Goal: Task Accomplishment & Management: Manage account settings

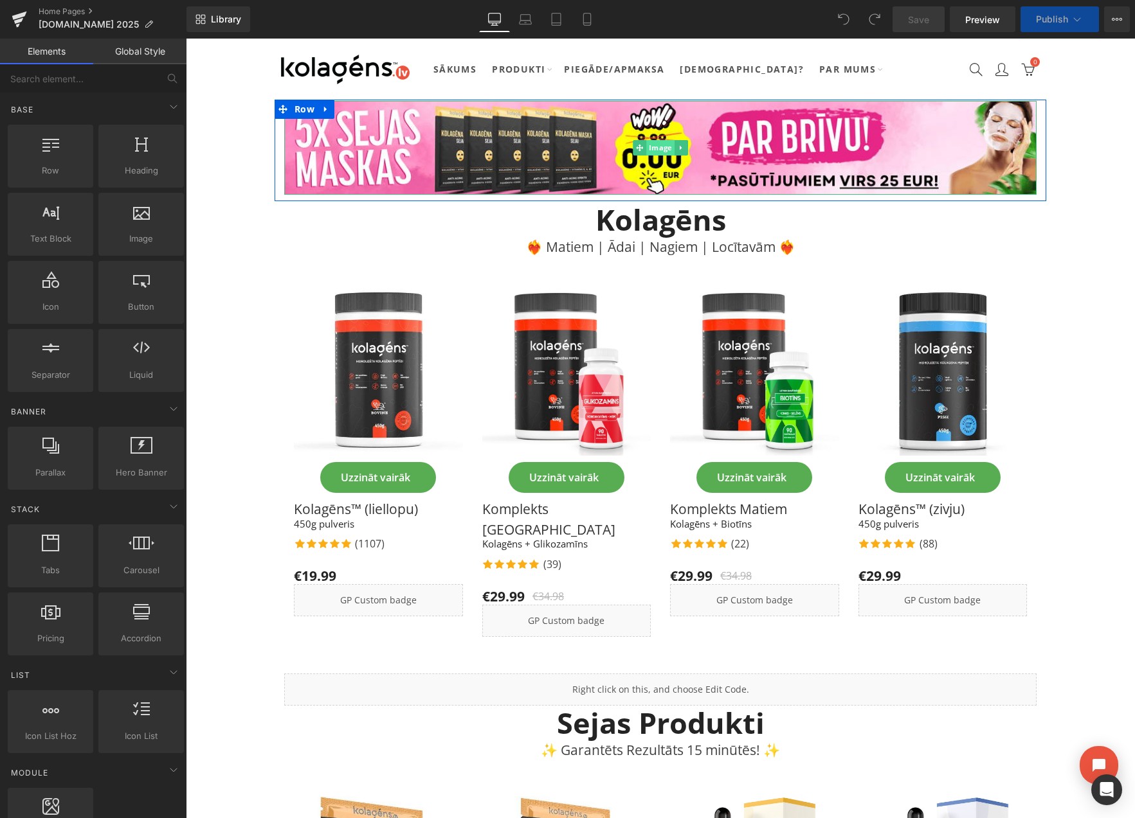
click at [656, 143] on span "Image" at bounding box center [660, 147] width 28 height 15
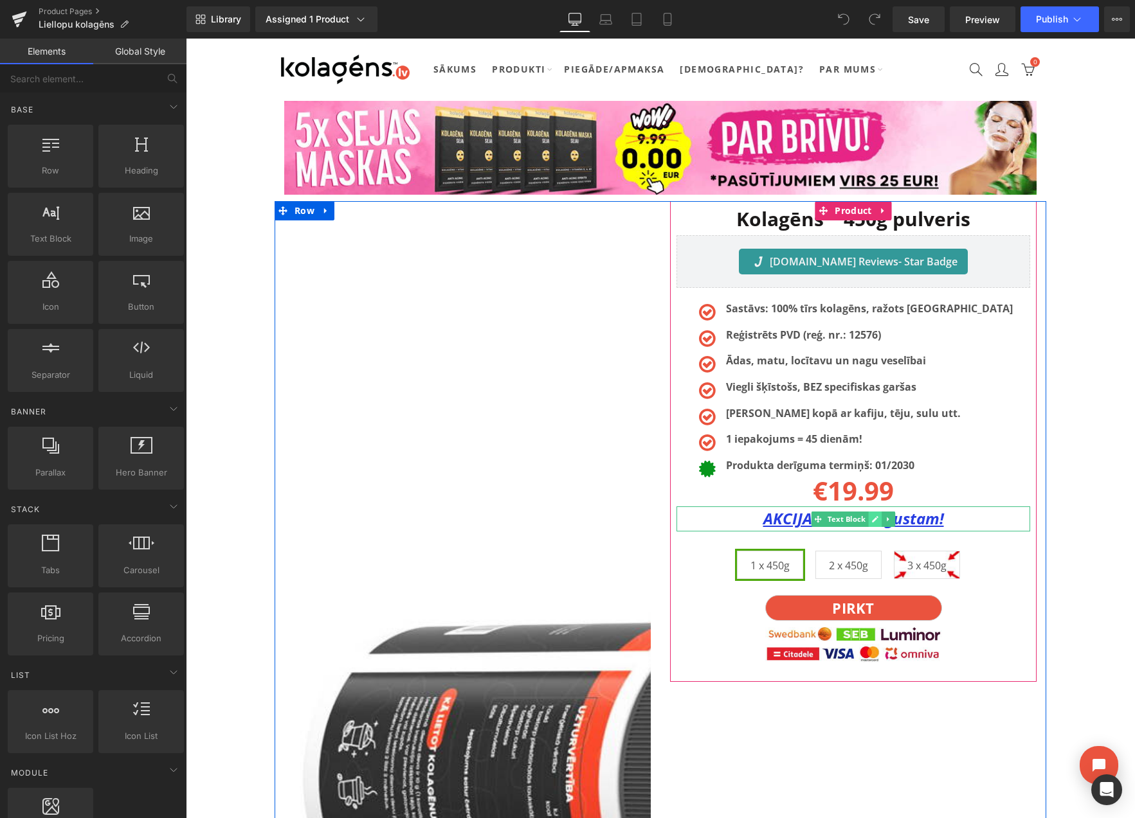
click at [870, 519] on link at bounding box center [876, 519] width 14 height 15
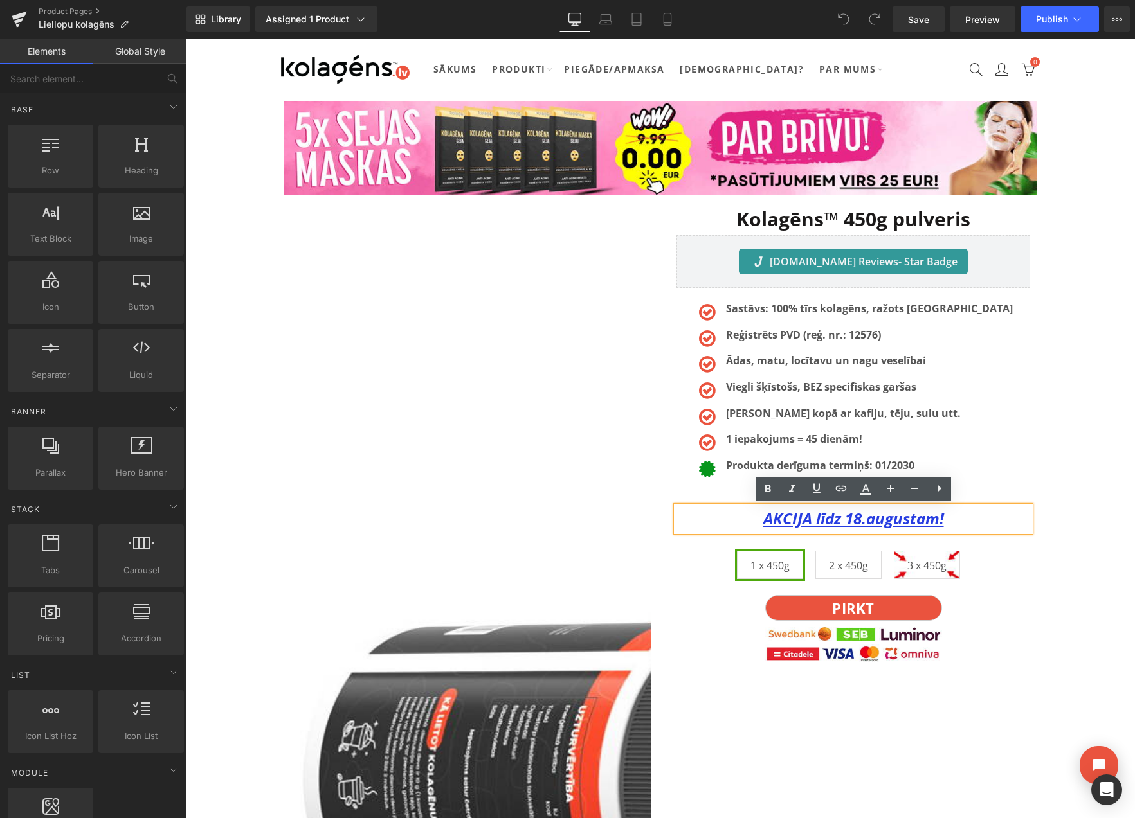
click at [862, 522] on u "AKCIJA līdz 18.augustam!" at bounding box center [853, 518] width 181 height 21
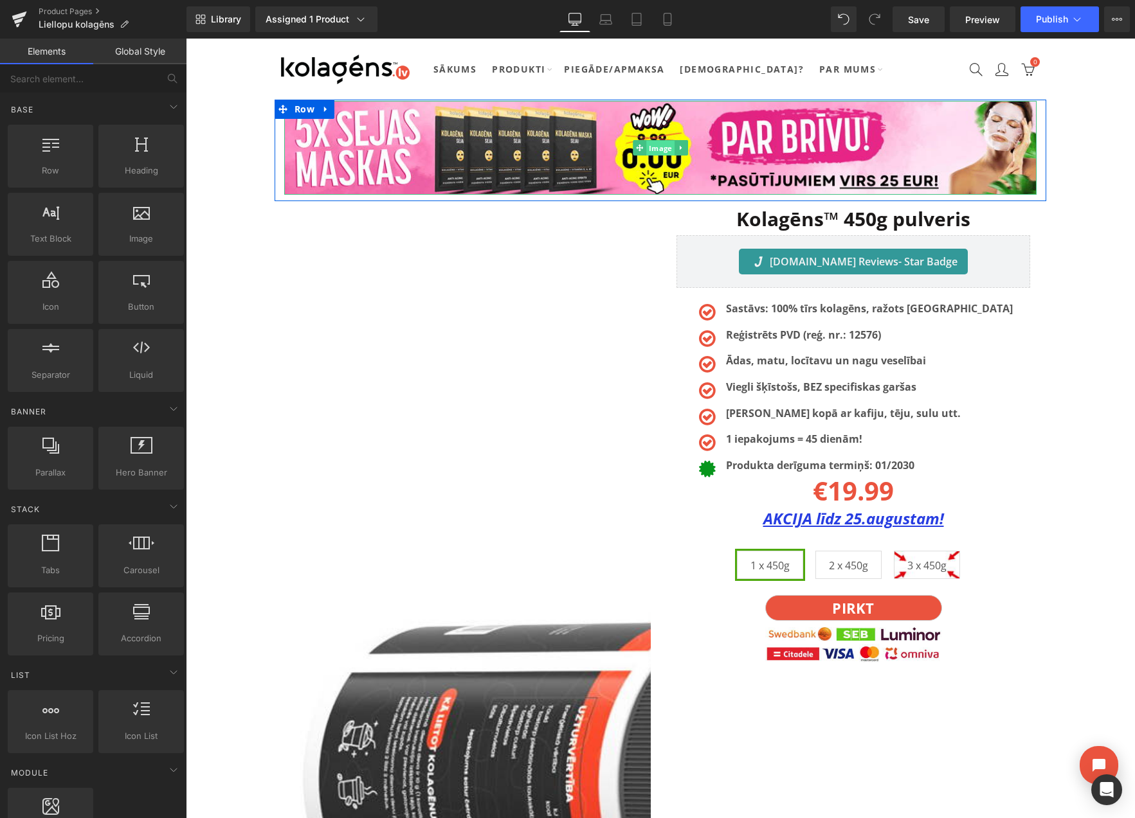
click at [669, 147] on span "Image" at bounding box center [660, 148] width 28 height 15
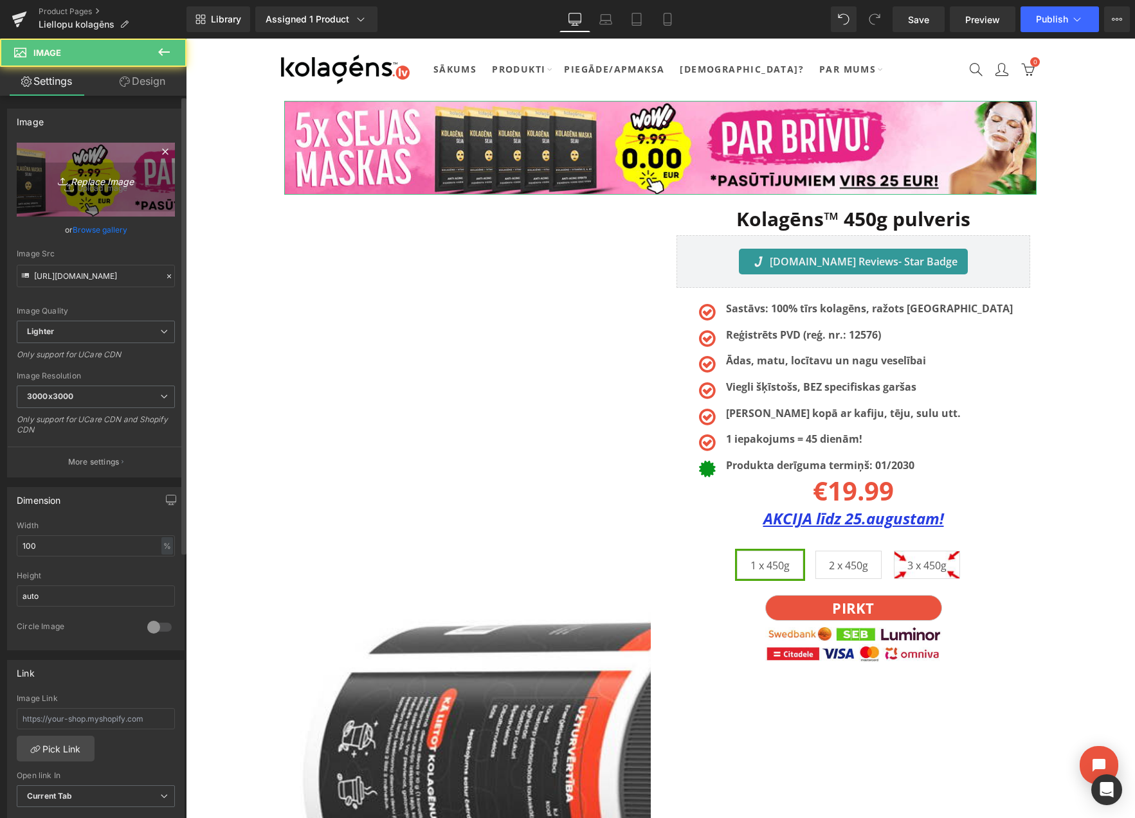
click at [102, 181] on icon "Replace Image" at bounding box center [95, 180] width 103 height 16
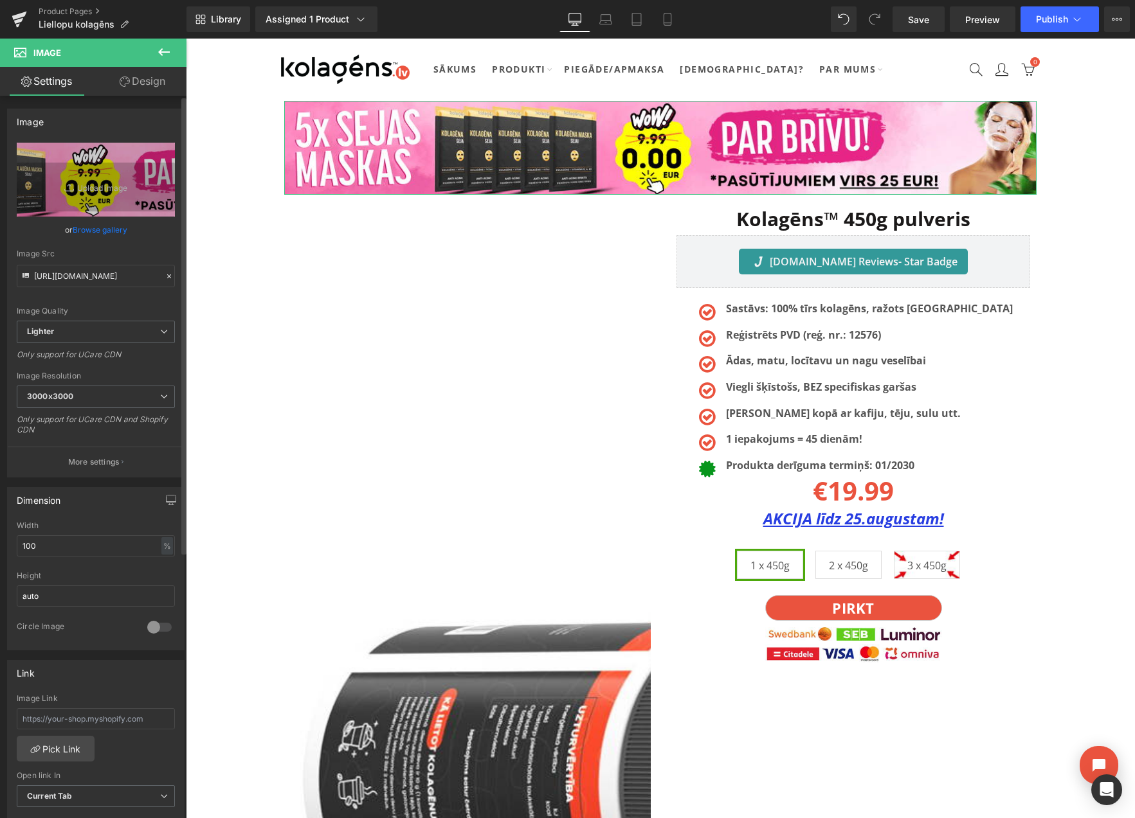
click at [98, 230] on link "Browse gallery" at bounding box center [100, 230] width 55 height 23
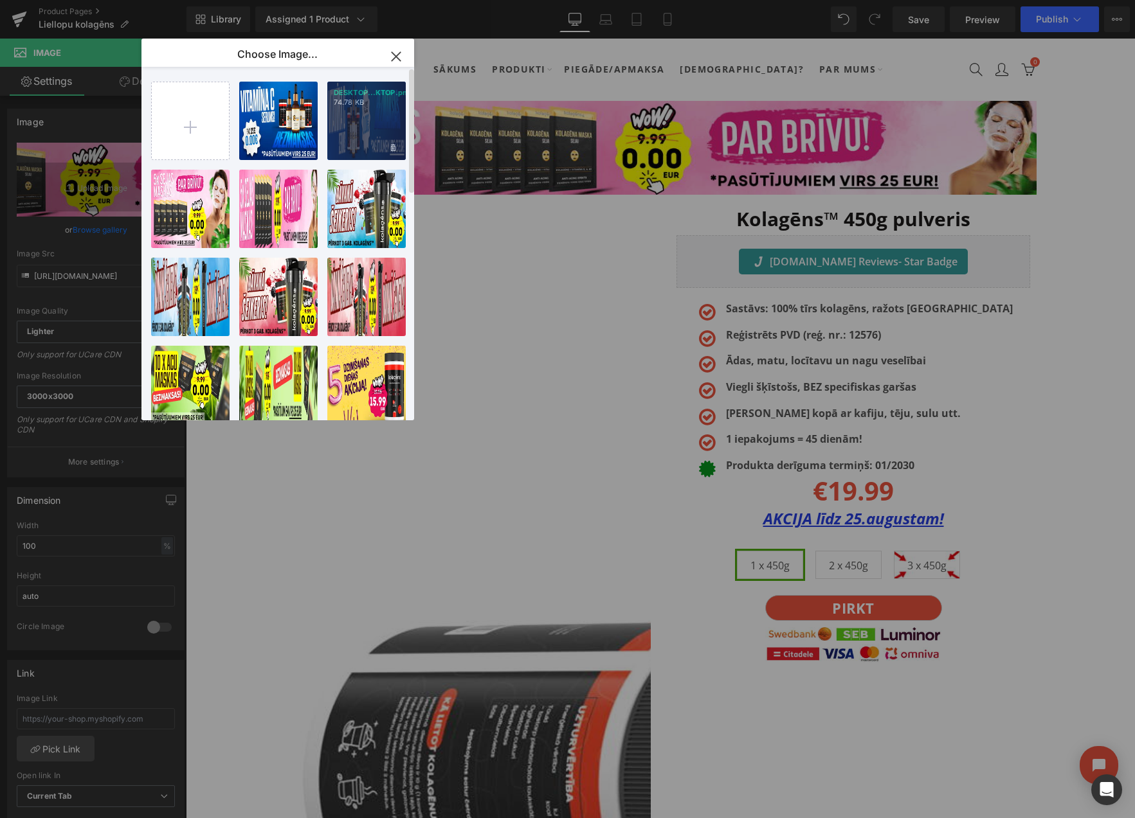
click at [372, 125] on div "DESKTOP...KTOP.png 74.78 KB" at bounding box center [366, 121] width 78 height 78
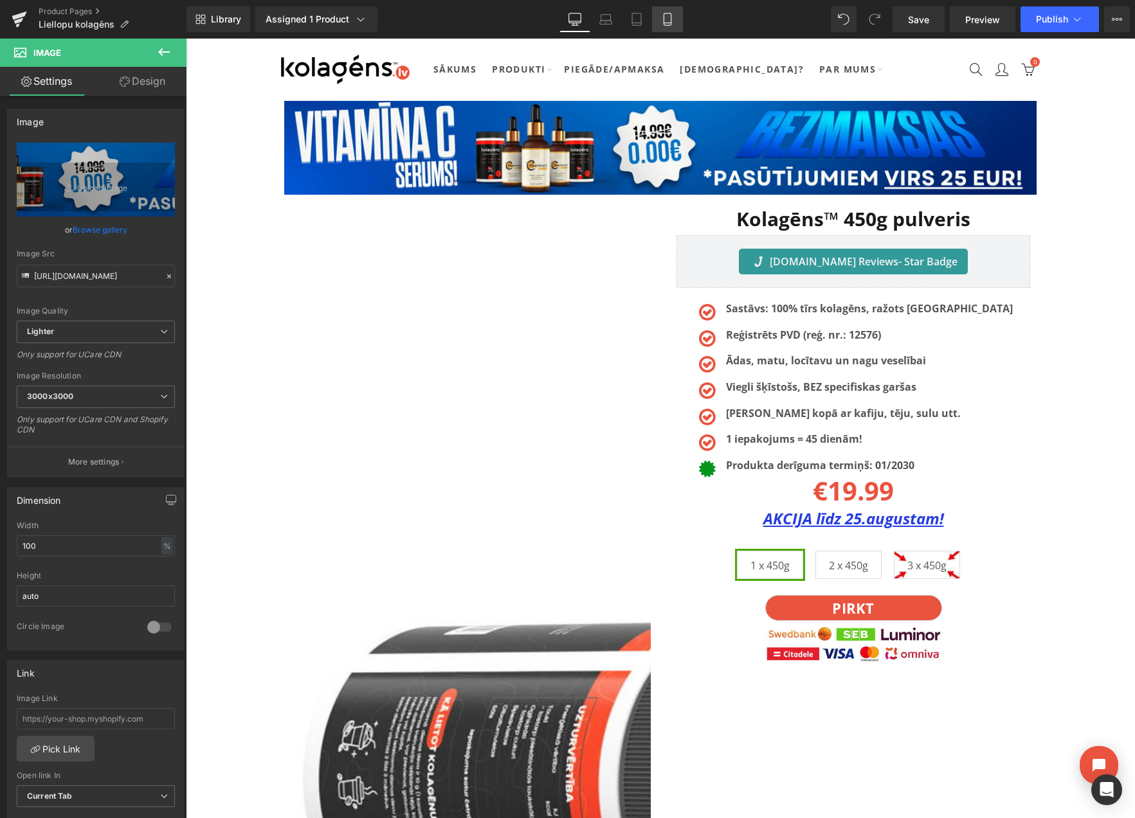
click at [664, 23] on icon at bounding box center [666, 23] width 7 height 0
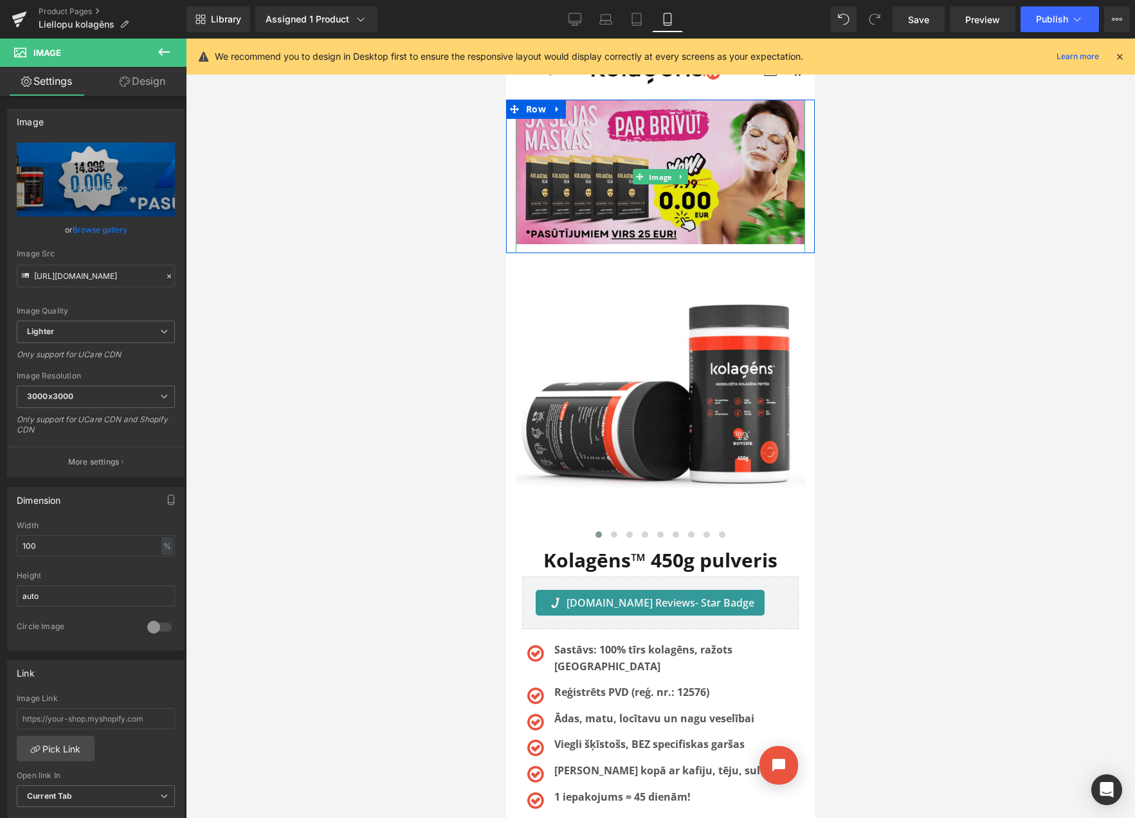
drag, startPoint x: 652, startPoint y: 174, endPoint x: 612, endPoint y: 174, distance: 39.9
click at [652, 174] on span "Image" at bounding box center [660, 176] width 28 height 15
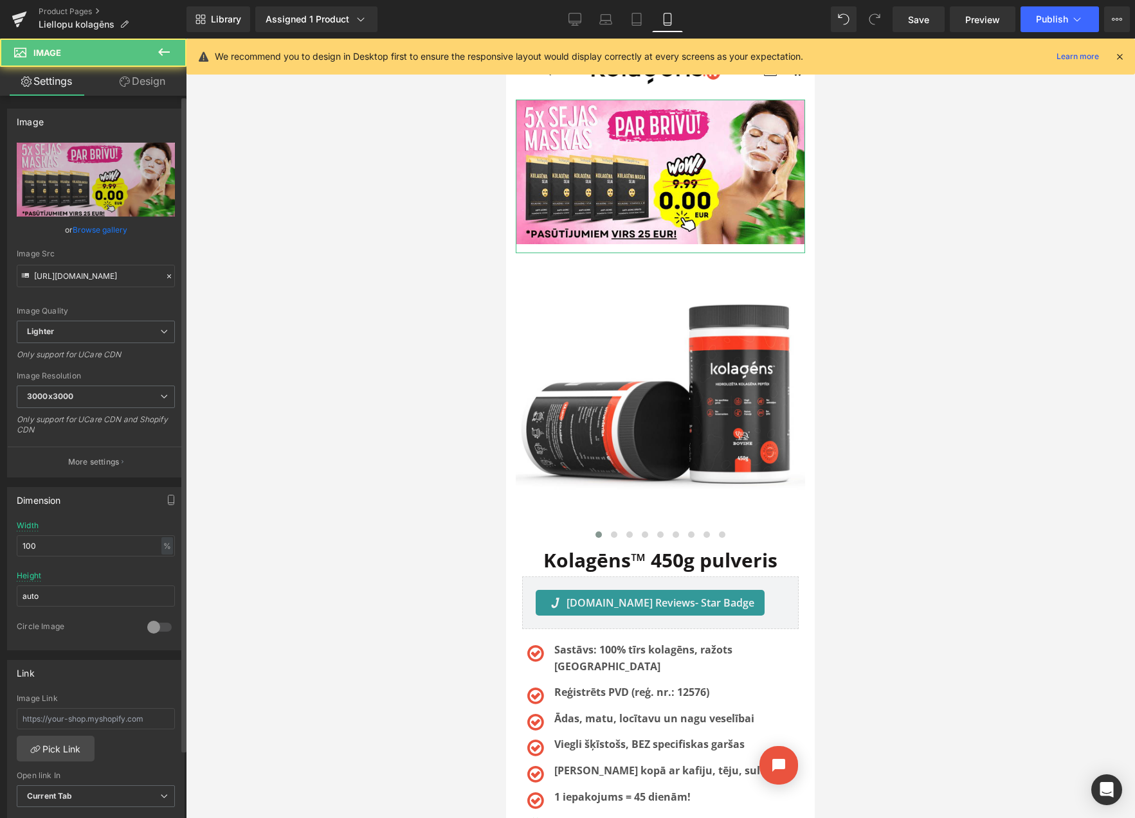
click at [106, 229] on link "Browse gallery" at bounding box center [100, 230] width 55 height 23
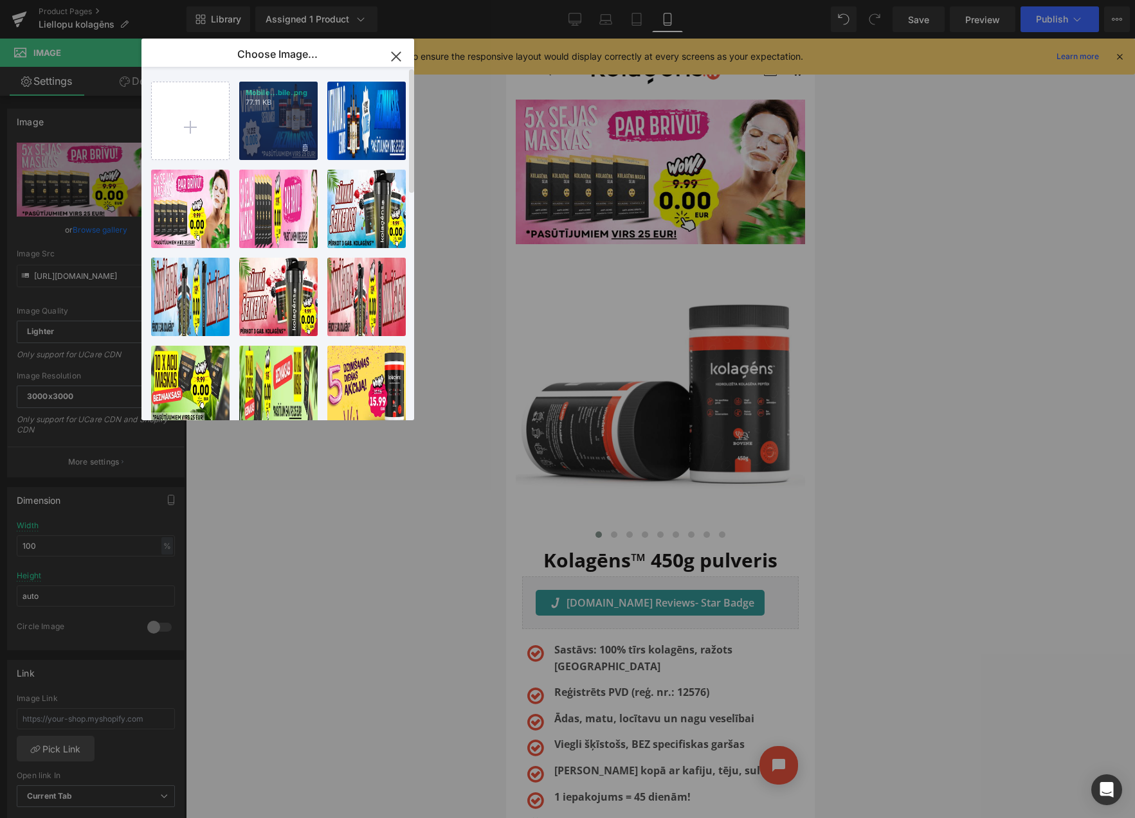
click at [285, 118] on div "Mobile...bile.png 77.11 KB" at bounding box center [278, 121] width 78 height 78
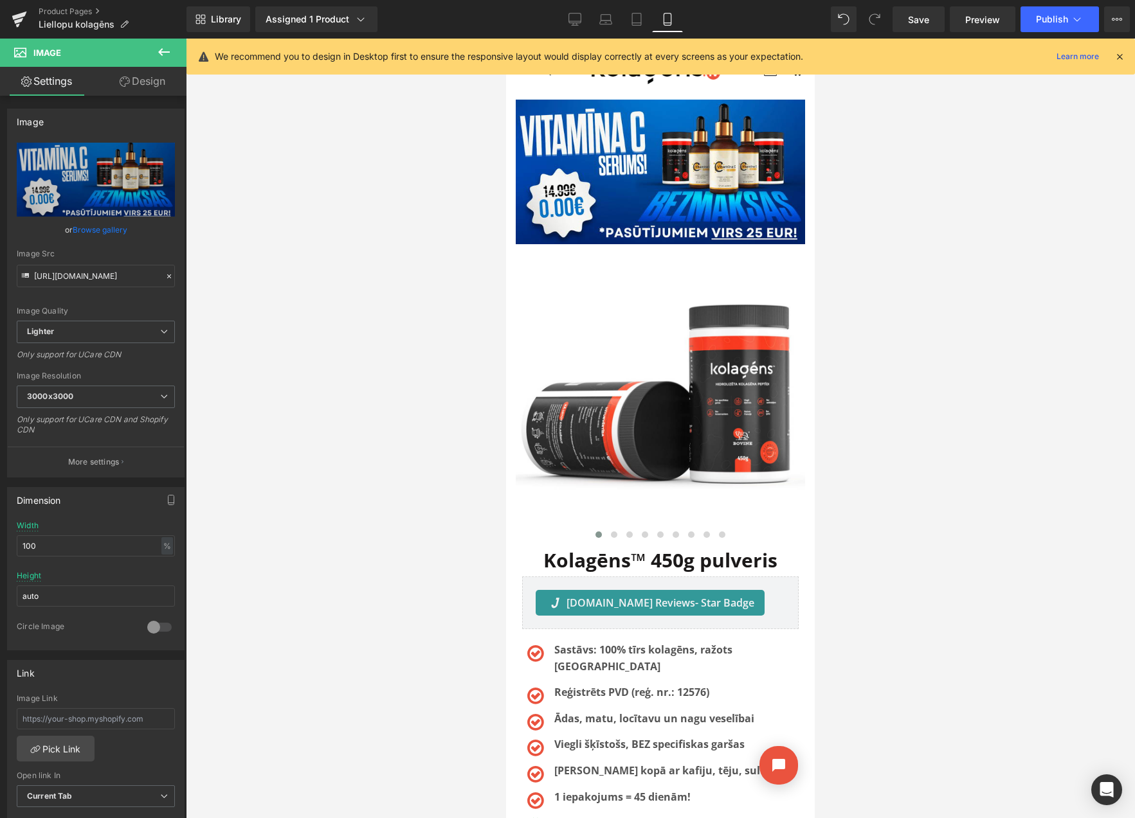
click at [1119, 60] on icon at bounding box center [1119, 57] width 12 height 12
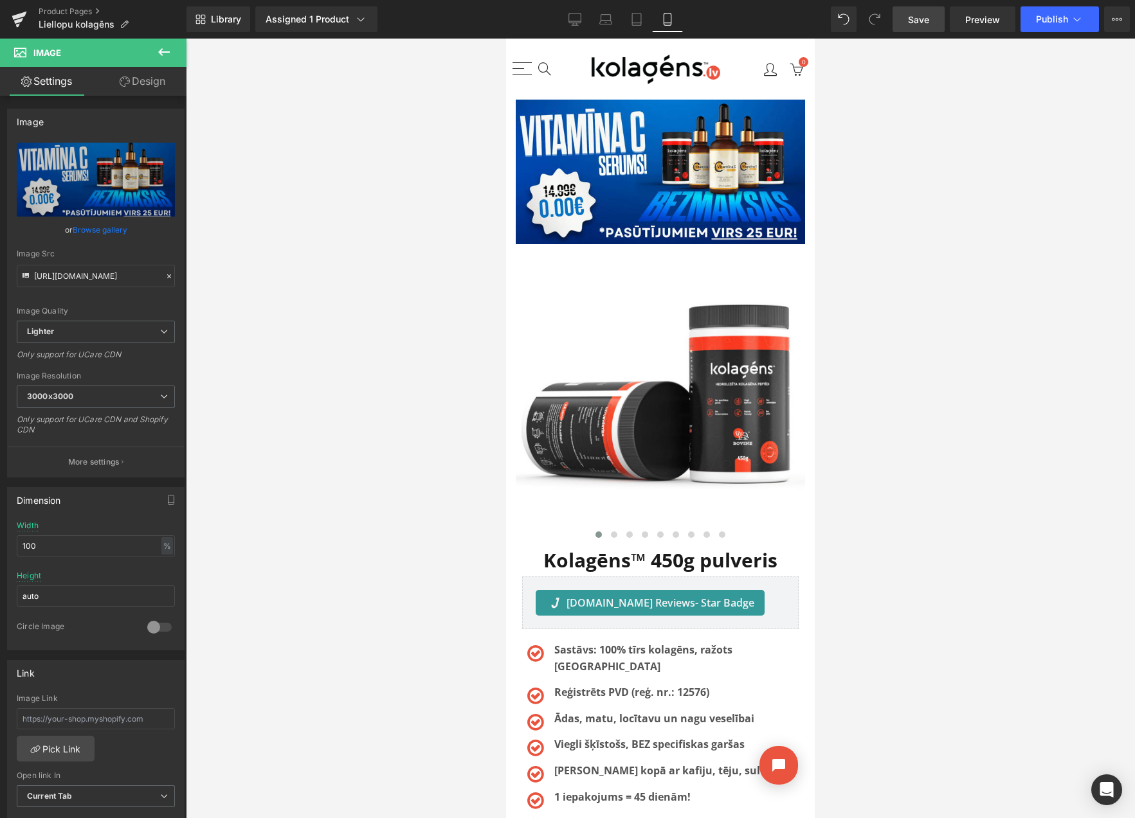
click at [914, 24] on span "Save" at bounding box center [918, 20] width 21 height 14
click at [571, 21] on icon at bounding box center [574, 19] width 13 height 13
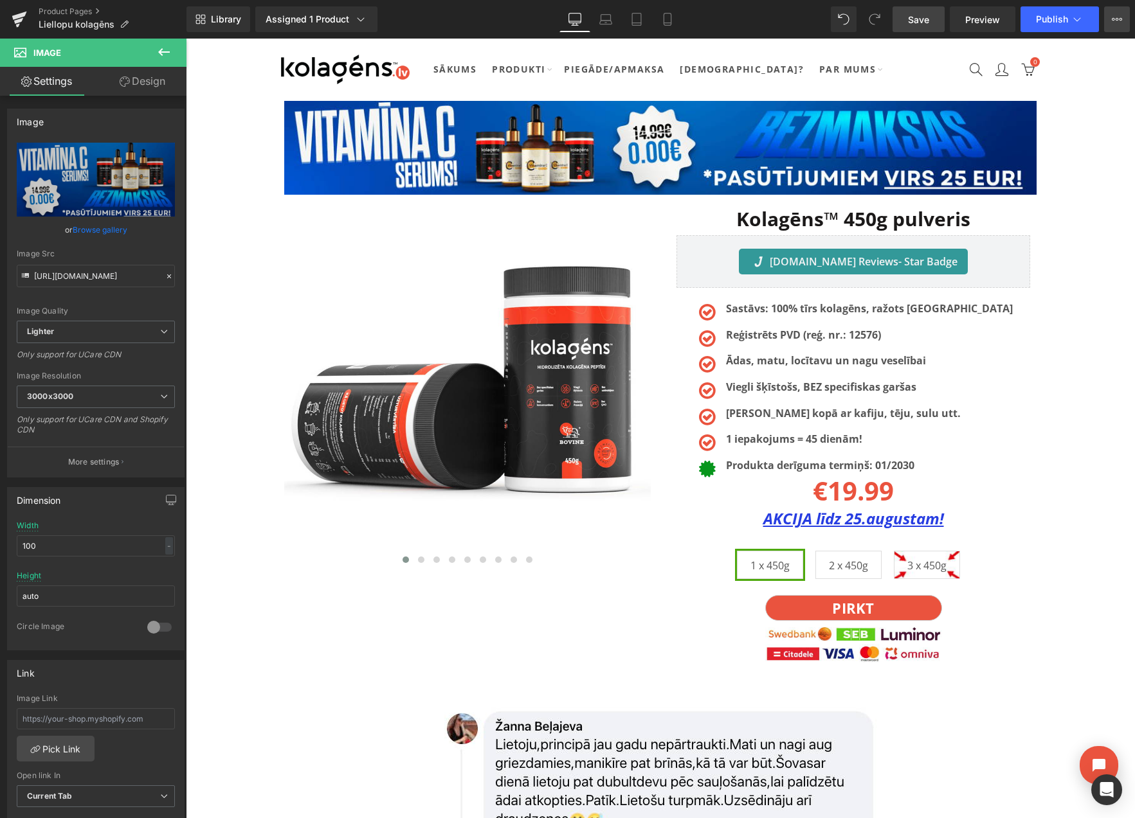
click at [1122, 28] on button "View Live Page View with current Template Save Template to Library Schedule Pub…" at bounding box center [1117, 19] width 26 height 26
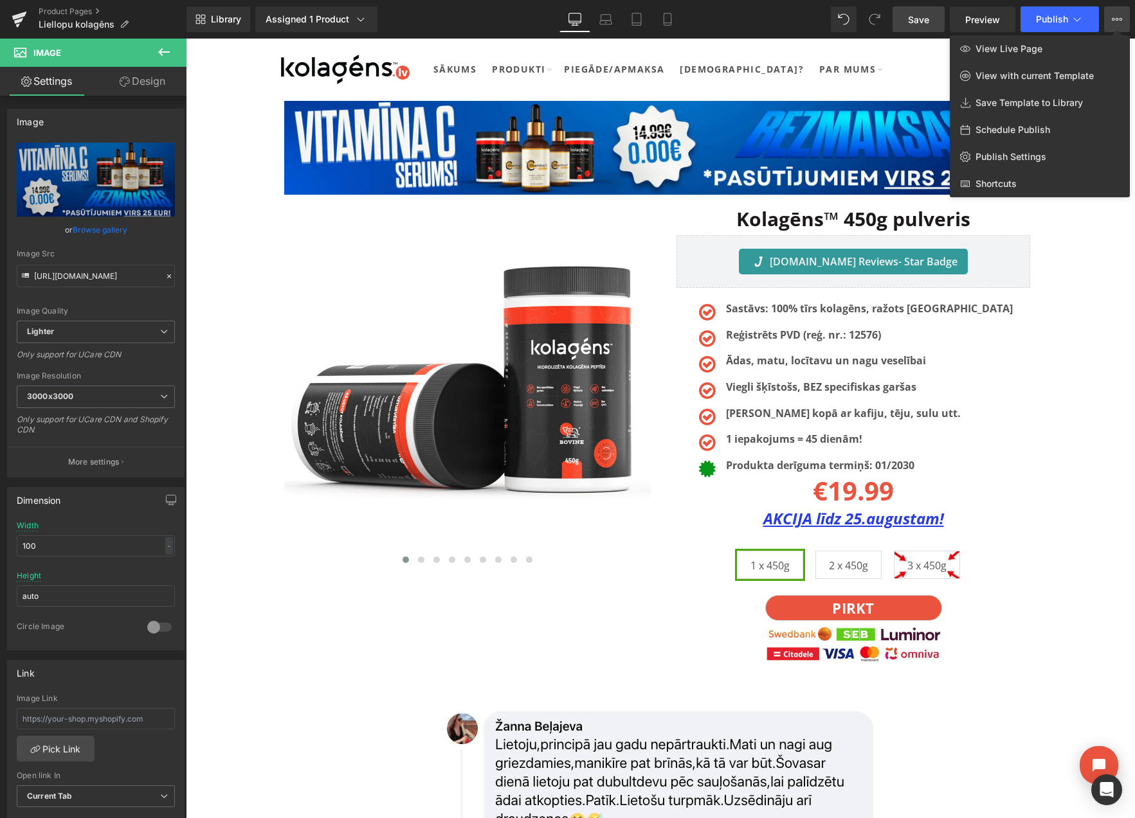
click at [1011, 127] on span "Schedule Publish" at bounding box center [1012, 130] width 75 height 12
select select
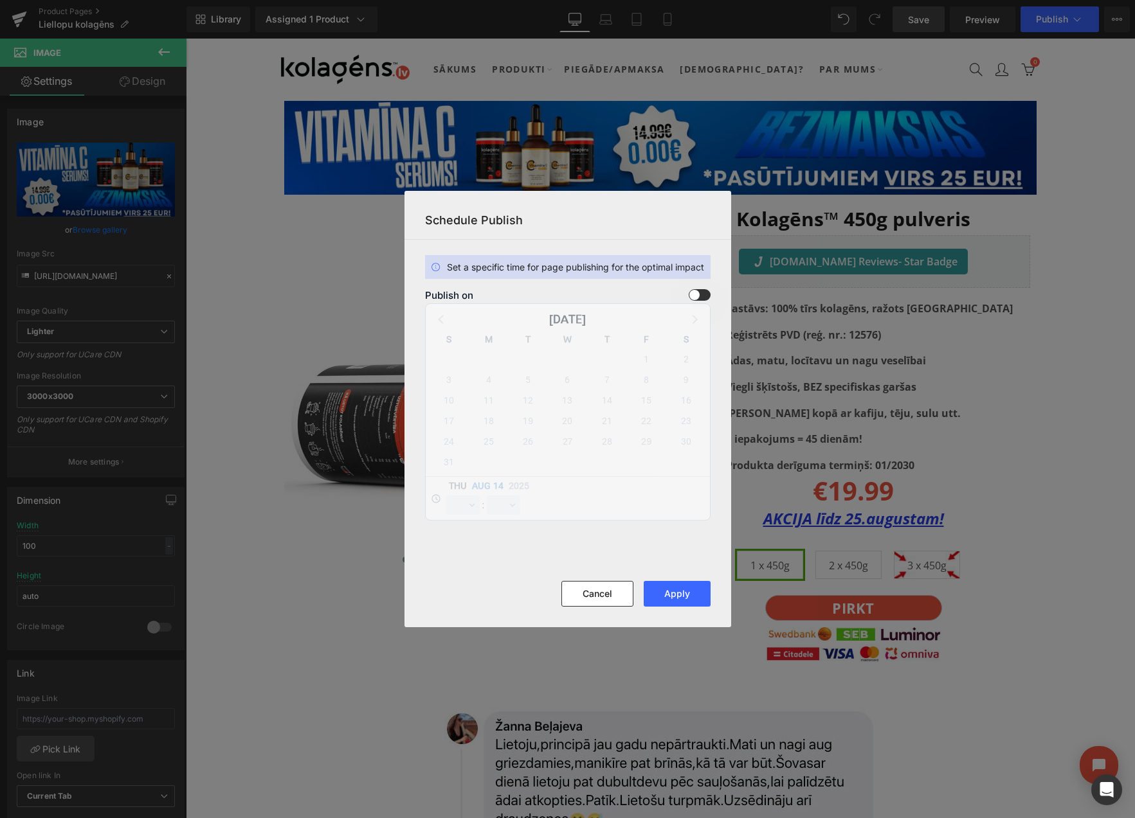
click at [708, 287] on section "Set a specific time for page publishing for the optimal impact Publish on Augus…" at bounding box center [567, 410] width 327 height 341
click at [700, 293] on span at bounding box center [700, 295] width 22 height 12
click at [0, 0] on input "checkbox" at bounding box center [0, 0] width 0 height 0
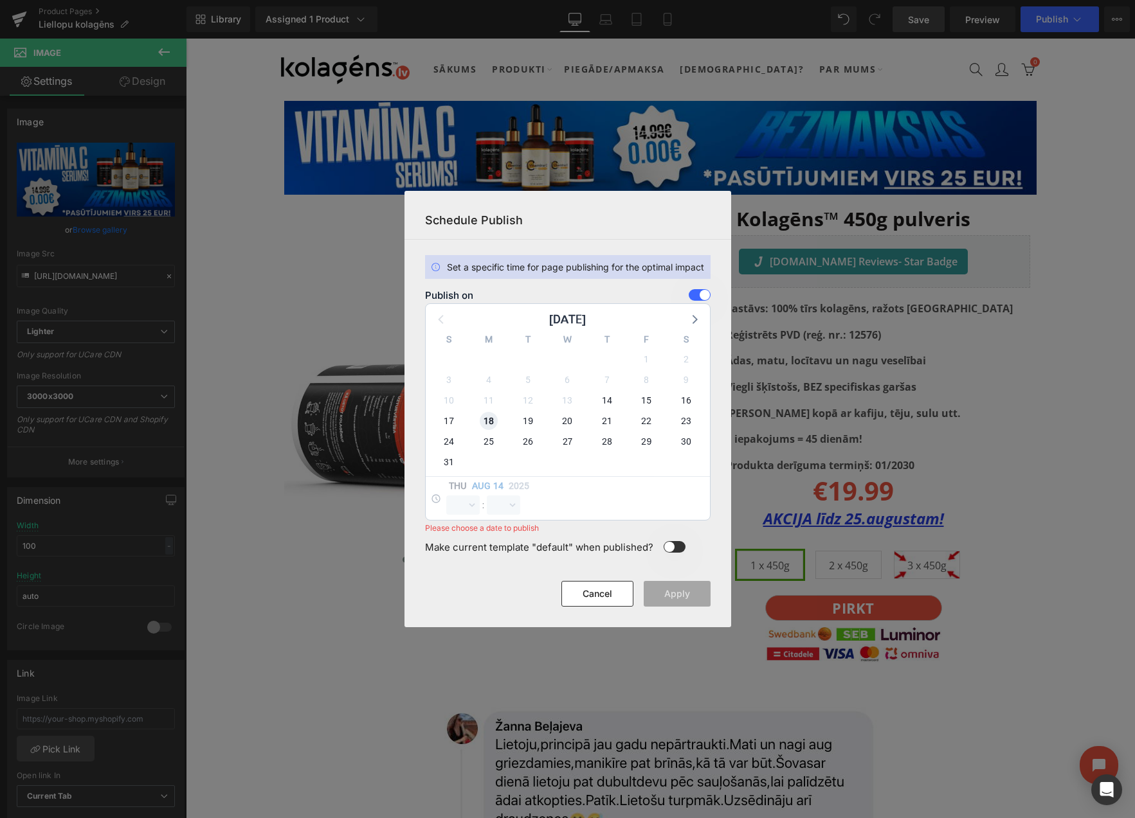
click at [485, 415] on span "18" at bounding box center [489, 421] width 18 height 18
click at [463, 509] on select "00 01 02 03 04 05 06 07 08 09 10 11 12 13 14 15 16 17 18 19 20 21 22 23" at bounding box center [462, 505] width 33 height 19
select select "23"
click at [505, 508] on select "00 01 02 03 04 05 06 07 08 09 10 11 12 13 14 15 16 17 18 19 20 21 22 23 24 25 2…" at bounding box center [503, 505] width 33 height 19
select select "59"
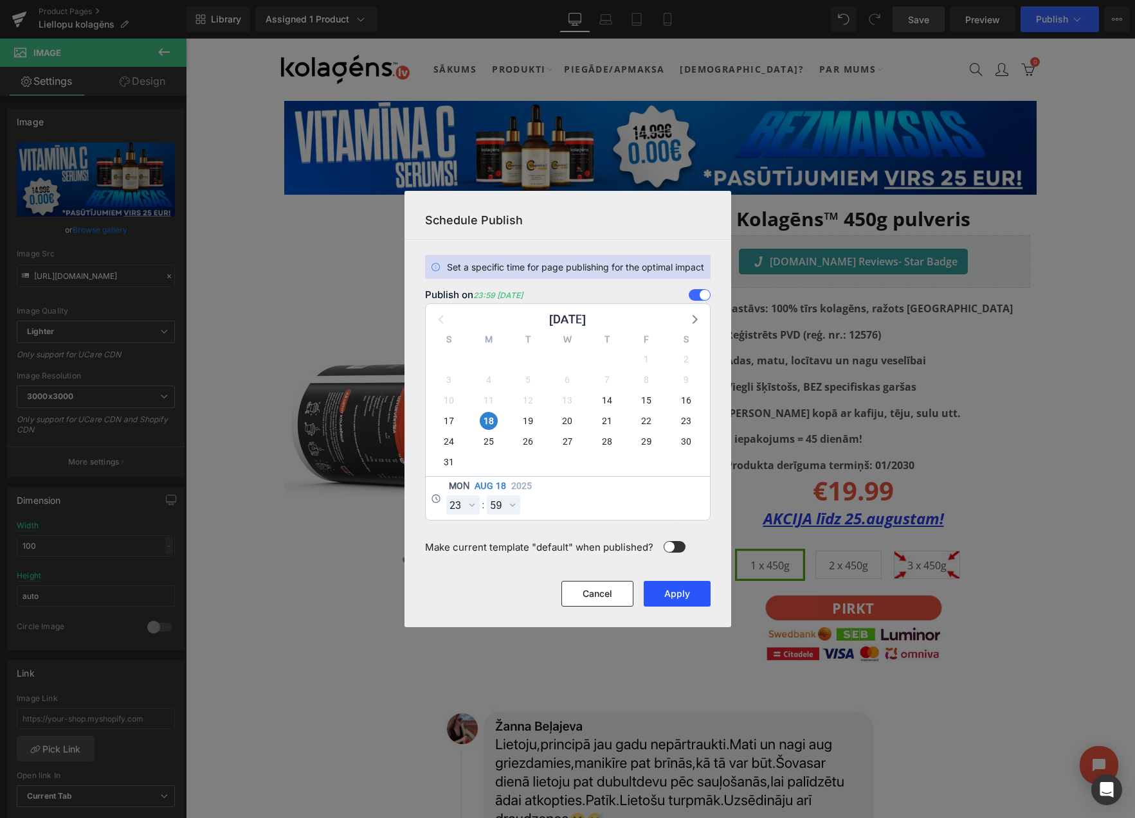
click at [671, 590] on button "Apply" at bounding box center [677, 594] width 67 height 26
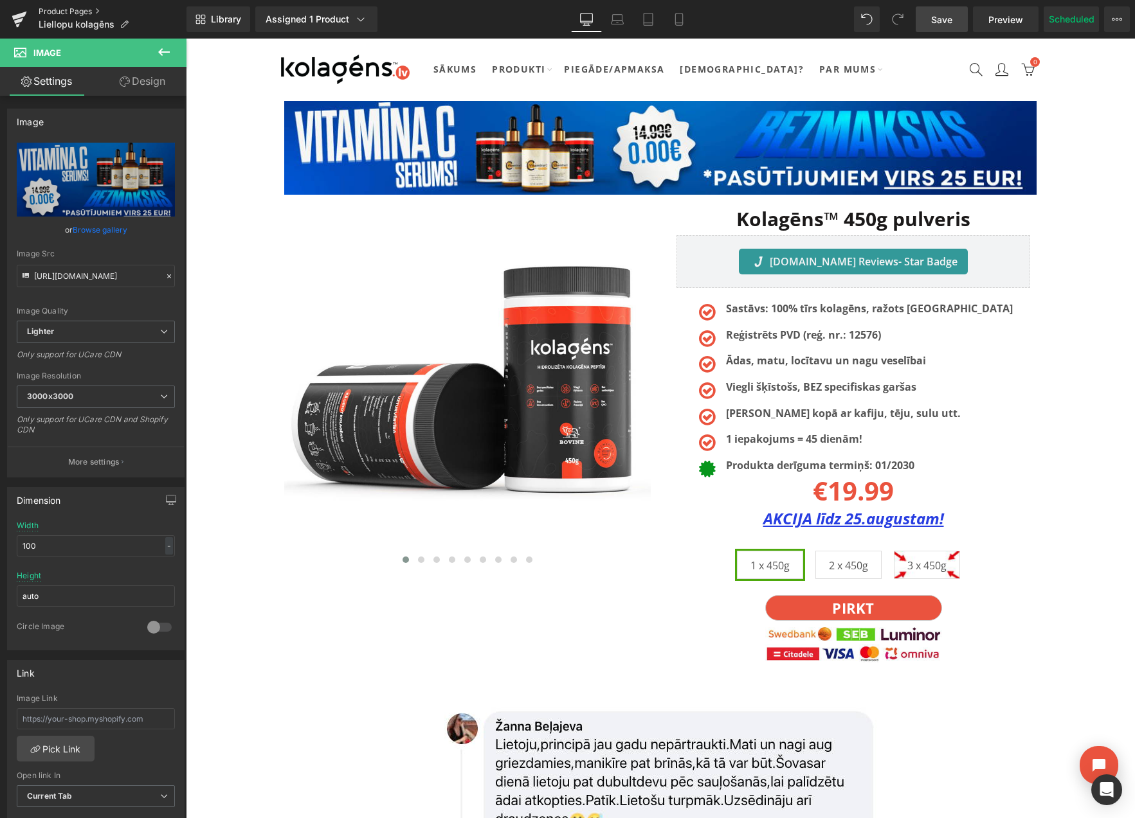
click at [92, 11] on link "Product Pages" at bounding box center [113, 11] width 148 height 10
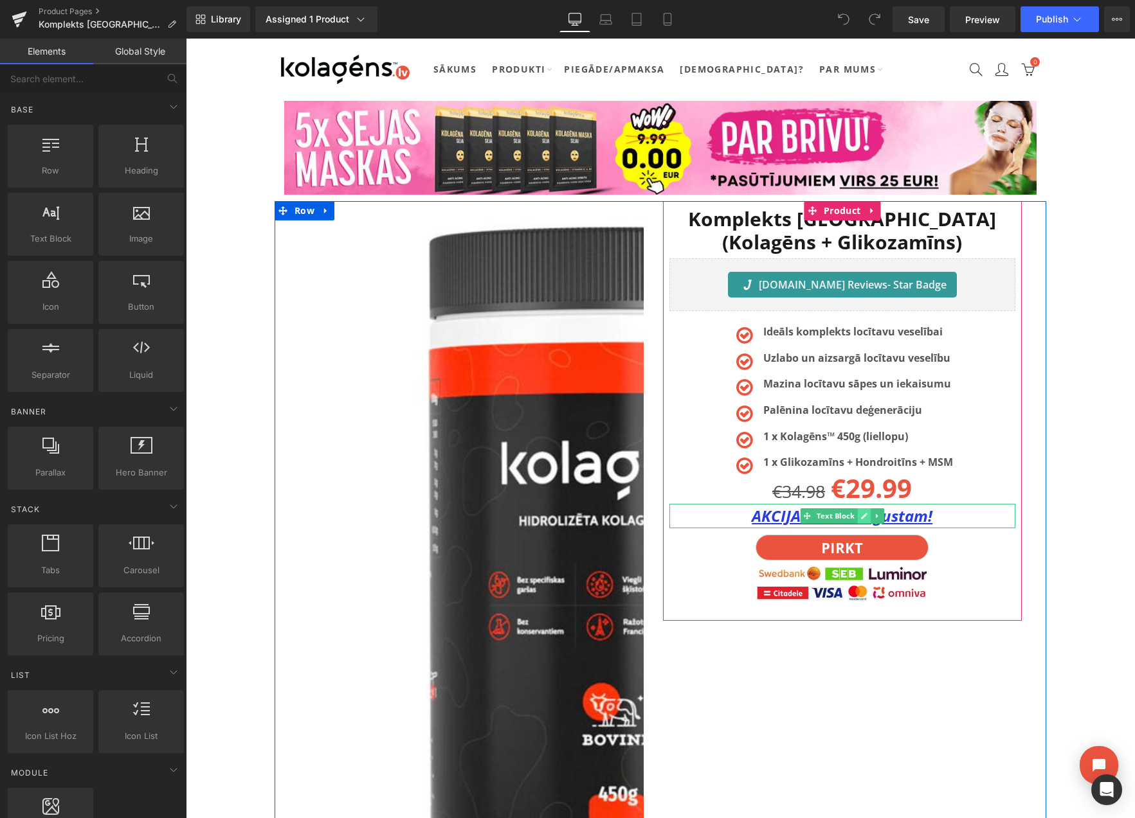
click at [860, 519] on icon at bounding box center [863, 516] width 7 height 8
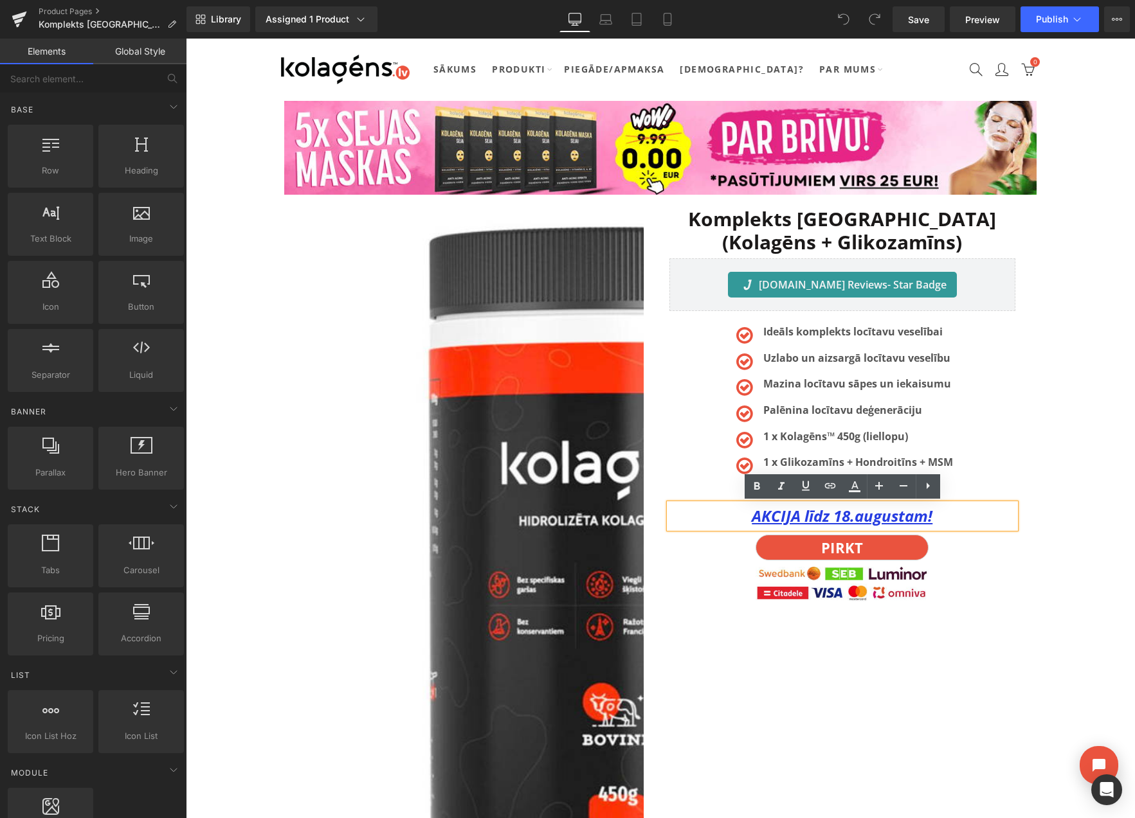
click at [849, 517] on u "AKCIJA līdz 18.augustam!" at bounding box center [842, 515] width 181 height 21
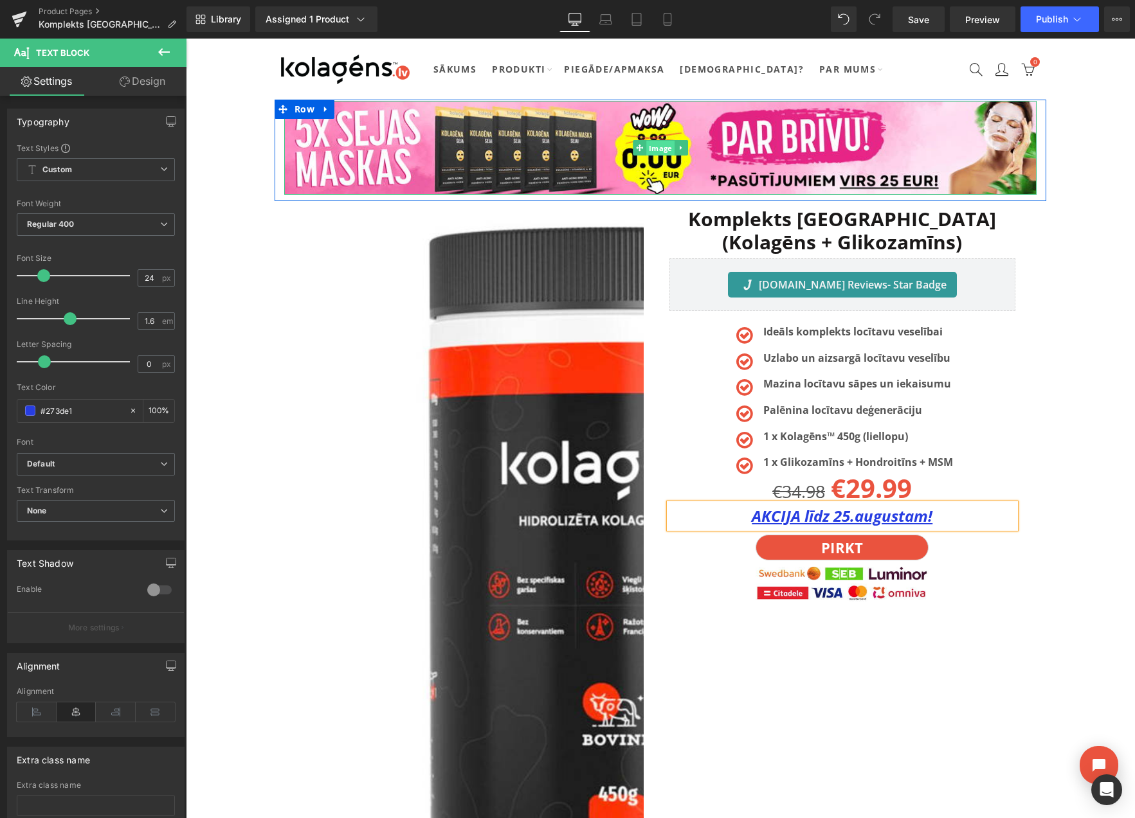
click at [663, 146] on span "Image" at bounding box center [660, 148] width 28 height 15
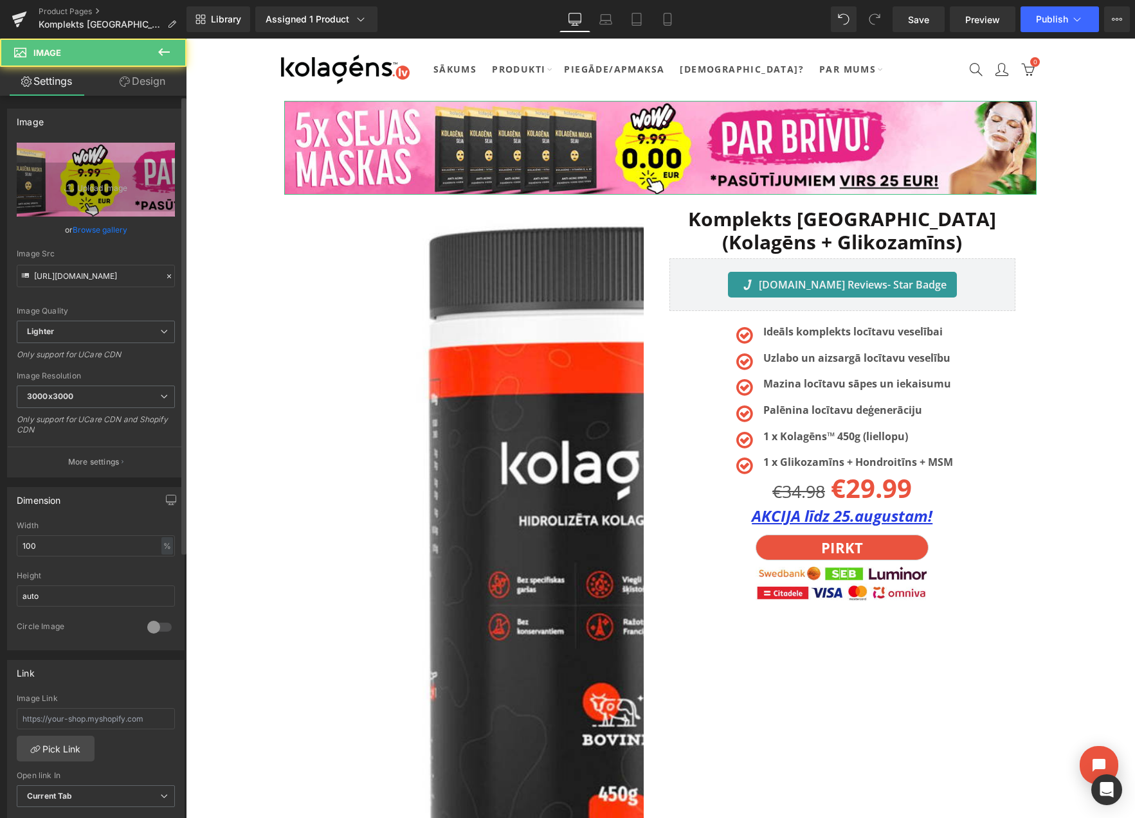
click at [102, 229] on link "Browse gallery" at bounding box center [100, 230] width 55 height 23
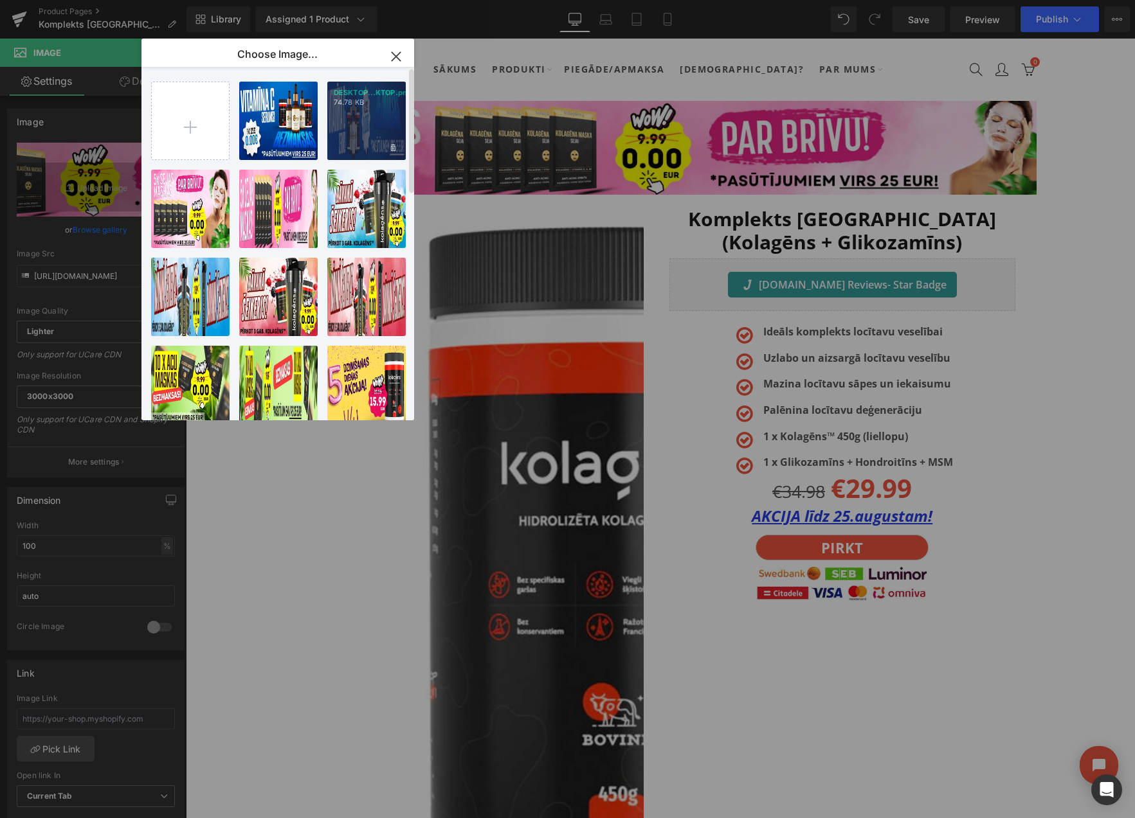
click at [370, 119] on div "DESKTOP...KTOP.png 74.78 KB" at bounding box center [366, 121] width 78 height 78
type input "[URL][DOMAIN_NAME]"
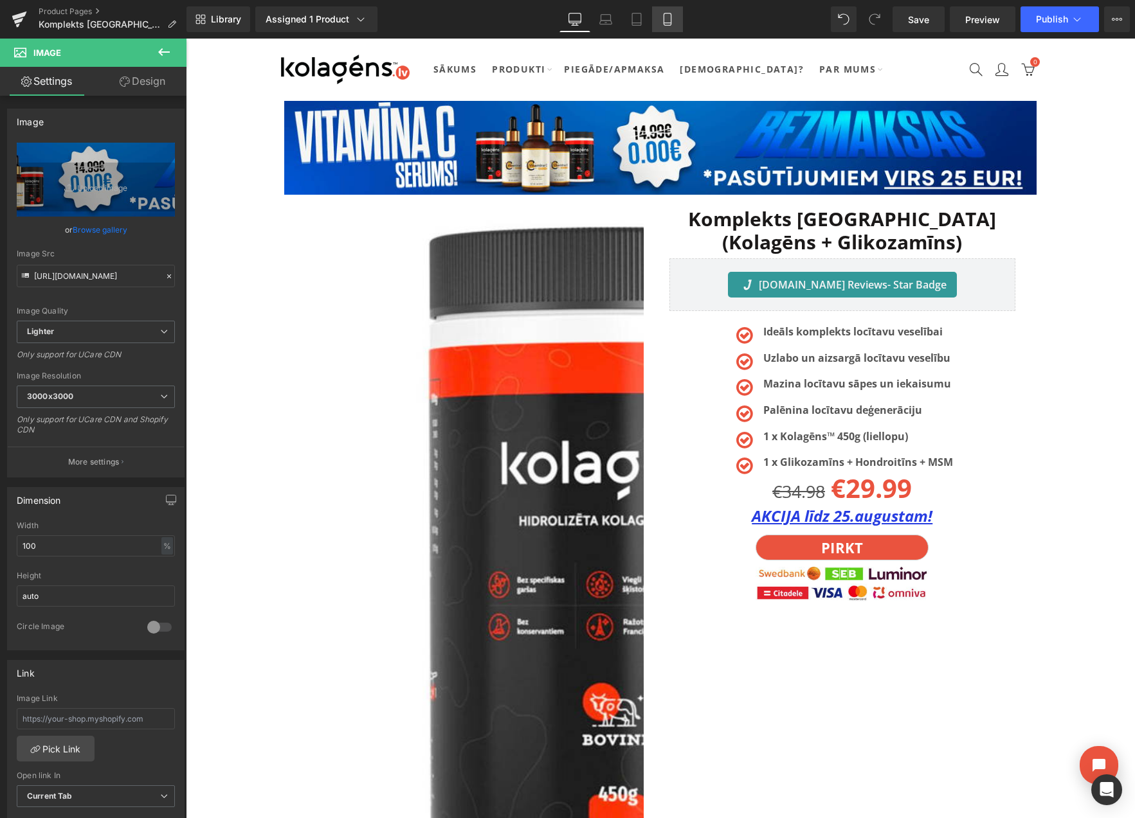
click at [667, 20] on icon at bounding box center [667, 19] width 13 height 13
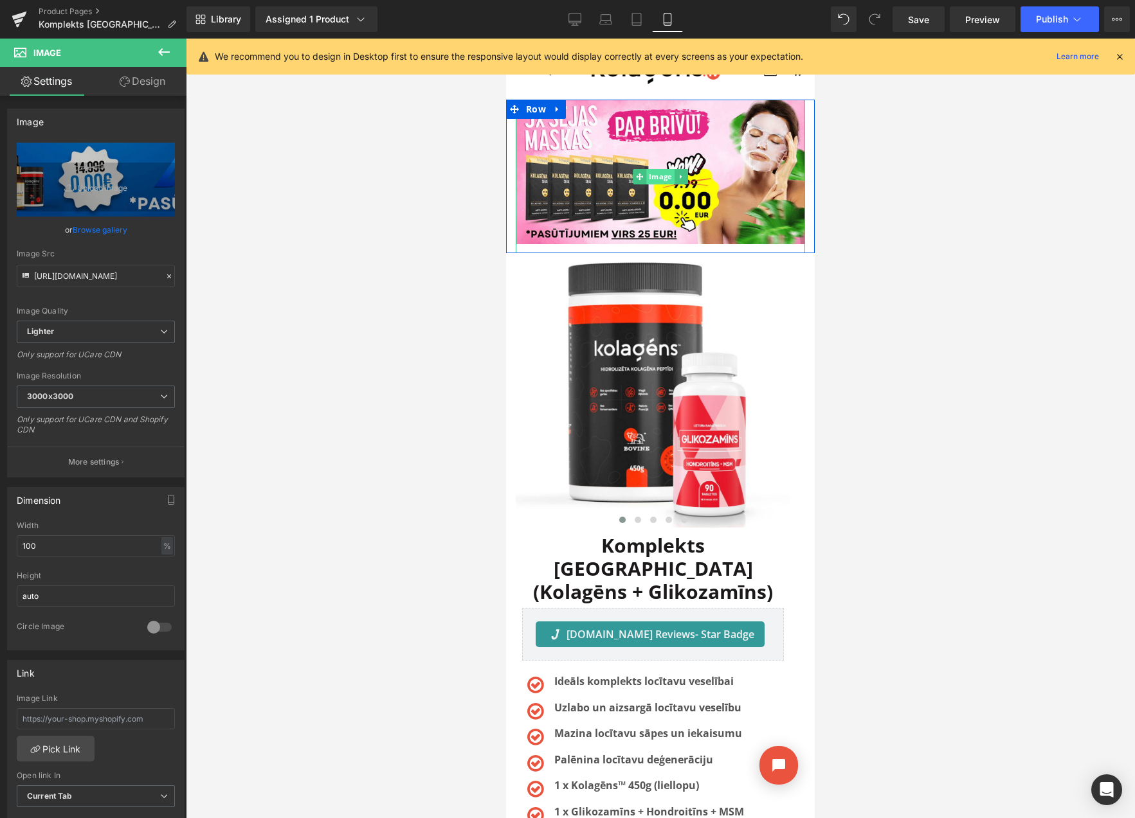
click at [655, 179] on span "Image" at bounding box center [660, 176] width 28 height 15
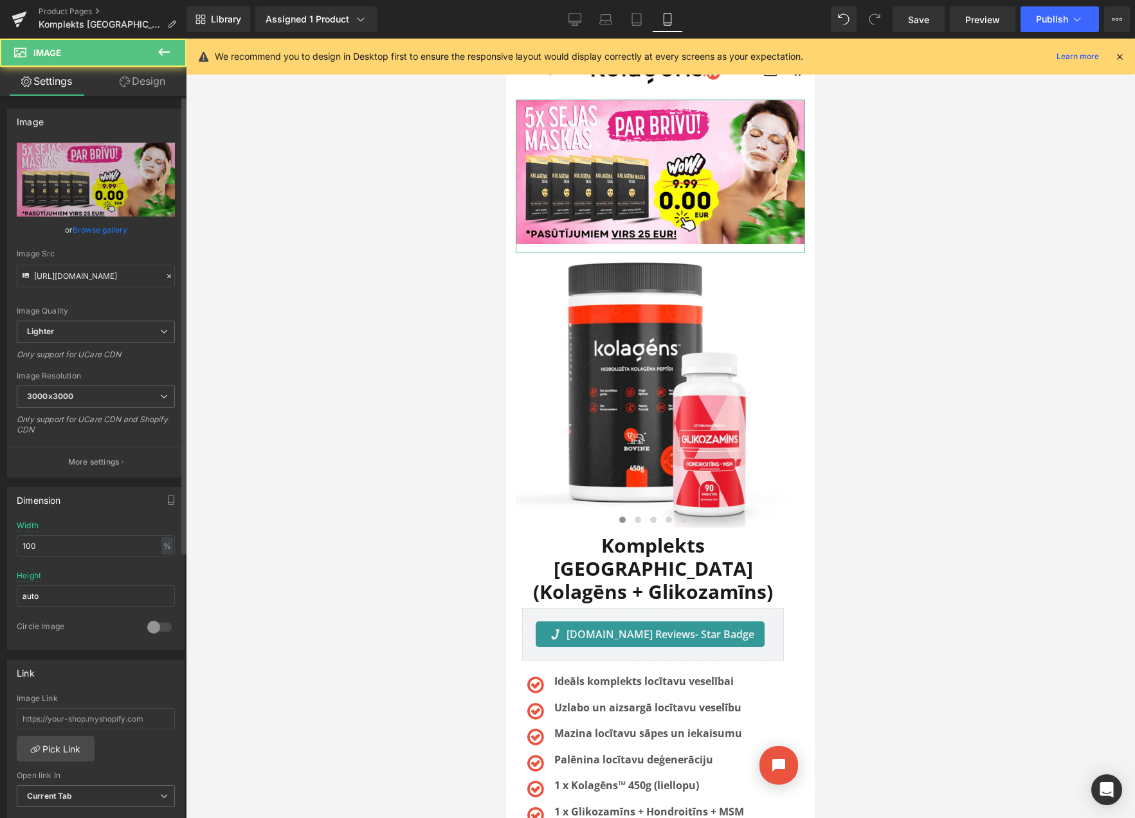
click at [111, 232] on link "Browse gallery" at bounding box center [100, 230] width 55 height 23
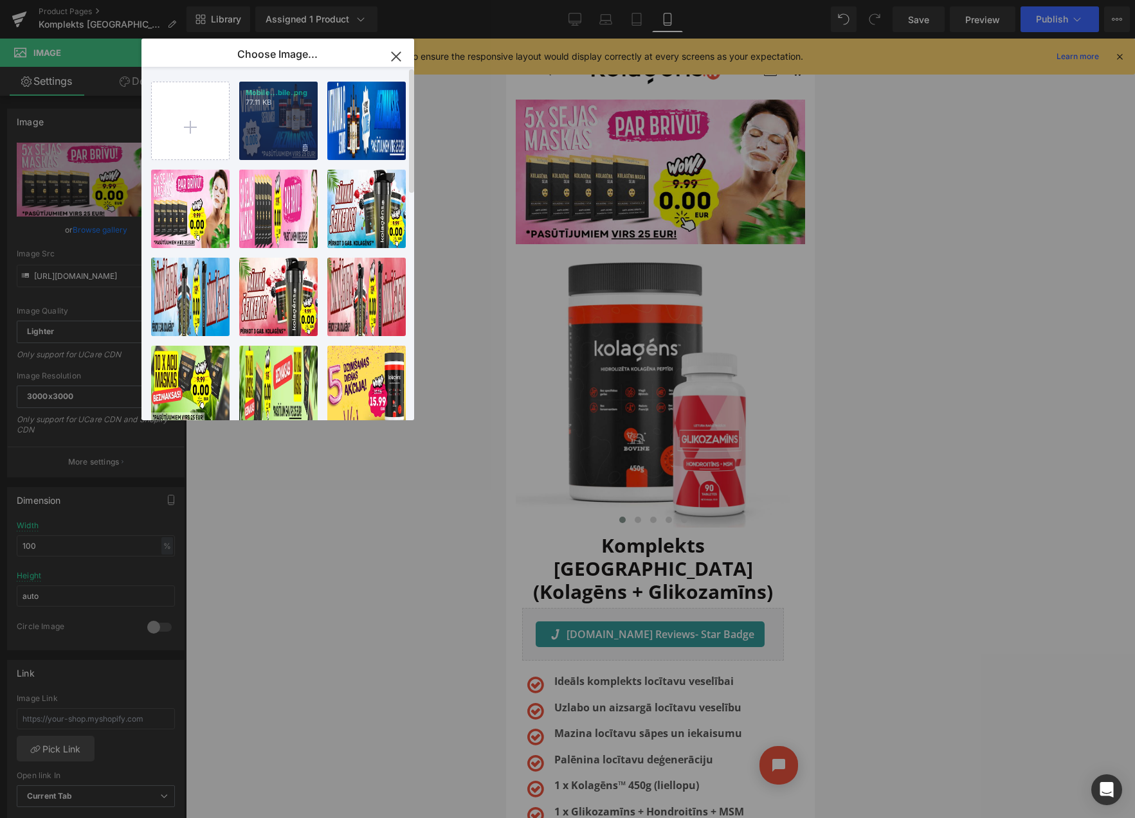
click at [298, 133] on div "Mobile...bile.png 77.11 KB" at bounding box center [278, 121] width 78 height 78
type input "[URL][DOMAIN_NAME]"
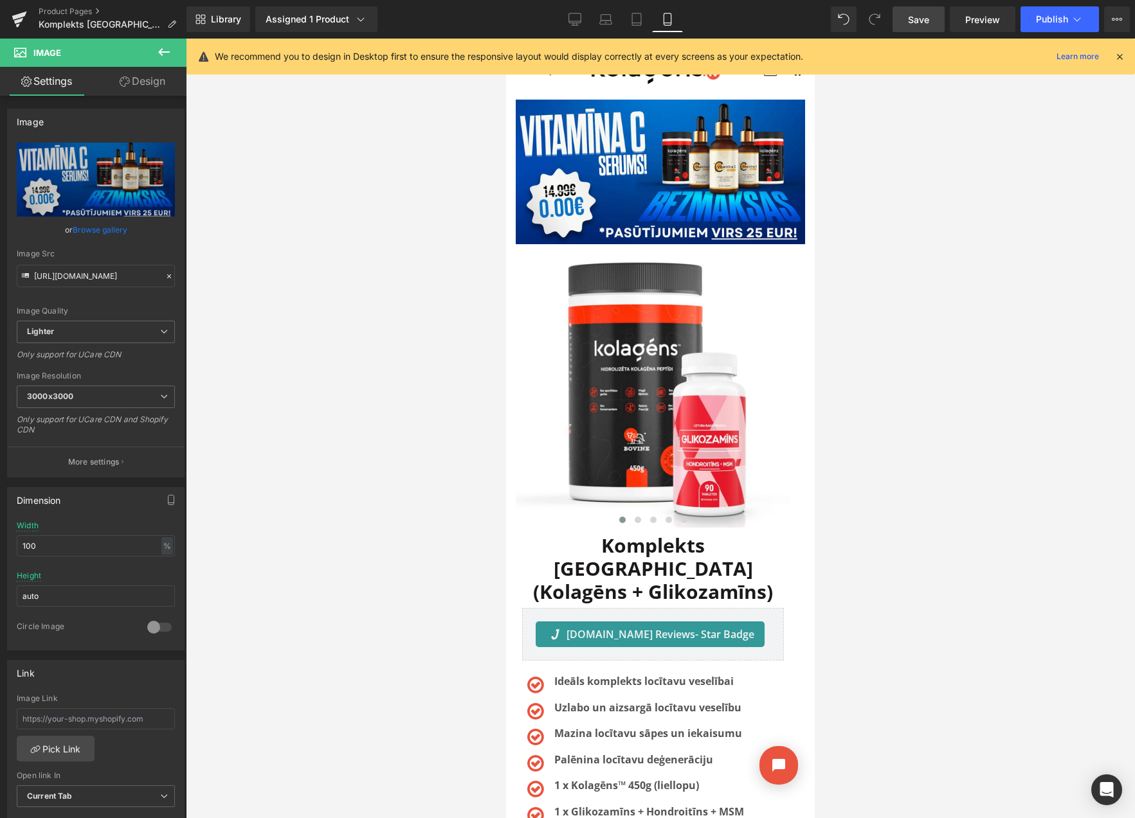
click at [912, 17] on span "Save" at bounding box center [918, 20] width 21 height 14
click at [1113, 24] on button "View Live Page View with current Template Save Template to Library Schedule Pub…" at bounding box center [1117, 19] width 26 height 26
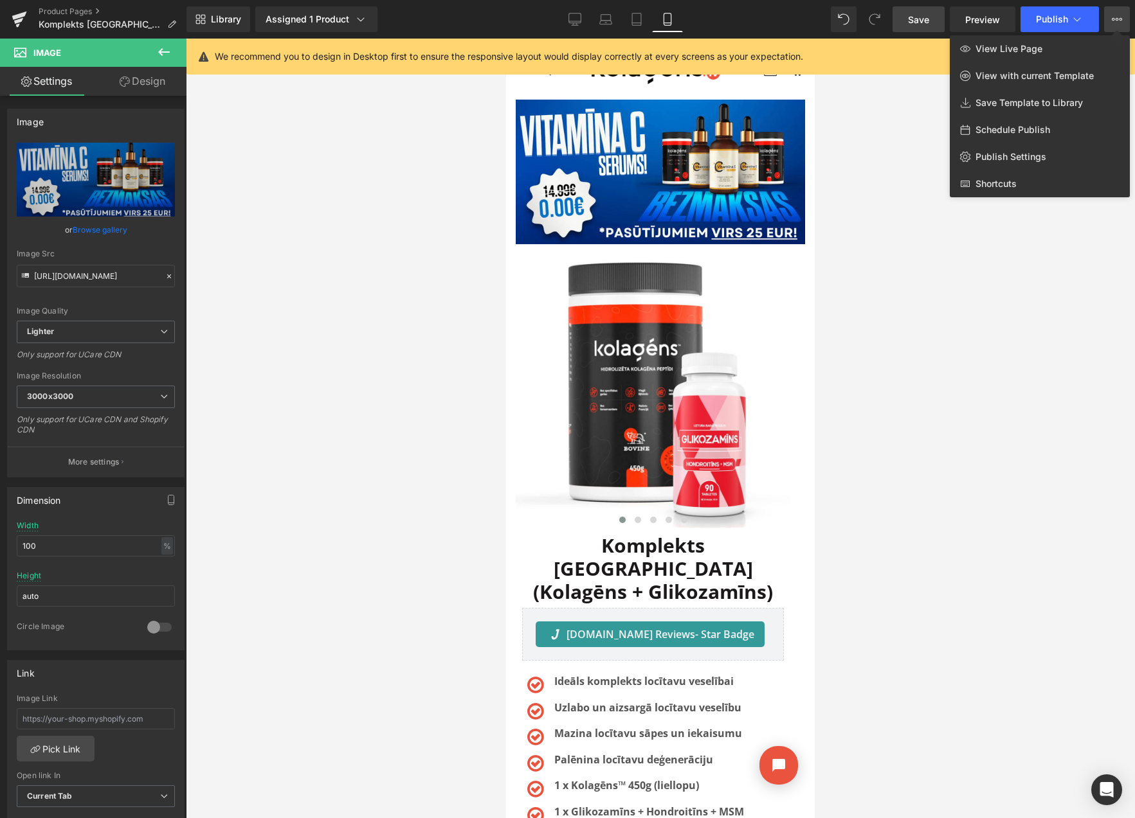
click at [1017, 135] on span "Schedule Publish" at bounding box center [1012, 130] width 75 height 12
select select
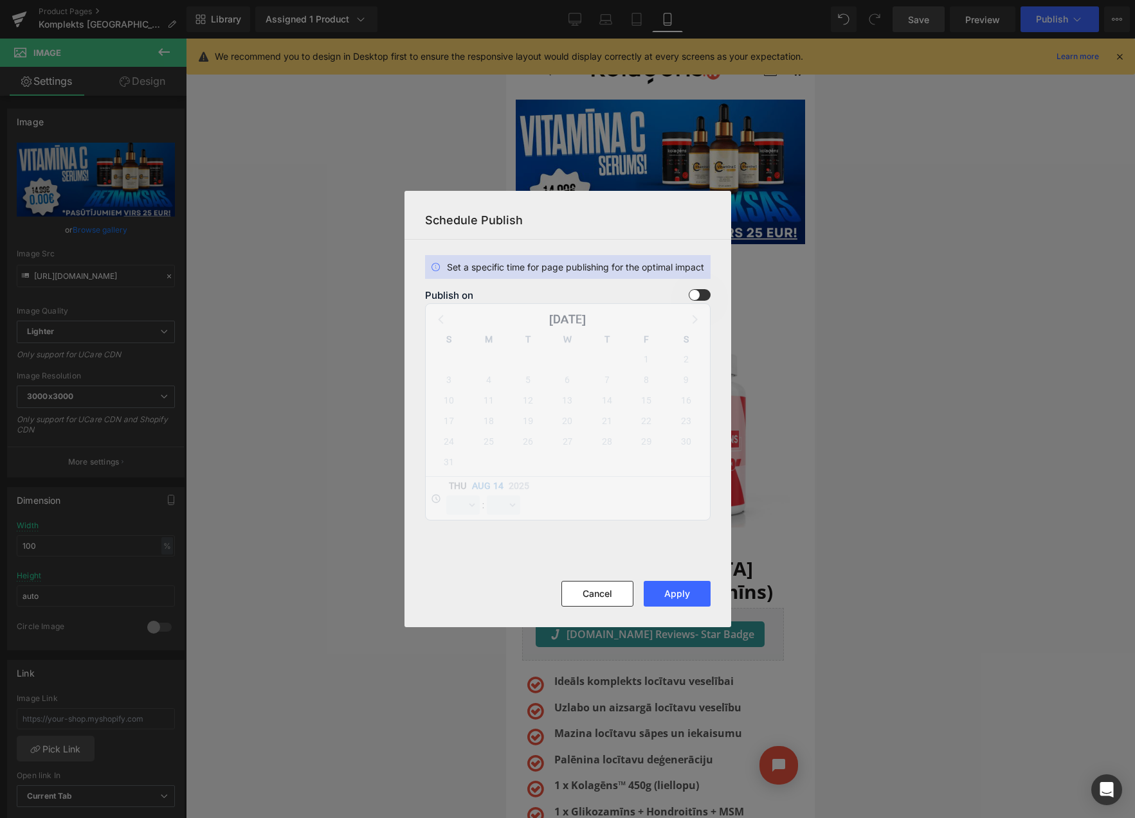
click at [699, 295] on span at bounding box center [700, 295] width 22 height 12
click at [0, 0] on input "checkbox" at bounding box center [0, 0] width 0 height 0
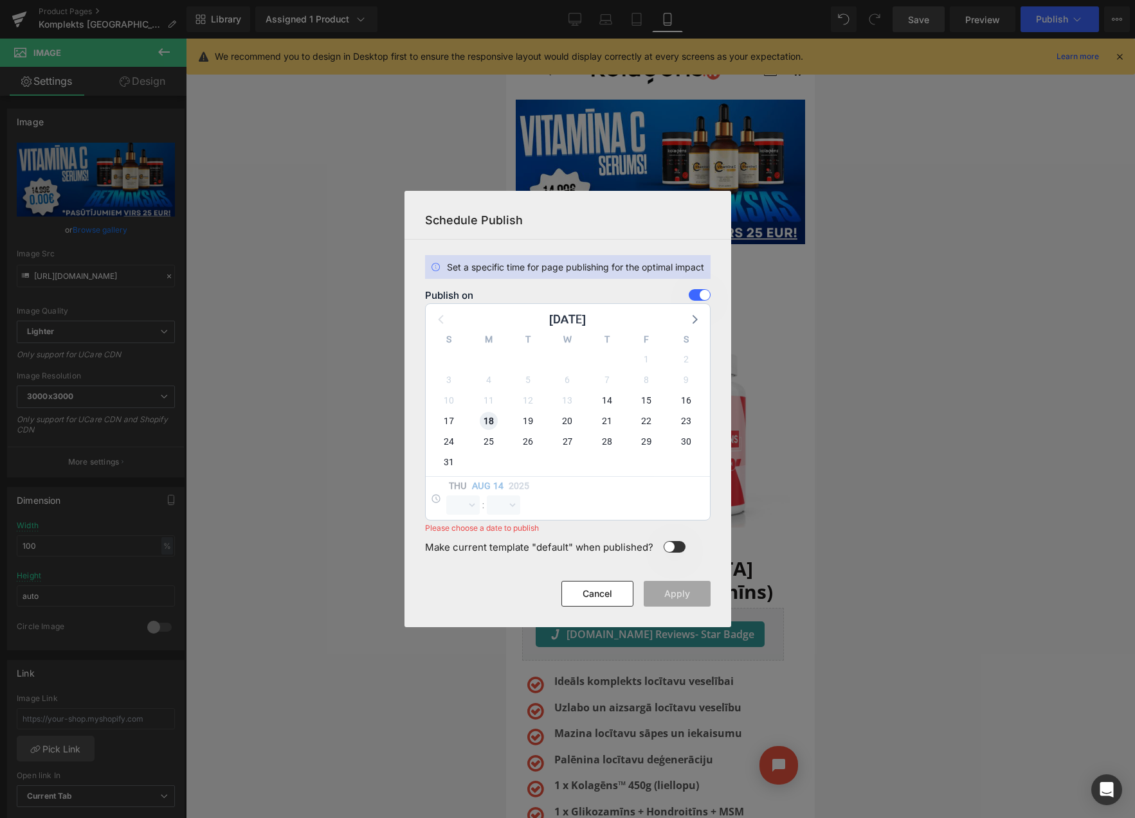
click at [487, 420] on span "18" at bounding box center [489, 421] width 18 height 18
select select "9"
select select "13"
click at [457, 505] on select "00 01 02 03 04 05 06 07 08 09 10 11 12 13 14 15 16 17 18 19 20 21 22 23" at bounding box center [462, 505] width 33 height 19
select select "23"
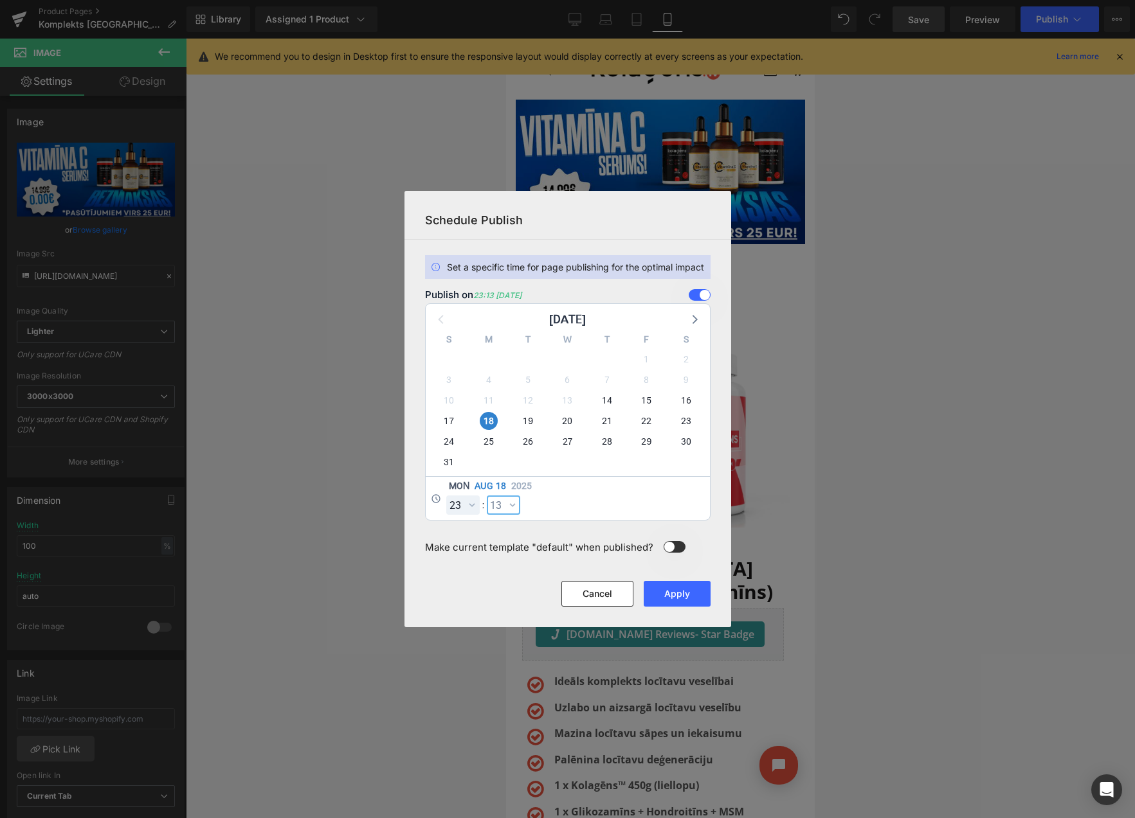
click at [502, 502] on select "00 01 02 03 04 05 06 07 08 09 10 11 12 13 14 15 16 17 18 19 20 21 22 23 24 25 2…" at bounding box center [503, 505] width 33 height 19
select select "59"
click at [683, 597] on button "Apply" at bounding box center [677, 594] width 67 height 26
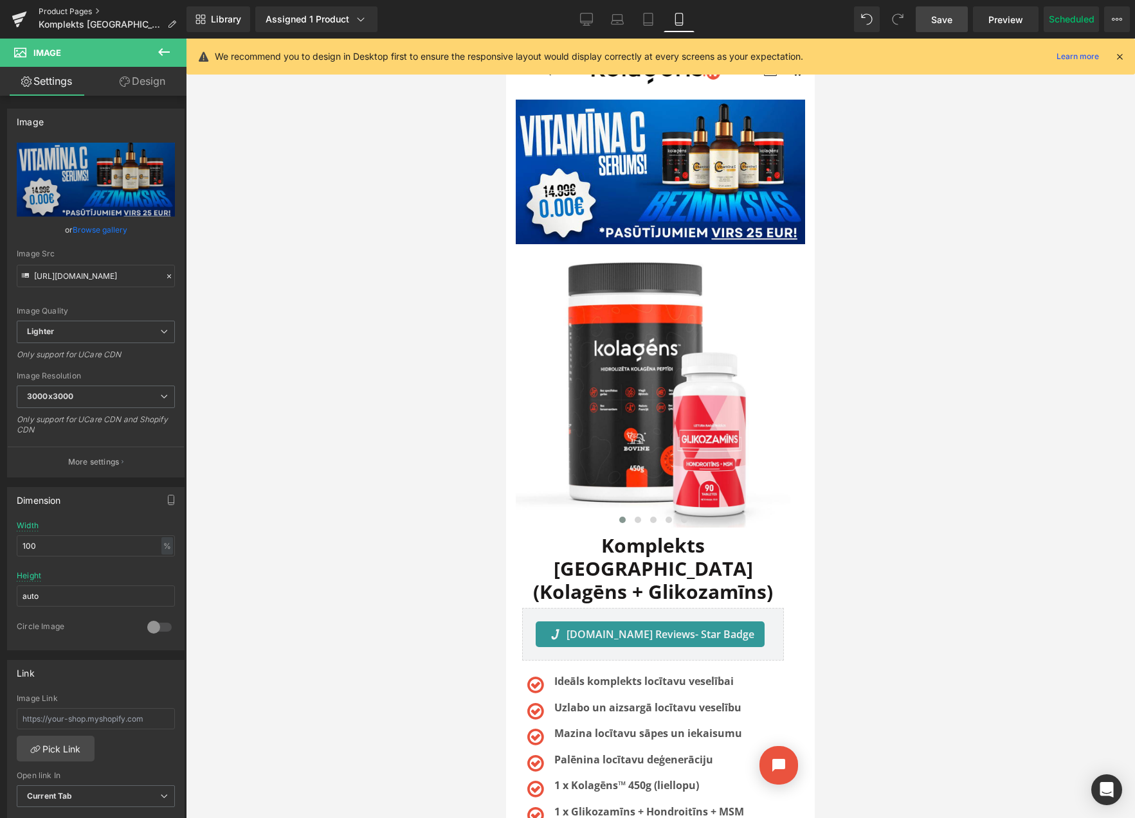
click at [75, 10] on link "Product Pages" at bounding box center [113, 11] width 148 height 10
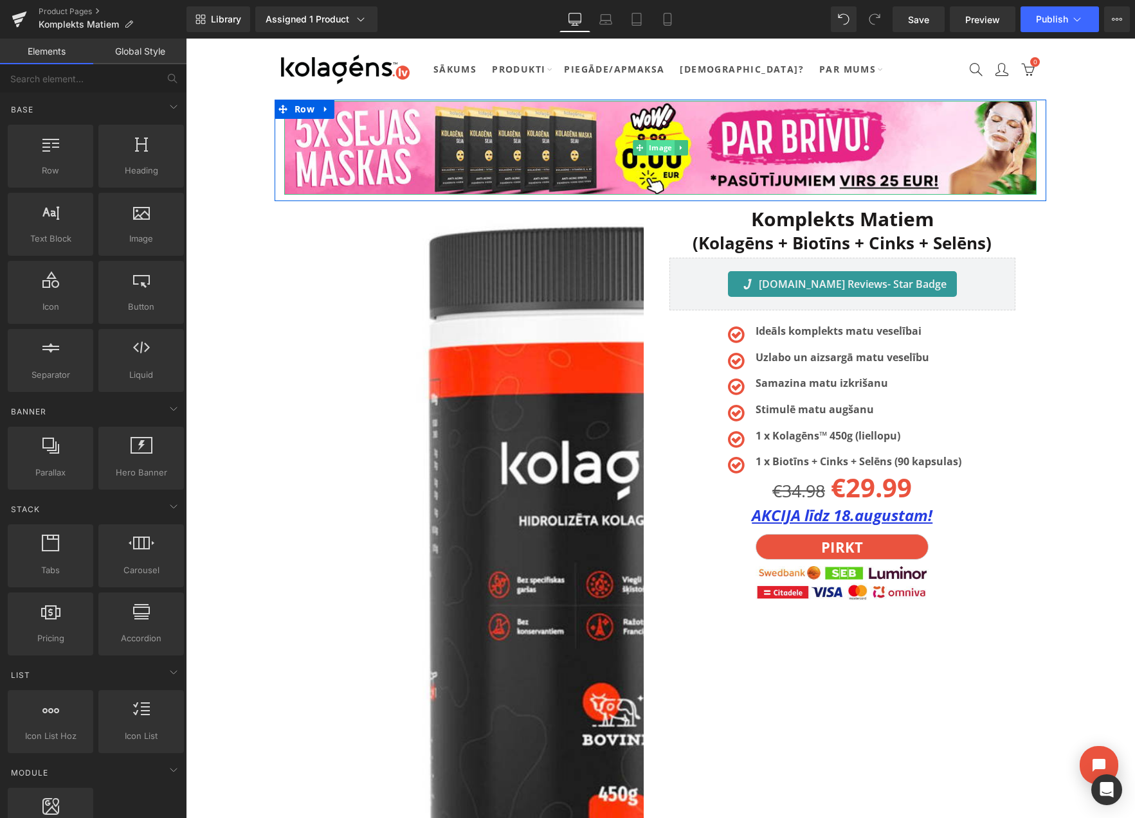
click at [656, 149] on span "Image" at bounding box center [660, 147] width 28 height 15
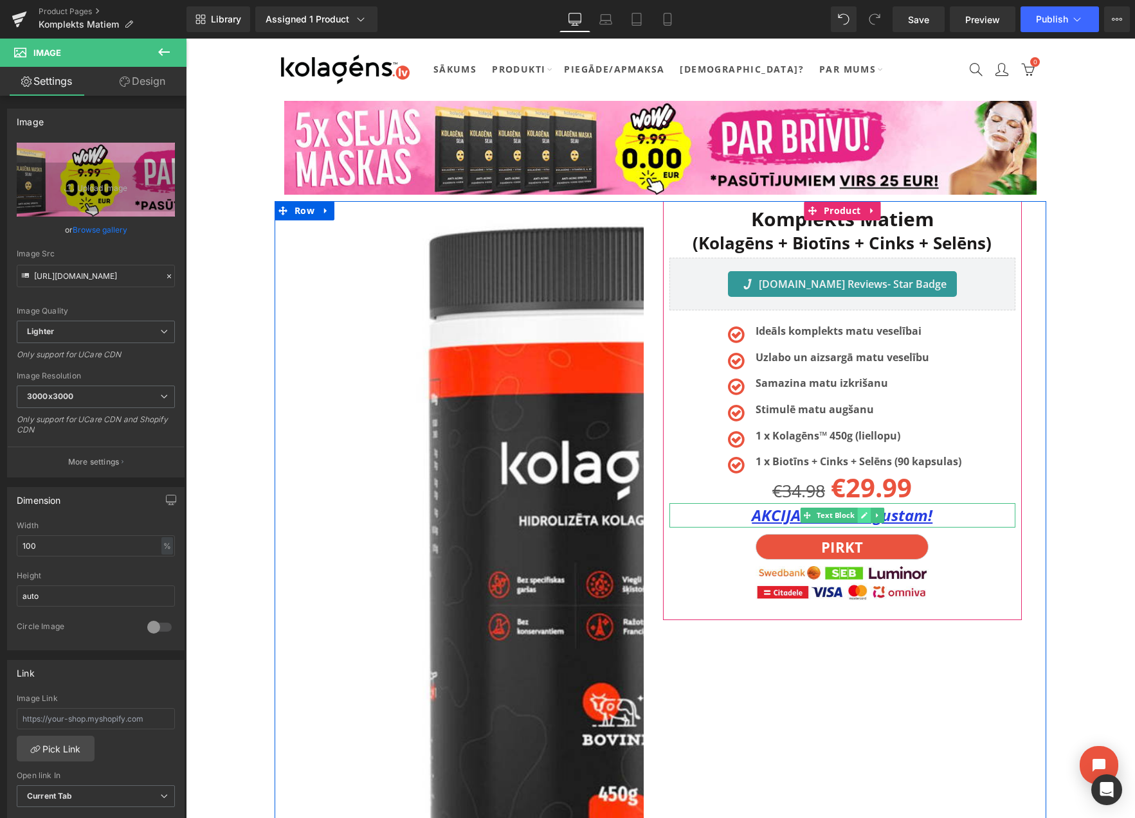
click at [861, 515] on icon at bounding box center [863, 516] width 7 height 8
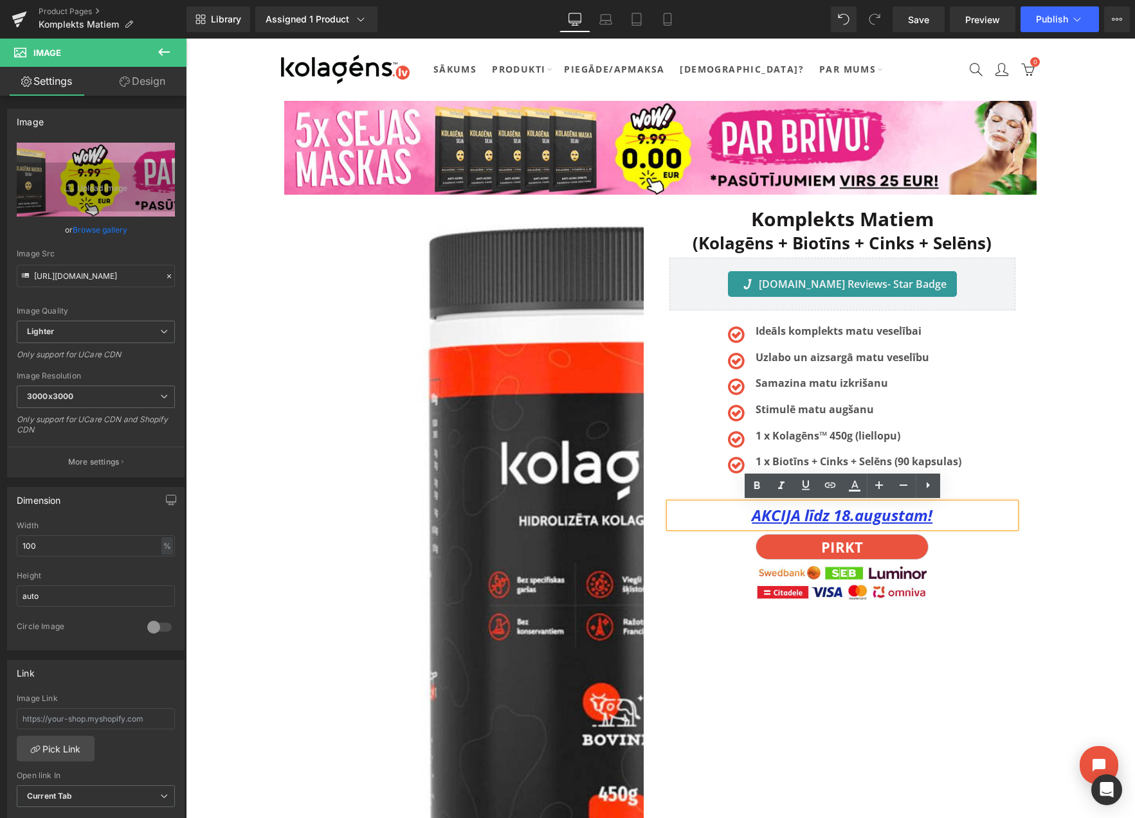
click at [849, 519] on u "AKCIJA līdz 18.augustam!" at bounding box center [842, 515] width 181 height 21
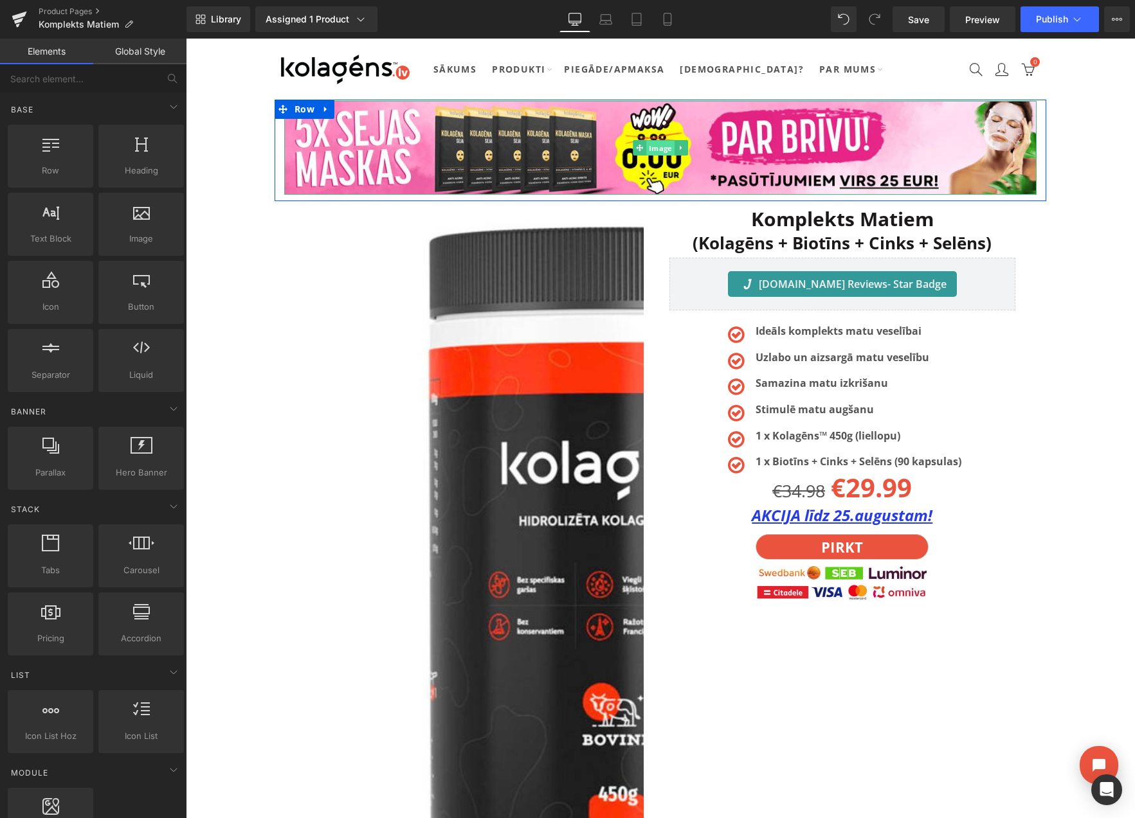
click at [652, 148] on span "Image" at bounding box center [660, 148] width 28 height 15
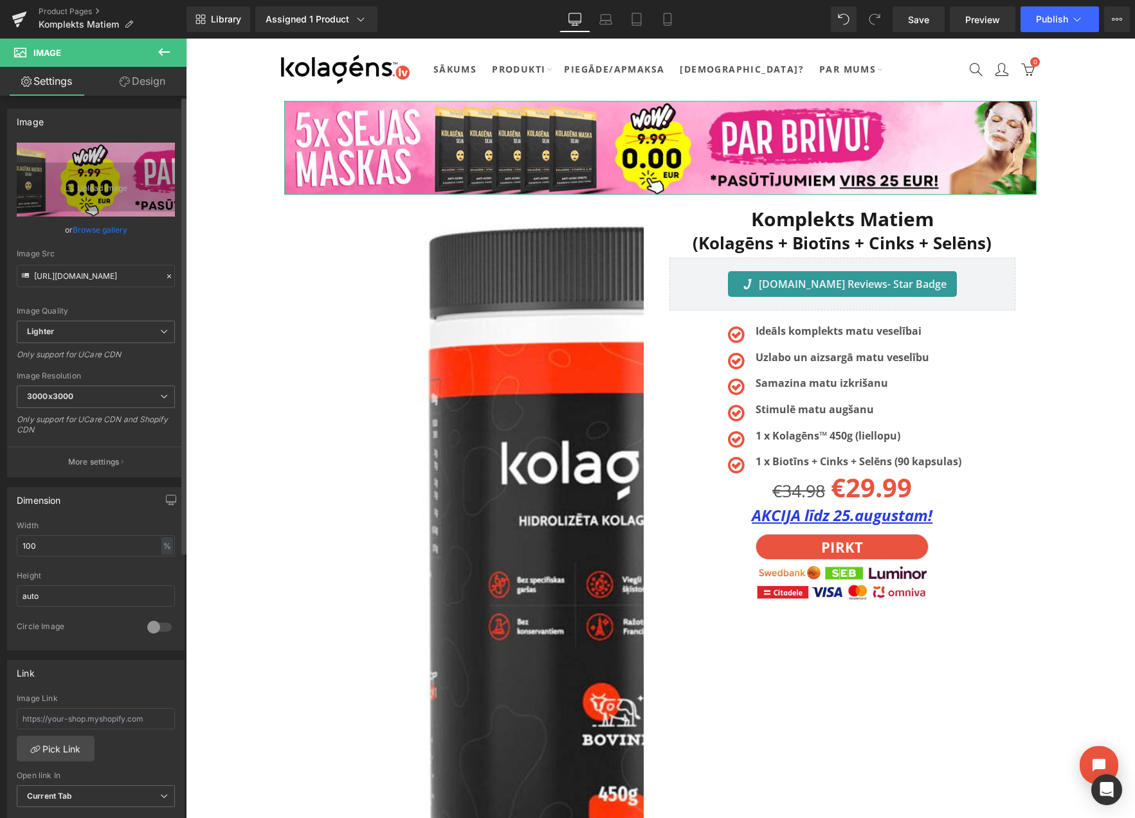
click at [107, 229] on link "Browse gallery" at bounding box center [100, 230] width 55 height 23
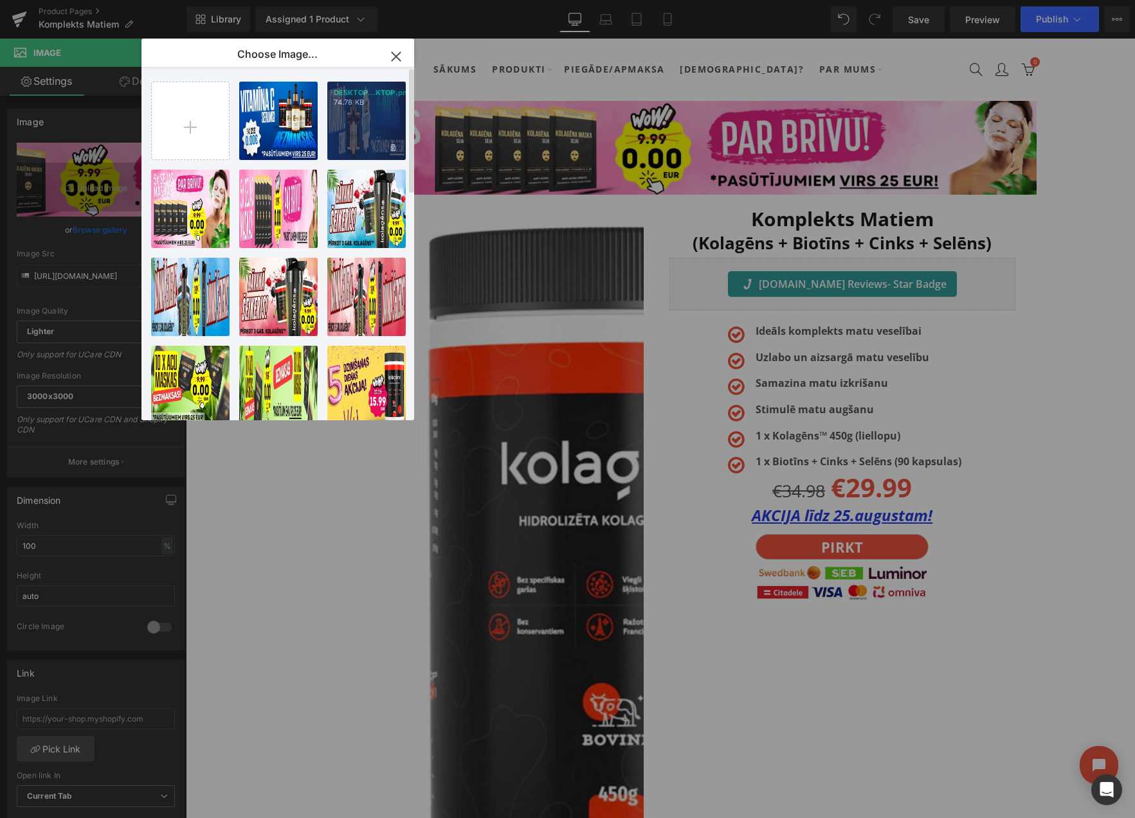
click at [350, 116] on div "DESKTOP...KTOP.png 74.78 KB" at bounding box center [366, 121] width 78 height 78
type input "[URL][DOMAIN_NAME]"
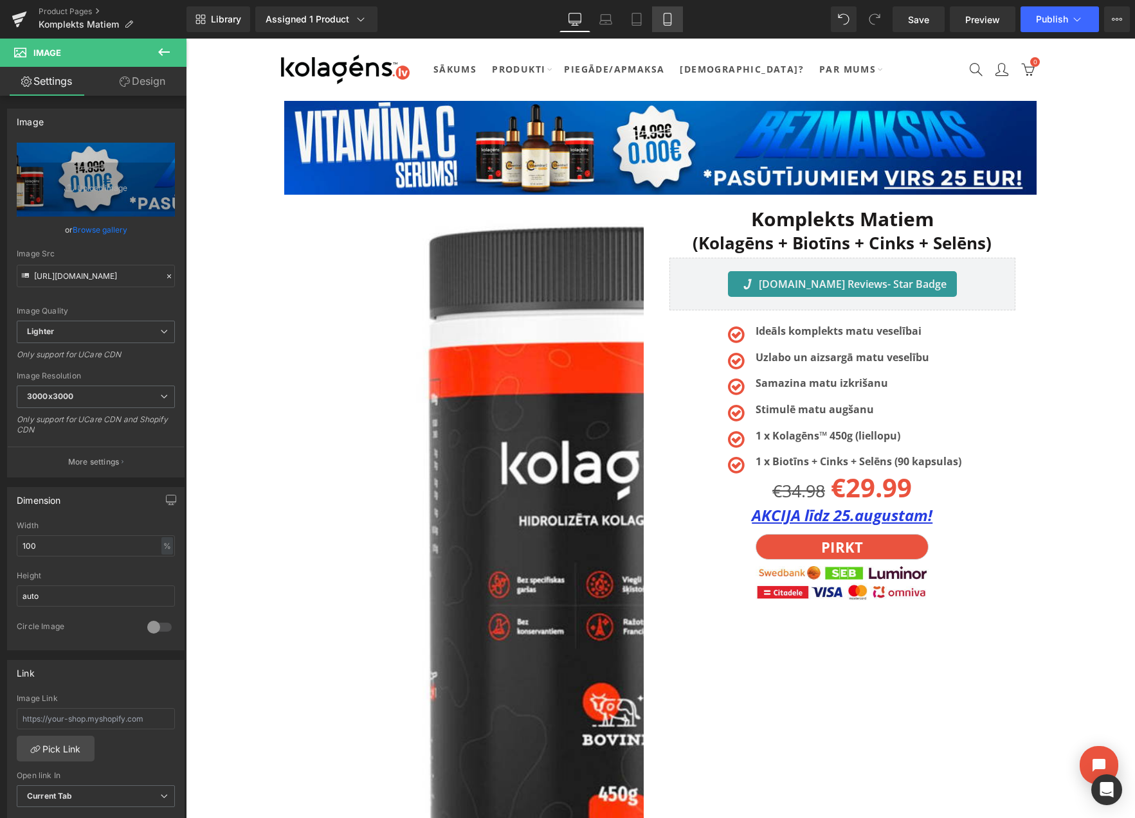
click at [663, 19] on icon at bounding box center [666, 20] width 7 height 12
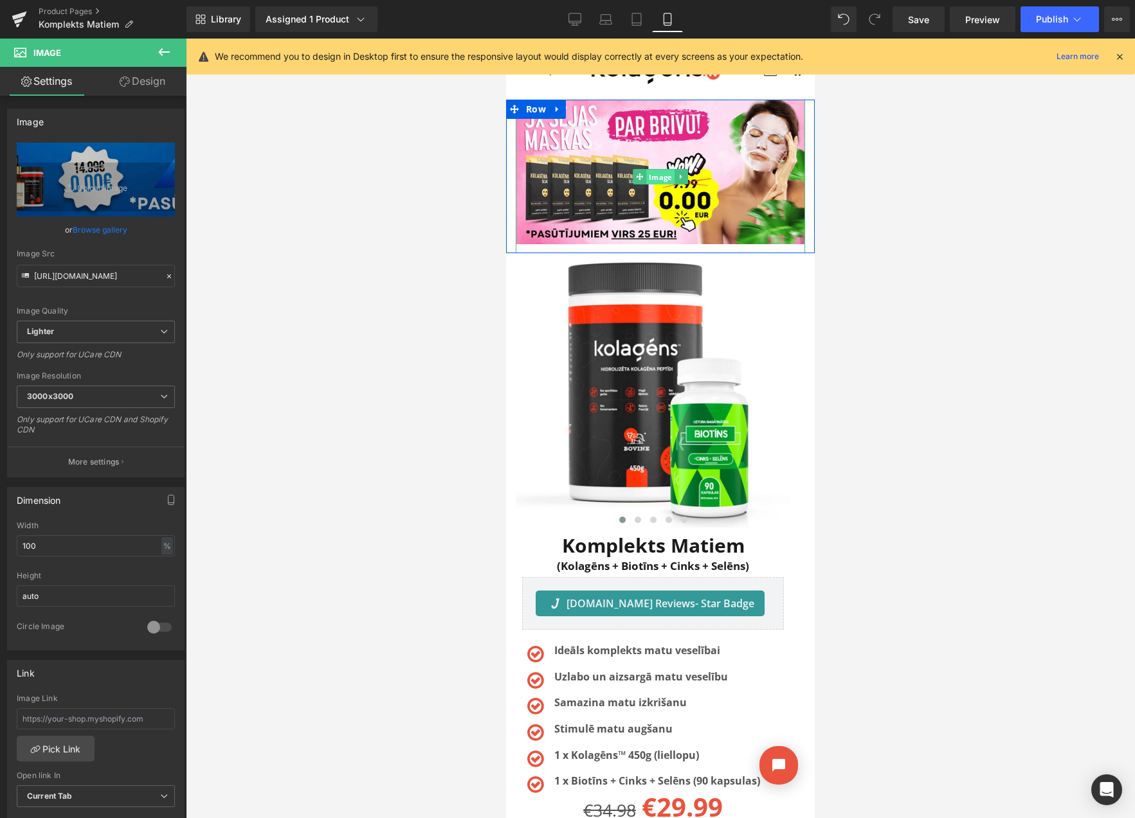
click at [657, 177] on span "Image" at bounding box center [660, 176] width 28 height 15
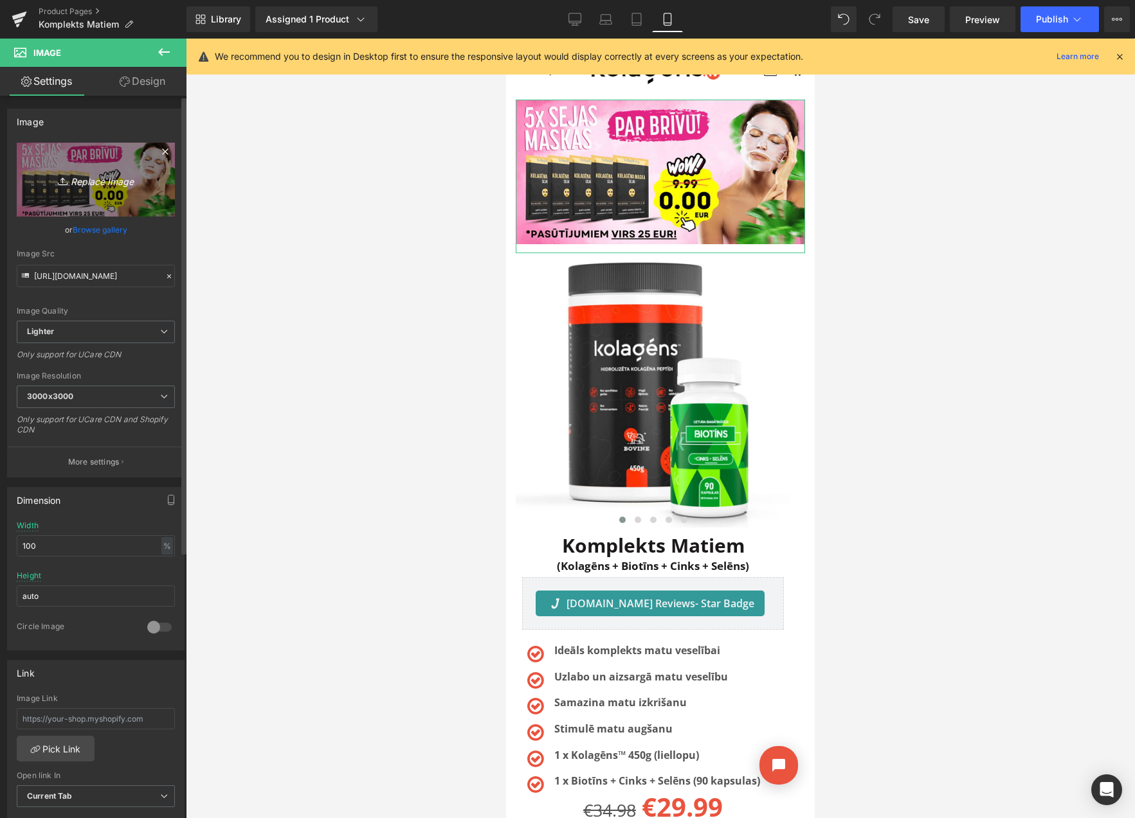
click at [93, 183] on icon "Replace Image" at bounding box center [95, 180] width 103 height 16
click at [114, 231] on link "Browse gallery" at bounding box center [100, 230] width 55 height 23
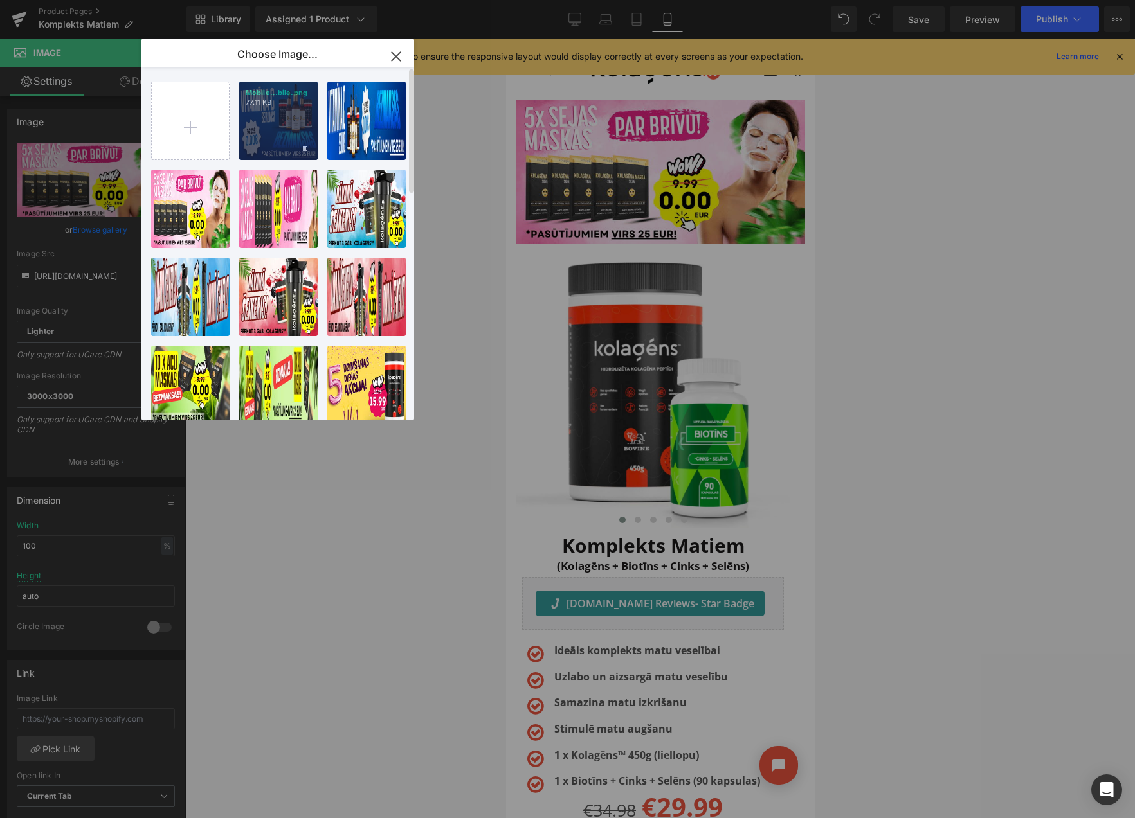
click at [267, 129] on div "Mobile...bile.png 77.11 KB" at bounding box center [278, 121] width 78 height 78
type input "[URL][DOMAIN_NAME]"
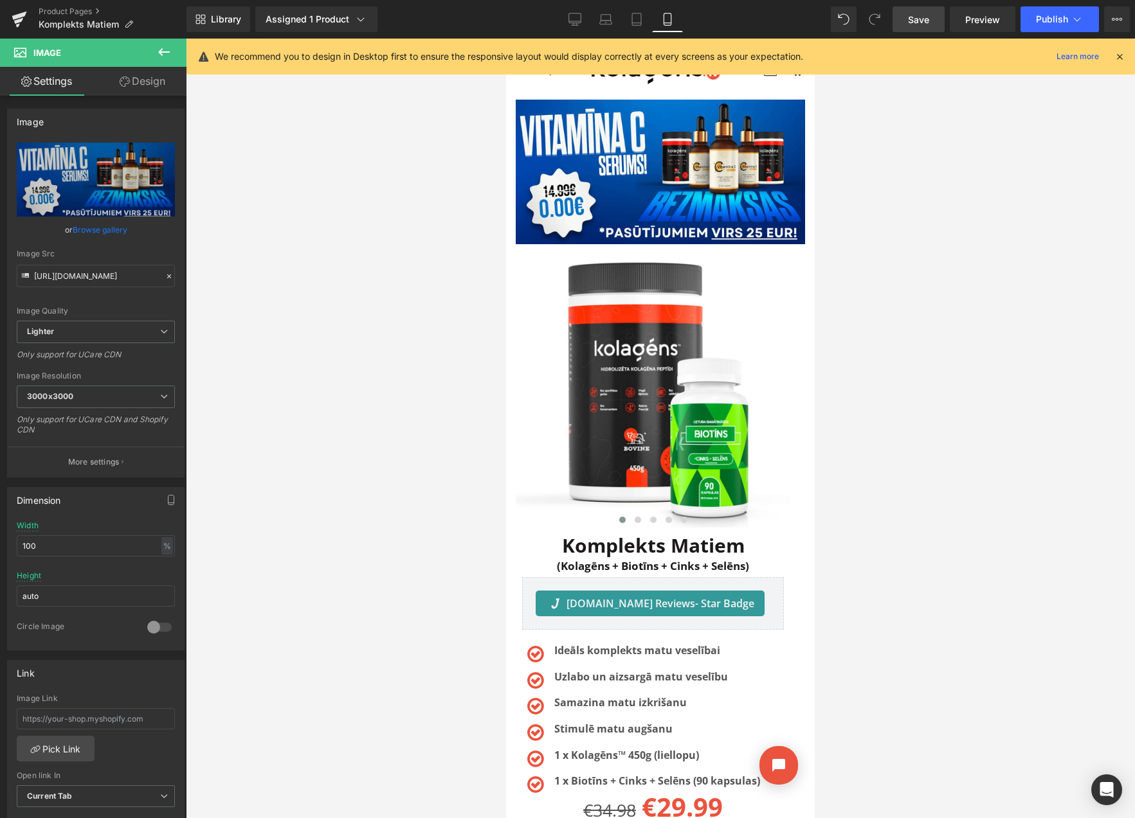
click at [917, 28] on link "Save" at bounding box center [918, 19] width 52 height 26
click at [1113, 14] on icon at bounding box center [1117, 19] width 10 height 10
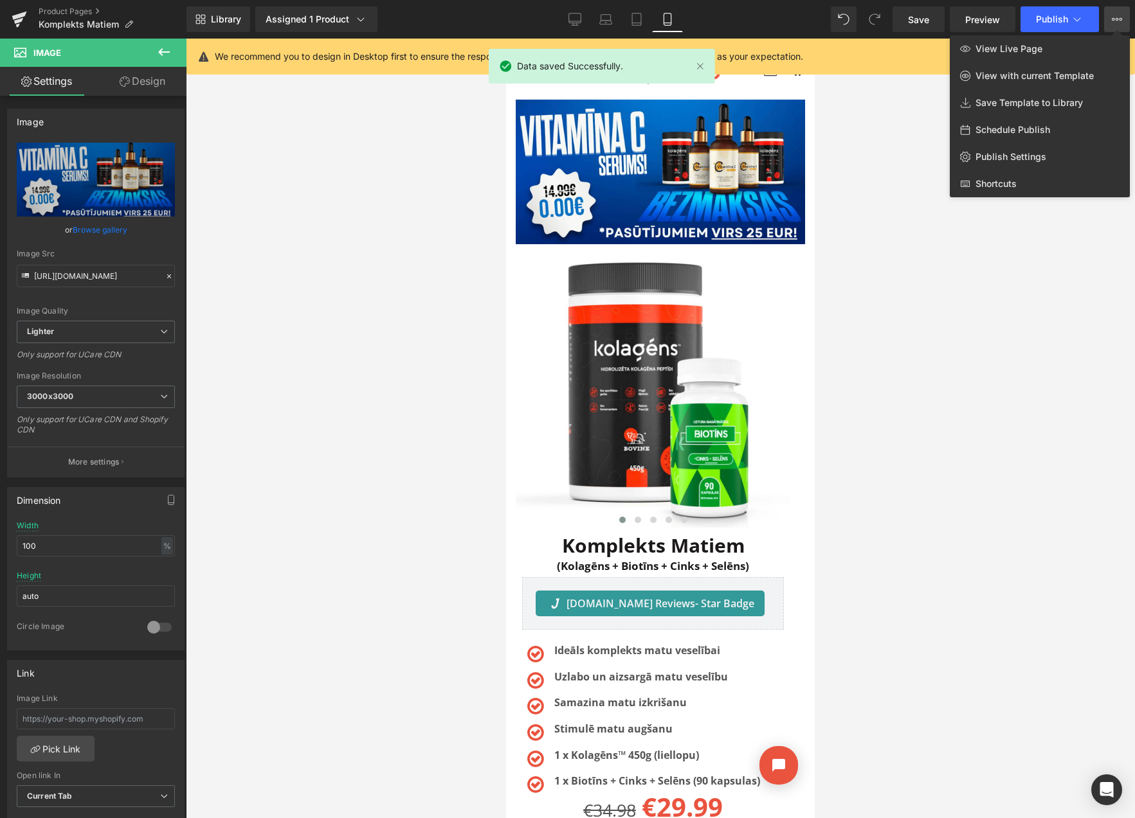
click at [1019, 131] on span "Schedule Publish" at bounding box center [1012, 130] width 75 height 12
select select
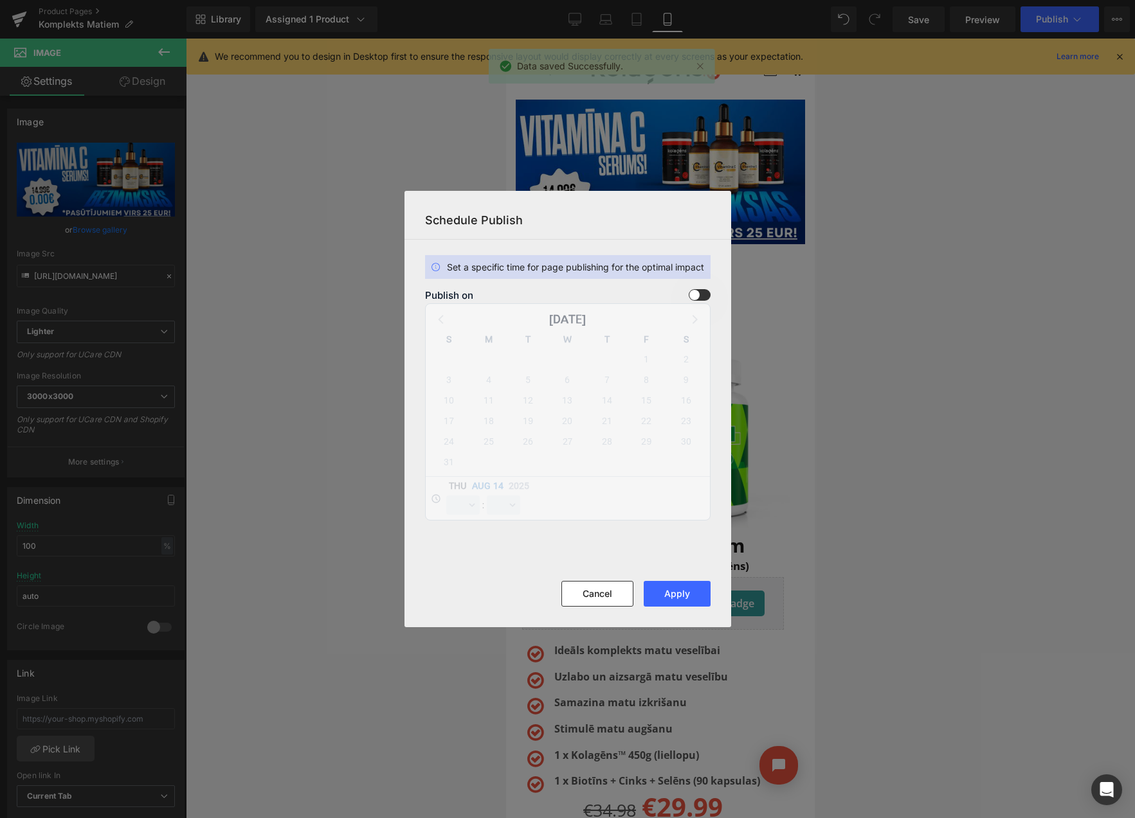
click at [707, 293] on span at bounding box center [700, 295] width 22 height 12
click at [0, 0] on input "checkbox" at bounding box center [0, 0] width 0 height 0
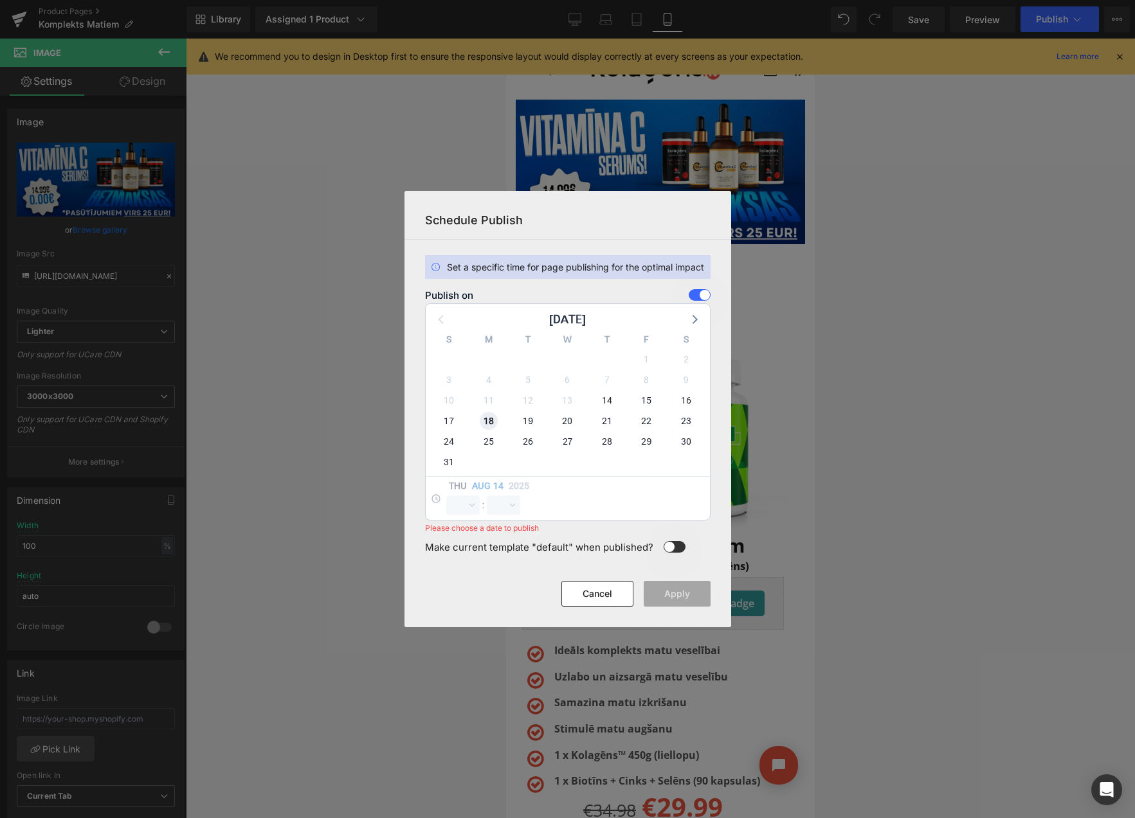
click at [491, 419] on span "18" at bounding box center [489, 421] width 18 height 18
select select "9"
select select "14"
click at [463, 505] on select "00 01 02 03 04 05 06 07 08 09 10 11 12 13 14 15 16 17 18 19 20 21 22 23" at bounding box center [462, 505] width 33 height 19
select select "23"
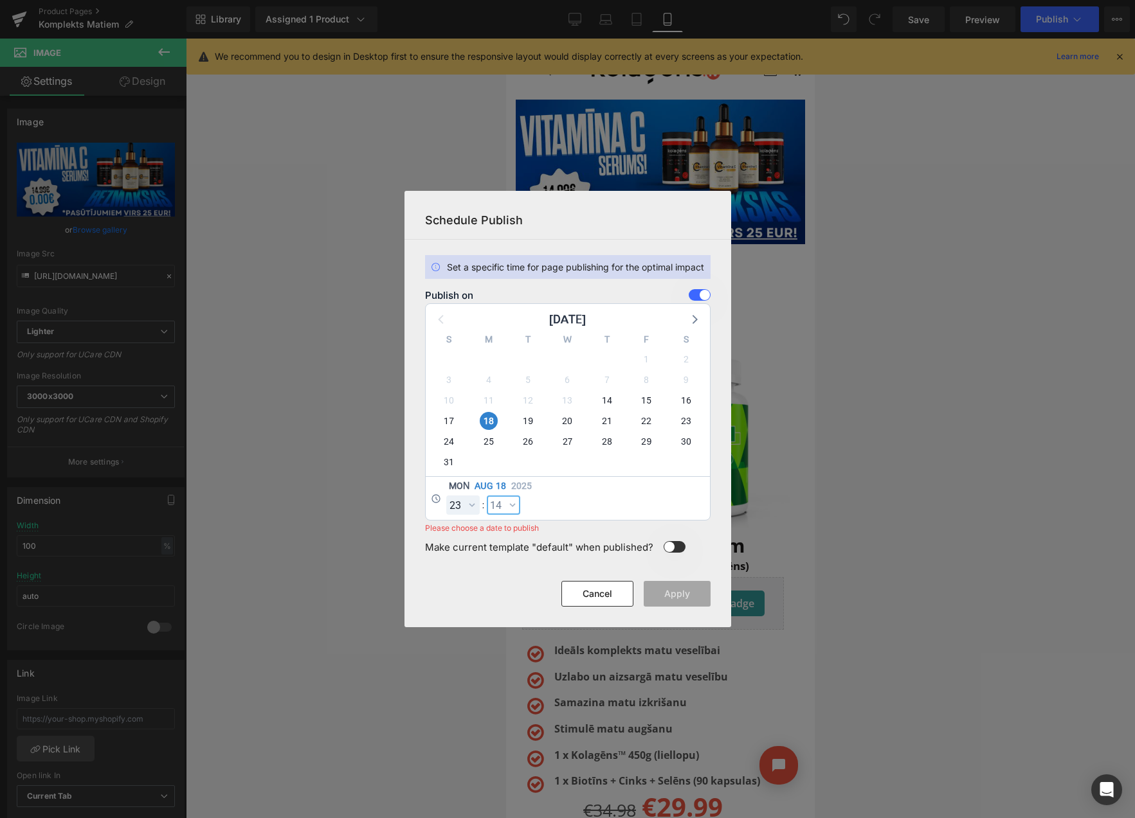
click at [499, 504] on select "00 01 02 03 04 05 06 07 08 09 10 11 12 13 14 15 16 17 18 19 20 21 22 23 24 25 2…" at bounding box center [503, 505] width 33 height 19
select select "59"
click at [672, 595] on button "Apply" at bounding box center [677, 594] width 67 height 26
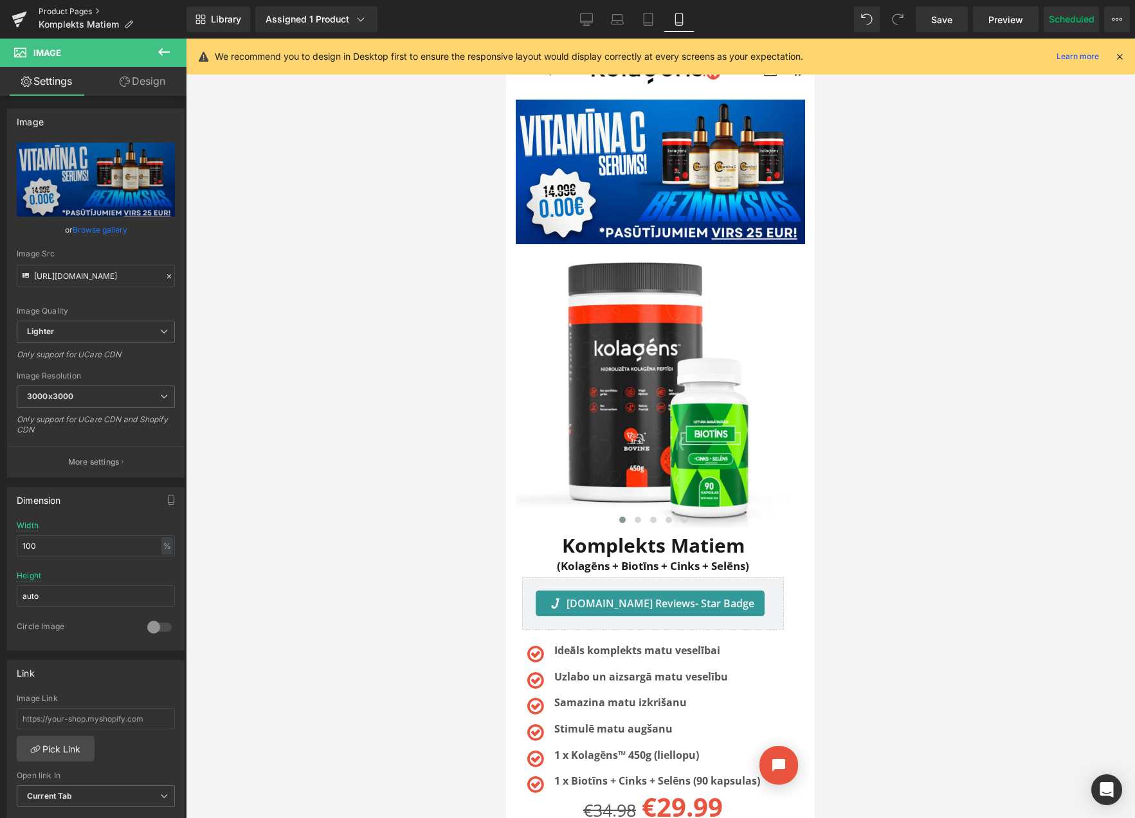
click at [73, 8] on link "Product Pages" at bounding box center [113, 11] width 148 height 10
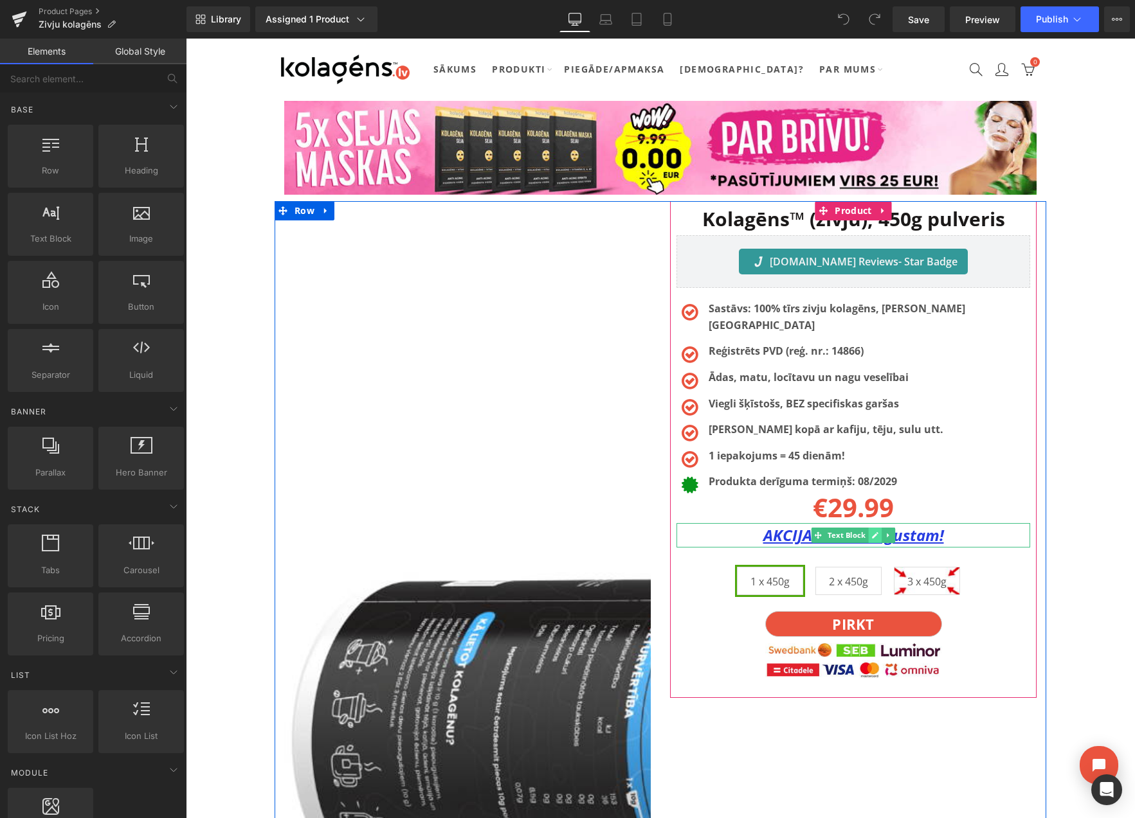
click at [874, 532] on icon at bounding box center [874, 536] width 7 height 8
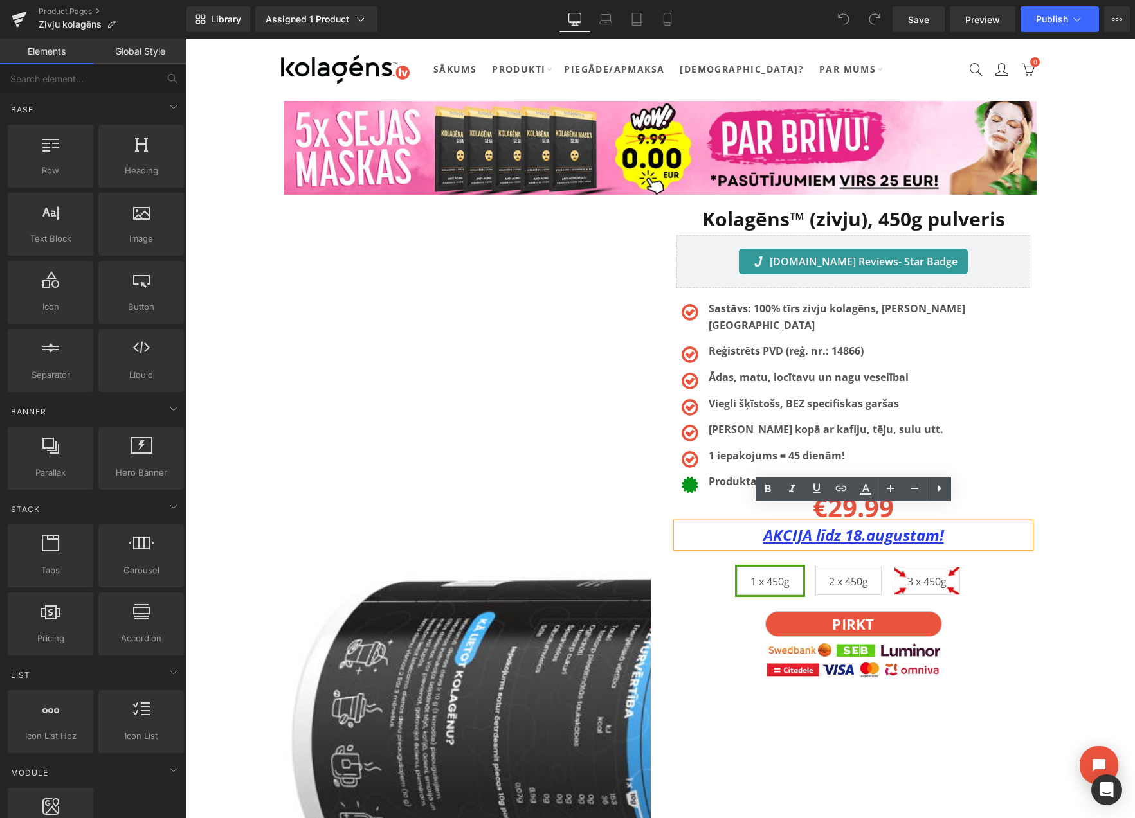
click at [861, 525] on u "AKCIJA līdz 18.augustam!" at bounding box center [853, 535] width 181 height 21
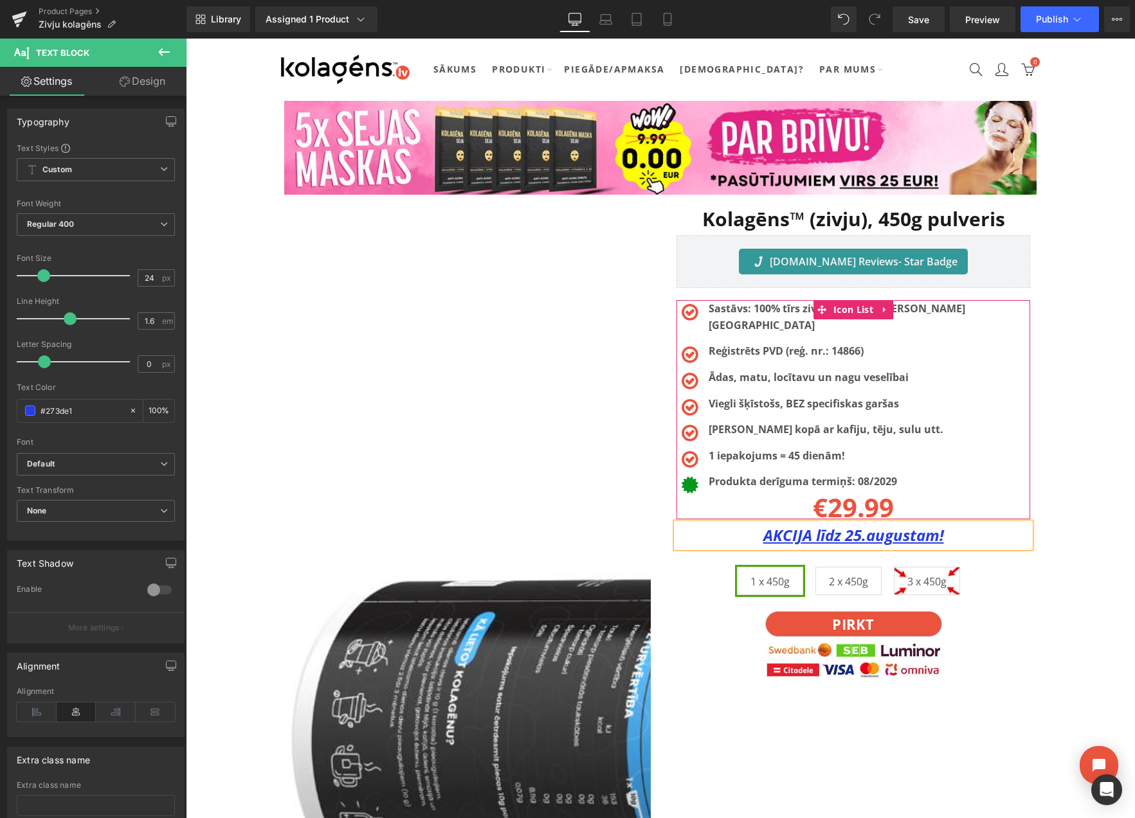
click at [1014, 451] on div "Icon Sastāvs: 100% tīrs zivju kolagēns, [PERSON_NAME][GEOGRAPHIC_DATA] Text Blo…" at bounding box center [853, 400] width 354 height 199
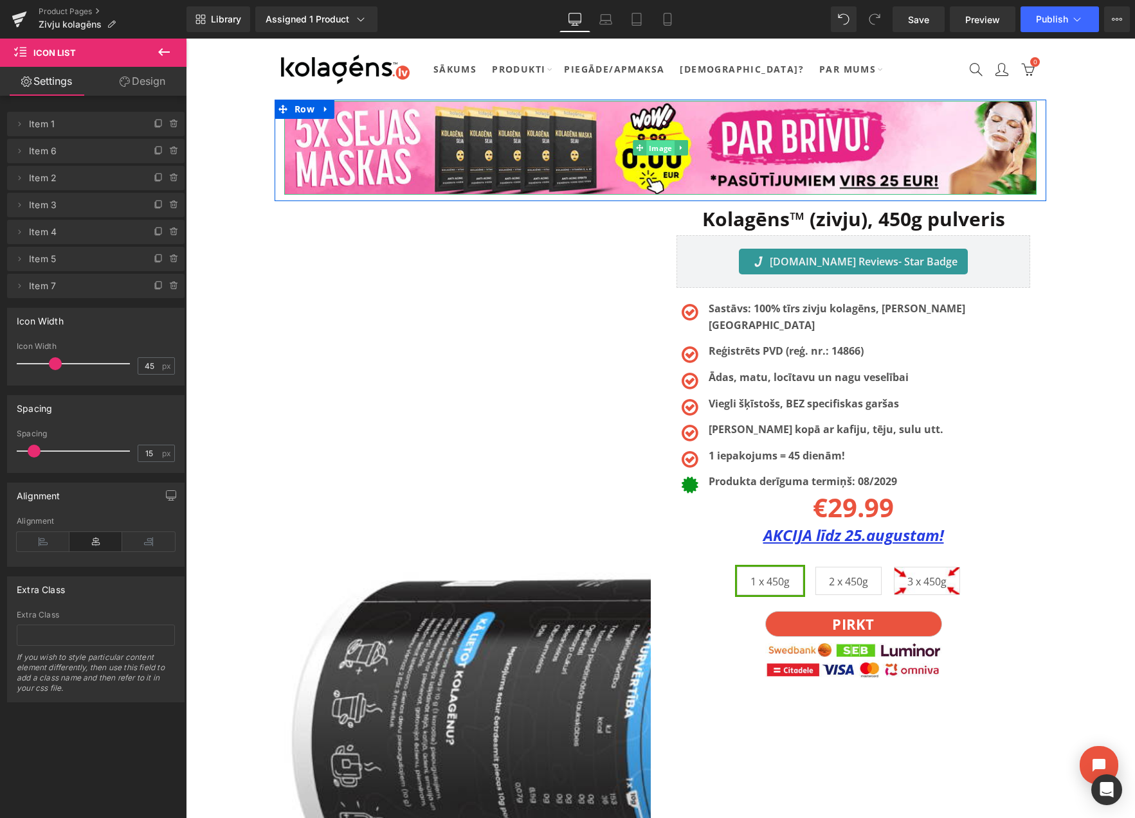
click at [649, 149] on span "Image" at bounding box center [660, 148] width 28 height 15
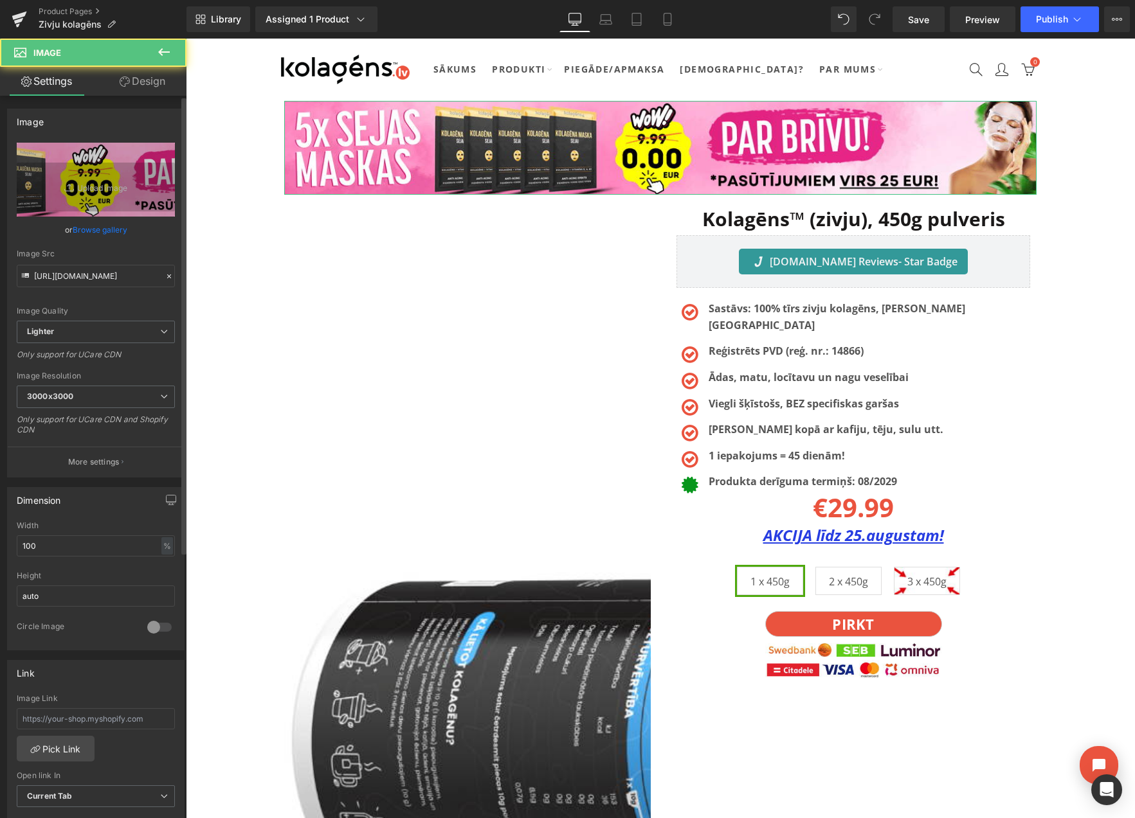
click at [106, 233] on link "Browse gallery" at bounding box center [100, 230] width 55 height 23
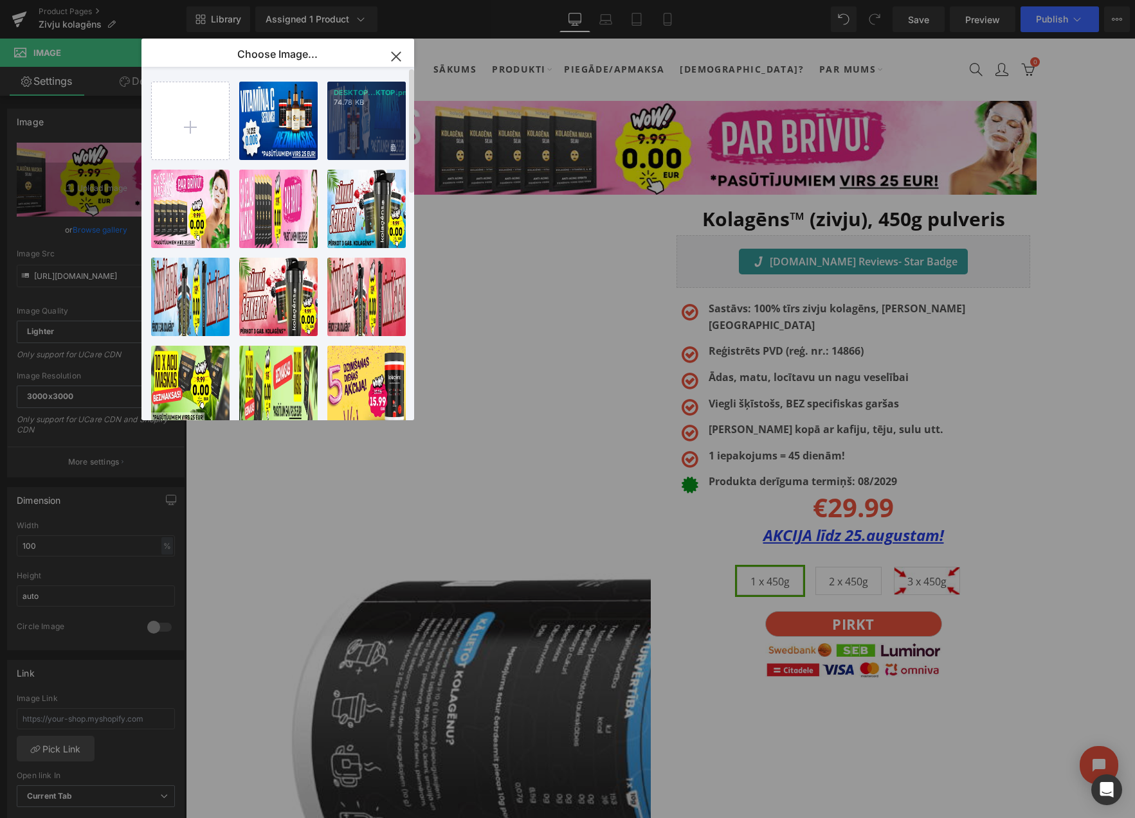
click at [370, 131] on div "DESKTOP...KTOP.png 74.78 KB" at bounding box center [366, 121] width 78 height 78
type input "[URL][DOMAIN_NAME]"
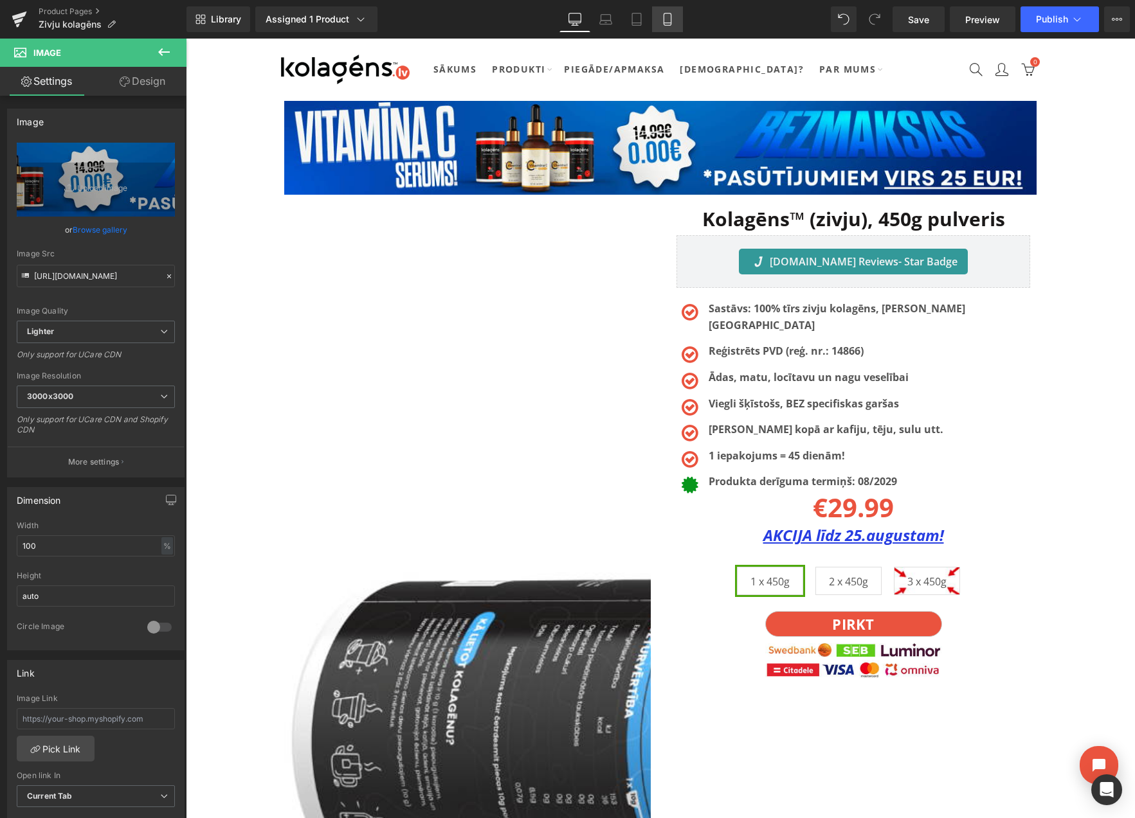
click at [667, 14] on icon at bounding box center [667, 19] width 13 height 13
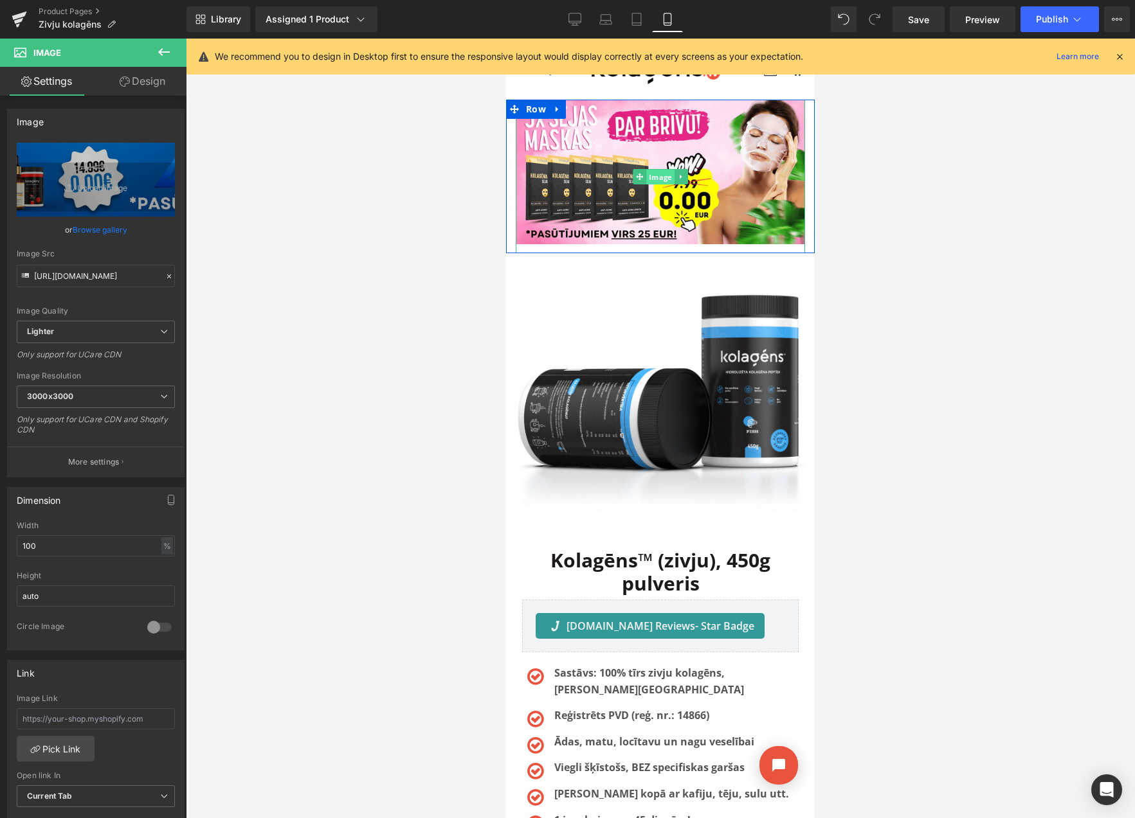
click at [659, 175] on span "Image" at bounding box center [660, 176] width 28 height 15
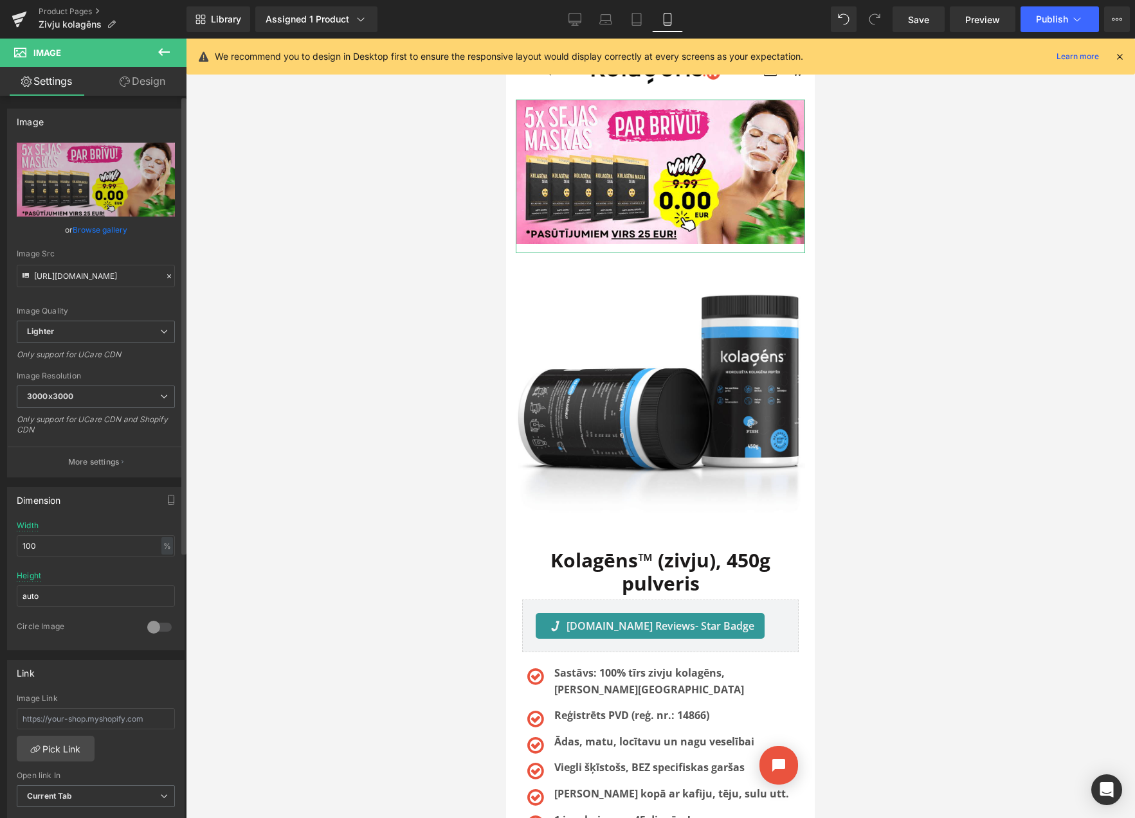
click at [104, 228] on link "Browse gallery" at bounding box center [100, 230] width 55 height 23
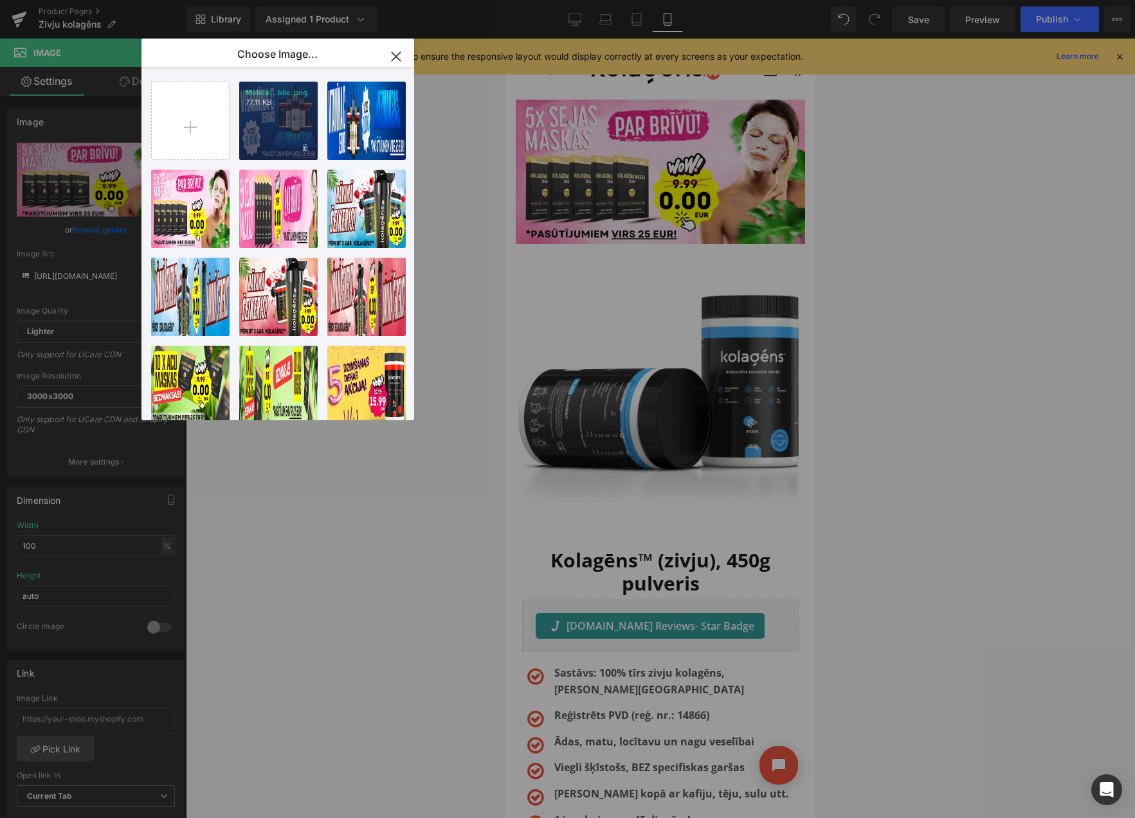
click at [273, 127] on div "Mobile...bile.png 77.11 KB" at bounding box center [278, 121] width 78 height 78
type input "[URL][DOMAIN_NAME]"
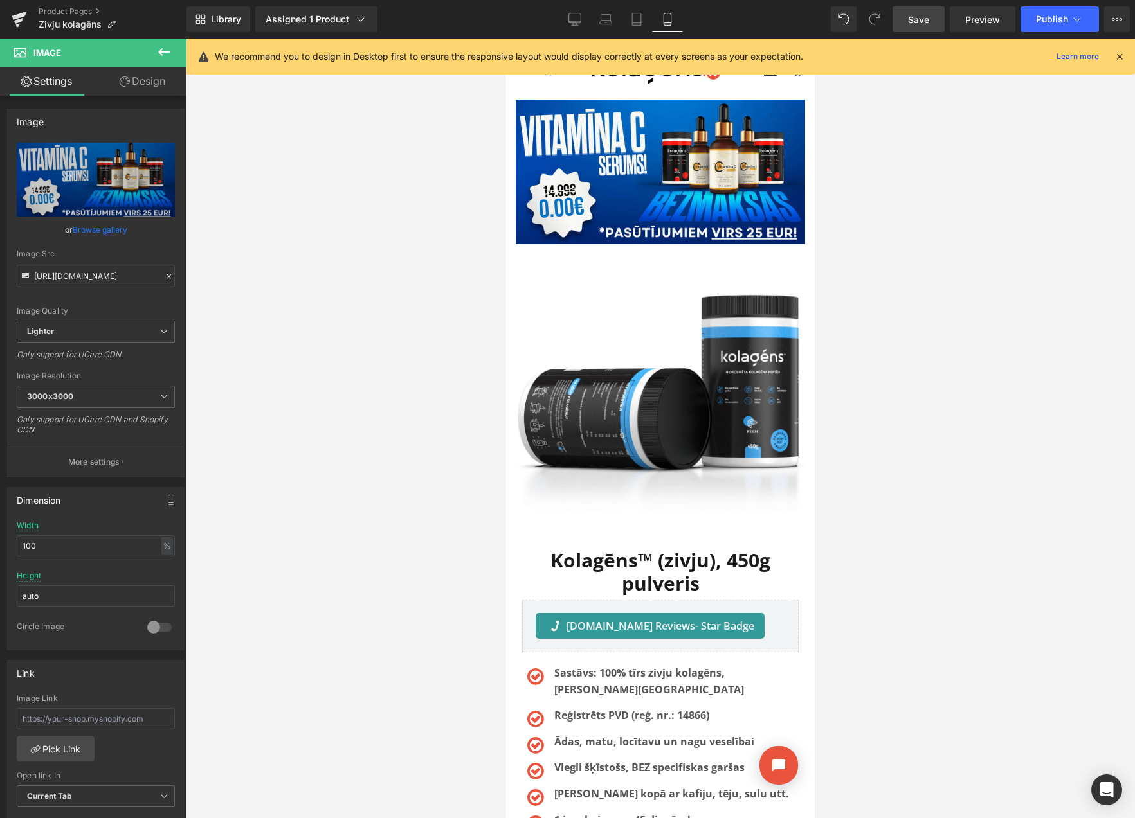
click at [911, 14] on span "Save" at bounding box center [918, 20] width 21 height 14
click at [1112, 17] on icon at bounding box center [1117, 19] width 10 height 10
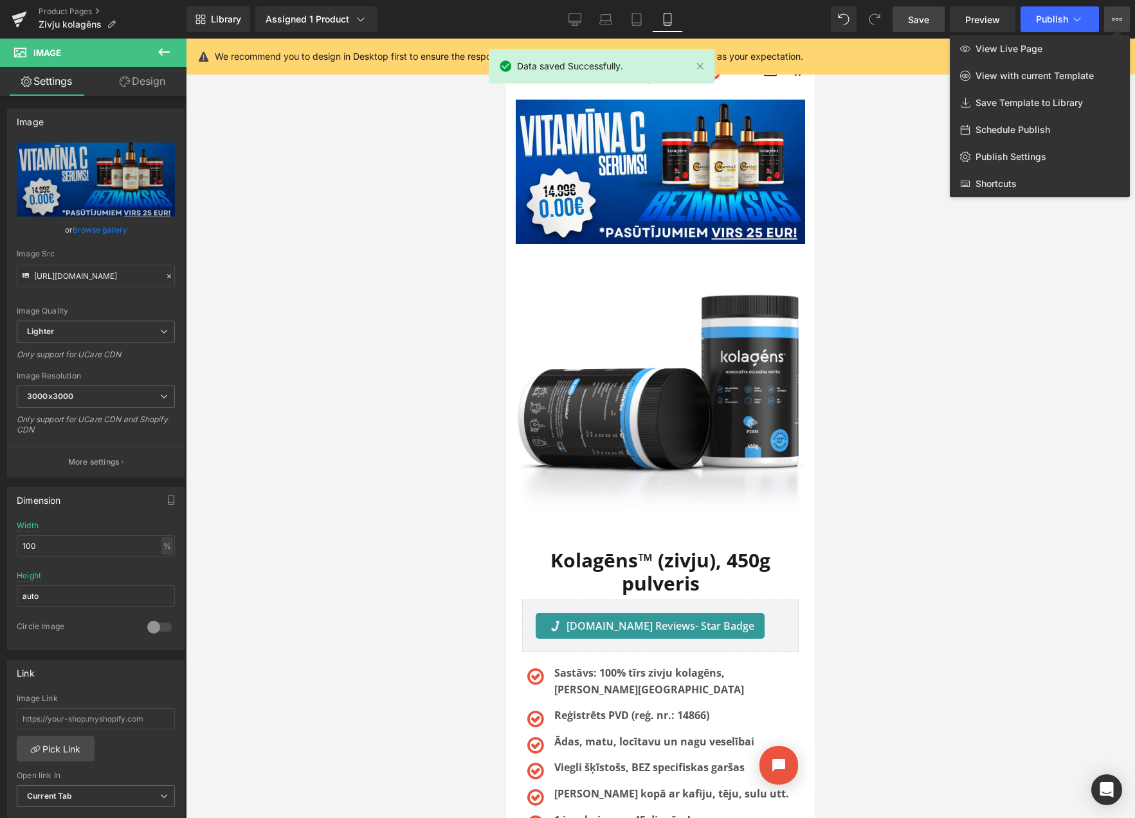
click at [1006, 127] on span "Schedule Publish" at bounding box center [1012, 130] width 75 height 12
select select
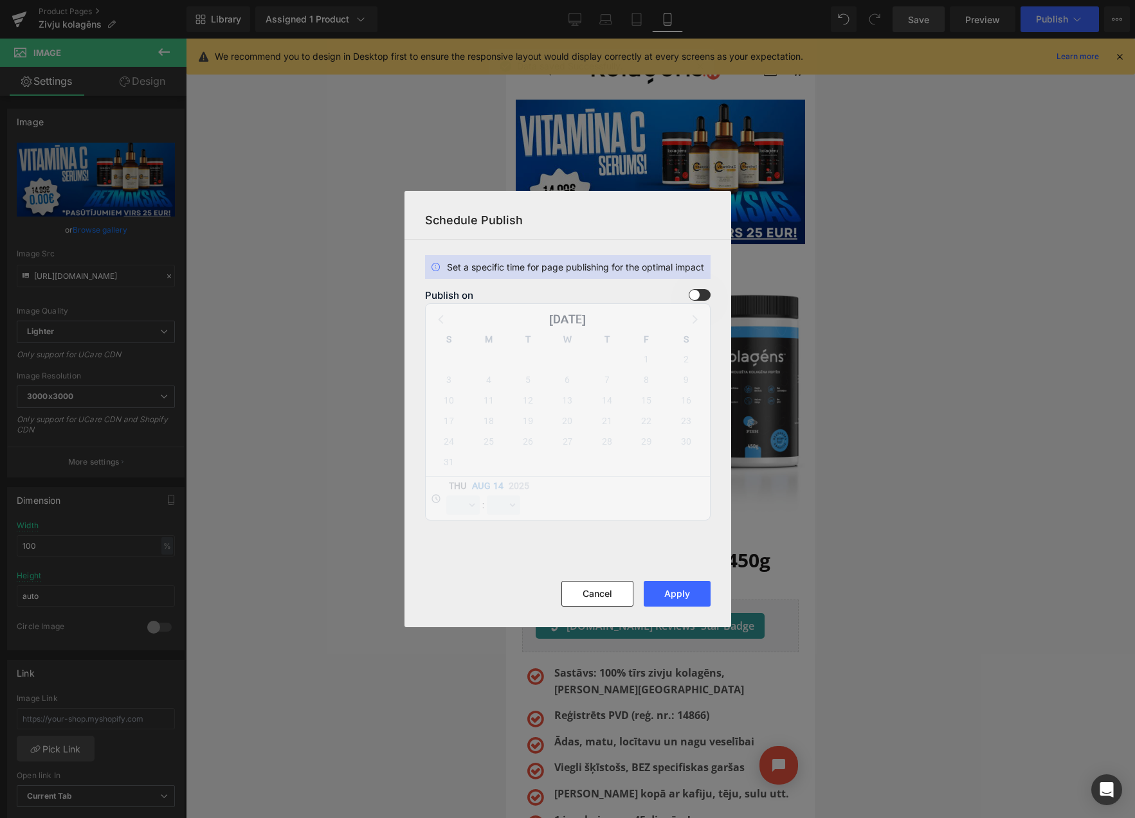
click at [699, 293] on span at bounding box center [700, 295] width 22 height 12
click at [0, 0] on input "checkbox" at bounding box center [0, 0] width 0 height 0
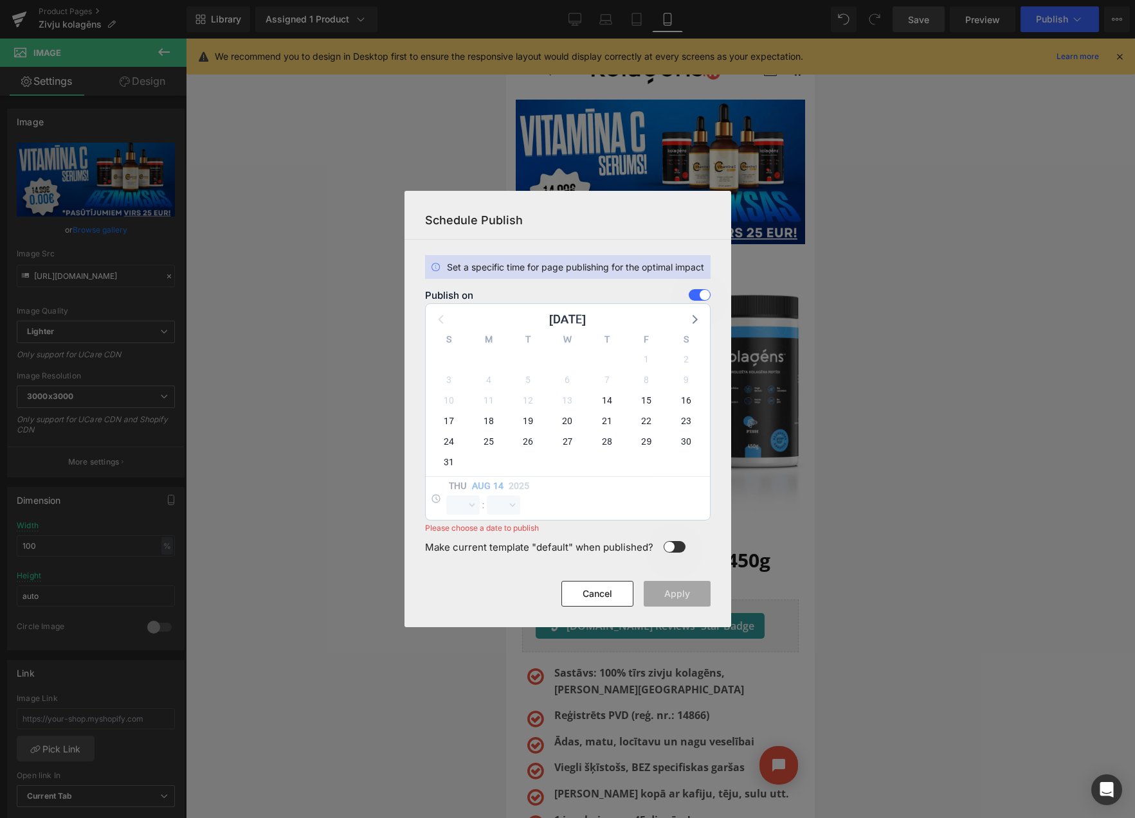
click at [478, 418] on div "18" at bounding box center [488, 421] width 39 height 21
click at [483, 418] on span "18" at bounding box center [489, 421] width 18 height 18
select select "9"
select select "15"
click at [462, 502] on select "00 01 02 03 04 05 06 07 08 09 10 11 12 13 14 15 16 17 18 19 20 21 22 23" at bounding box center [462, 505] width 33 height 19
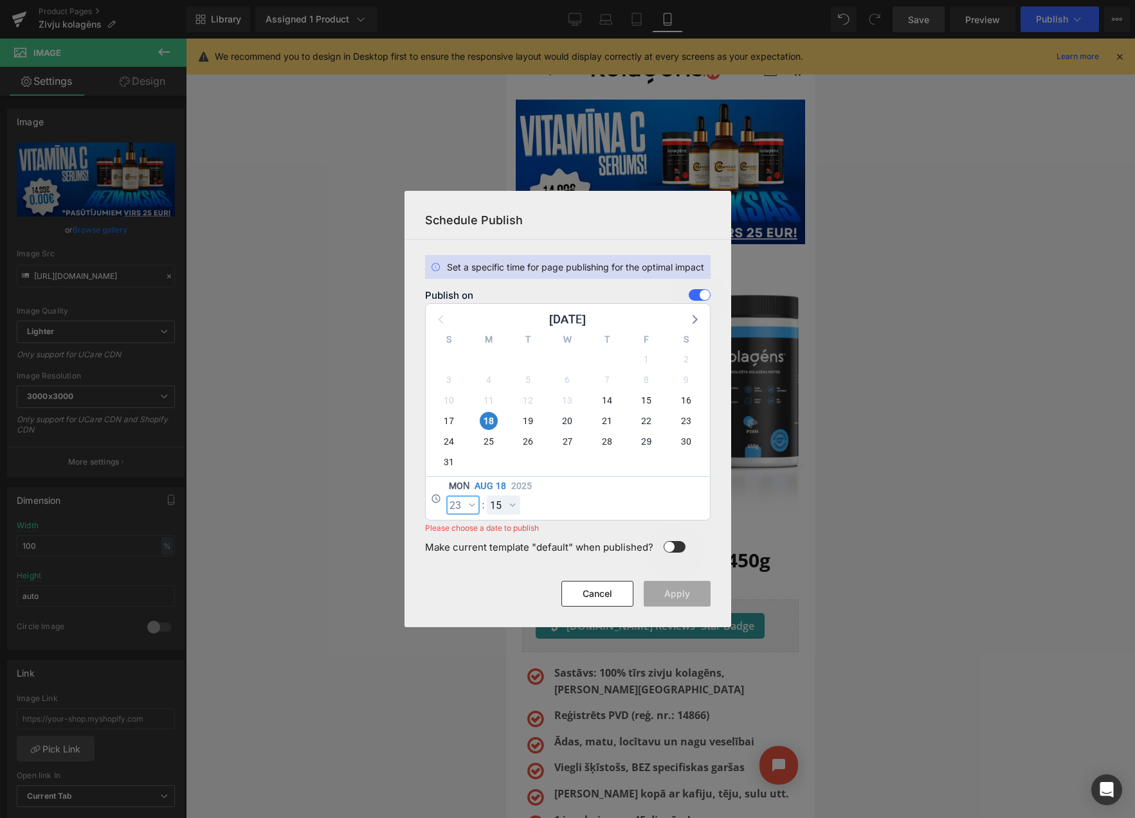
select select "23"
click at [510, 502] on select "00 01 02 03 04 05 06 07 08 09 10 11 12 13 14 15 16 17 18 19 20 21 22 23 24 25 2…" at bounding box center [503, 505] width 33 height 19
select select "59"
click at [679, 595] on button "Apply" at bounding box center [677, 594] width 67 height 26
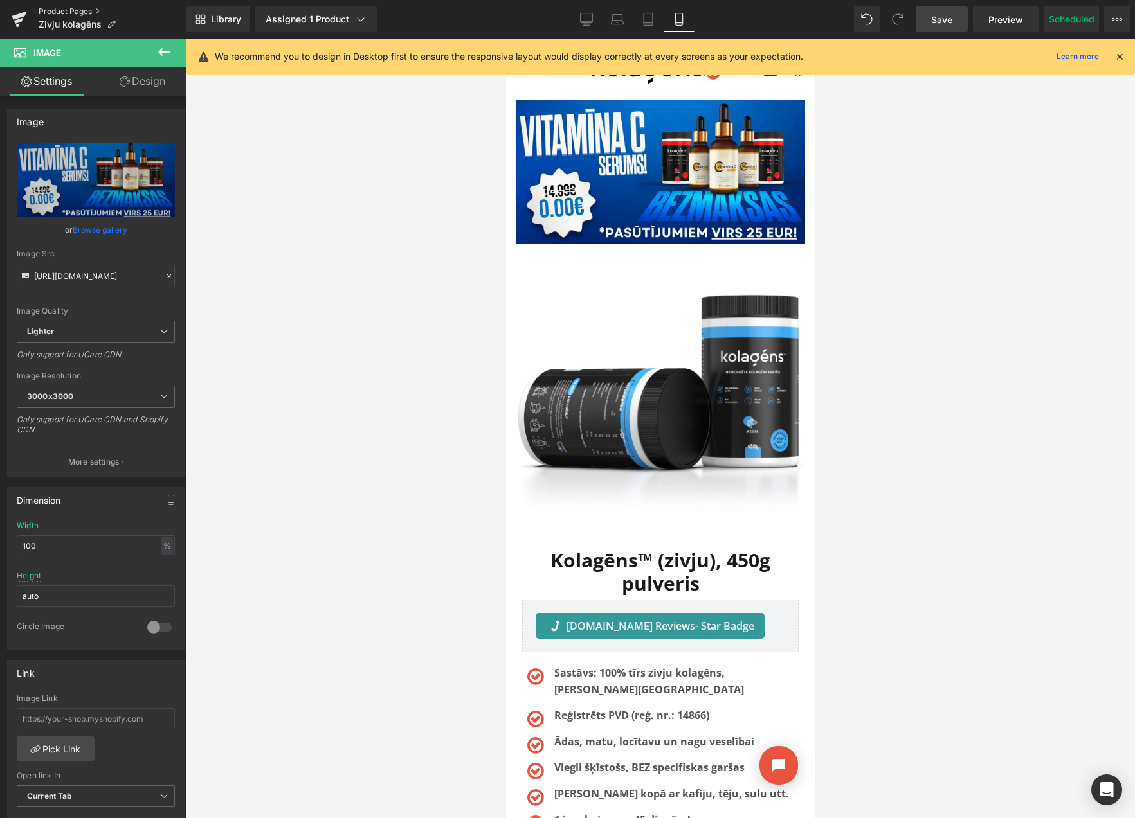
drag, startPoint x: 57, startPoint y: 10, endPoint x: 79, endPoint y: 4, distance: 22.8
click at [58, 10] on link "Product Pages" at bounding box center [113, 11] width 148 height 10
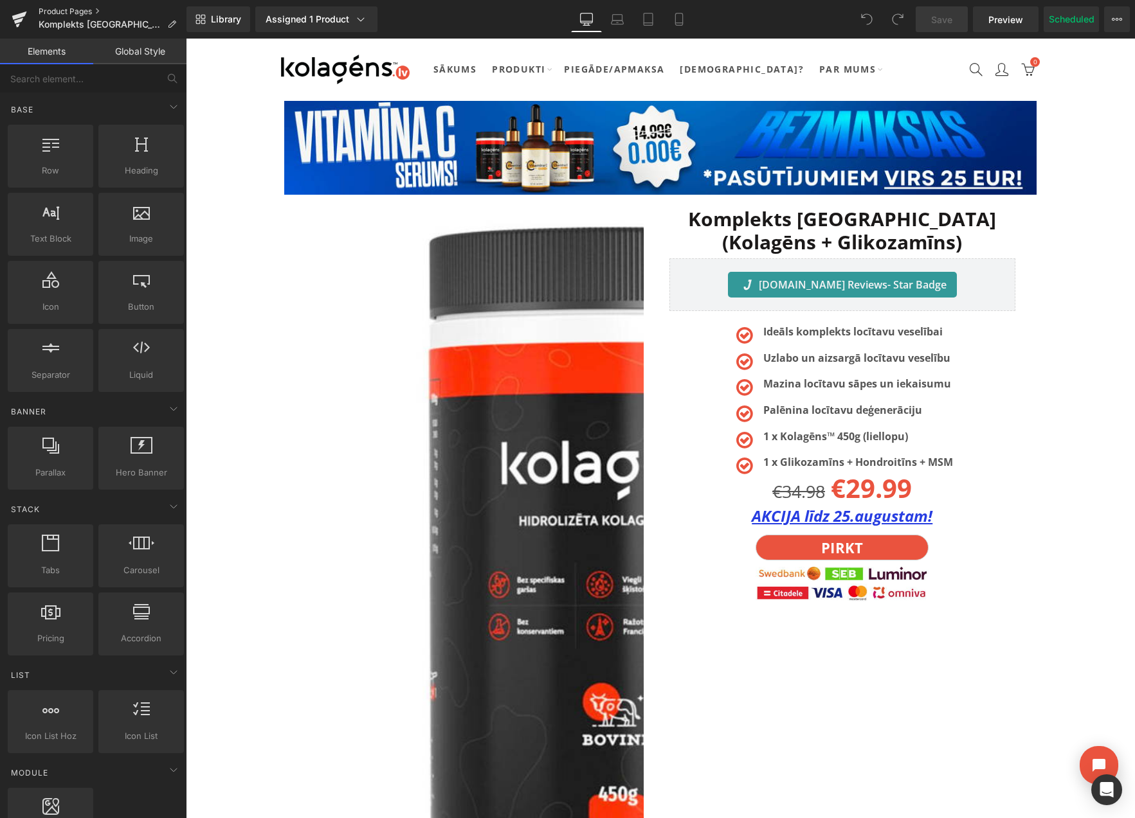
click at [54, 10] on link "Product Pages" at bounding box center [113, 11] width 148 height 10
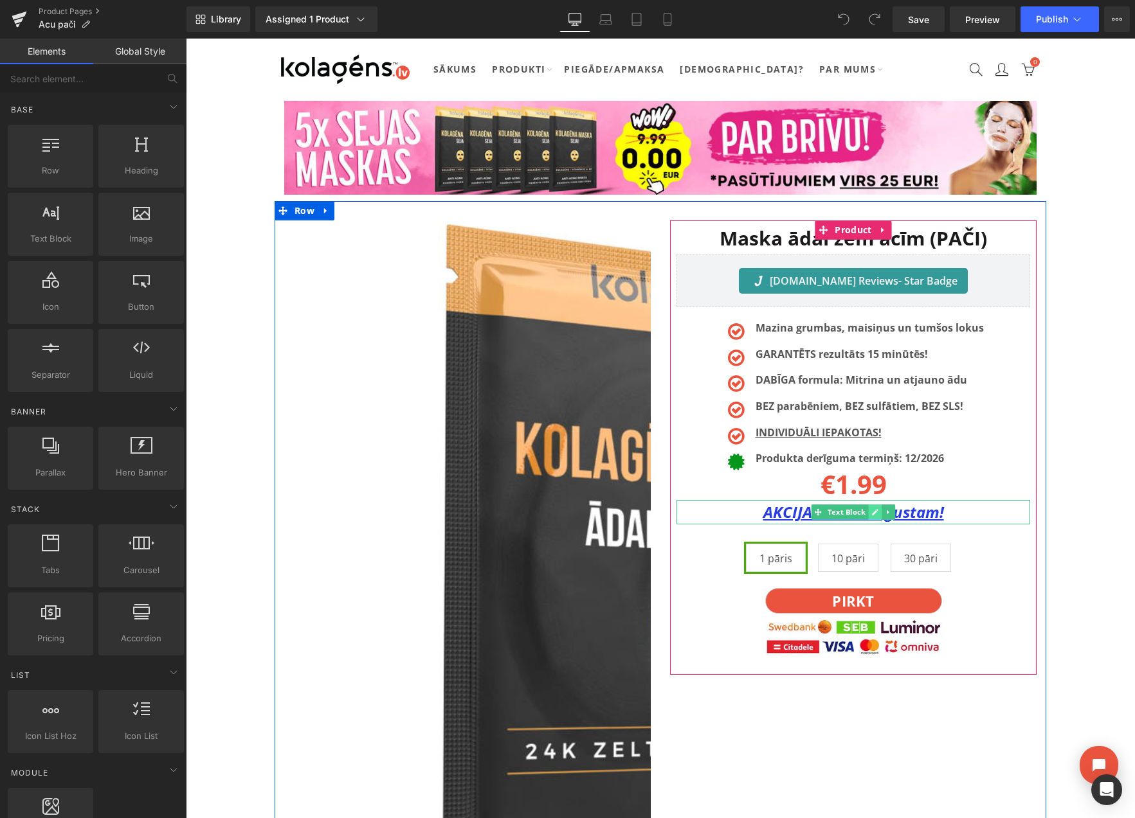
click at [872, 510] on icon at bounding box center [874, 513] width 7 height 8
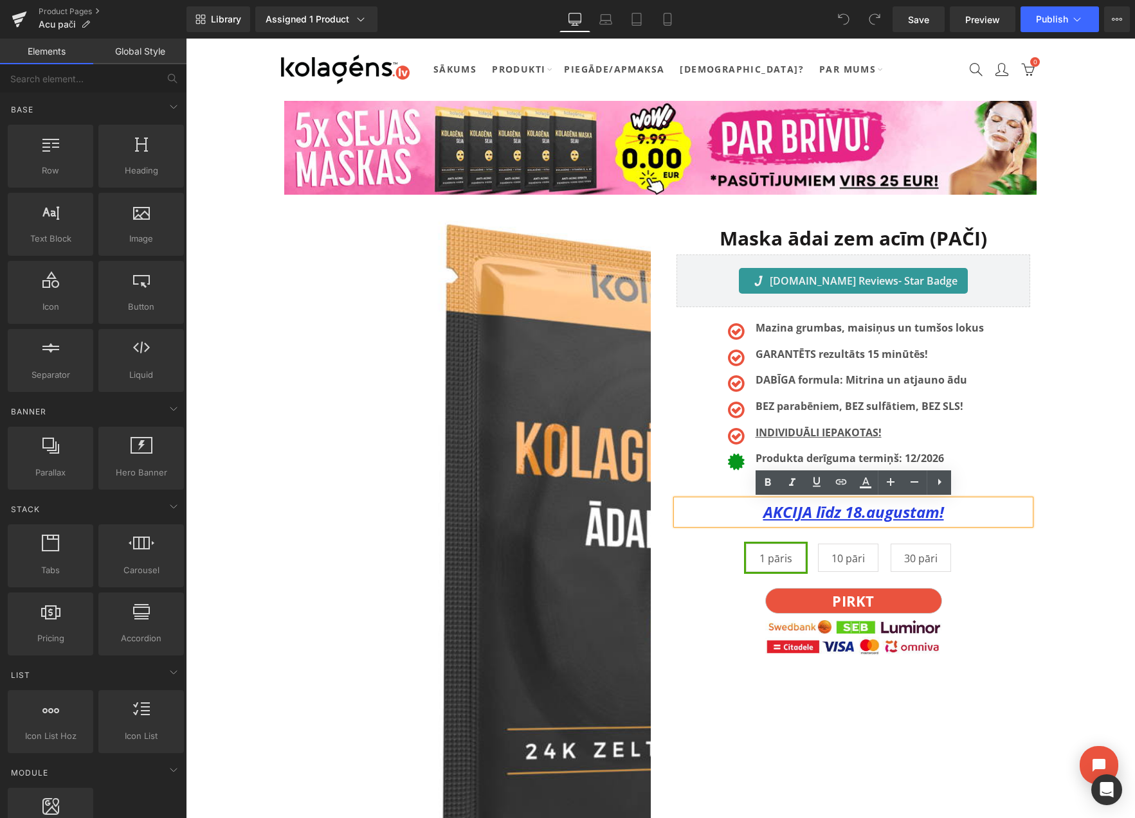
click at [863, 514] on u "AKCIJA līdz 18.augustam!" at bounding box center [853, 511] width 181 height 21
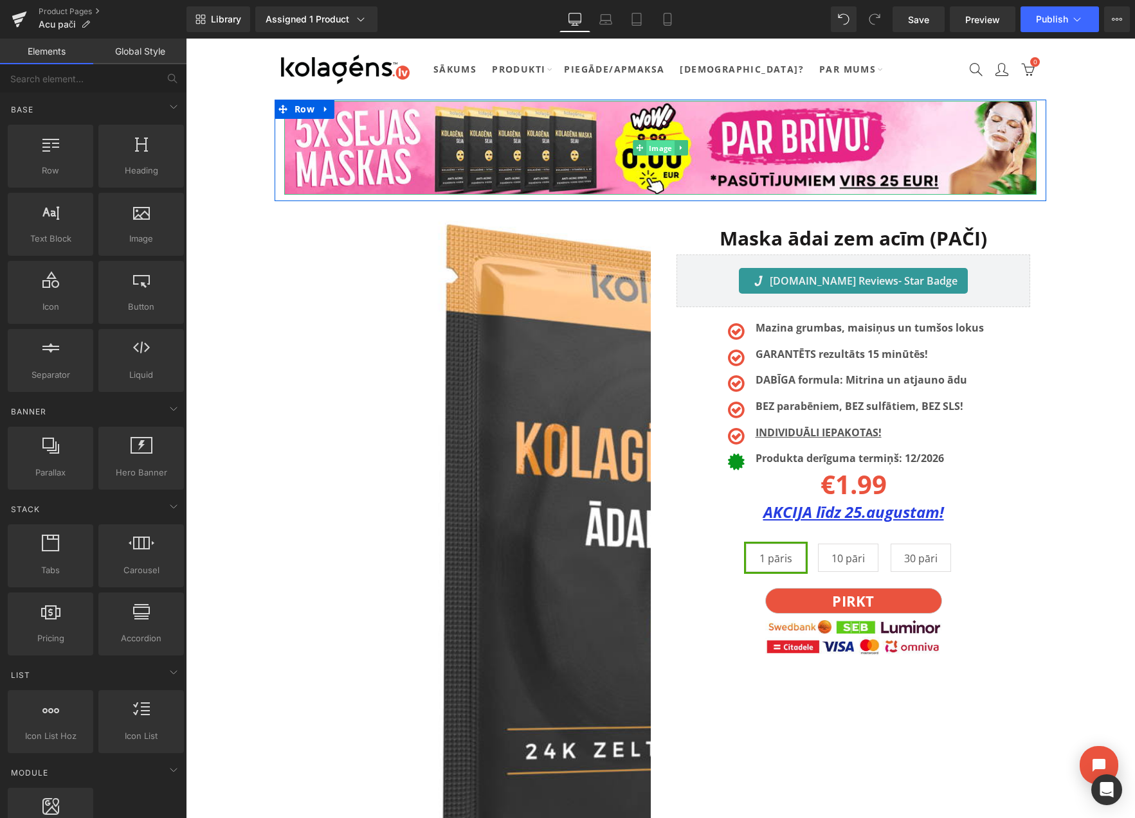
click at [653, 148] on span "Image" at bounding box center [660, 148] width 28 height 15
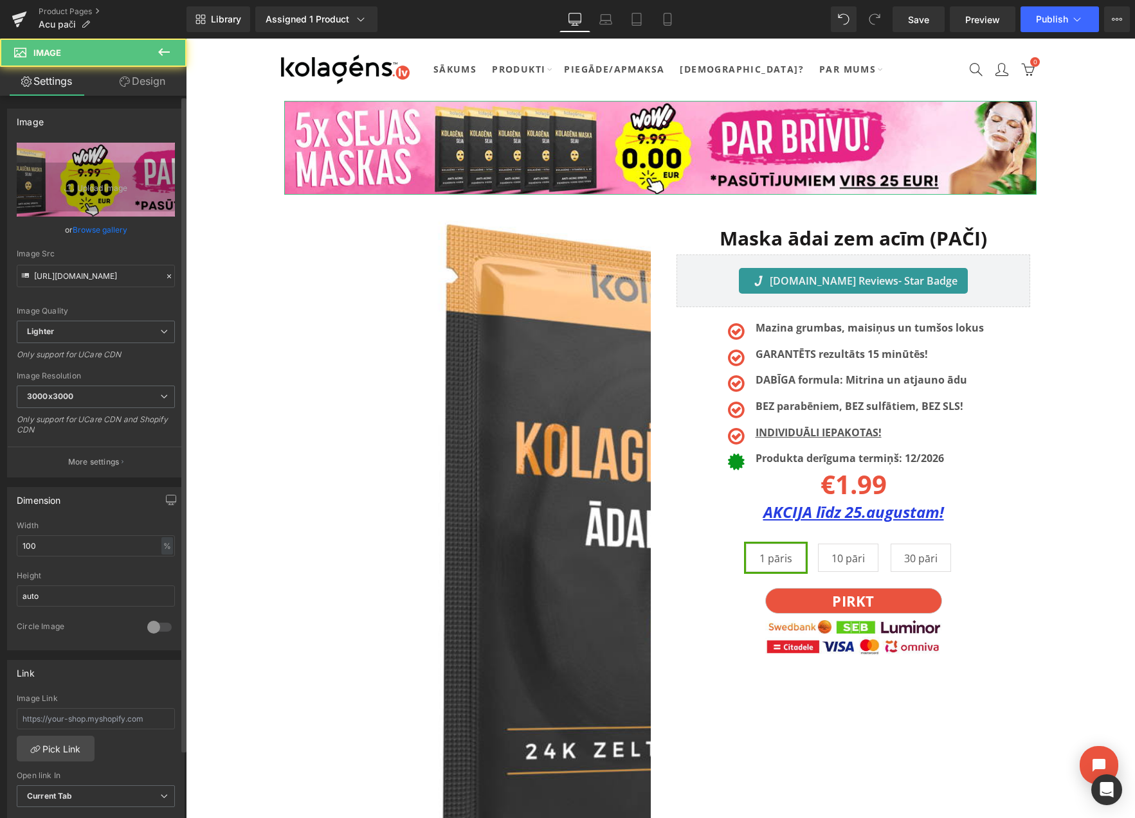
click at [87, 233] on link "Browse gallery" at bounding box center [100, 230] width 55 height 23
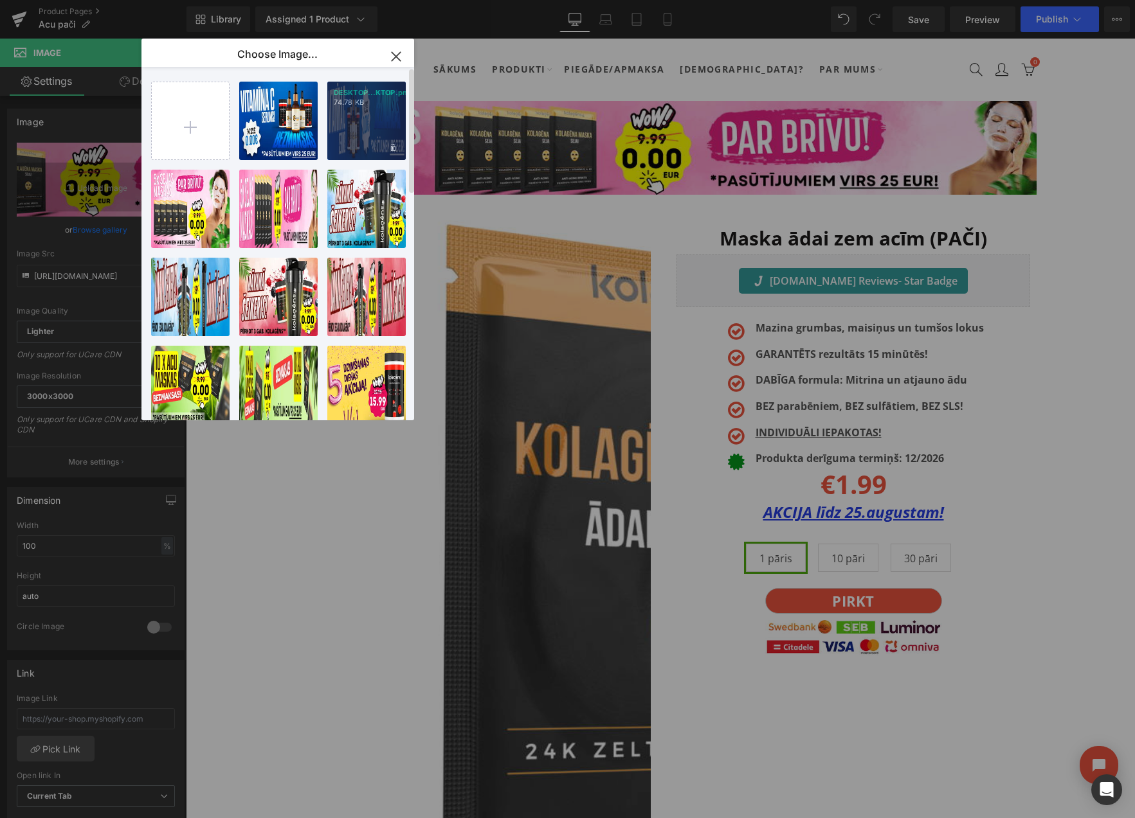
click at [361, 116] on div "DESKTOP...KTOP.png 74.78 KB" at bounding box center [366, 121] width 78 height 78
type input "[URL][DOMAIN_NAME]"
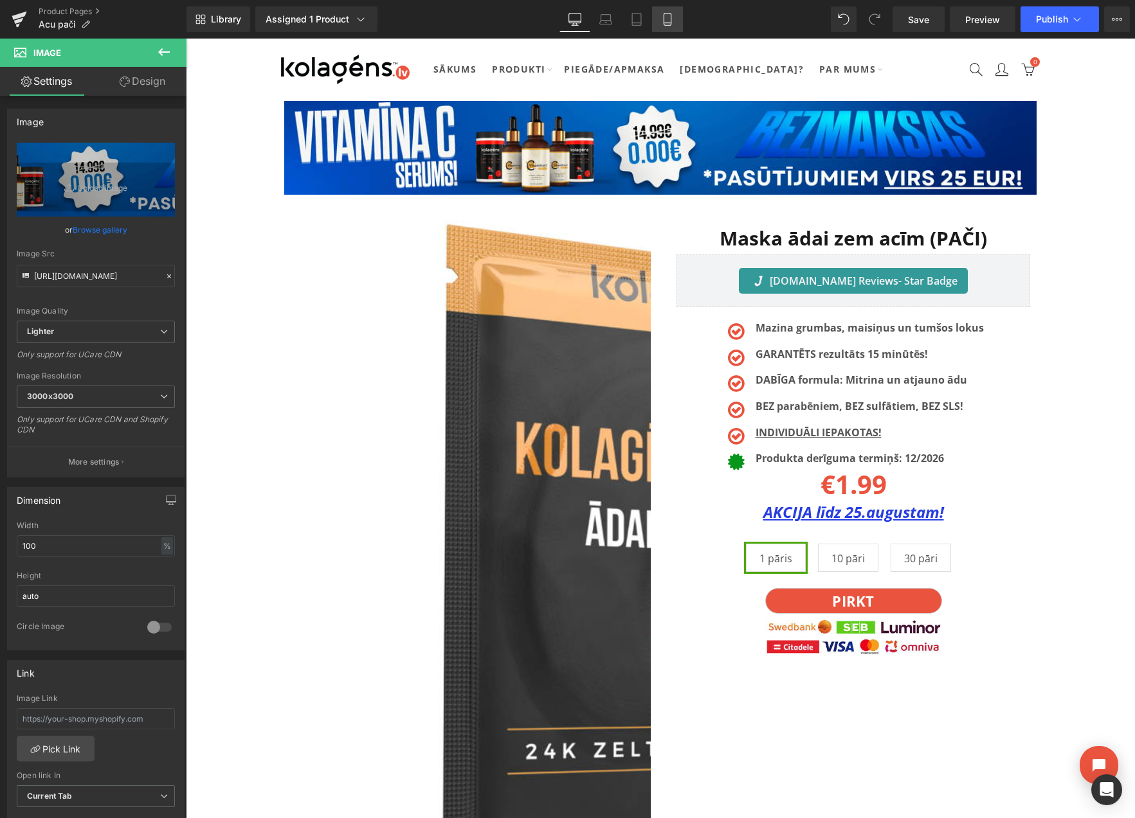
click at [661, 17] on icon at bounding box center [667, 19] width 13 height 13
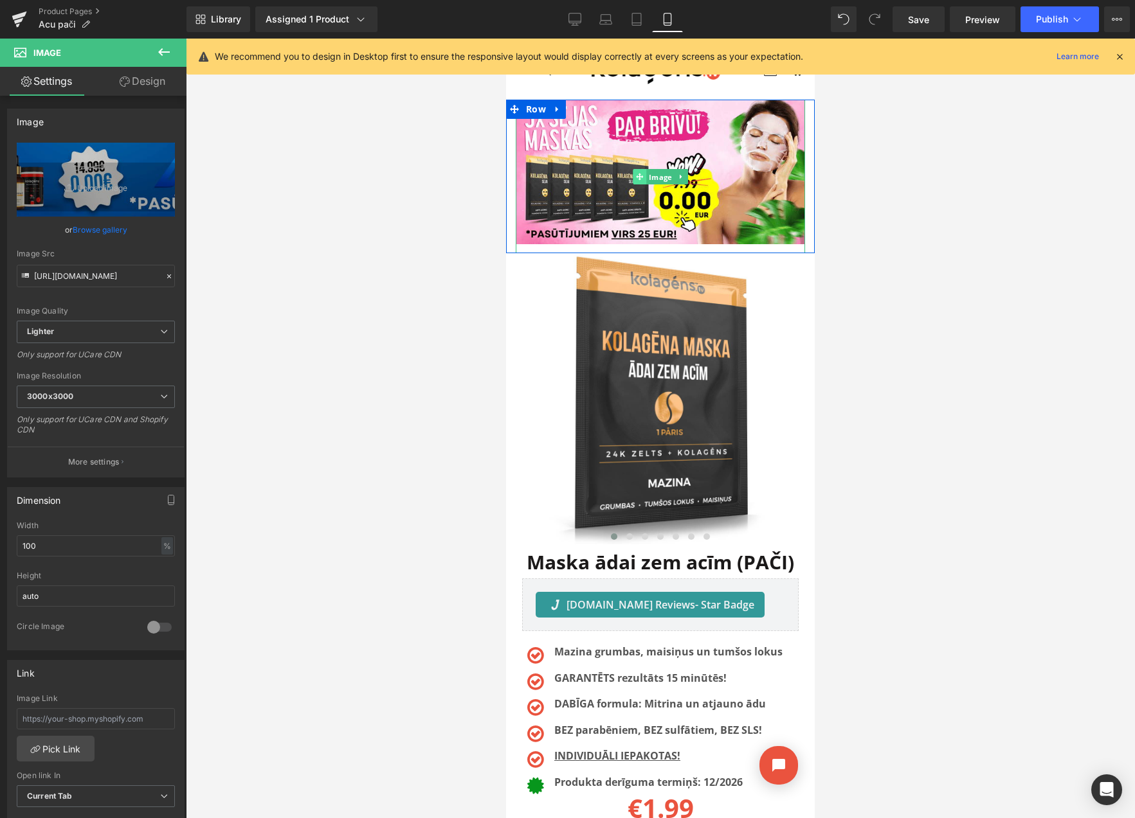
drag, startPoint x: 650, startPoint y: 176, endPoint x: 642, endPoint y: 177, distance: 7.8
click at [651, 176] on span "Image" at bounding box center [660, 176] width 28 height 15
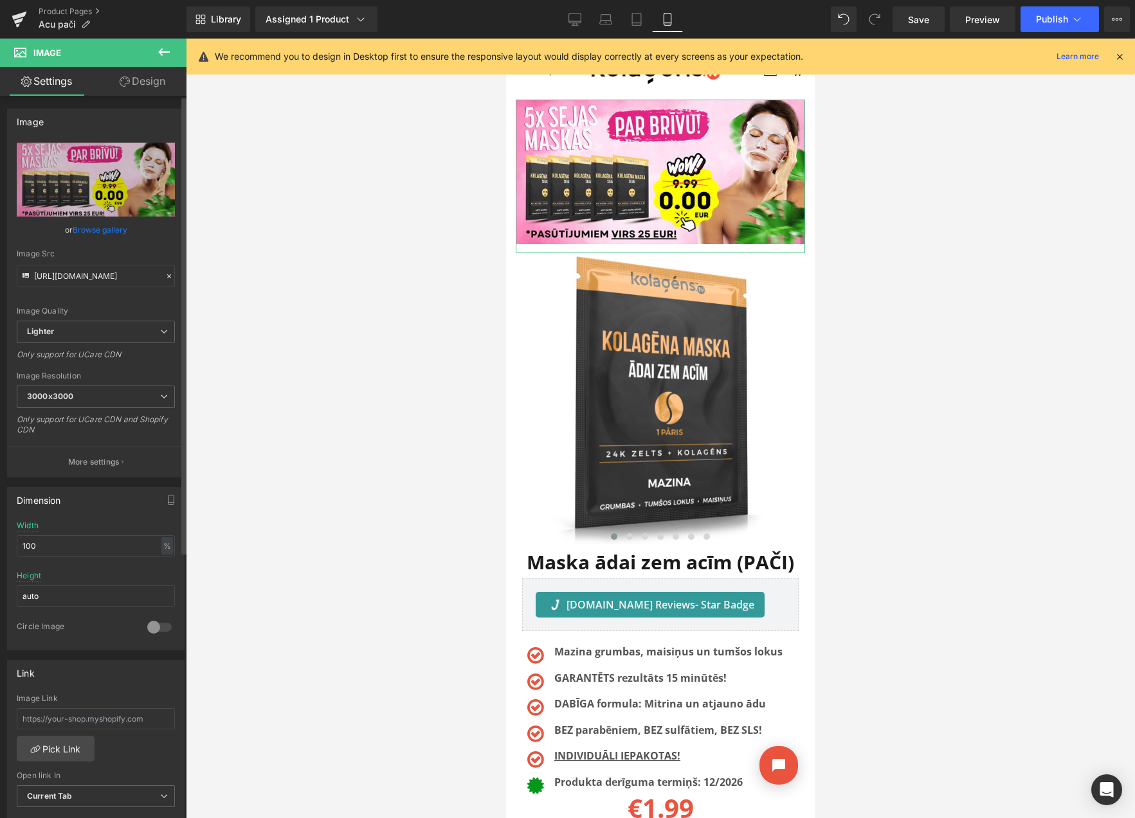
click at [86, 230] on link "Browse gallery" at bounding box center [100, 230] width 55 height 23
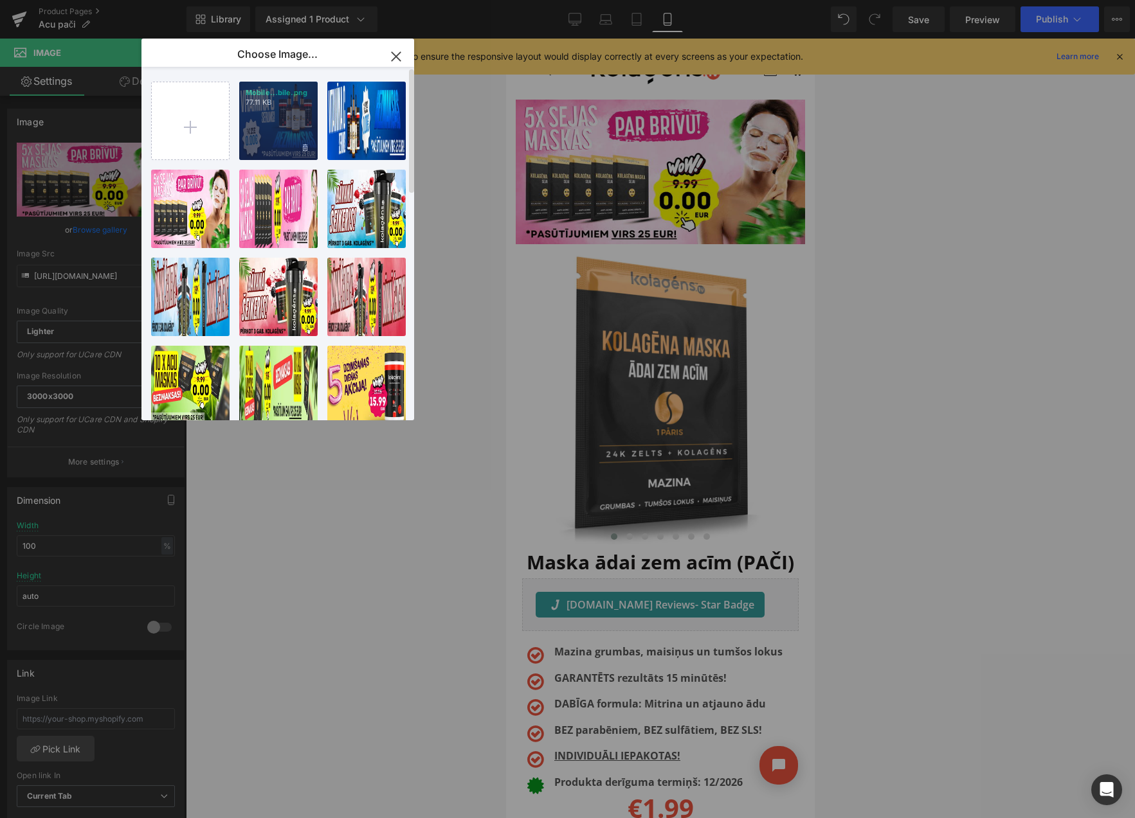
click at [266, 139] on div "Mobile...bile.png 77.11 KB" at bounding box center [278, 121] width 78 height 78
type input "[URL][DOMAIN_NAME]"
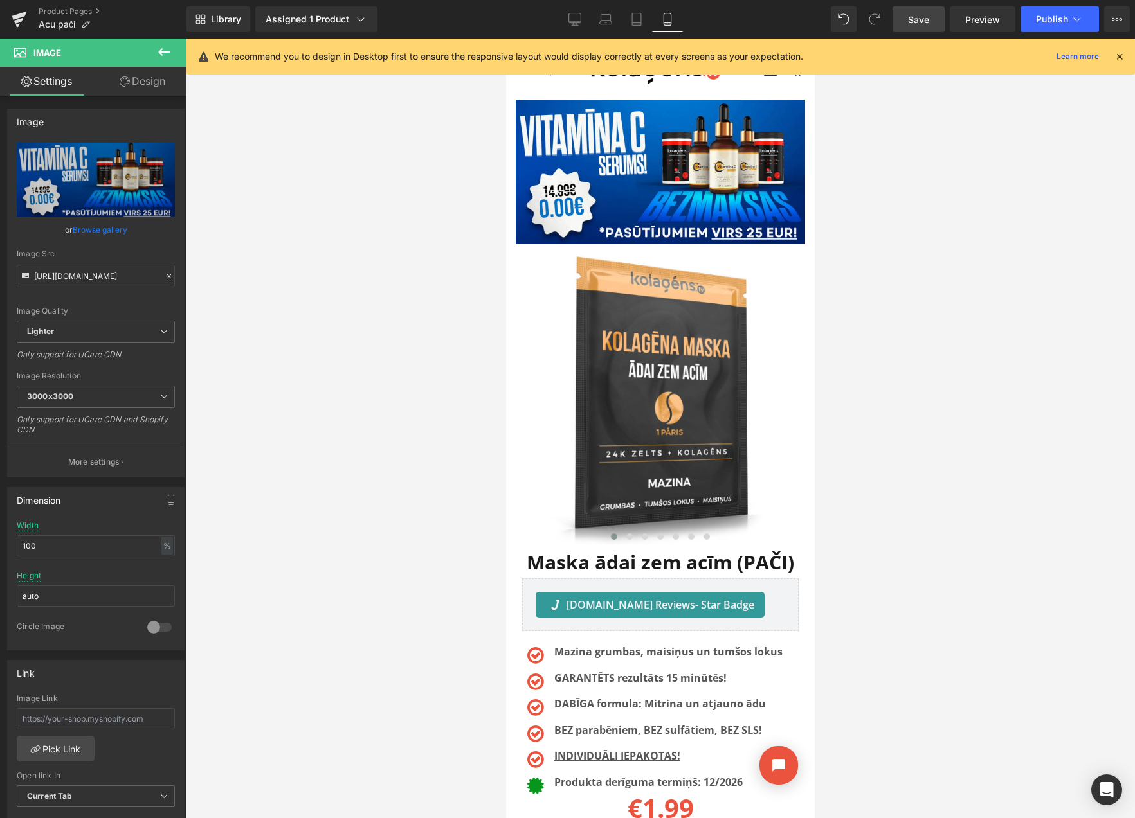
click at [917, 21] on span "Save" at bounding box center [918, 20] width 21 height 14
click at [1110, 21] on button "View Live Page View with current Template Save Template to Library Schedule Pub…" at bounding box center [1117, 19] width 26 height 26
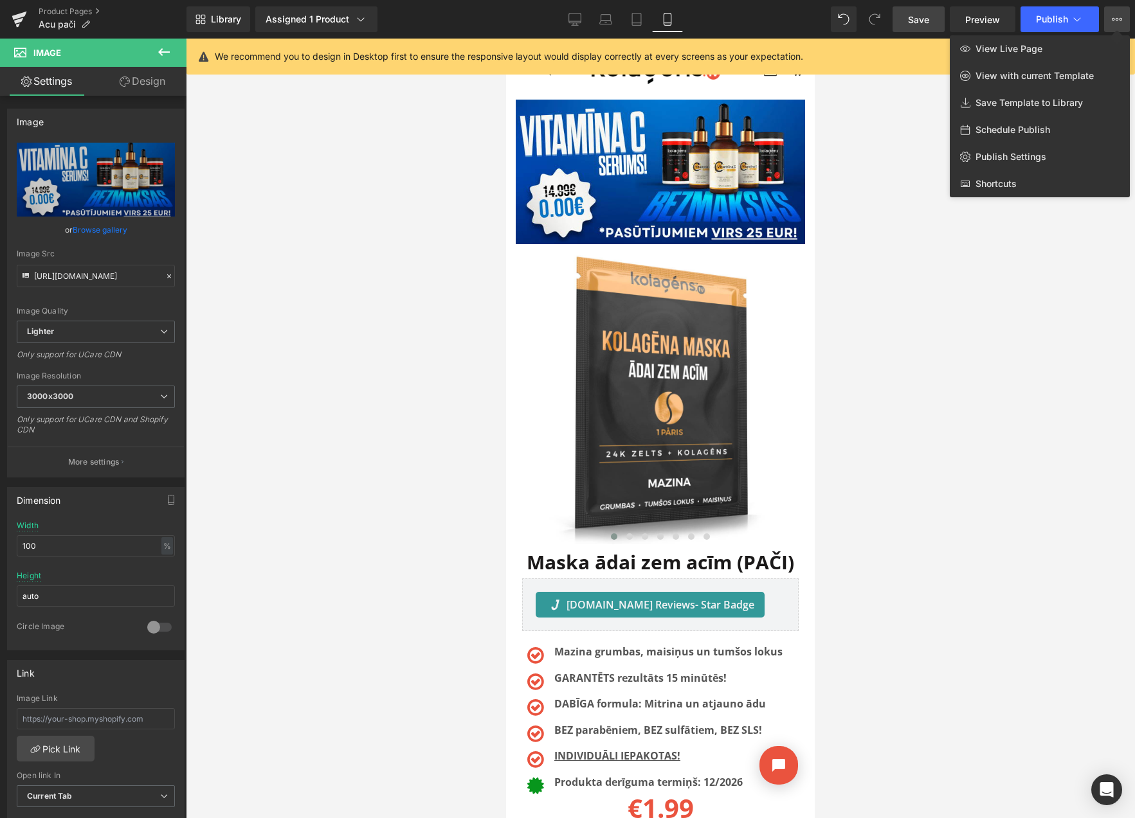
click at [1002, 129] on span "Schedule Publish" at bounding box center [1012, 130] width 75 height 12
select select
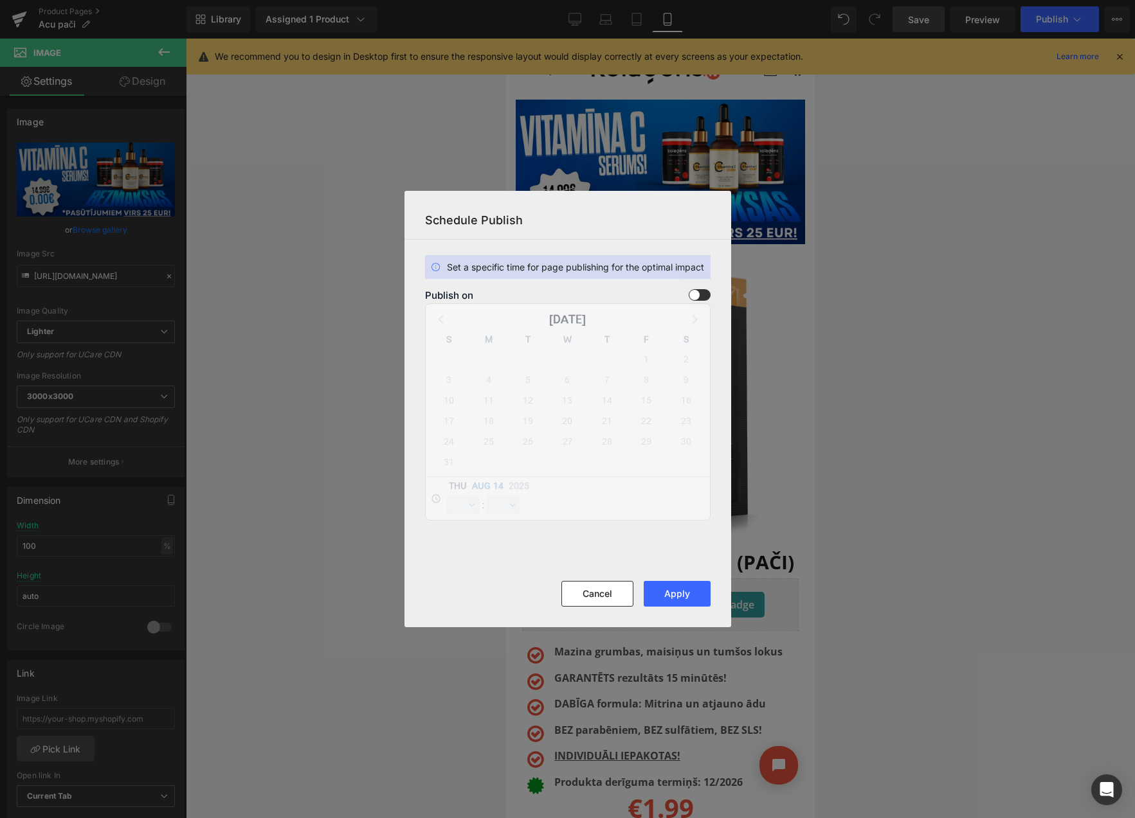
click at [701, 293] on span at bounding box center [700, 295] width 22 height 12
click at [0, 0] on input "checkbox" at bounding box center [0, 0] width 0 height 0
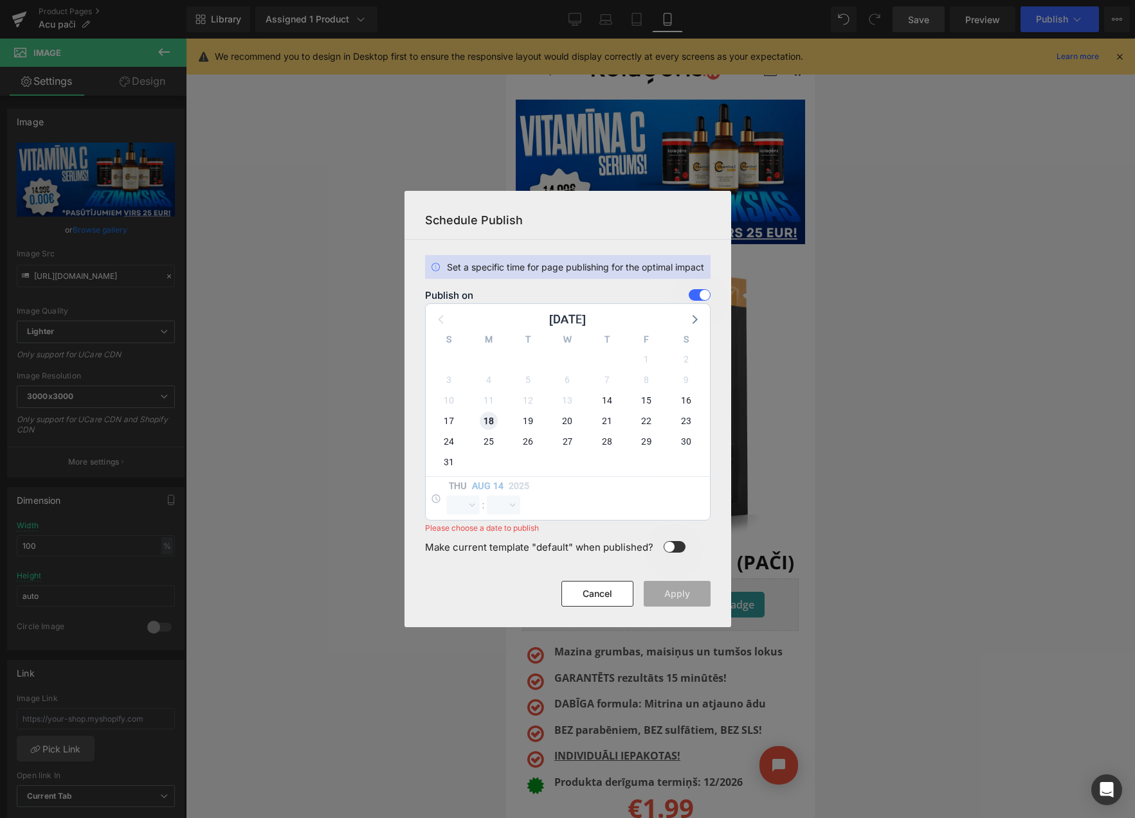
click at [483, 420] on span "18" at bounding box center [489, 421] width 18 height 18
select select "9"
select select "17"
click at [460, 510] on select "00 01 02 03 04 05 06 07 08 09 10 11 12 13 14 15 16 17 18 19 20 21 22 23" at bounding box center [462, 505] width 33 height 19
select select "23"
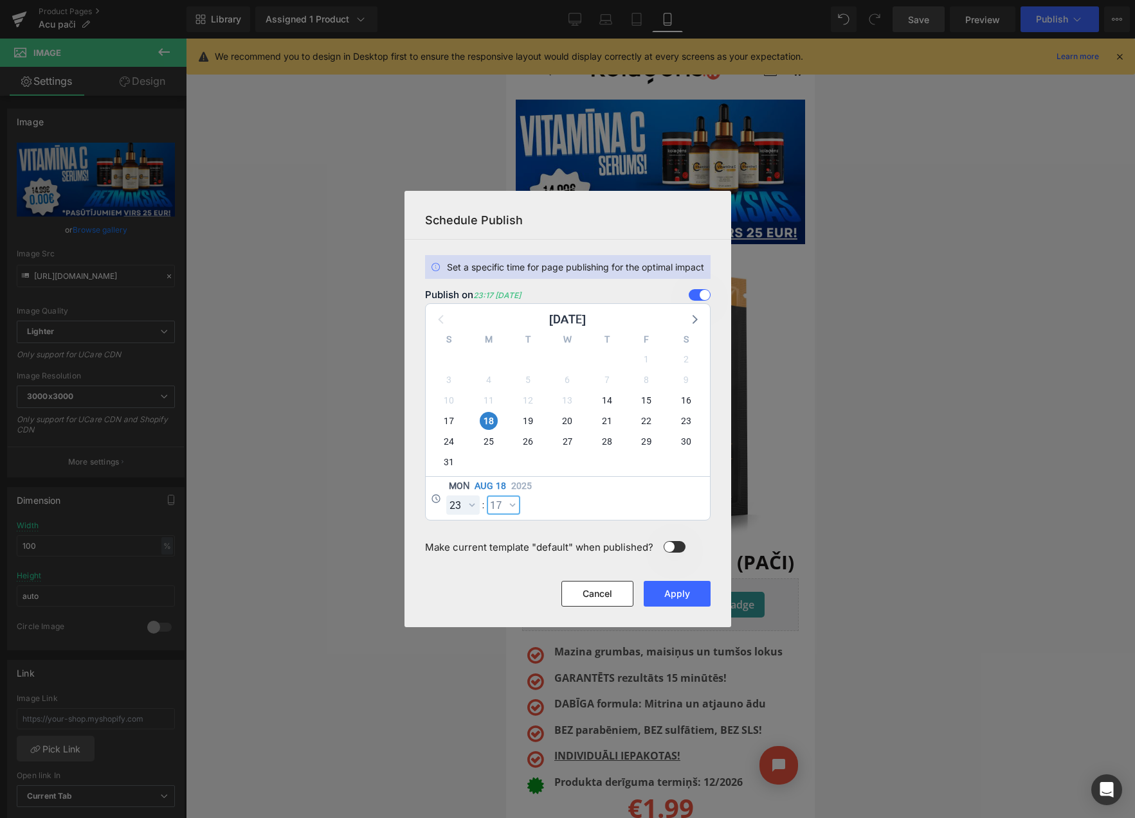
click at [505, 510] on select "00 01 02 03 04 05 06 07 08 09 10 11 12 13 14 15 16 17 18 19 20 21 22 23 24 25 2…" at bounding box center [503, 505] width 33 height 19
select select "59"
click at [683, 598] on button "Apply" at bounding box center [677, 594] width 67 height 26
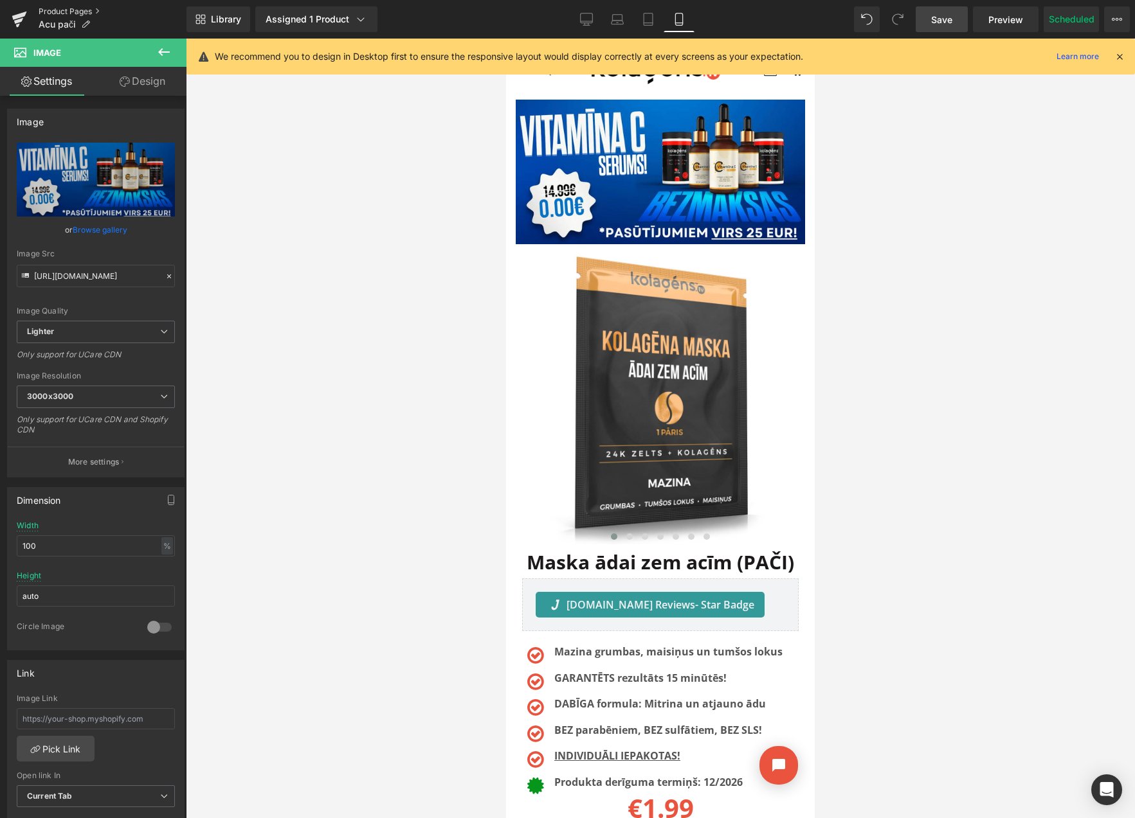
click at [71, 9] on link "Product Pages" at bounding box center [113, 11] width 148 height 10
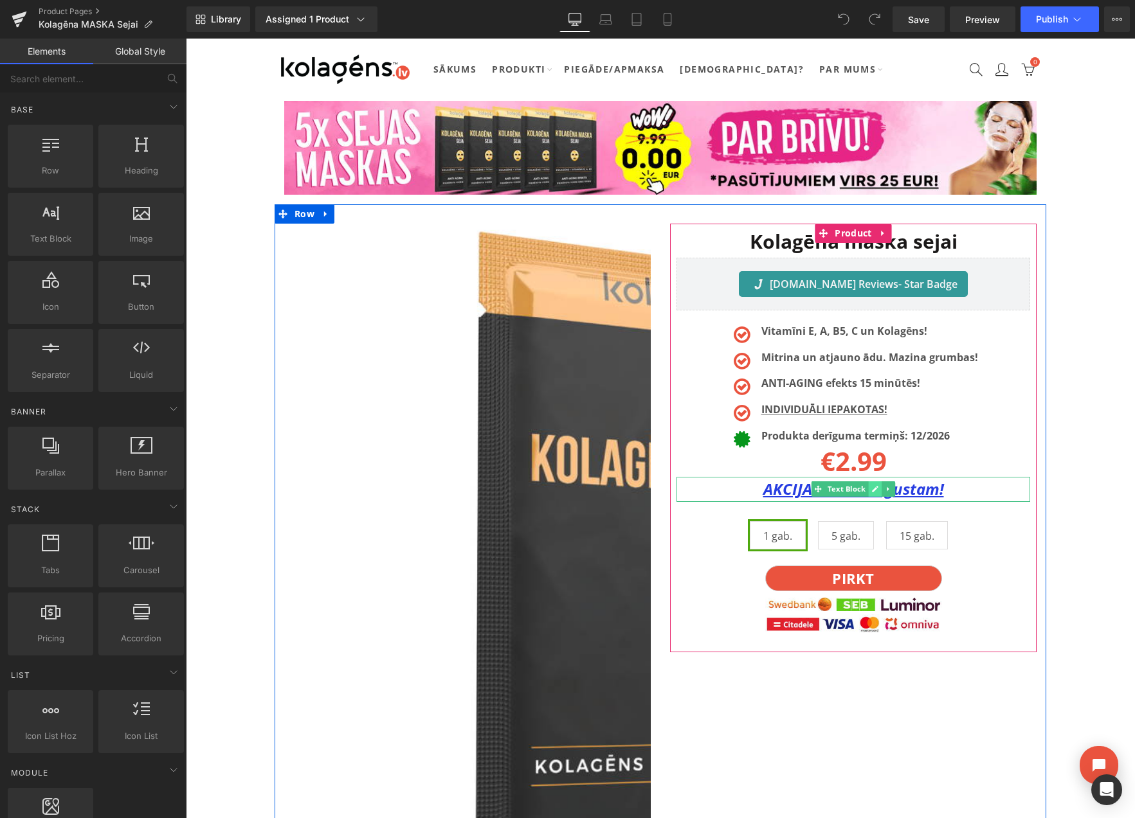
click at [874, 489] on icon at bounding box center [875, 490] width 6 height 6
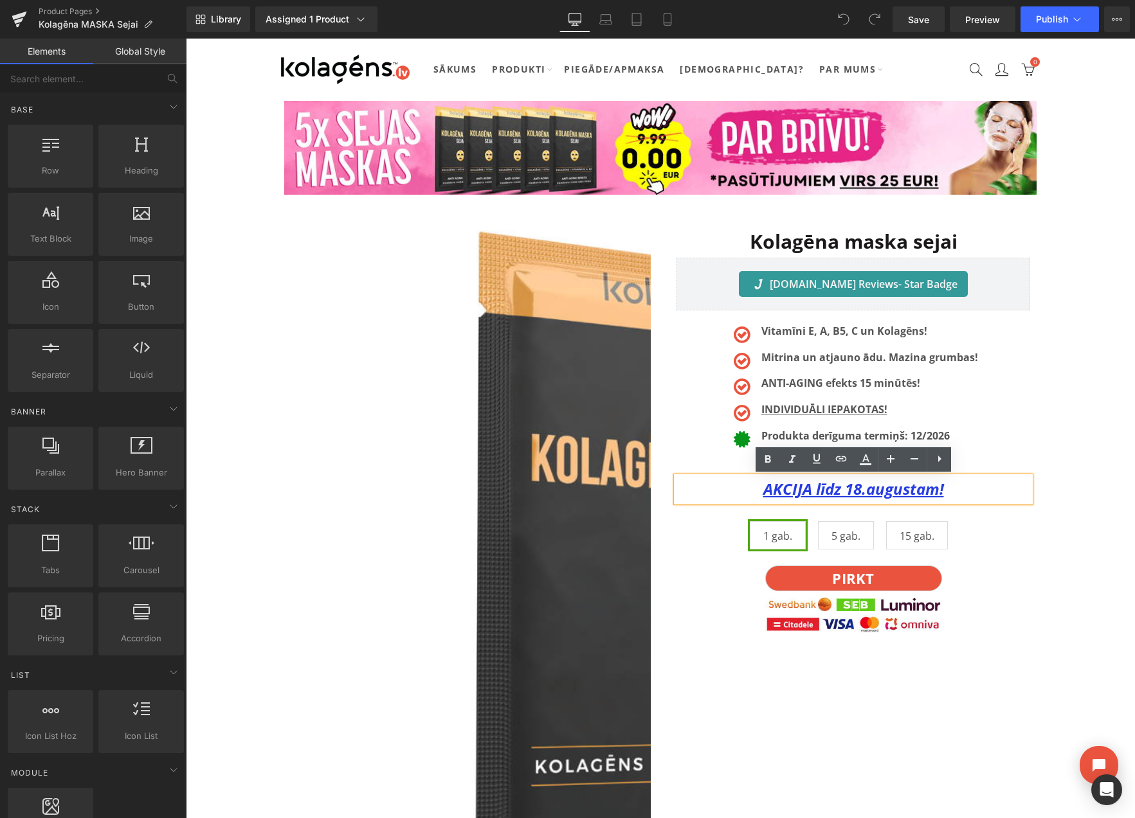
click at [857, 491] on u "AKCIJA līdz 18.augustam!" at bounding box center [853, 488] width 181 height 21
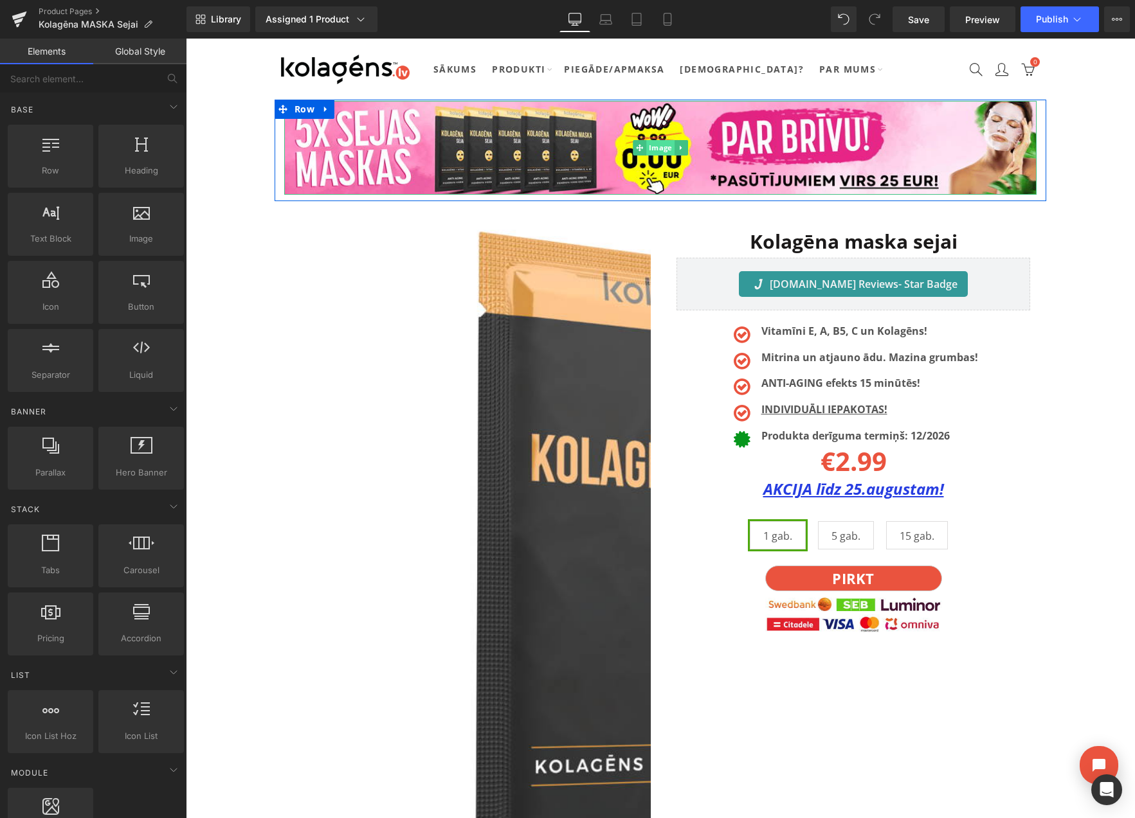
click at [660, 143] on span "Image" at bounding box center [660, 147] width 28 height 15
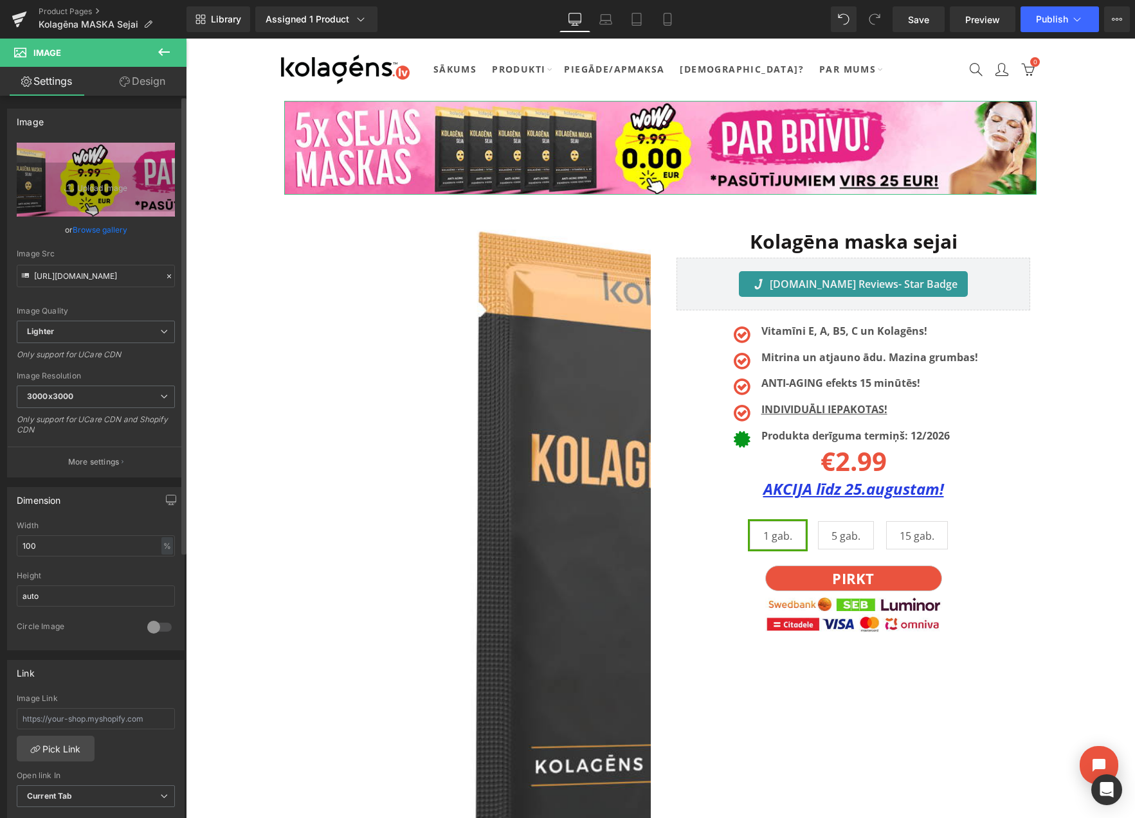
click at [91, 230] on link "Browse gallery" at bounding box center [100, 230] width 55 height 23
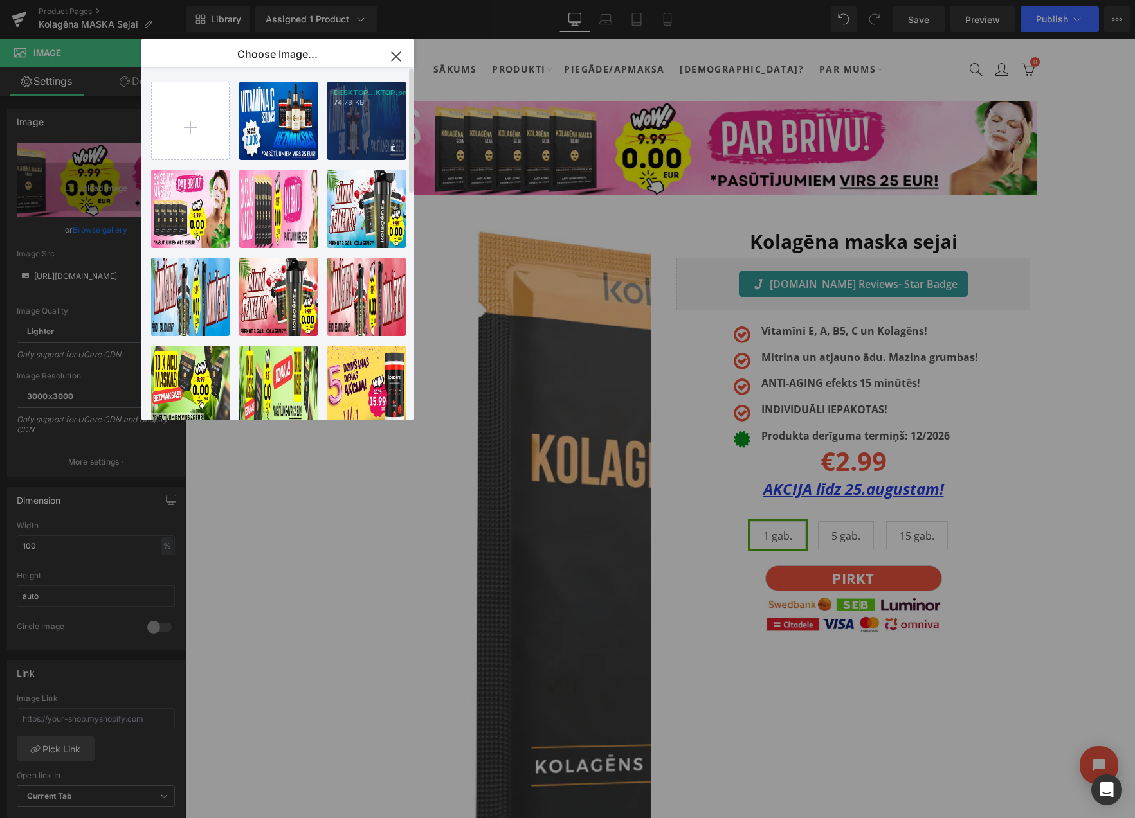
click at [357, 123] on div "DESKTOP...KTOP.png 74.78 KB" at bounding box center [366, 121] width 78 height 78
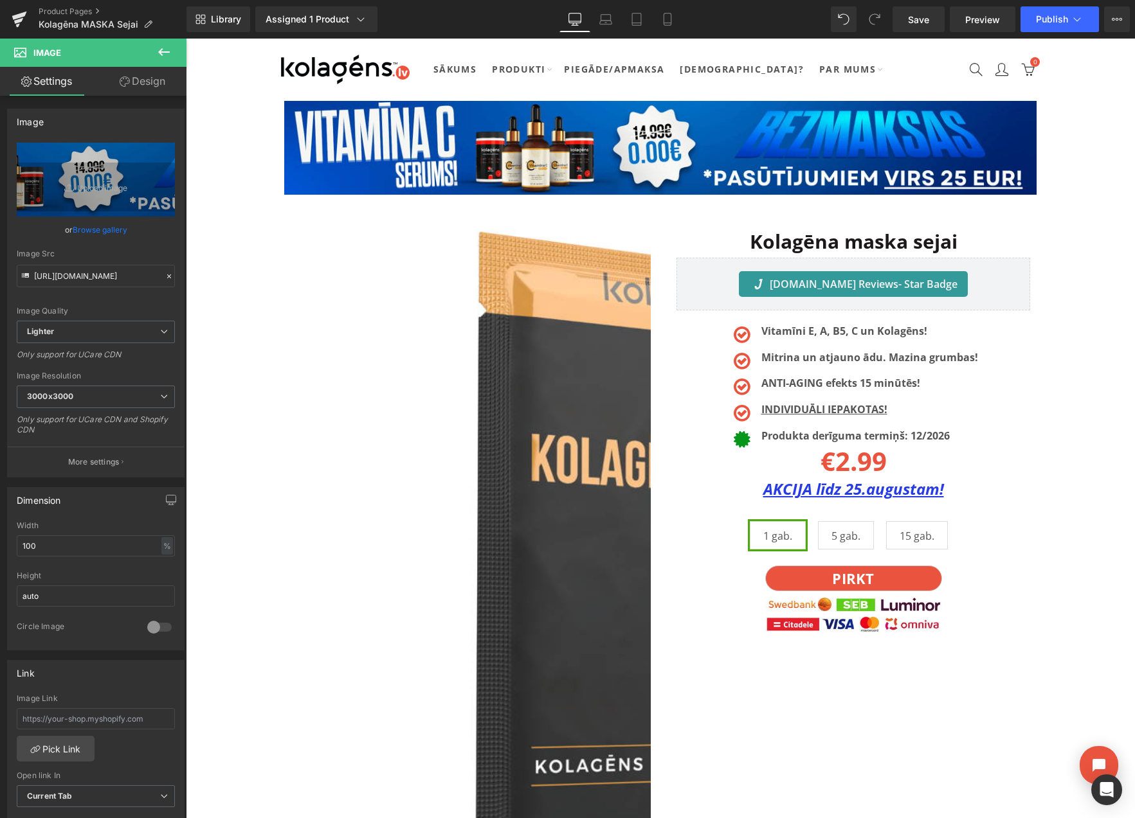
type input "[URL][DOMAIN_NAME]"
click at [667, 21] on icon at bounding box center [667, 19] width 13 height 13
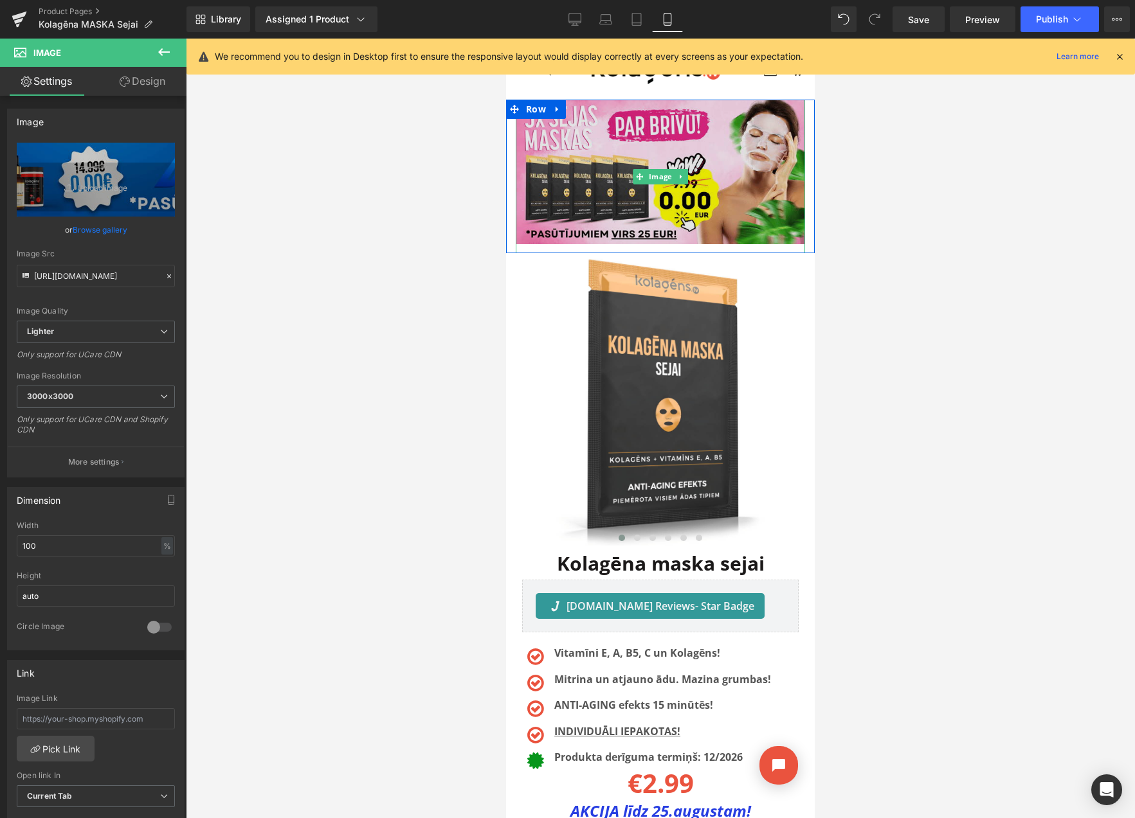
click at [623, 160] on img at bounding box center [660, 177] width 289 height 154
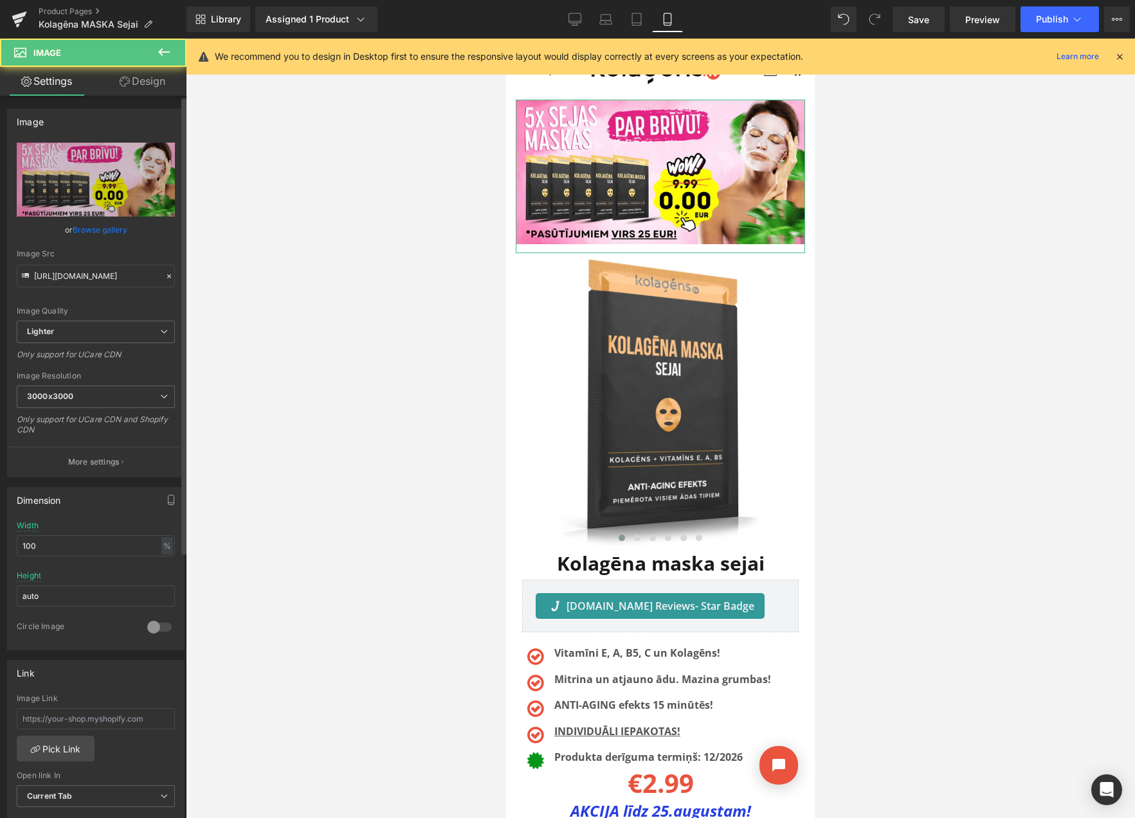
click at [98, 228] on link "Browse gallery" at bounding box center [100, 230] width 55 height 23
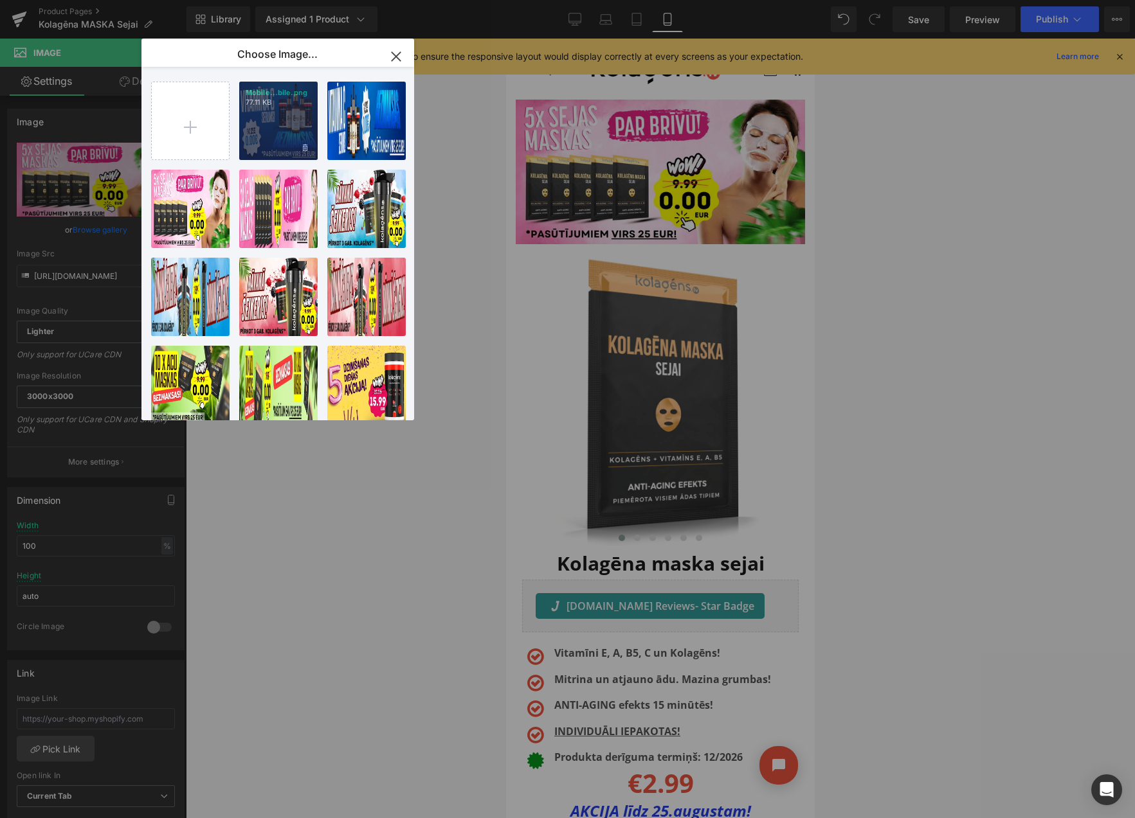
click at [278, 129] on div "Mobile...bile.png 77.11 KB" at bounding box center [278, 121] width 78 height 78
type input "[URL][DOMAIN_NAME]"
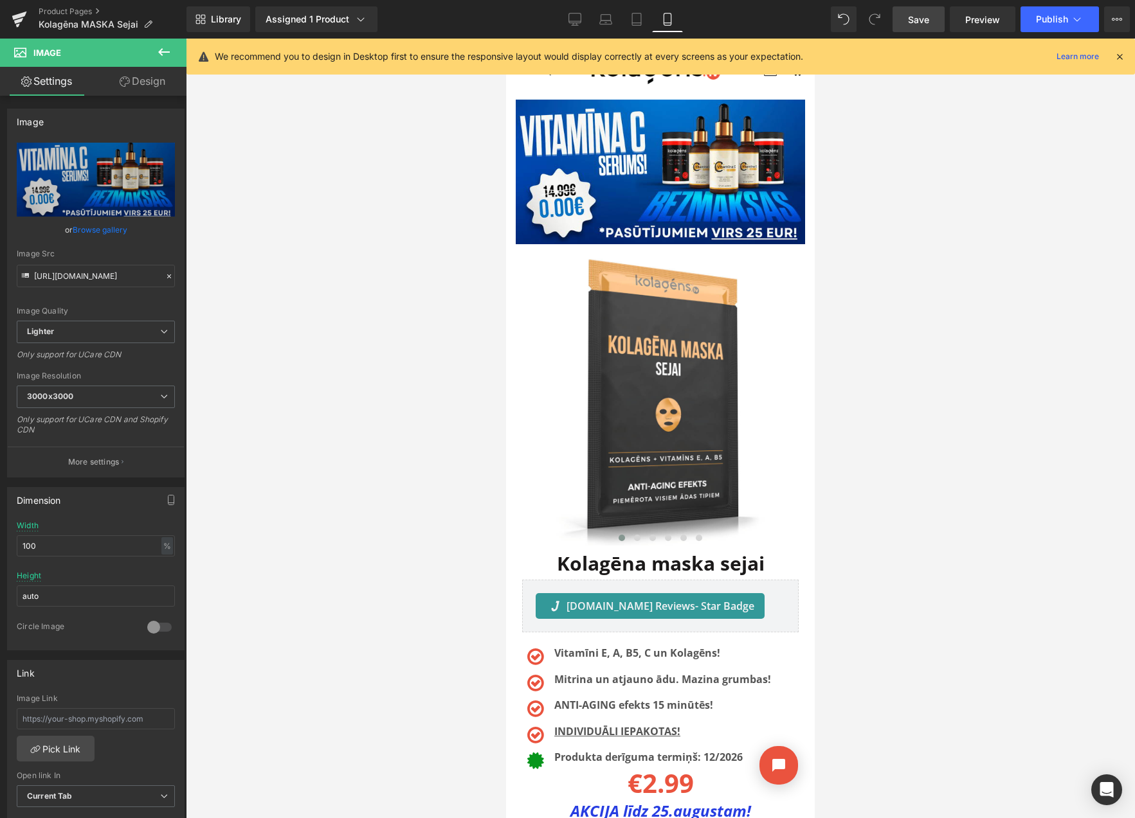
click at [905, 20] on link "Save" at bounding box center [918, 19] width 52 height 26
click at [1122, 19] on button "View Live Page View with current Template Save Template to Library Schedule Pub…" at bounding box center [1117, 19] width 26 height 26
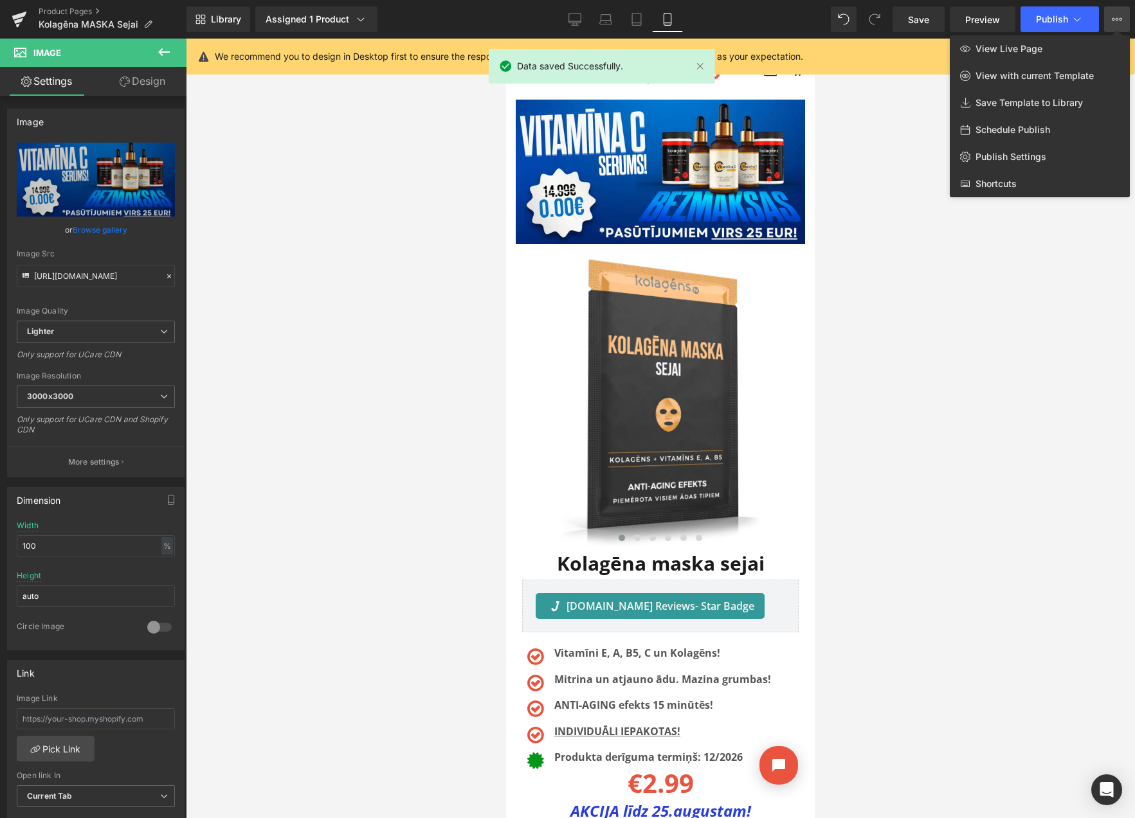
click at [1021, 123] on div "Schedule Publish" at bounding box center [1040, 129] width 180 height 27
select select
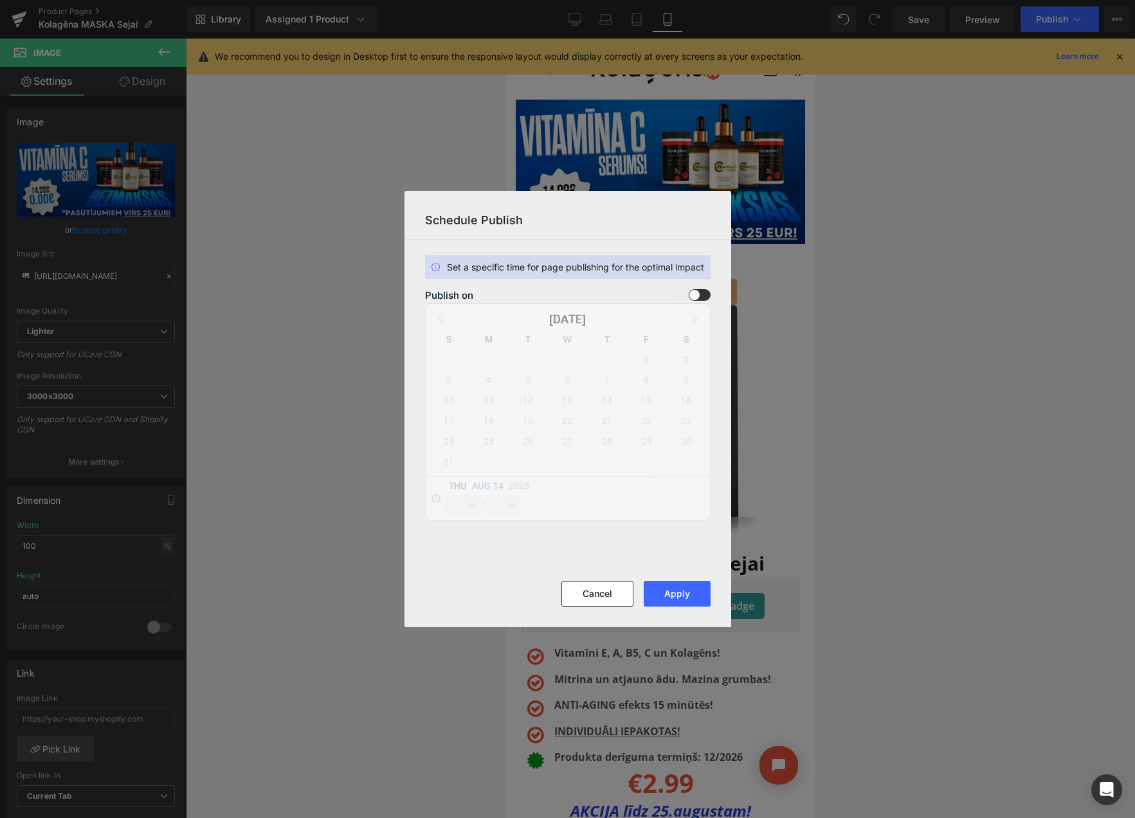
click at [692, 293] on span at bounding box center [700, 295] width 22 height 12
click at [0, 0] on input "checkbox" at bounding box center [0, 0] width 0 height 0
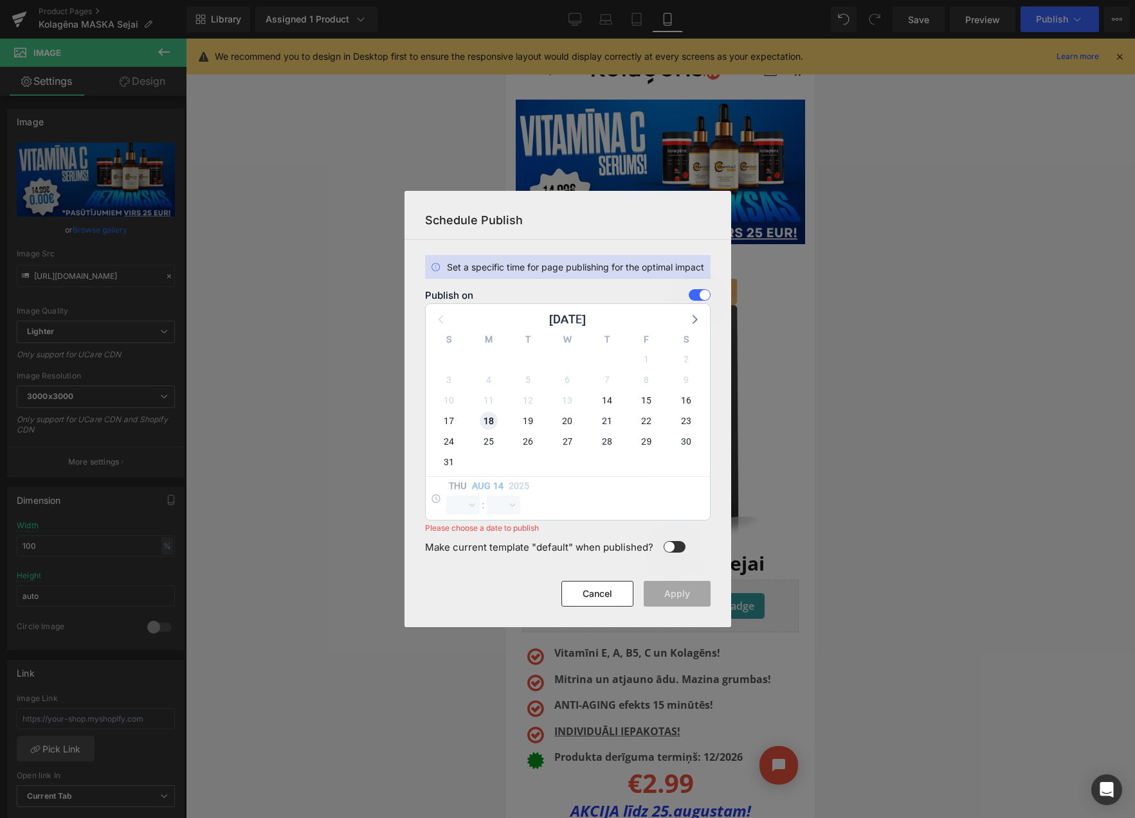
click at [483, 419] on span "18" at bounding box center [489, 421] width 18 height 18
select select "9"
select select "19"
click at [449, 511] on select "00 01 02 03 04 05 06 07 08 09 10 11 12 13 14 15 16 17 18 19 20 21 22 23" at bounding box center [462, 505] width 33 height 19
select select "23"
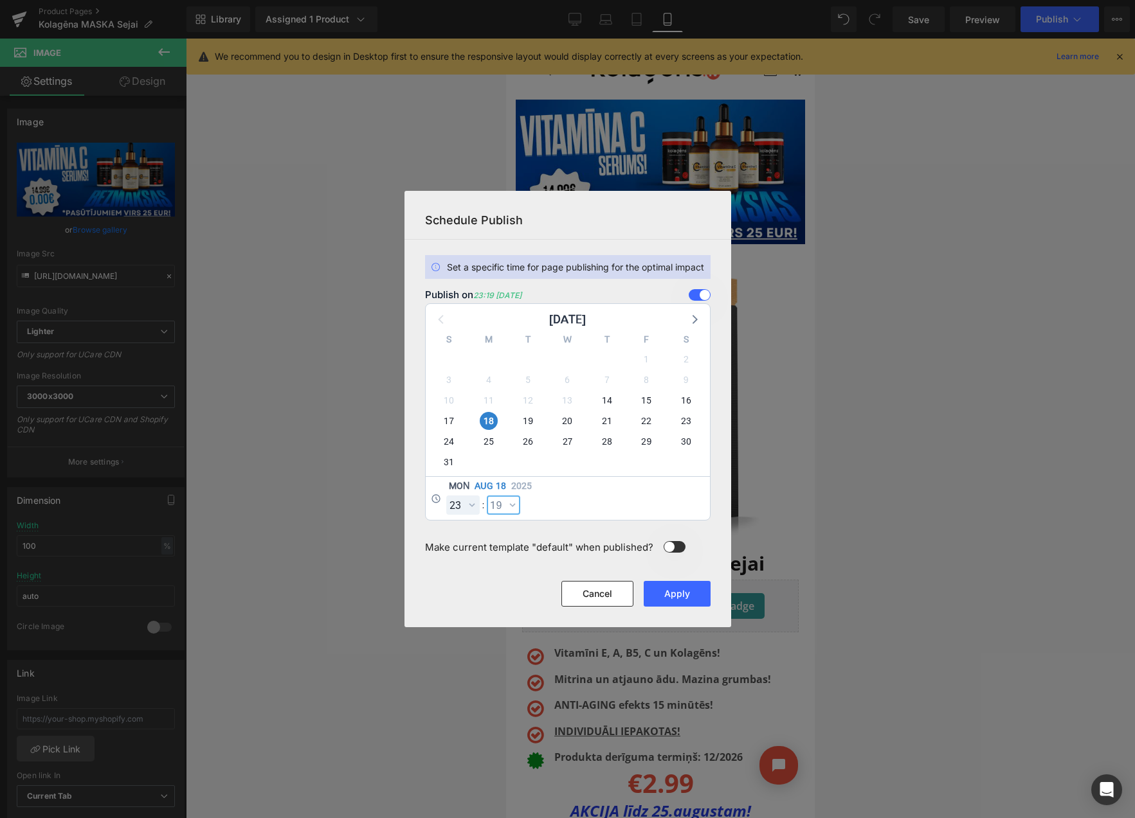
click at [502, 506] on select "00 01 02 03 04 05 06 07 08 09 10 11 12 13 14 15 16 17 18 19 20 21 22 23 24 25 2…" at bounding box center [503, 505] width 33 height 19
select select "59"
click at [679, 596] on button "Apply" at bounding box center [677, 594] width 67 height 26
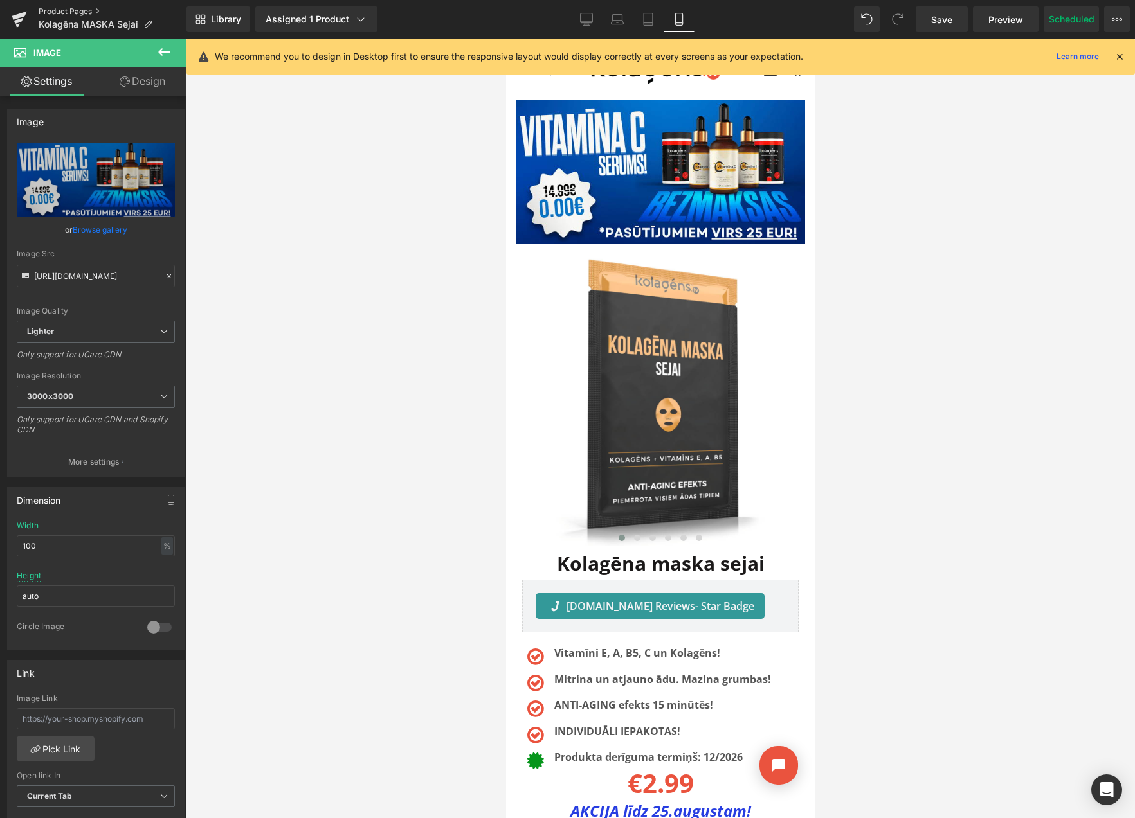
click at [69, 11] on link "Product Pages" at bounding box center [113, 11] width 148 height 10
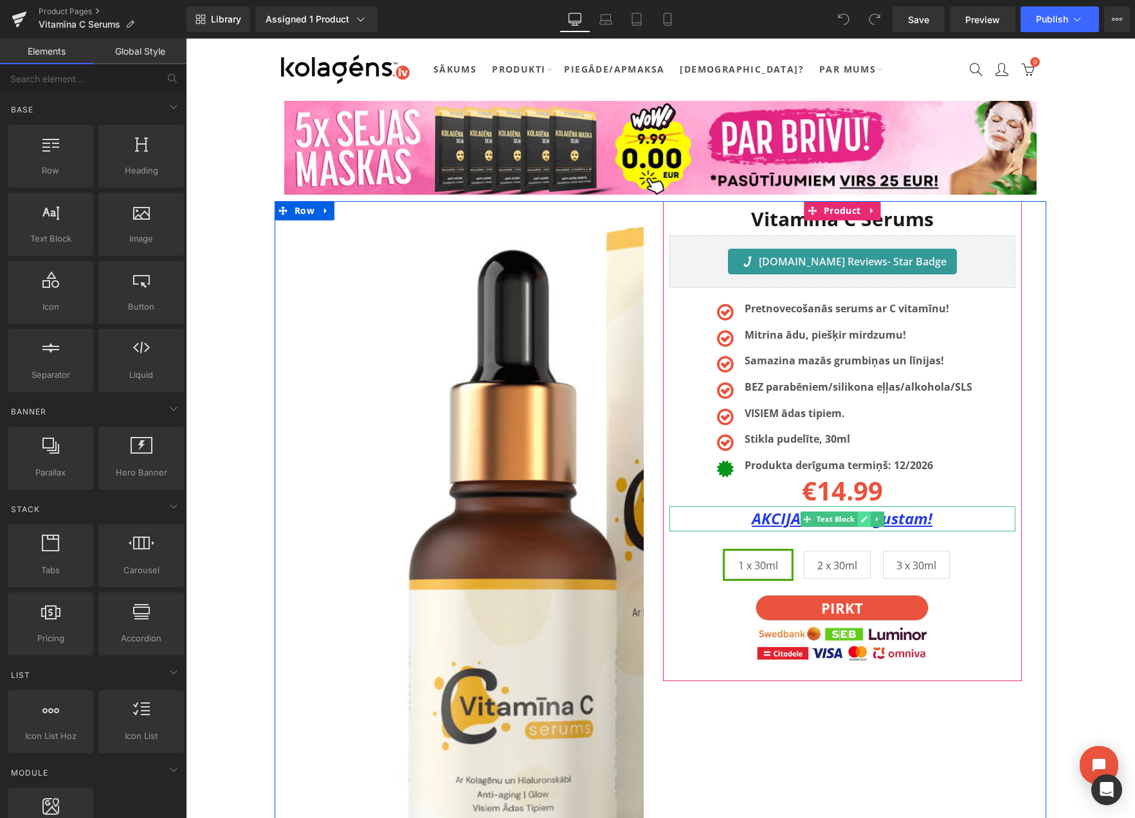
click at [860, 518] on icon at bounding box center [863, 520] width 7 height 8
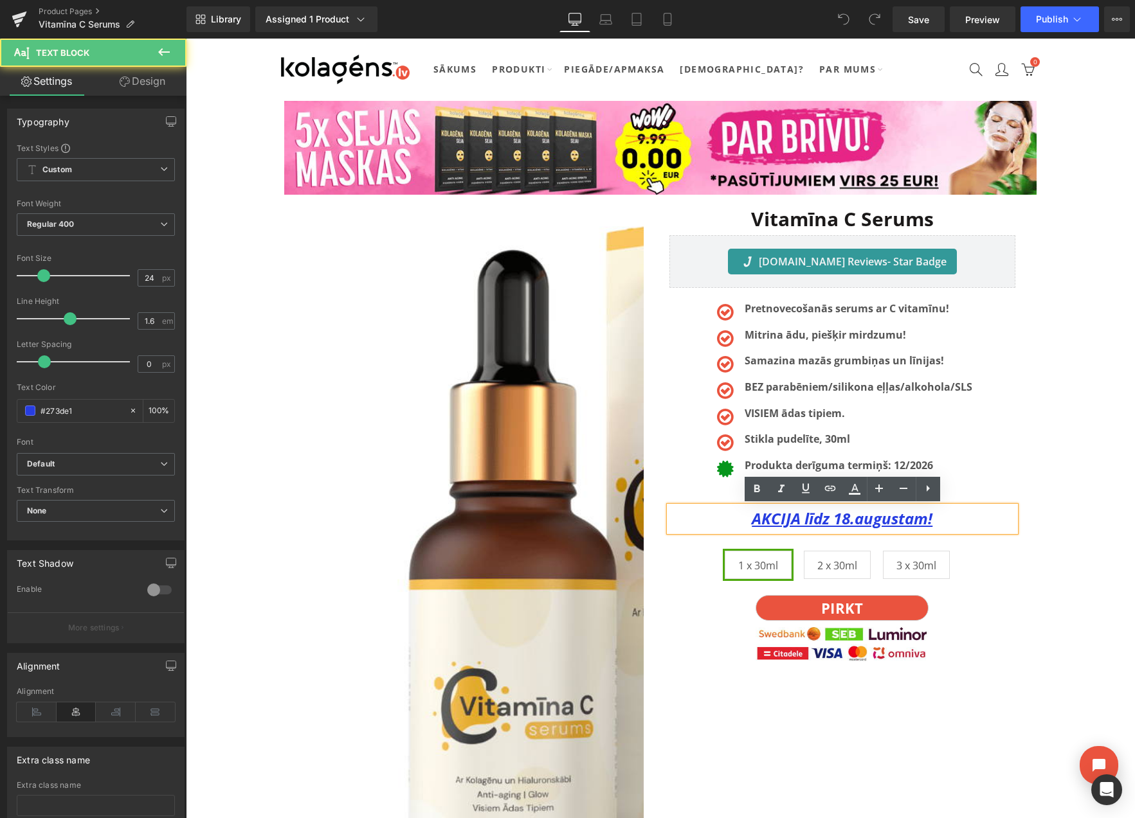
click at [850, 520] on u "AKCIJA līdz 18.augustam!" at bounding box center [842, 518] width 181 height 21
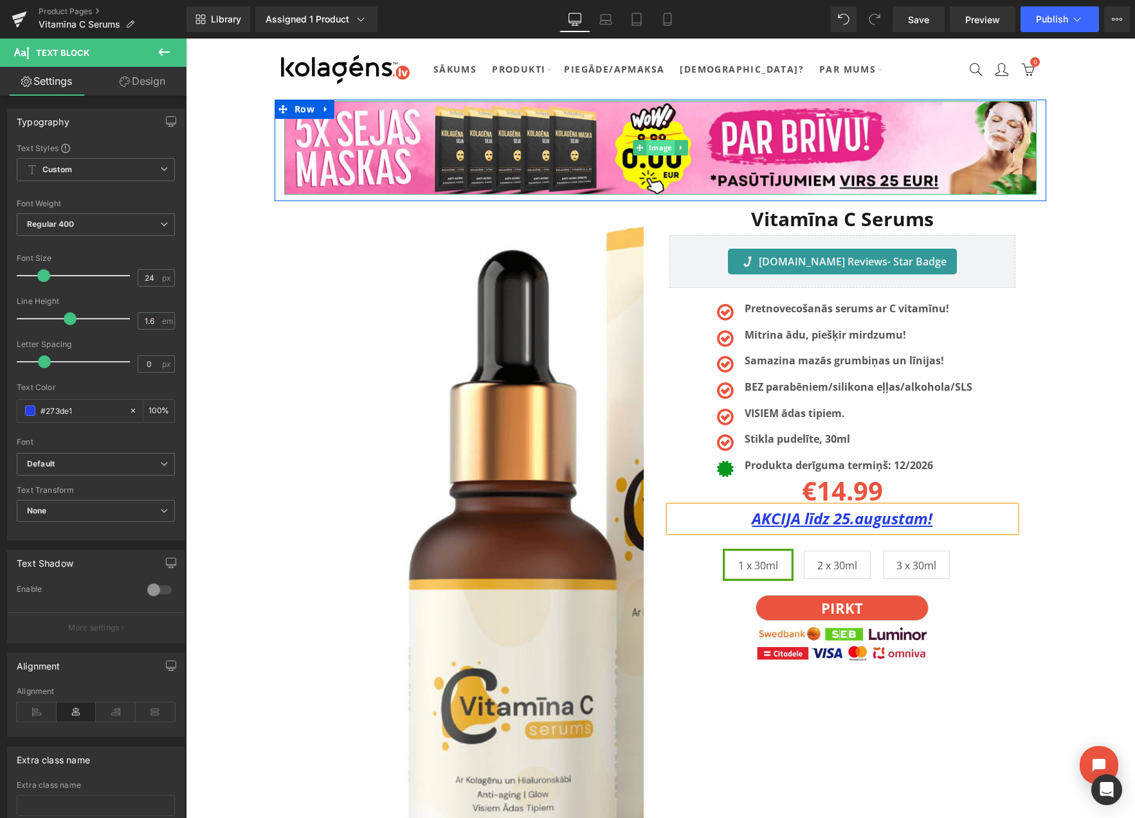
click at [661, 143] on span "Image" at bounding box center [660, 147] width 28 height 15
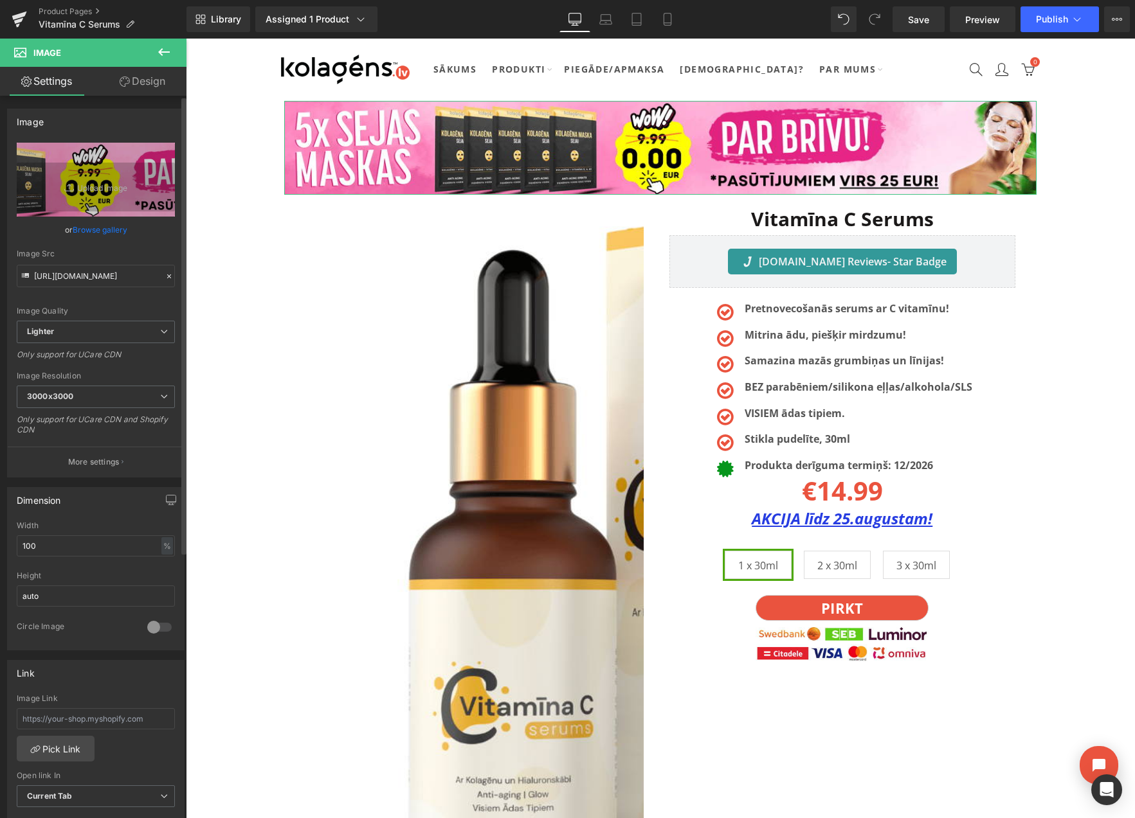
click at [115, 230] on link "Browse gallery" at bounding box center [100, 230] width 55 height 23
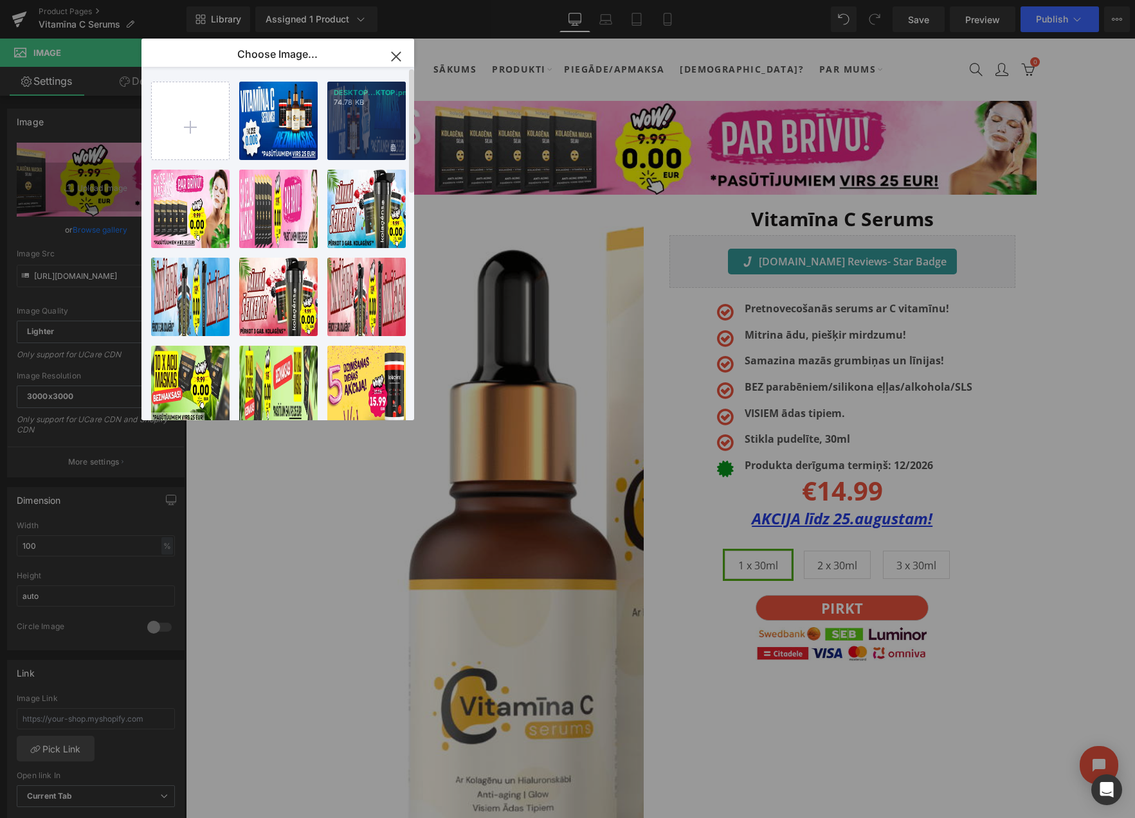
drag, startPoint x: 361, startPoint y: 132, endPoint x: 323, endPoint y: 80, distance: 64.4
click at [361, 132] on div "DESKTOP...KTOP.png 74.78 KB" at bounding box center [366, 121] width 78 height 78
type input "[URL][DOMAIN_NAME]"
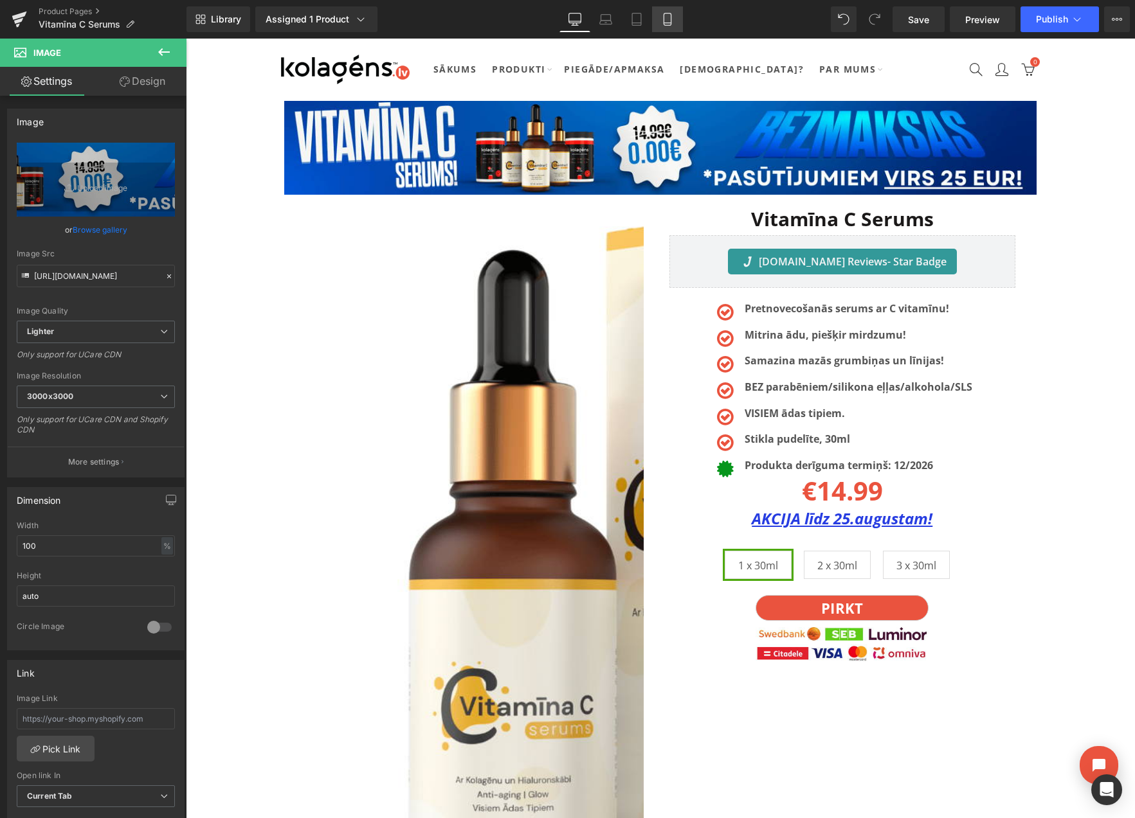
click at [673, 14] on icon at bounding box center [667, 19] width 13 height 13
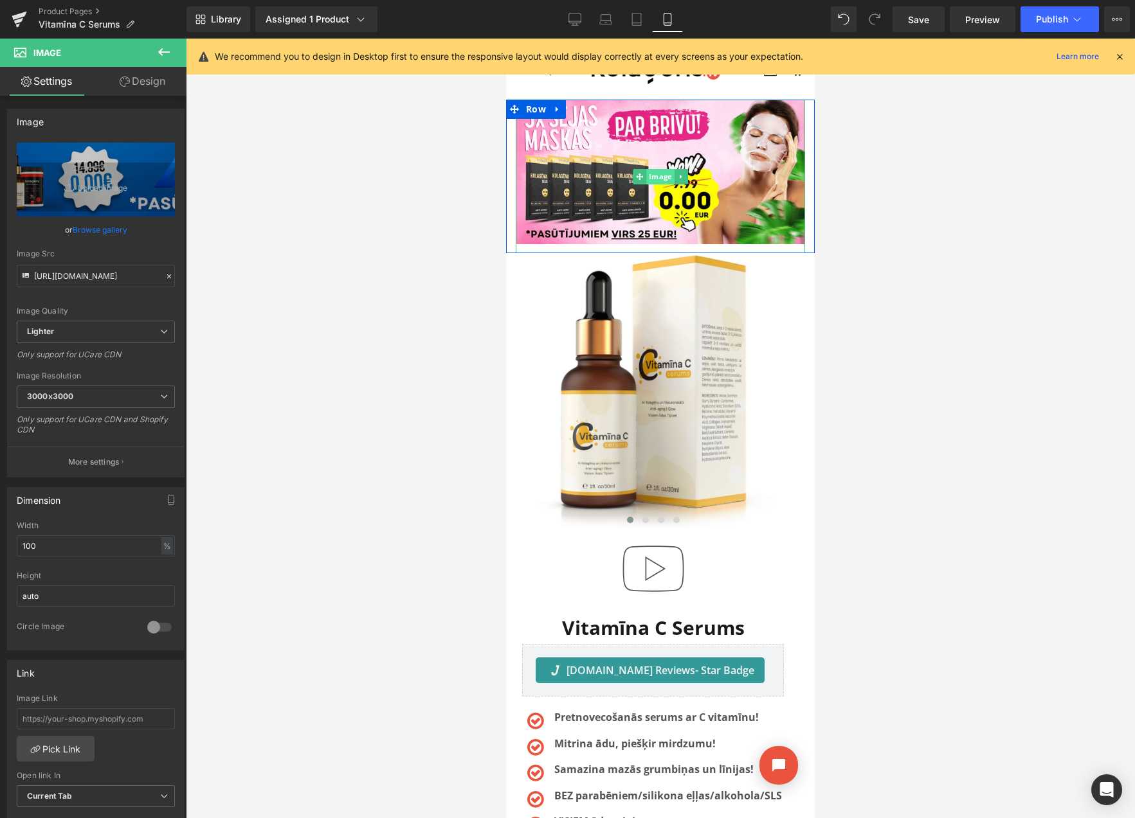
click at [649, 172] on span "Image" at bounding box center [660, 176] width 28 height 15
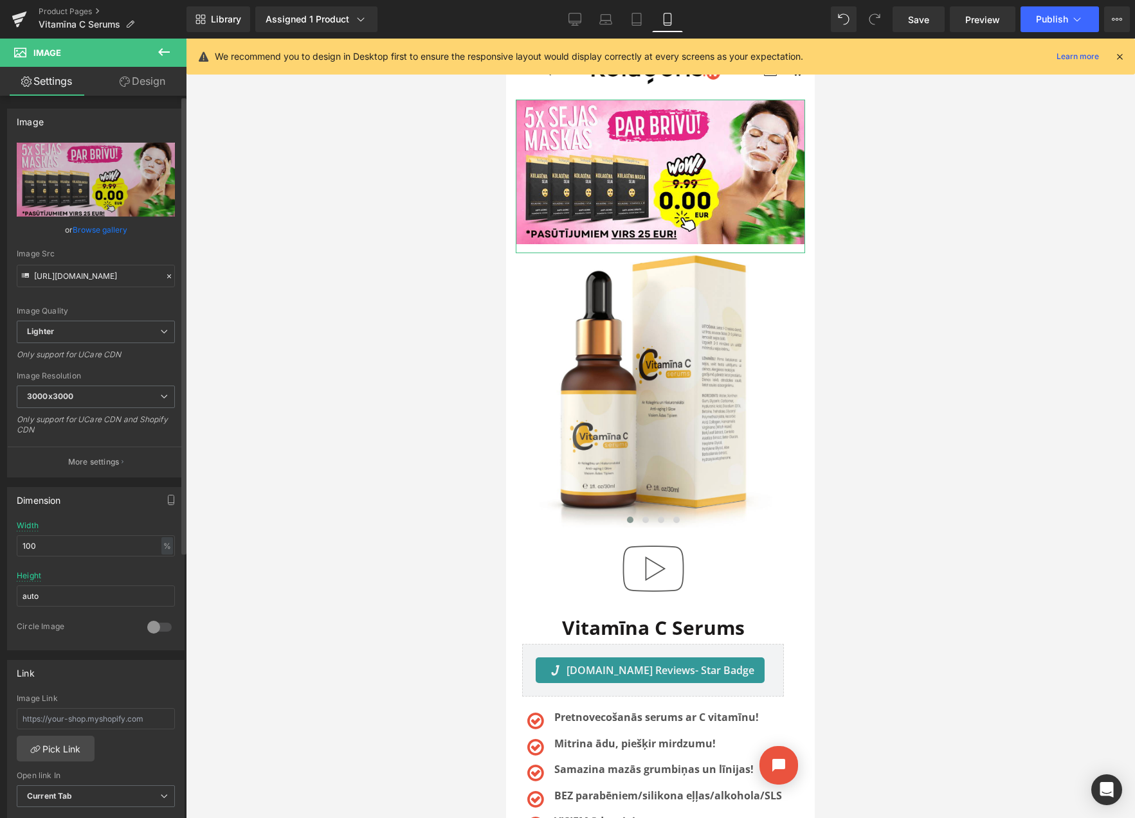
click at [111, 230] on link "Browse gallery" at bounding box center [100, 230] width 55 height 23
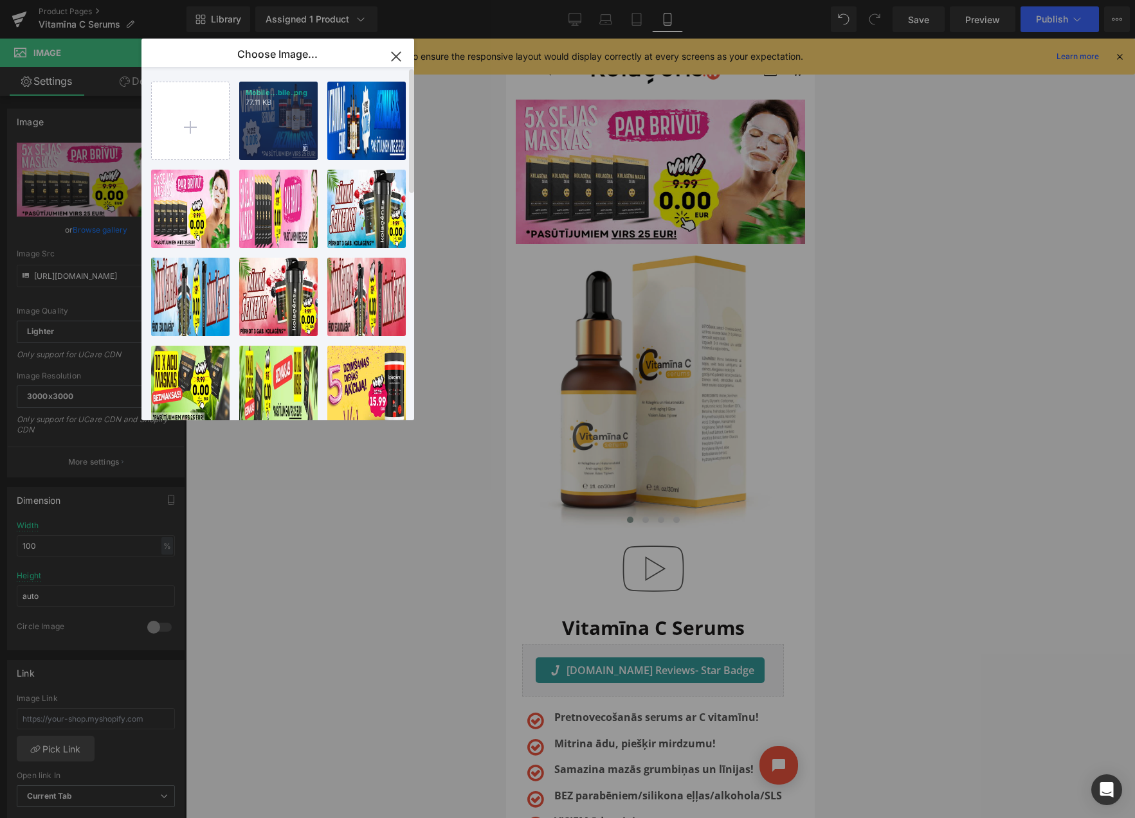
click at [291, 127] on div "Mobile...bile.png 77.11 KB" at bounding box center [278, 121] width 78 height 78
type input "[URL][DOMAIN_NAME]"
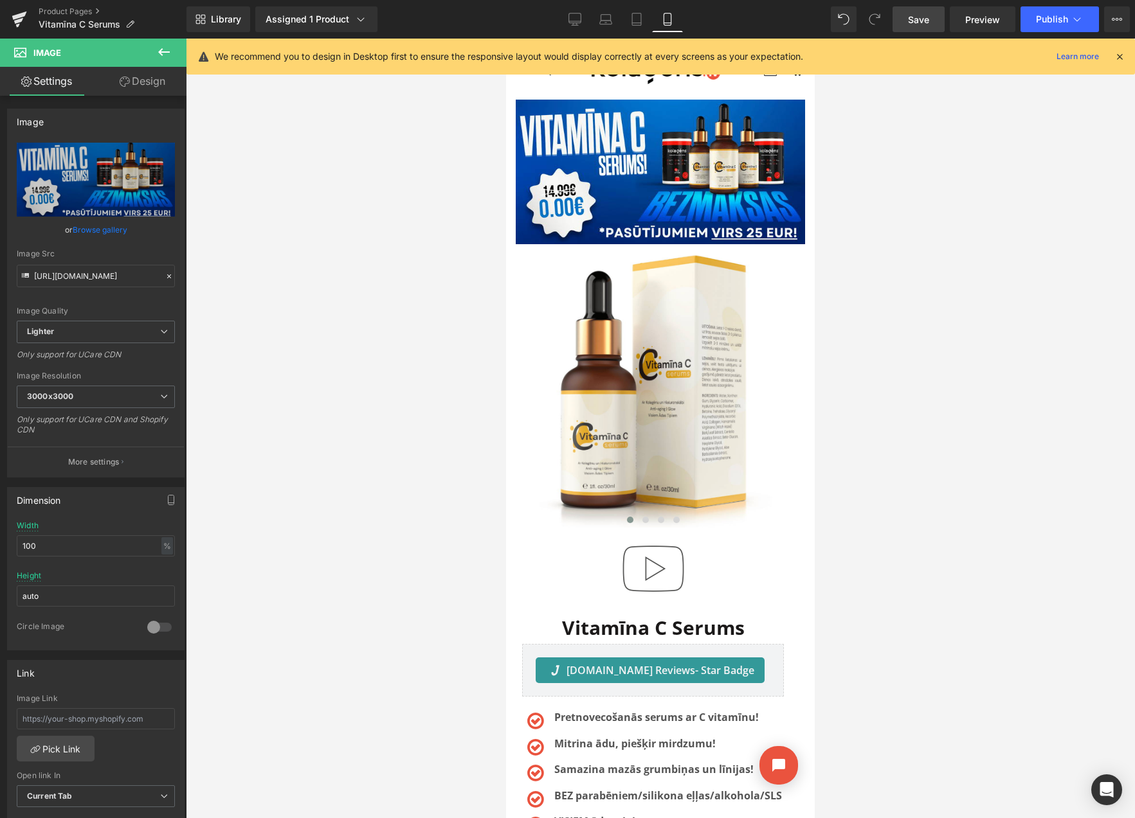
click at [915, 16] on span "Save" at bounding box center [918, 20] width 21 height 14
click at [1119, 19] on icon at bounding box center [1117, 19] width 10 height 10
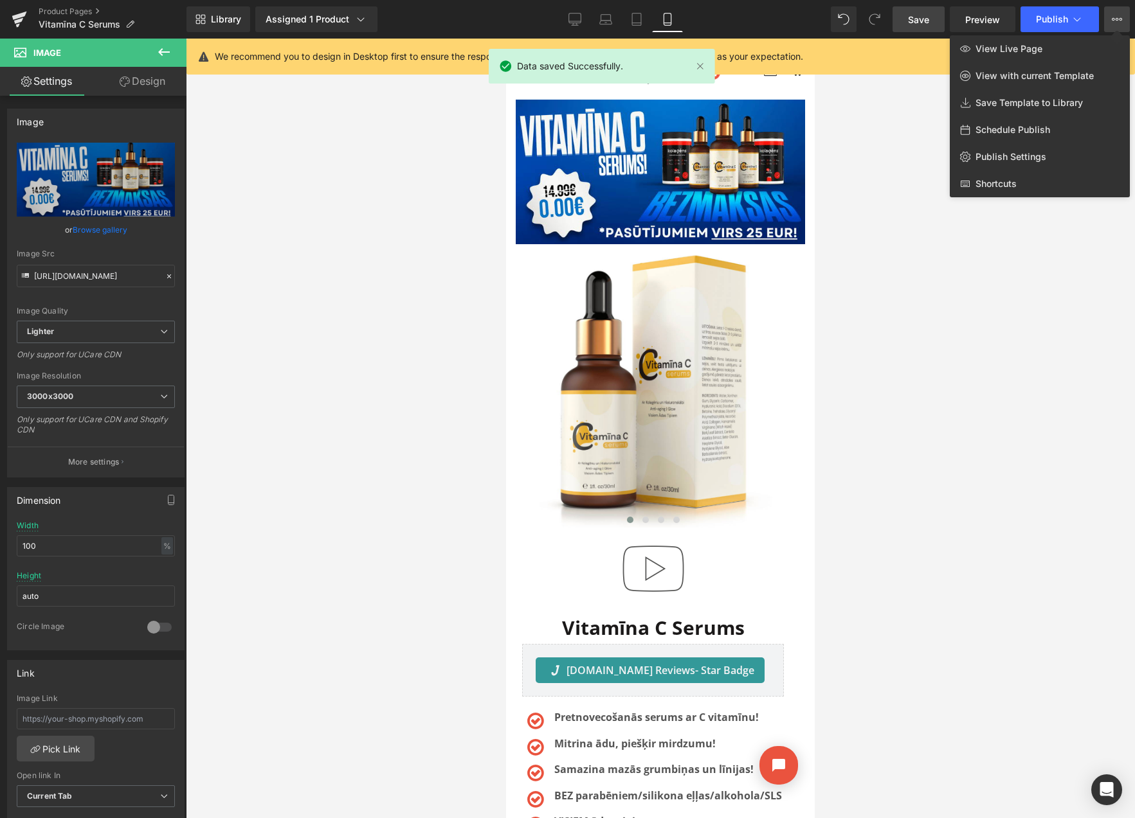
click at [1013, 127] on span "Schedule Publish" at bounding box center [1012, 130] width 75 height 12
select select
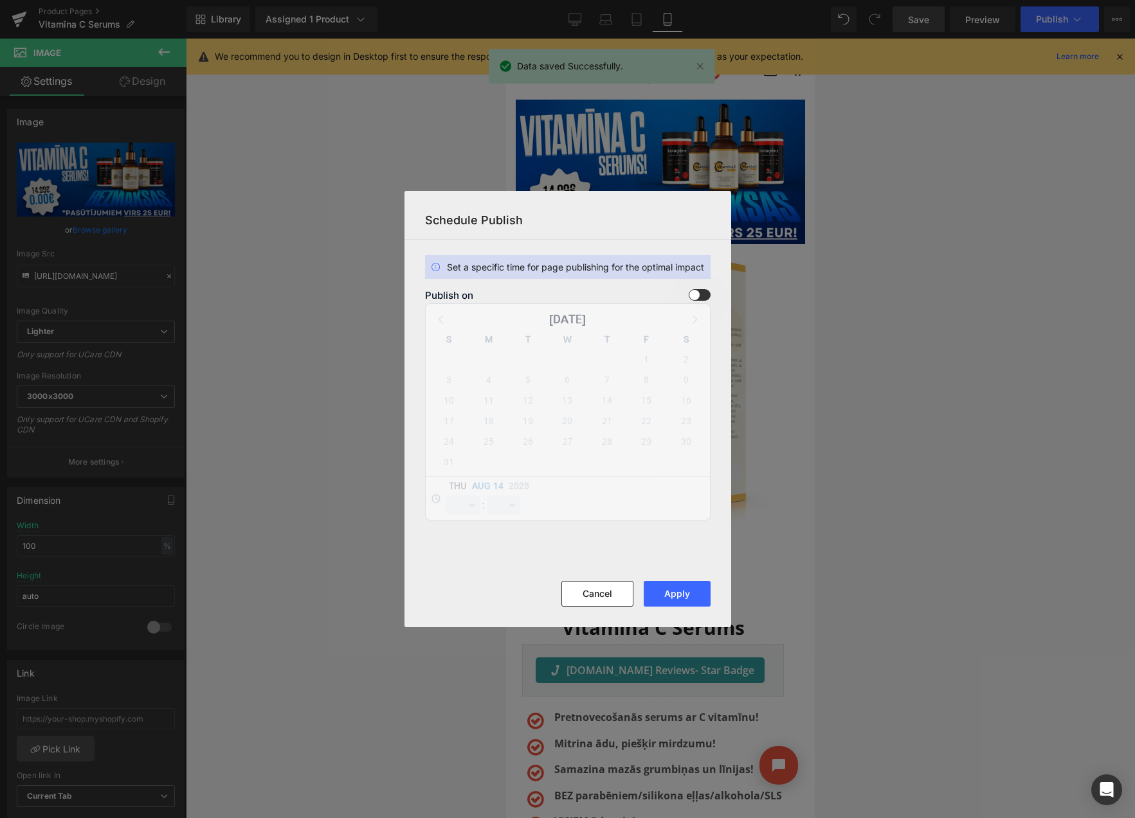
click at [699, 292] on span at bounding box center [700, 295] width 22 height 12
click at [0, 0] on input "checkbox" at bounding box center [0, 0] width 0 height 0
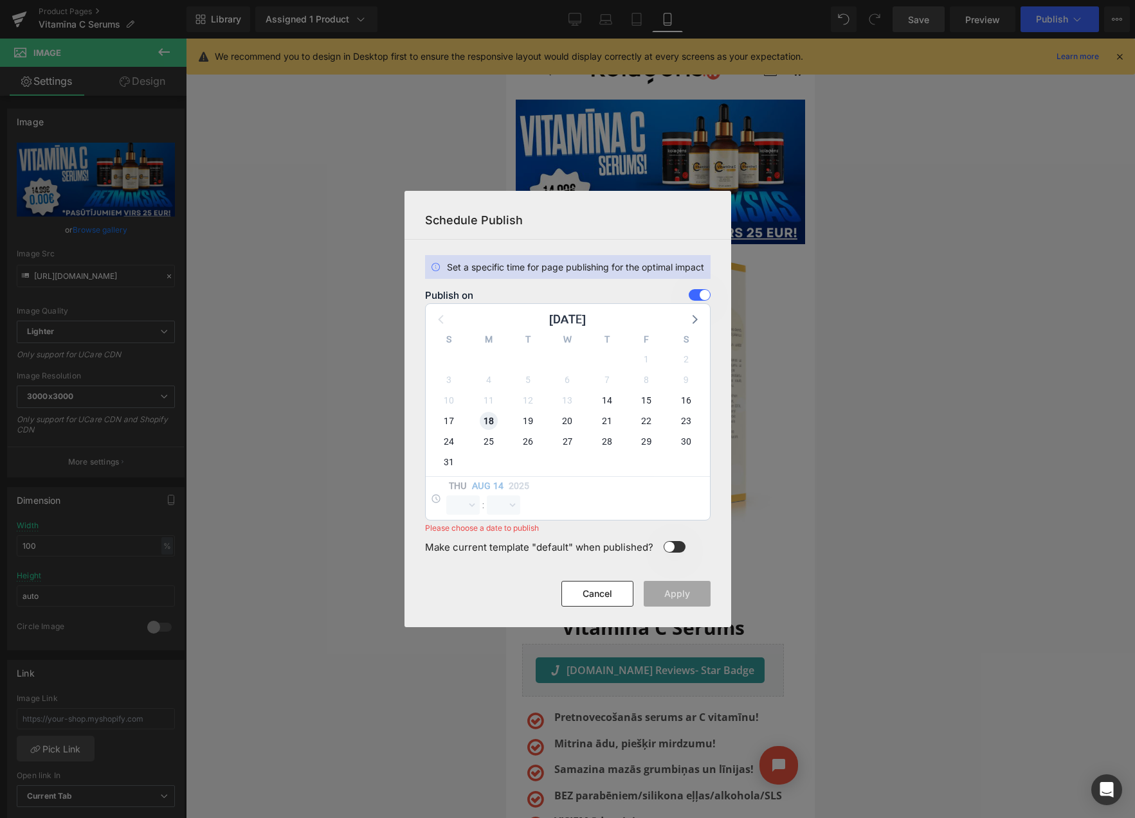
click at [481, 419] on span "18" at bounding box center [489, 421] width 18 height 18
select select "9"
select select "20"
click at [459, 507] on select "00 01 02 03 04 05 06 07 08 09 10 11 12 13 14 15 16 17 18 19 20 21 22 23" at bounding box center [462, 505] width 33 height 19
select select "23"
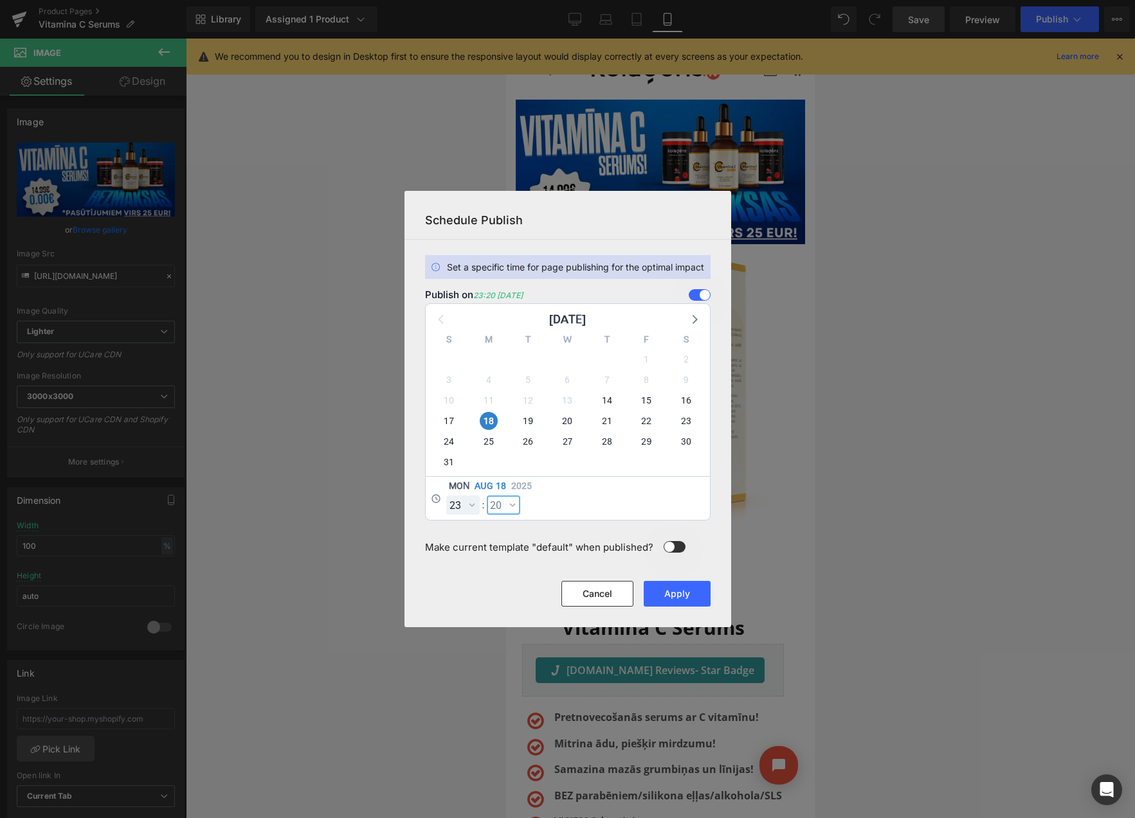
click at [503, 505] on select "00 01 02 03 04 05 06 07 08 09 10 11 12 13 14 15 16 17 18 19 20 21 22 23 24 25 2…" at bounding box center [503, 505] width 33 height 19
select select "59"
click at [673, 593] on button "Apply" at bounding box center [677, 594] width 67 height 26
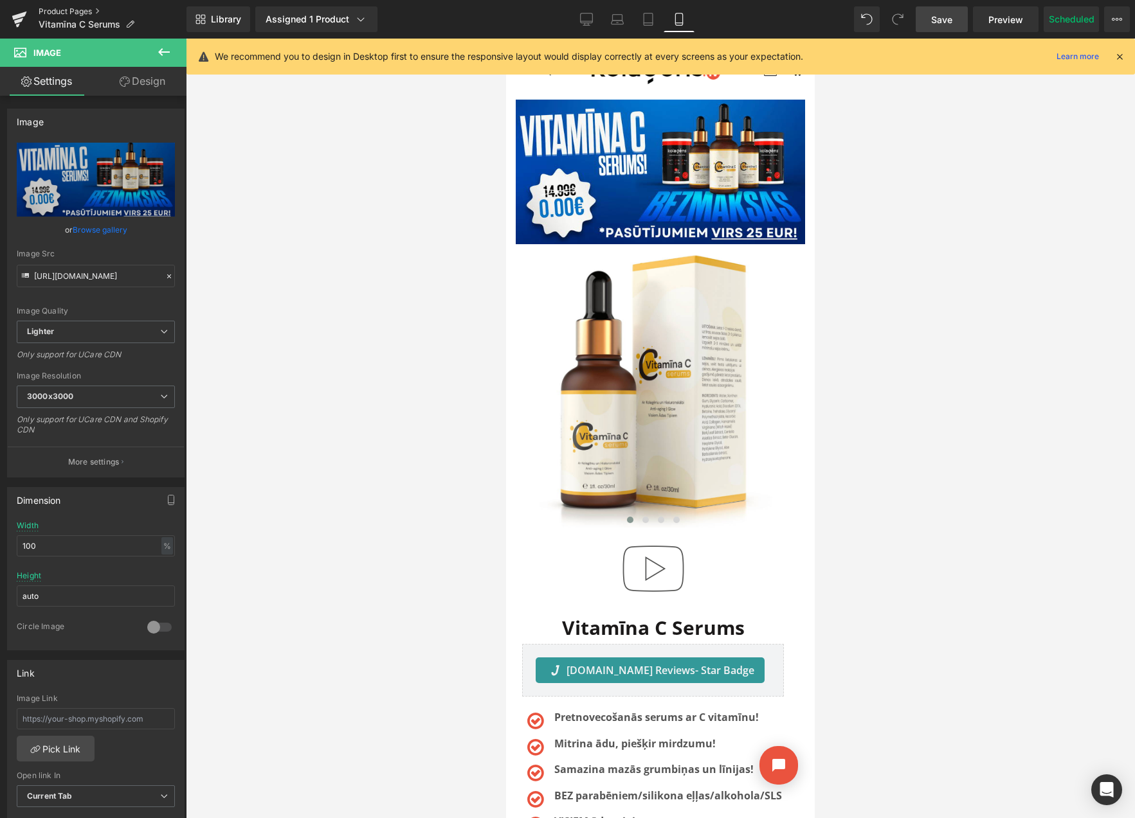
click at [84, 12] on link "Product Pages" at bounding box center [113, 11] width 148 height 10
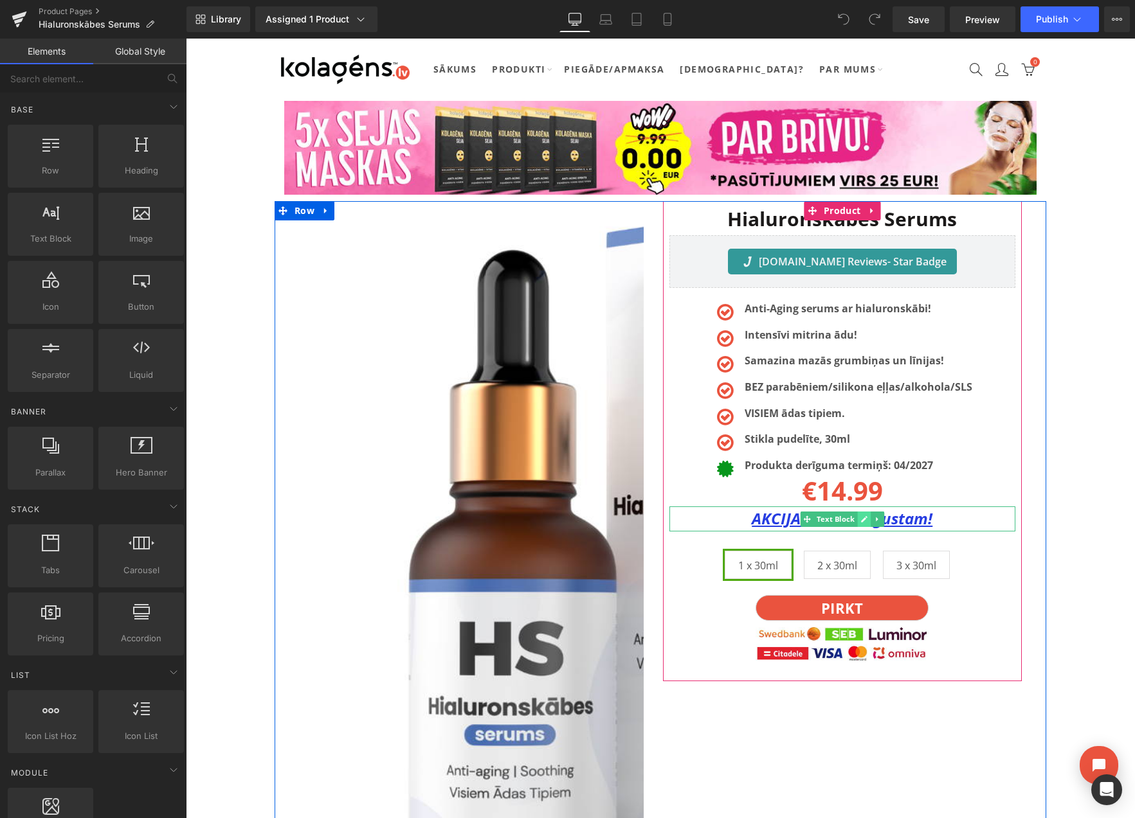
click at [860, 521] on icon at bounding box center [863, 520] width 7 height 8
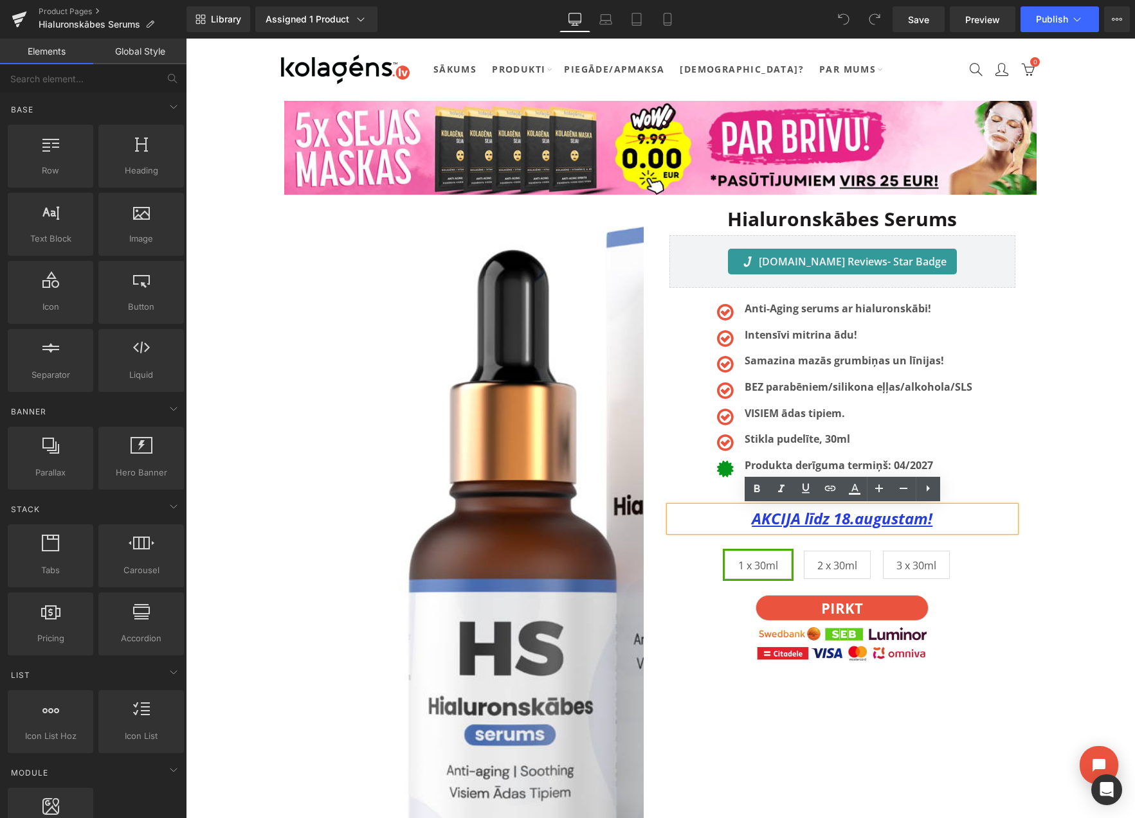
click at [850, 521] on u "AKCIJA līdz 18.augustam!" at bounding box center [842, 518] width 181 height 21
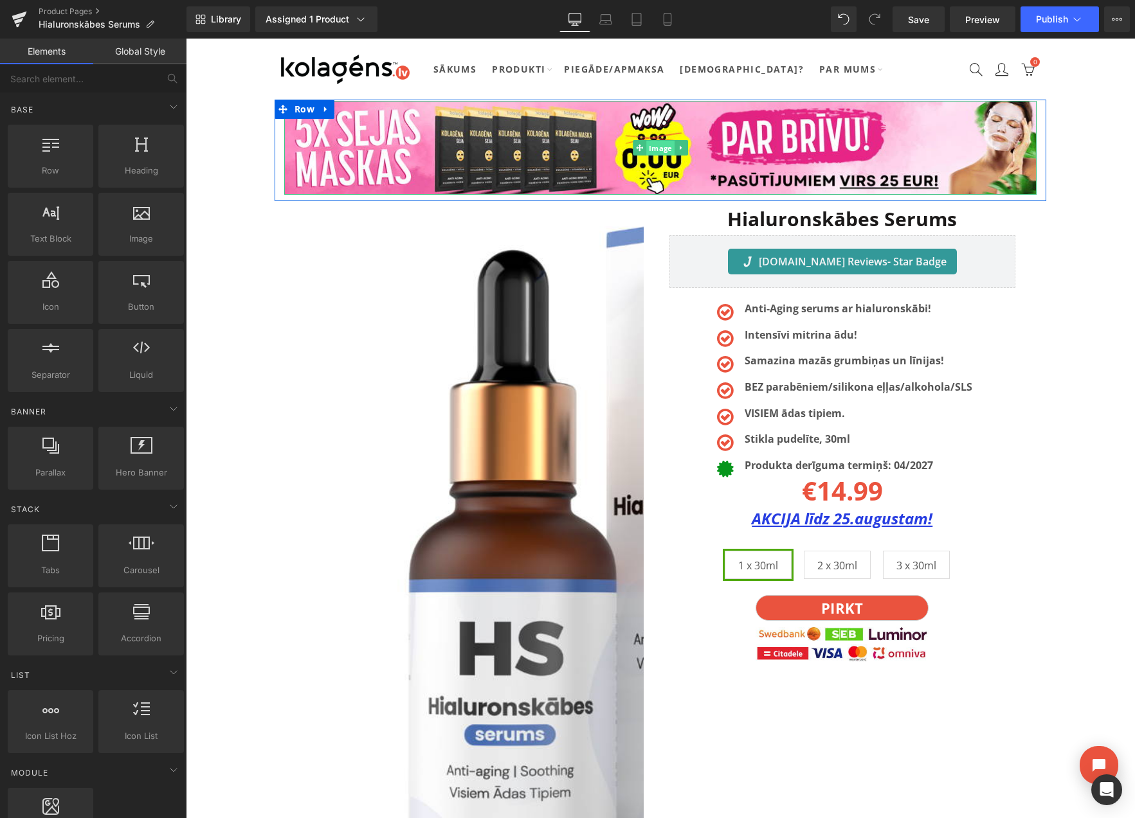
click at [654, 150] on span "Image" at bounding box center [660, 148] width 28 height 15
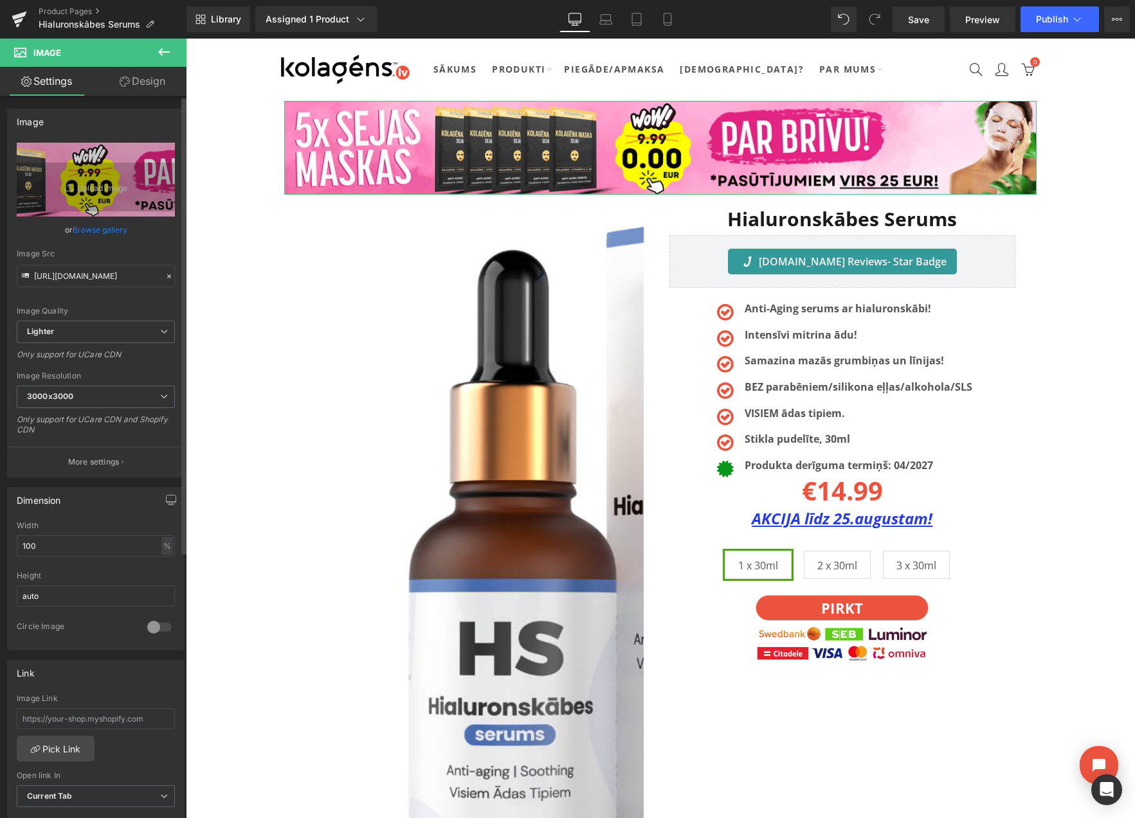
click at [113, 231] on link "Browse gallery" at bounding box center [100, 230] width 55 height 23
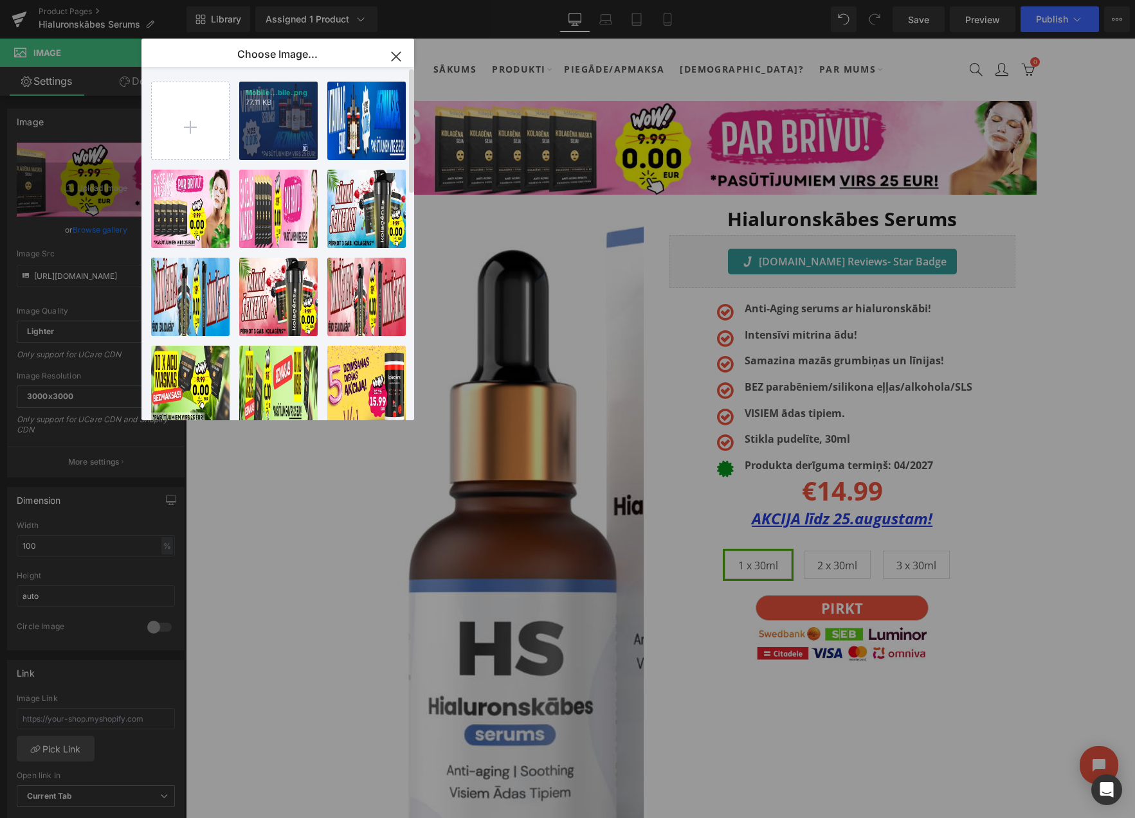
click at [262, 127] on div "Mobile...bile.png 77.11 KB" at bounding box center [278, 121] width 78 height 78
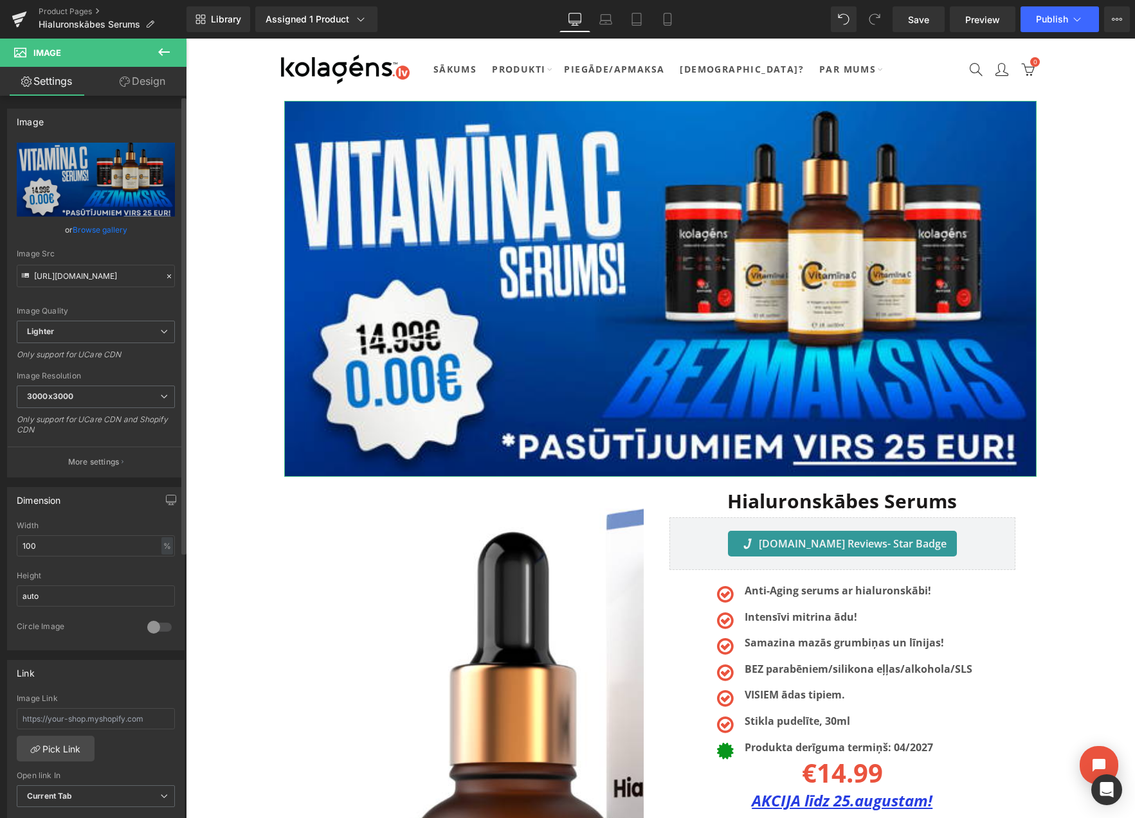
click at [105, 230] on link "Browse gallery" at bounding box center [100, 230] width 55 height 23
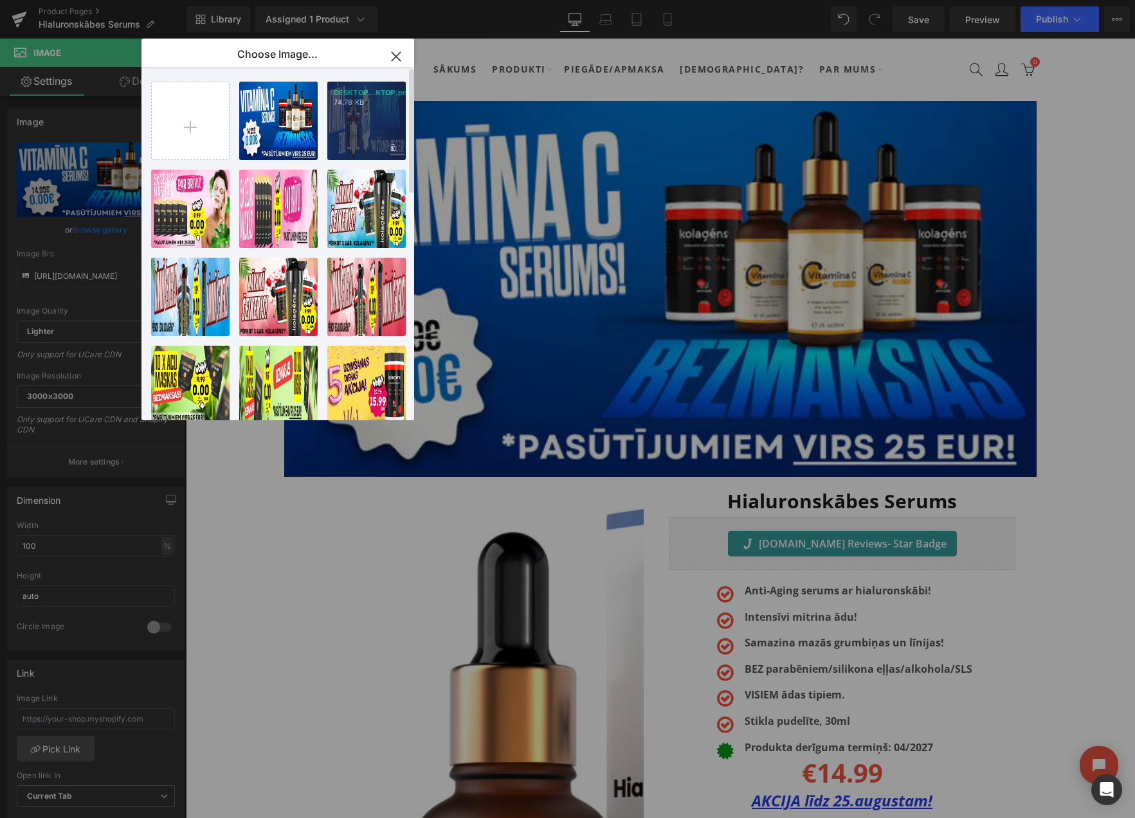
click at [357, 123] on div "DESKTOP...KTOP.png 74.78 KB" at bounding box center [366, 121] width 78 height 78
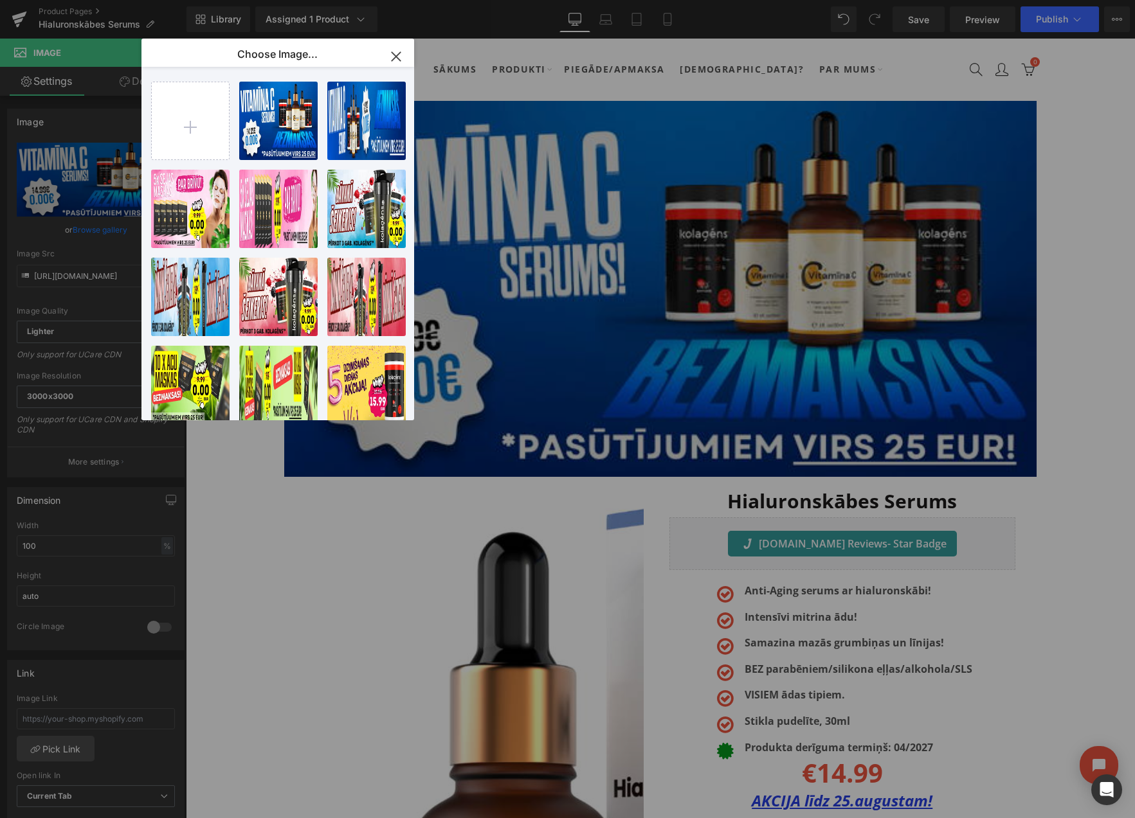
type input "[URL][DOMAIN_NAME]"
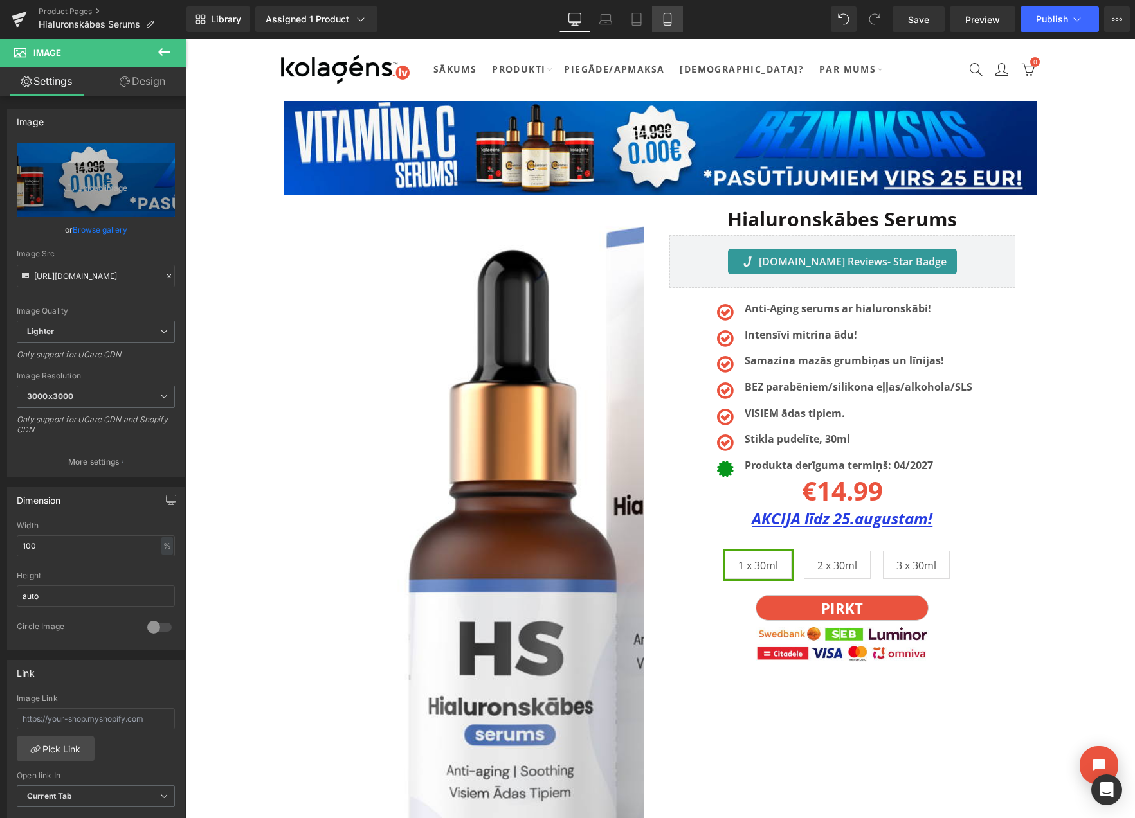
click at [654, 17] on link "Mobile" at bounding box center [667, 19] width 31 height 26
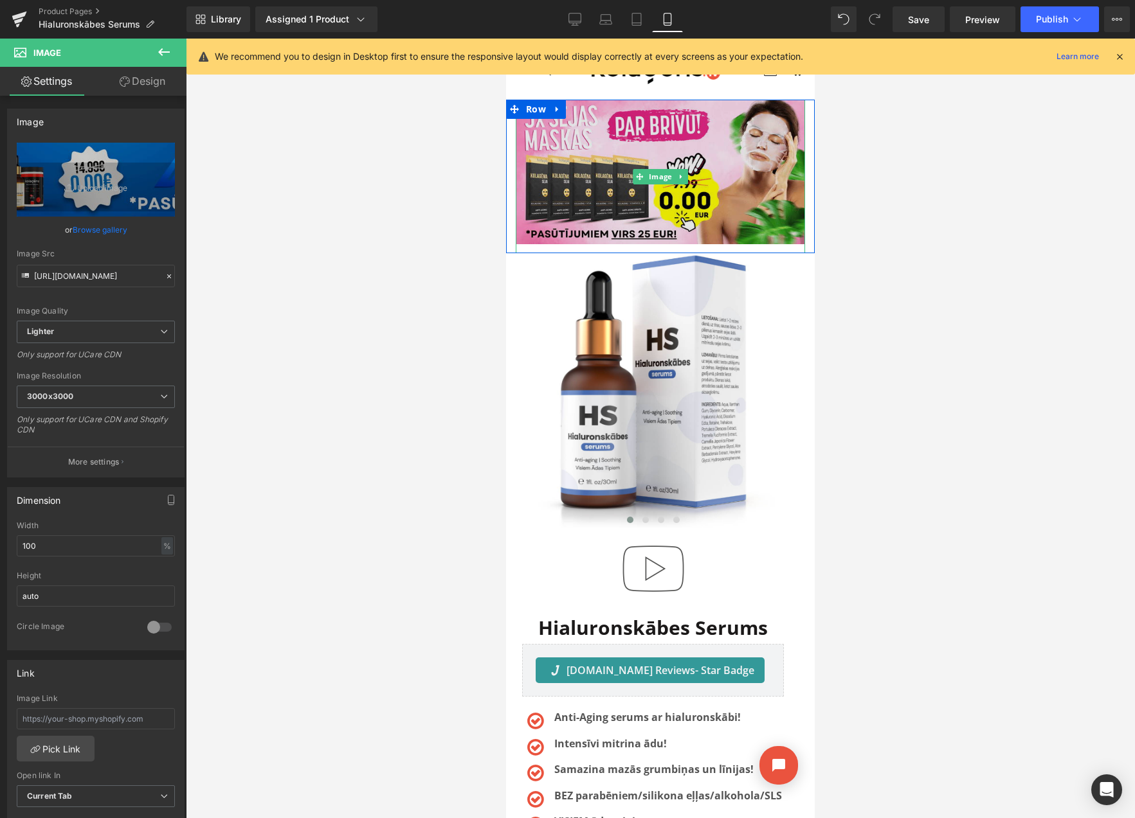
click at [656, 165] on img at bounding box center [660, 177] width 289 height 154
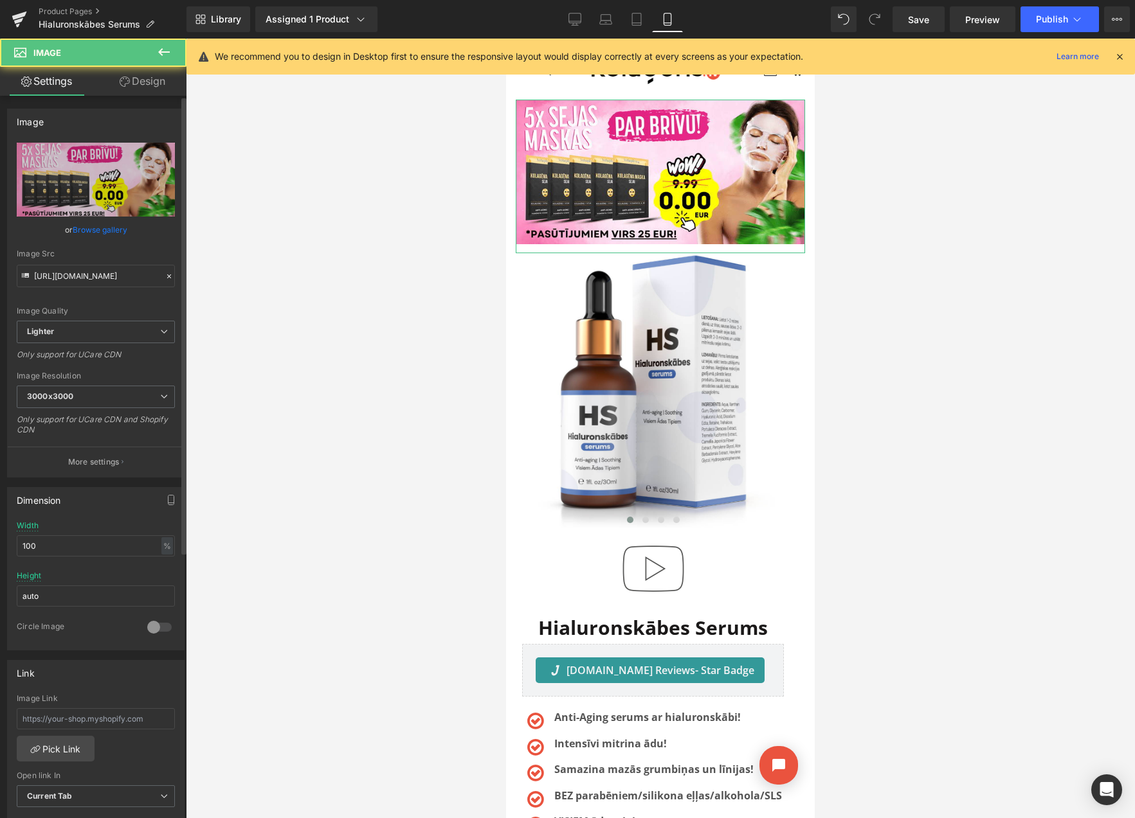
click at [106, 233] on link "Browse gallery" at bounding box center [100, 230] width 55 height 23
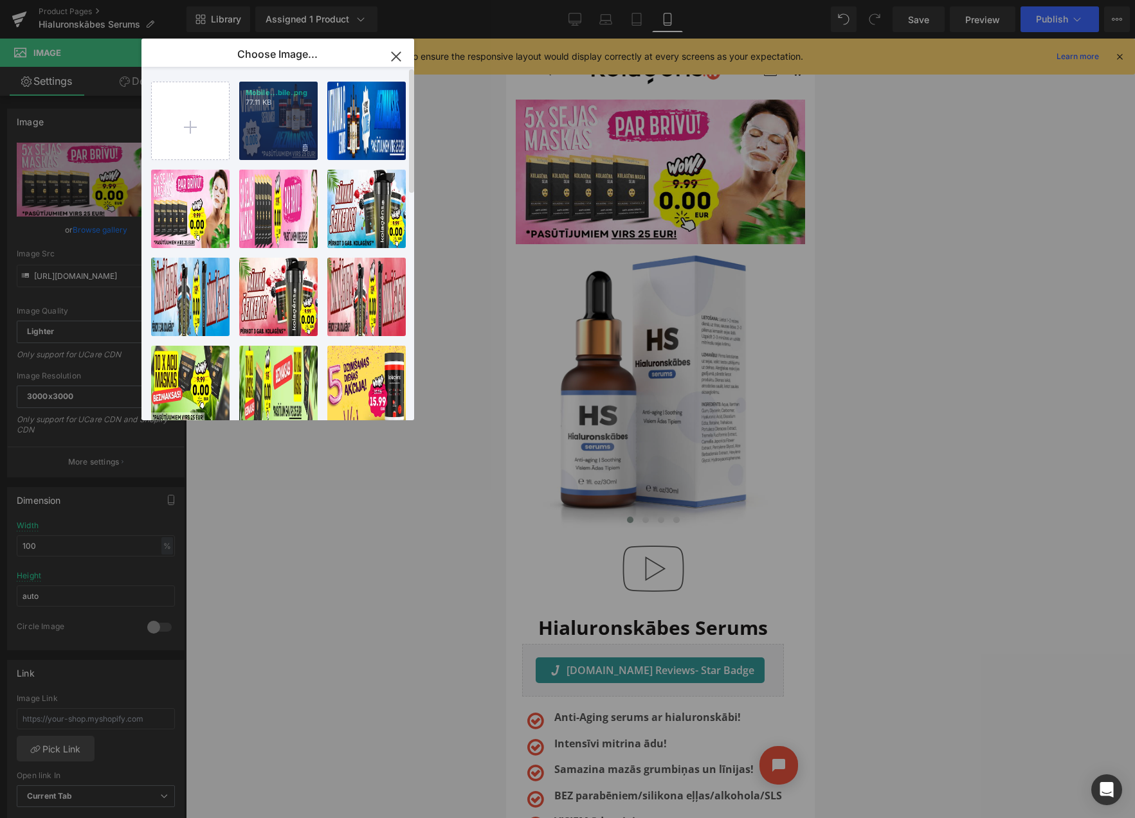
click at [294, 124] on div "Mobile...bile.png 77.11 KB" at bounding box center [278, 121] width 78 height 78
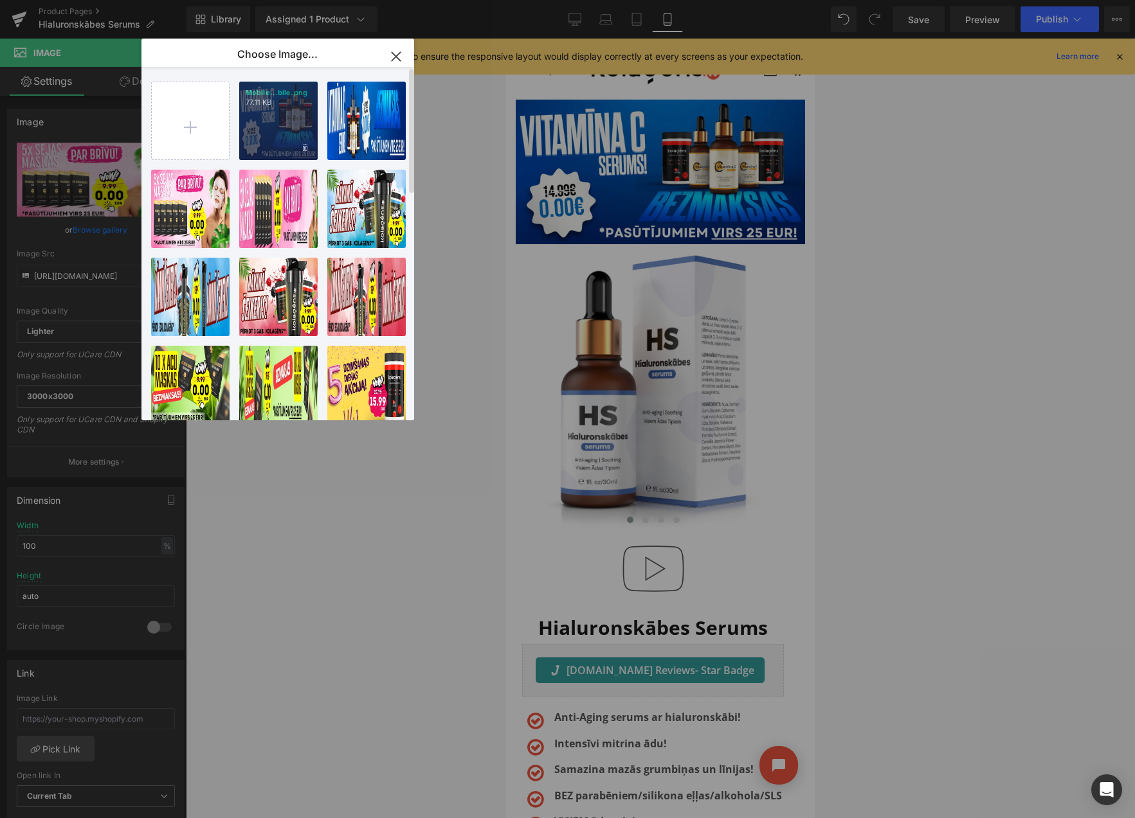
type input "[URL][DOMAIN_NAME]"
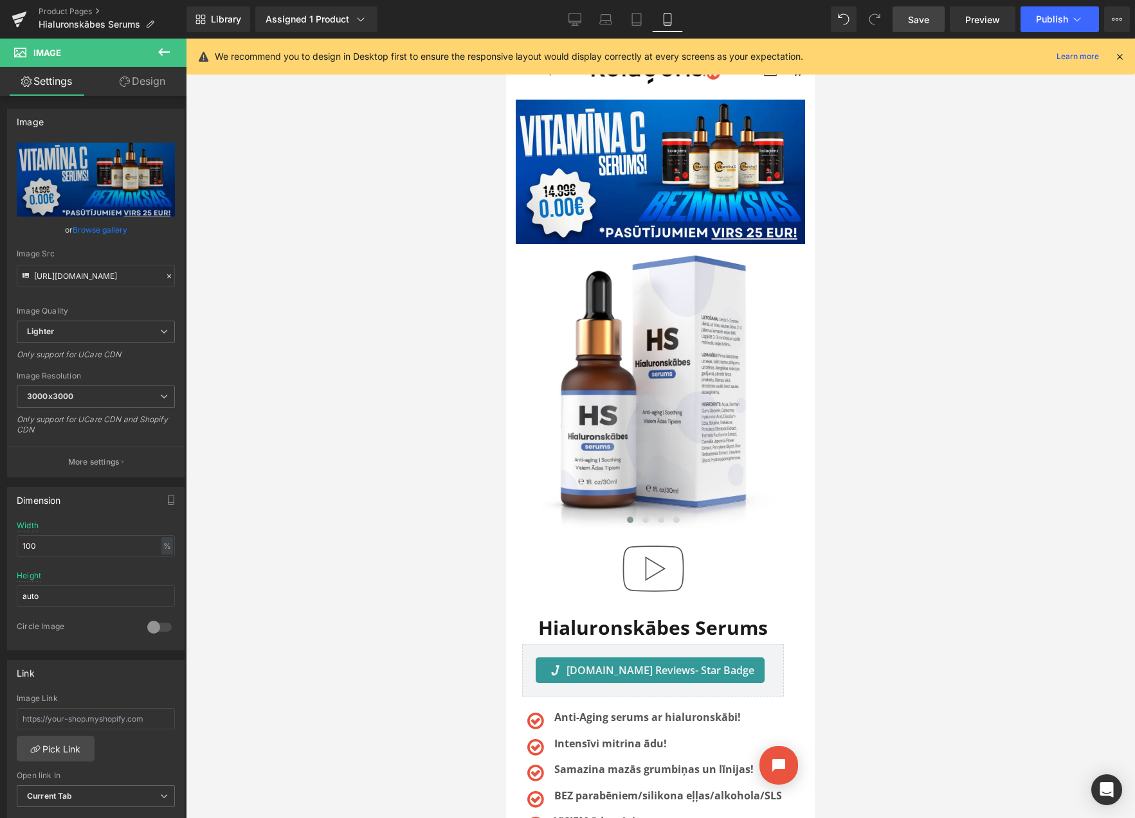
click at [919, 19] on span "Save" at bounding box center [918, 20] width 21 height 14
click at [1112, 27] on button "View Live Page View with current Template Save Template to Library Schedule Pub…" at bounding box center [1117, 19] width 26 height 26
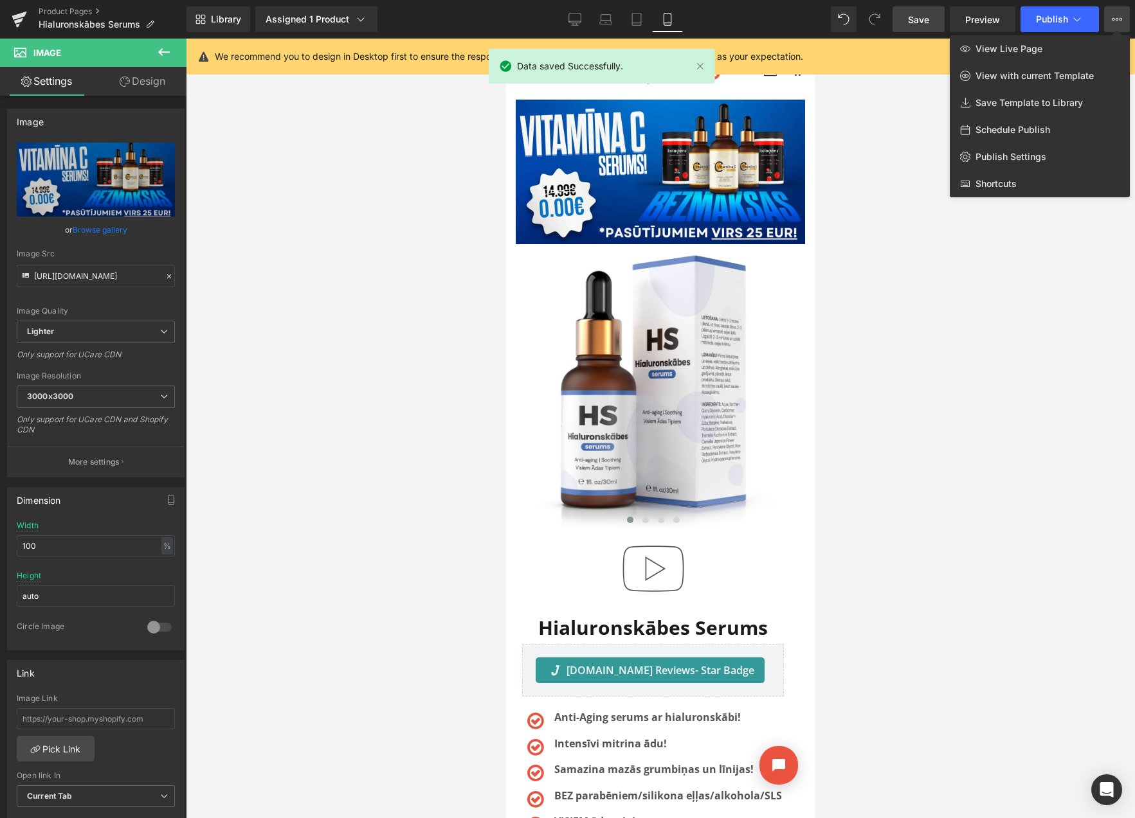
click at [1014, 133] on span "Schedule Publish" at bounding box center [1012, 130] width 75 height 12
select select
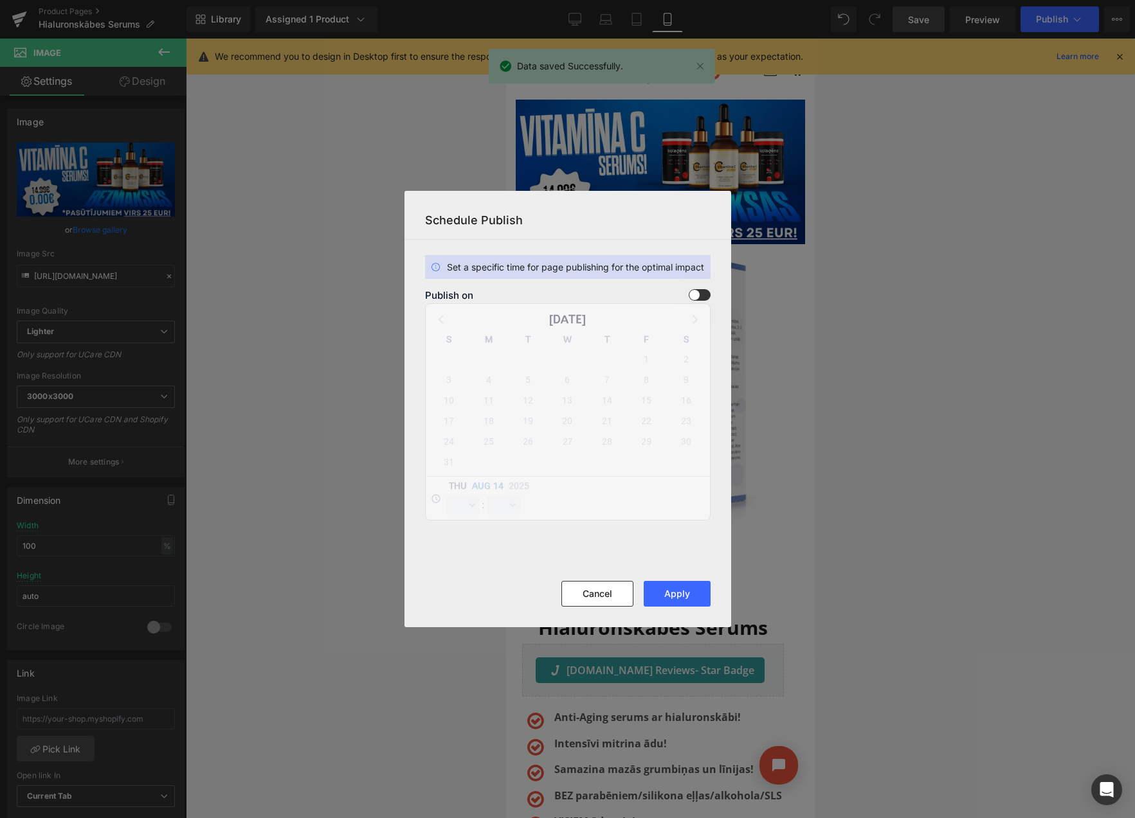
click at [701, 294] on span at bounding box center [700, 295] width 22 height 12
click at [0, 0] on input "checkbox" at bounding box center [0, 0] width 0 height 0
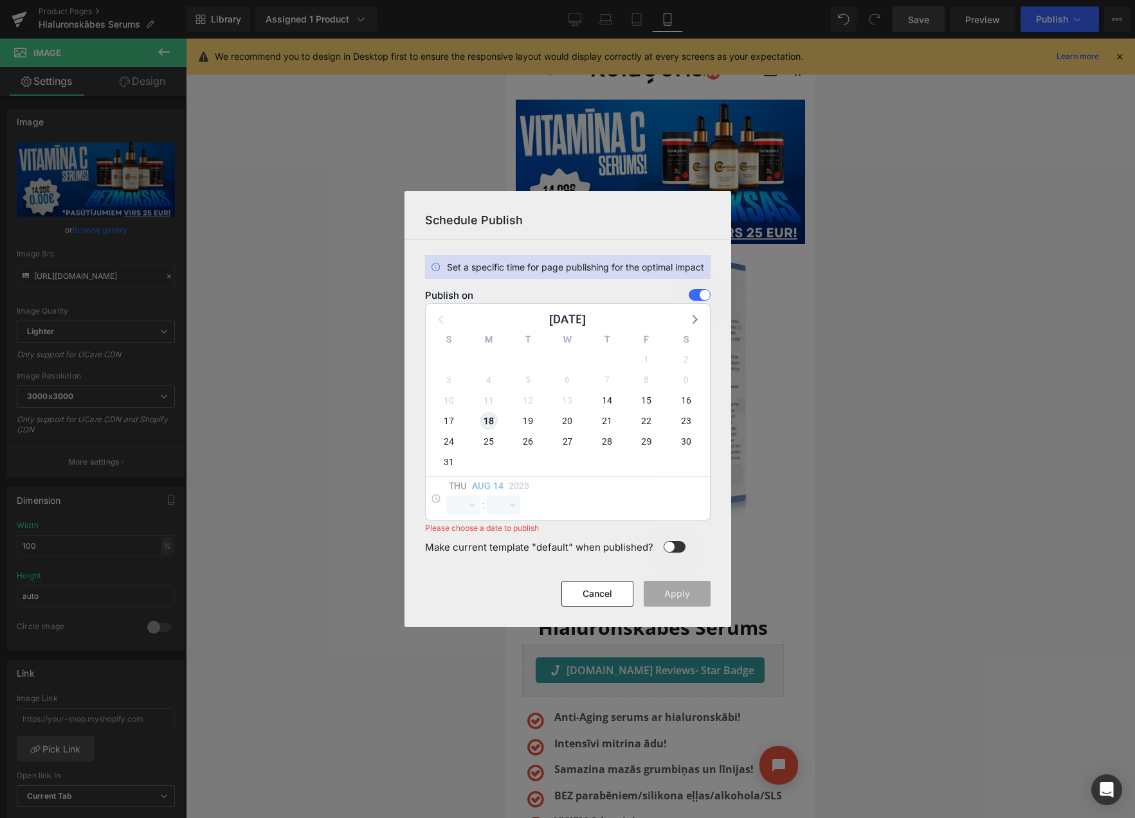
click at [489, 422] on span "18" at bounding box center [489, 421] width 18 height 18
select select "9"
select select "21"
click at [464, 502] on select "00 01 02 03 04 05 06 07 08 09 10 11 12 13 14 15 16 17 18 19 20 21 22 23" at bounding box center [462, 505] width 33 height 19
select select "23"
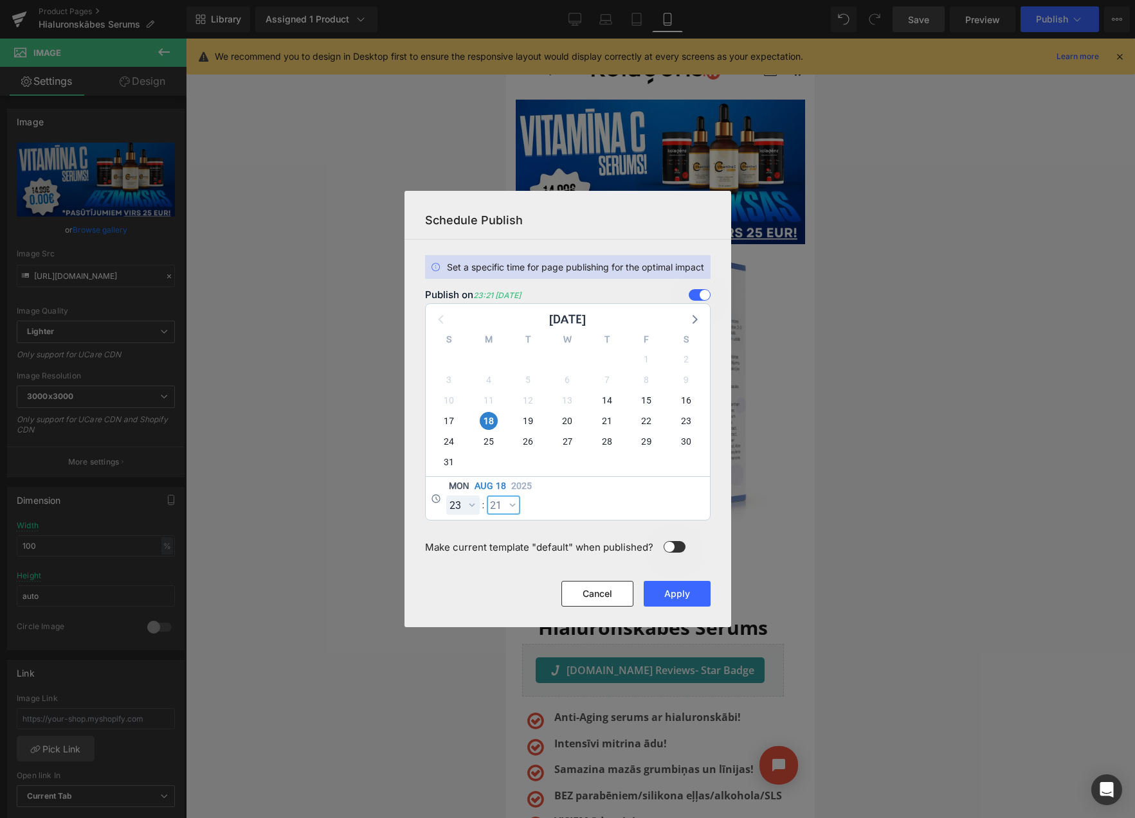
click at [507, 508] on select "00 01 02 03 04 05 06 07 08 09 10 11 12 13 14 15 16 17 18 19 20 21 22 23 24 25 2…" at bounding box center [503, 505] width 33 height 19
select select "59"
click at [670, 592] on button "Apply" at bounding box center [677, 594] width 67 height 26
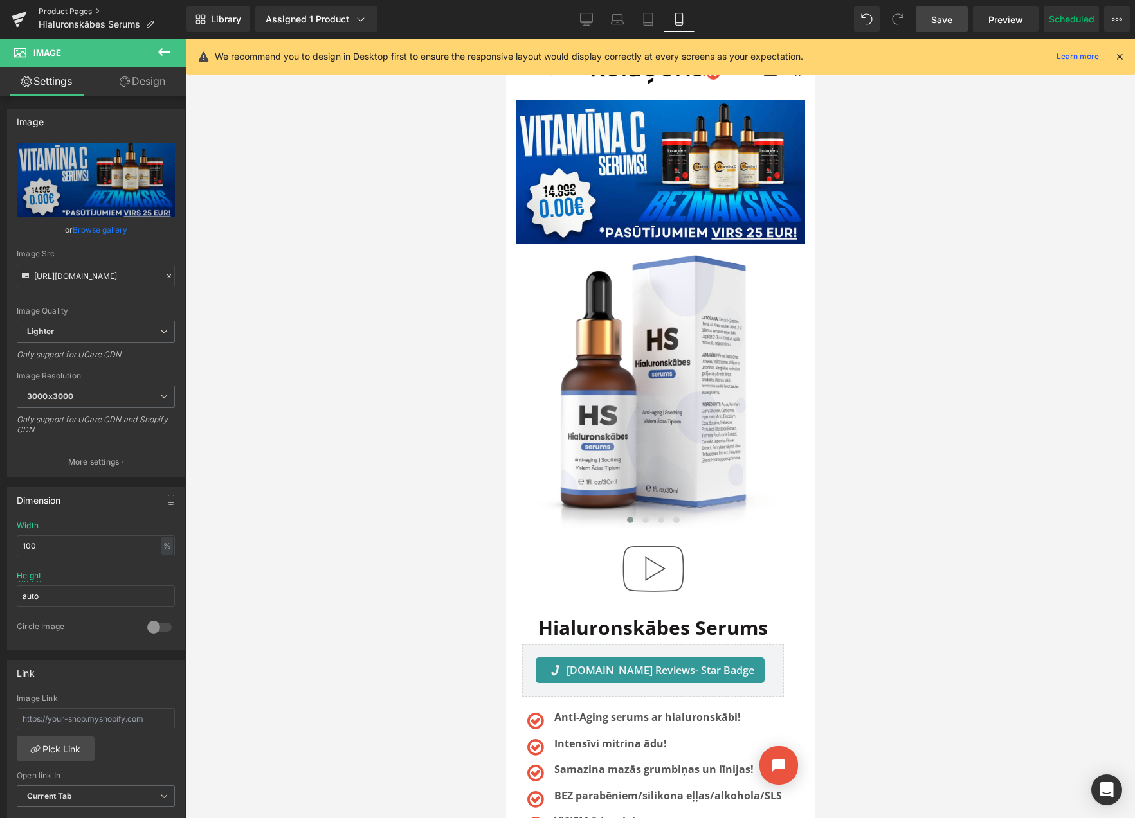
click at [62, 8] on link "Product Pages" at bounding box center [113, 11] width 148 height 10
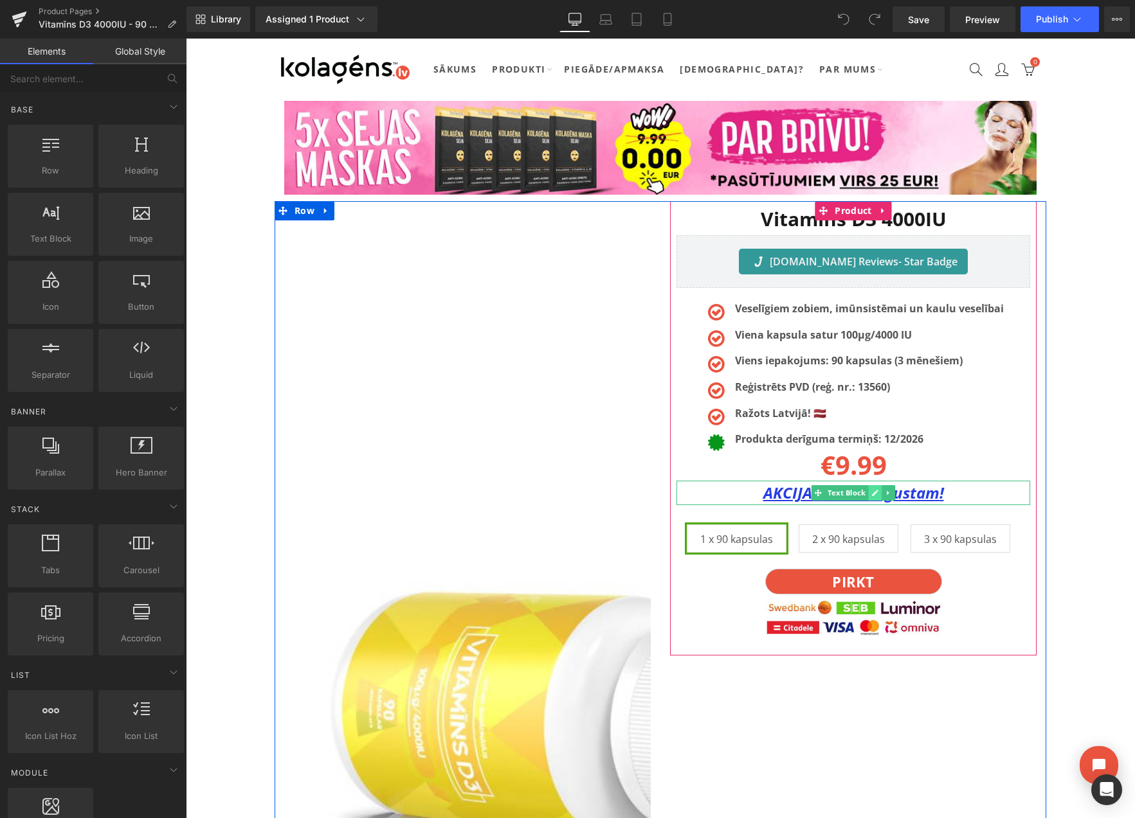
click at [870, 494] on link at bounding box center [876, 492] width 14 height 15
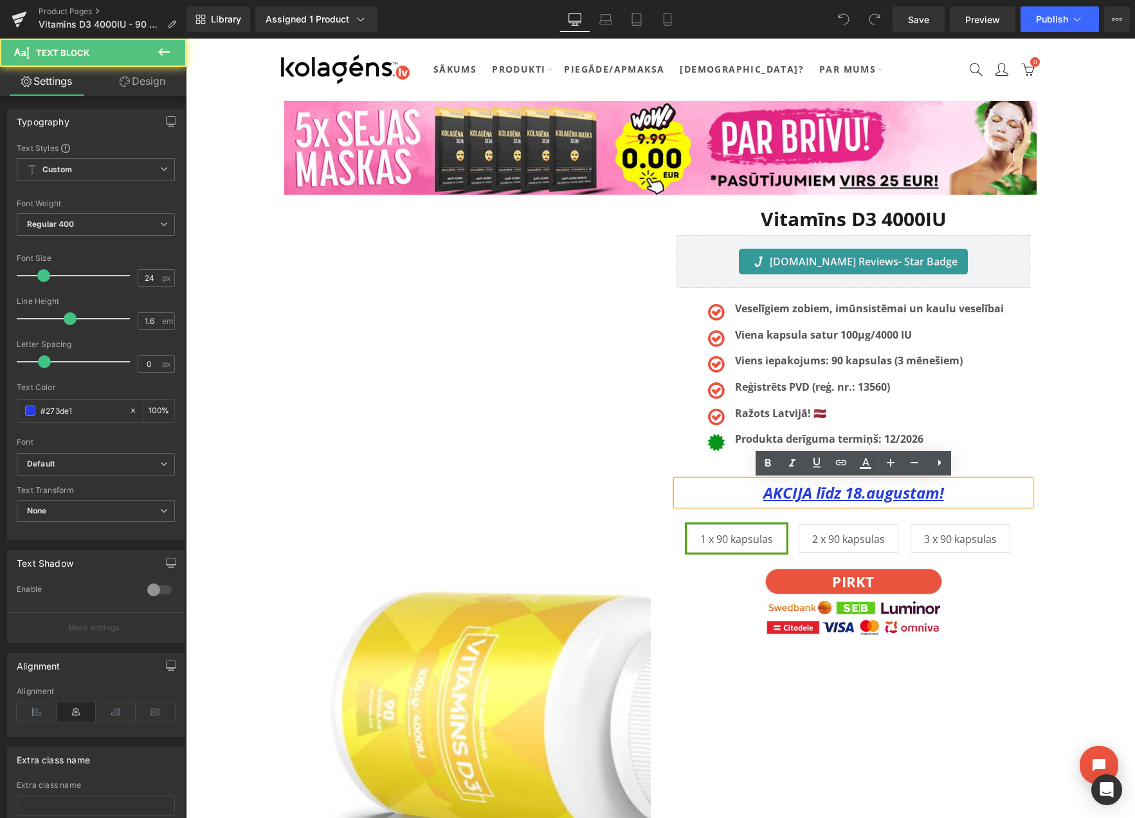
click at [863, 494] on u "AKCIJA līdz 18.augustam!" at bounding box center [853, 492] width 181 height 21
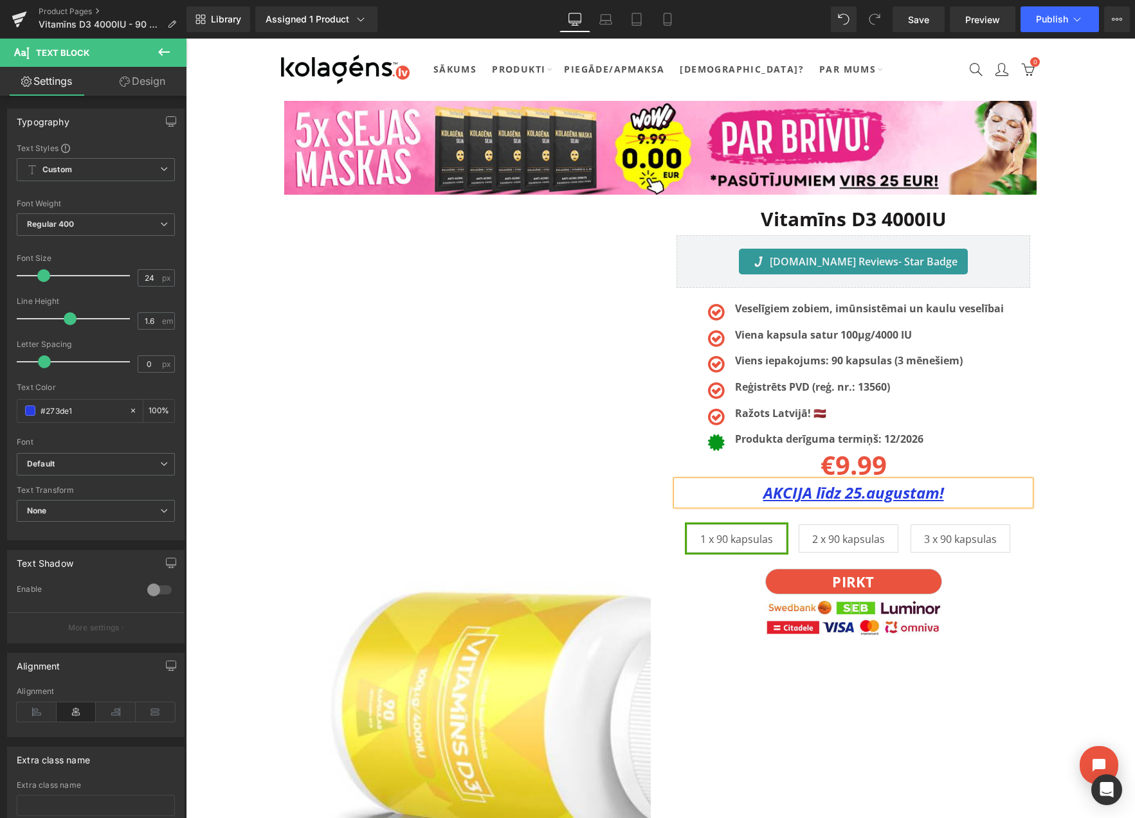
click at [1036, 411] on div "Vitamīns D3 4000IU Heading [DOMAIN_NAME] Reviews - Star Badge [DOMAIN_NAME] Rev…" at bounding box center [853, 428] width 366 height 455
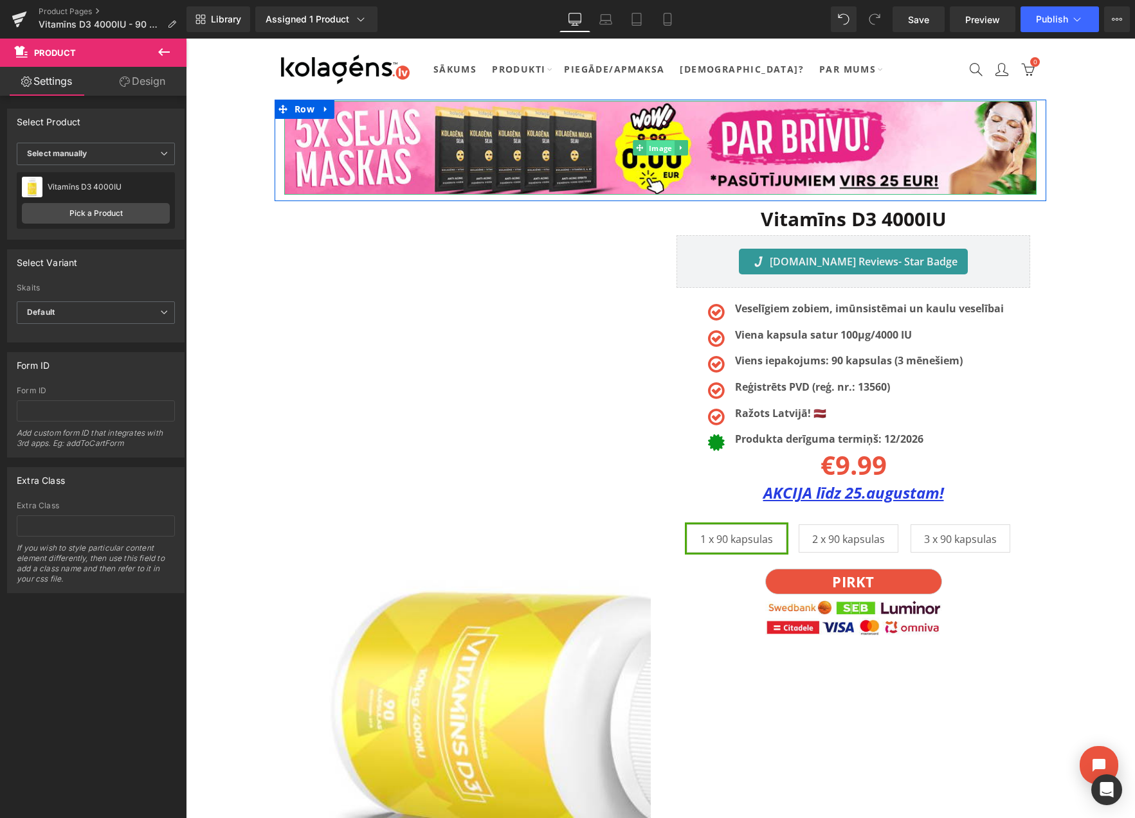
click at [649, 145] on span "Image" at bounding box center [660, 148] width 28 height 15
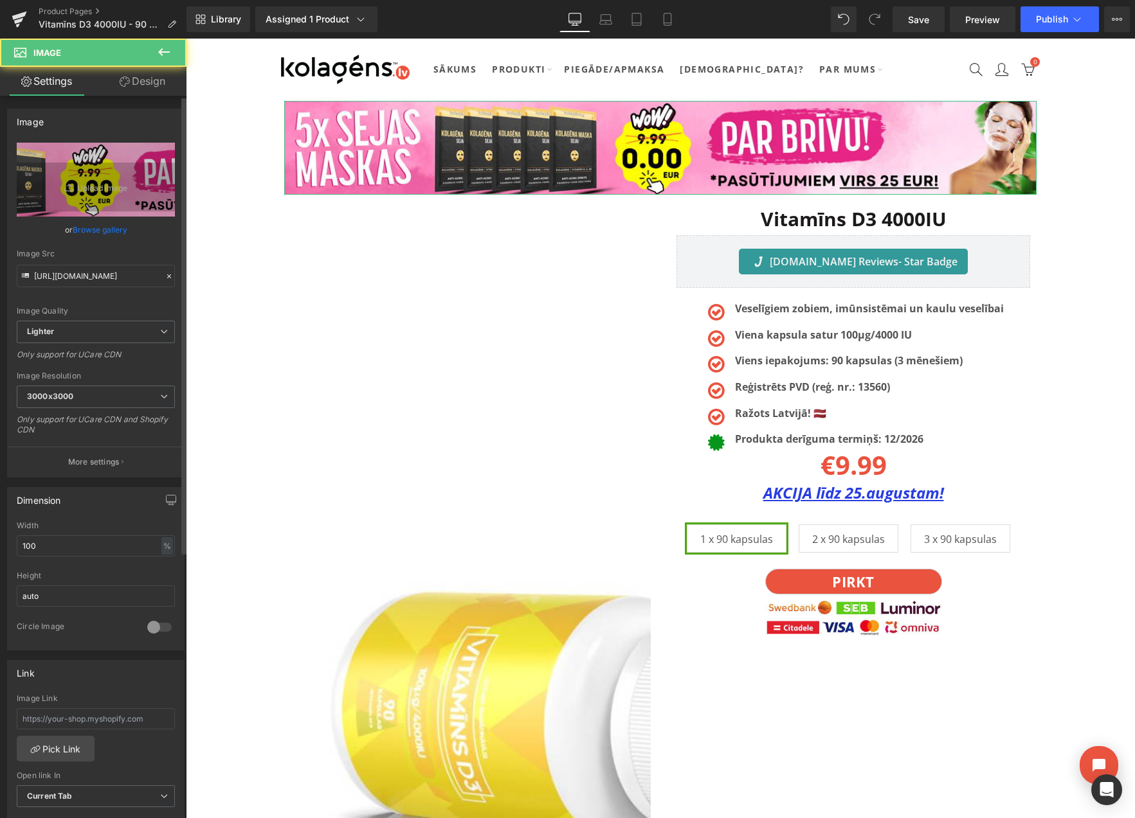
click at [103, 231] on link "Browse gallery" at bounding box center [100, 230] width 55 height 23
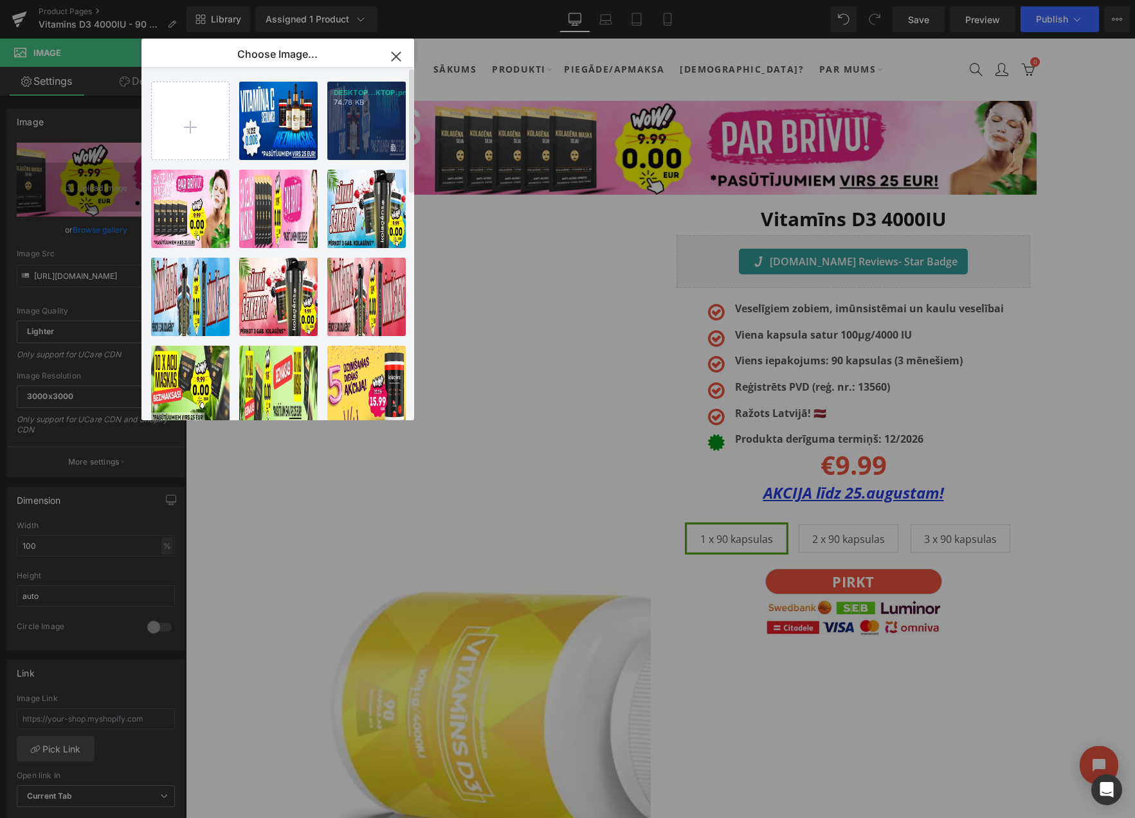
click at [374, 127] on div "DESKTOP...KTOP.png 74.78 KB" at bounding box center [366, 121] width 78 height 78
type input "[URL][DOMAIN_NAME]"
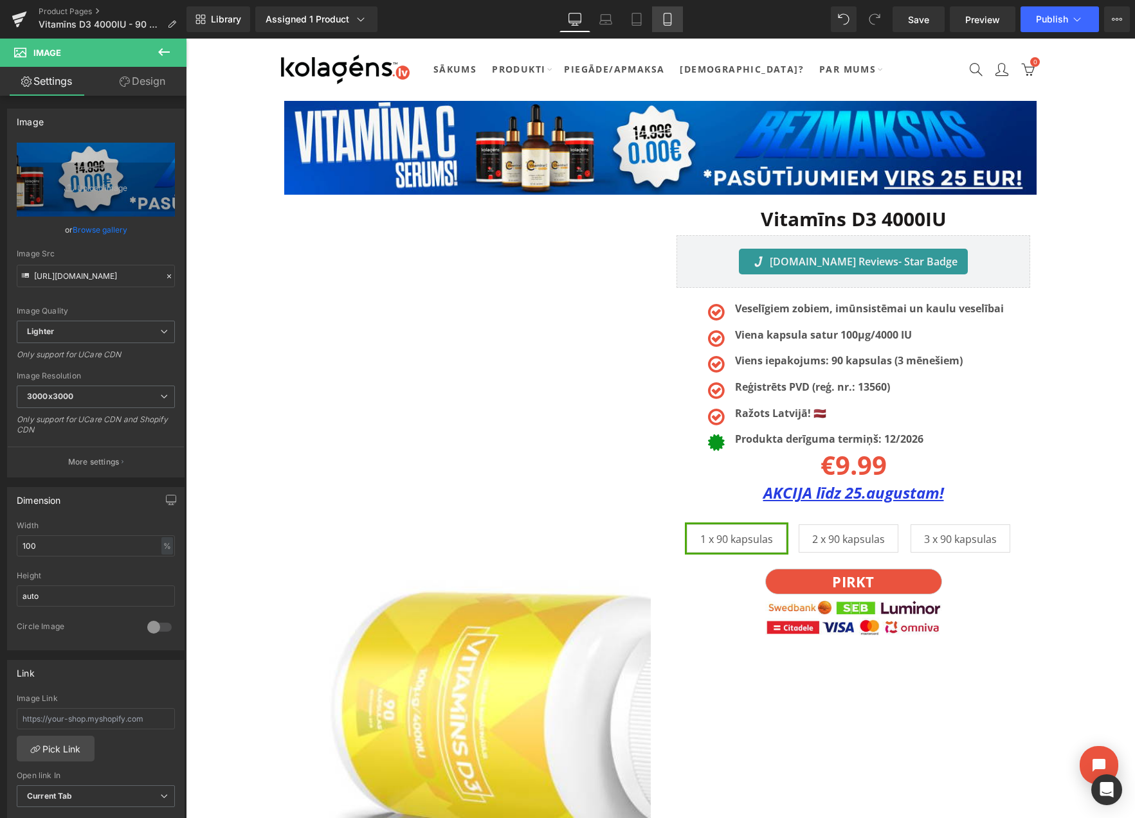
click at [667, 18] on icon at bounding box center [667, 19] width 13 height 13
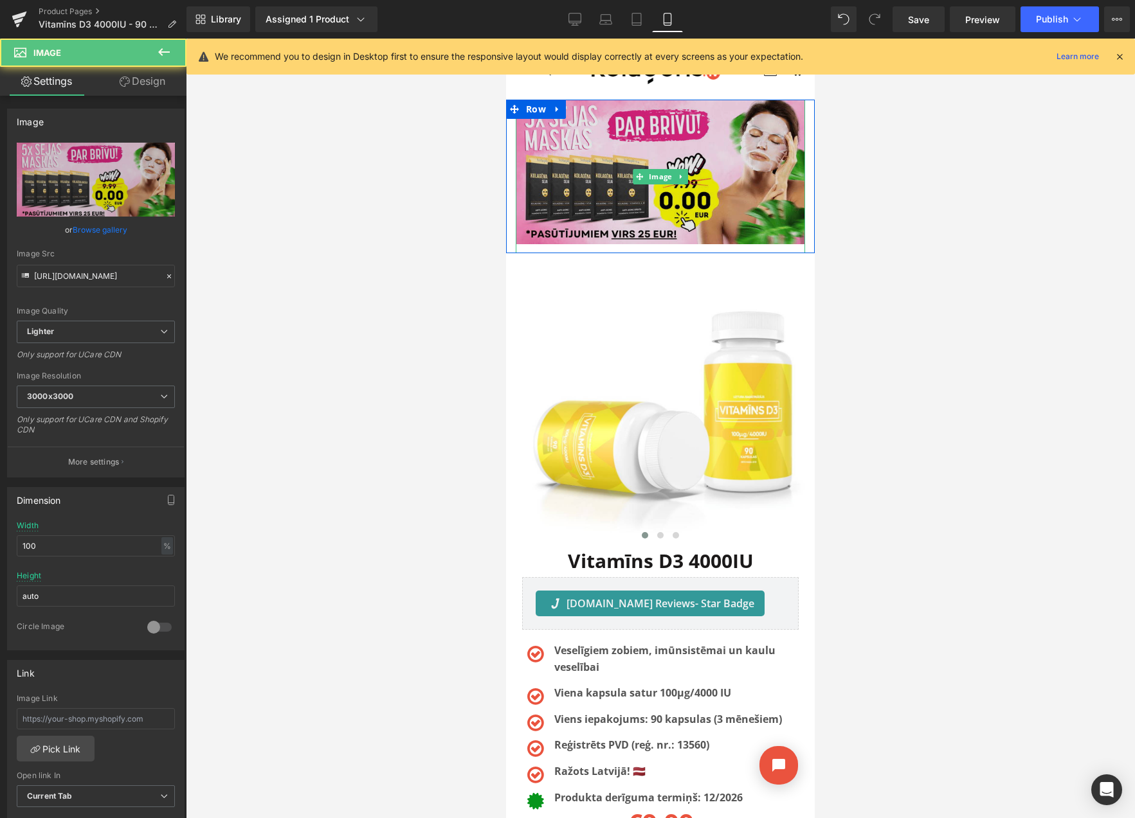
click at [591, 160] on img at bounding box center [660, 177] width 289 height 154
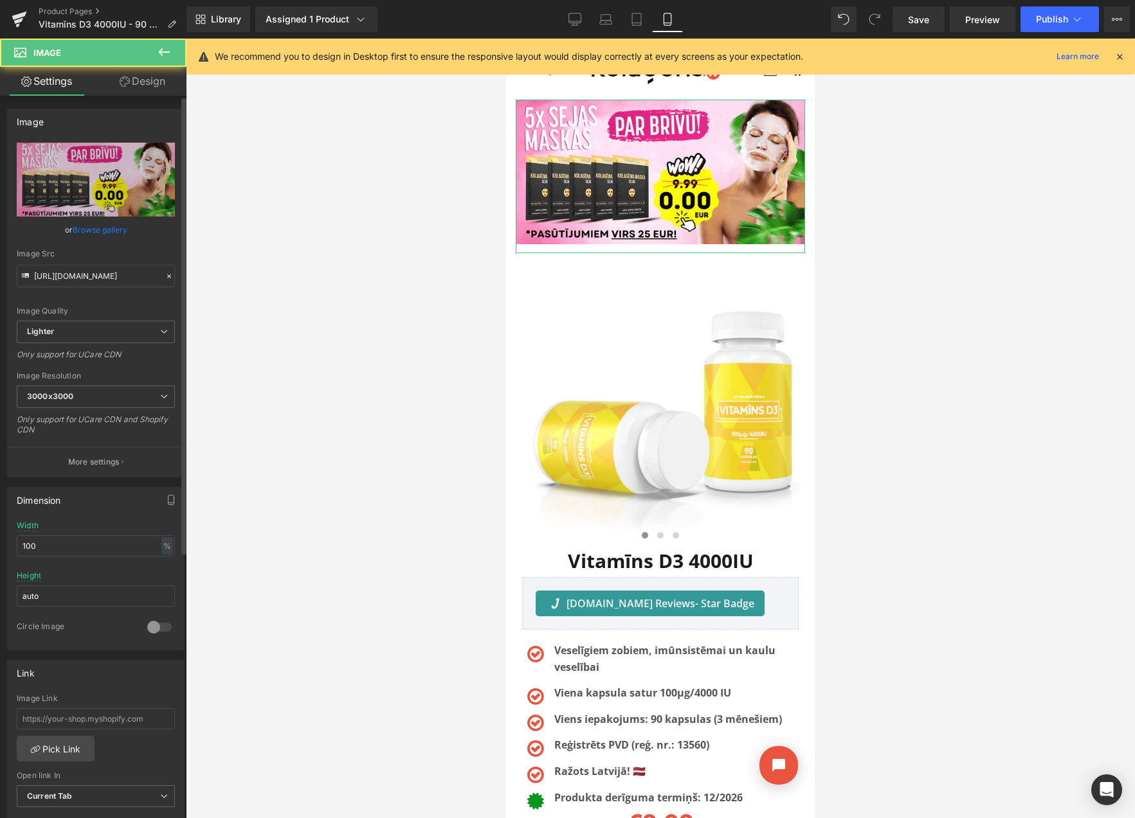
click at [107, 226] on link "Browse gallery" at bounding box center [100, 230] width 55 height 23
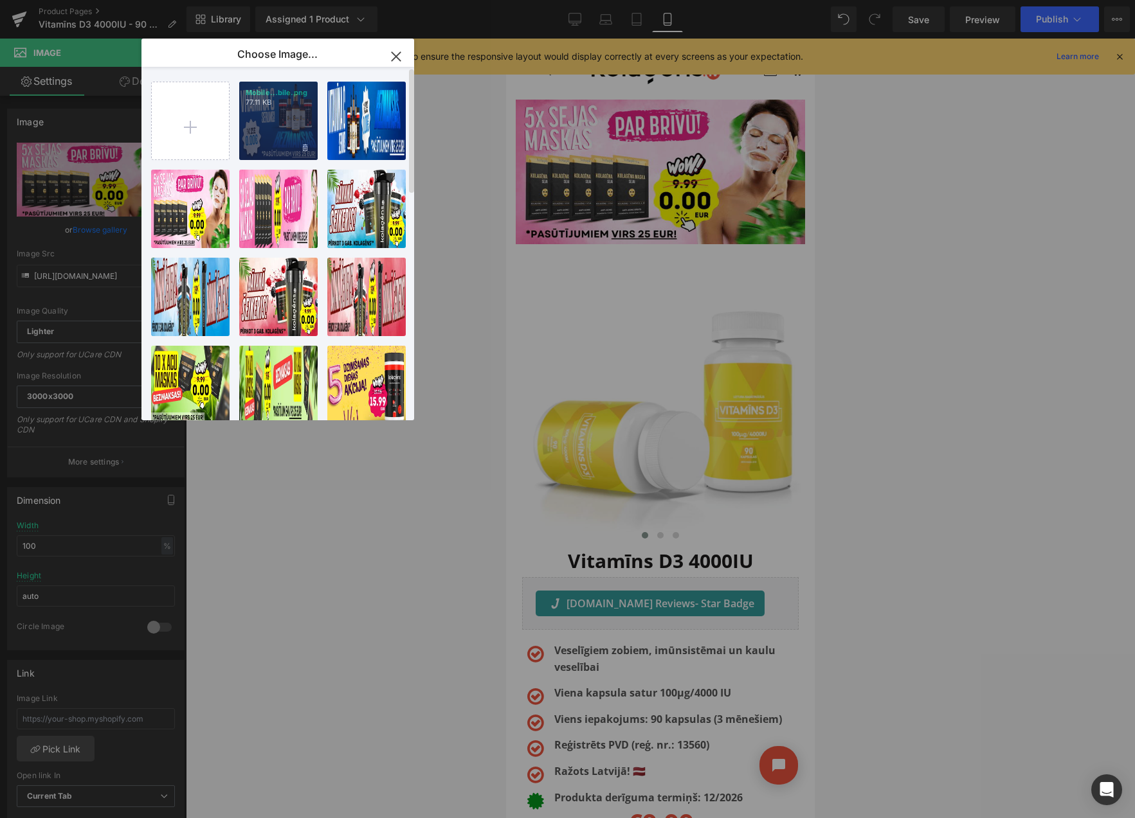
click at [291, 140] on div "Mobile...bile.png 77.11 KB" at bounding box center [278, 121] width 78 height 78
type input "[URL][DOMAIN_NAME]"
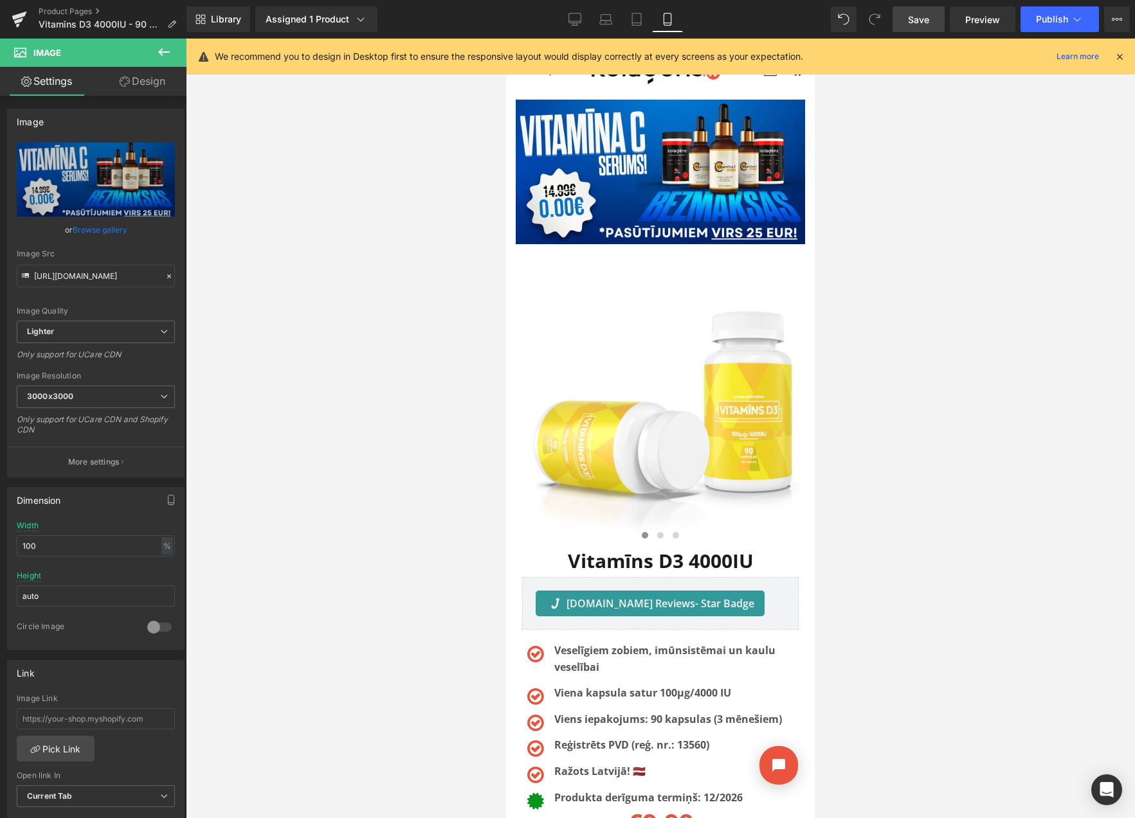
click at [902, 18] on link "Save" at bounding box center [918, 19] width 52 height 26
click at [1110, 20] on button "View Live Page View with current Template Save Template to Library Schedule Pub…" at bounding box center [1117, 19] width 26 height 26
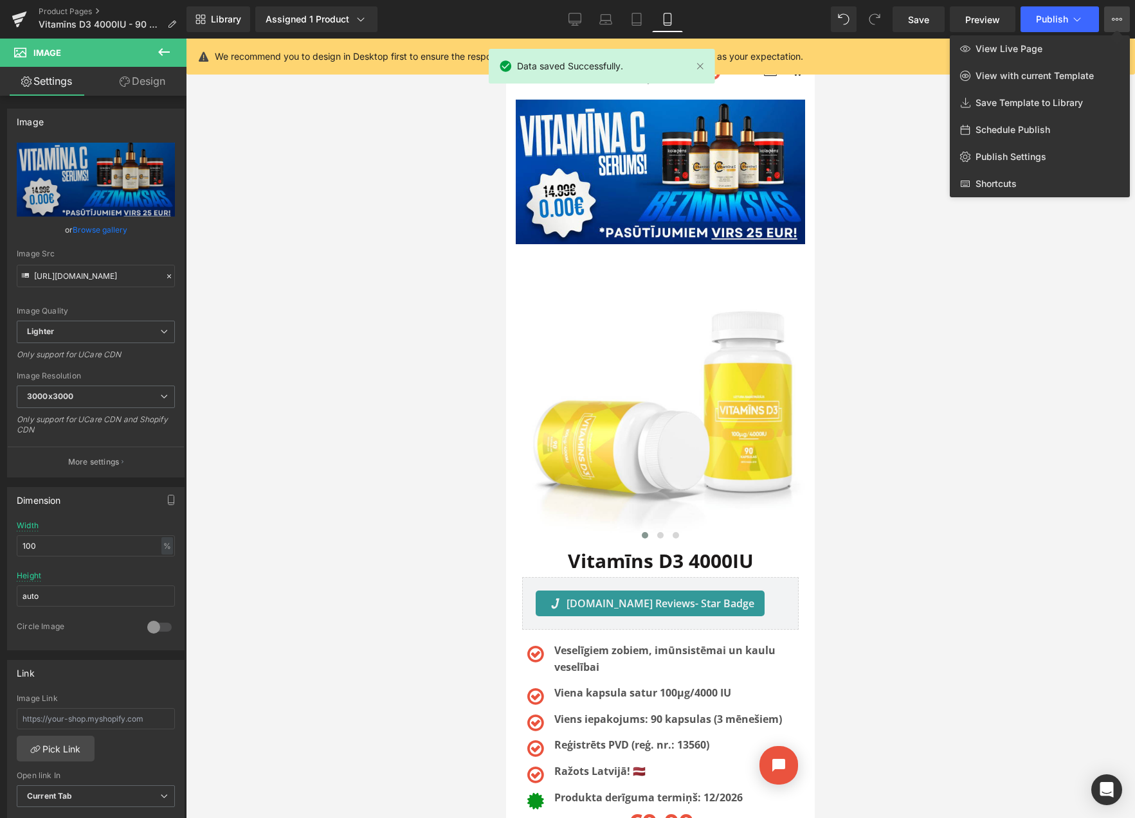
click at [1018, 129] on span "Schedule Publish" at bounding box center [1012, 130] width 75 height 12
select select
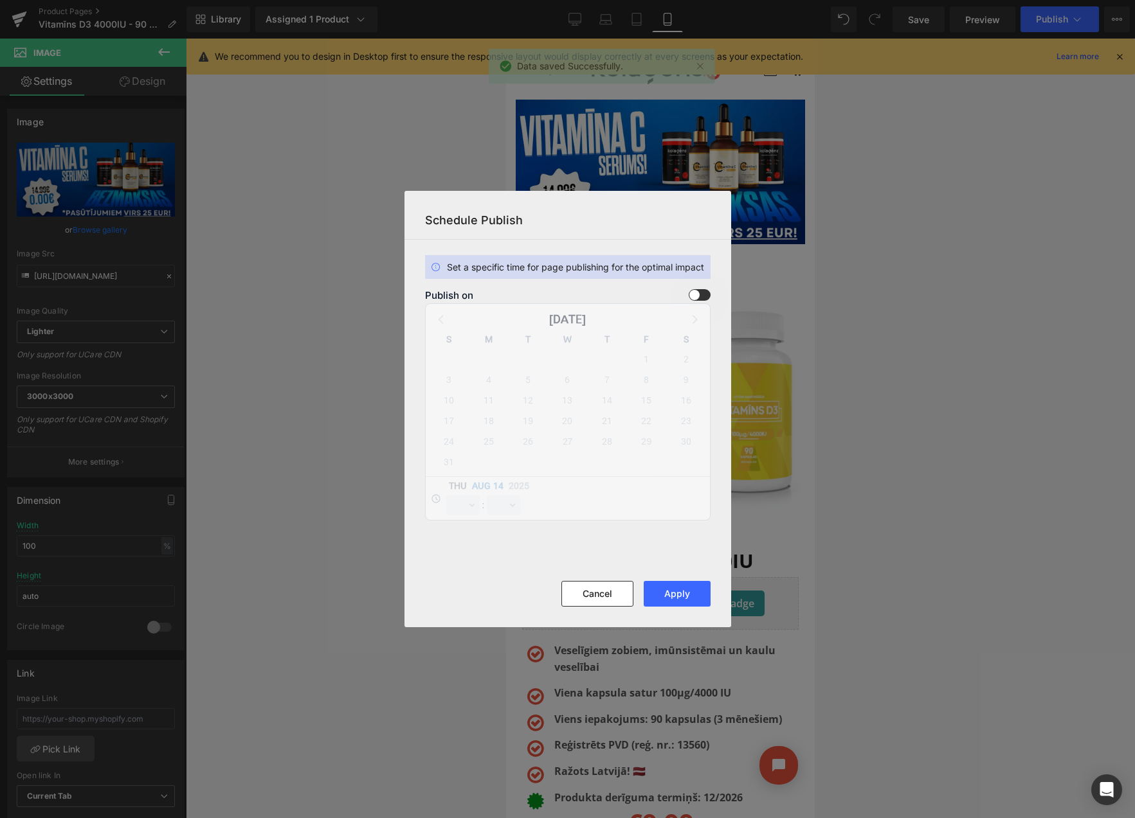
click at [697, 295] on span at bounding box center [700, 295] width 22 height 12
click at [0, 0] on input "checkbox" at bounding box center [0, 0] width 0 height 0
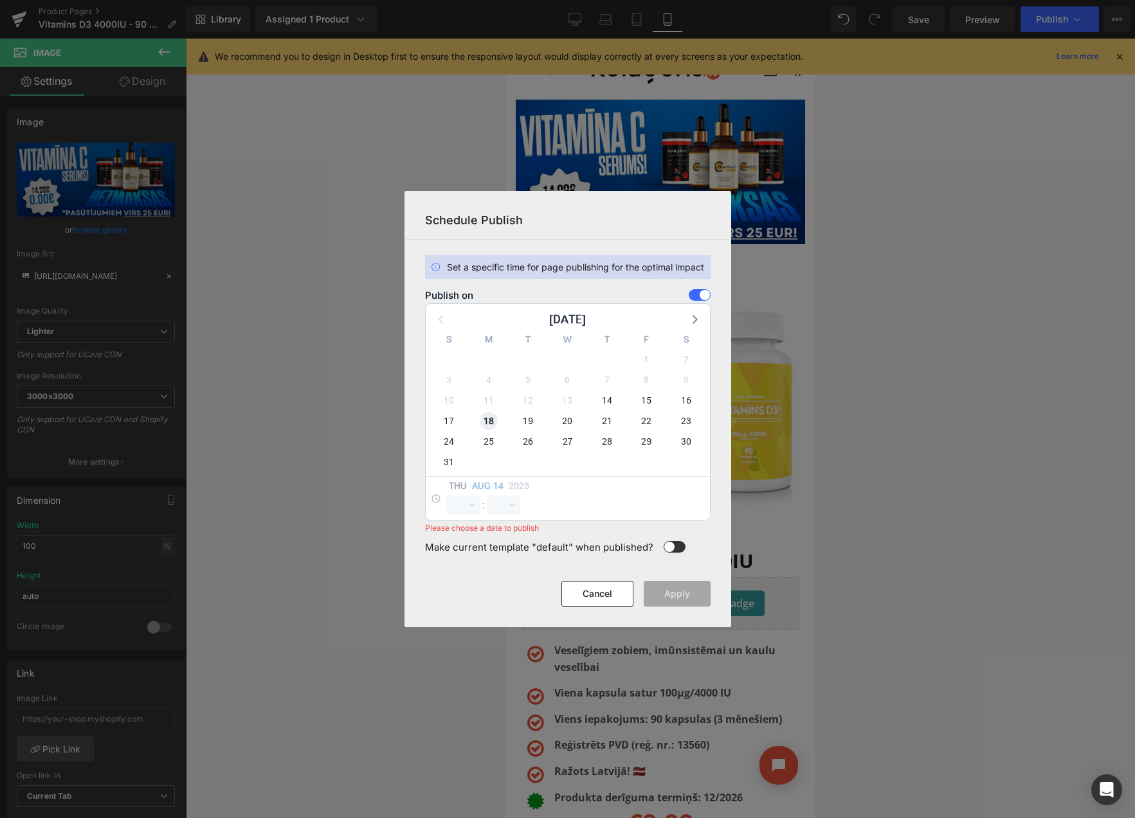
click at [494, 423] on span "18" at bounding box center [489, 421] width 18 height 18
select select "9"
select select "21"
click at [469, 509] on select "00 01 02 03 04 05 06 07 08 09 10 11 12 13 14 15 16 17 18 19 20 21 22 23" at bounding box center [462, 505] width 33 height 19
select select "23"
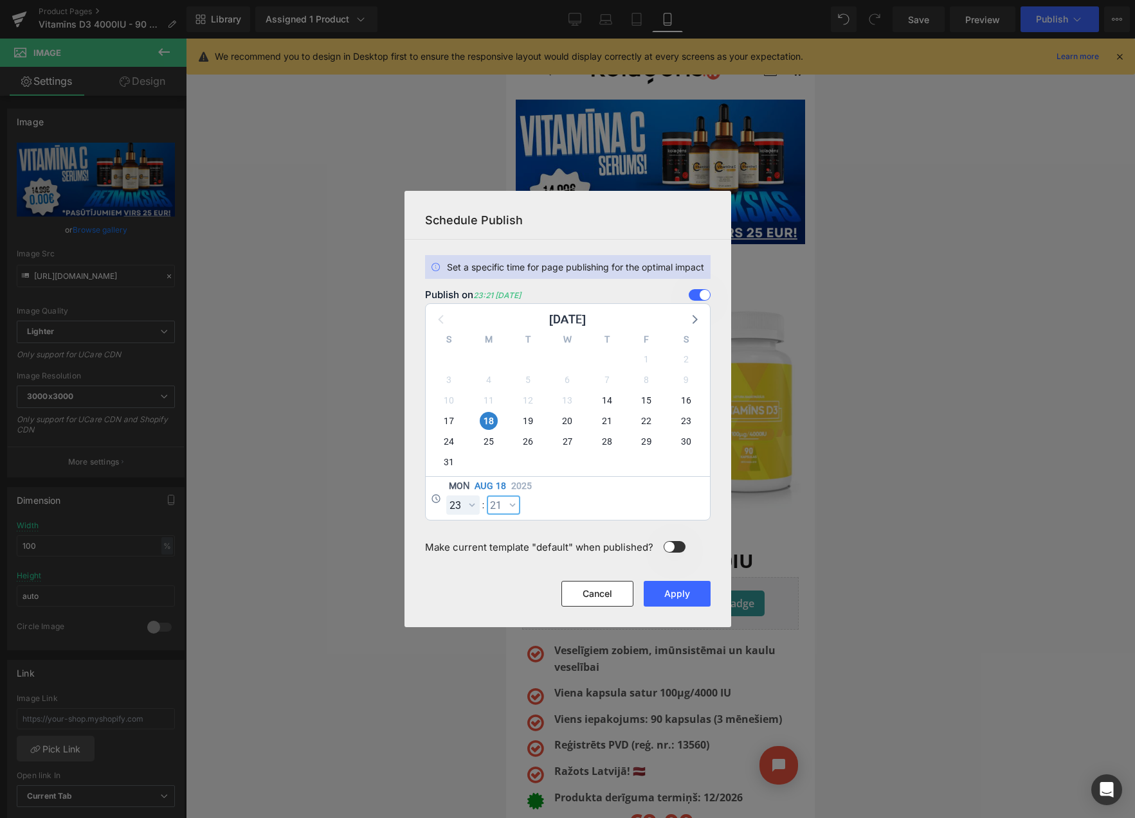
click at [501, 498] on select "00 01 02 03 04 05 06 07 08 09 10 11 12 13 14 15 16 17 18 19 20 21 22 23 24 25 2…" at bounding box center [503, 505] width 33 height 19
select select "59"
click at [673, 593] on button "Apply" at bounding box center [677, 594] width 67 height 26
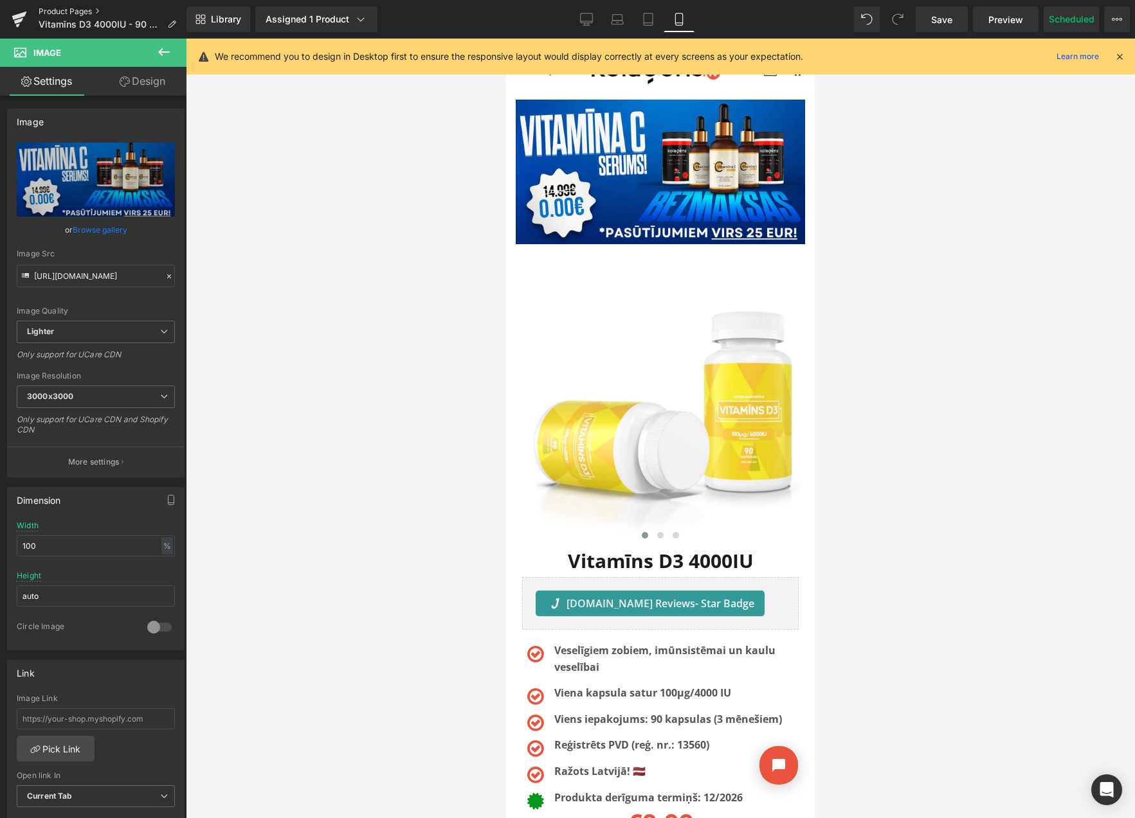
click at [80, 6] on link "Product Pages" at bounding box center [113, 11] width 148 height 10
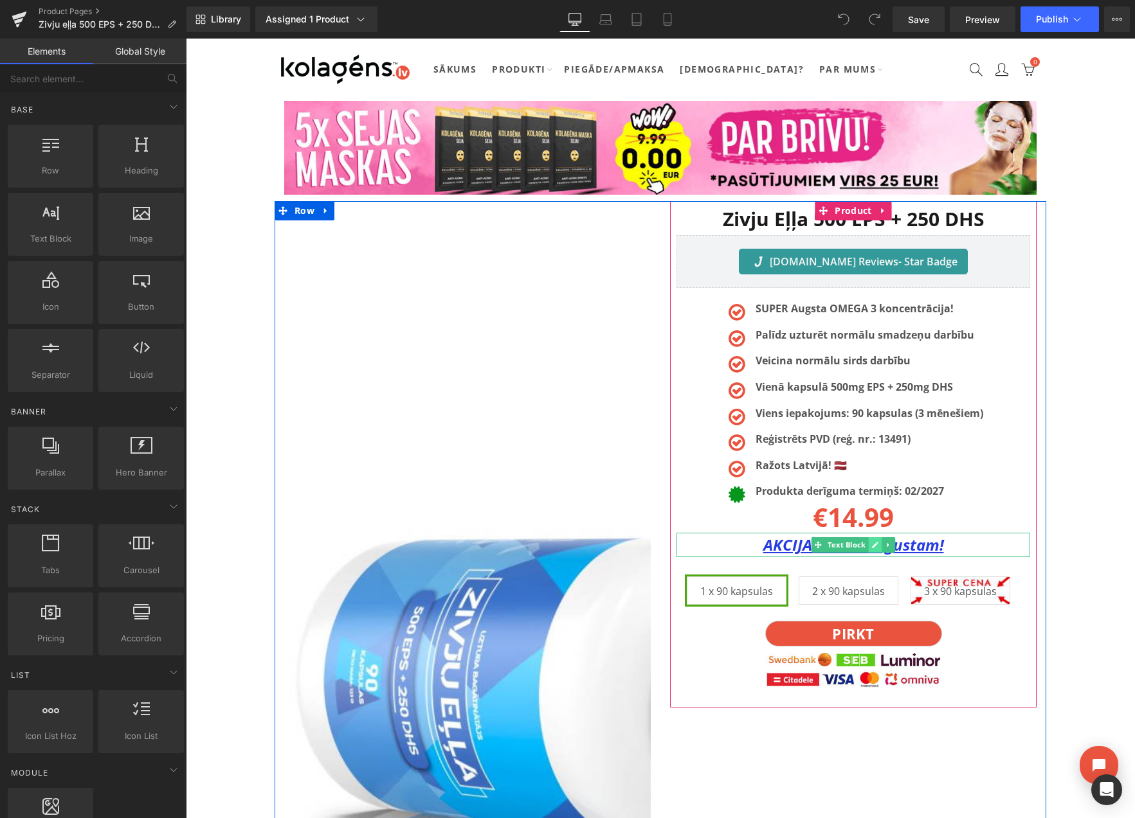
click at [872, 543] on icon at bounding box center [874, 545] width 7 height 8
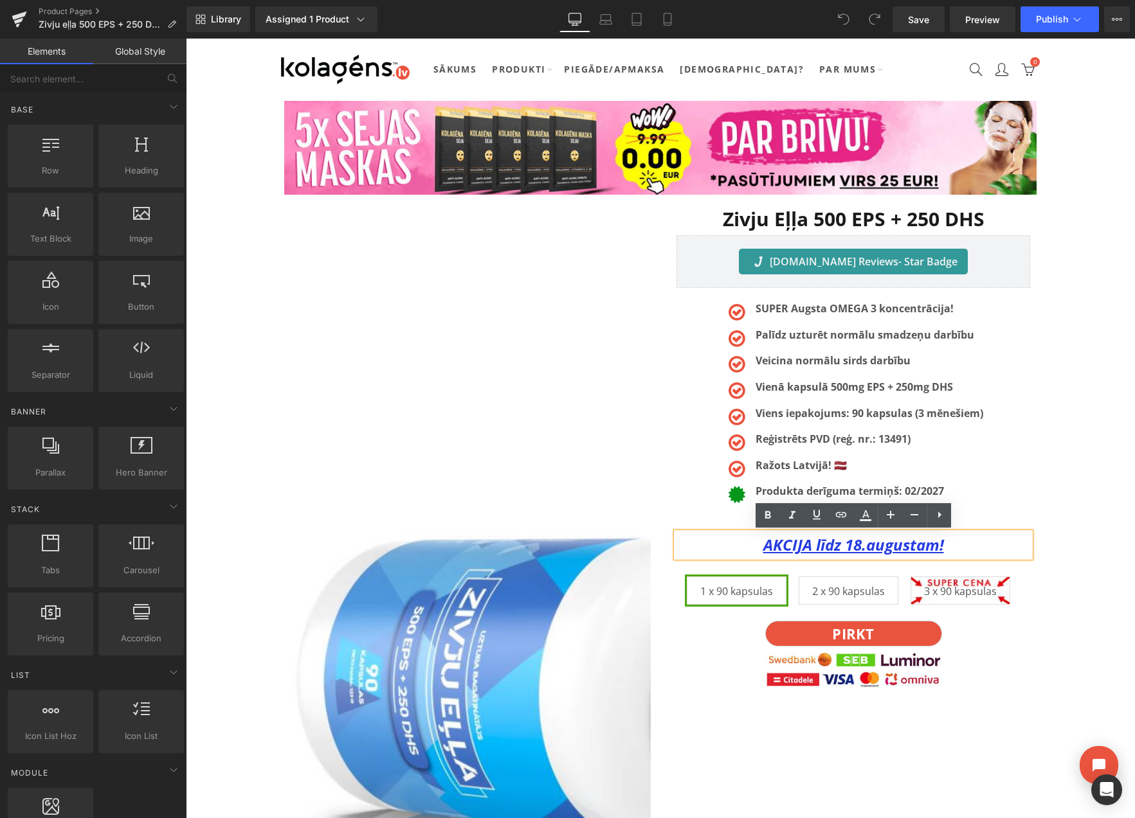
click at [860, 546] on u "AKCIJA līdz 18.augustam!" at bounding box center [853, 544] width 181 height 21
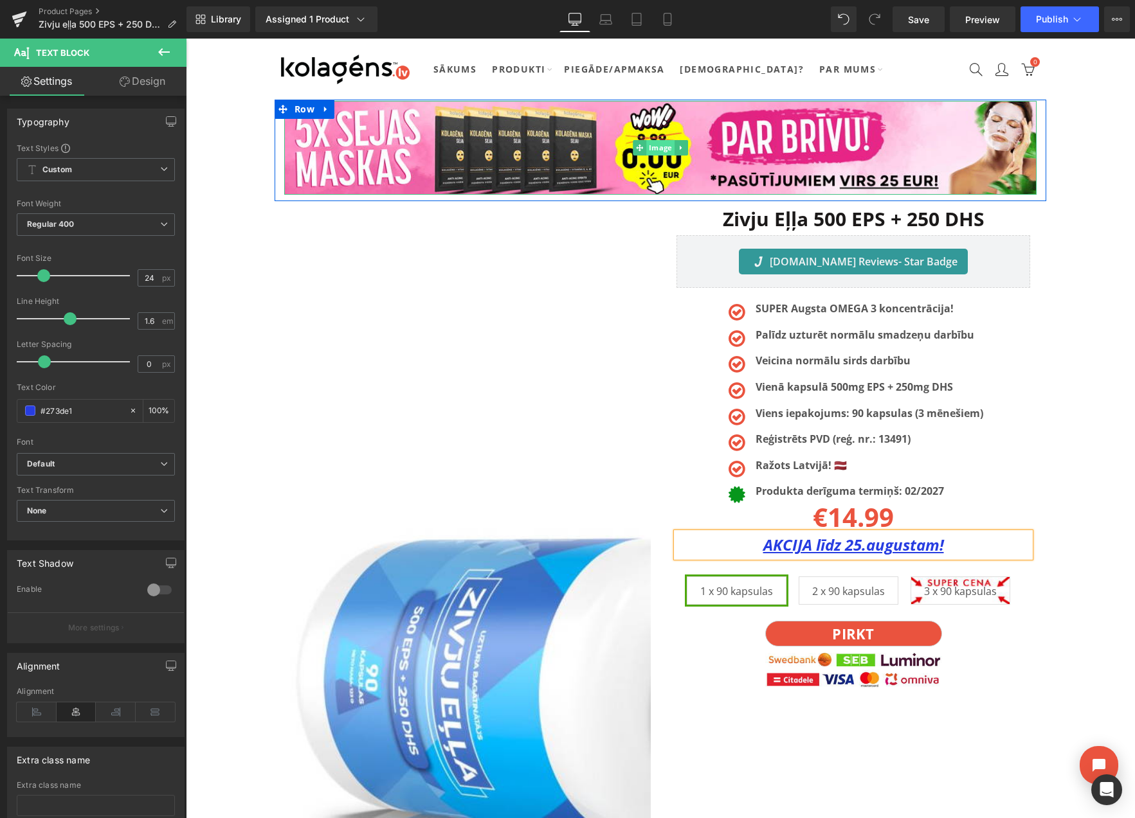
click at [665, 147] on span "Image" at bounding box center [660, 147] width 28 height 15
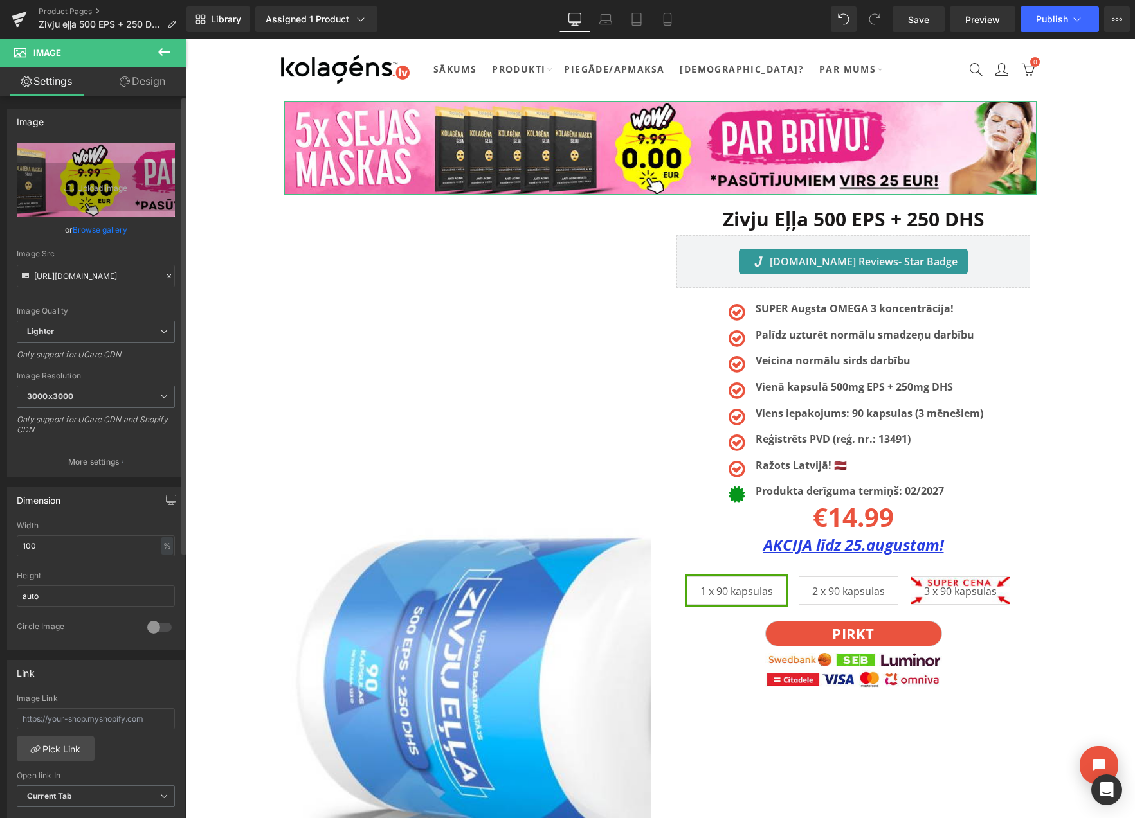
click at [122, 227] on link "Browse gallery" at bounding box center [100, 230] width 55 height 23
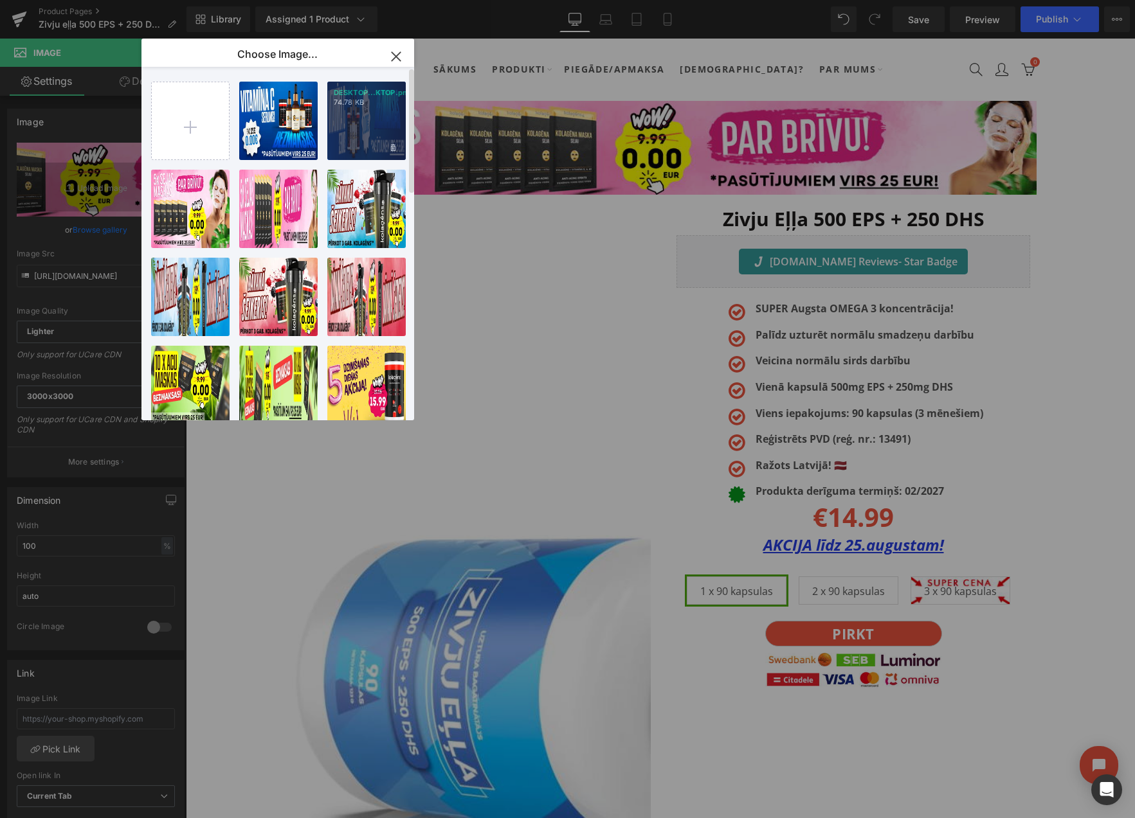
click at [346, 116] on div "DESKTOP...KTOP.png 74.78 KB" at bounding box center [366, 121] width 78 height 78
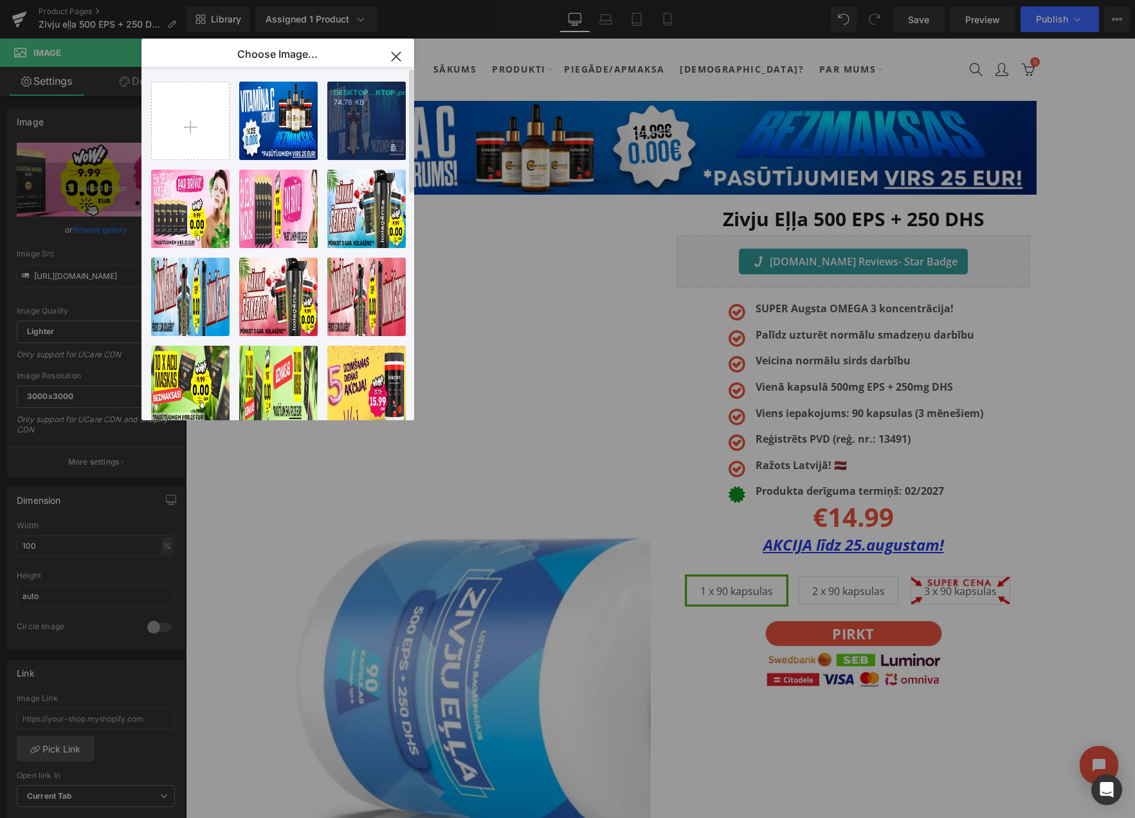
type input "[URL][DOMAIN_NAME]"
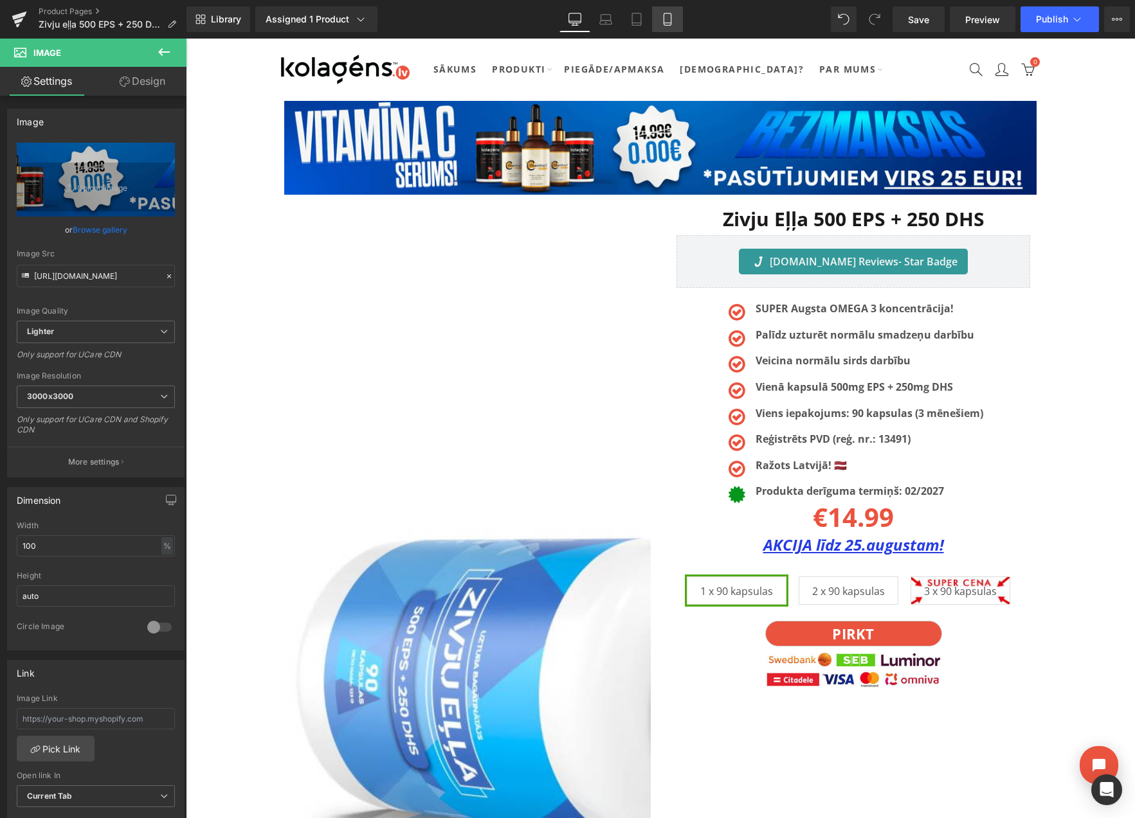
click at [667, 20] on icon at bounding box center [667, 19] width 13 height 13
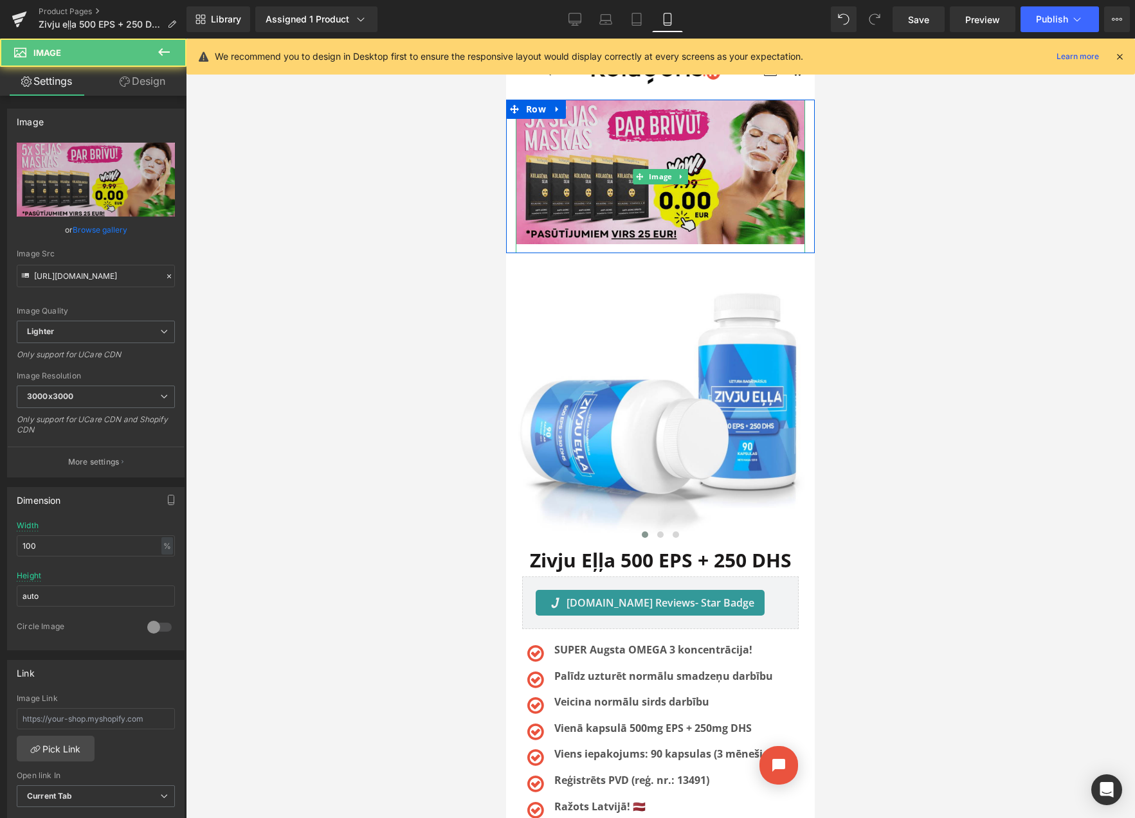
click at [594, 140] on img at bounding box center [660, 177] width 289 height 154
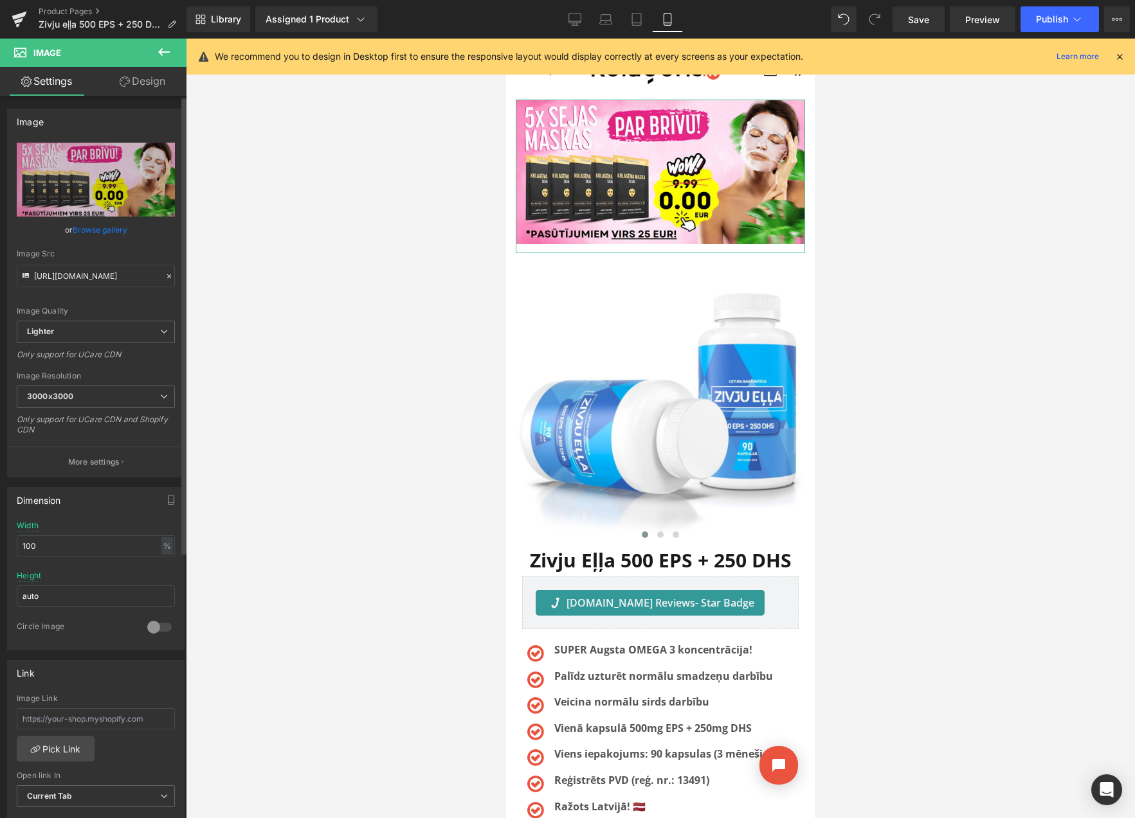
click at [73, 229] on link "Browse gallery" at bounding box center [100, 230] width 55 height 23
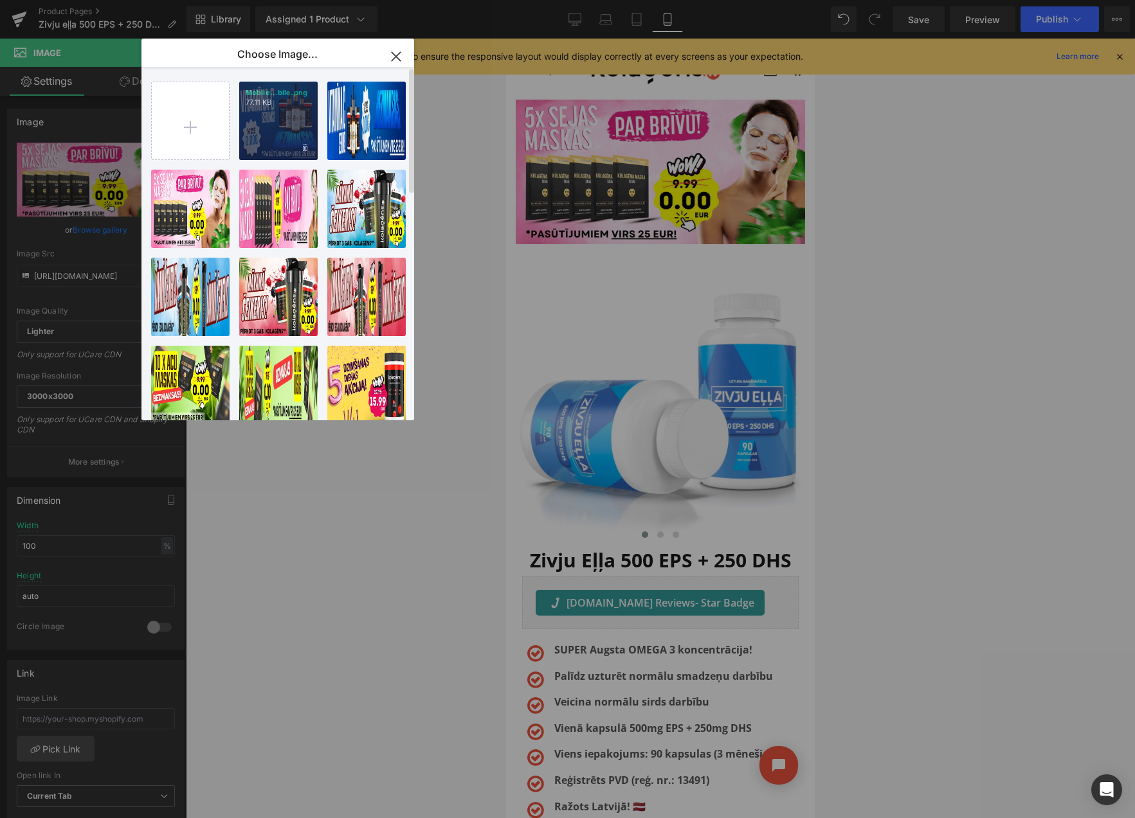
click at [269, 125] on div "Mobile...bile.png 77.11 KB" at bounding box center [278, 121] width 78 height 78
type input "[URL][DOMAIN_NAME]"
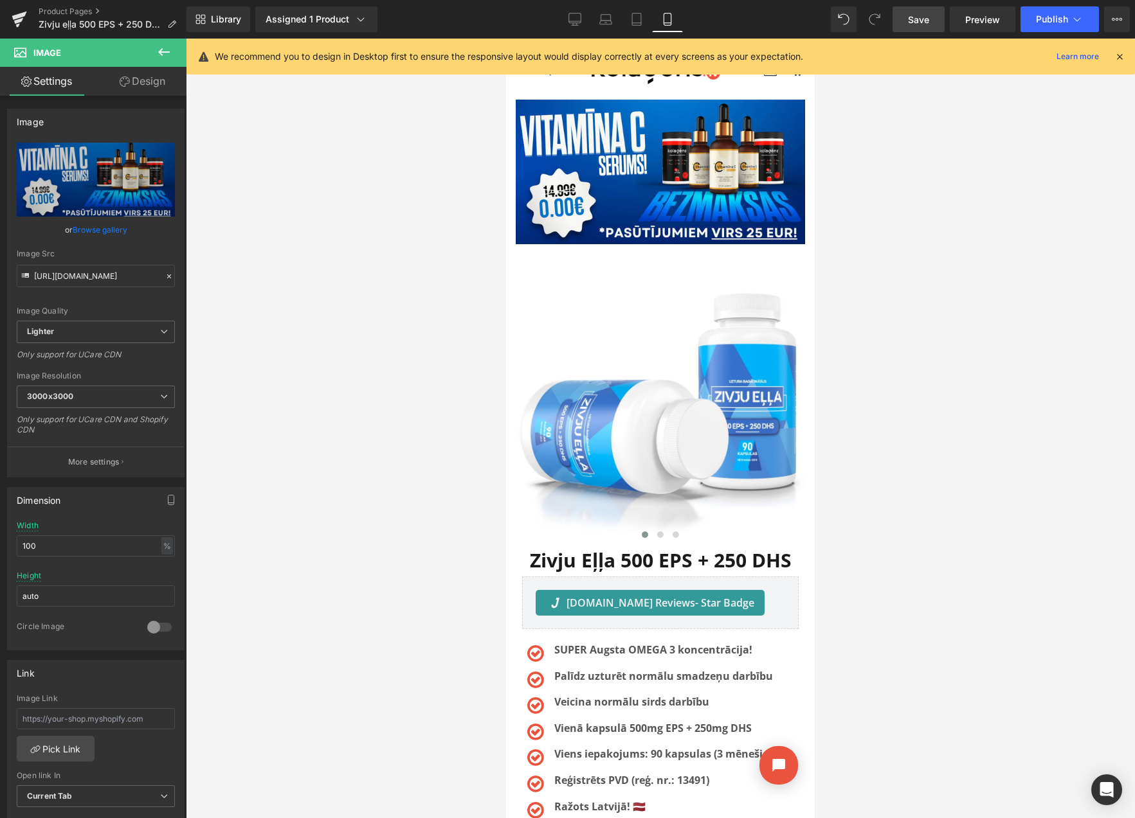
click at [932, 21] on link "Save" at bounding box center [918, 19] width 52 height 26
click at [1118, 23] on icon at bounding box center [1117, 19] width 10 height 10
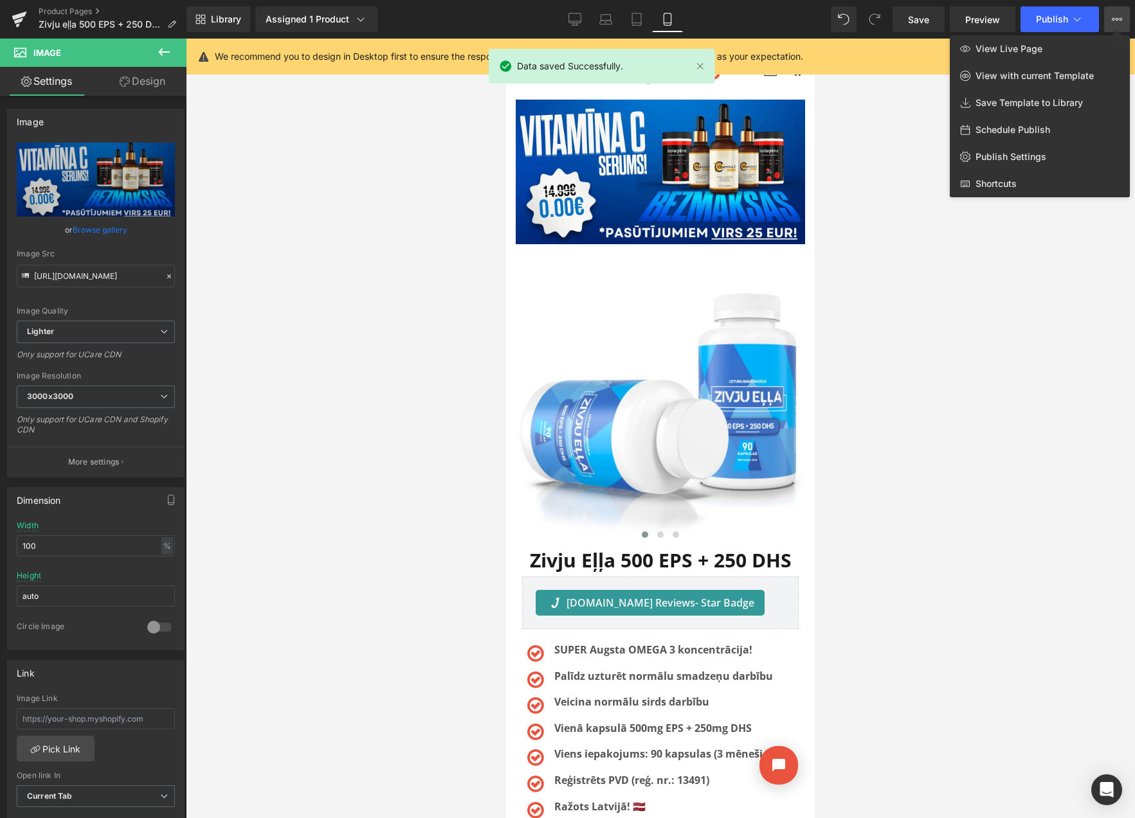
click at [1017, 129] on span "Schedule Publish" at bounding box center [1012, 130] width 75 height 12
select select
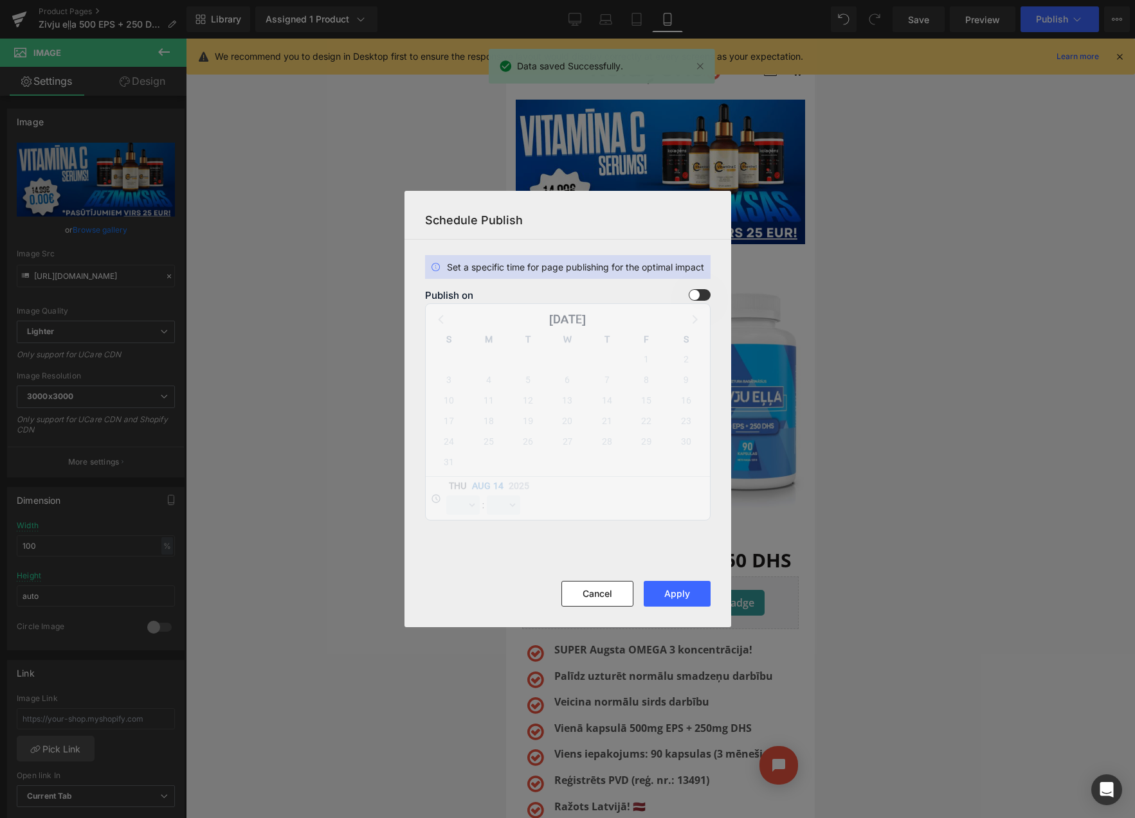
click at [699, 292] on span at bounding box center [700, 295] width 22 height 12
click at [0, 0] on input "checkbox" at bounding box center [0, 0] width 0 height 0
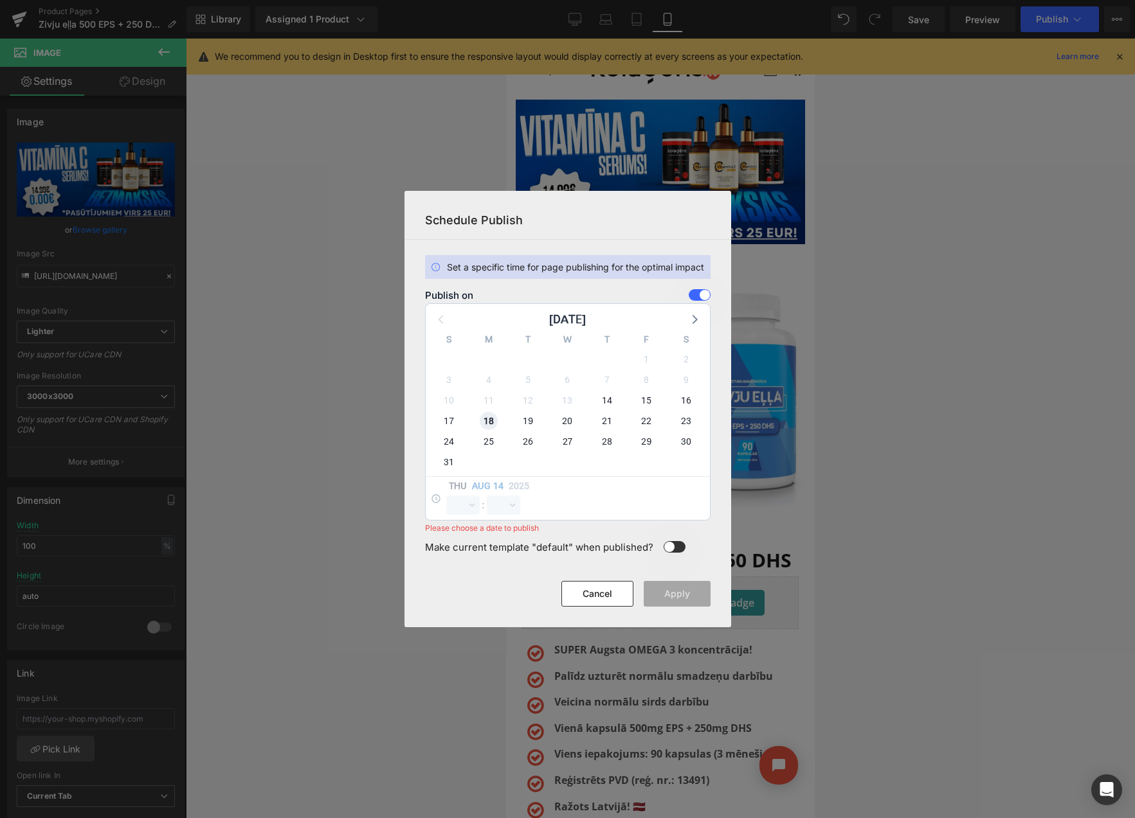
click at [494, 418] on span "18" at bounding box center [489, 421] width 18 height 18
select select "9"
select select "22"
click at [462, 501] on select "00 01 02 03 04 05 06 07 08 09 10 11 12 13 14 15 16 17 18 19 20 21 22 23" at bounding box center [462, 505] width 33 height 19
select select "23"
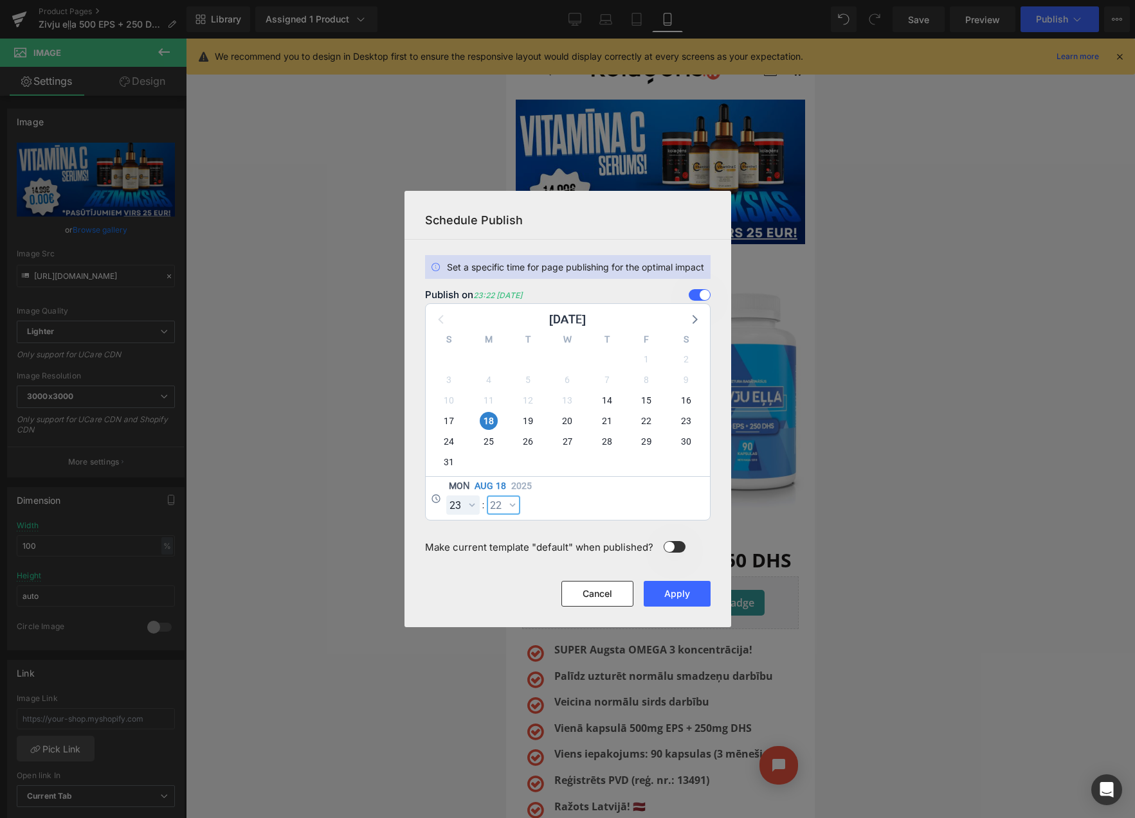
click at [511, 511] on select "00 01 02 03 04 05 06 07 08 09 10 11 12 13 14 15 16 17 18 19 20 21 22 23 24 25 2…" at bounding box center [503, 505] width 33 height 19
select select "59"
click at [681, 599] on button "Apply" at bounding box center [677, 594] width 67 height 26
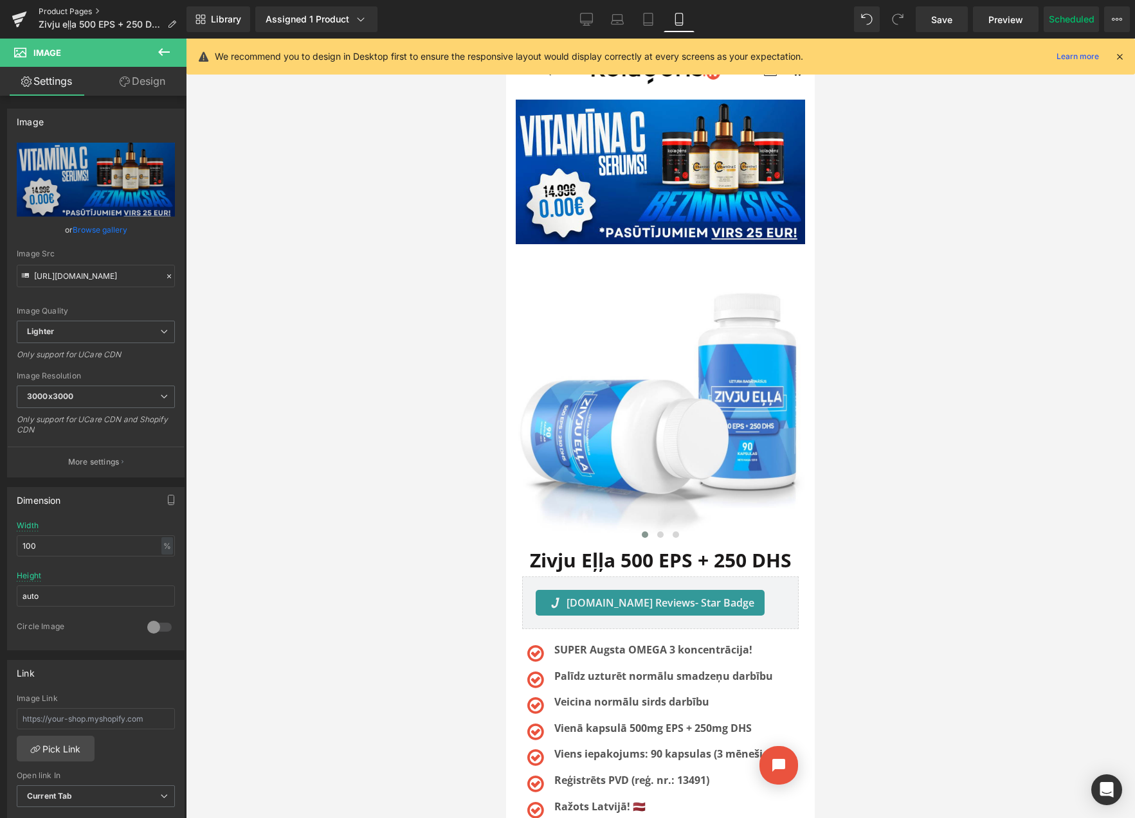
click at [65, 8] on link "Product Pages" at bounding box center [113, 11] width 148 height 10
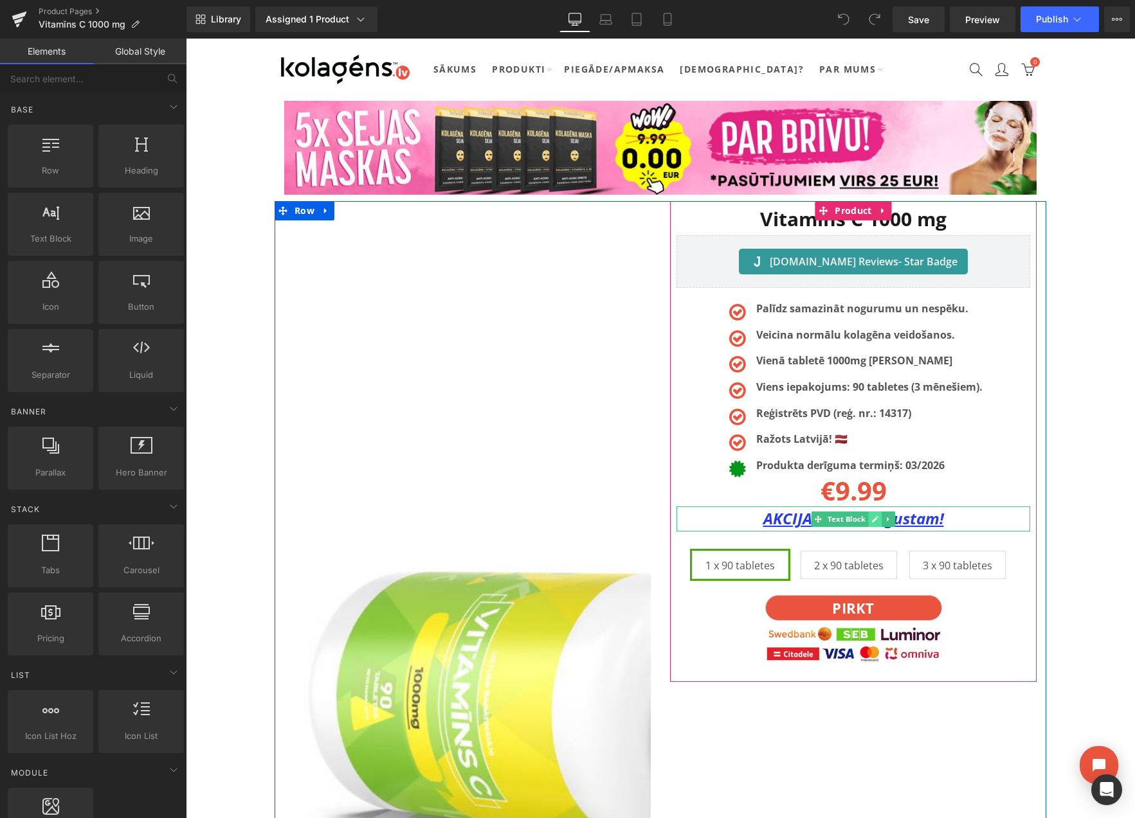
click at [871, 519] on icon at bounding box center [874, 520] width 7 height 8
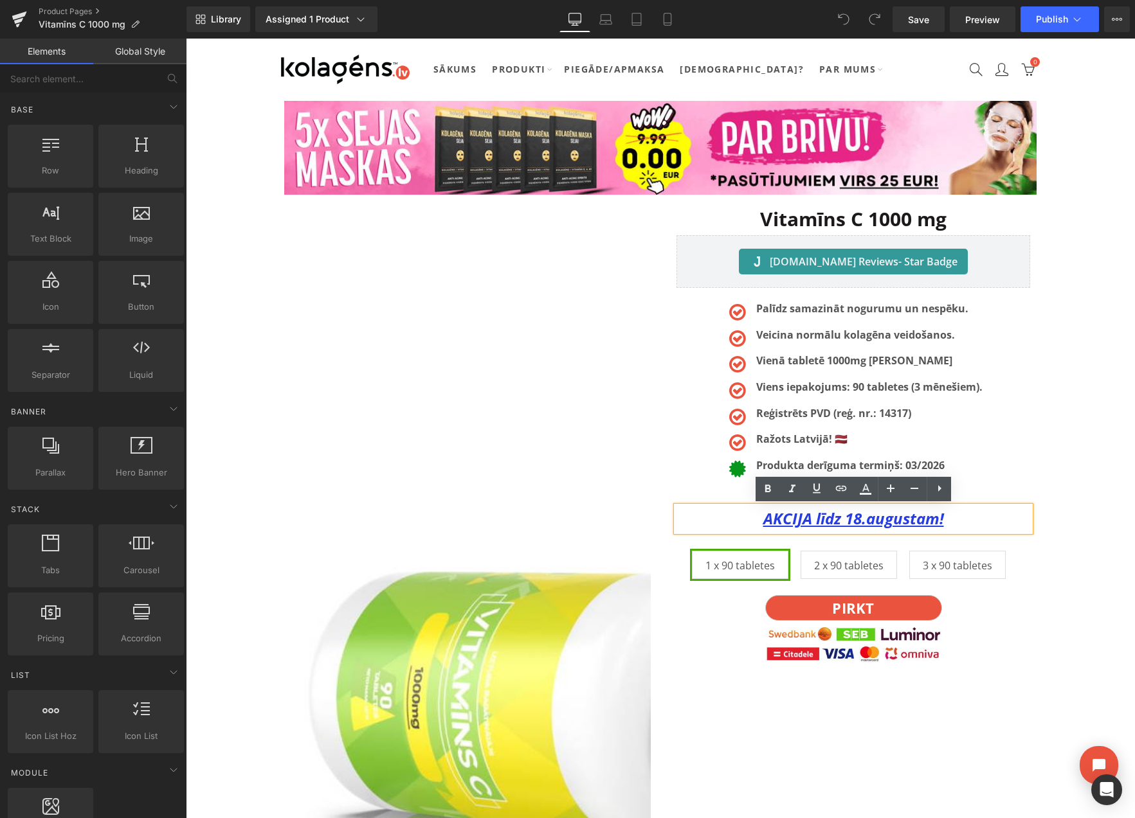
click at [860, 522] on u "AKCIJA līdz 18.augustam!" at bounding box center [853, 518] width 181 height 21
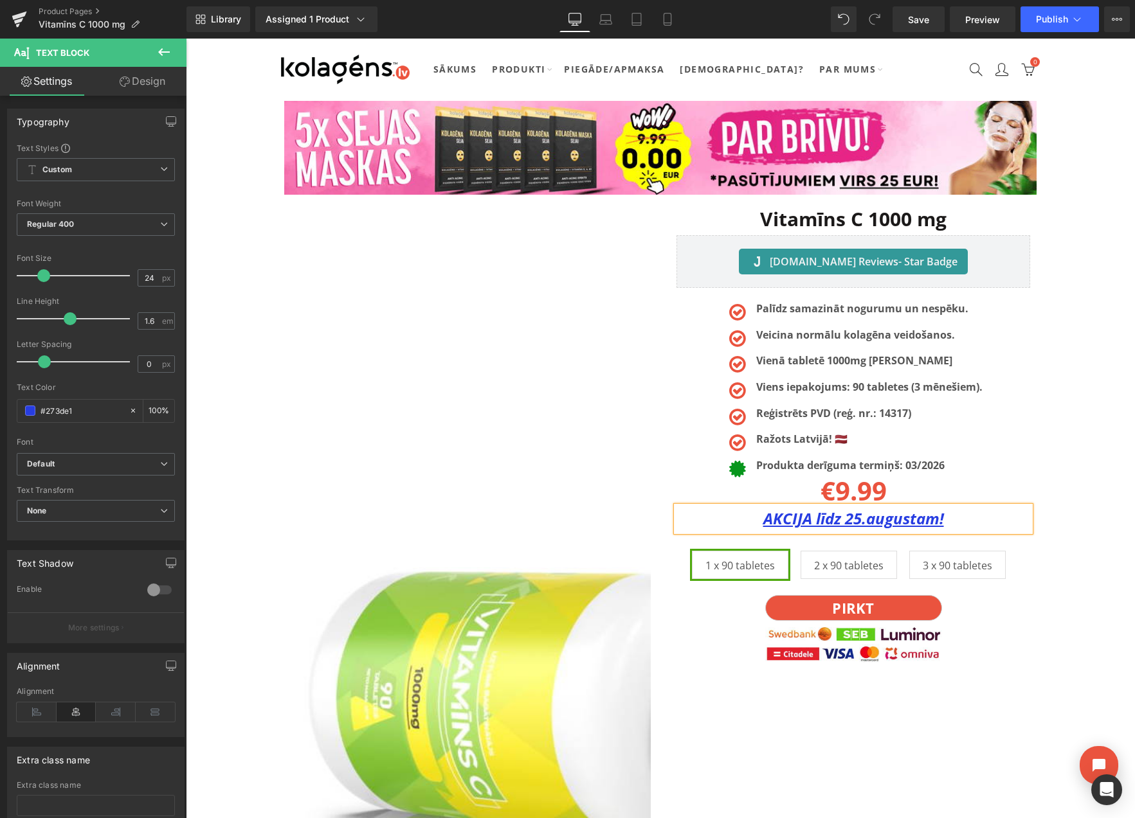
click at [1045, 430] on div "Vitamīns C 1000 mg Heading Judge.me Reviews - Star Badge Judge.me Reviews Icon …" at bounding box center [853, 441] width 386 height 481
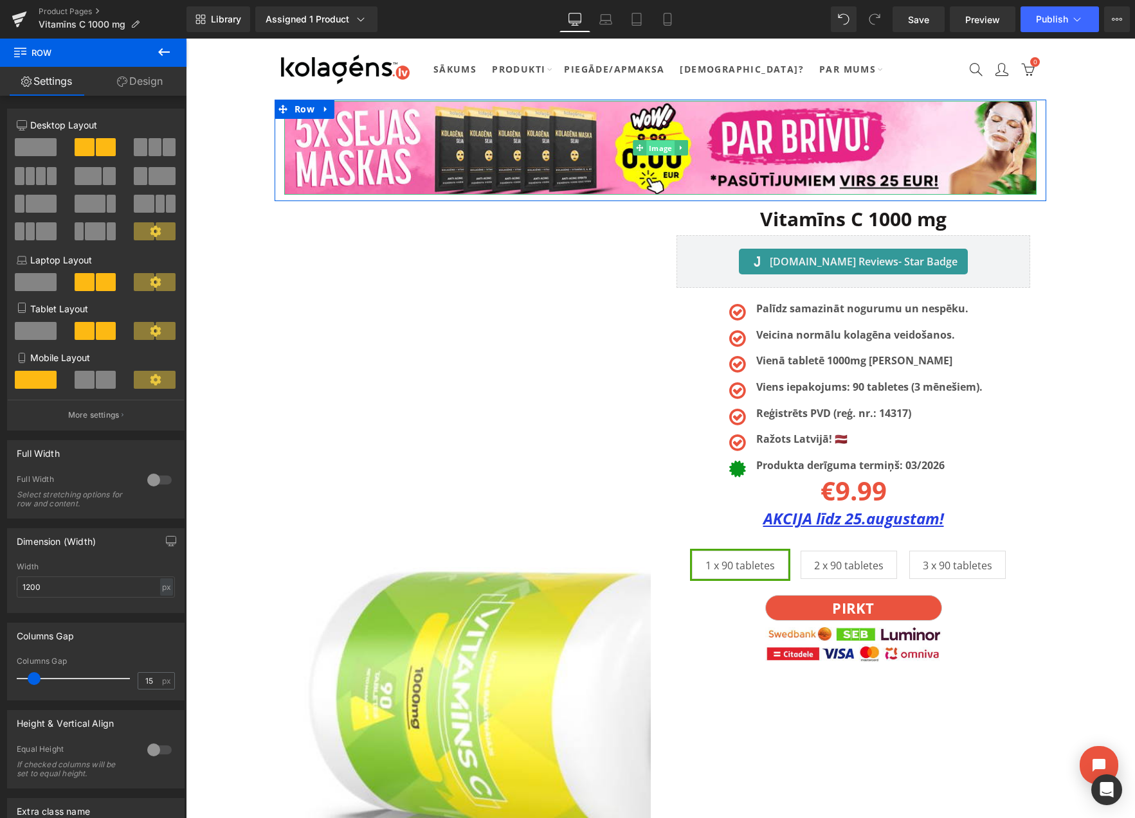
click at [659, 147] on span "Image" at bounding box center [660, 148] width 28 height 15
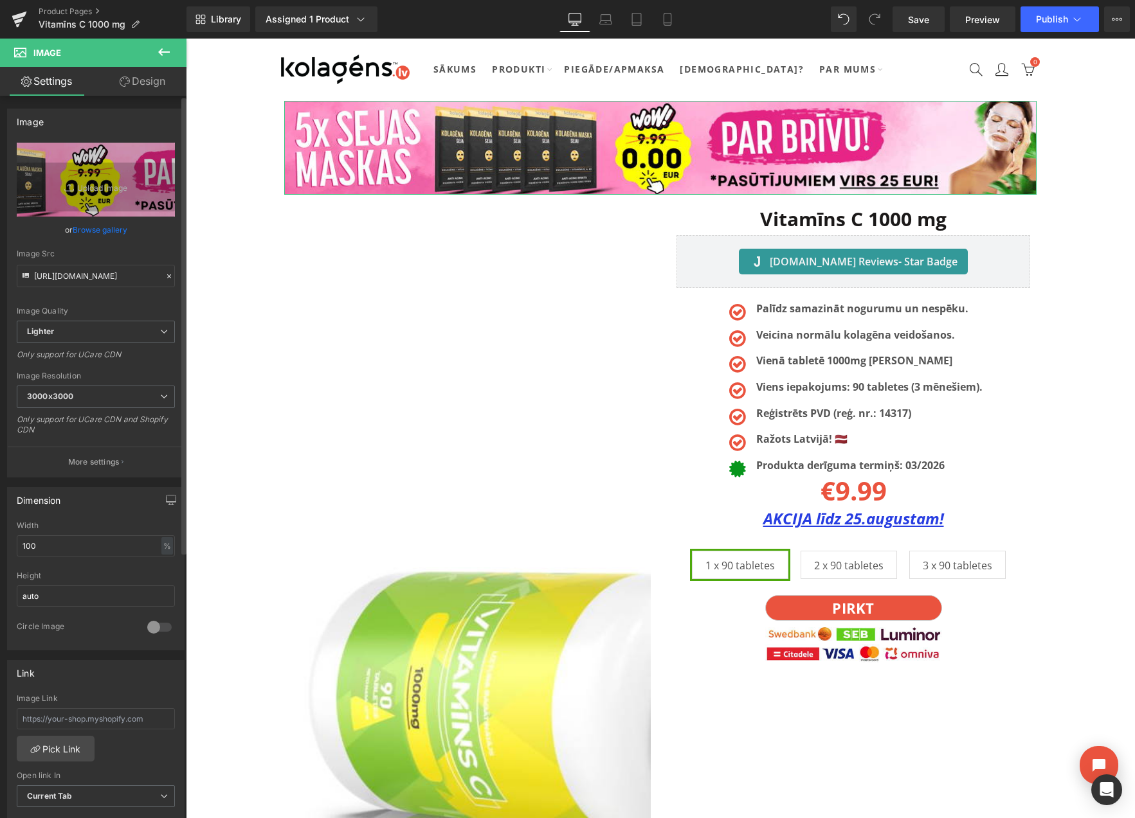
click at [104, 233] on link "Browse gallery" at bounding box center [100, 230] width 55 height 23
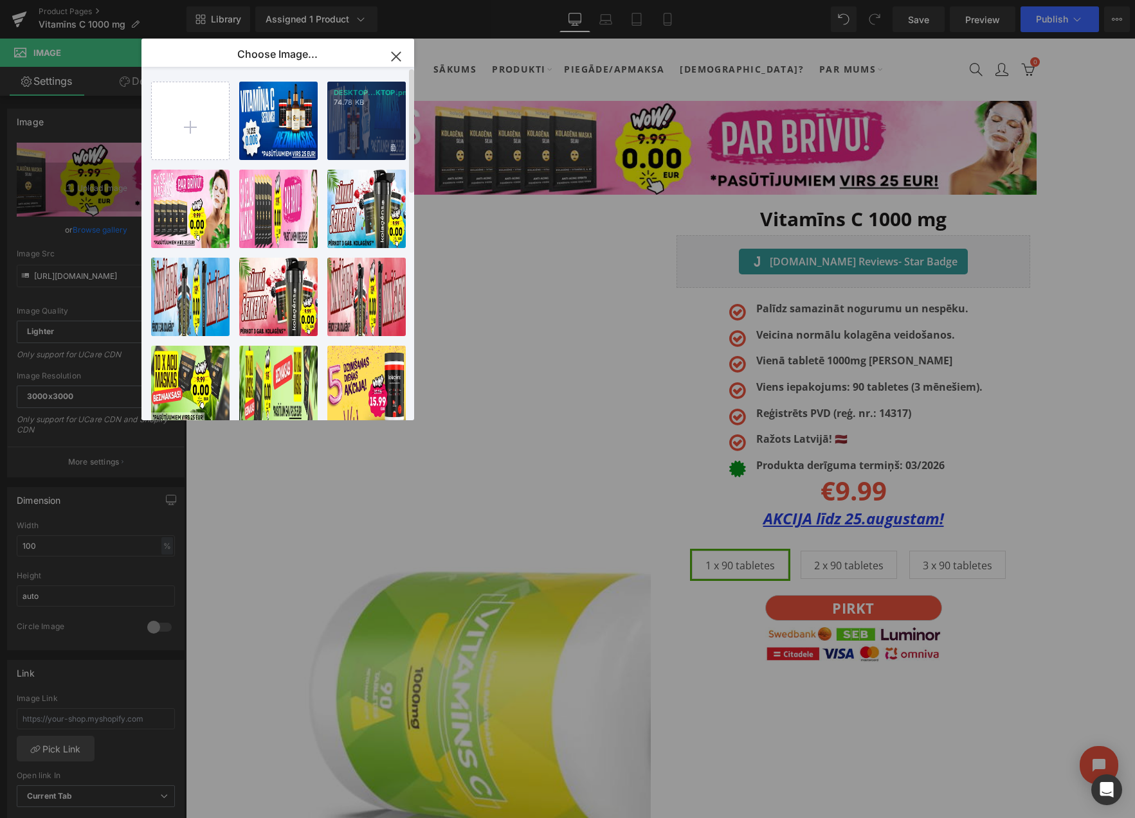
click at [372, 134] on div "DESKTOP...KTOP.png 74.78 KB" at bounding box center [366, 121] width 78 height 78
type input "[URL][DOMAIN_NAME]"
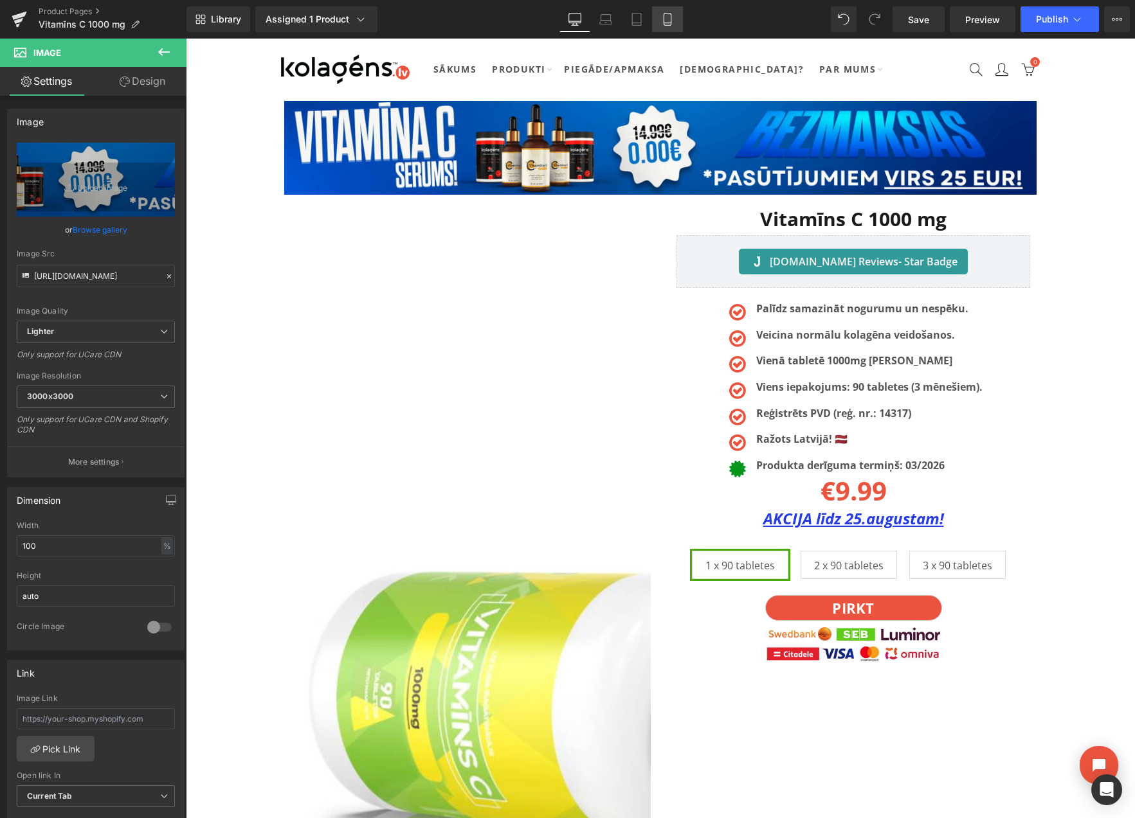
click at [670, 18] on icon at bounding box center [667, 19] width 13 height 13
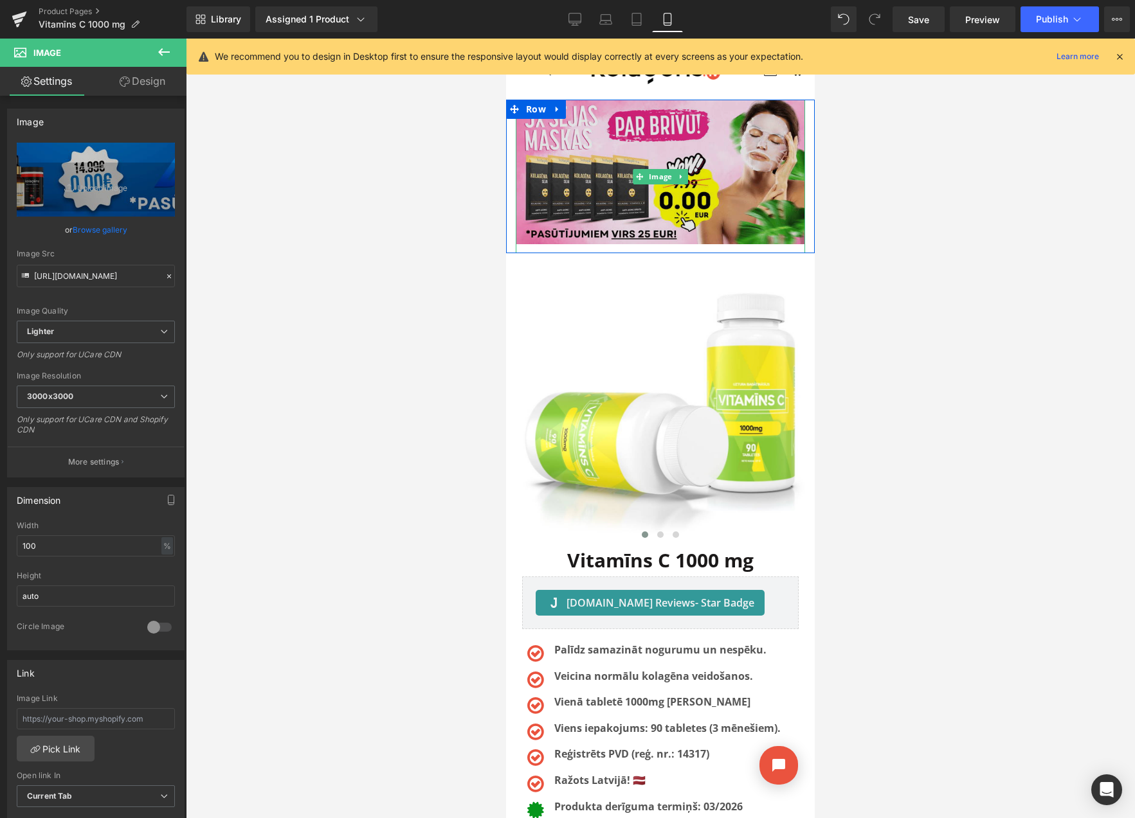
click at [590, 164] on img at bounding box center [660, 177] width 289 height 154
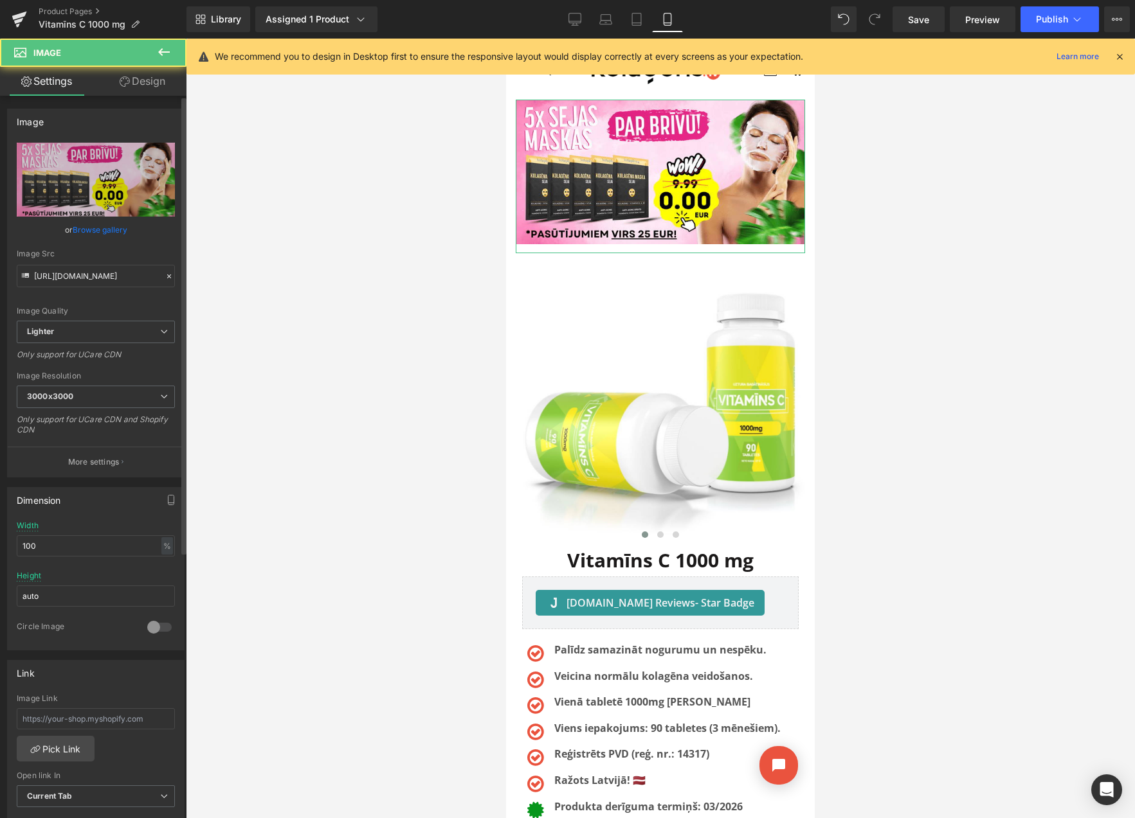
click at [108, 230] on link "Browse gallery" at bounding box center [100, 230] width 55 height 23
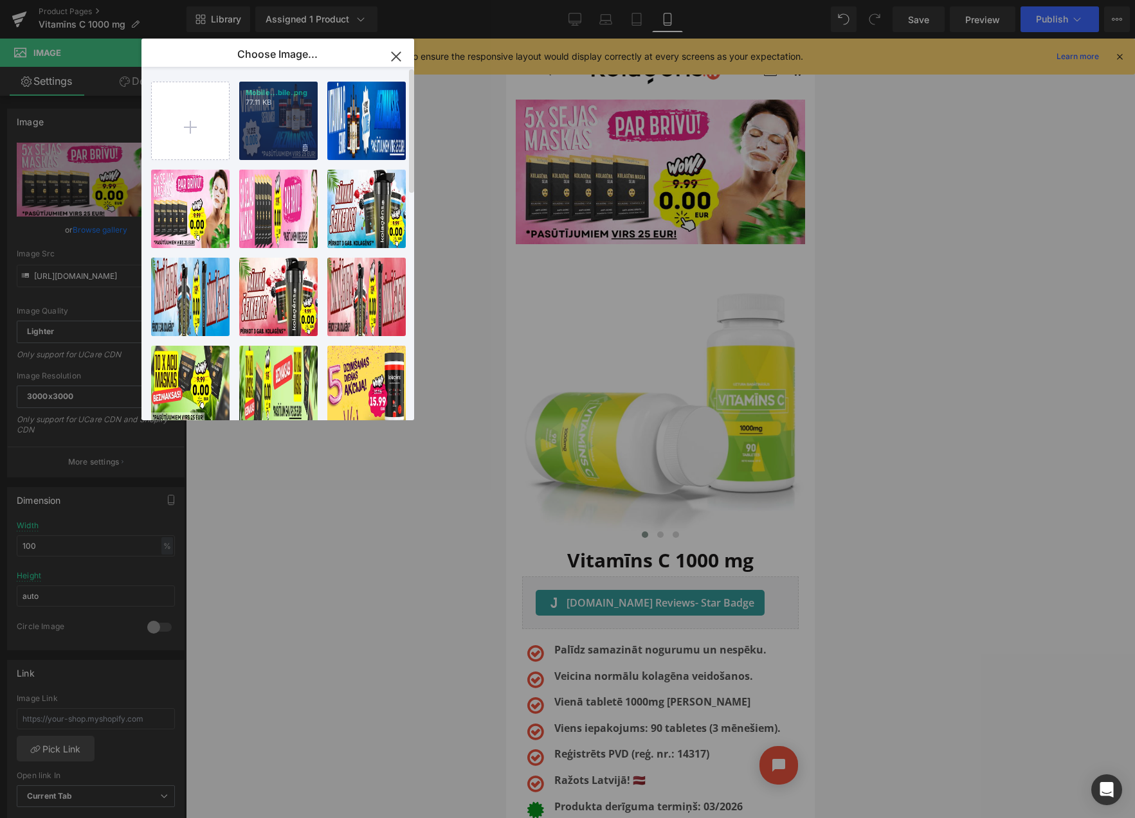
click at [266, 135] on div "Mobile...bile.png 77.11 KB" at bounding box center [278, 121] width 78 height 78
type input "[URL][DOMAIN_NAME]"
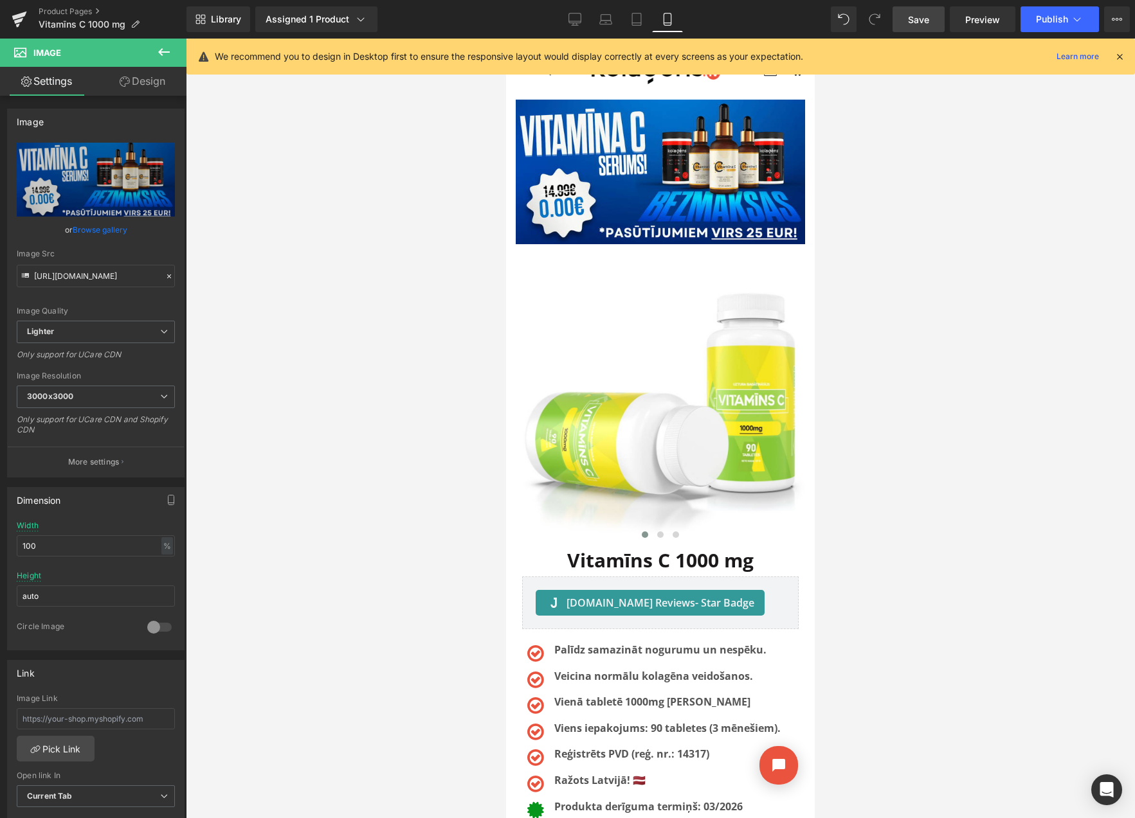
click at [925, 21] on span "Save" at bounding box center [918, 20] width 21 height 14
click at [1113, 23] on icon at bounding box center [1117, 19] width 10 height 10
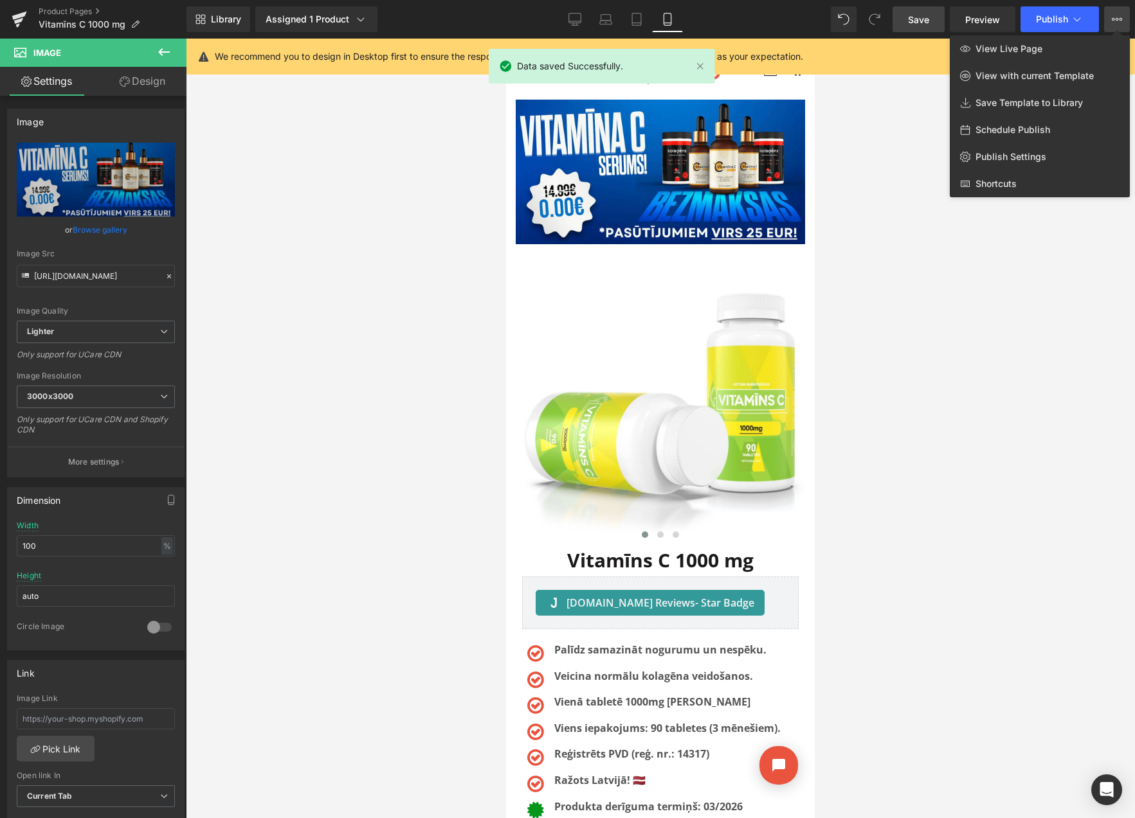
click at [1004, 132] on span "Schedule Publish" at bounding box center [1012, 130] width 75 height 12
select select
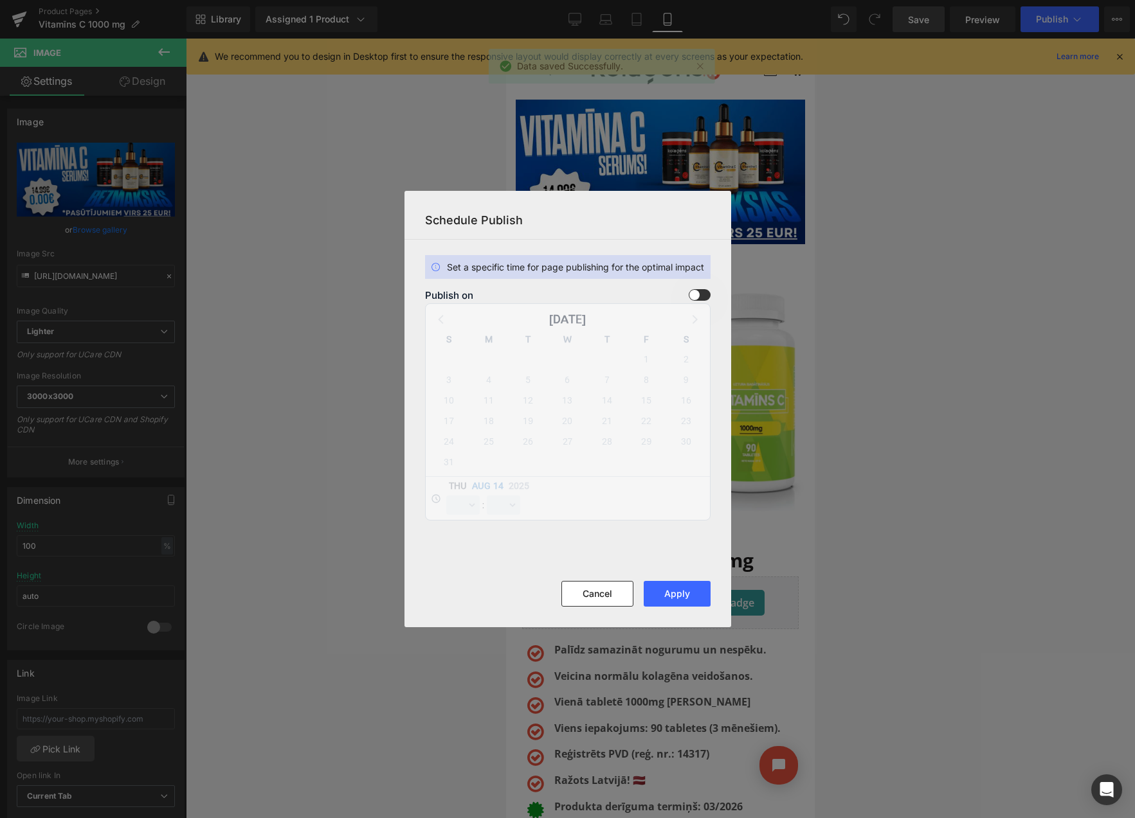
click at [698, 297] on span at bounding box center [700, 295] width 22 height 12
click at [0, 0] on input "checkbox" at bounding box center [0, 0] width 0 height 0
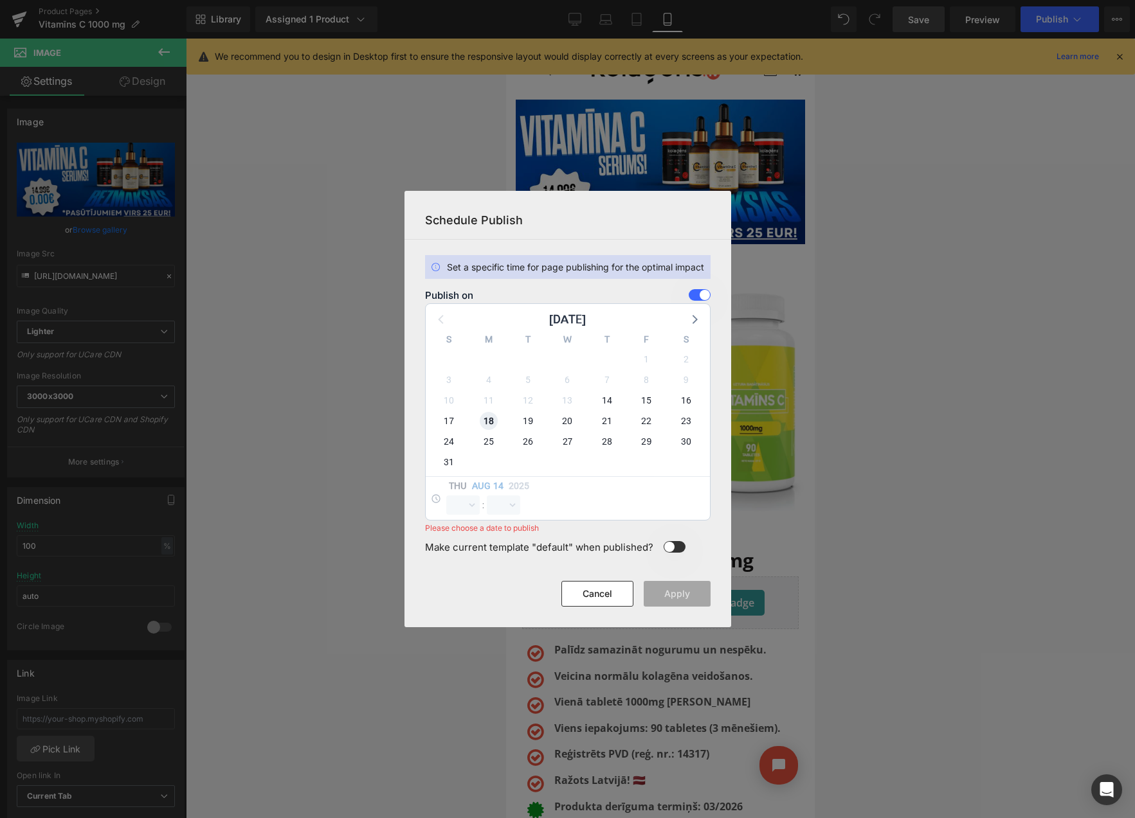
click at [484, 420] on span "18" at bounding box center [489, 421] width 18 height 18
select select "9"
select select "23"
click at [469, 504] on select "00 01 02 03 04 05 06 07 08 09 10 11 12 13 14 15 16 17 18 19 20 21 22 23" at bounding box center [462, 505] width 33 height 19
select select "23"
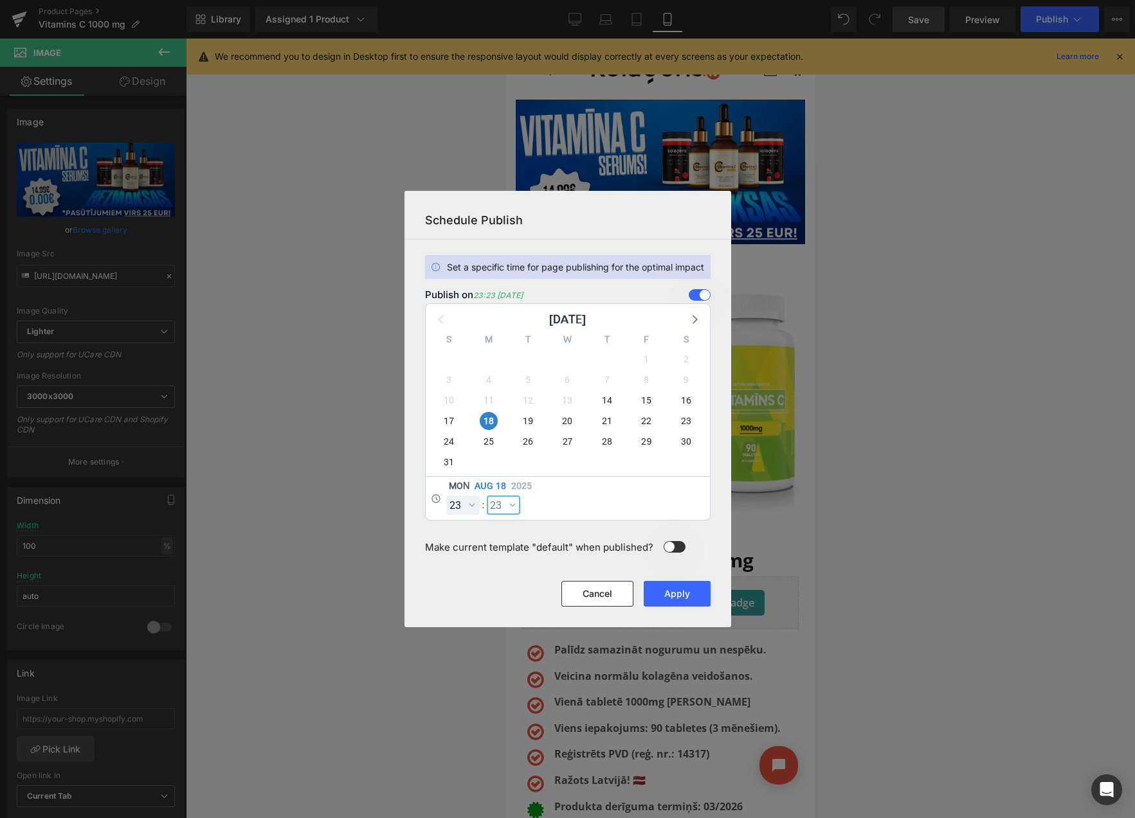
click at [503, 507] on select "00 01 02 03 04 05 06 07 08 09 10 11 12 13 14 15 16 17 18 19 20 21 22 23 24 25 2…" at bounding box center [503, 505] width 33 height 19
select select "59"
click at [680, 591] on button "Apply" at bounding box center [677, 594] width 67 height 26
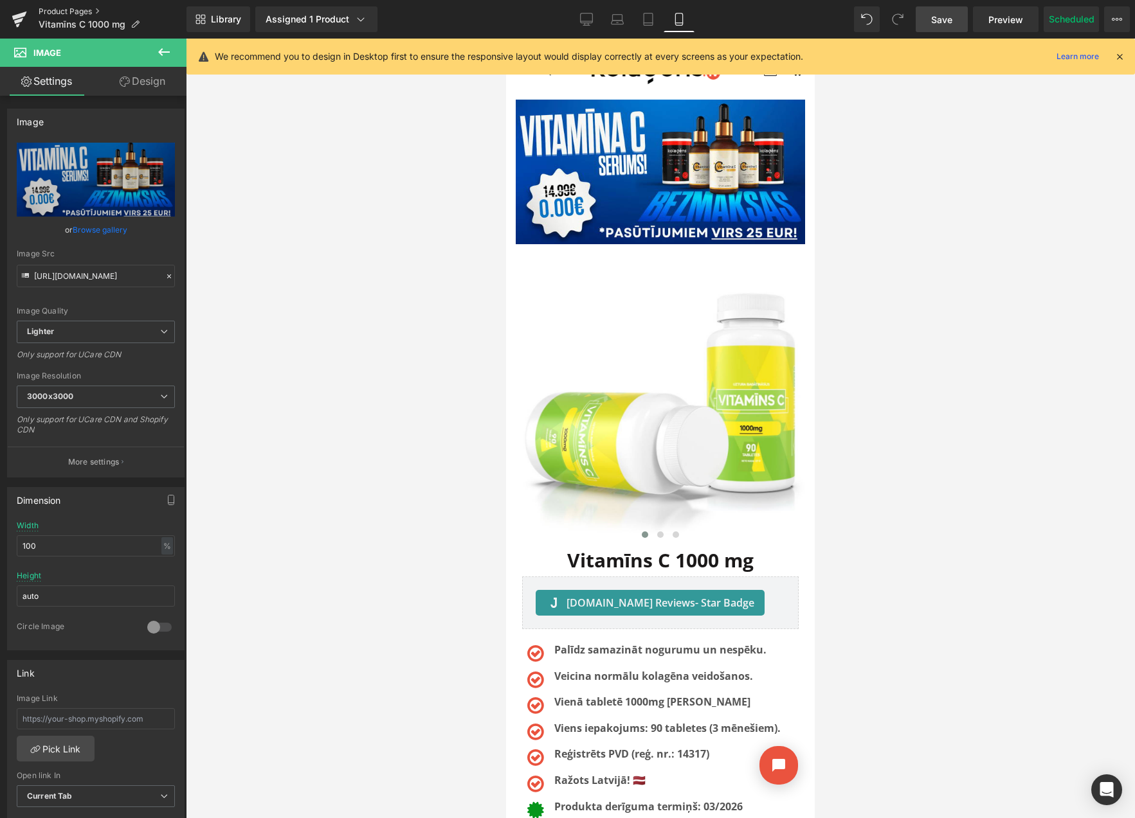
click at [70, 11] on link "Product Pages" at bounding box center [113, 11] width 148 height 10
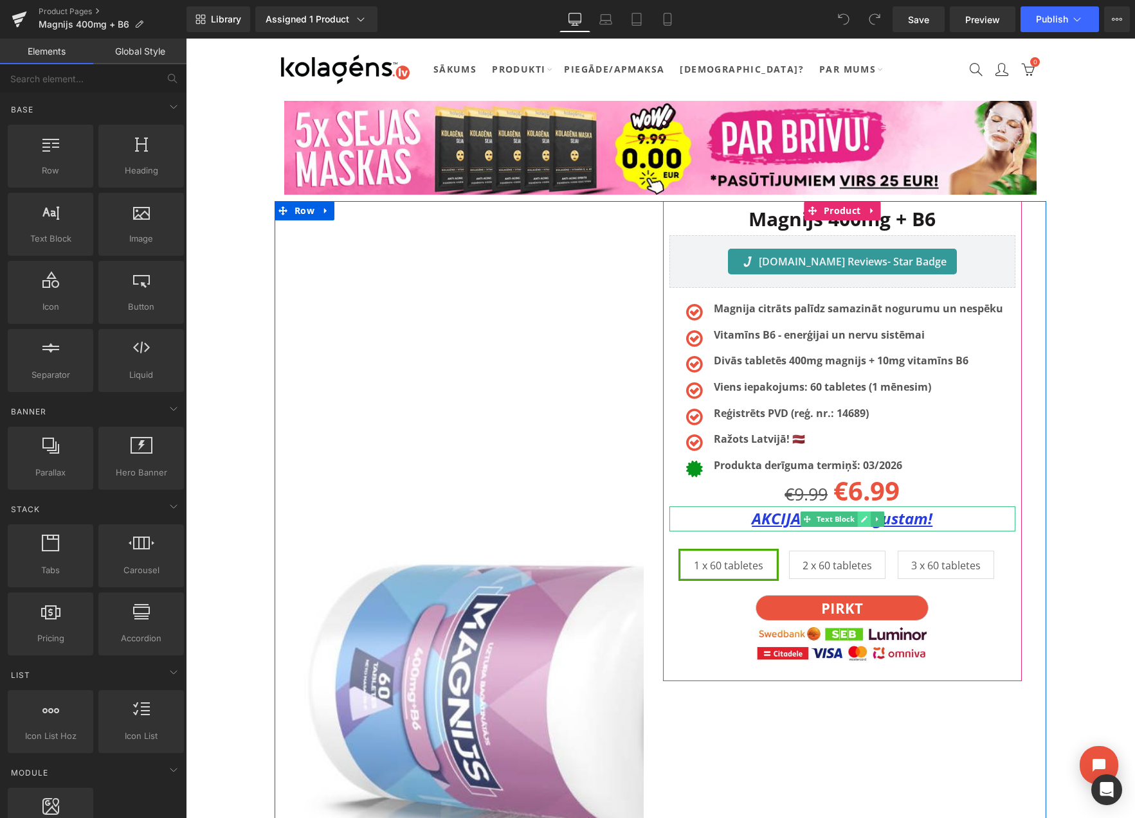
click at [863, 521] on icon at bounding box center [864, 519] width 6 height 6
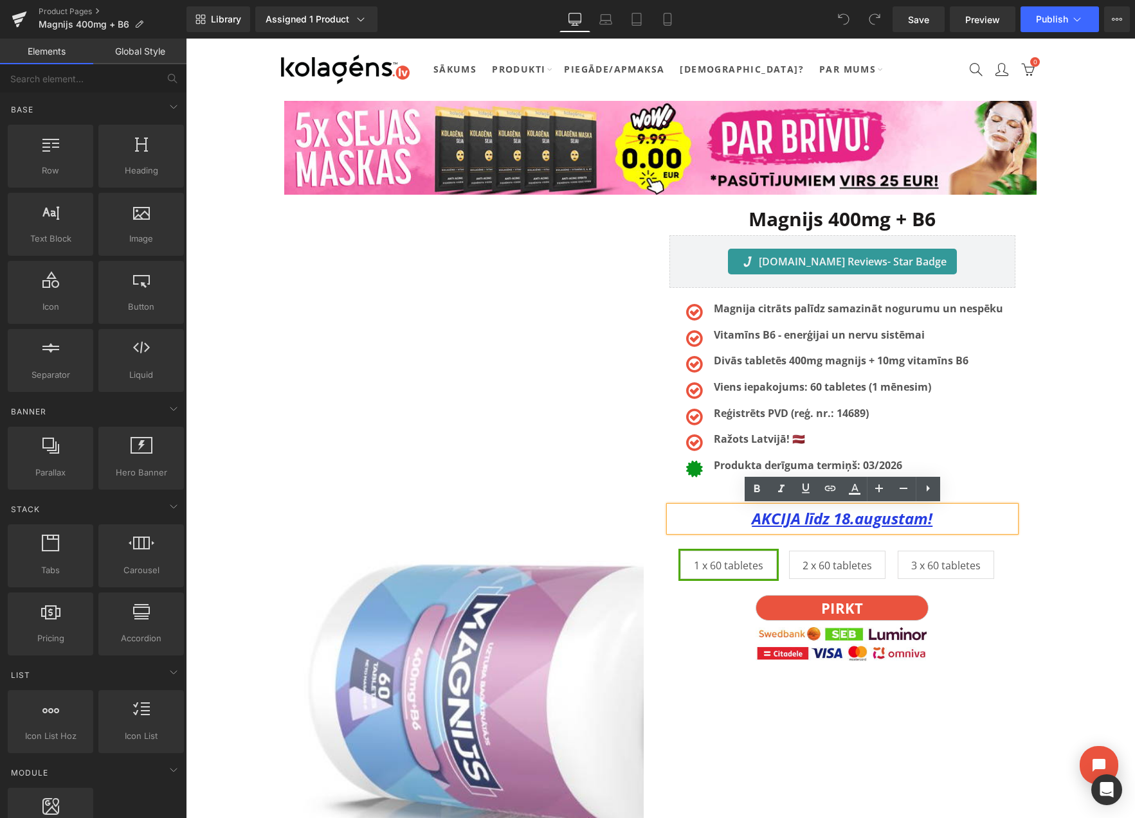
click at [851, 523] on u "AKCIJA līdz 18.augustam!" at bounding box center [842, 518] width 181 height 21
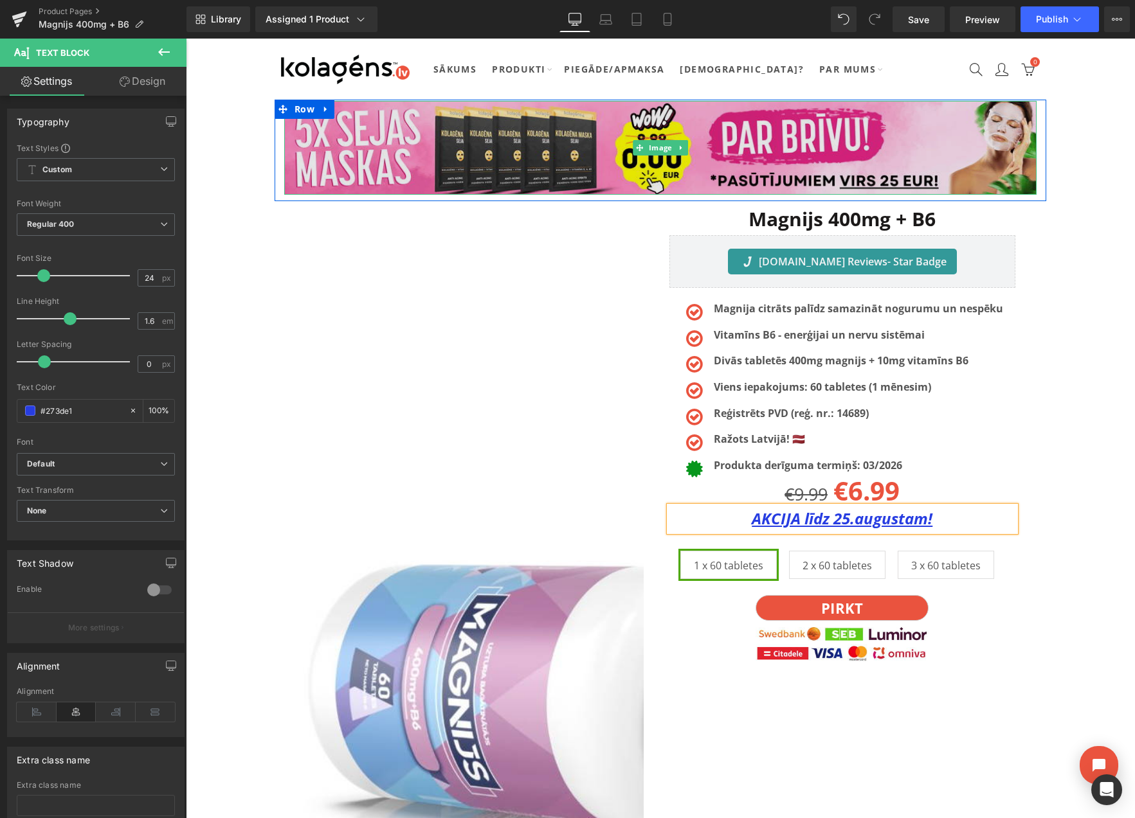
click at [755, 133] on img at bounding box center [660, 148] width 752 height 94
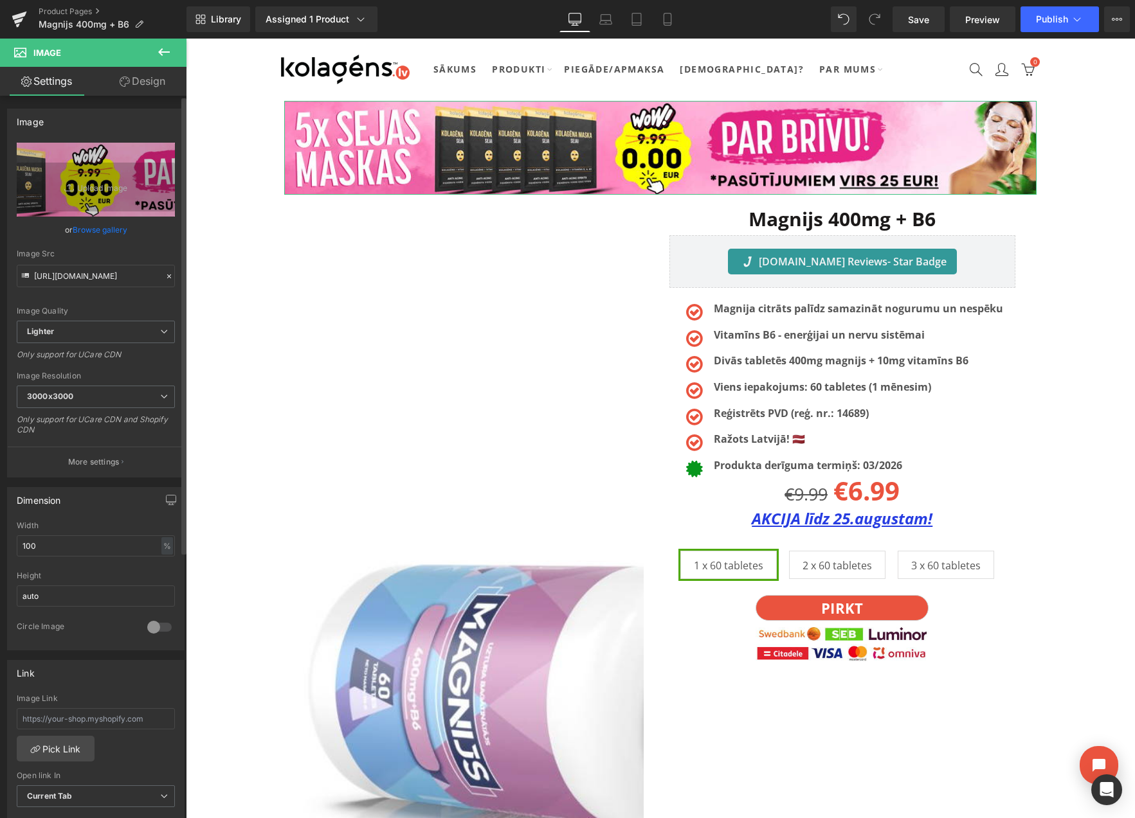
click at [87, 228] on link "Browse gallery" at bounding box center [100, 230] width 55 height 23
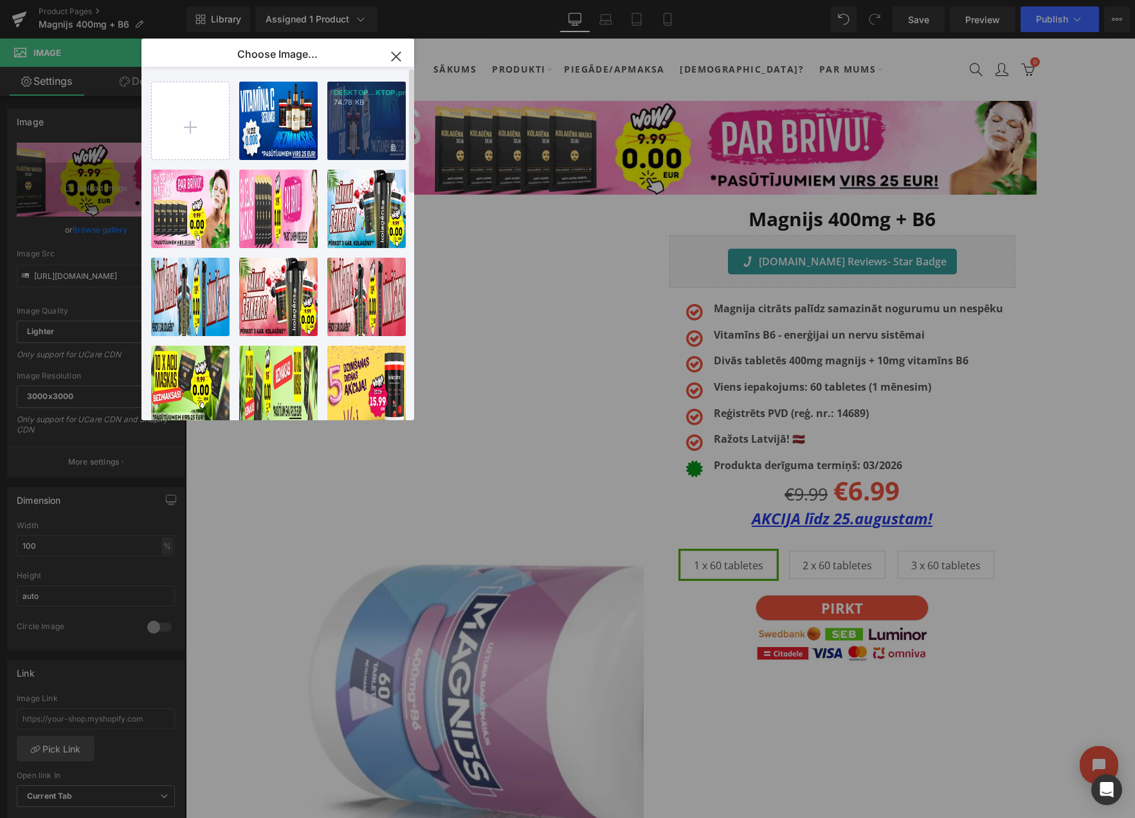
click at [374, 121] on div "DESKTOP...KTOP.png 74.78 KB" at bounding box center [366, 121] width 78 height 78
type input "[URL][DOMAIN_NAME]"
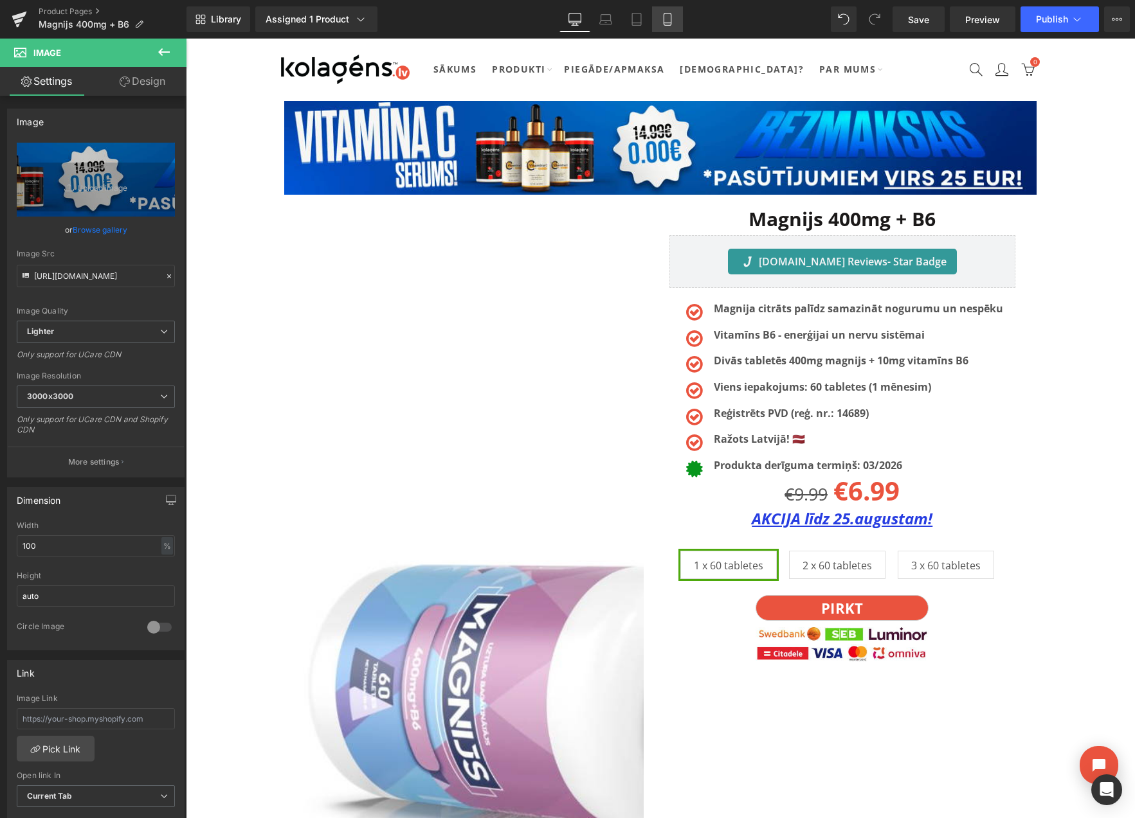
click at [672, 19] on icon at bounding box center [667, 19] width 13 height 13
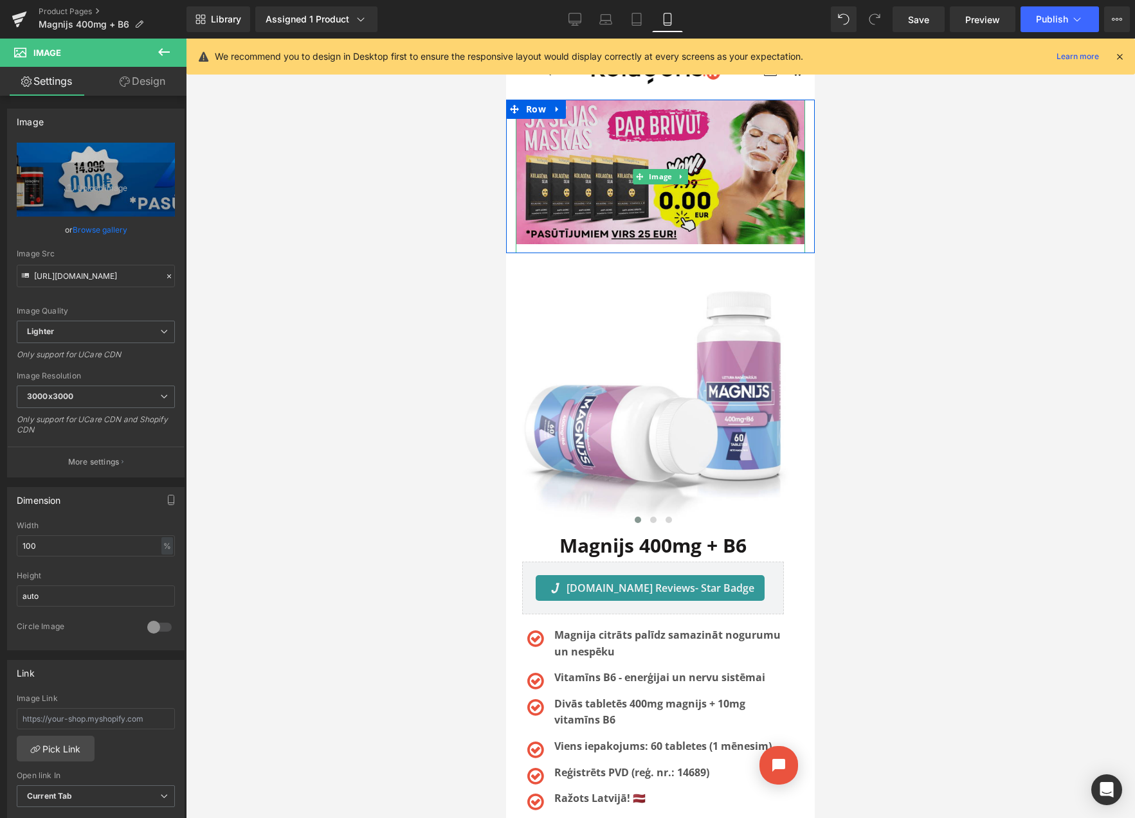
click at [604, 149] on img at bounding box center [660, 177] width 289 height 154
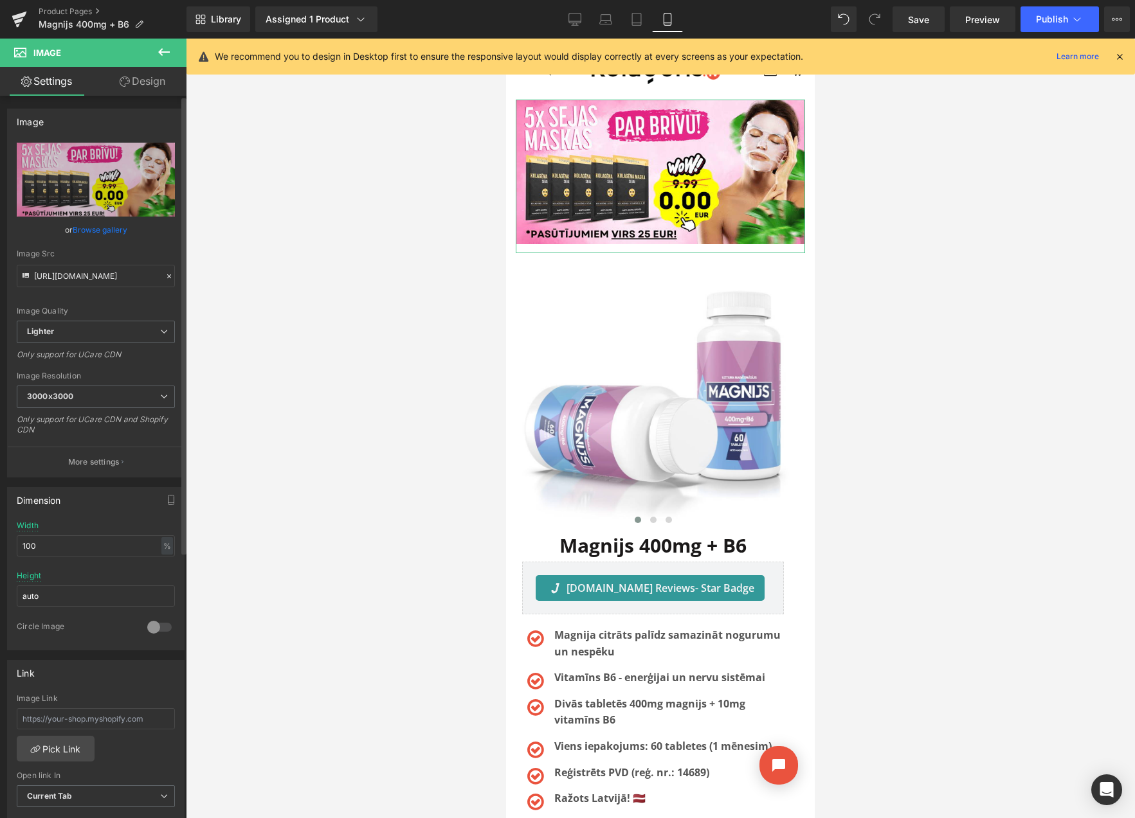
click at [93, 231] on link "Browse gallery" at bounding box center [100, 230] width 55 height 23
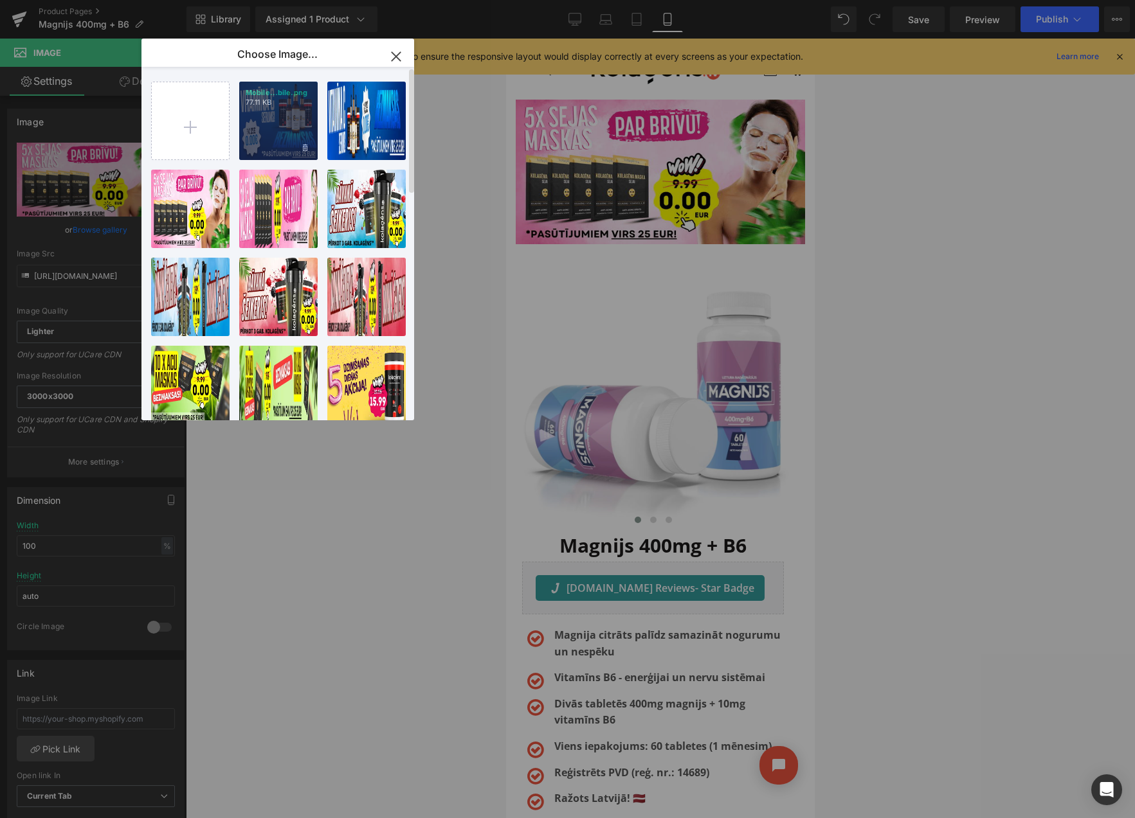
click at [271, 132] on div "Mobile...bile.png 77.11 KB" at bounding box center [278, 121] width 78 height 78
type input "[URL][DOMAIN_NAME]"
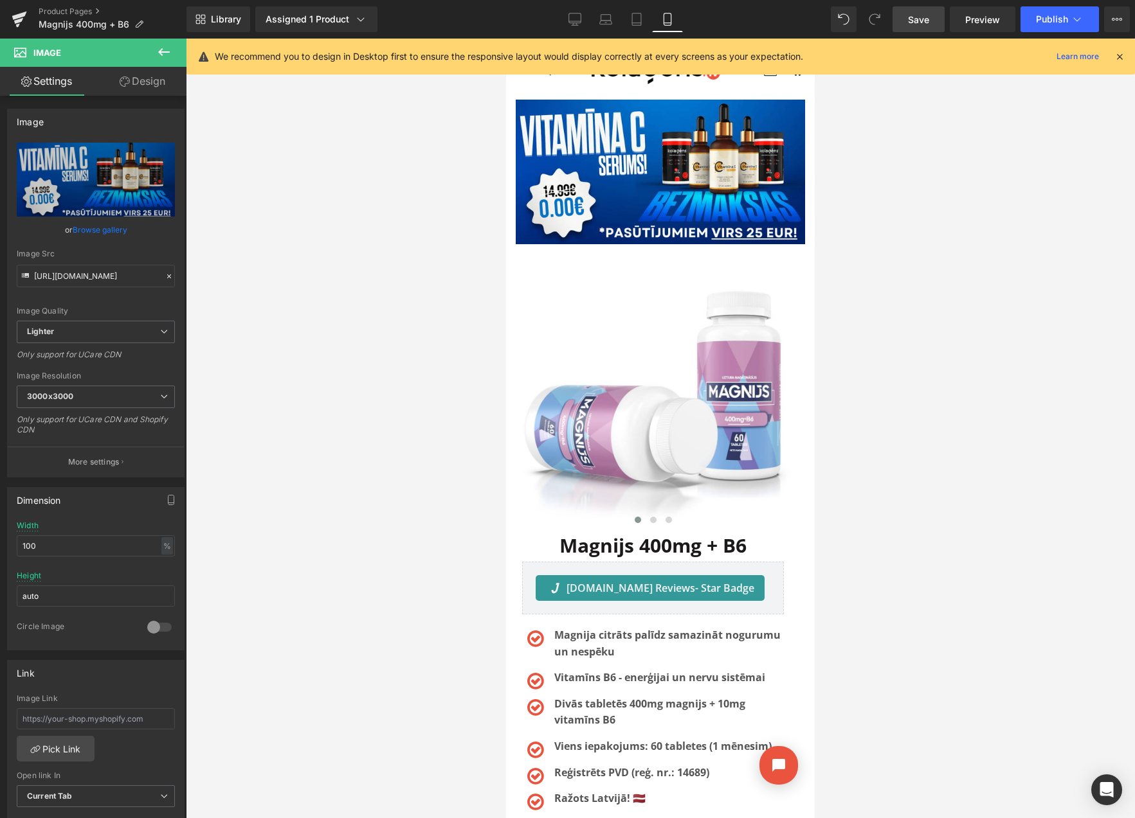
click at [932, 15] on link "Save" at bounding box center [918, 19] width 52 height 26
click at [1122, 24] on button "View Live Page View with current Template Save Template to Library Schedule Pub…" at bounding box center [1117, 19] width 26 height 26
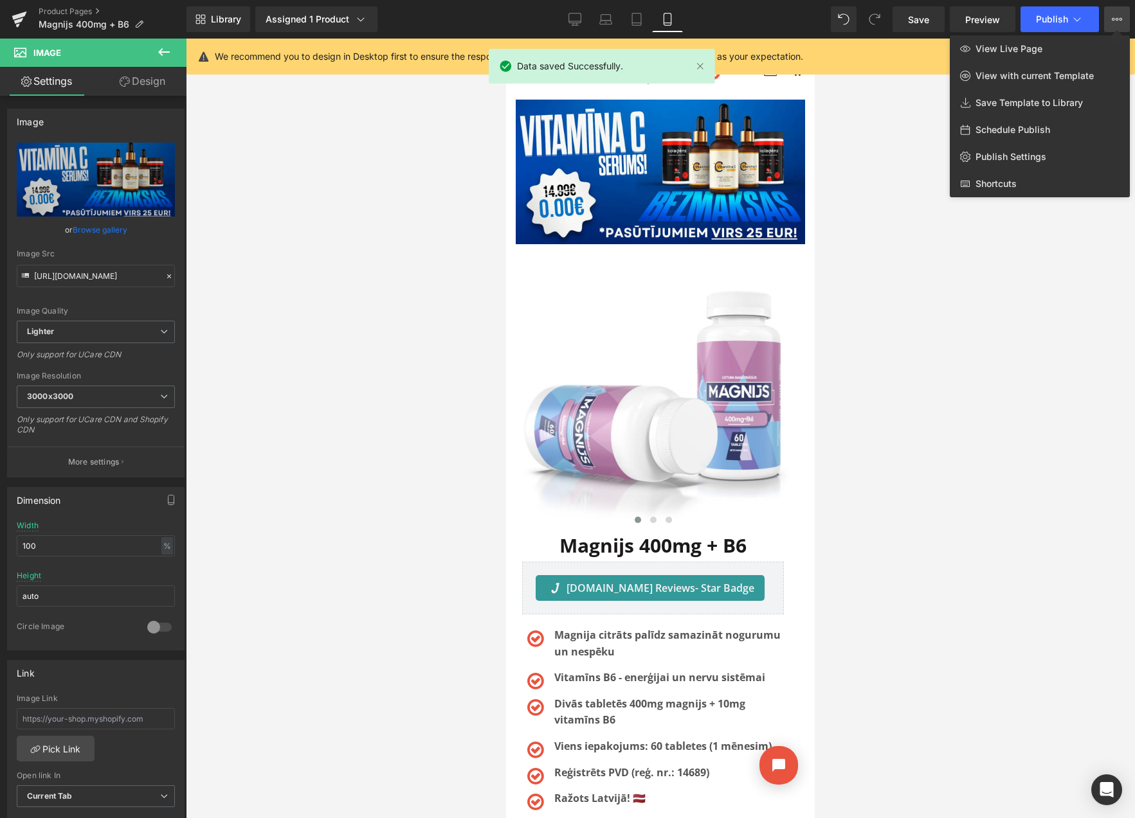
click at [1030, 129] on span "Schedule Publish" at bounding box center [1012, 130] width 75 height 12
select select
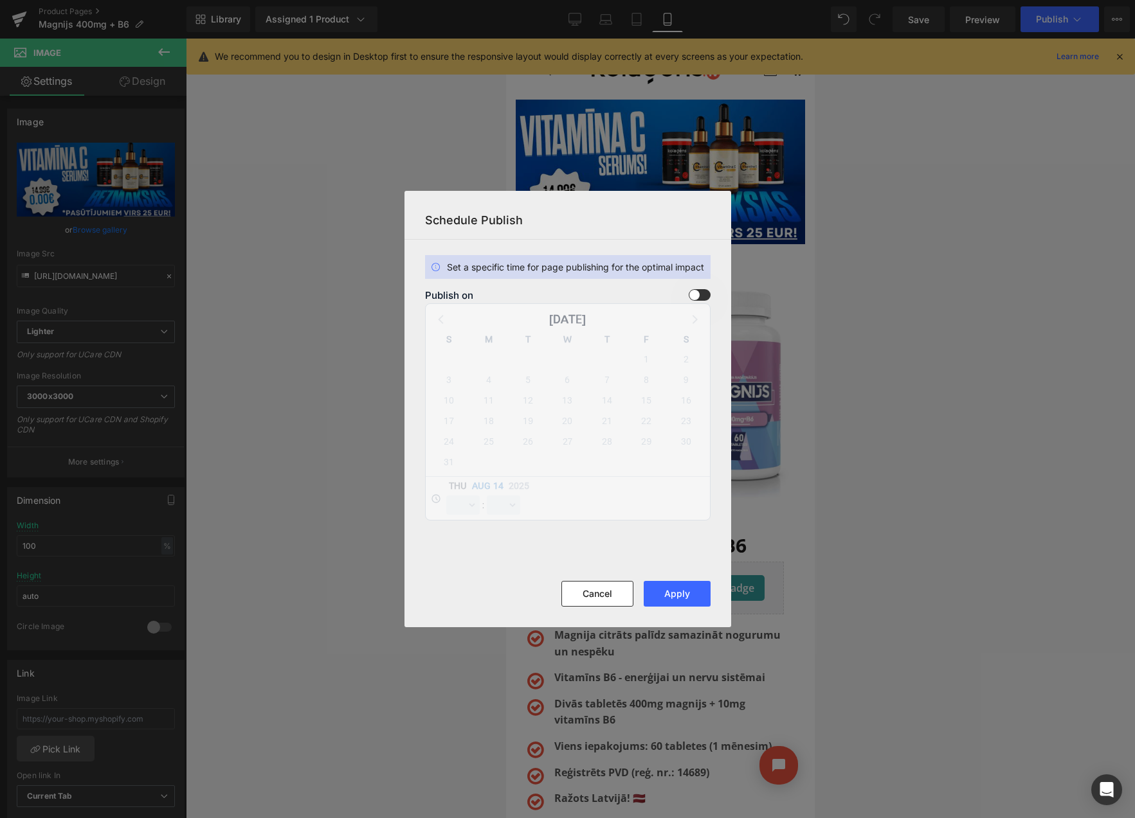
click at [699, 296] on span at bounding box center [700, 295] width 22 height 12
click at [0, 0] on input "checkbox" at bounding box center [0, 0] width 0 height 0
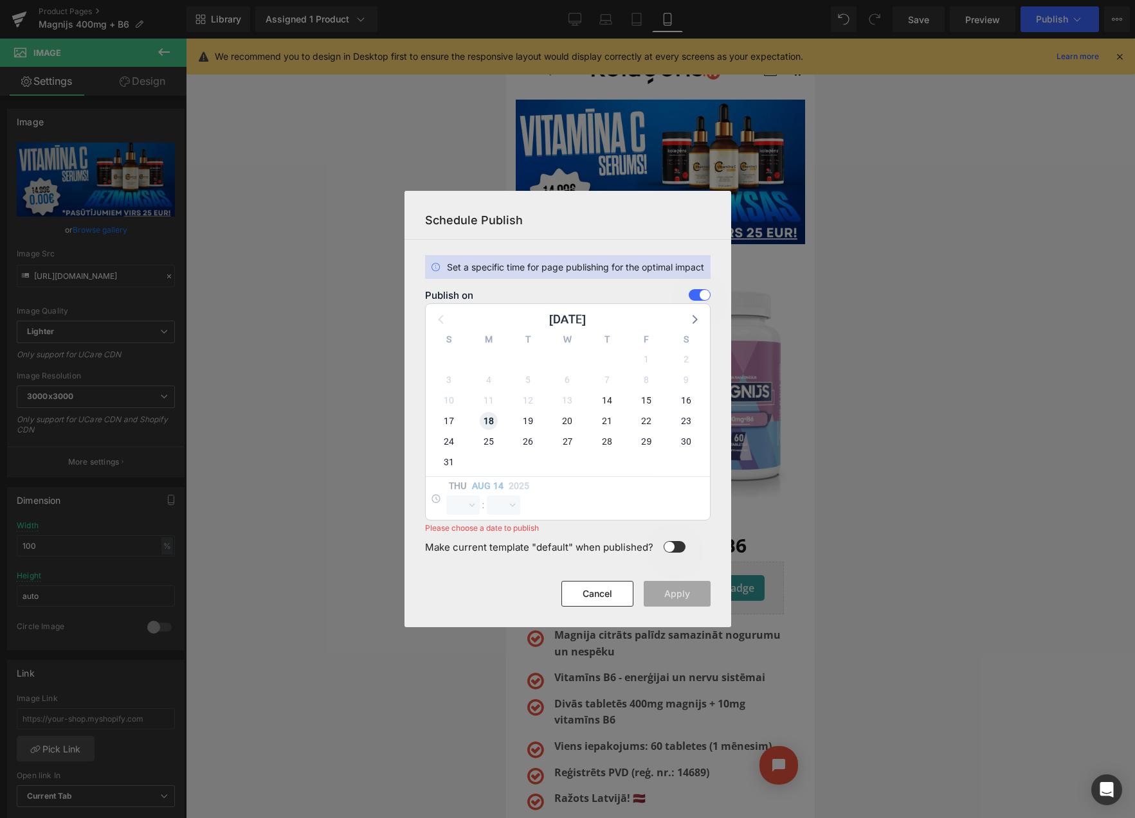
click at [487, 420] on span "18" at bounding box center [489, 421] width 18 height 18
select select "9"
select select "23"
click at [459, 500] on select "00 01 02 03 04 05 06 07 08 09 10 11 12 13 14 15 16 17 18 19 20 21 22 23" at bounding box center [462, 505] width 33 height 19
select select "23"
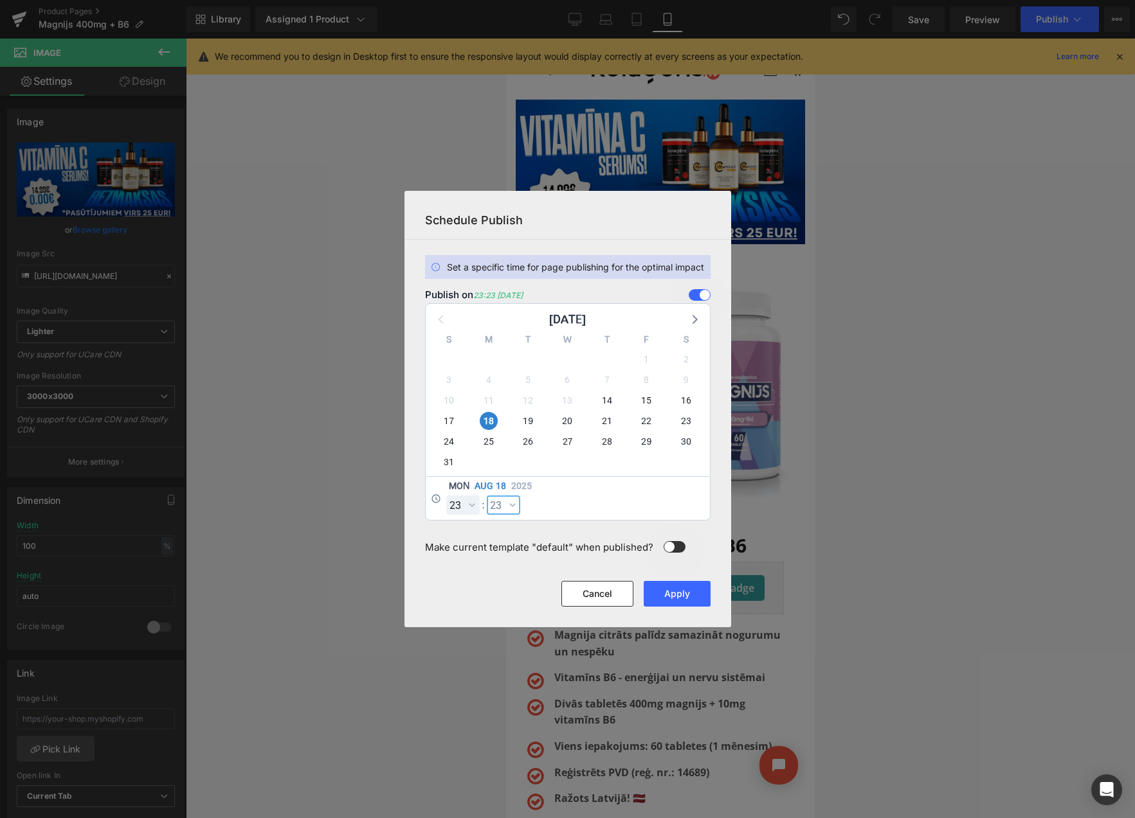
click at [507, 511] on select "00 01 02 03 04 05 06 07 08 09 10 11 12 13 14 15 16 17 18 19 20 21 22 23 24 25 2…" at bounding box center [503, 505] width 33 height 19
select select "59"
click at [683, 597] on button "Apply" at bounding box center [677, 594] width 67 height 26
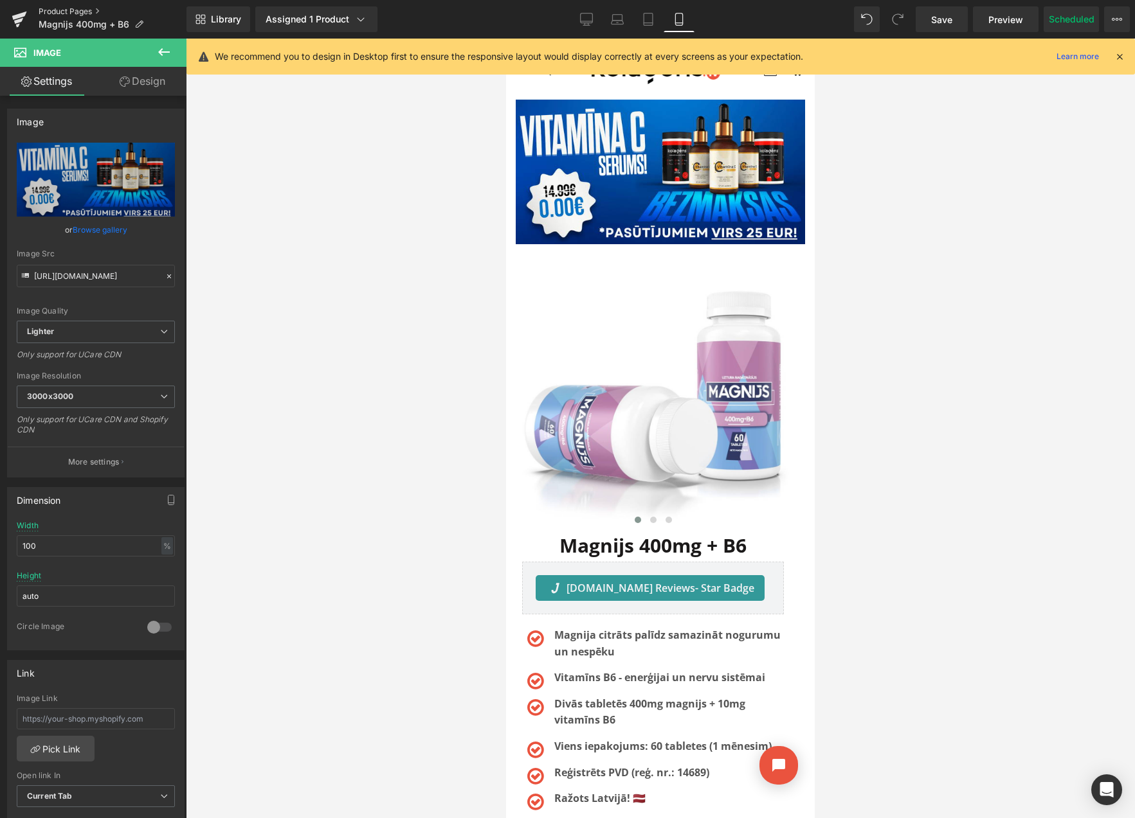
click at [69, 7] on link "Product Pages" at bounding box center [113, 11] width 148 height 10
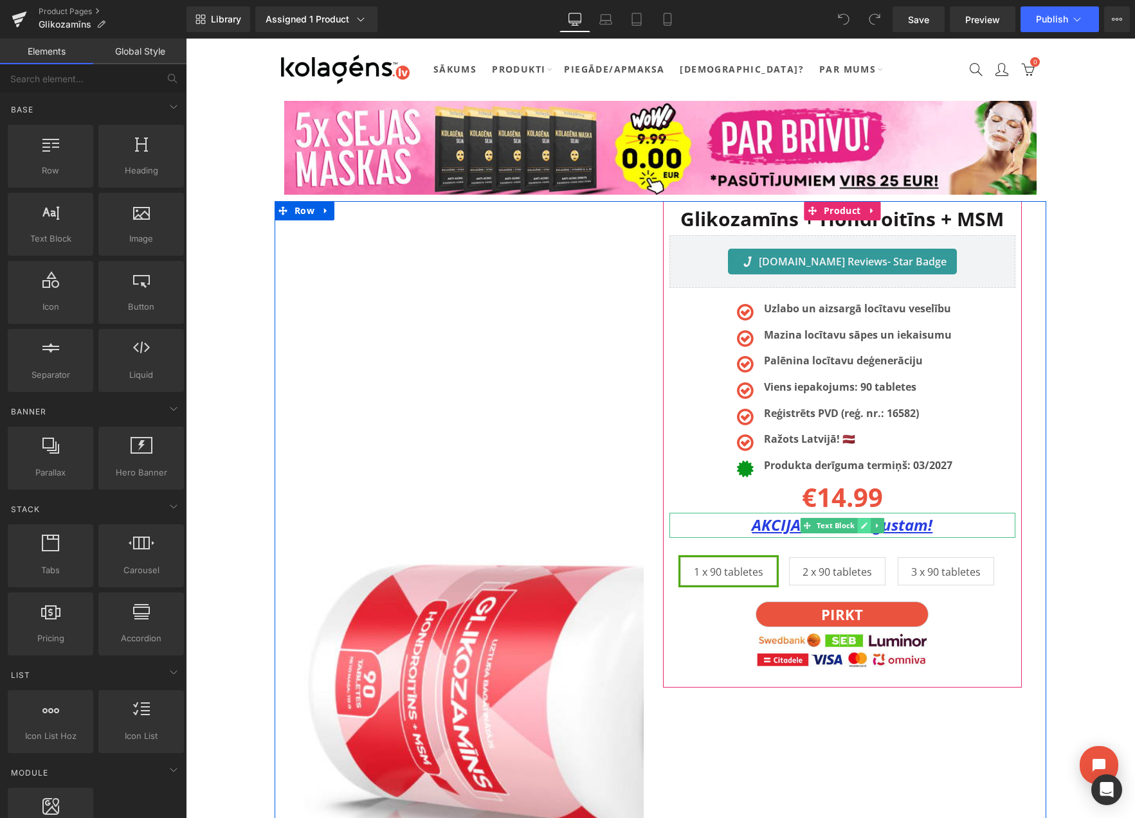
click at [862, 527] on icon at bounding box center [864, 526] width 6 height 6
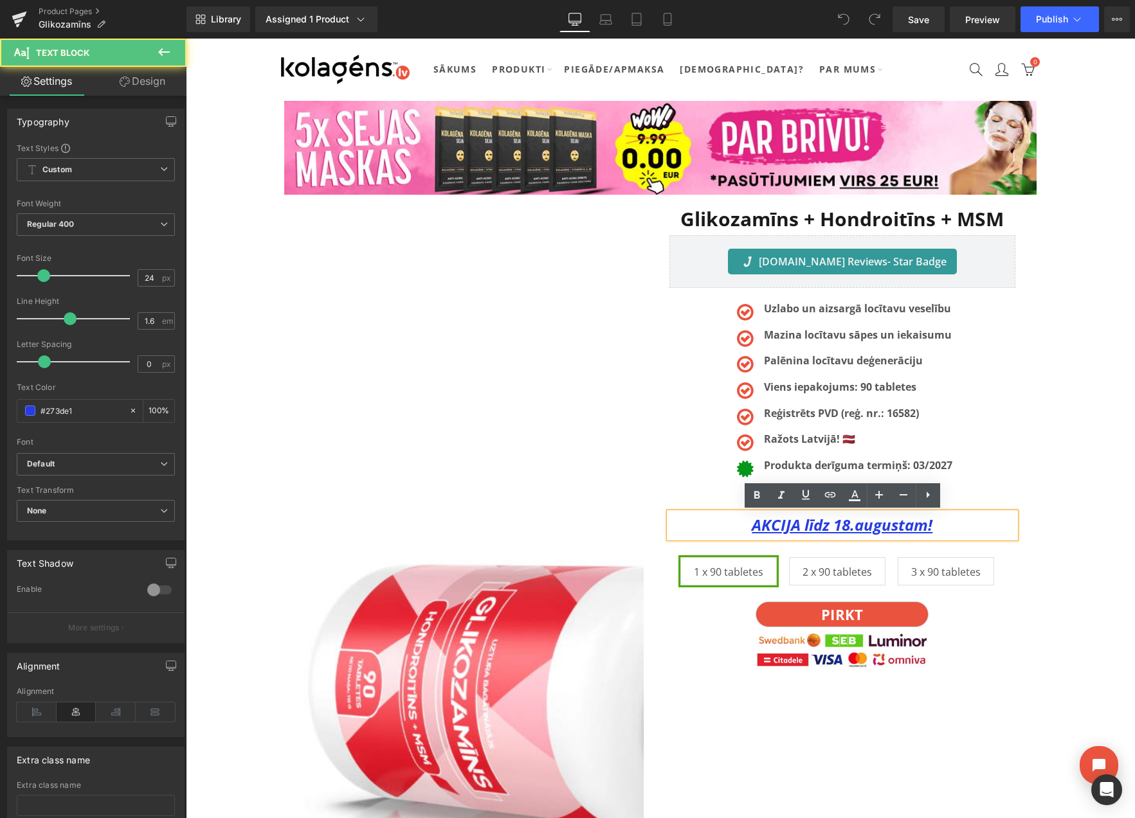
click at [849, 525] on u "AKCIJA līdz 18.augustam!" at bounding box center [842, 524] width 181 height 21
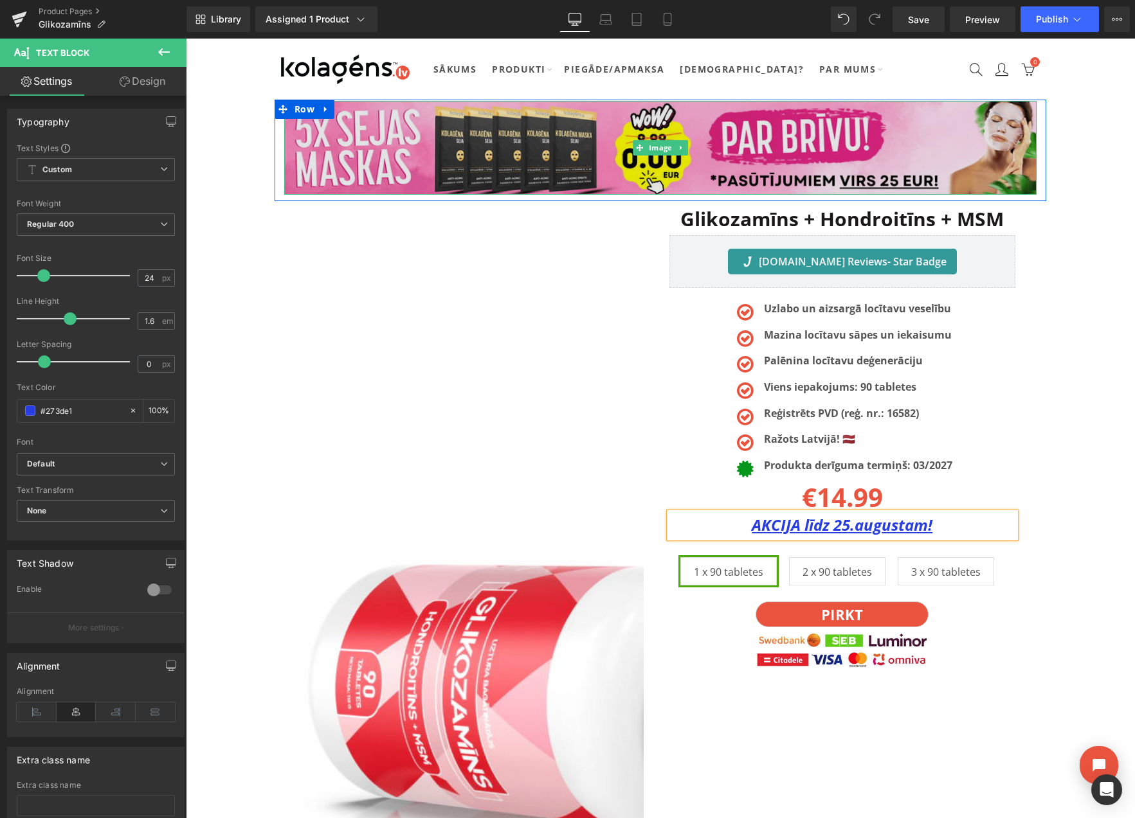
click at [577, 140] on img at bounding box center [660, 148] width 752 height 94
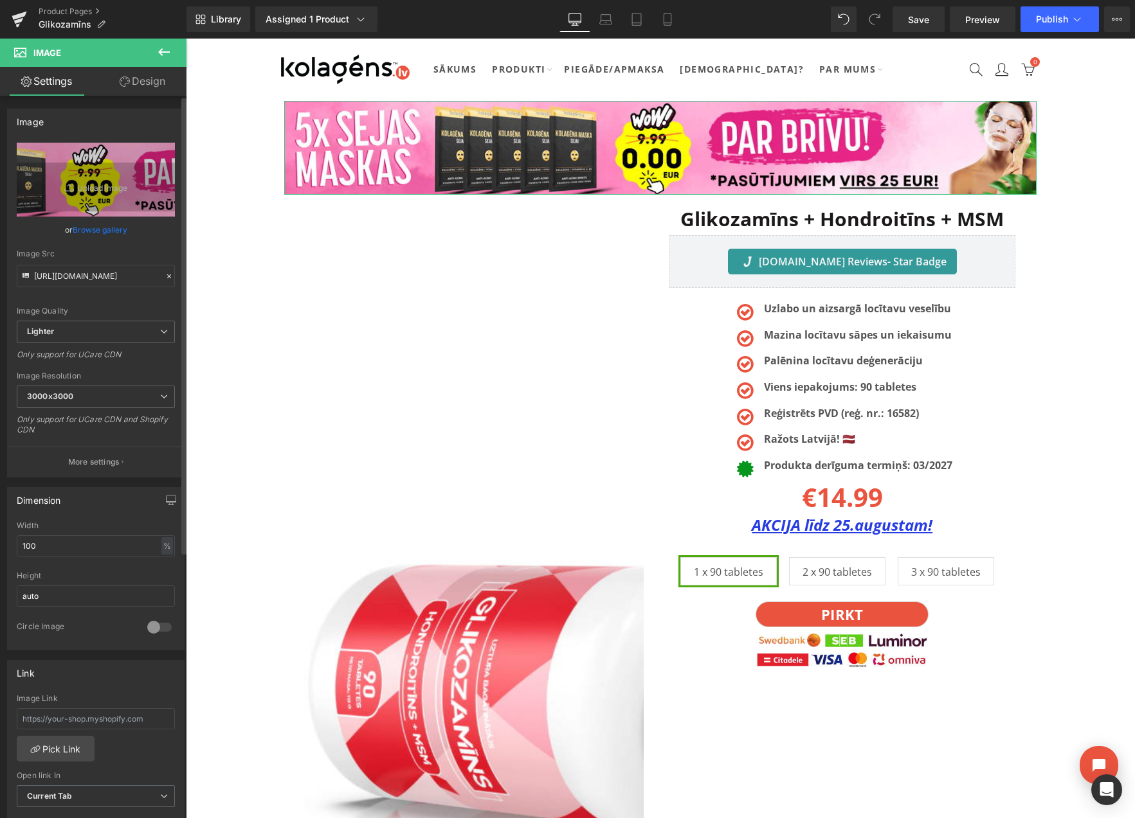
click at [100, 232] on link "Browse gallery" at bounding box center [100, 230] width 55 height 23
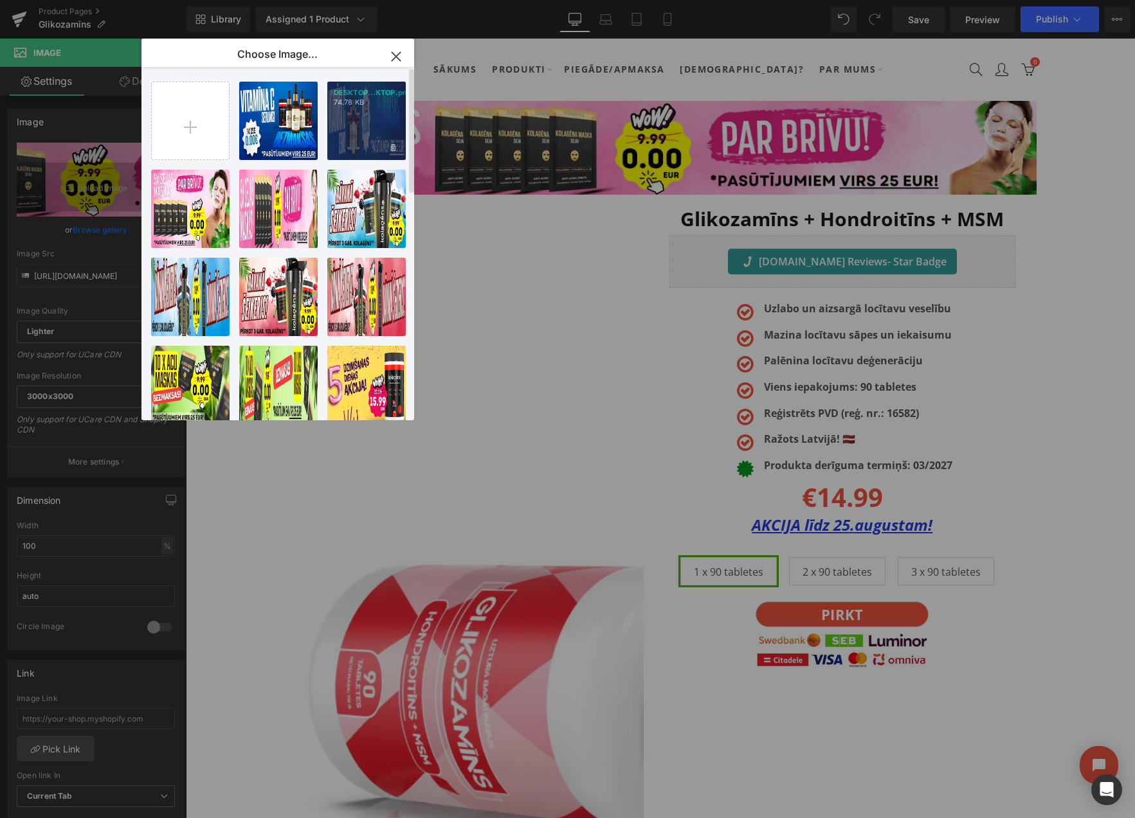
click at [361, 129] on div "DESKTOP...KTOP.png 74.78 KB" at bounding box center [366, 121] width 78 height 78
type input "[URL][DOMAIN_NAME]"
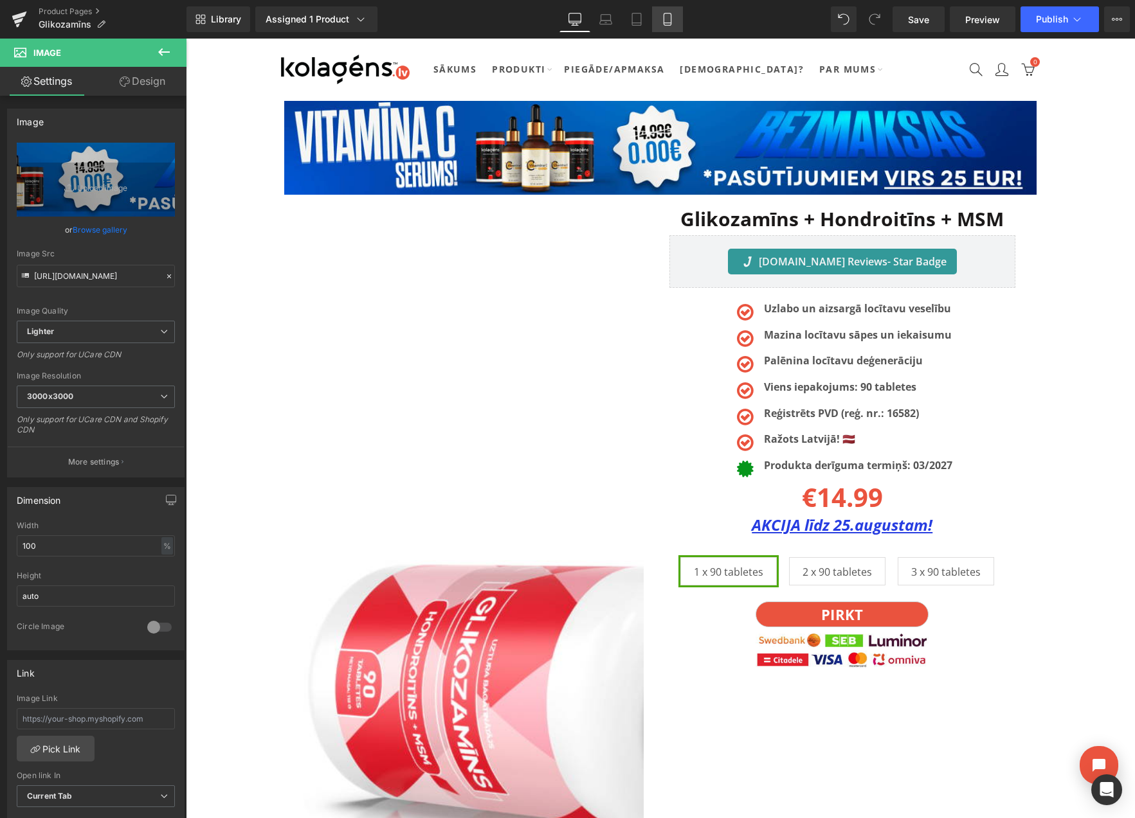
click at [669, 14] on icon at bounding box center [667, 19] width 13 height 13
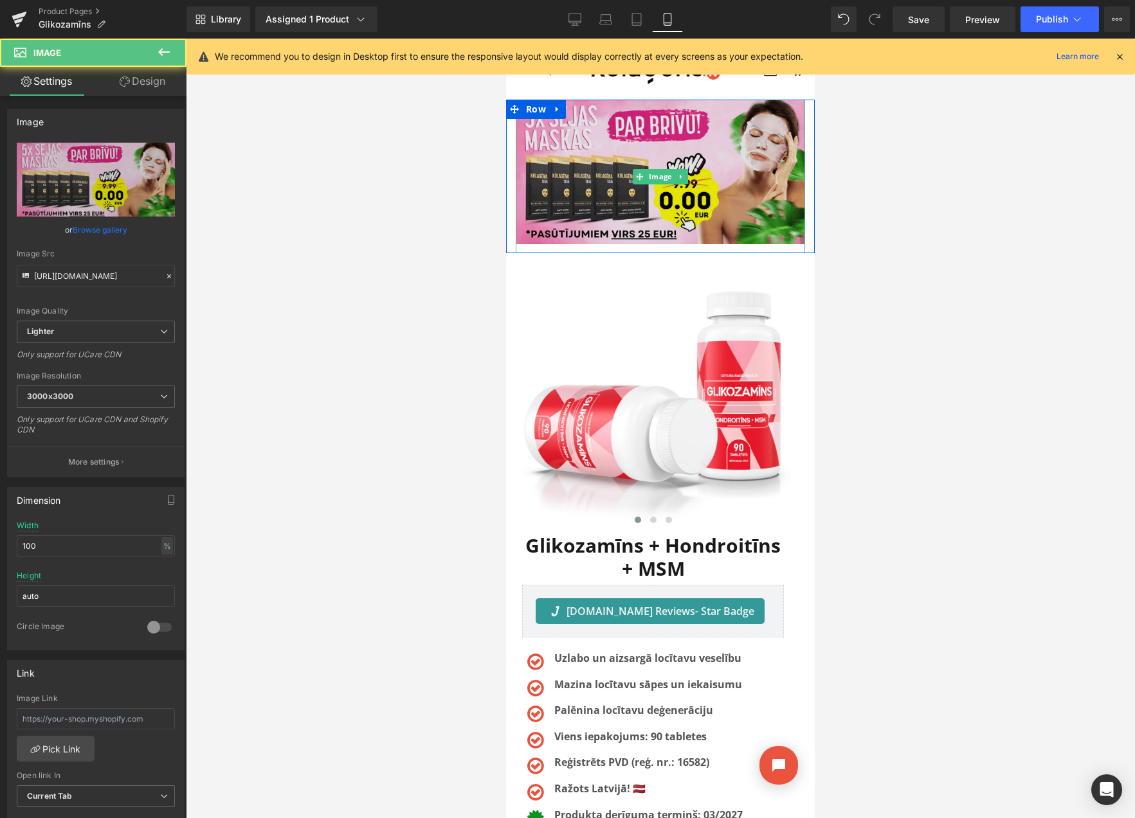
click at [554, 143] on img at bounding box center [660, 177] width 289 height 154
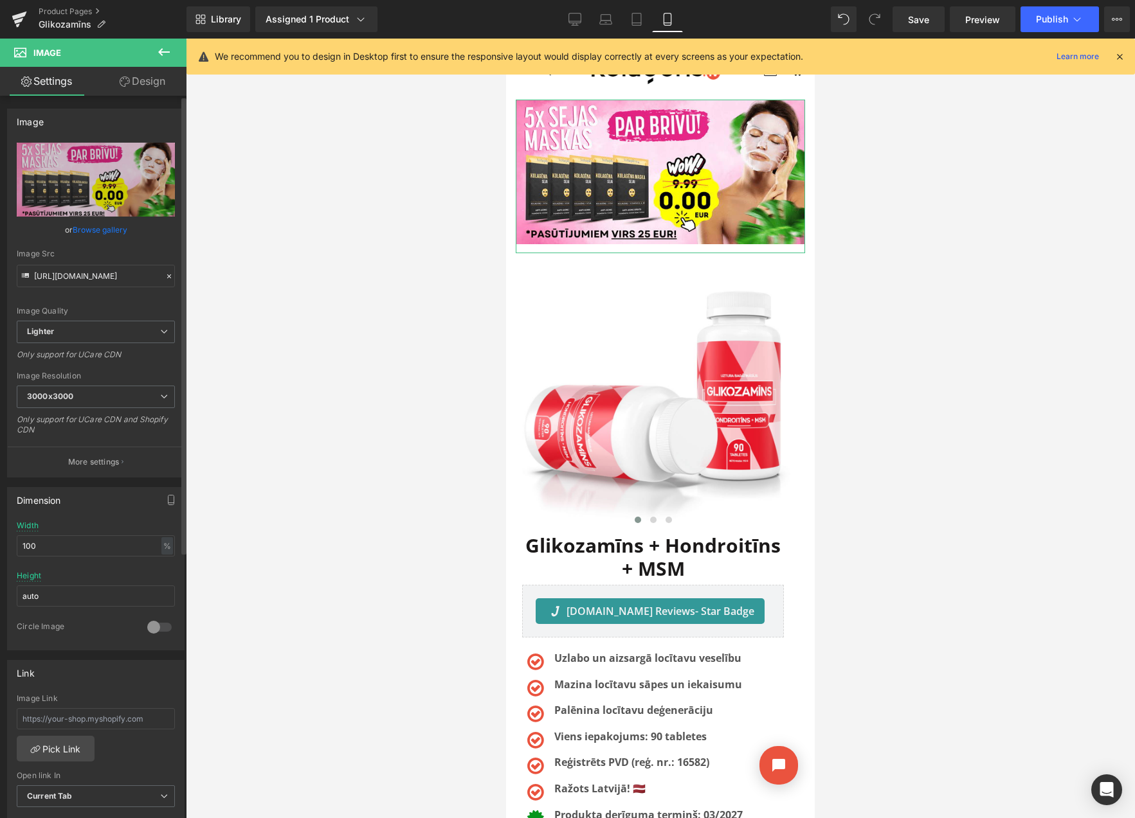
click at [82, 227] on link "Browse gallery" at bounding box center [100, 230] width 55 height 23
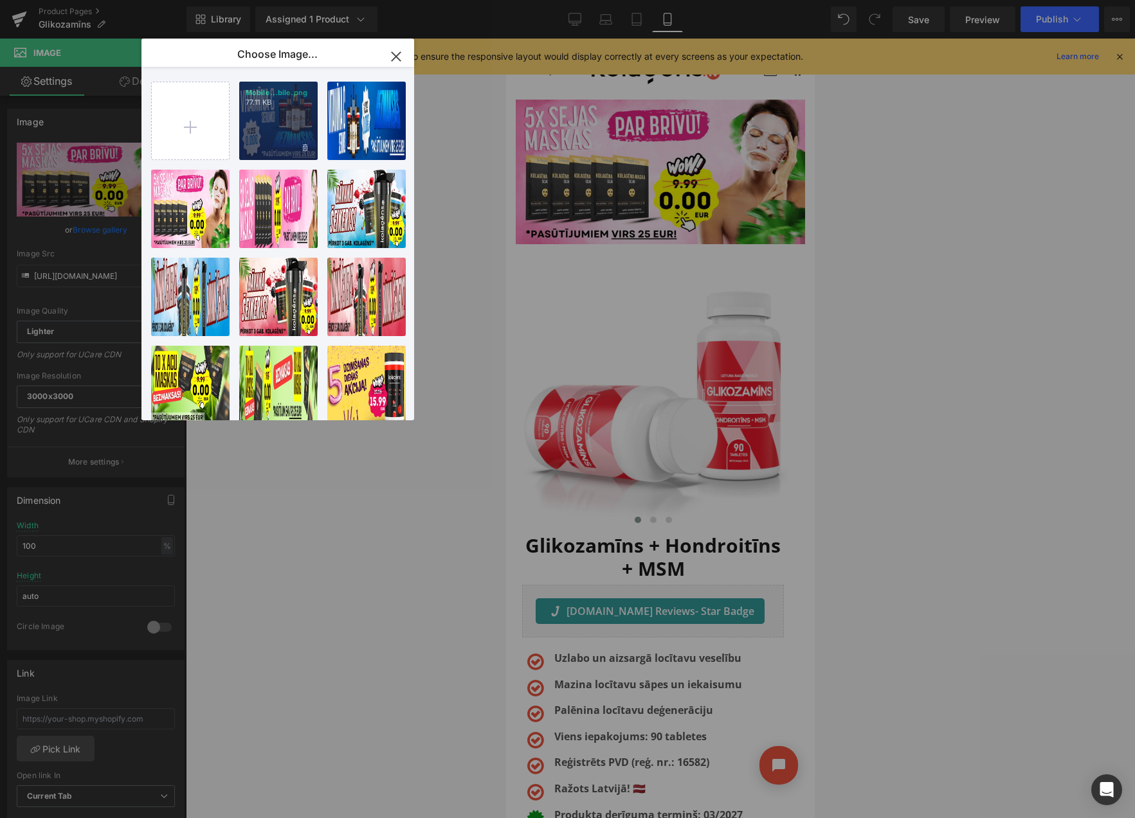
click at [286, 128] on div "Mobile...bile.png 77.11 KB" at bounding box center [278, 121] width 78 height 78
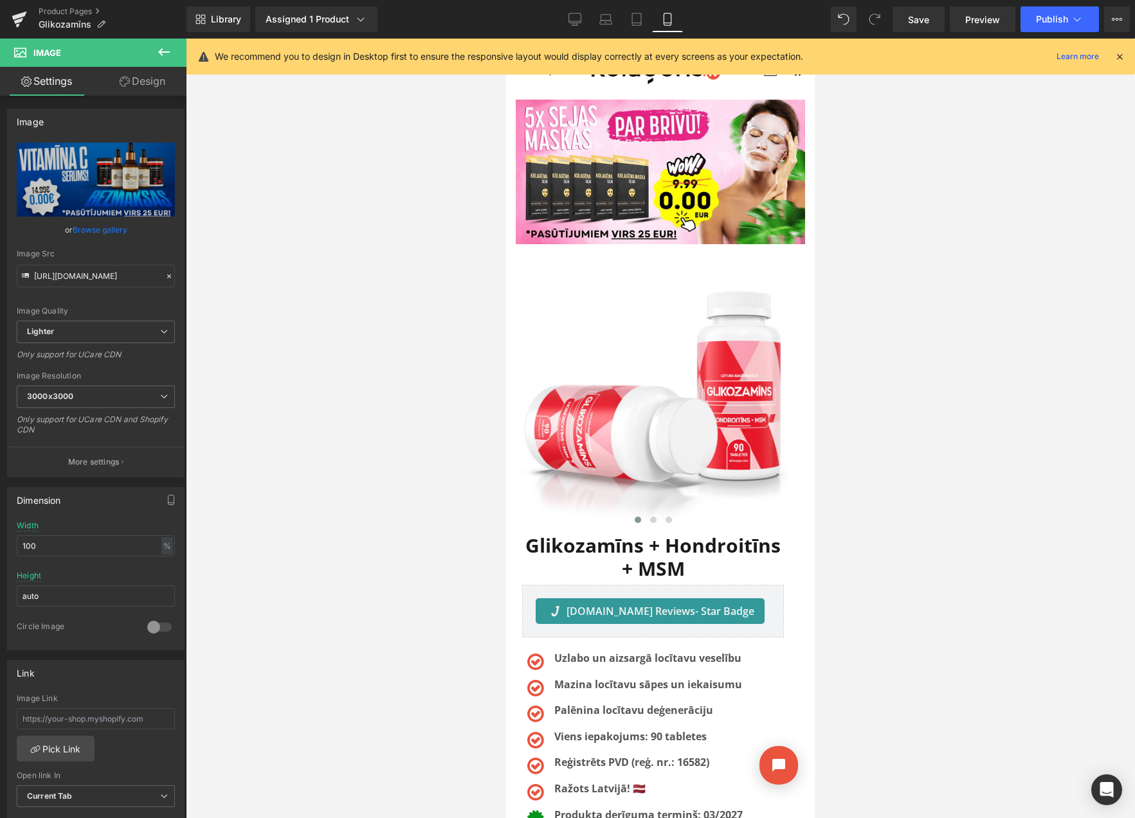
type input "[URL][DOMAIN_NAME]"
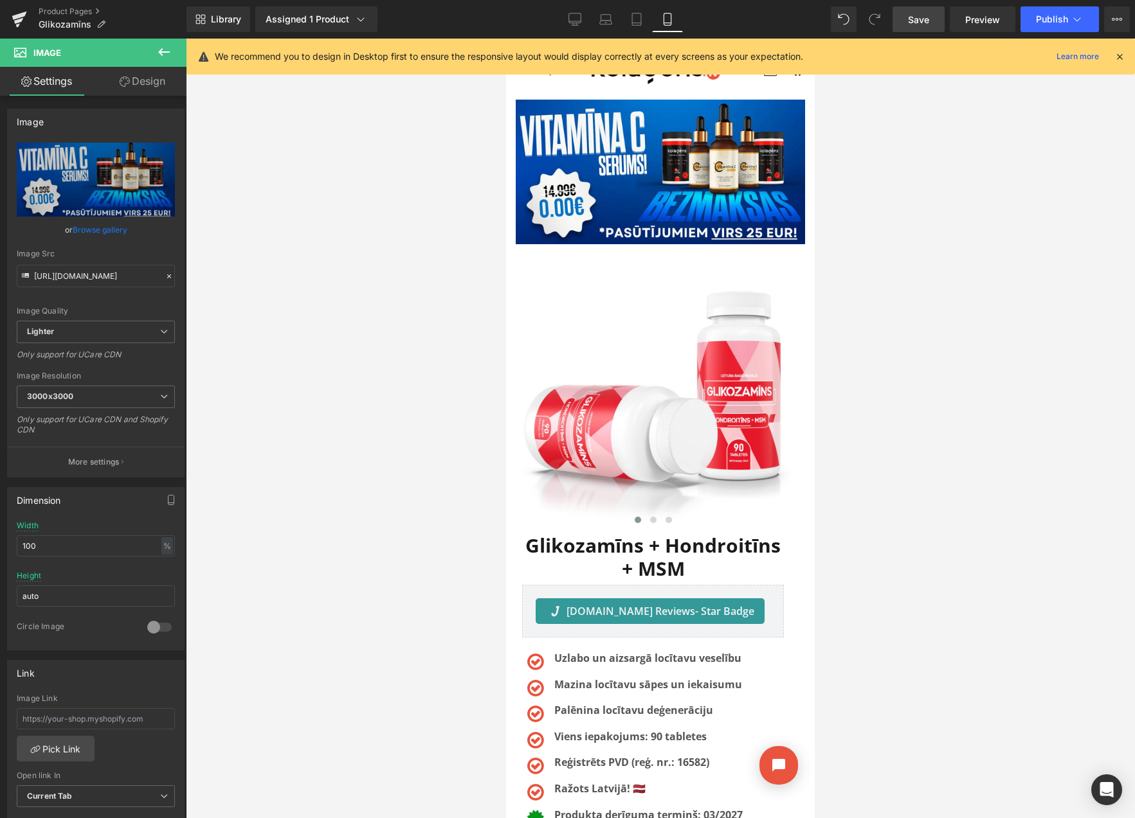
click at [917, 22] on span "Save" at bounding box center [918, 20] width 21 height 14
click at [1110, 27] on button "View Live Page View with current Template Save Template to Library Schedule Pub…" at bounding box center [1117, 19] width 26 height 26
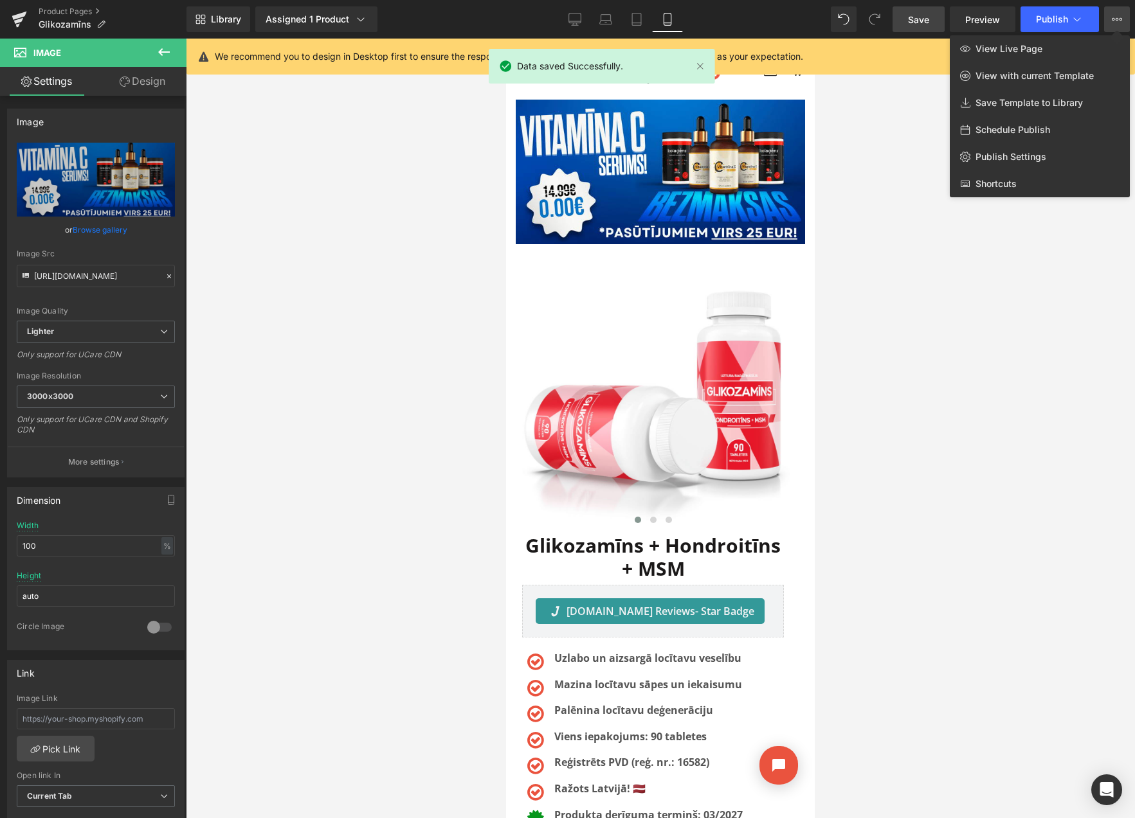
click at [1013, 127] on span "Schedule Publish" at bounding box center [1012, 130] width 75 height 12
select select
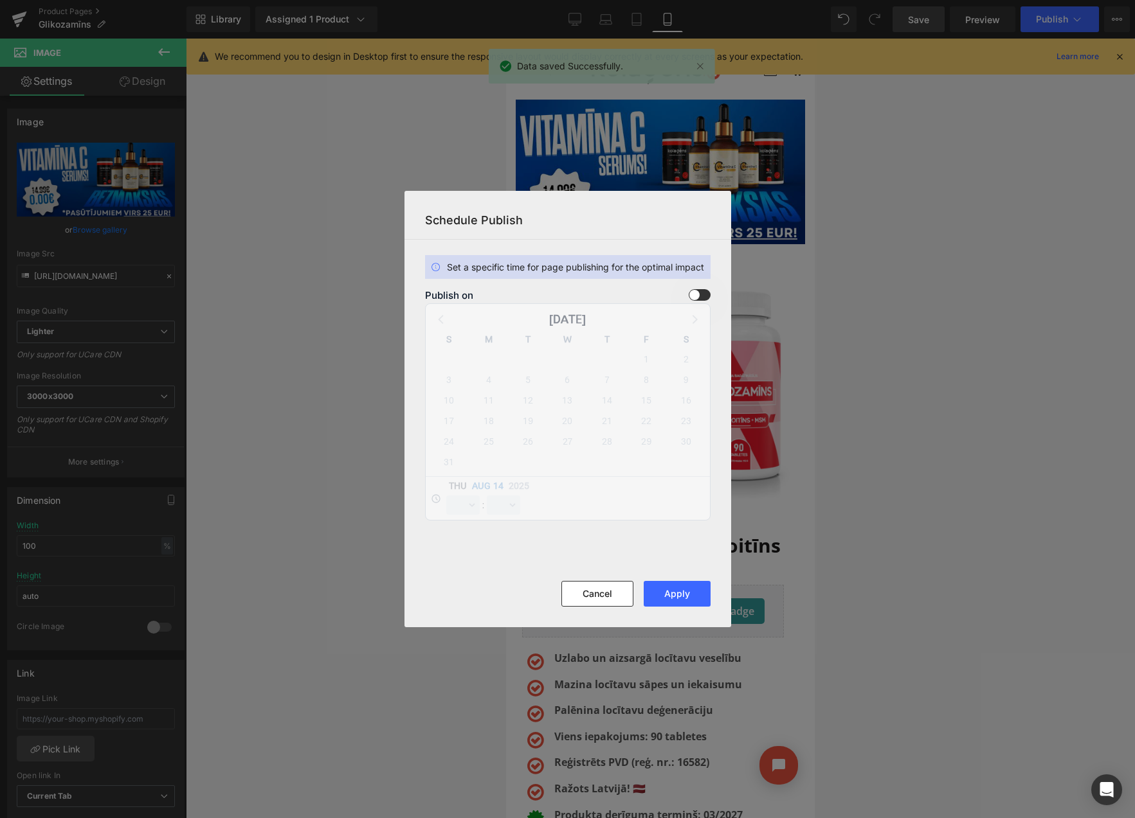
click at [701, 294] on span at bounding box center [700, 295] width 22 height 12
click at [0, 0] on input "checkbox" at bounding box center [0, 0] width 0 height 0
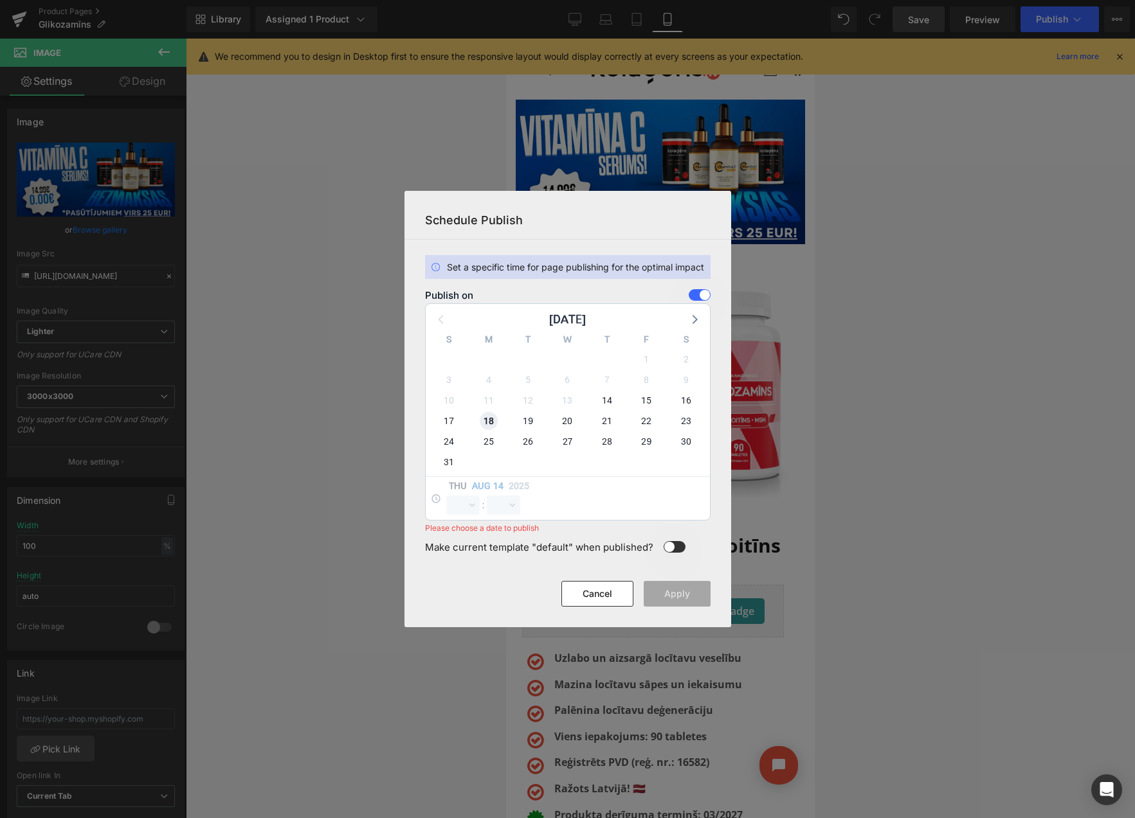
click at [486, 422] on span "18" at bounding box center [489, 421] width 18 height 18
select select "9"
select select "24"
click at [455, 504] on select "00 01 02 03 04 05 06 07 08 09 10 11 12 13 14 15 16 17 18 19 20 21 22 23" at bounding box center [462, 505] width 33 height 19
select select "23"
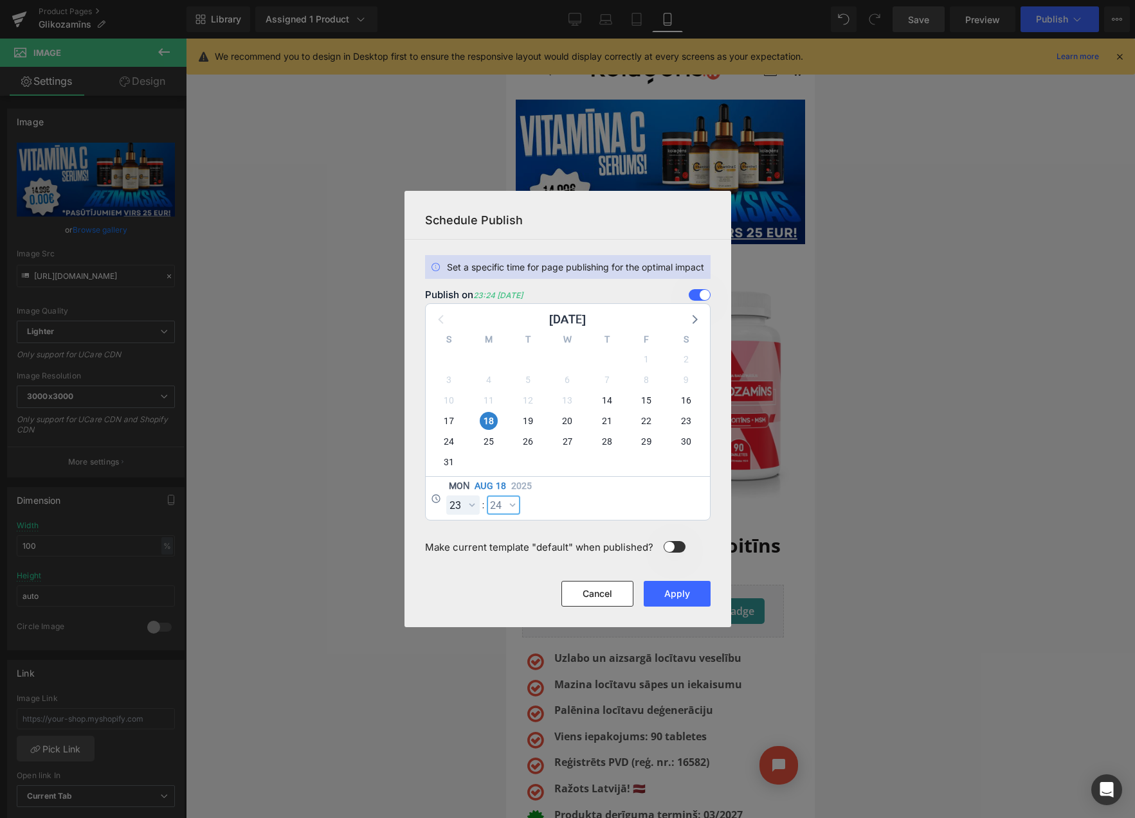
click at [505, 507] on select "00 01 02 03 04 05 06 07 08 09 10 11 12 13 14 15 16 17 18 19 20 21 22 23 24 25 2…" at bounding box center [503, 505] width 33 height 19
select select "59"
click at [676, 594] on button "Apply" at bounding box center [677, 594] width 67 height 26
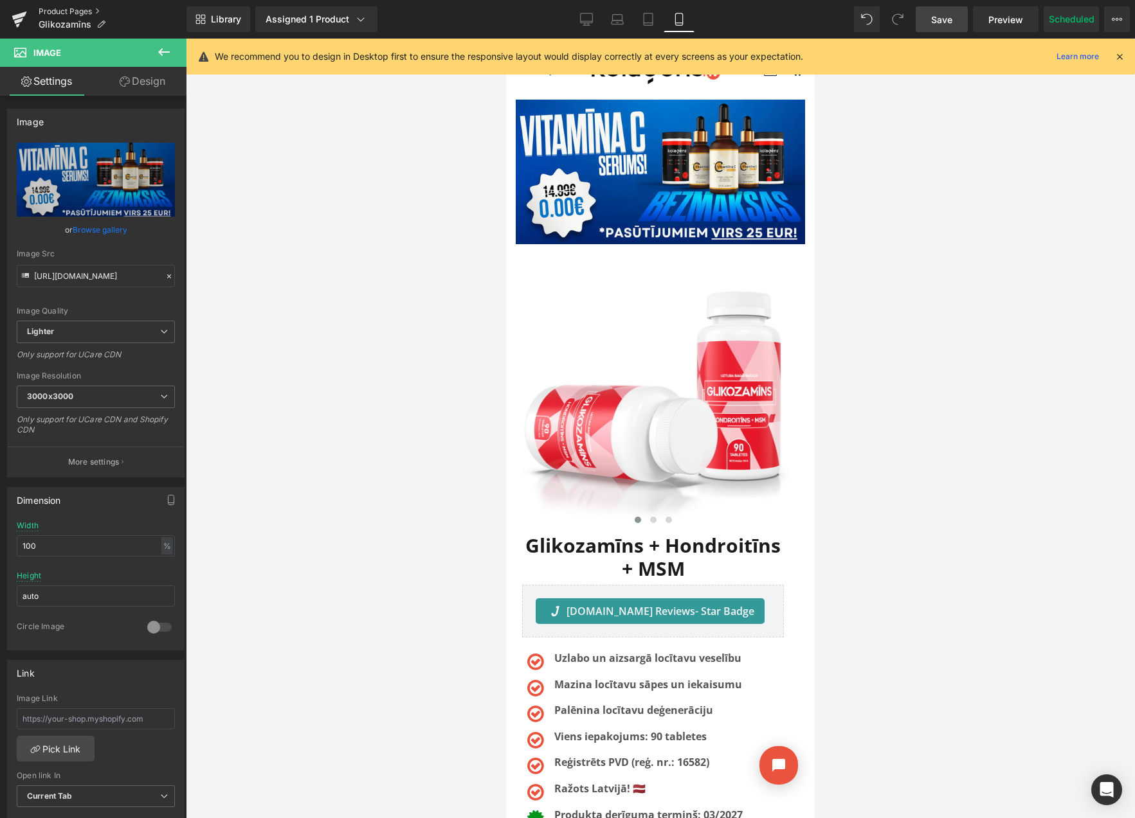
click at [62, 9] on link "Product Pages" at bounding box center [113, 11] width 148 height 10
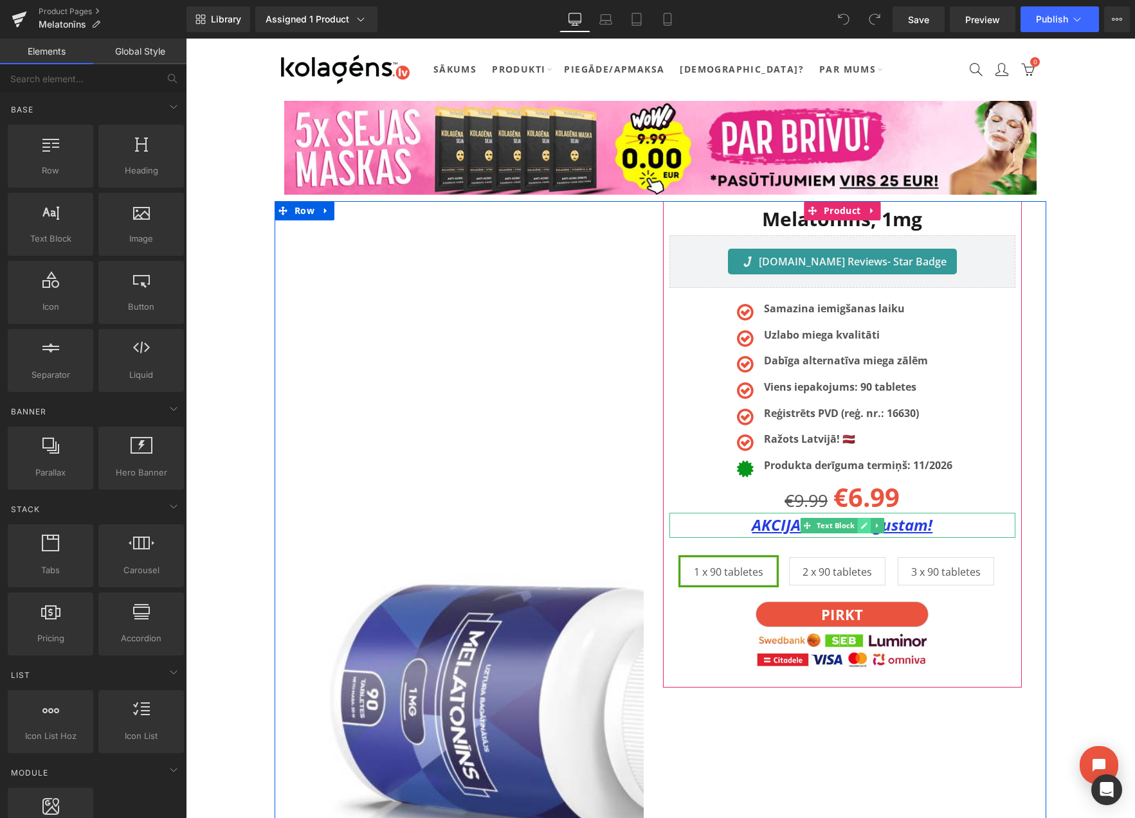
click at [862, 524] on icon at bounding box center [863, 526] width 7 height 8
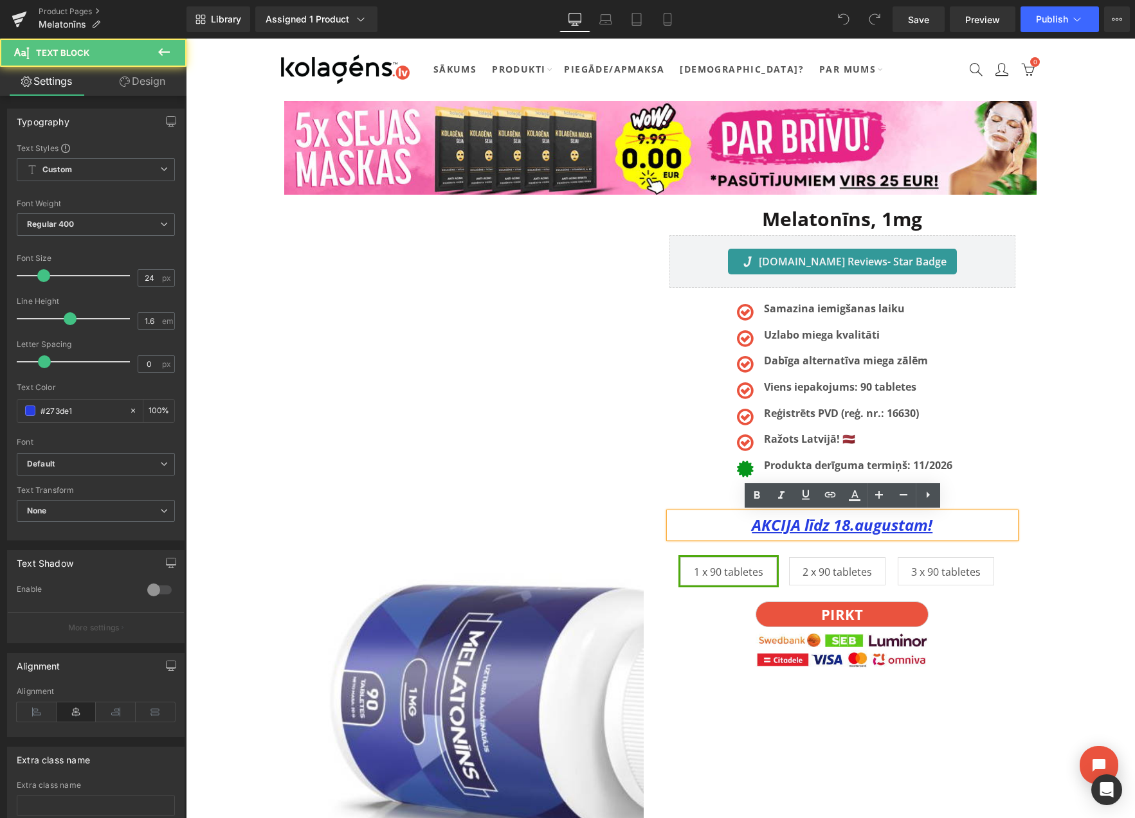
click at [850, 527] on u "AKCIJA līdz 18.augustam!" at bounding box center [842, 524] width 181 height 21
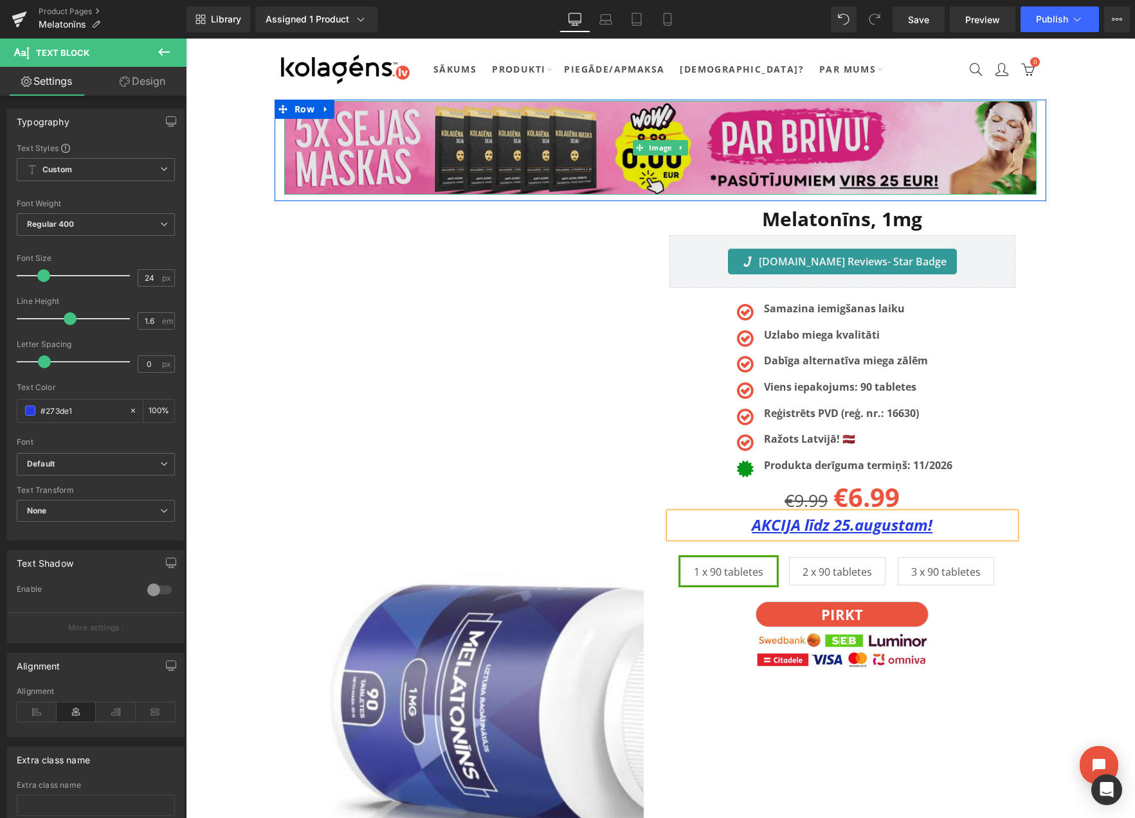
click at [662, 124] on img at bounding box center [660, 148] width 752 height 94
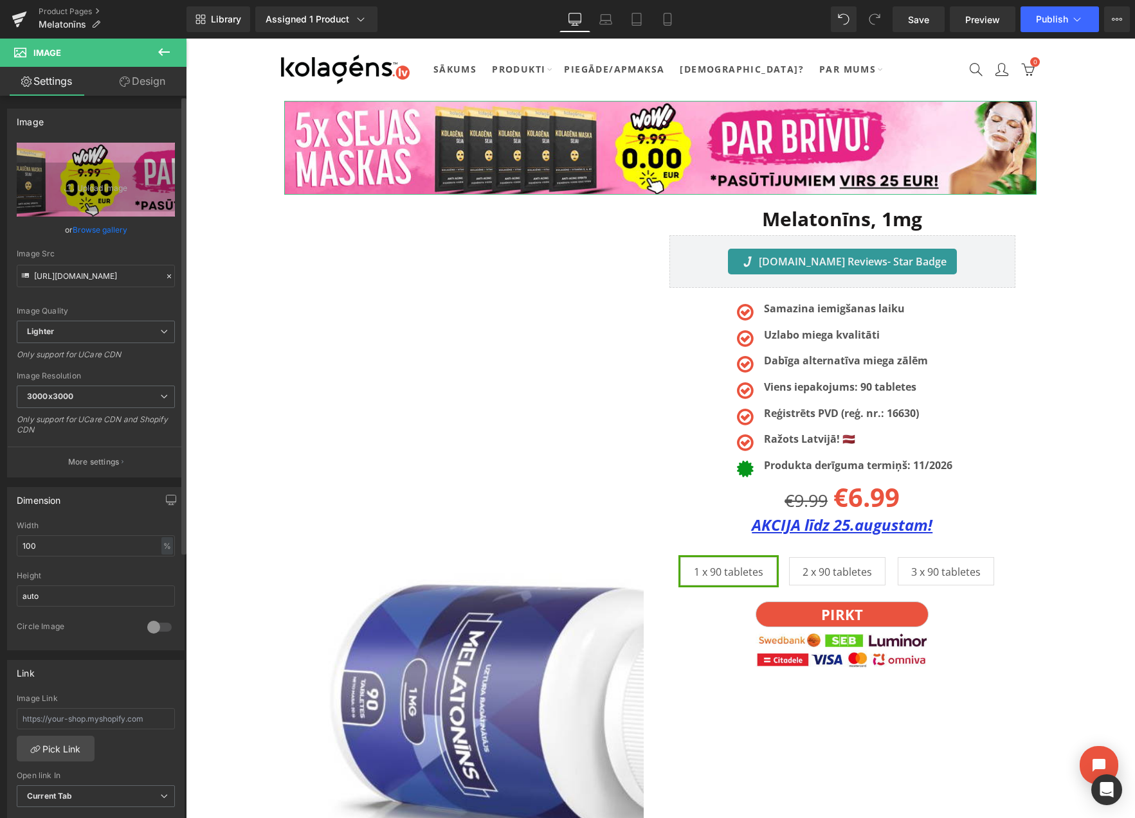
click at [98, 228] on link "Browse gallery" at bounding box center [100, 230] width 55 height 23
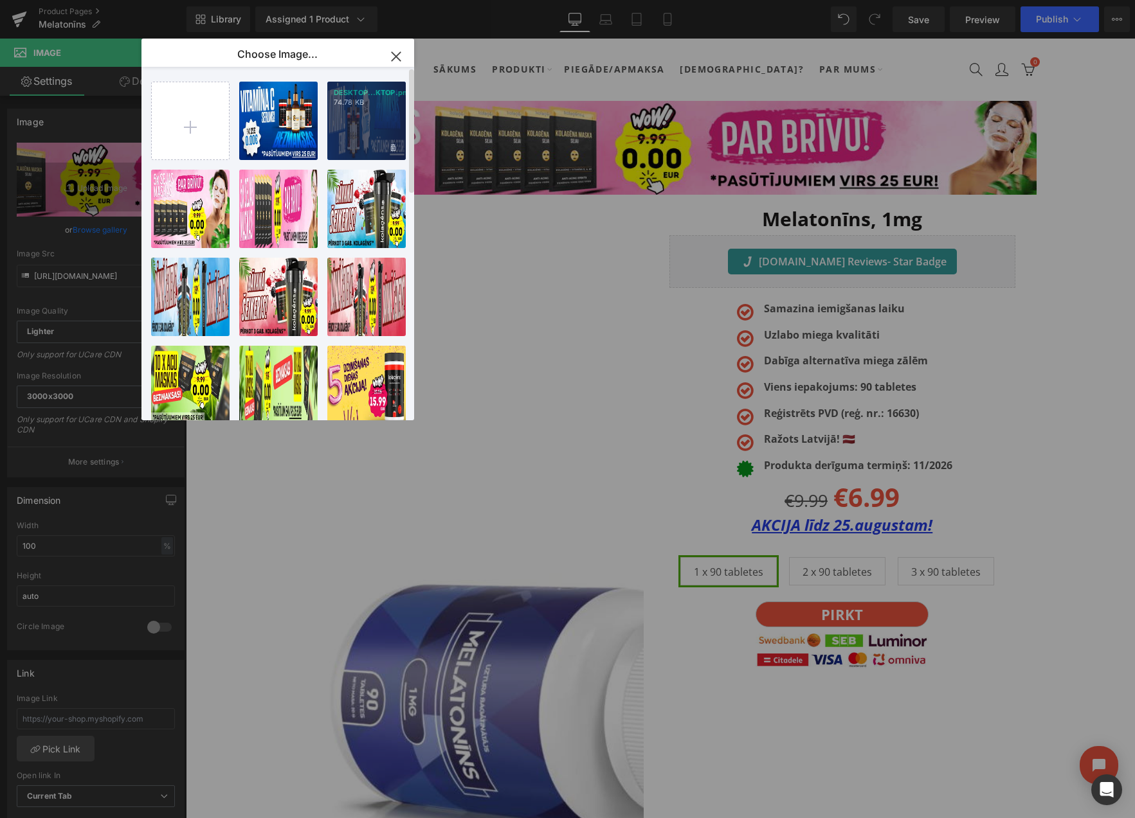
click at [356, 122] on div "DESKTOP...KTOP.png 74.78 KB" at bounding box center [366, 121] width 78 height 78
type input "[URL][DOMAIN_NAME]"
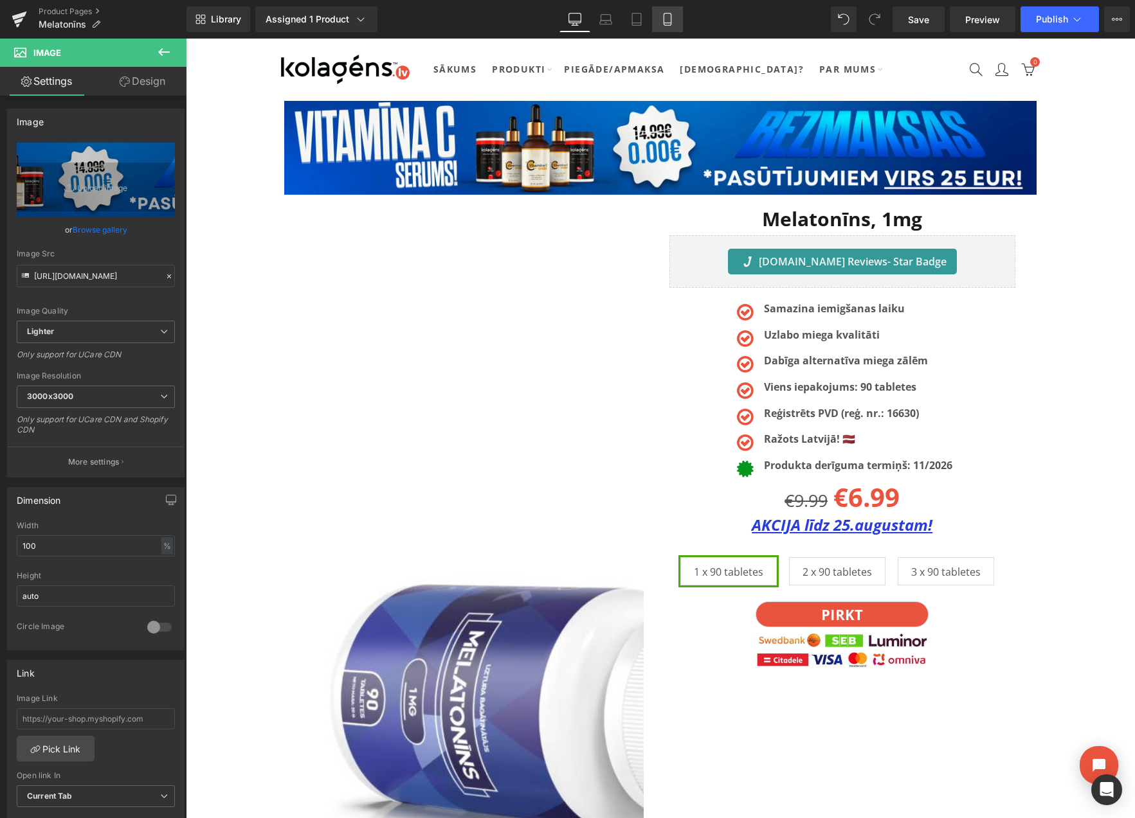
click at [665, 21] on icon at bounding box center [667, 19] width 13 height 13
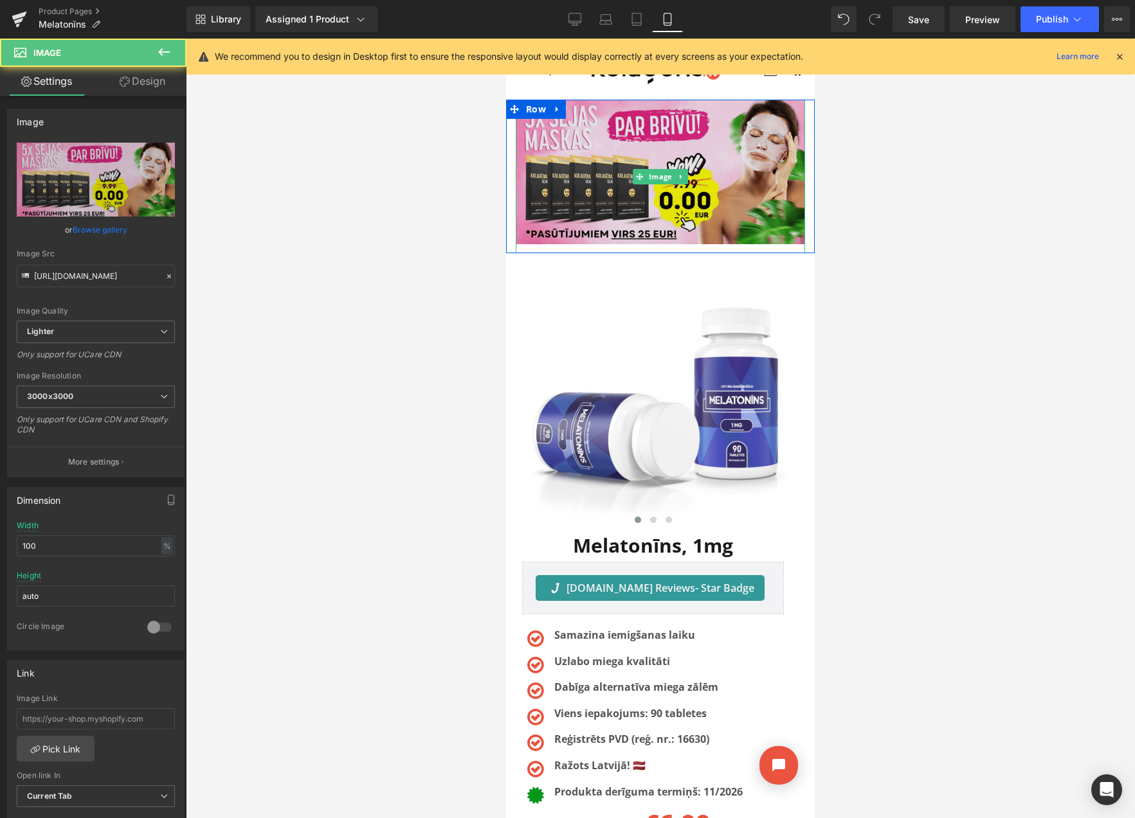
click at [534, 134] on img at bounding box center [660, 177] width 289 height 154
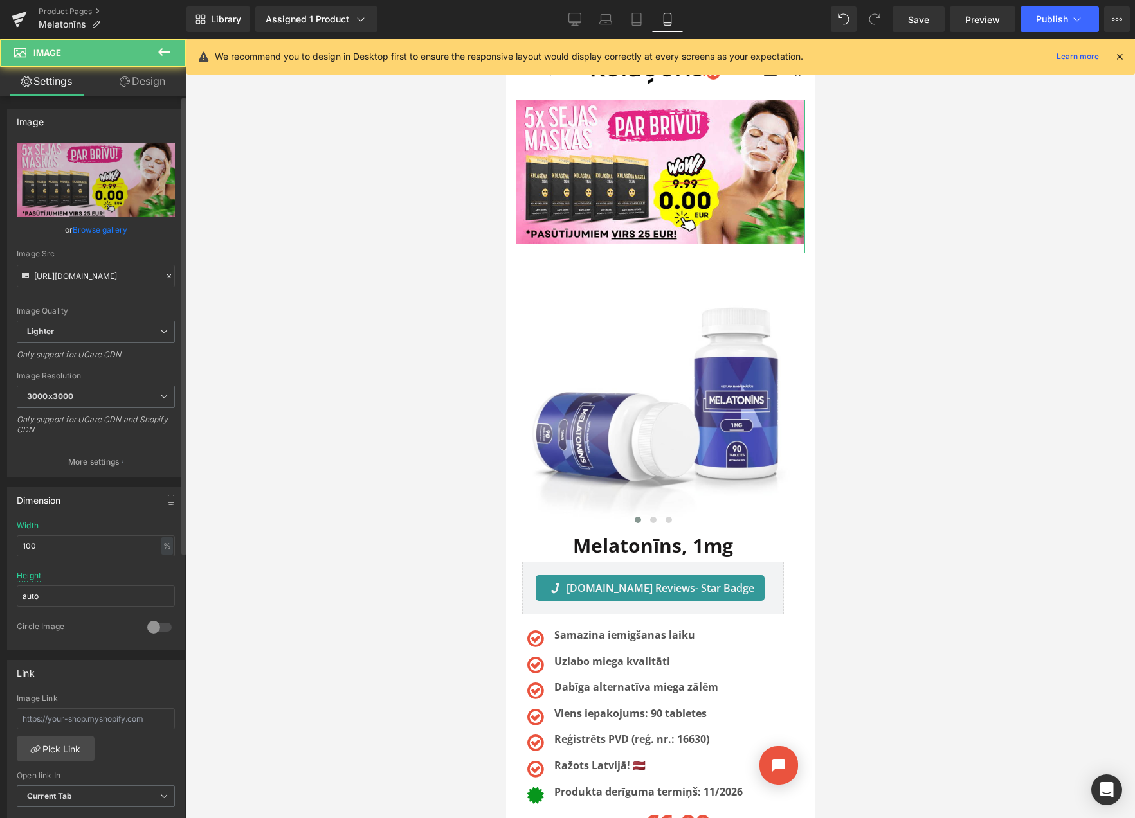
click at [95, 230] on link "Browse gallery" at bounding box center [100, 230] width 55 height 23
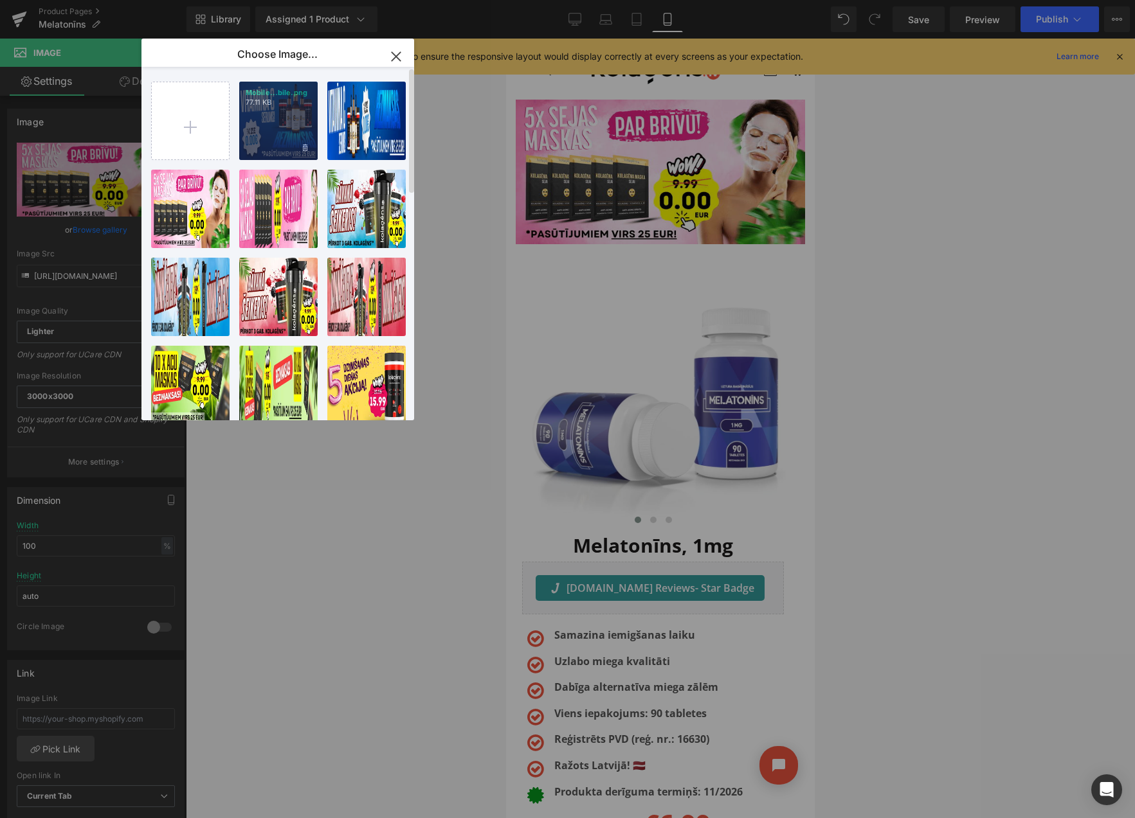
click at [280, 125] on div "Mobile...bile.png 77.11 KB" at bounding box center [278, 121] width 78 height 78
type input "https://ucarecdn.com/49560675-c5b9-4d0a-a439-362e935598e2/-/format/auto/-/previ…"
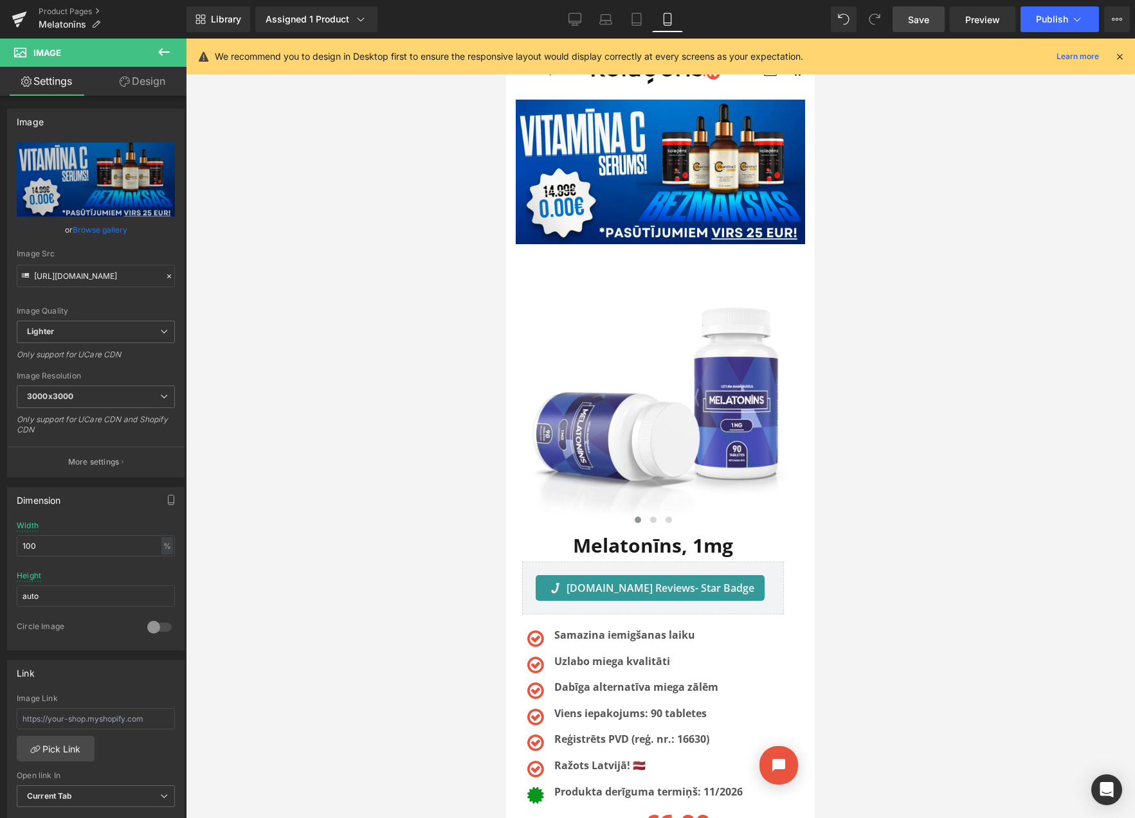
click at [896, 24] on link "Save" at bounding box center [918, 19] width 52 height 26
click at [1107, 18] on button "View Live Page View with current Template Save Template to Library Schedule Pub…" at bounding box center [1117, 19] width 26 height 26
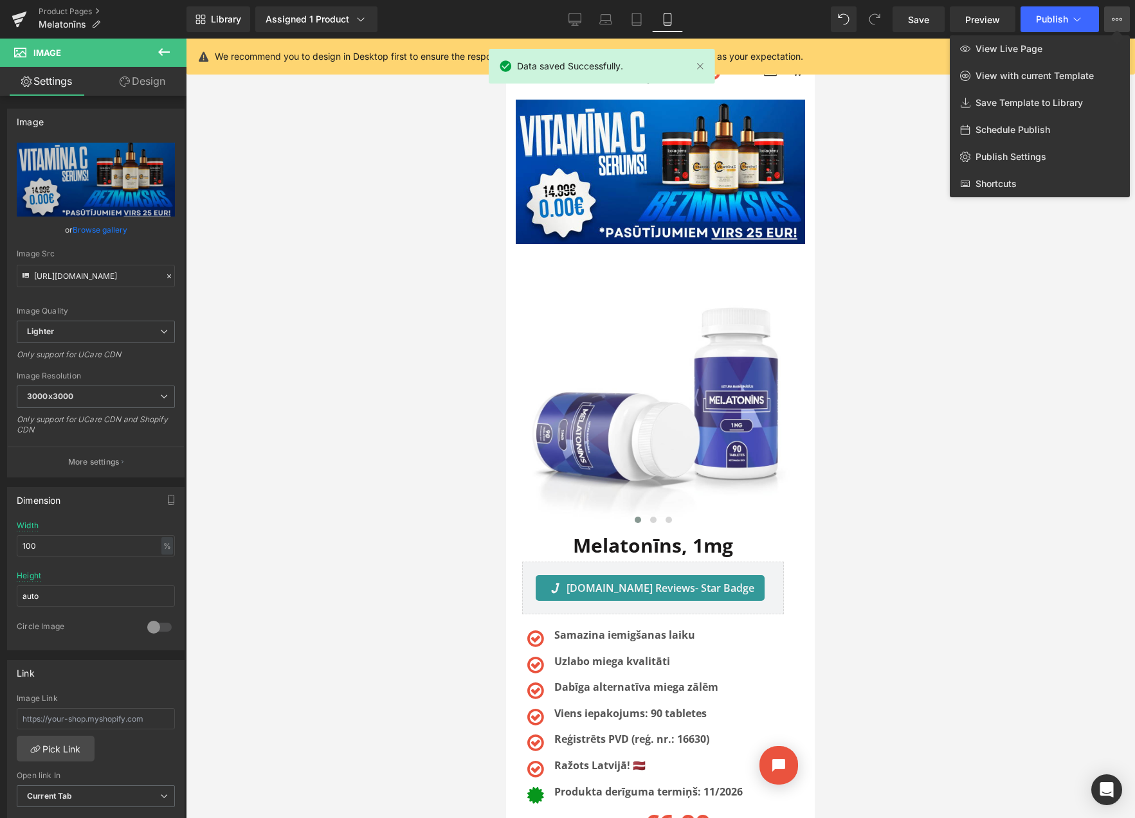
click at [995, 134] on span "Schedule Publish" at bounding box center [1012, 130] width 75 height 12
select select
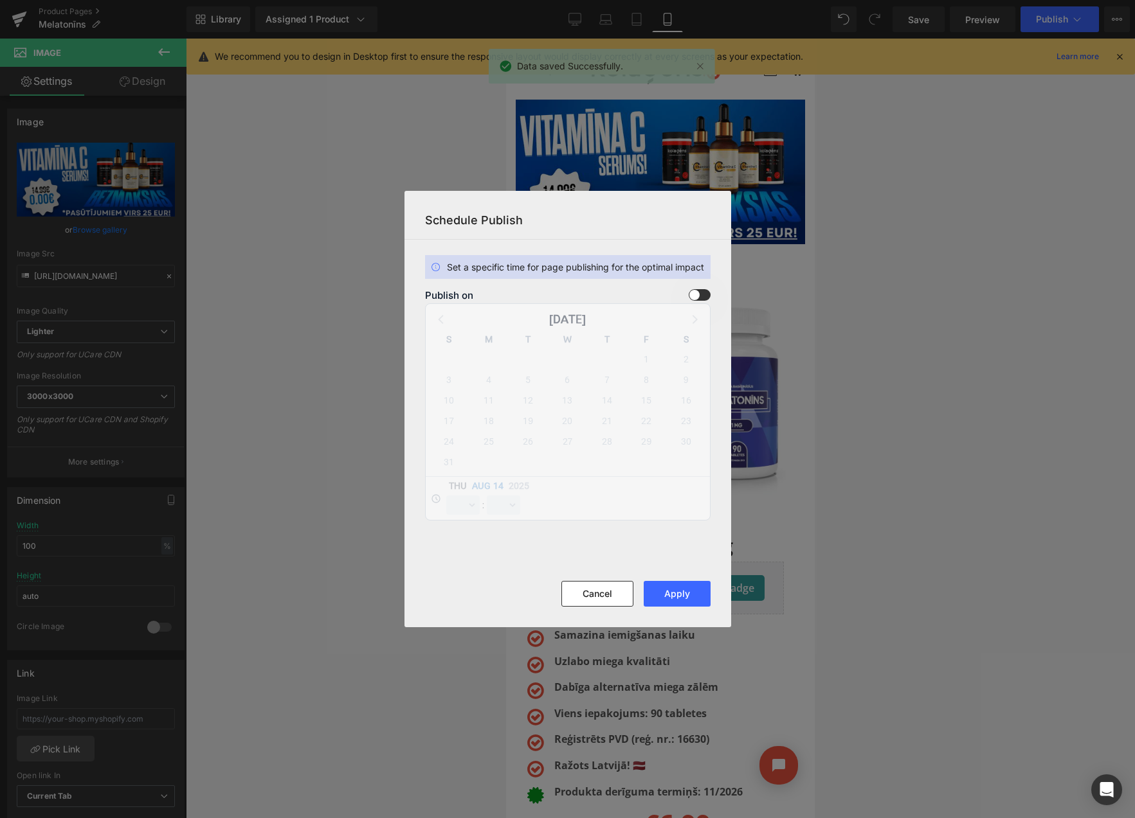
click at [699, 293] on span at bounding box center [700, 295] width 22 height 12
click at [0, 0] on input "checkbox" at bounding box center [0, 0] width 0 height 0
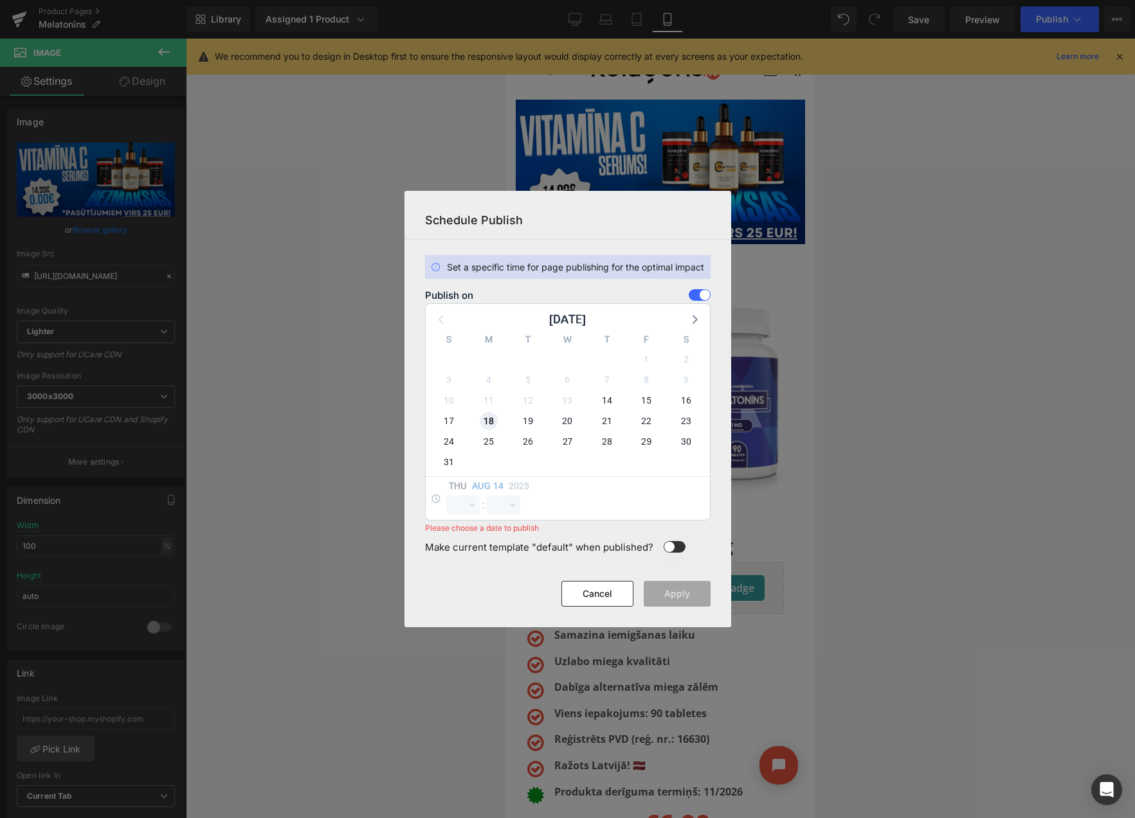
click at [487, 424] on span "18" at bounding box center [489, 421] width 18 height 18
select select "9"
select select "25"
click at [457, 506] on select "00 01 02 03 04 05 06 07 08 09 10 11 12 13 14 15 16 17 18 19 20 21 22 23" at bounding box center [462, 505] width 33 height 19
select select "23"
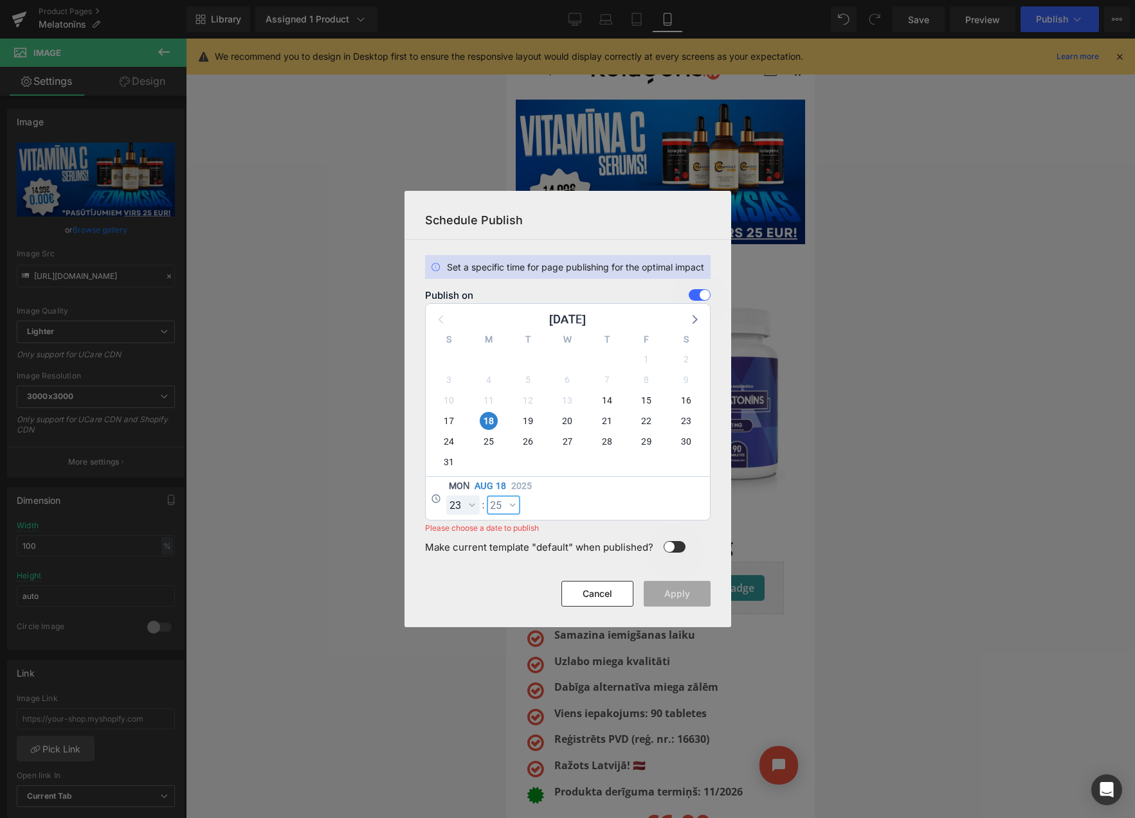
click at [497, 510] on select "00 01 02 03 04 05 06 07 08 09 10 11 12 13 14 15 16 17 18 19 20 21 22 23 24 25 2…" at bounding box center [503, 505] width 33 height 19
select select "59"
click at [670, 595] on button "Apply" at bounding box center [677, 594] width 67 height 26
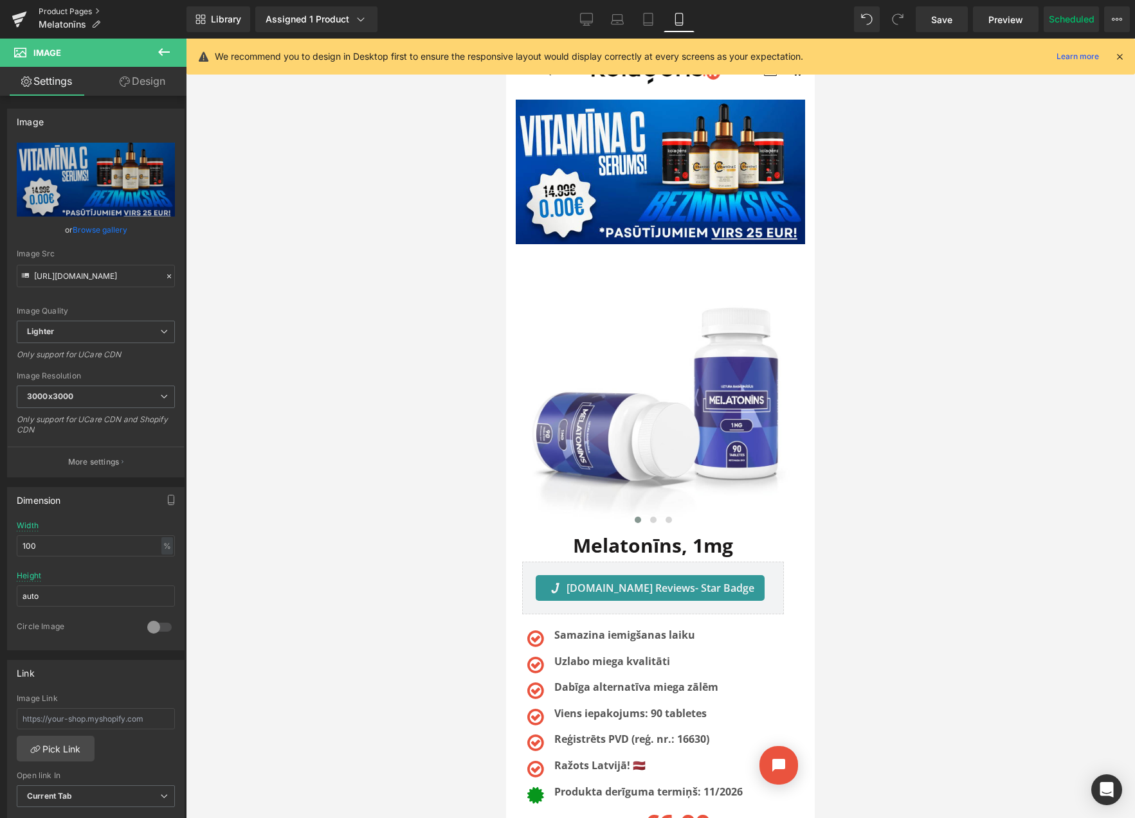
click at [64, 10] on link "Product Pages" at bounding box center [113, 11] width 148 height 10
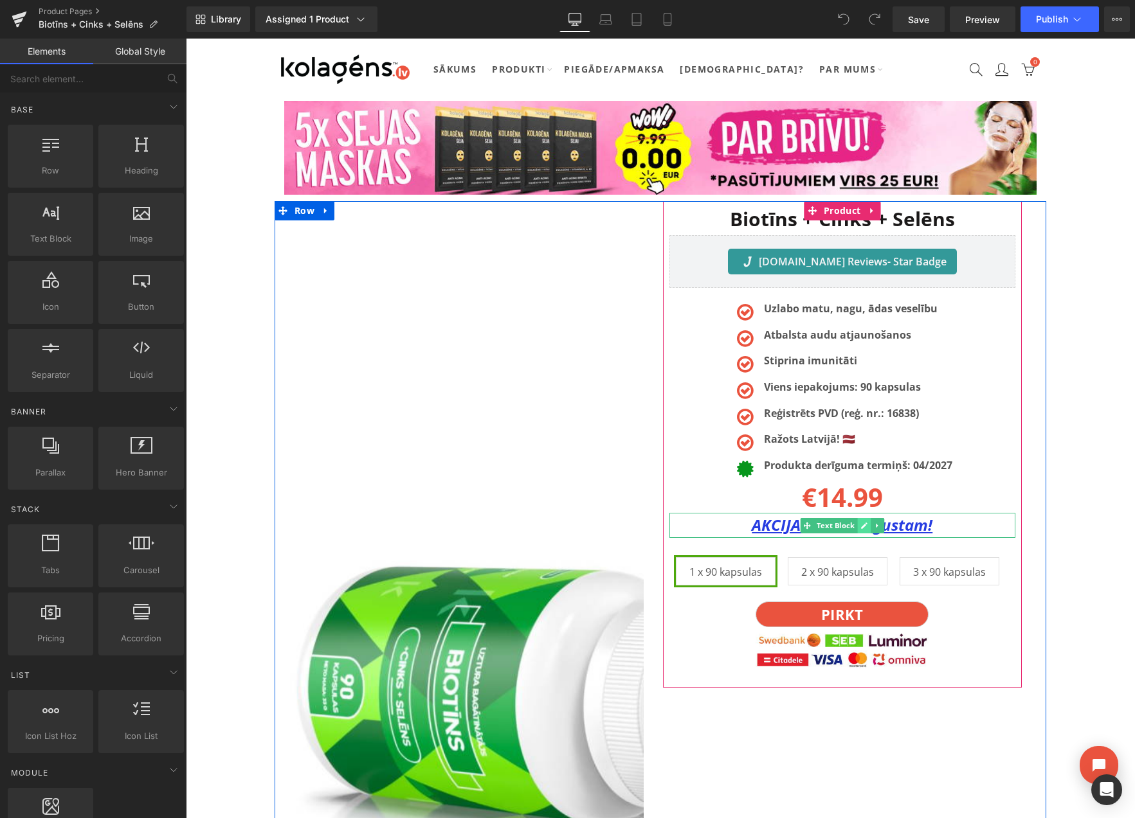
click at [860, 527] on icon at bounding box center [863, 526] width 7 height 8
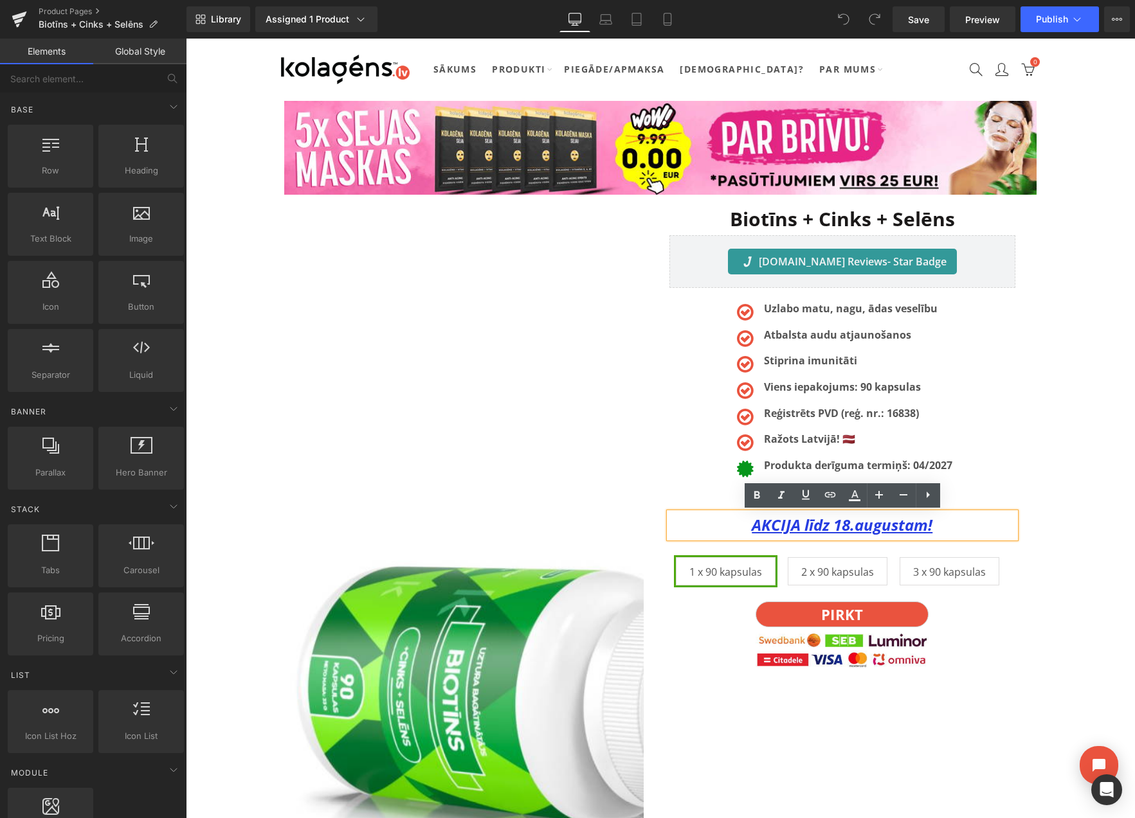
click at [851, 528] on u "AKCIJA līdz 18.augustam!" at bounding box center [842, 524] width 181 height 21
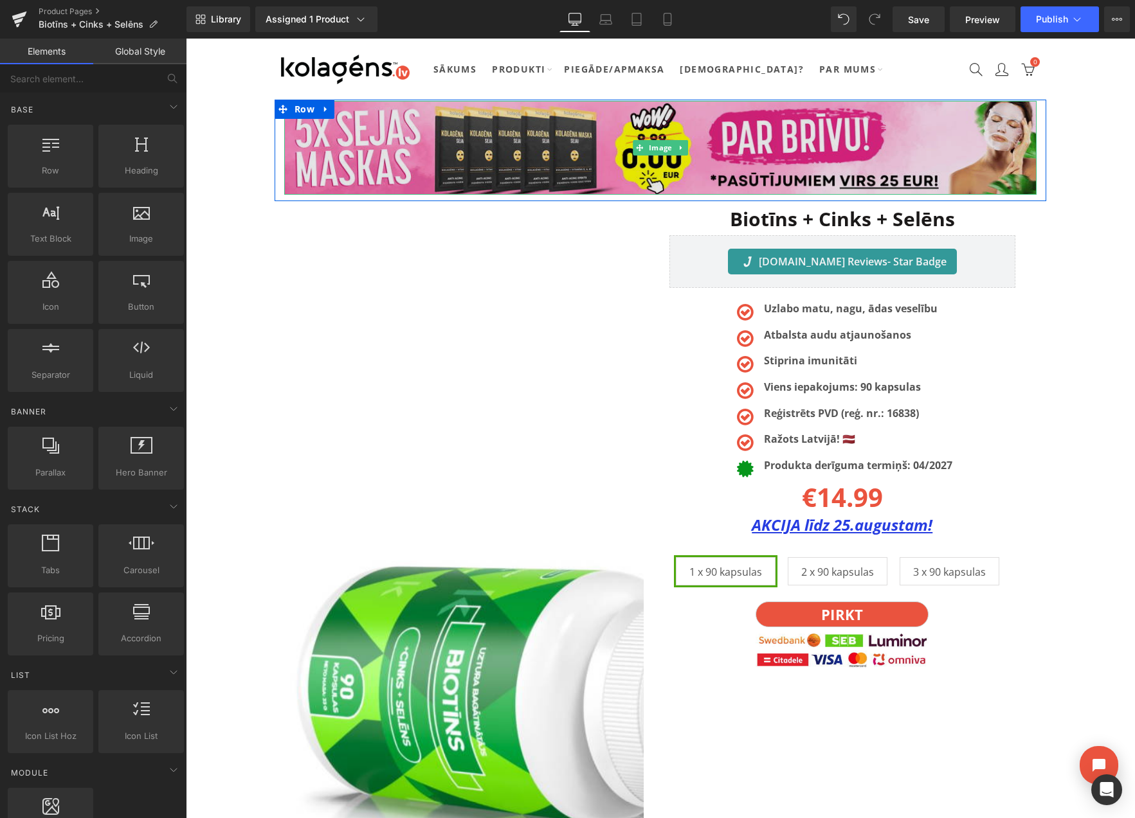
click at [726, 132] on img at bounding box center [660, 148] width 752 height 94
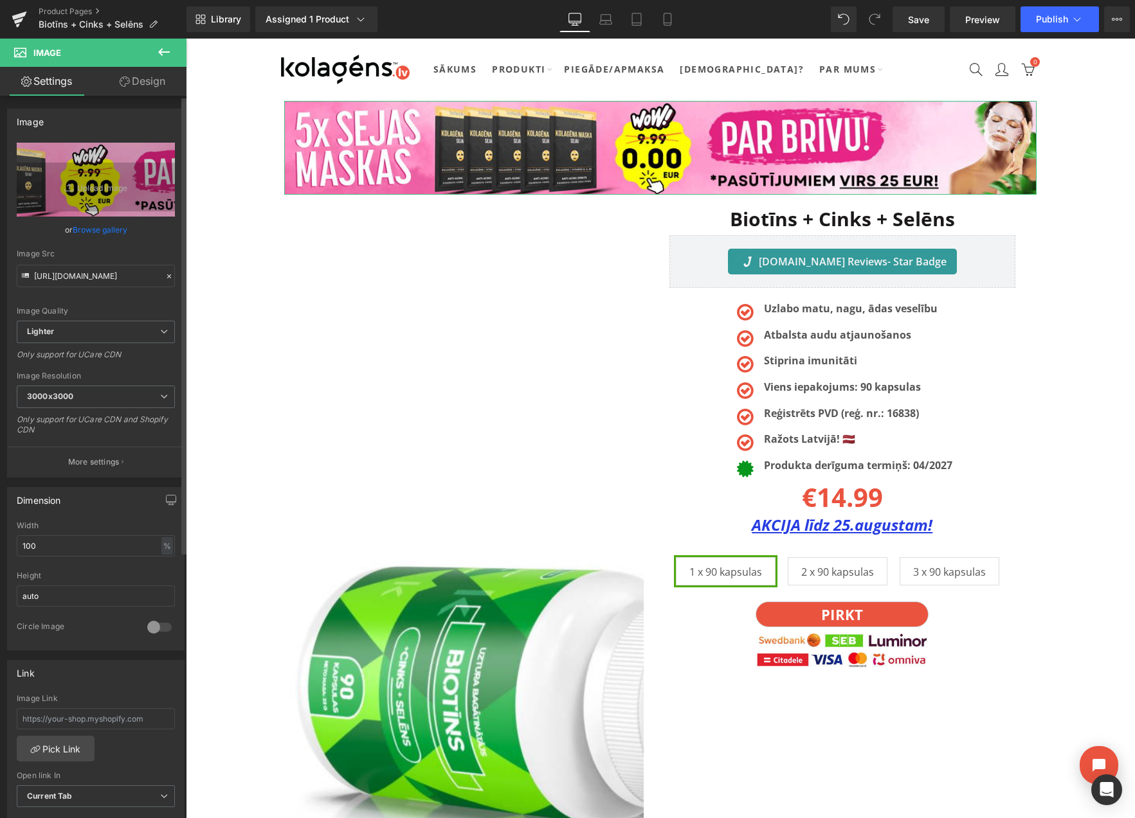
click at [89, 229] on link "Browse gallery" at bounding box center [100, 230] width 55 height 23
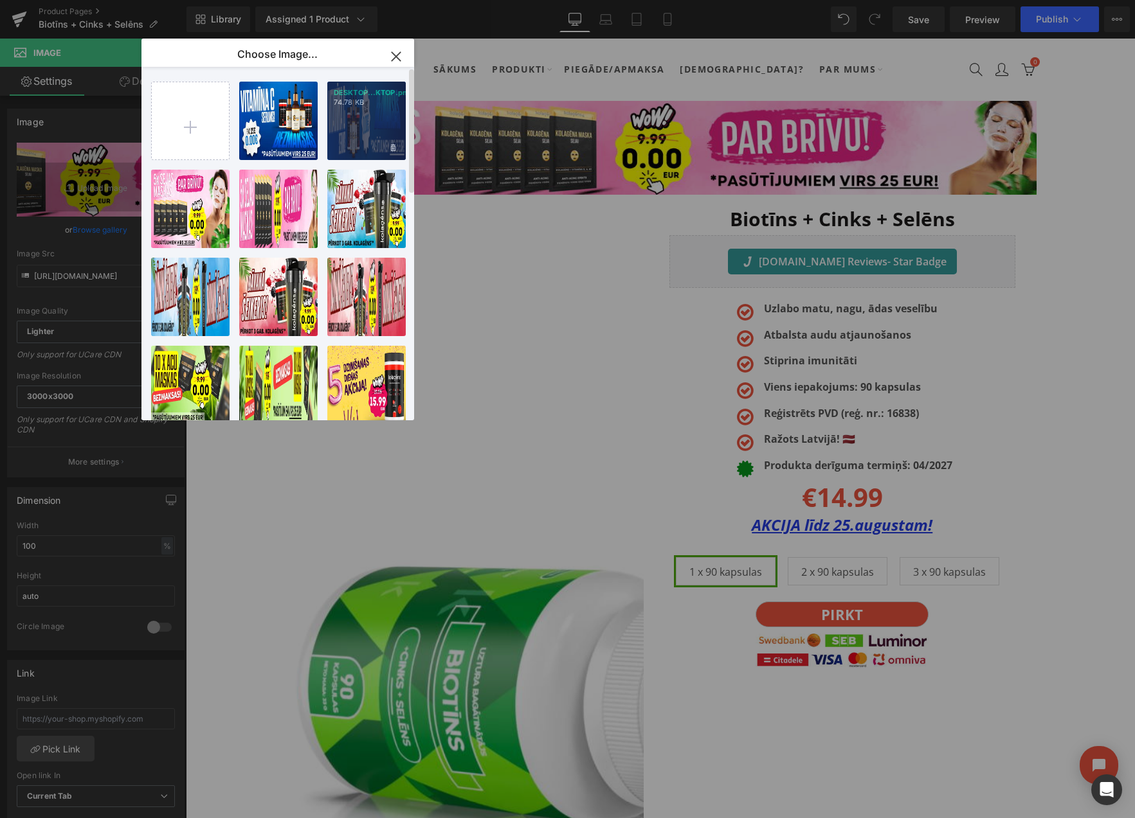
click at [359, 123] on div "DESKTOP...KTOP.png 74.78 KB" at bounding box center [366, 121] width 78 height 78
type input "[URL][DOMAIN_NAME]"
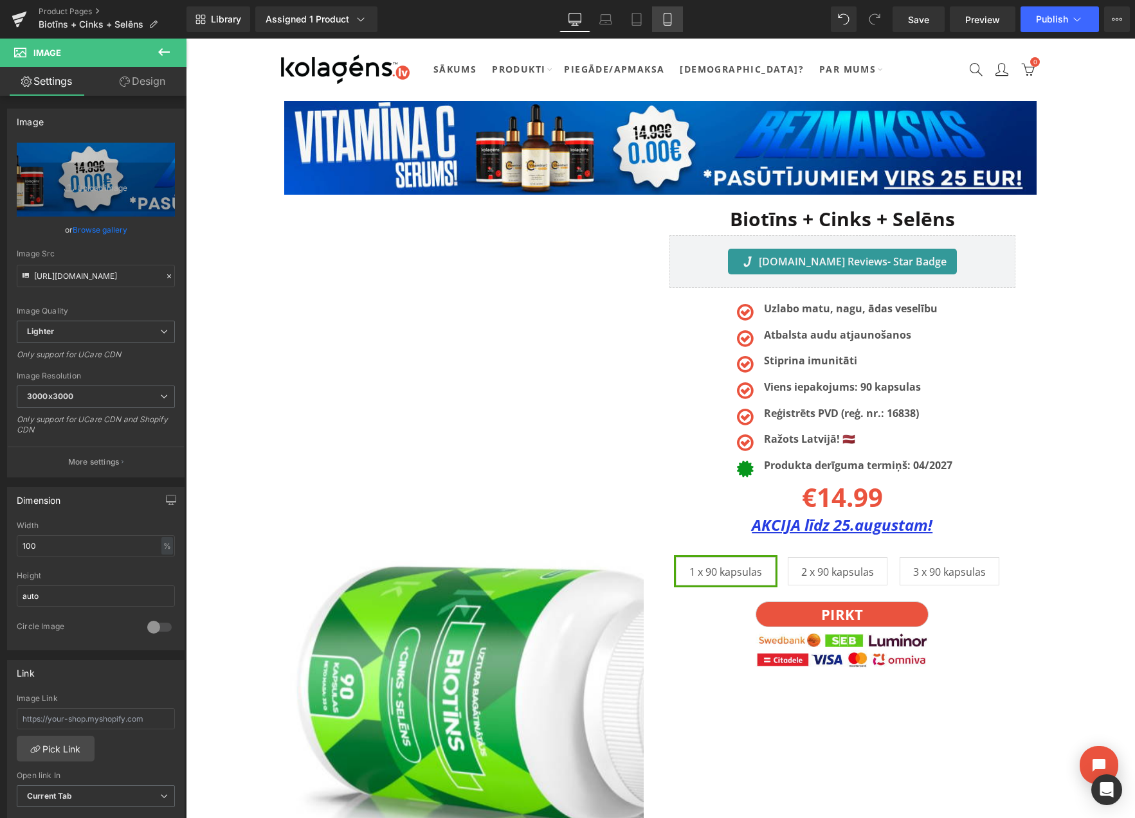
click at [669, 26] on link "Mobile" at bounding box center [667, 19] width 31 height 26
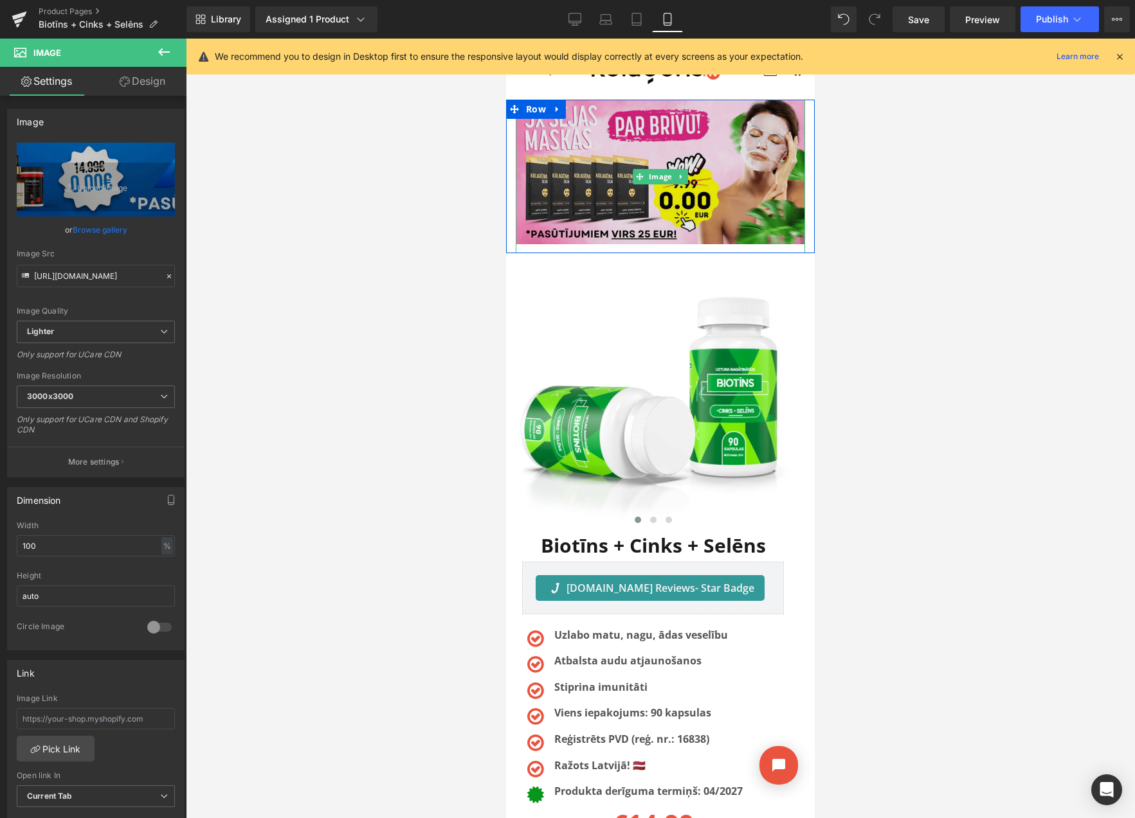
click at [586, 134] on img at bounding box center [660, 177] width 289 height 154
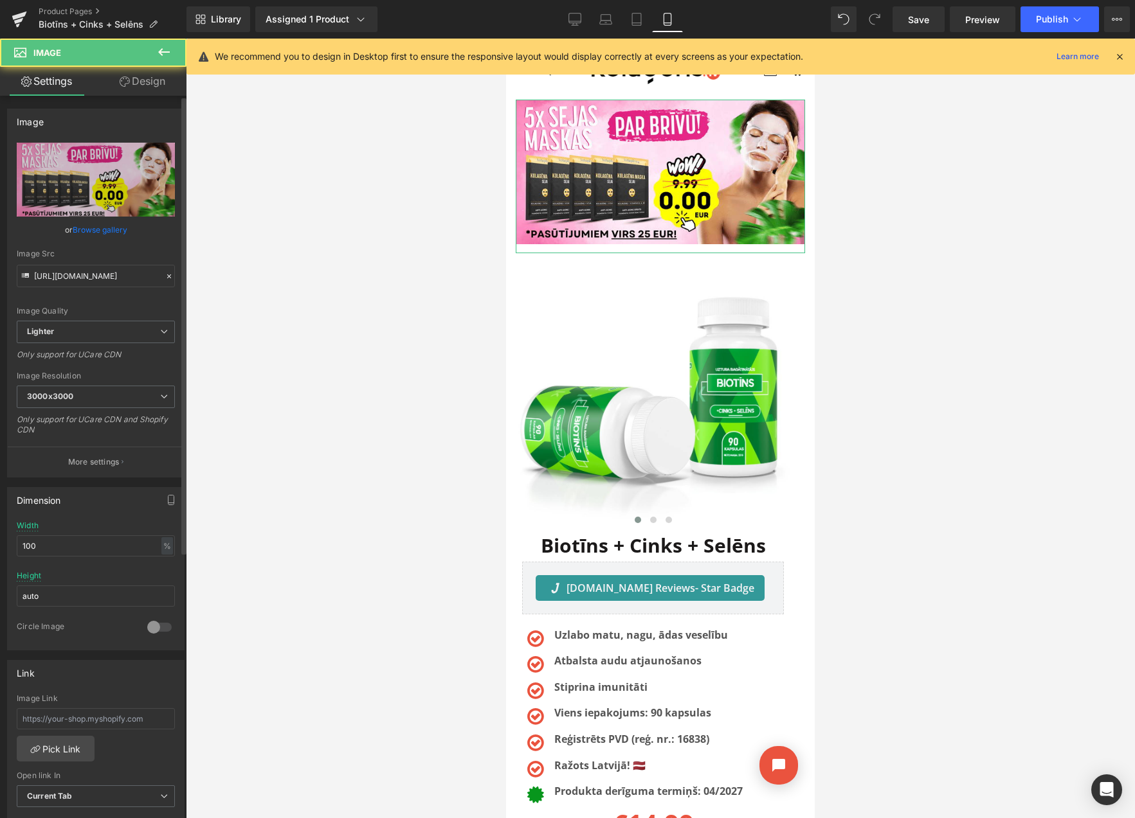
click at [100, 228] on link "Browse gallery" at bounding box center [100, 230] width 55 height 23
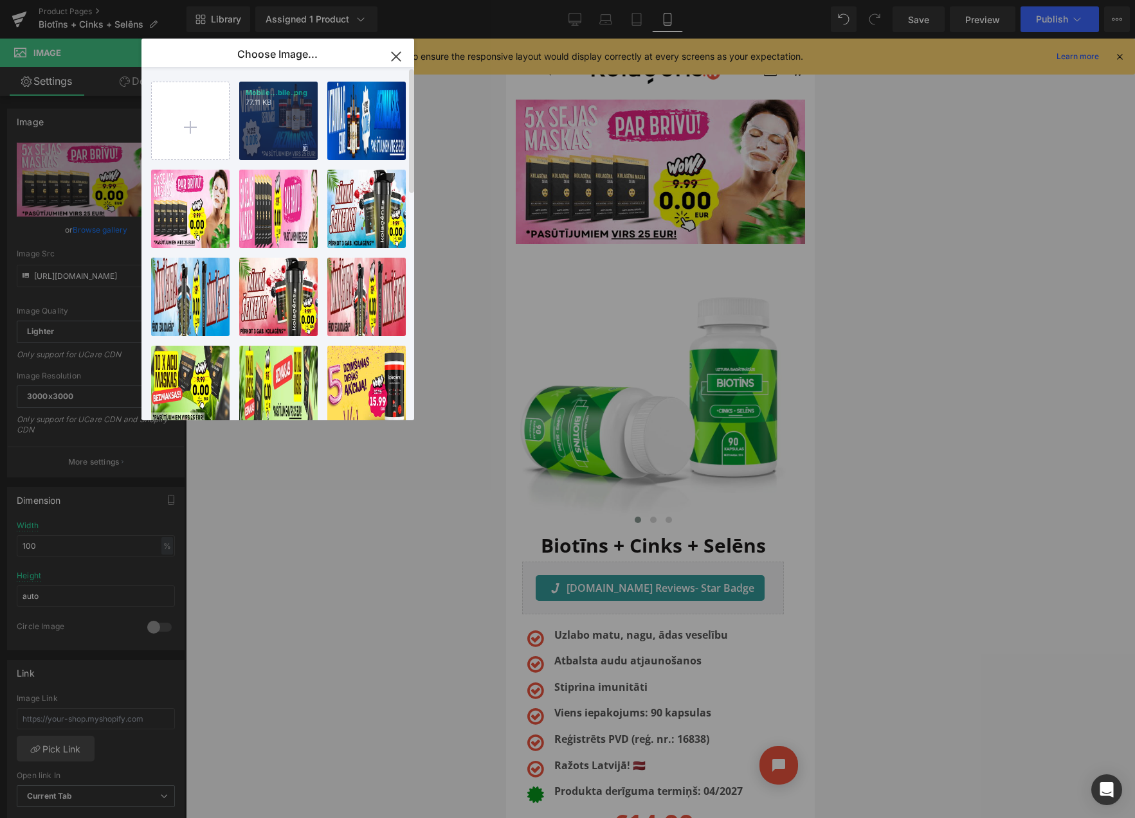
click at [250, 128] on div "Mobile...bile.png 77.11 KB" at bounding box center [278, 121] width 78 height 78
type input "[URL][DOMAIN_NAME]"
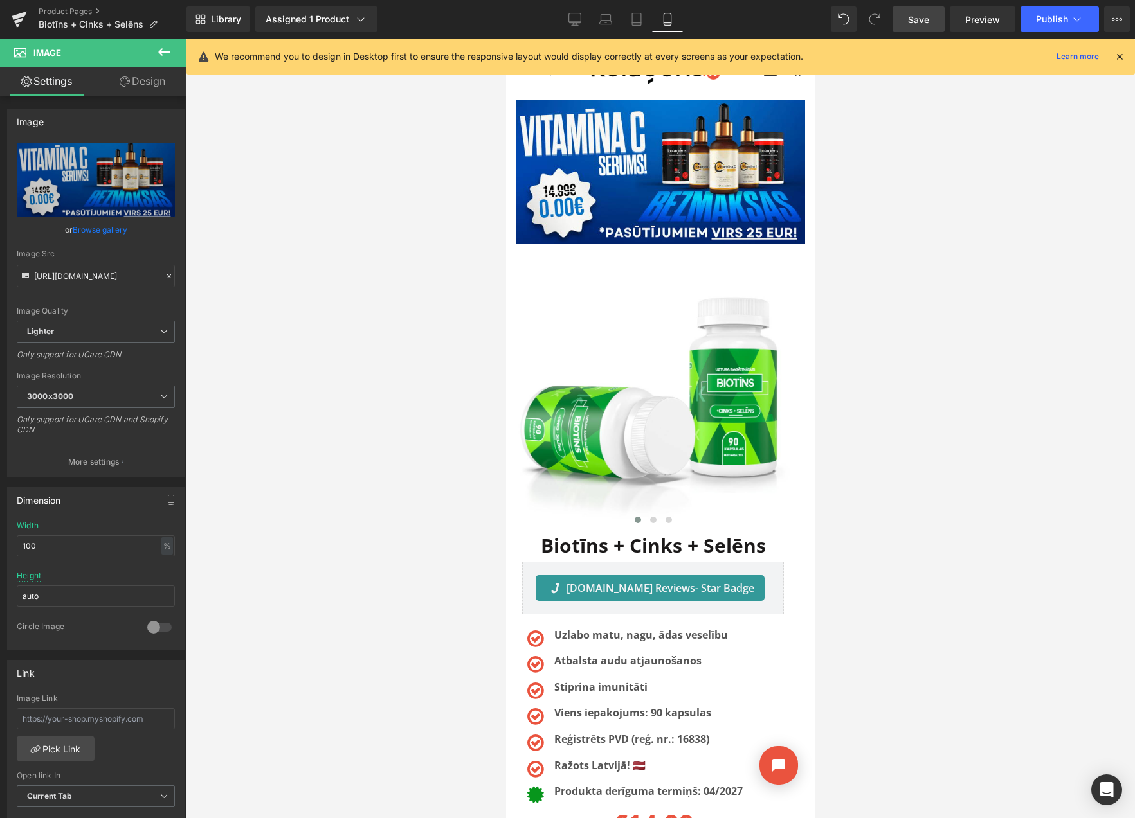
click at [919, 25] on span "Save" at bounding box center [918, 20] width 21 height 14
click at [1118, 19] on icon at bounding box center [1117, 19] width 10 height 10
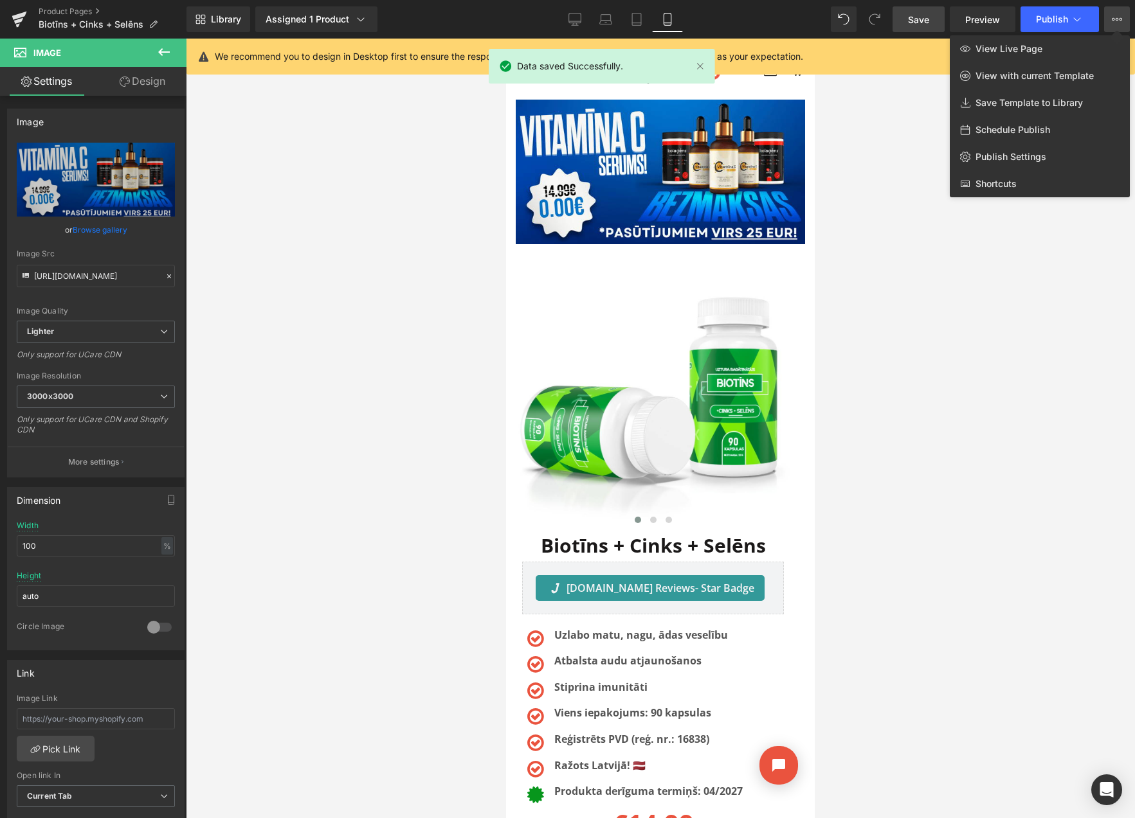
click at [1013, 129] on span "Schedule Publish" at bounding box center [1012, 130] width 75 height 12
select select
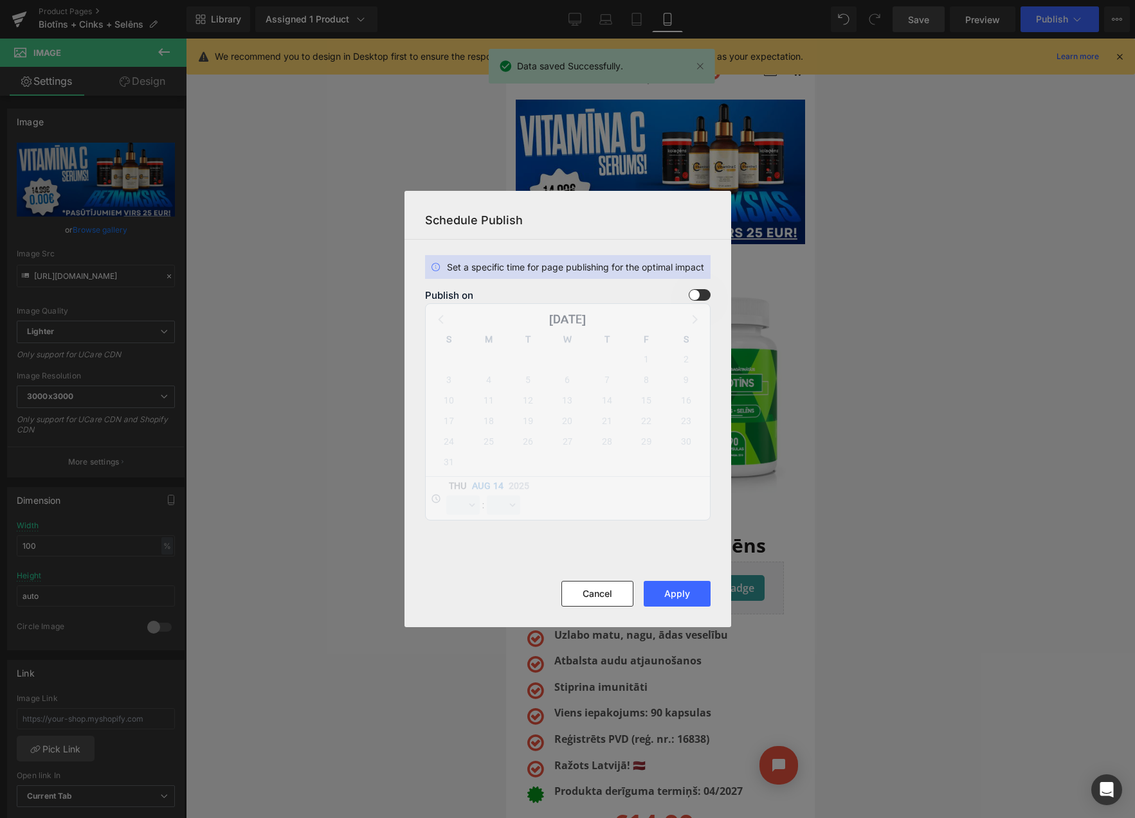
click at [698, 301] on div "Publish on [DATE] S M T W T F S 27 28 29 30 31 1 2 3 4 5 6 7 8 9 10 11 12 13 14…" at bounding box center [567, 404] width 285 height 231
click at [0, 0] on section "Set a specific time for page publishing for the optimal impact Publish on [DATE…" at bounding box center [0, 0] width 0 height 0
click at [698, 291] on span at bounding box center [700, 295] width 22 height 12
click at [0, 0] on input "checkbox" at bounding box center [0, 0] width 0 height 0
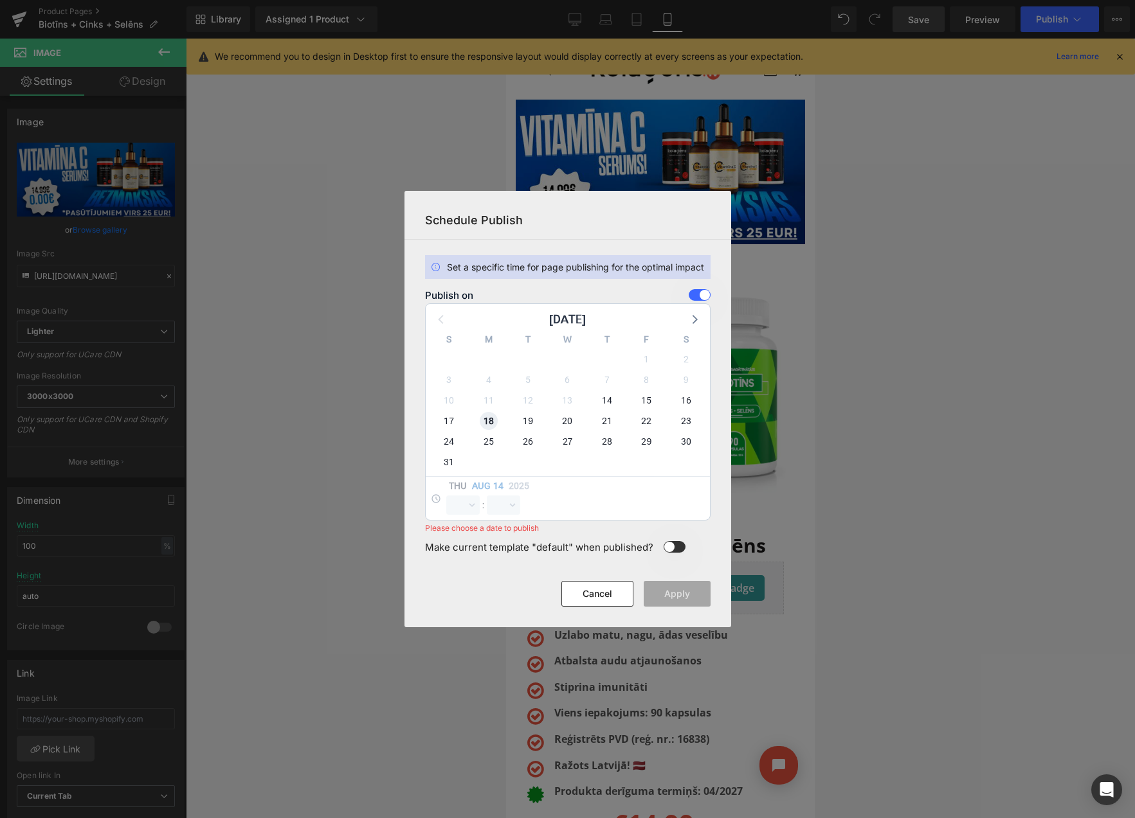
click at [489, 420] on span "18" at bounding box center [489, 421] width 18 height 18
select select "9"
select select "25"
click at [459, 505] on select "00 01 02 03 04 05 06 07 08 09 10 11 12 13 14 15 16 17 18 19 20 21 22 23" at bounding box center [462, 505] width 33 height 19
select select "23"
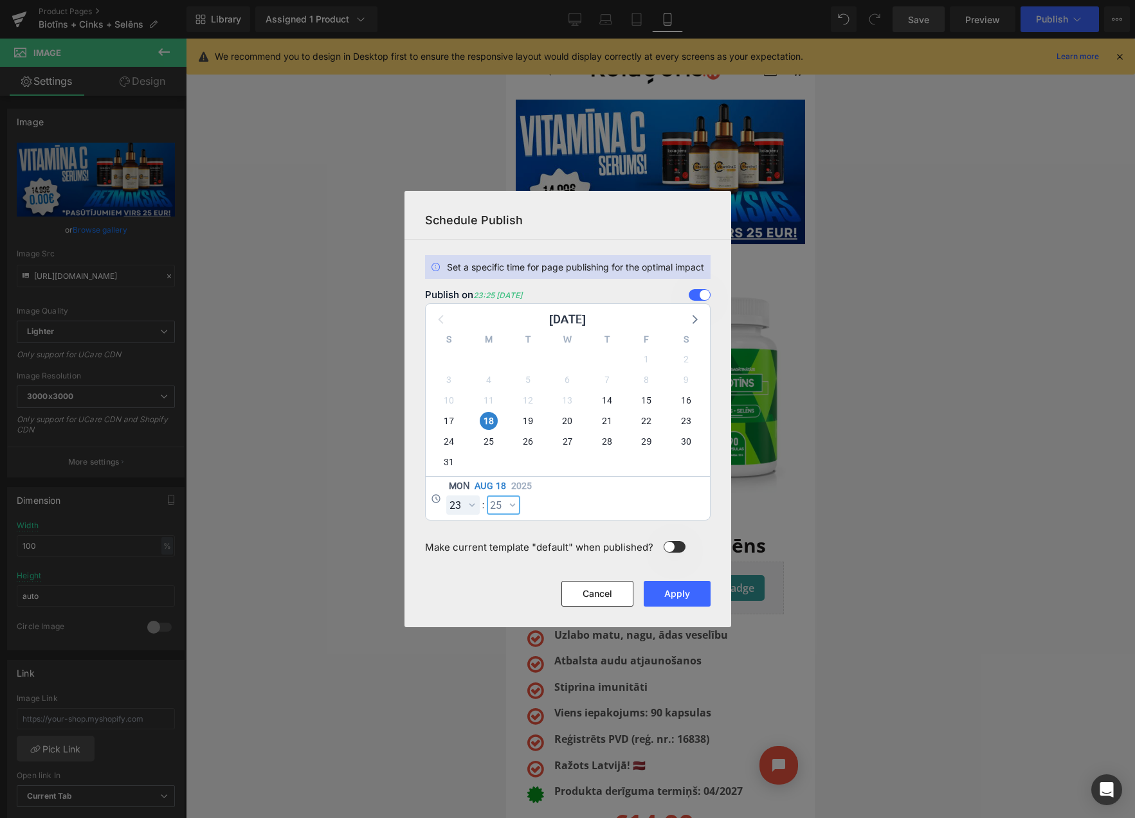
click at [503, 510] on select "00 01 02 03 04 05 06 07 08 09 10 11 12 13 14 15 16 17 18 19 20 21 22 23 24 25 2…" at bounding box center [503, 505] width 33 height 19
select select "59"
click at [672, 595] on button "Apply" at bounding box center [677, 594] width 67 height 26
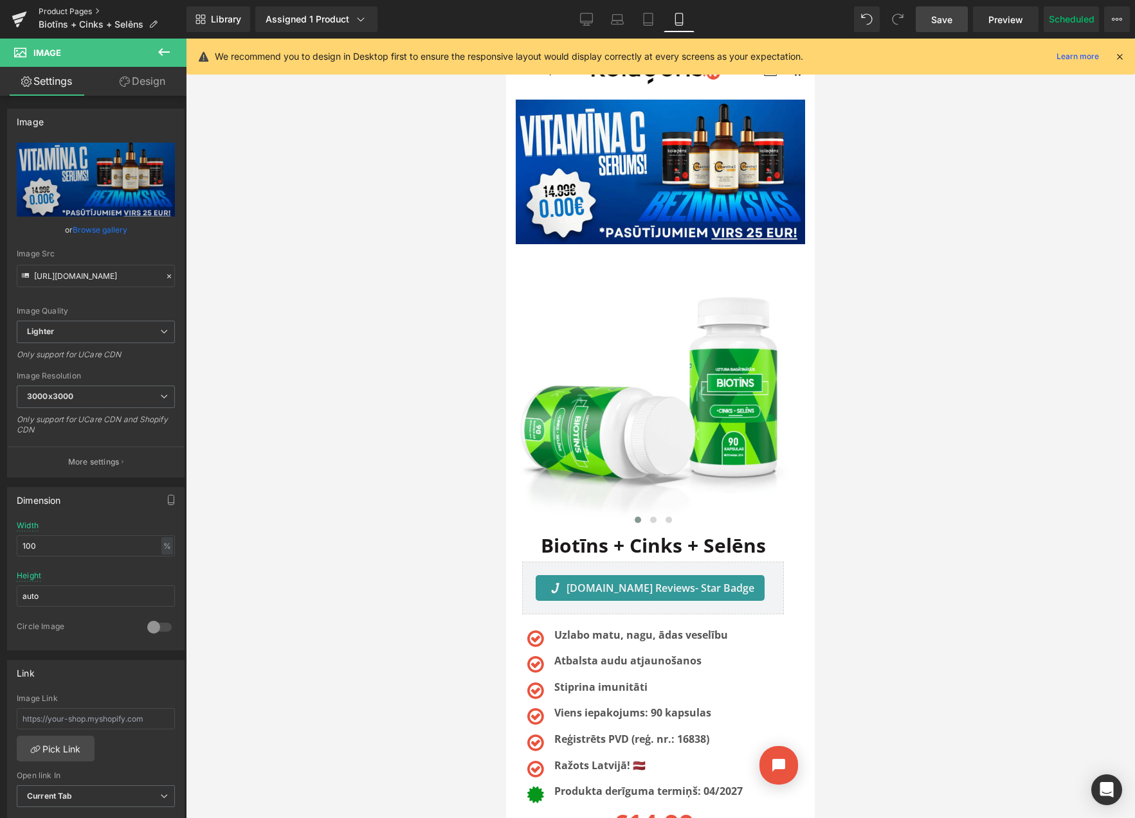
click at [80, 8] on link "Product Pages" at bounding box center [113, 11] width 148 height 10
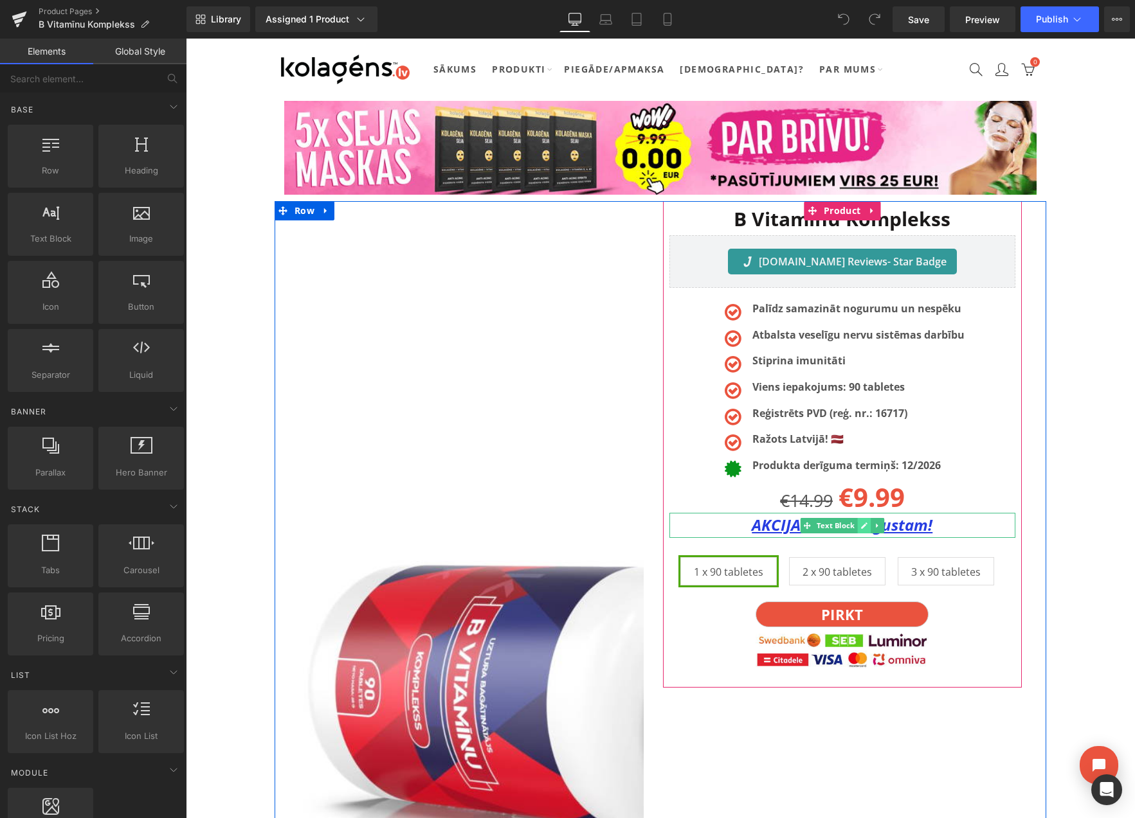
click at [859, 524] on link at bounding box center [864, 525] width 14 height 15
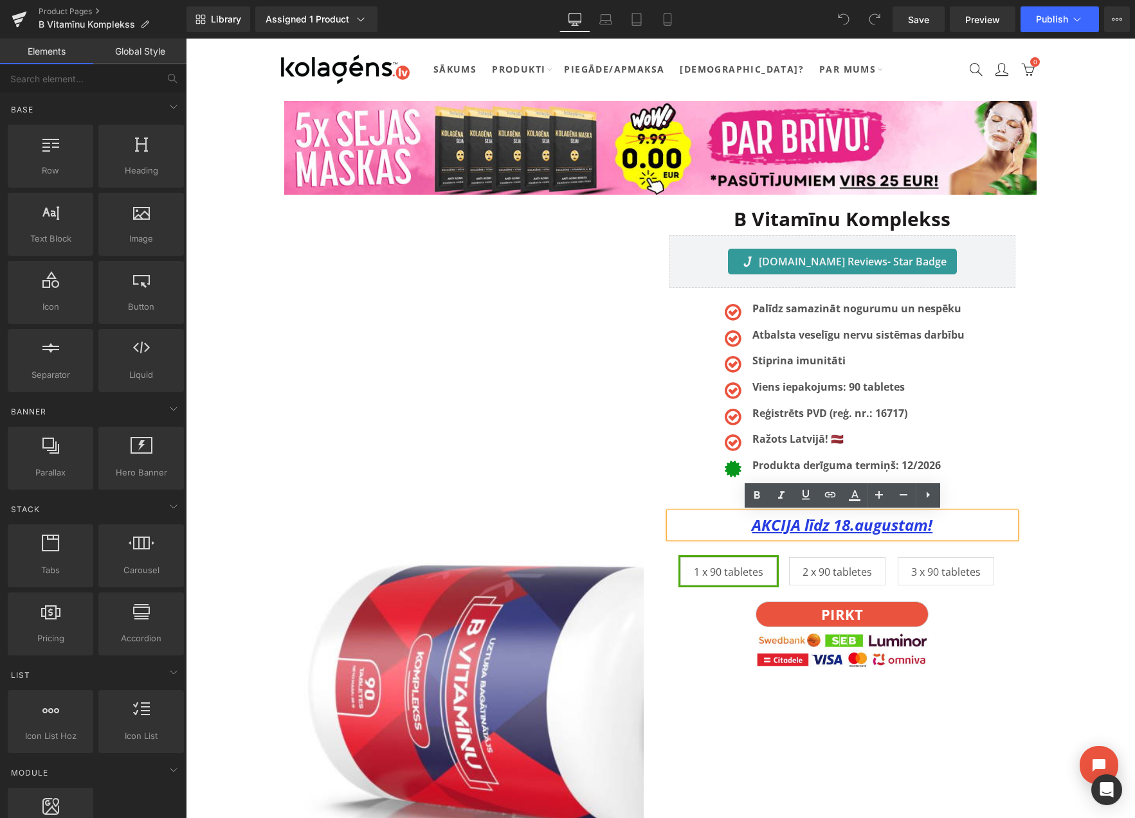
click at [849, 525] on u "AKCIJA līdz 18.augustam!" at bounding box center [842, 524] width 181 height 21
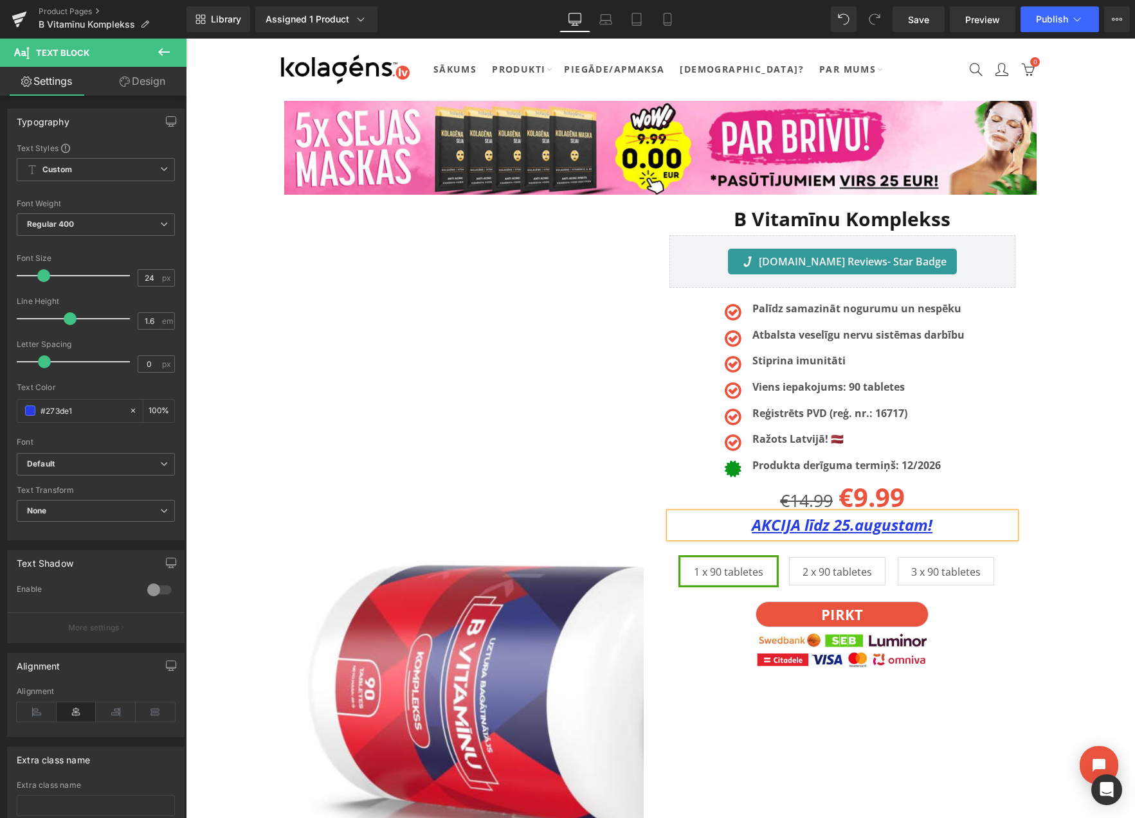
click at [1041, 455] on div "Image Image Image ‹ › [GEOGRAPHIC_DATA] B Vitamīnu Komplekss Heading [DOMAIN_NA…" at bounding box center [660, 579] width 771 height 757
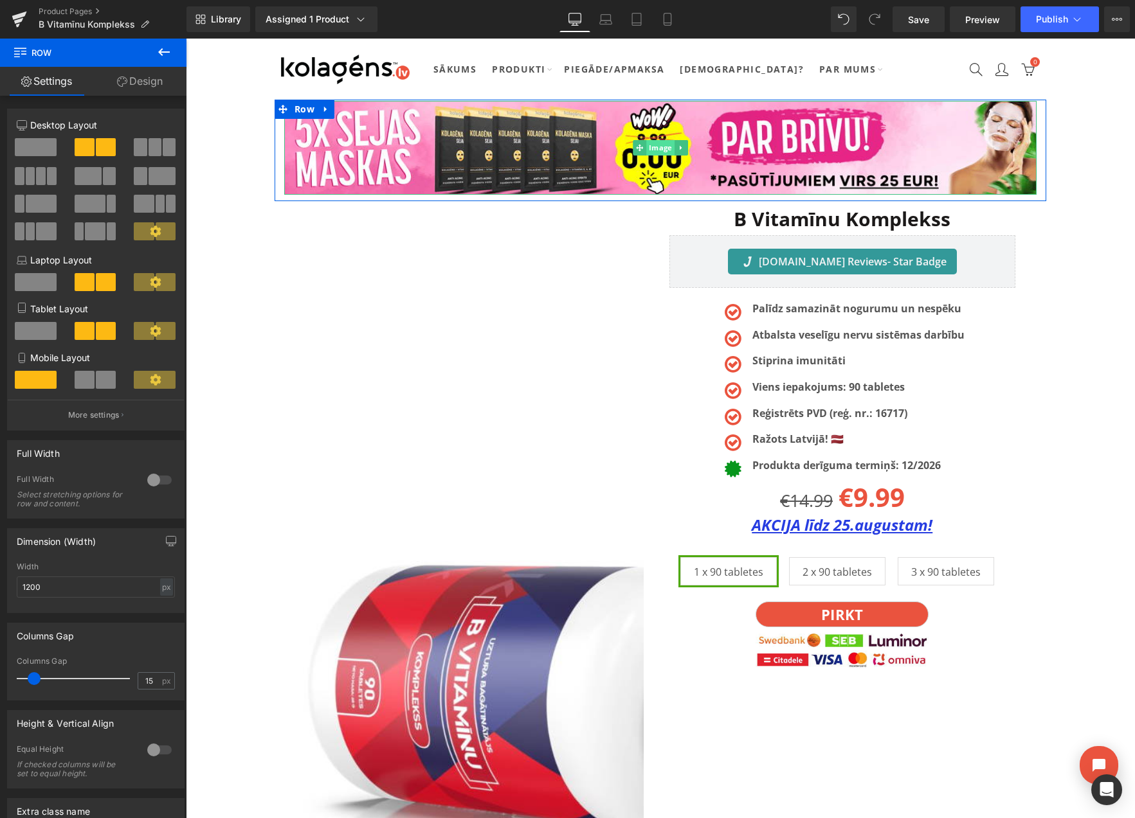
click at [671, 149] on span "Image" at bounding box center [660, 147] width 28 height 15
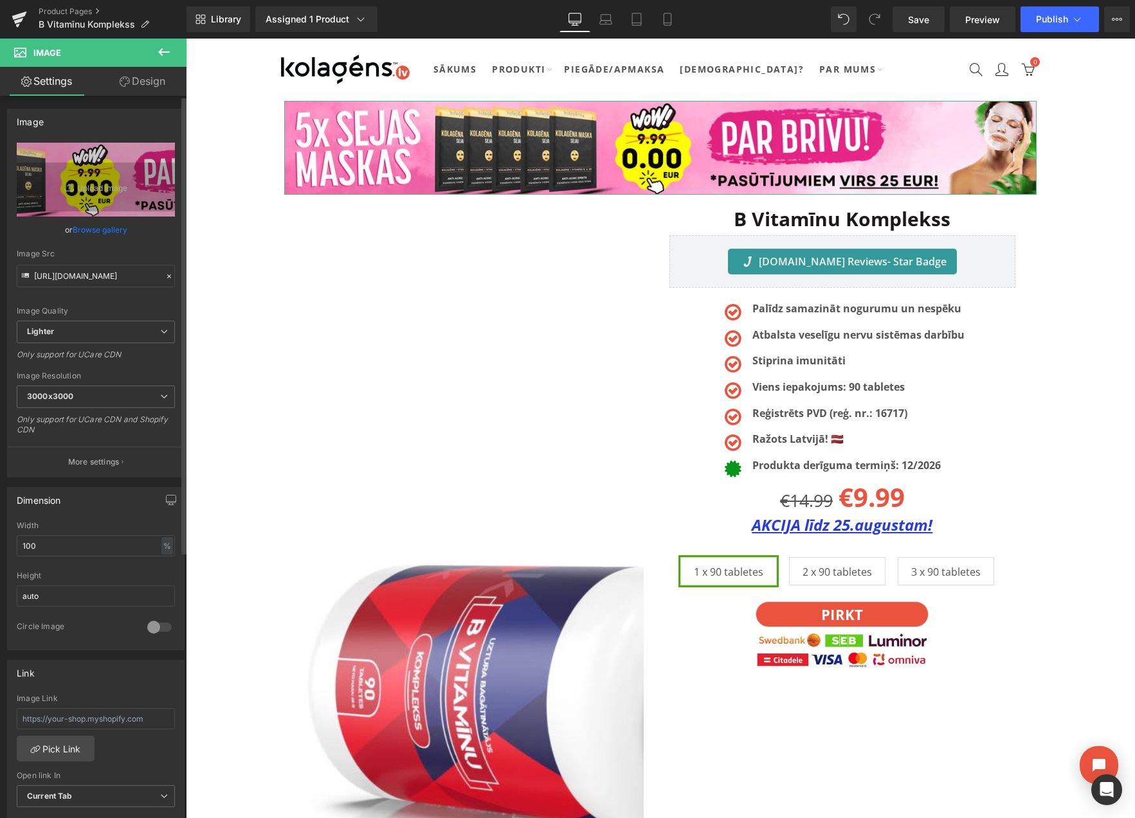
click at [104, 231] on link "Browse gallery" at bounding box center [100, 230] width 55 height 23
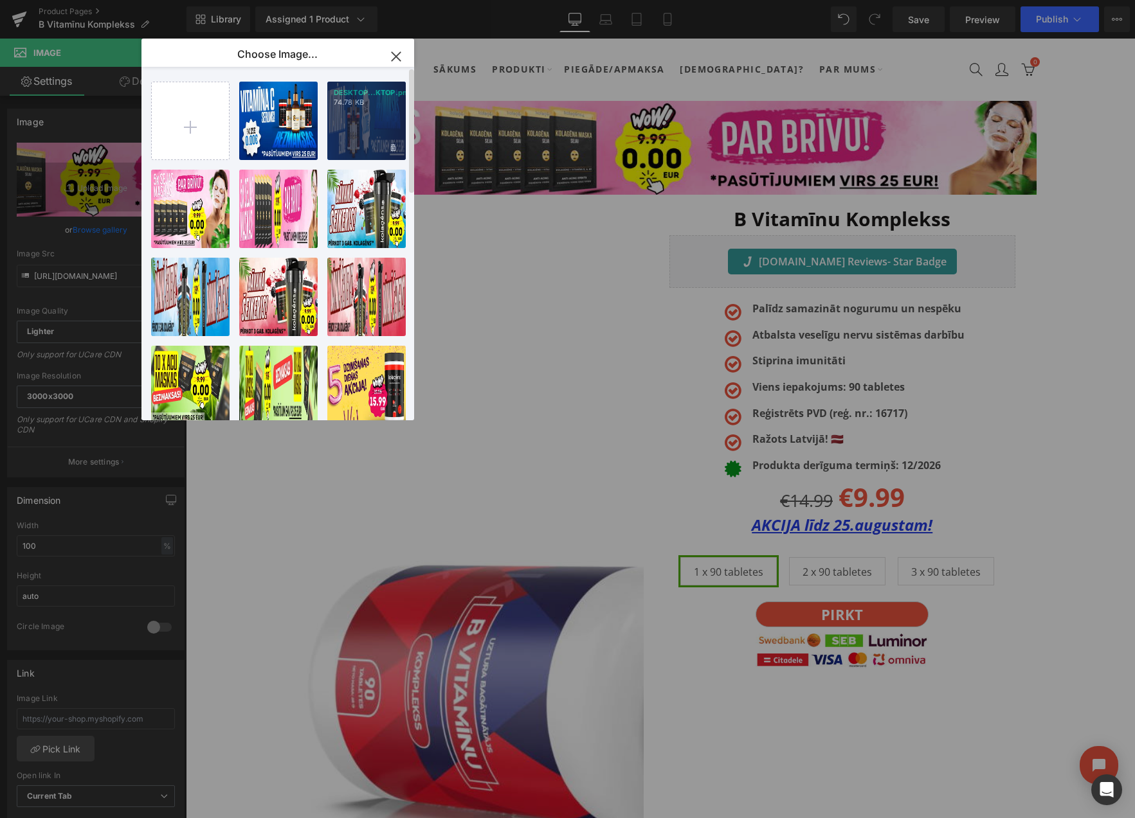
click at [345, 140] on div "DESKTOP...KTOP.png 74.78 KB" at bounding box center [366, 121] width 78 height 78
type input "[URL][DOMAIN_NAME]"
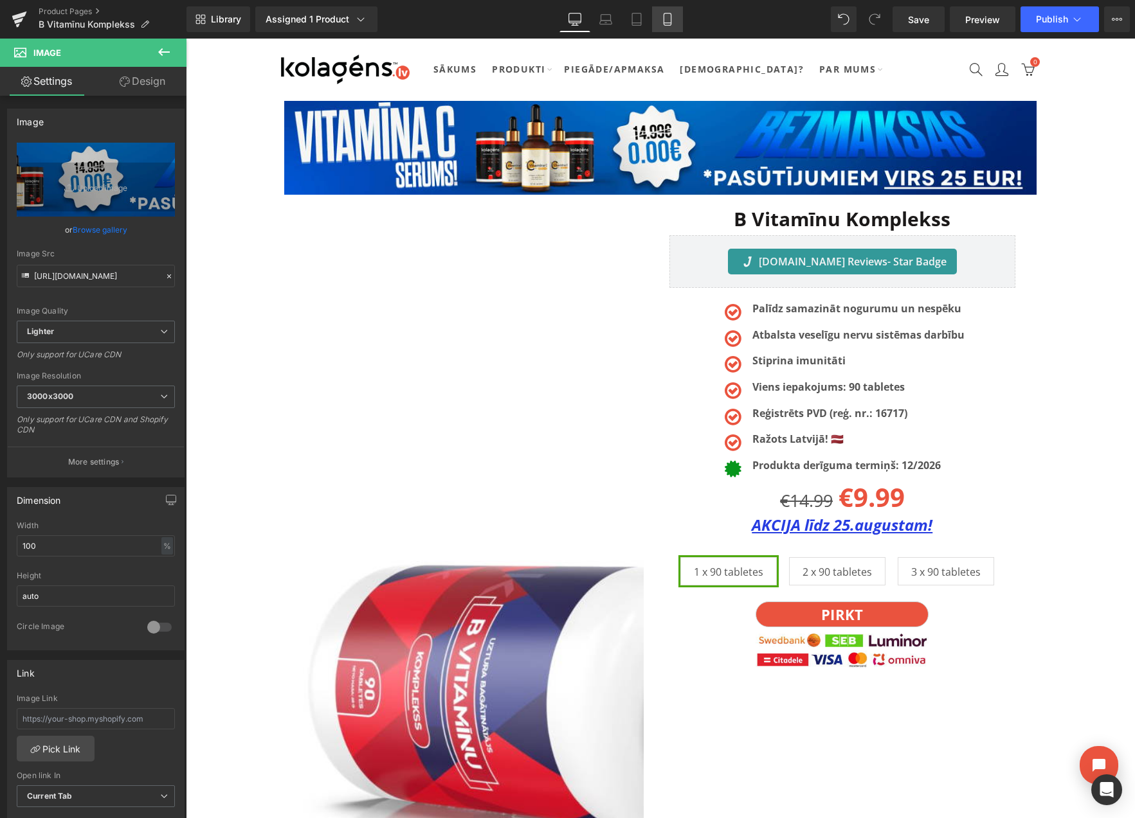
click at [673, 25] on icon at bounding box center [667, 19] width 13 height 13
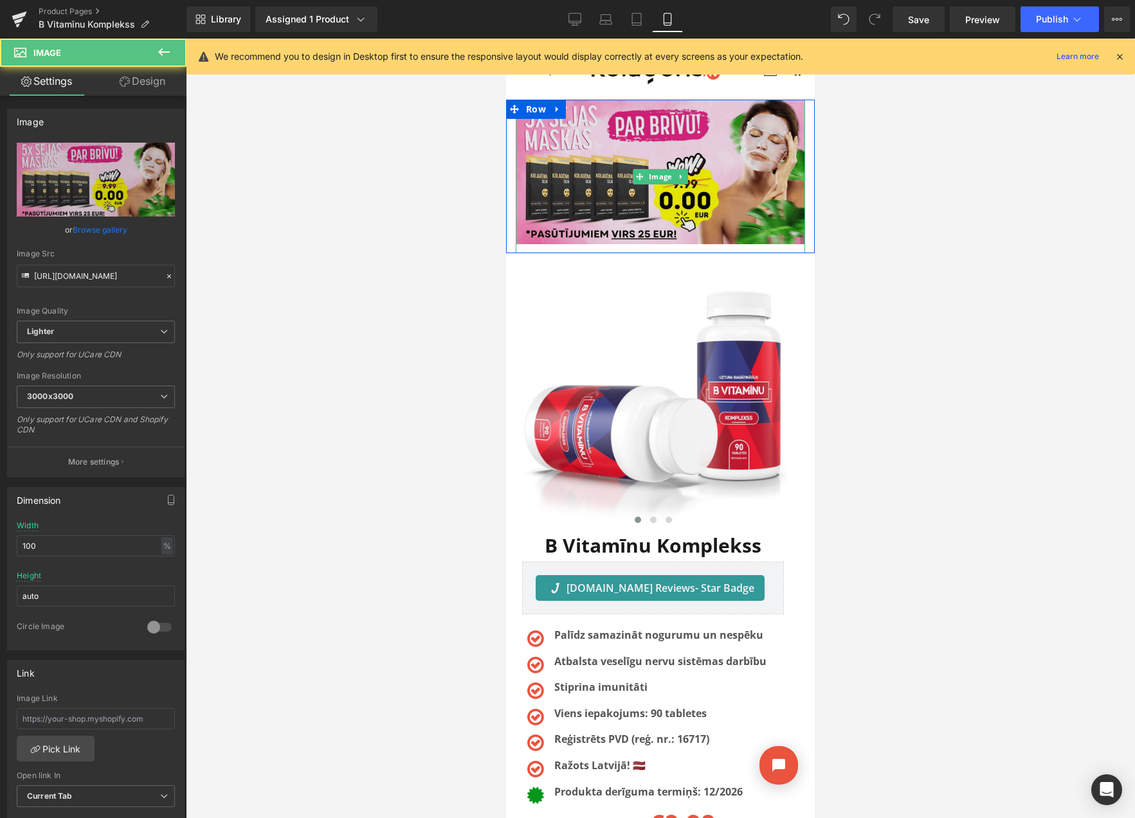
click at [569, 143] on img at bounding box center [660, 177] width 289 height 154
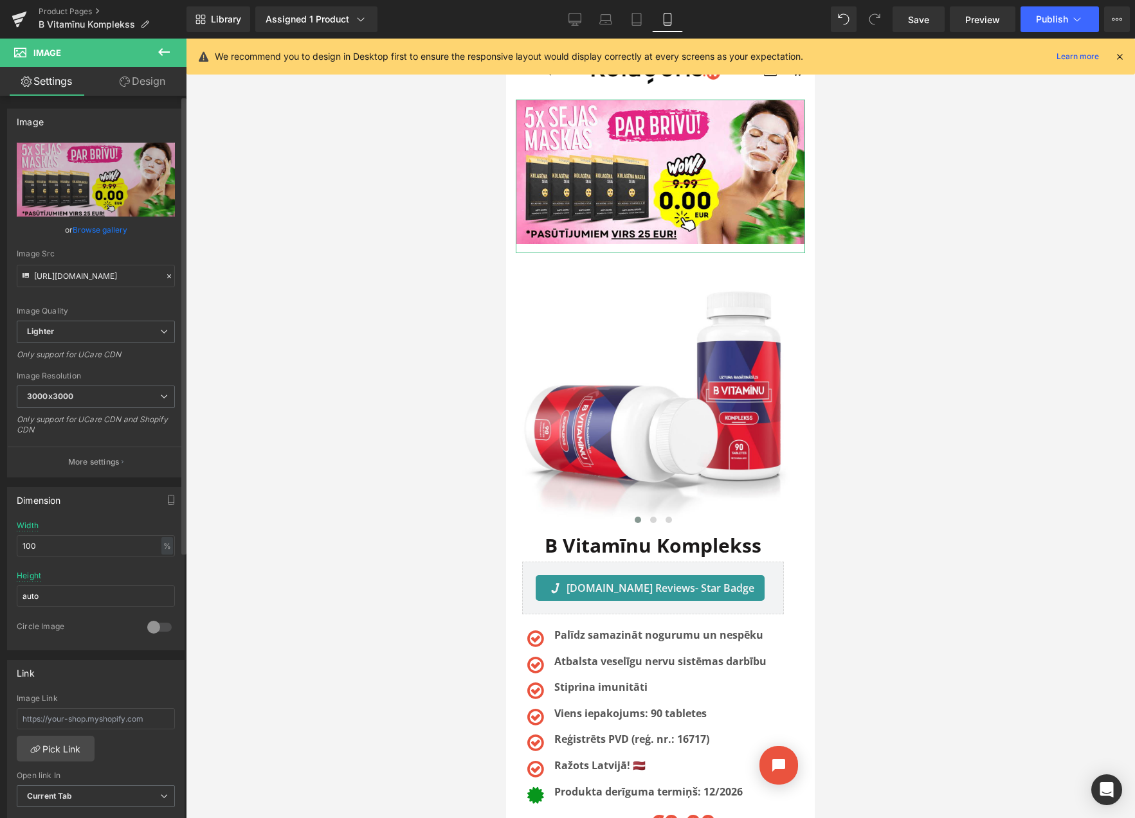
click at [84, 231] on link "Browse gallery" at bounding box center [100, 230] width 55 height 23
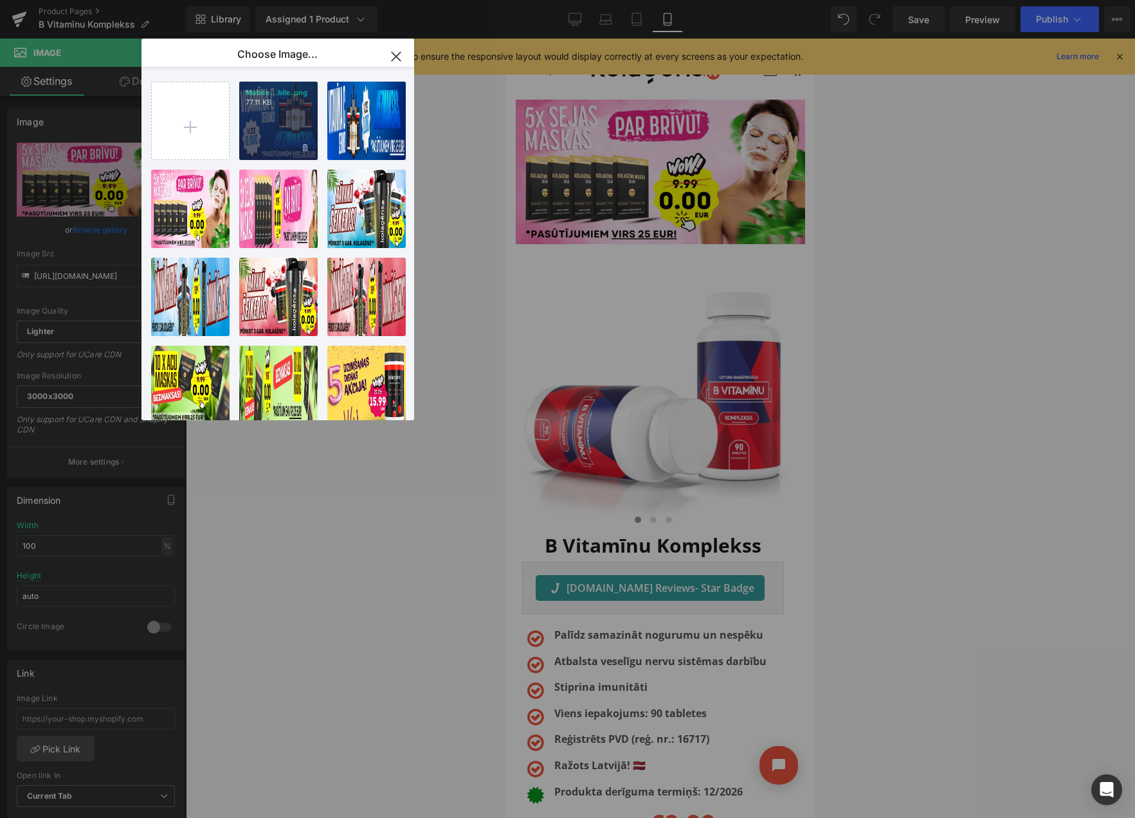
click at [266, 138] on div "Mobile...bile.png 77.11 KB" at bounding box center [278, 121] width 78 height 78
type input "[URL][DOMAIN_NAME]"
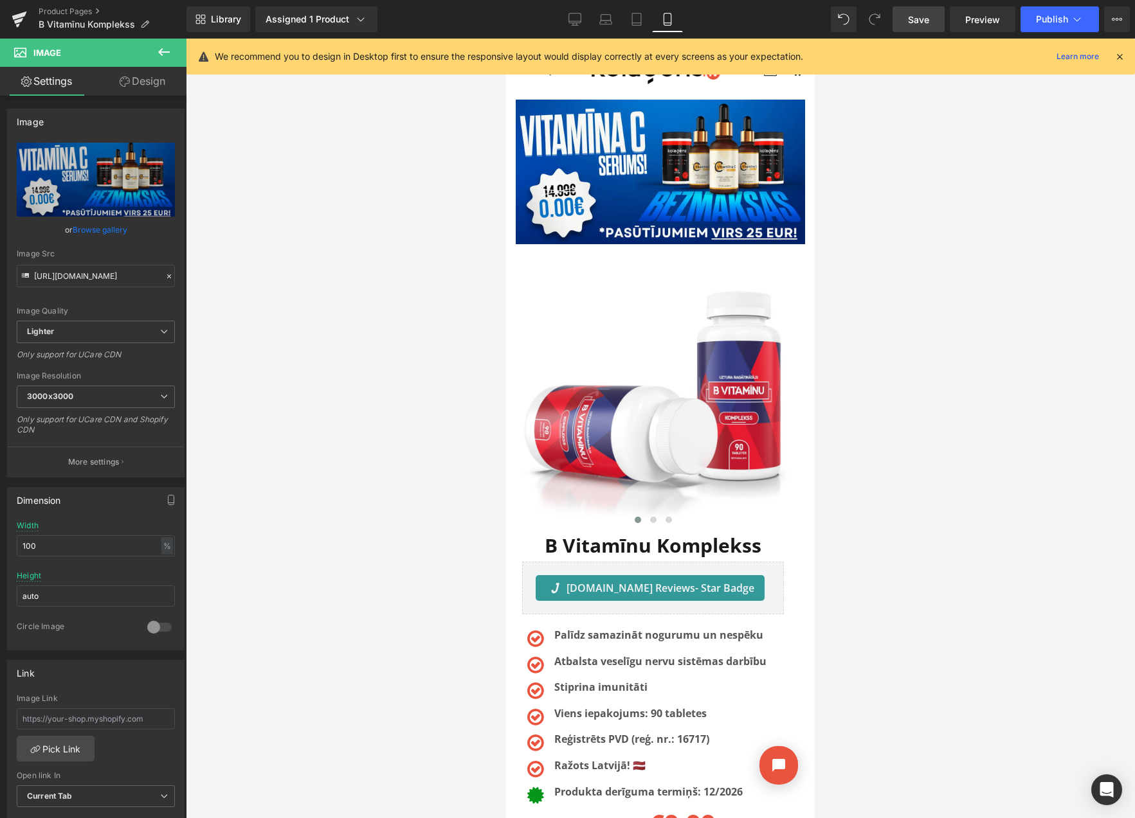
click at [917, 24] on span "Save" at bounding box center [918, 20] width 21 height 14
click at [1117, 23] on icon at bounding box center [1117, 19] width 10 height 10
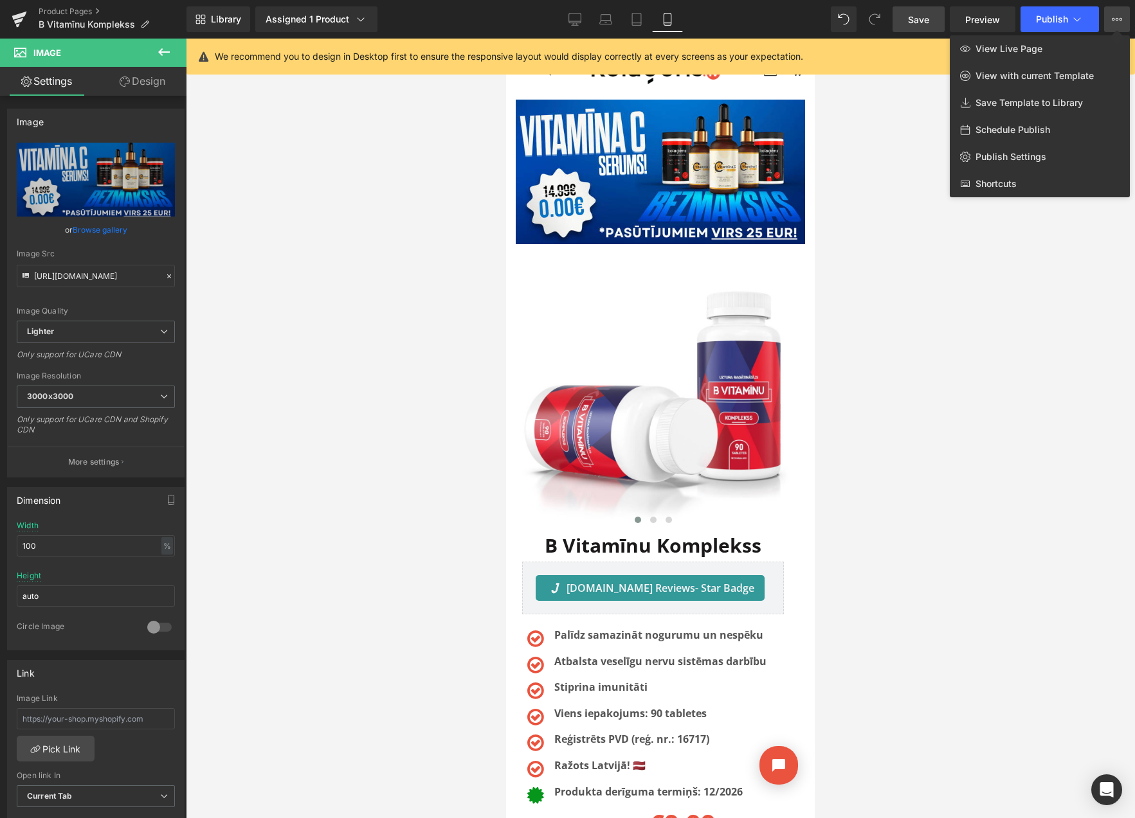
click at [999, 128] on span "Schedule Publish" at bounding box center [1012, 130] width 75 height 12
select select
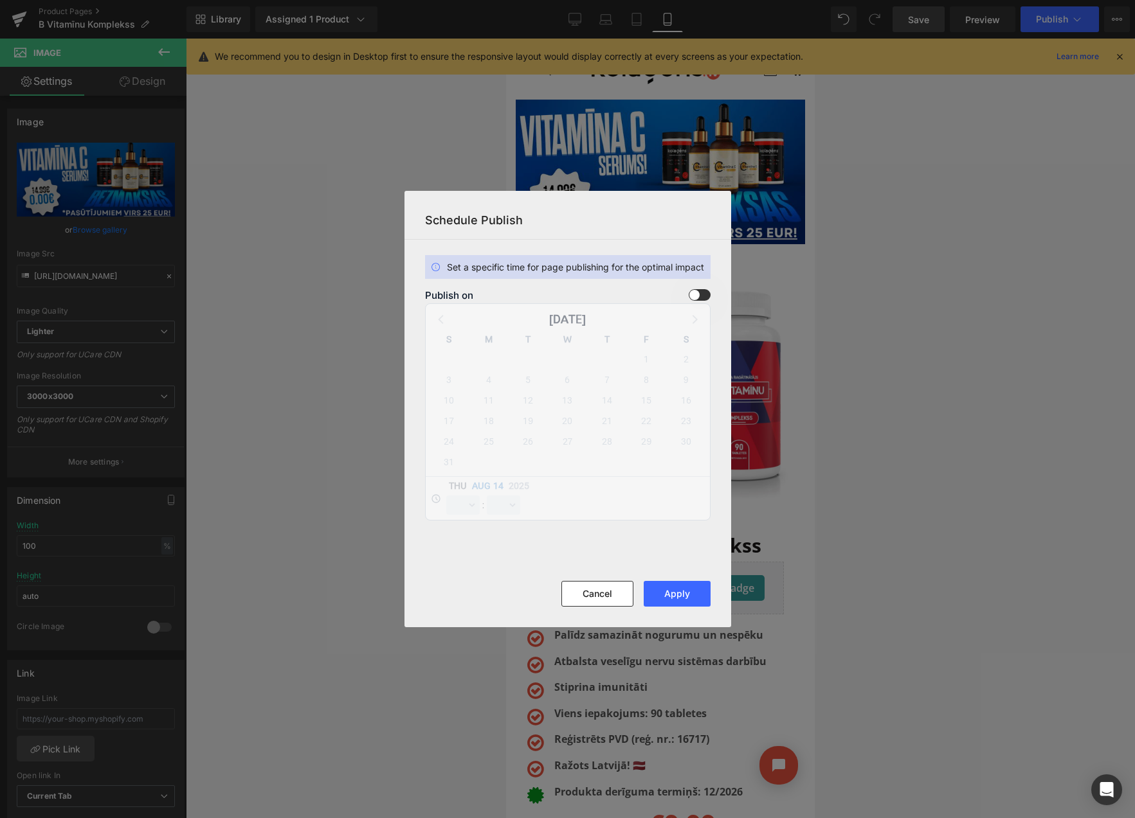
click at [695, 291] on span at bounding box center [700, 295] width 22 height 12
click at [0, 0] on input "checkbox" at bounding box center [0, 0] width 0 height 0
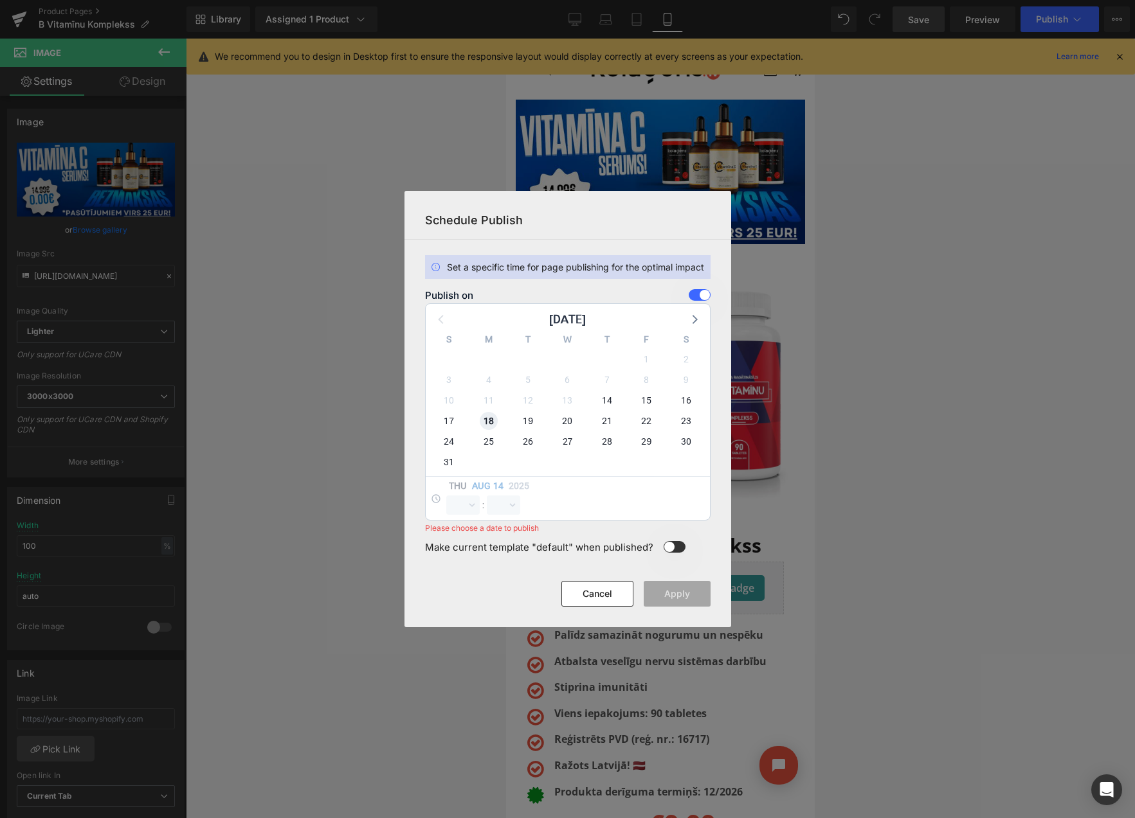
click at [490, 422] on span "18" at bounding box center [489, 421] width 18 height 18
select select "9"
select select "26"
click at [460, 501] on select "00 01 02 03 04 05 06 07 08 09 10 11 12 13 14 15 16 17 18 19 20 21 22 23" at bounding box center [462, 505] width 33 height 19
select select "23"
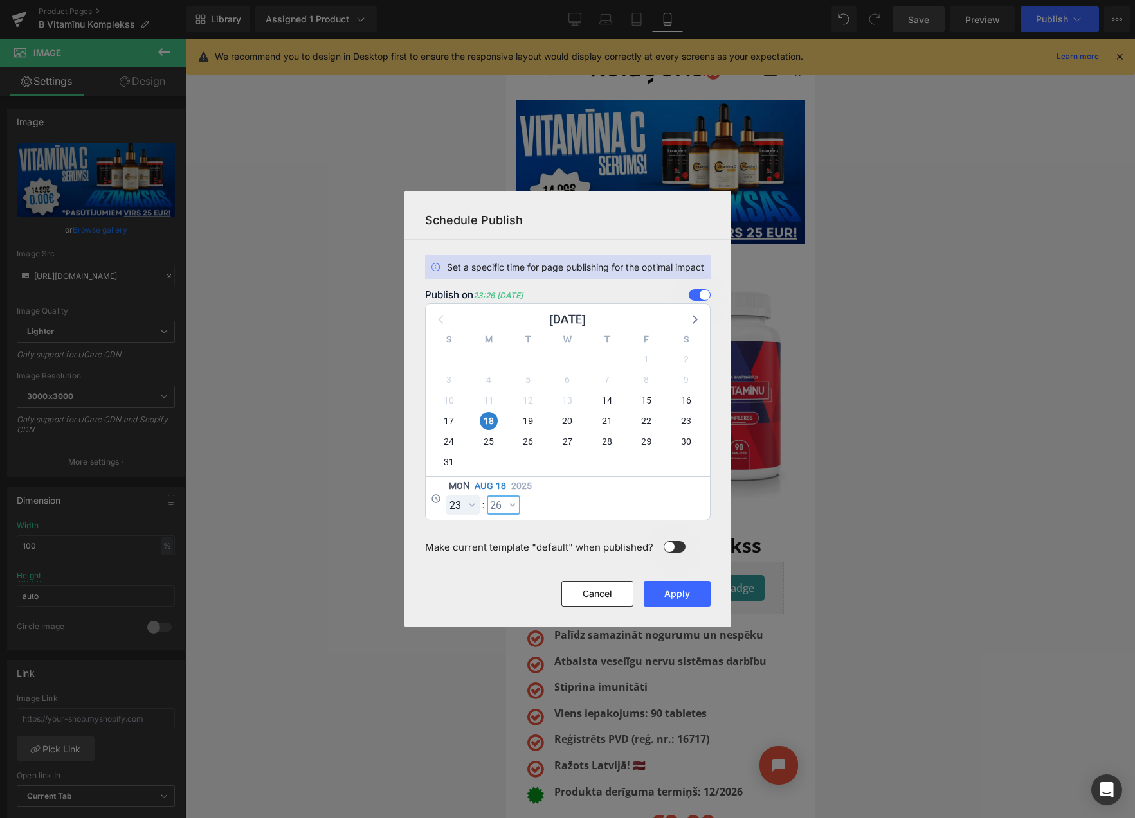
click at [503, 501] on select "00 01 02 03 04 05 06 07 08 09 10 11 12 13 14 15 16 17 18 19 20 21 22 23 24 25 2…" at bounding box center [503, 505] width 33 height 19
select select "59"
click at [672, 595] on button "Apply" at bounding box center [677, 594] width 67 height 26
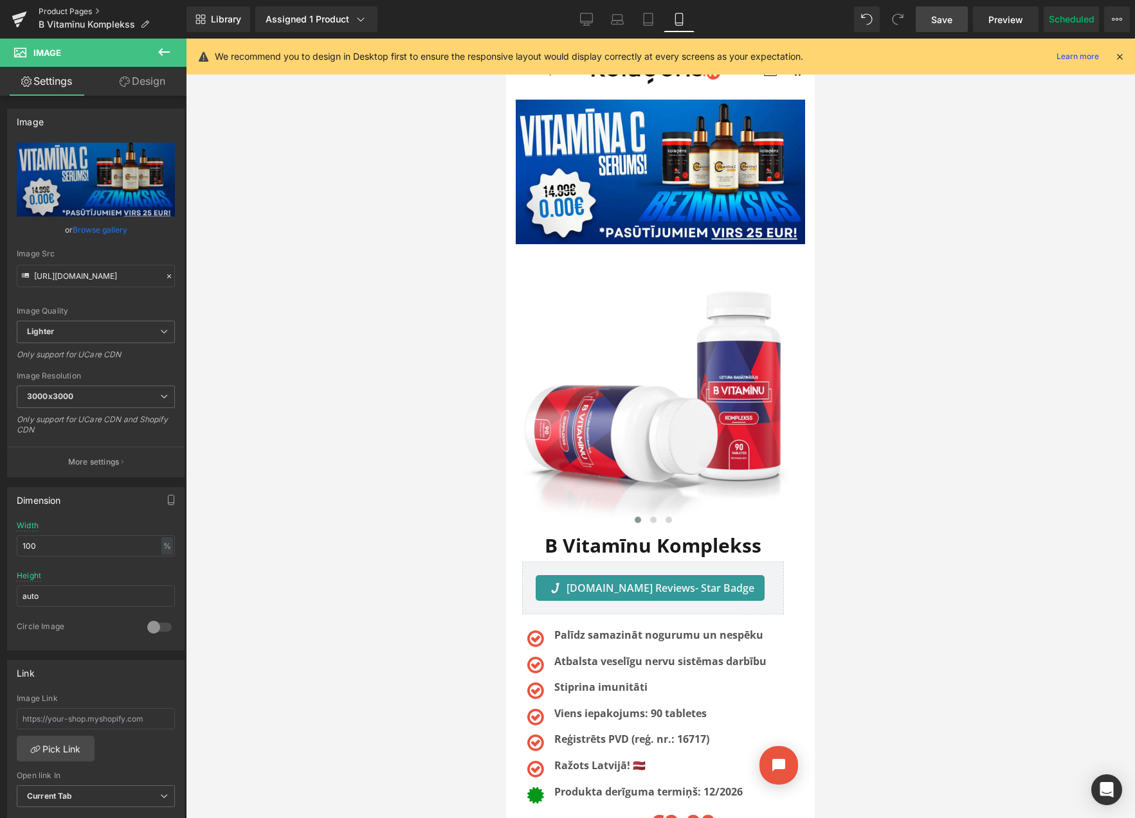
click at [74, 13] on link "Product Pages" at bounding box center [113, 11] width 148 height 10
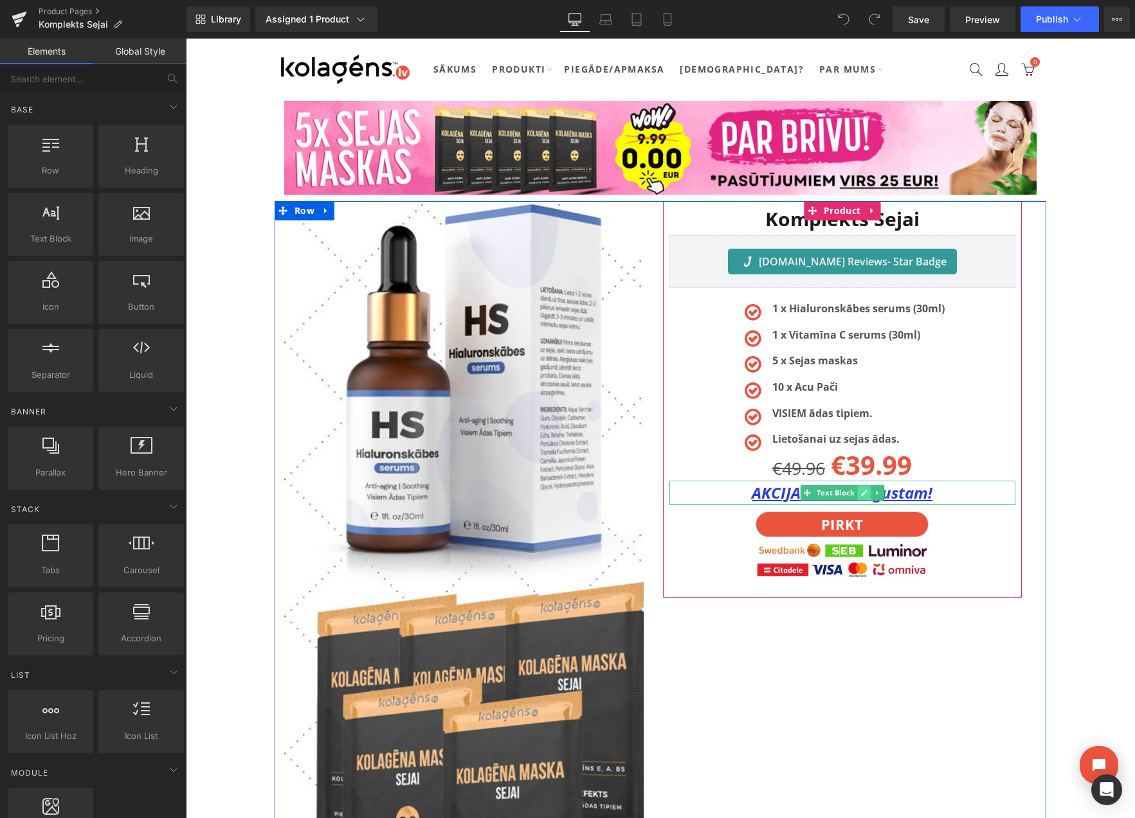
click at [858, 494] on link at bounding box center [864, 492] width 14 height 15
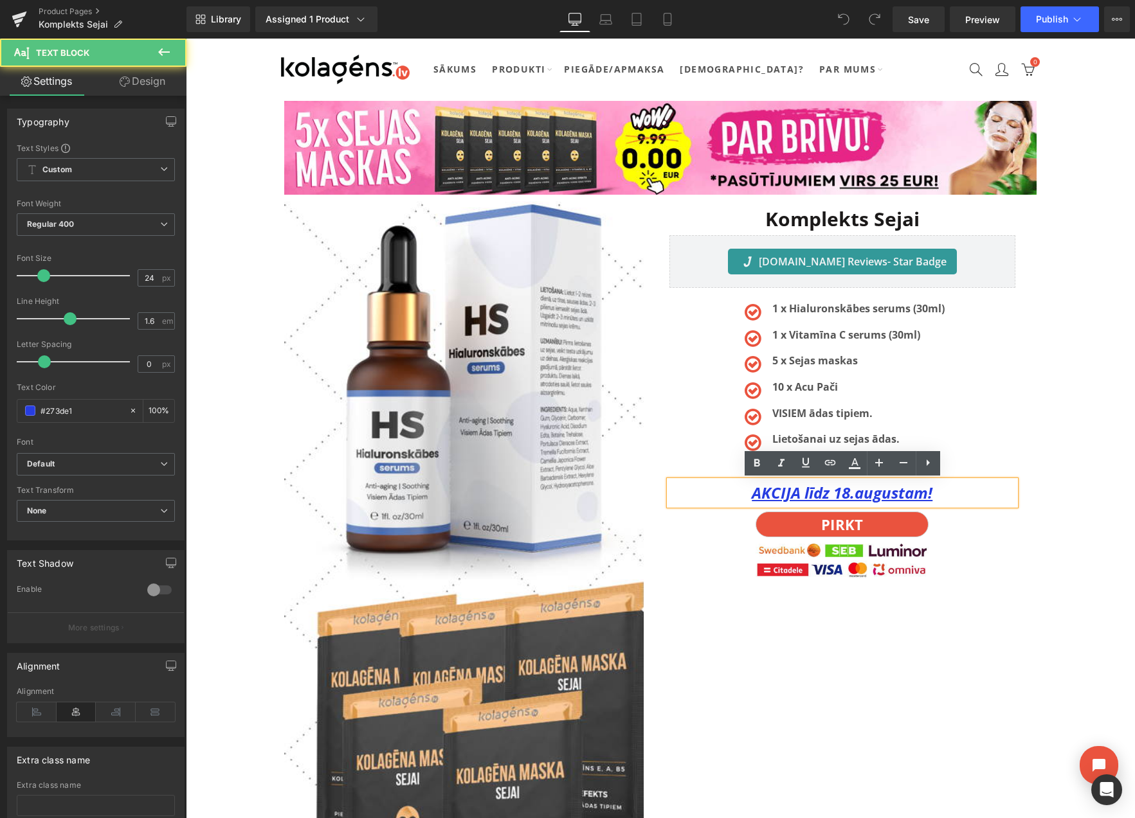
click at [848, 494] on u "AKCIJA līdz 18.augustam!" at bounding box center [842, 492] width 181 height 21
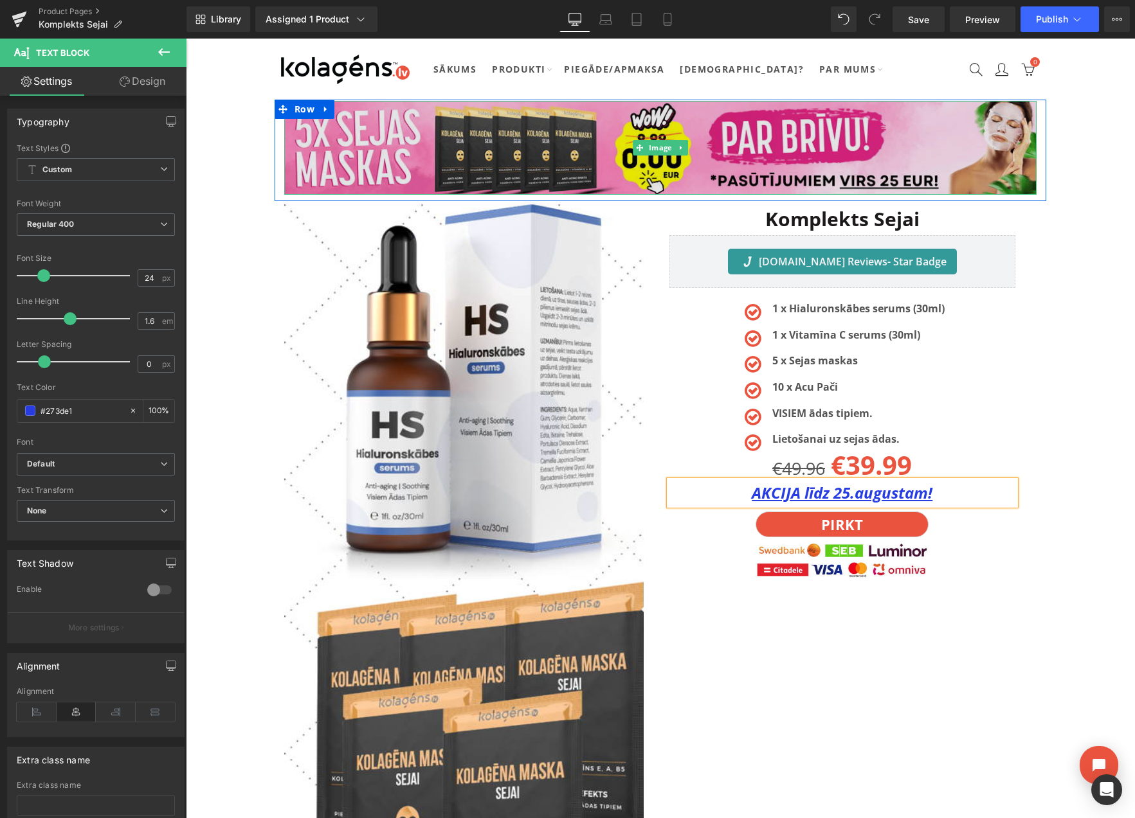
click at [563, 138] on img at bounding box center [660, 148] width 752 height 94
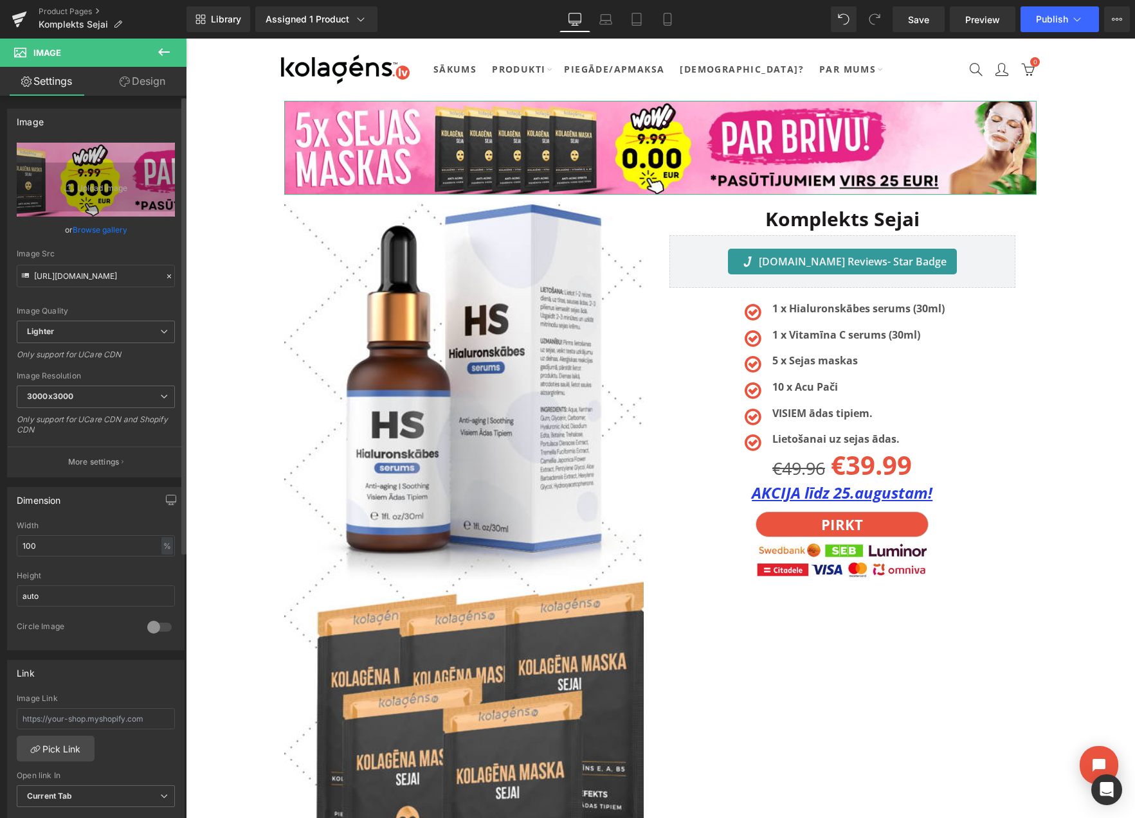
click at [106, 231] on link "Browse gallery" at bounding box center [100, 230] width 55 height 23
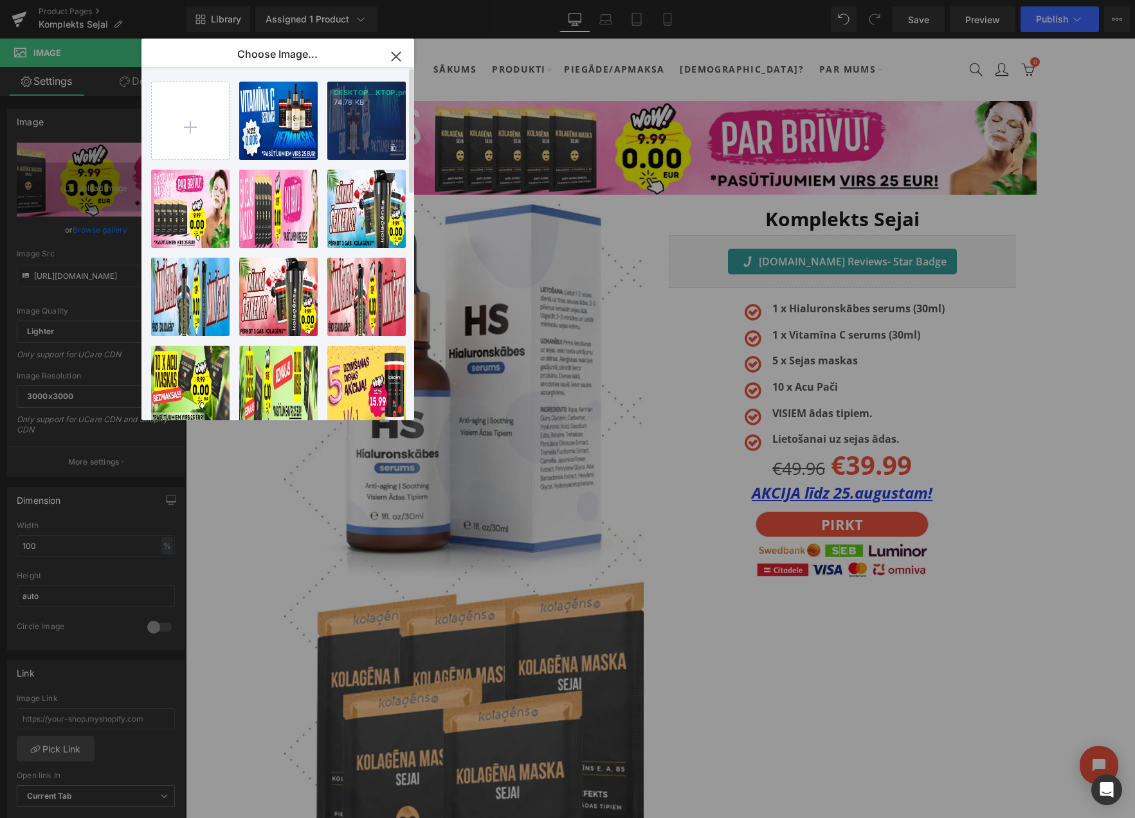
drag, startPoint x: 365, startPoint y: 117, endPoint x: 180, endPoint y: 82, distance: 187.7
click at [365, 117] on div "DESKTOP...KTOP.png 74.78 KB" at bounding box center [366, 121] width 78 height 78
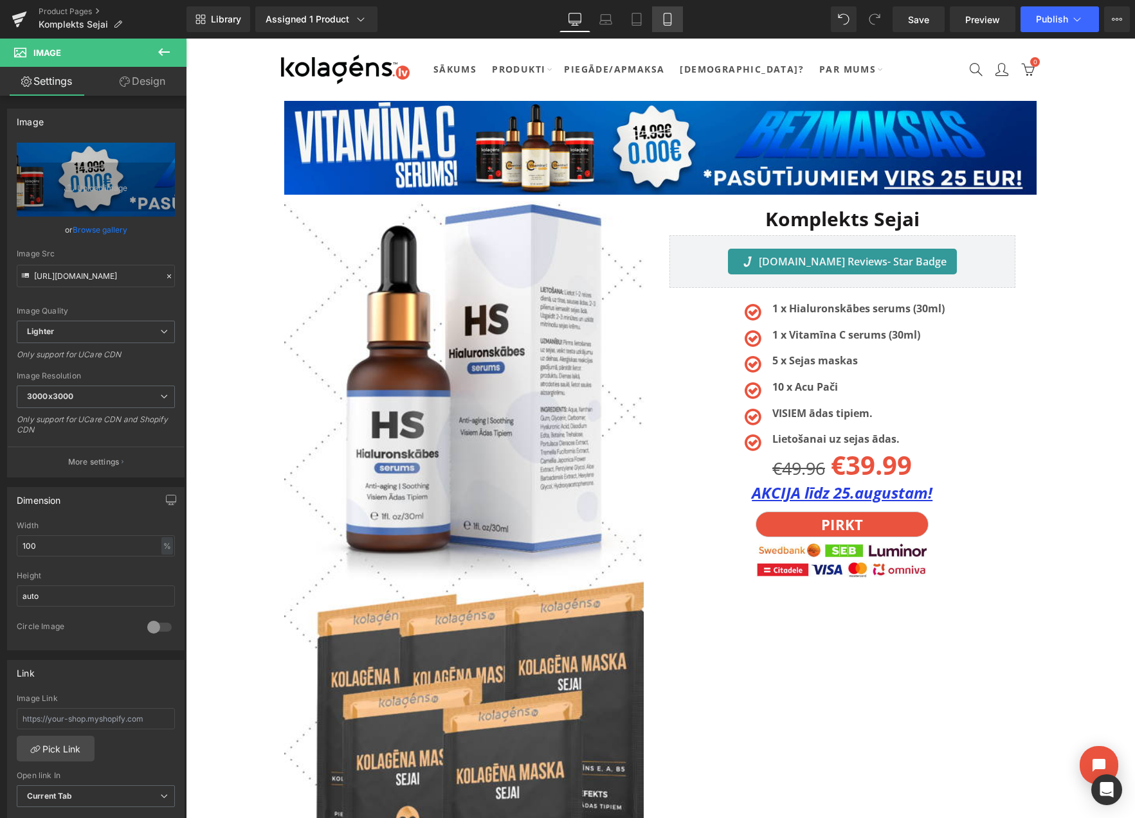
click at [674, 17] on link "Mobile" at bounding box center [667, 19] width 31 height 26
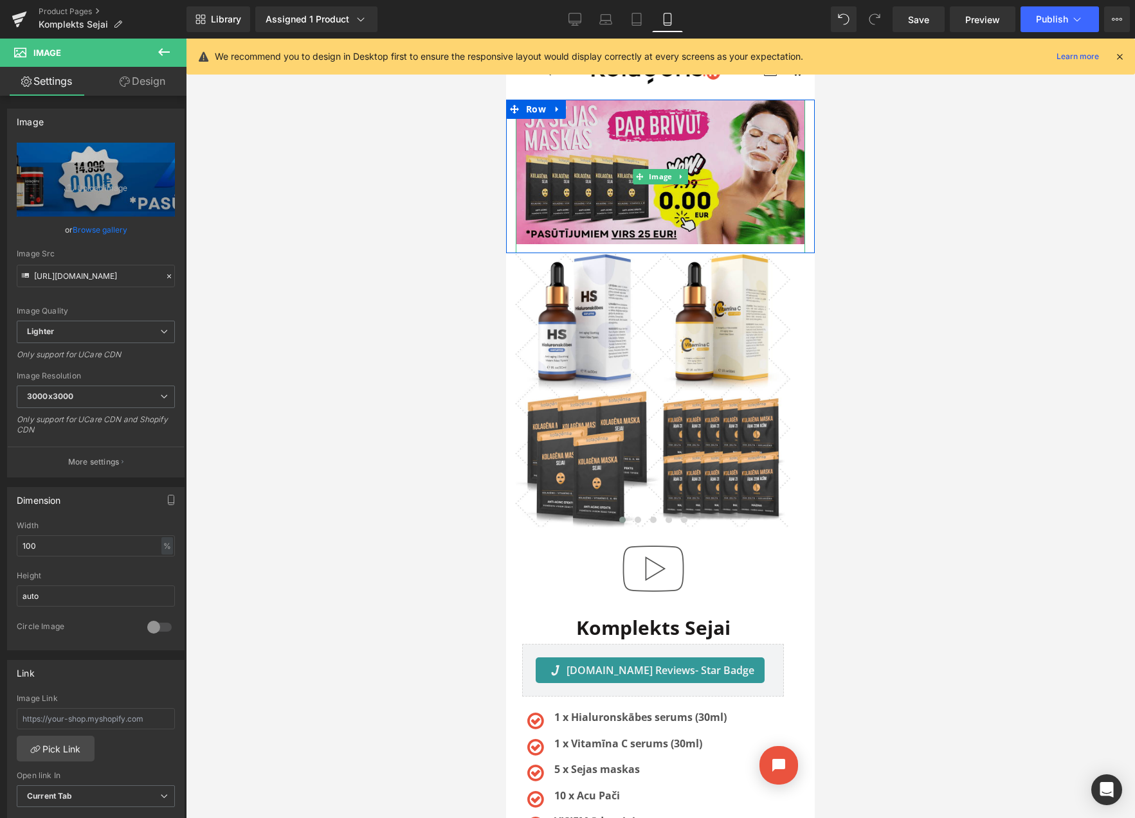
click at [573, 138] on img at bounding box center [660, 177] width 289 height 154
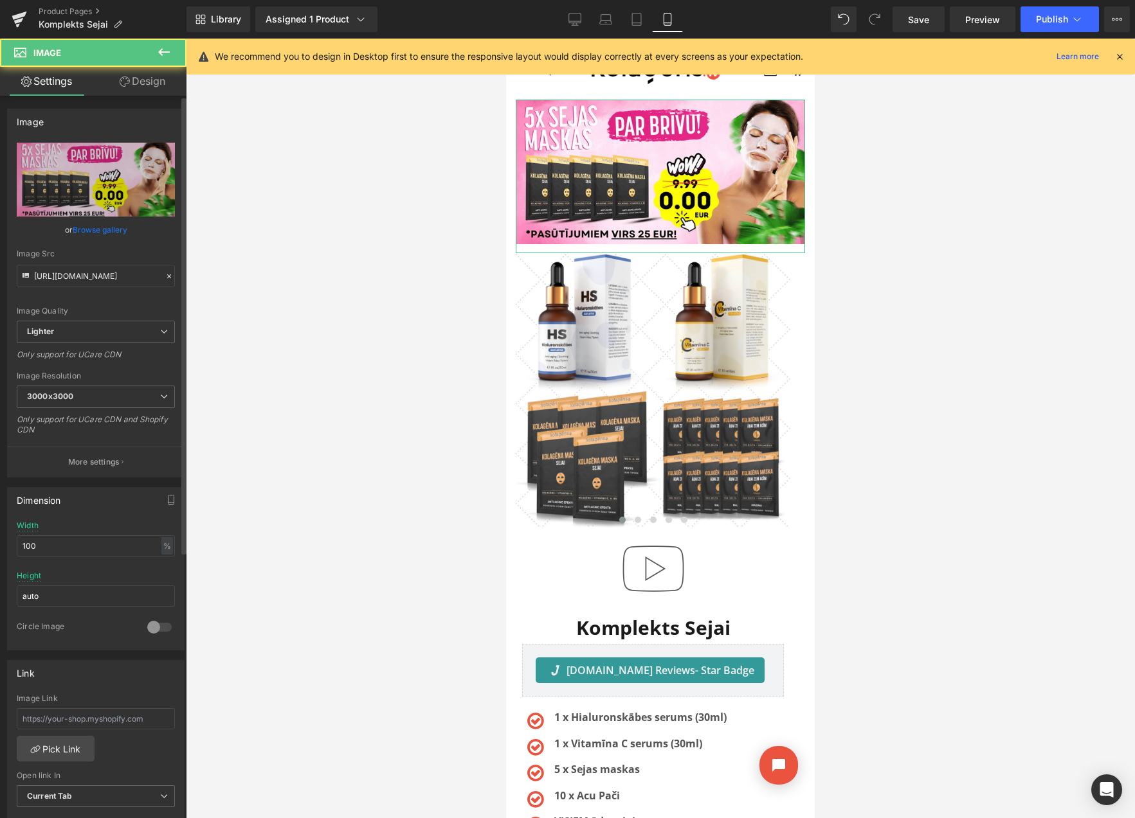
click at [75, 231] on link "Browse gallery" at bounding box center [100, 230] width 55 height 23
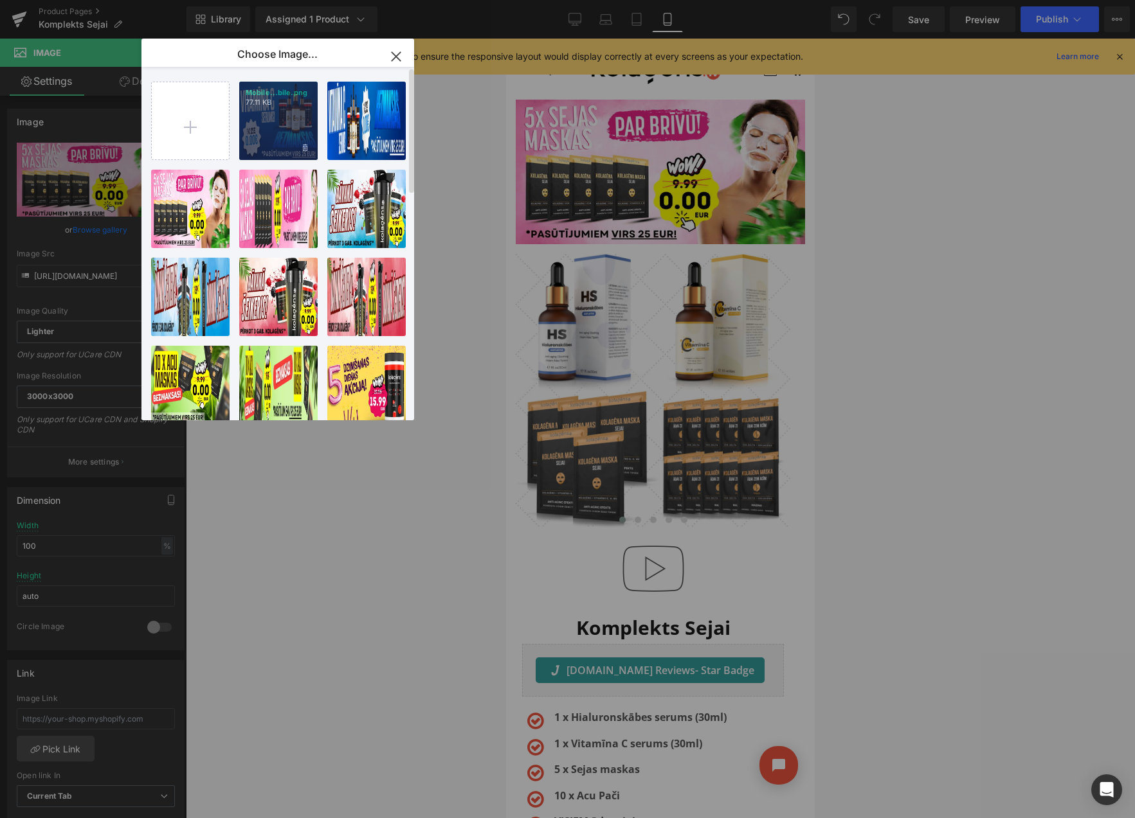
click at [254, 132] on div "Mobile...bile.png 77.11 KB" at bounding box center [278, 121] width 78 height 78
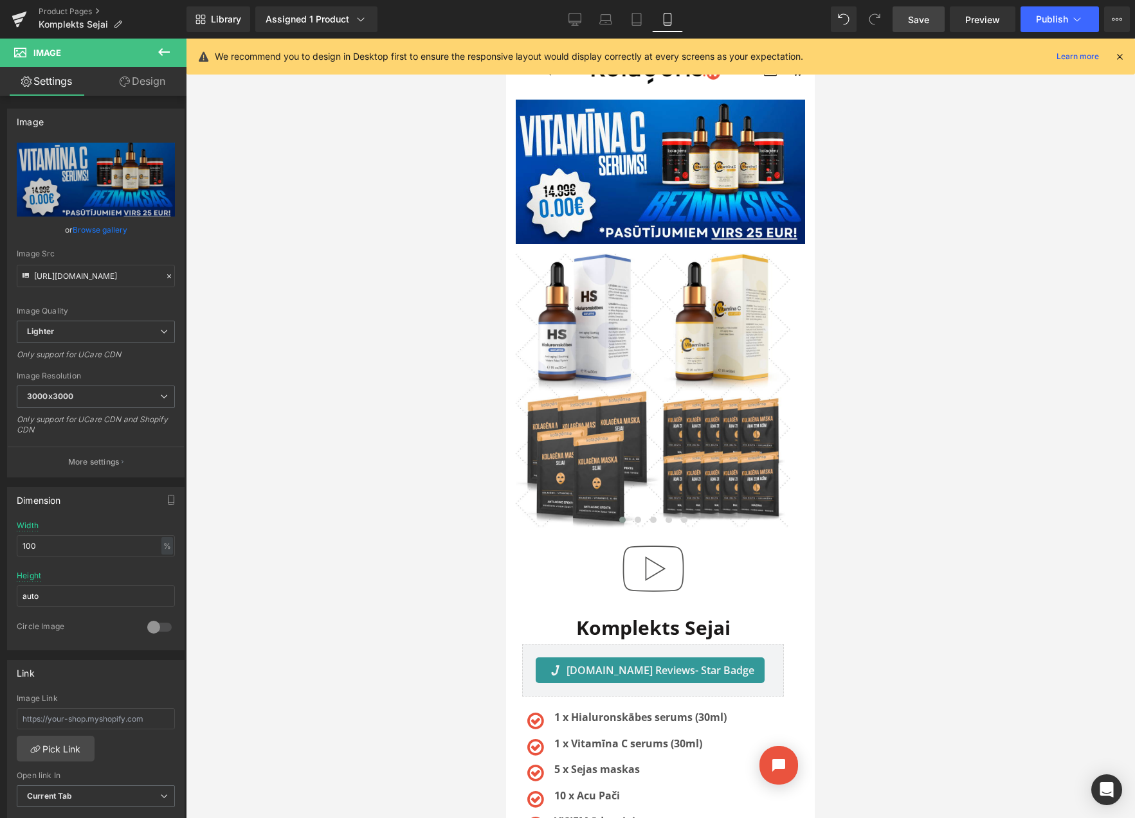
click at [926, 23] on span "Save" at bounding box center [918, 20] width 21 height 14
click at [1126, 21] on button "View Live Page View with current Template Save Template to Library Schedule Pub…" at bounding box center [1117, 19] width 26 height 26
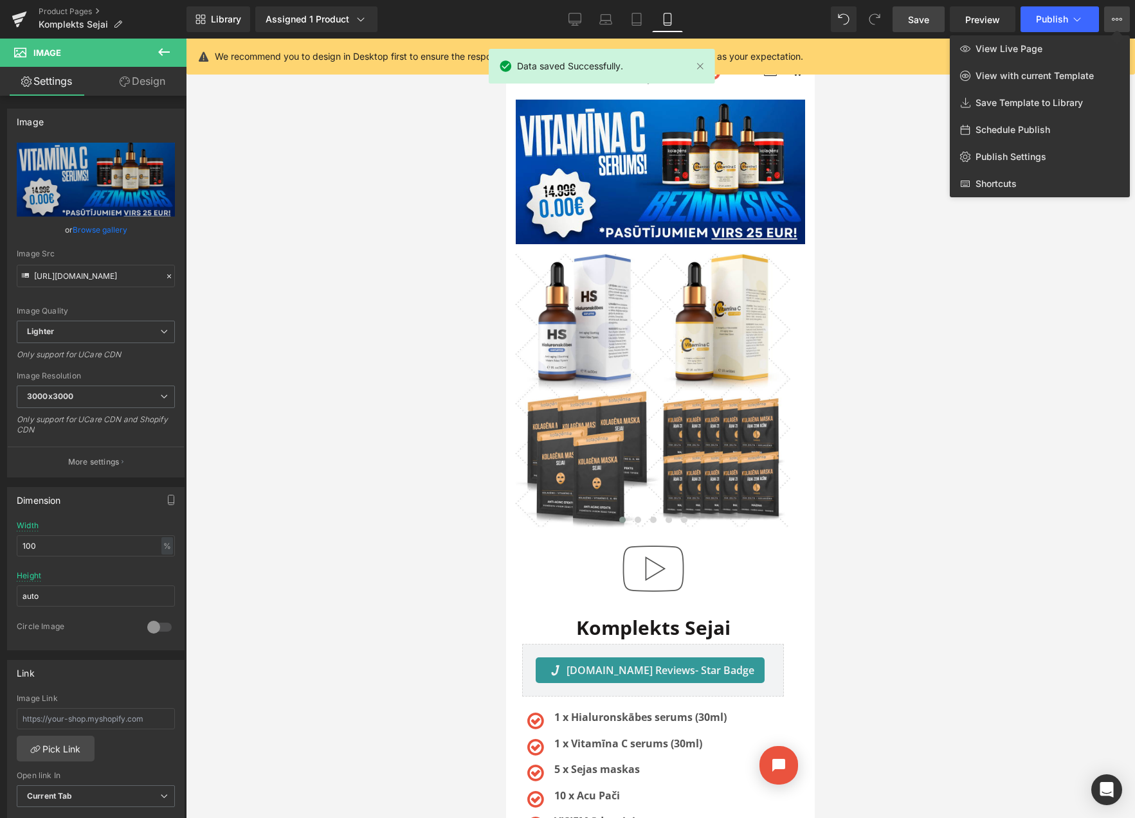
click at [1021, 128] on span "Schedule Publish" at bounding box center [1012, 130] width 75 height 12
select select
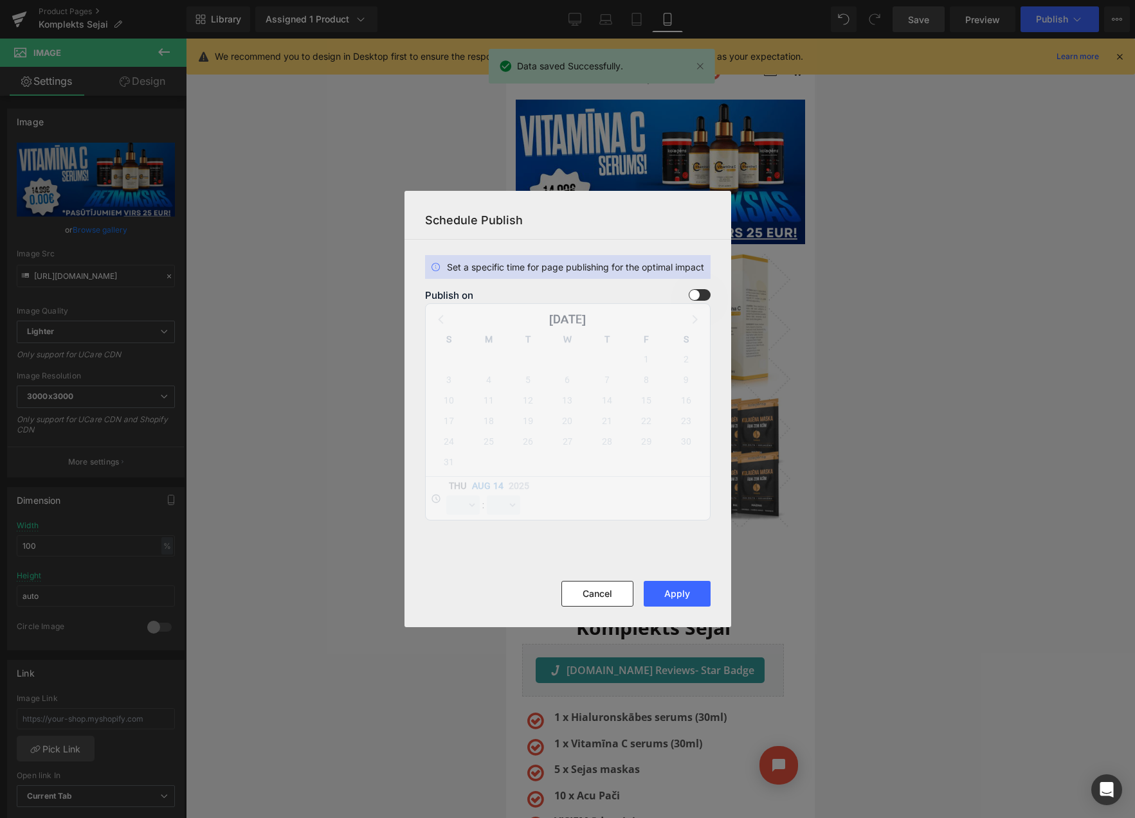
click at [702, 293] on span at bounding box center [700, 295] width 22 height 12
click at [0, 0] on input "checkbox" at bounding box center [0, 0] width 0 height 0
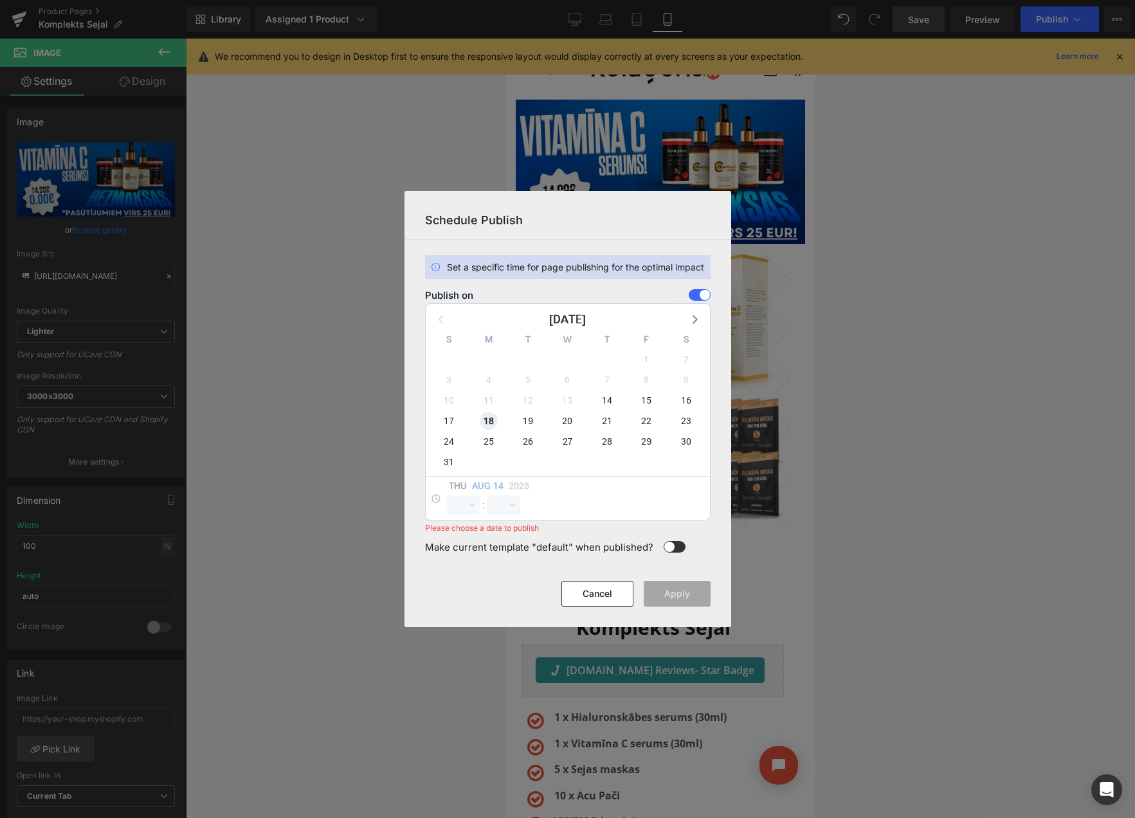
click at [489, 420] on span "18" at bounding box center [489, 421] width 18 height 18
click at [458, 505] on select "00 01 02 03 04 05 06 07 08 09 10 11 12 13 14 15 16 17 18 19 20 21 22 23" at bounding box center [462, 505] width 33 height 19
select select "23"
click at [500, 505] on select "00 01 02 03 04 05 06 07 08 09 10 11 12 13 14 15 16 17 18 19 20 21 22 23 24 25 2…" at bounding box center [503, 505] width 33 height 19
select select "59"
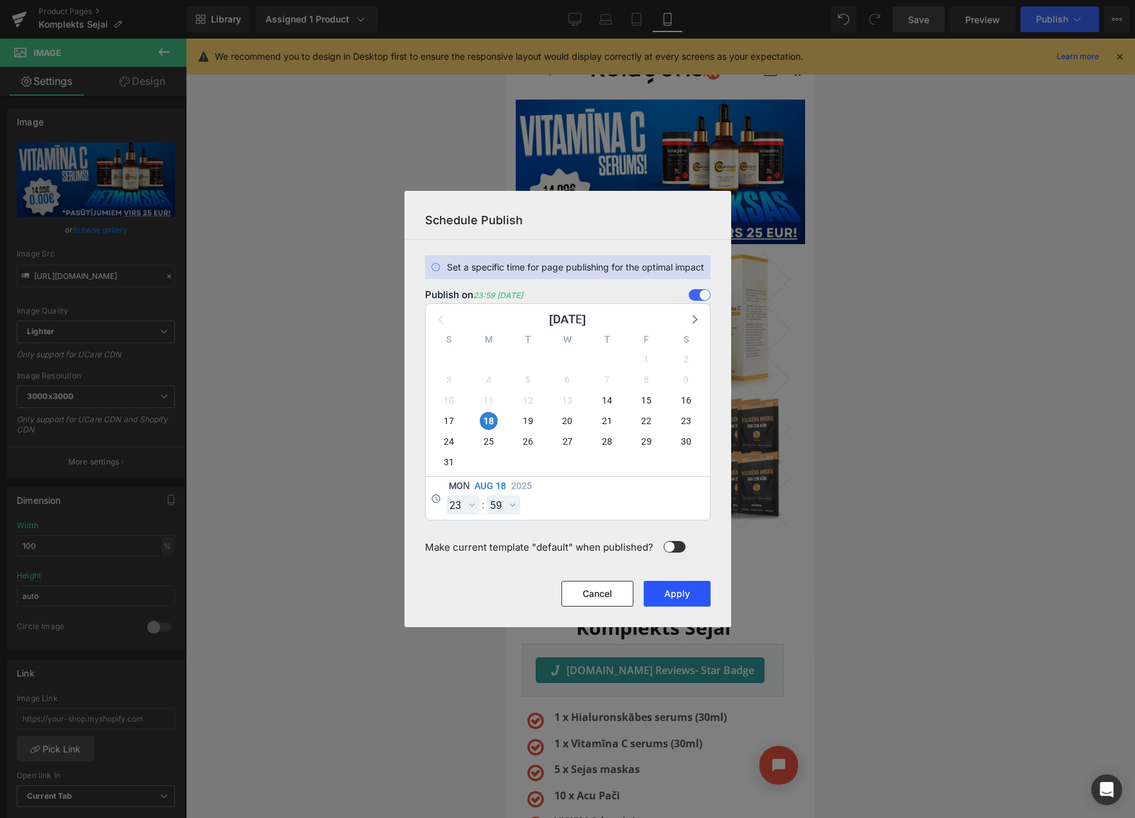
click at [664, 590] on button "Apply" at bounding box center [677, 594] width 67 height 26
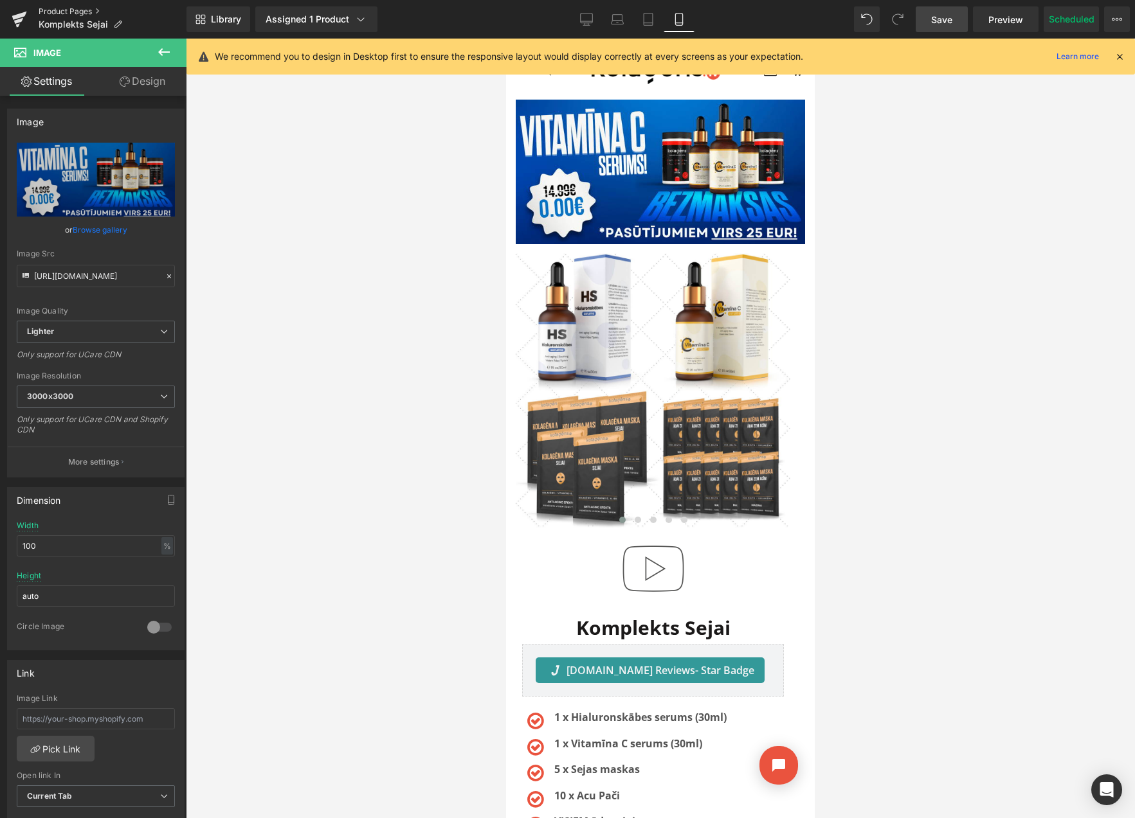
click at [80, 7] on link "Product Pages" at bounding box center [113, 11] width 148 height 10
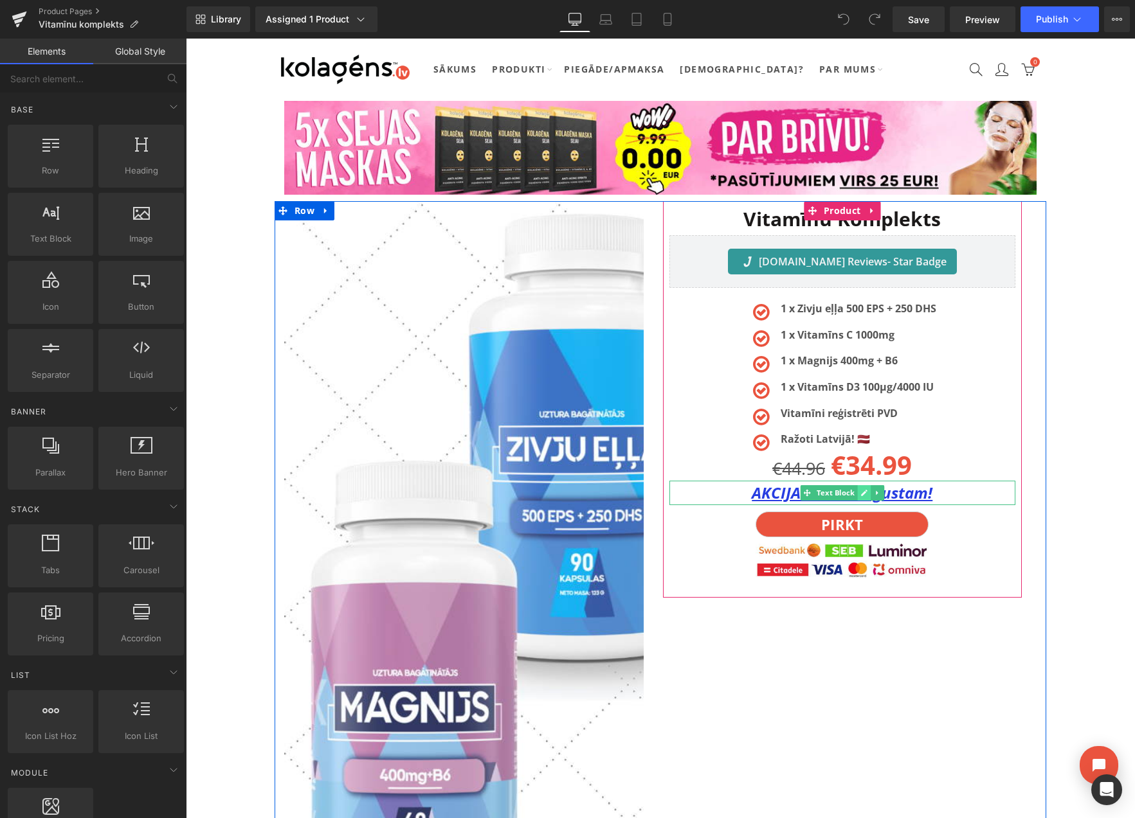
click at [863, 494] on icon at bounding box center [864, 493] width 6 height 6
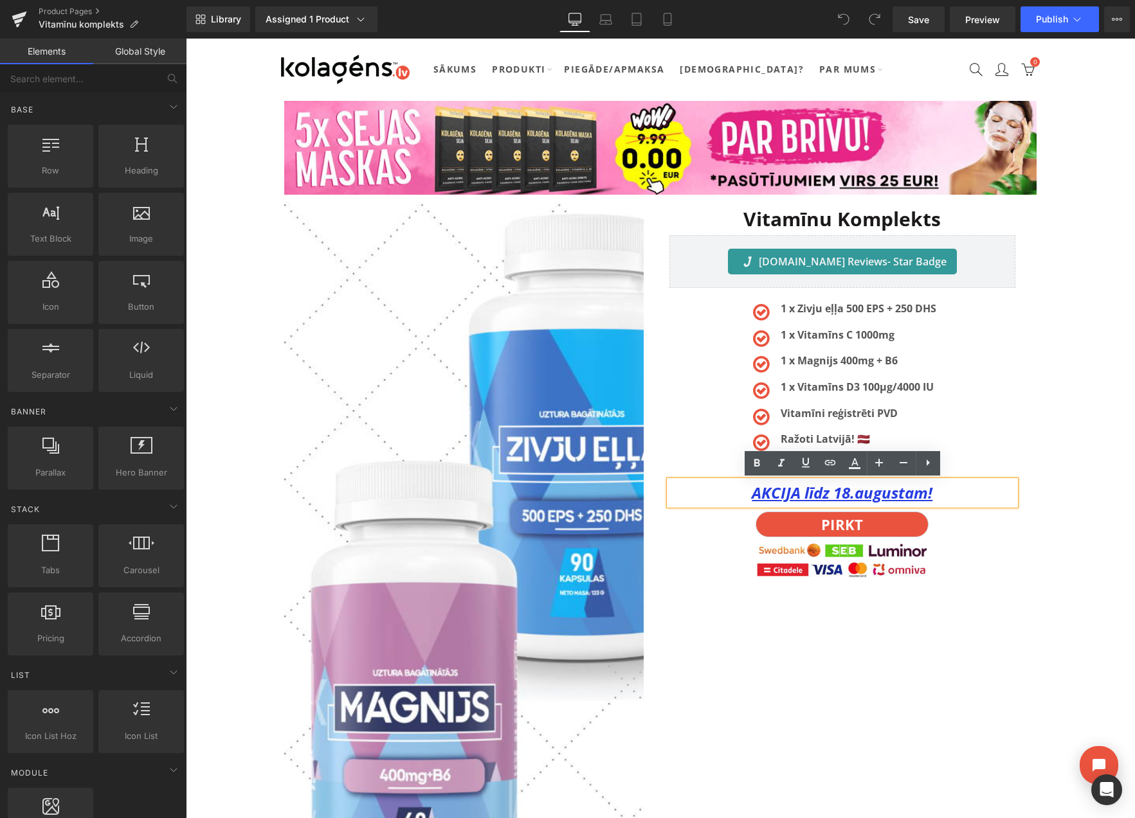
click at [850, 496] on u "AKCIJA līdz 18.augustam!" at bounding box center [842, 492] width 181 height 21
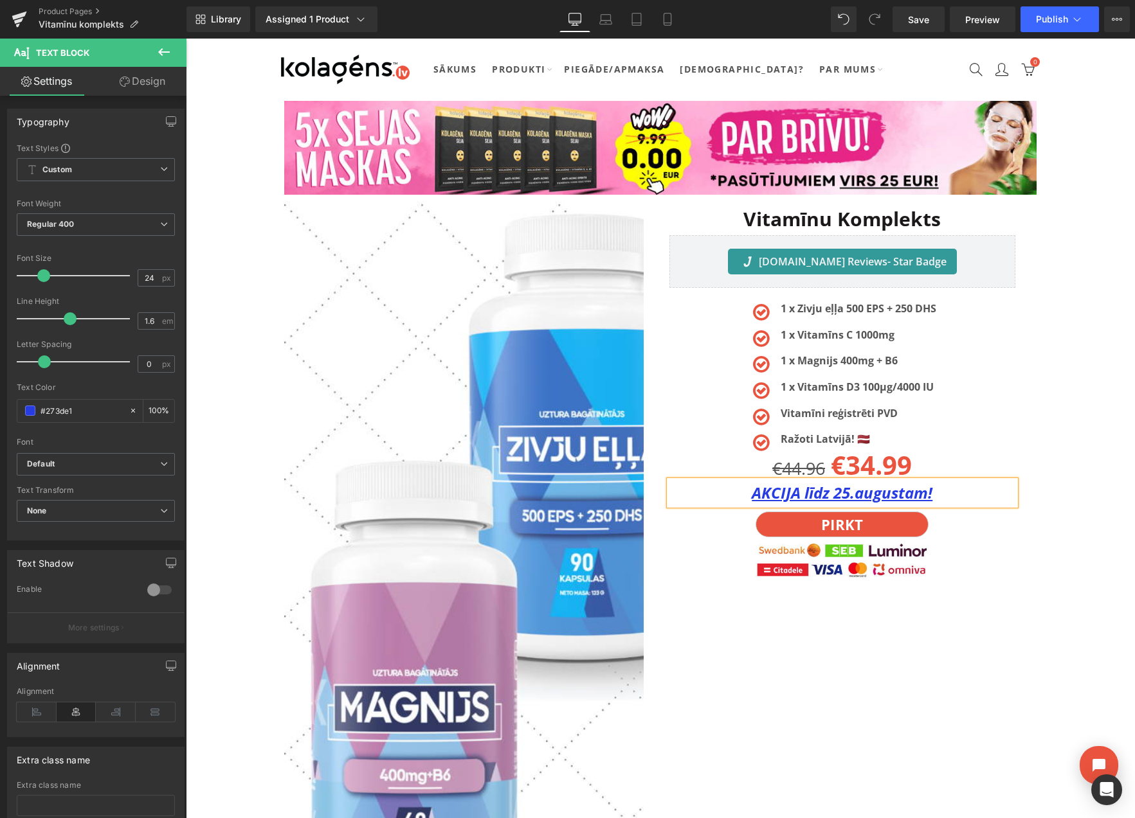
click at [1034, 452] on div "Image Image Image Image Image ‹" at bounding box center [660, 579] width 771 height 757
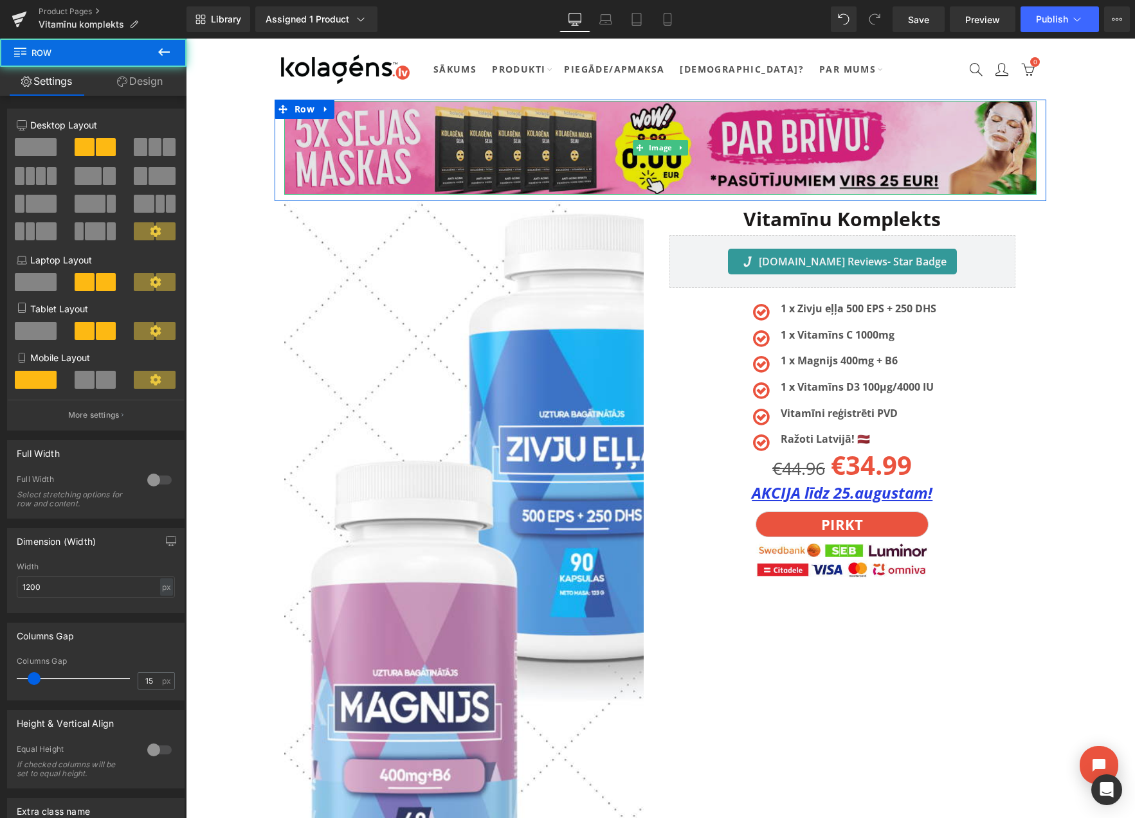
click at [643, 125] on img at bounding box center [660, 148] width 752 height 94
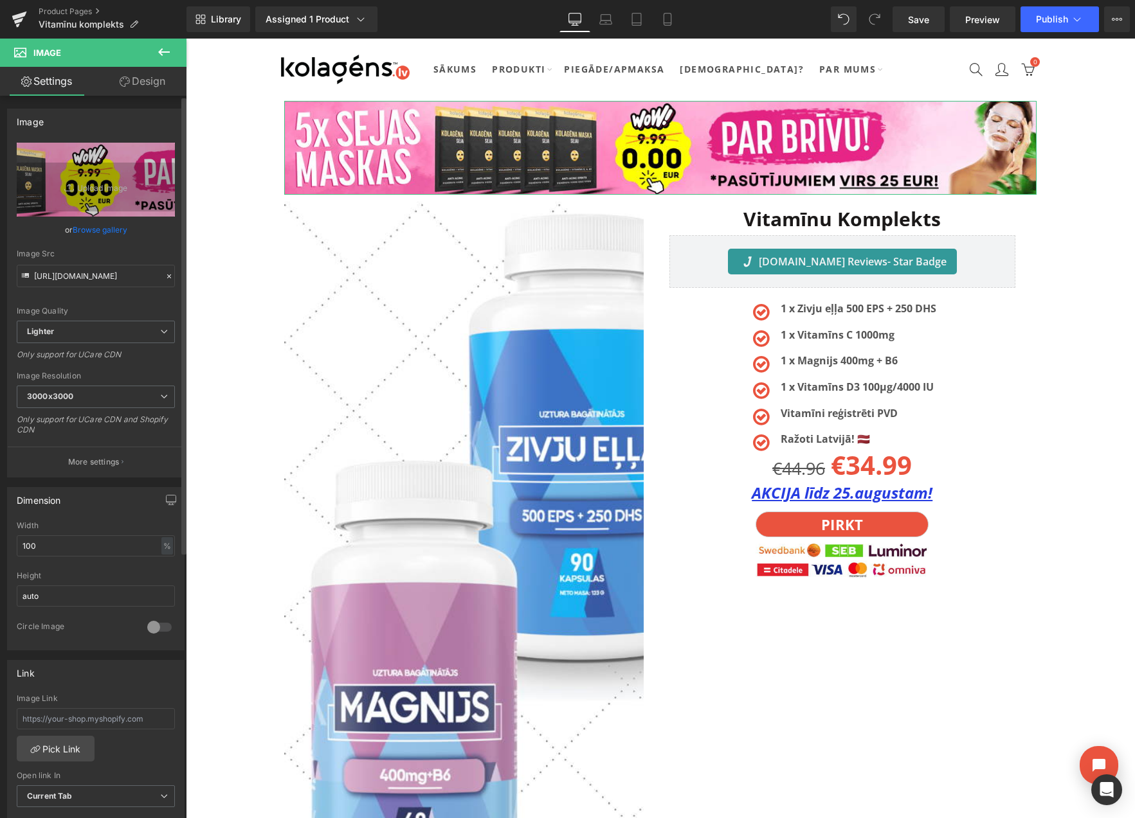
click at [89, 230] on link "Browse gallery" at bounding box center [100, 230] width 55 height 23
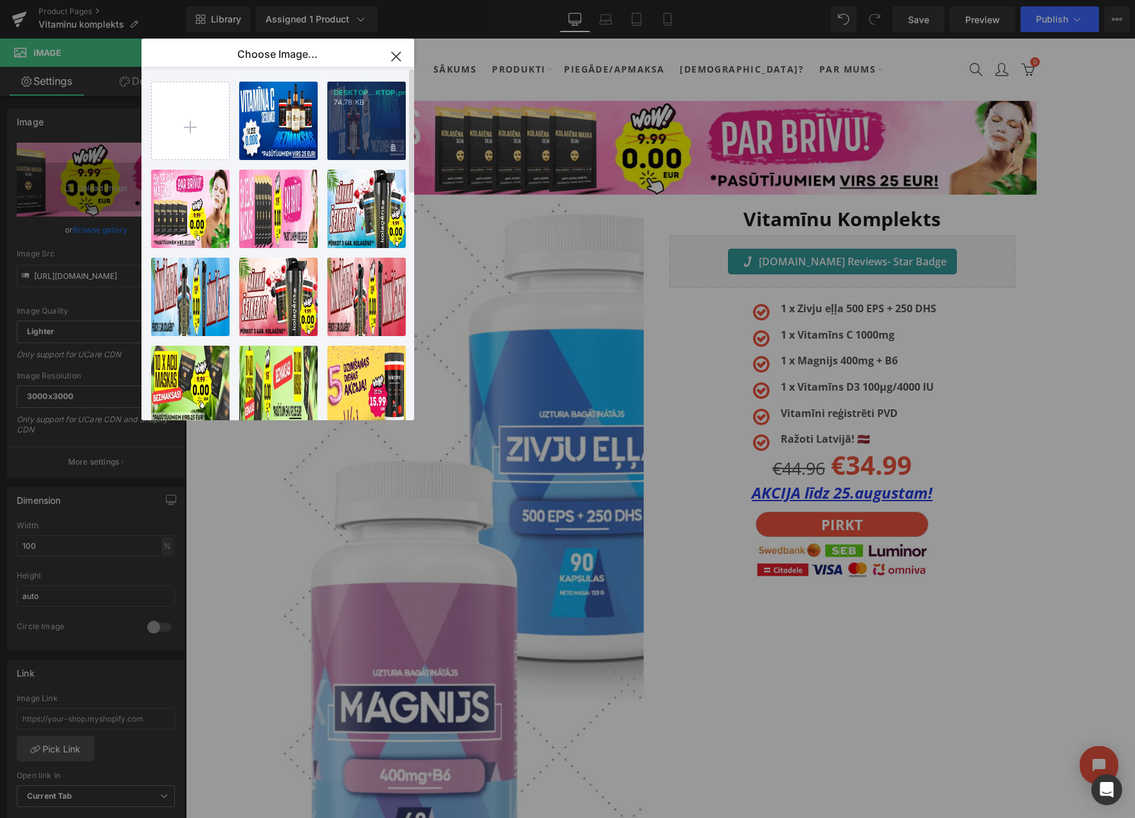
click at [375, 120] on div "DESKTOP...KTOP.png 74.78 KB" at bounding box center [366, 121] width 78 height 78
type input "[URL][DOMAIN_NAME]"
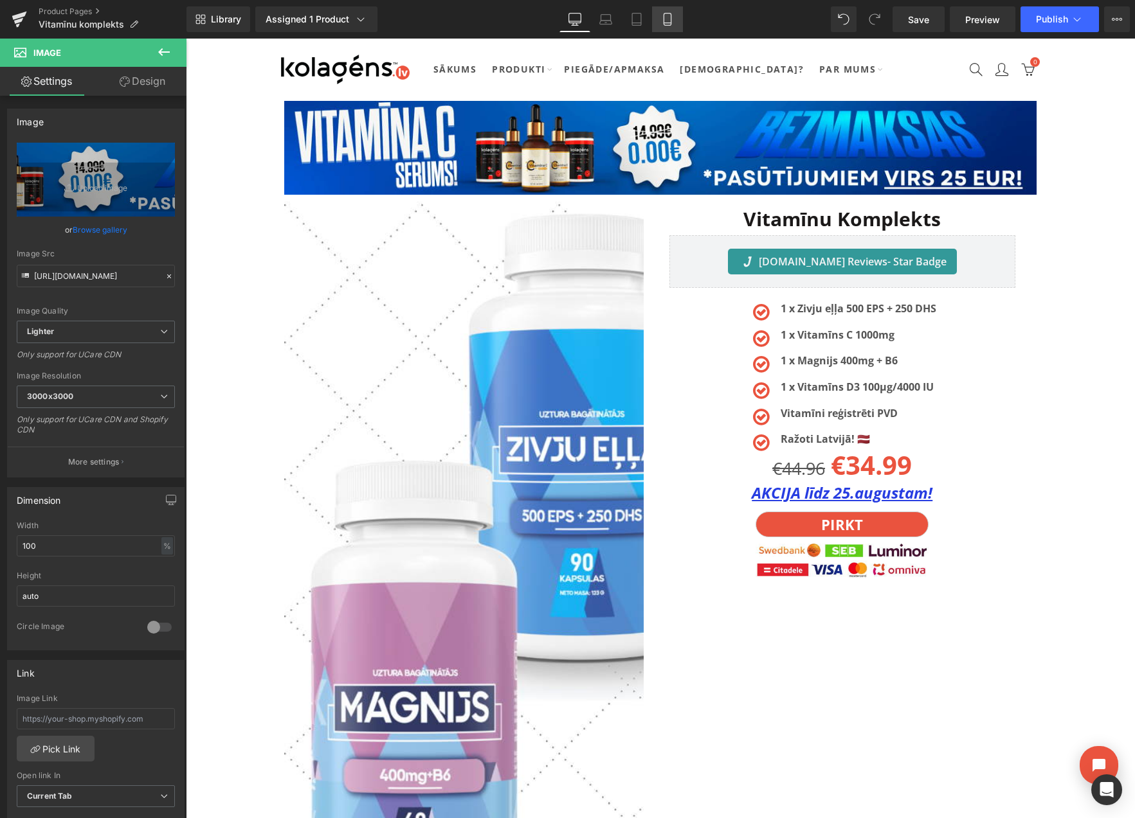
click at [658, 22] on link "Mobile" at bounding box center [667, 19] width 31 height 26
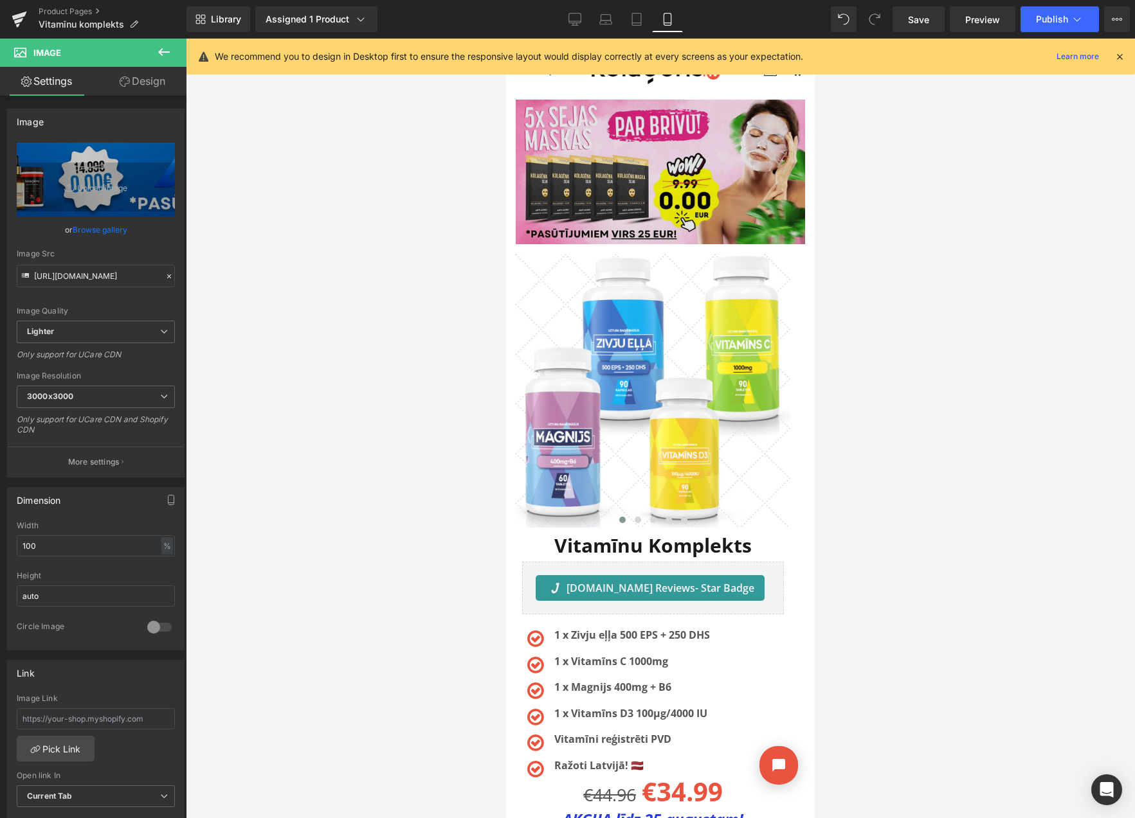
click at [612, 129] on img at bounding box center [660, 177] width 289 height 154
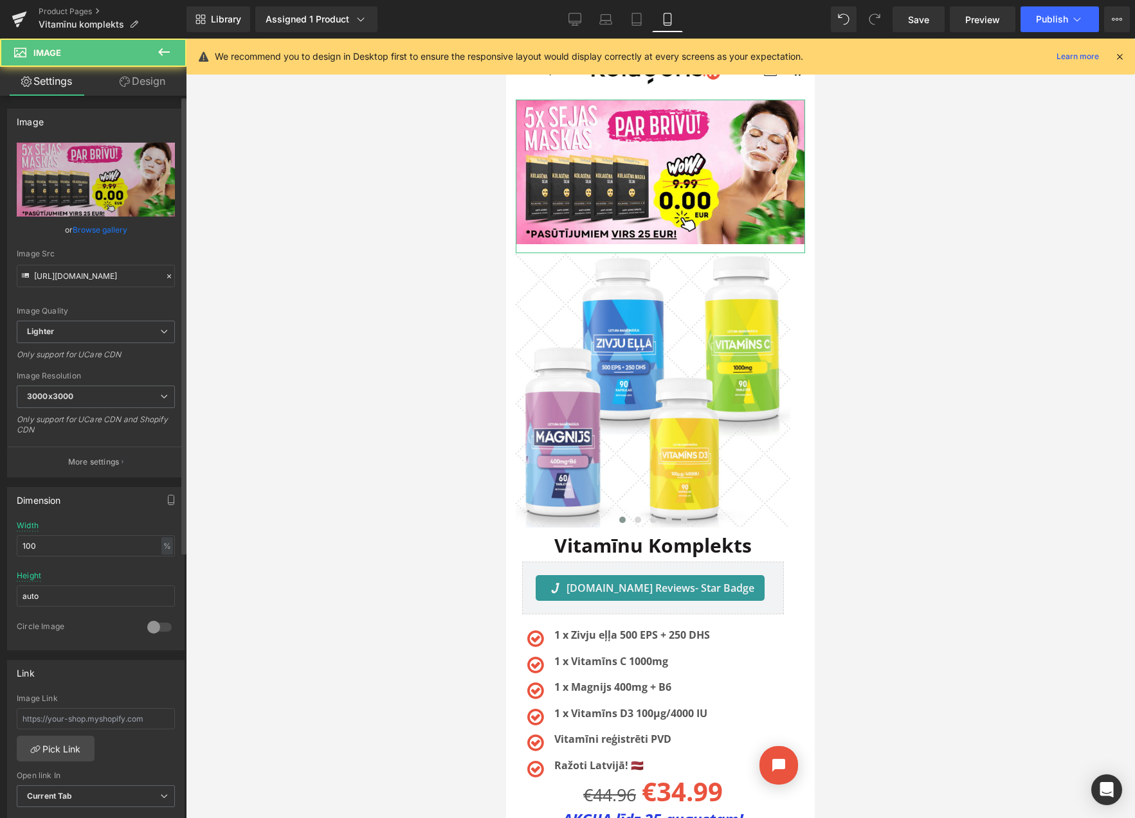
click at [74, 228] on link "Browse gallery" at bounding box center [100, 230] width 55 height 23
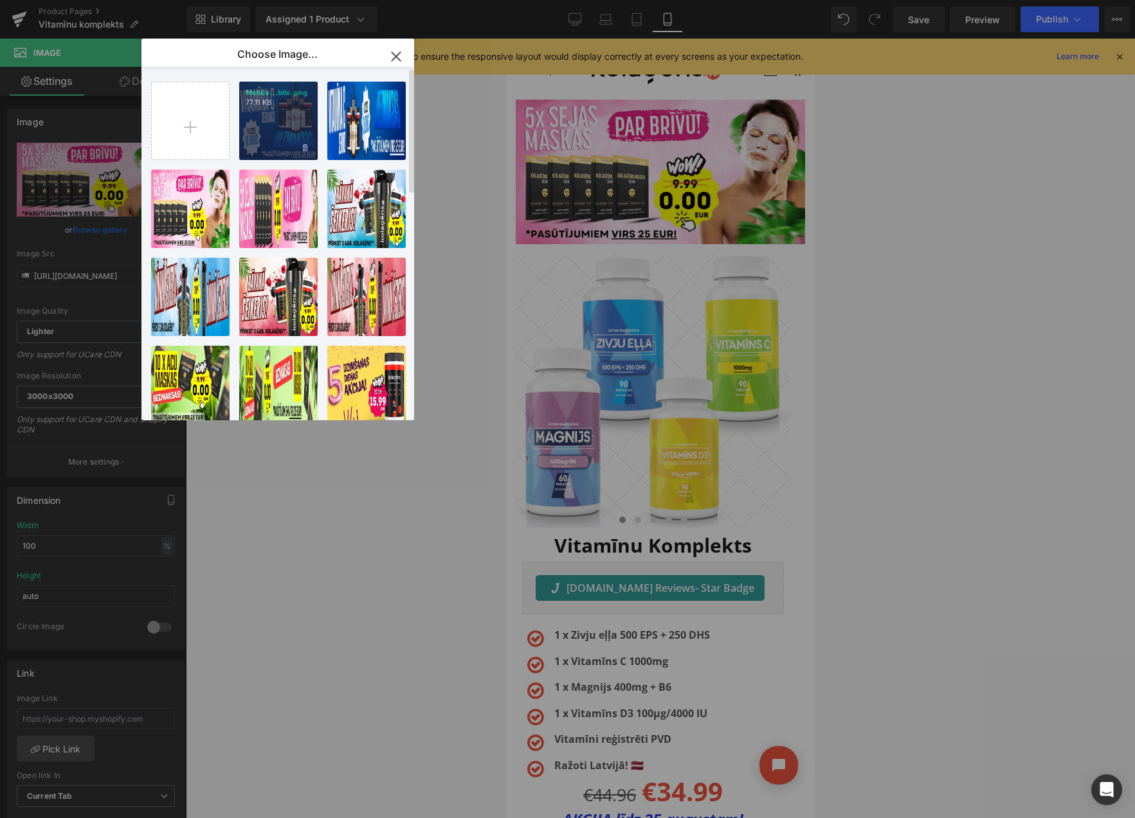
click at [263, 123] on div "Mobile...bile.png 77.11 KB" at bounding box center [278, 121] width 78 height 78
type input "[URL][DOMAIN_NAME]"
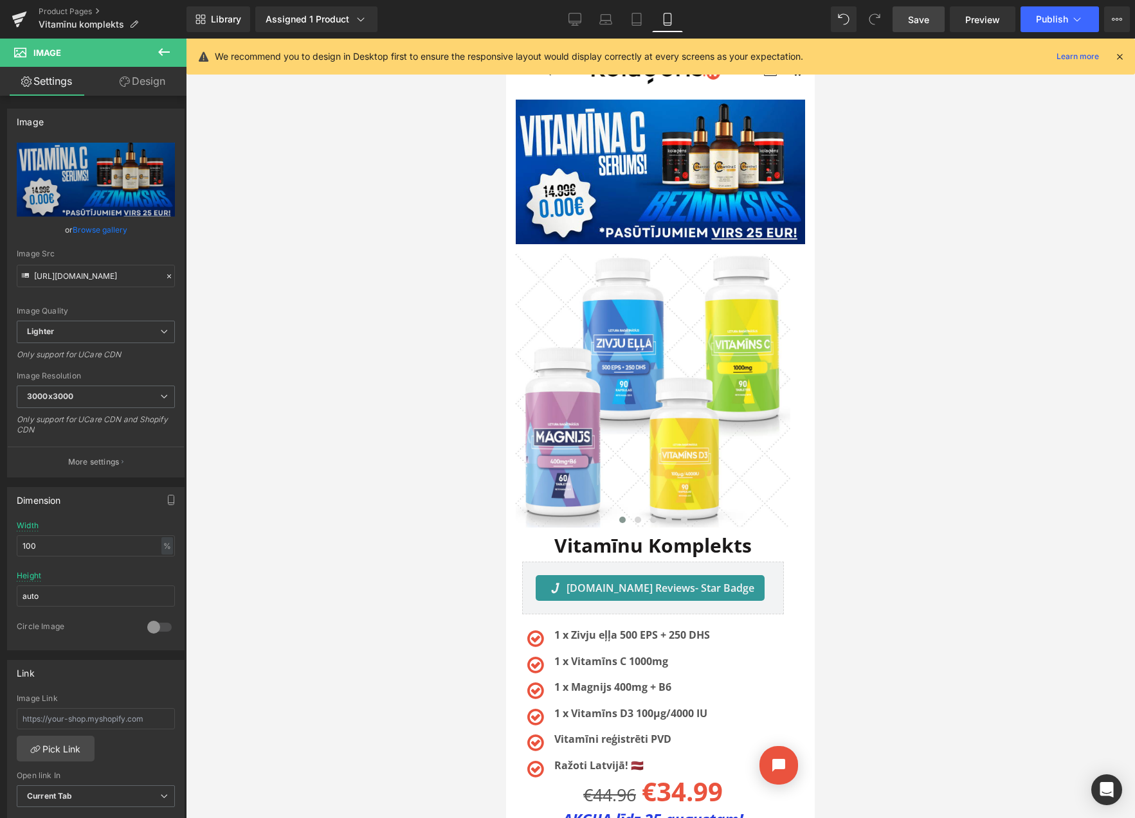
click at [916, 24] on span "Save" at bounding box center [918, 20] width 21 height 14
click at [1110, 15] on button "View Live Page View with current Template Save Template to Library Schedule Pub…" at bounding box center [1117, 19] width 26 height 26
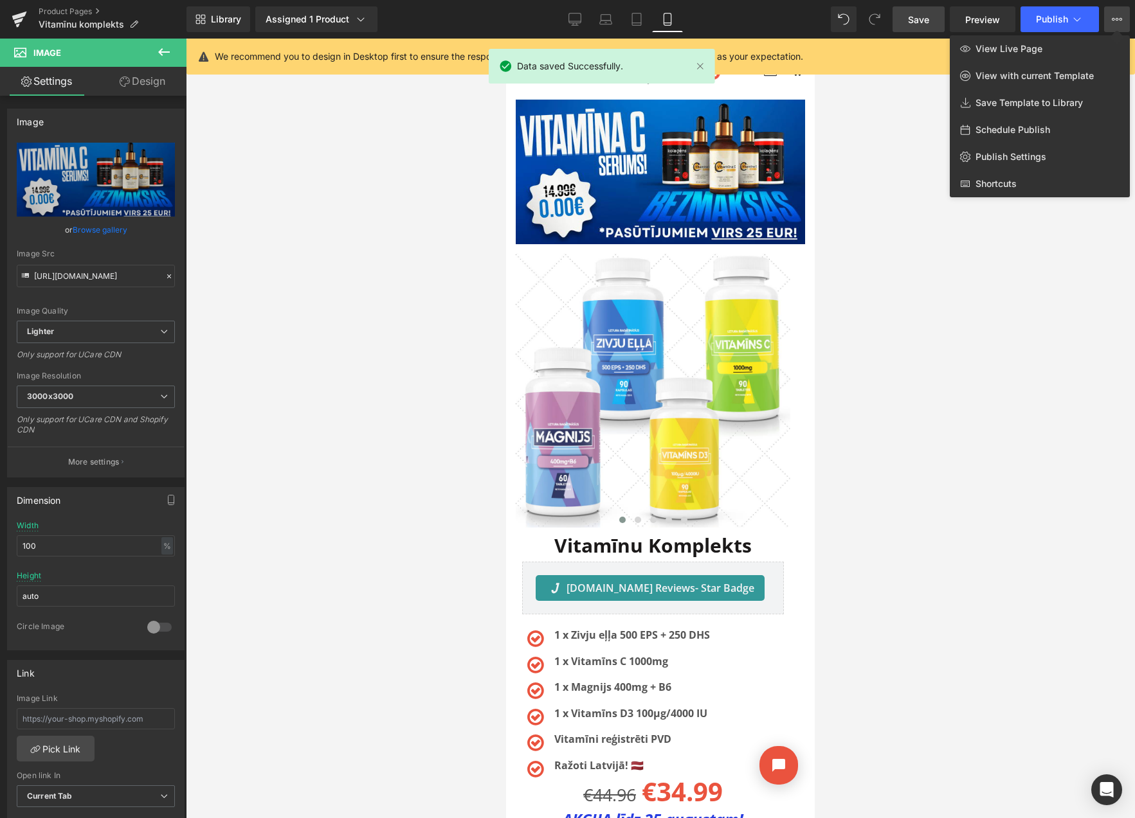
click at [1014, 131] on span "Schedule Publish" at bounding box center [1012, 130] width 75 height 12
select select
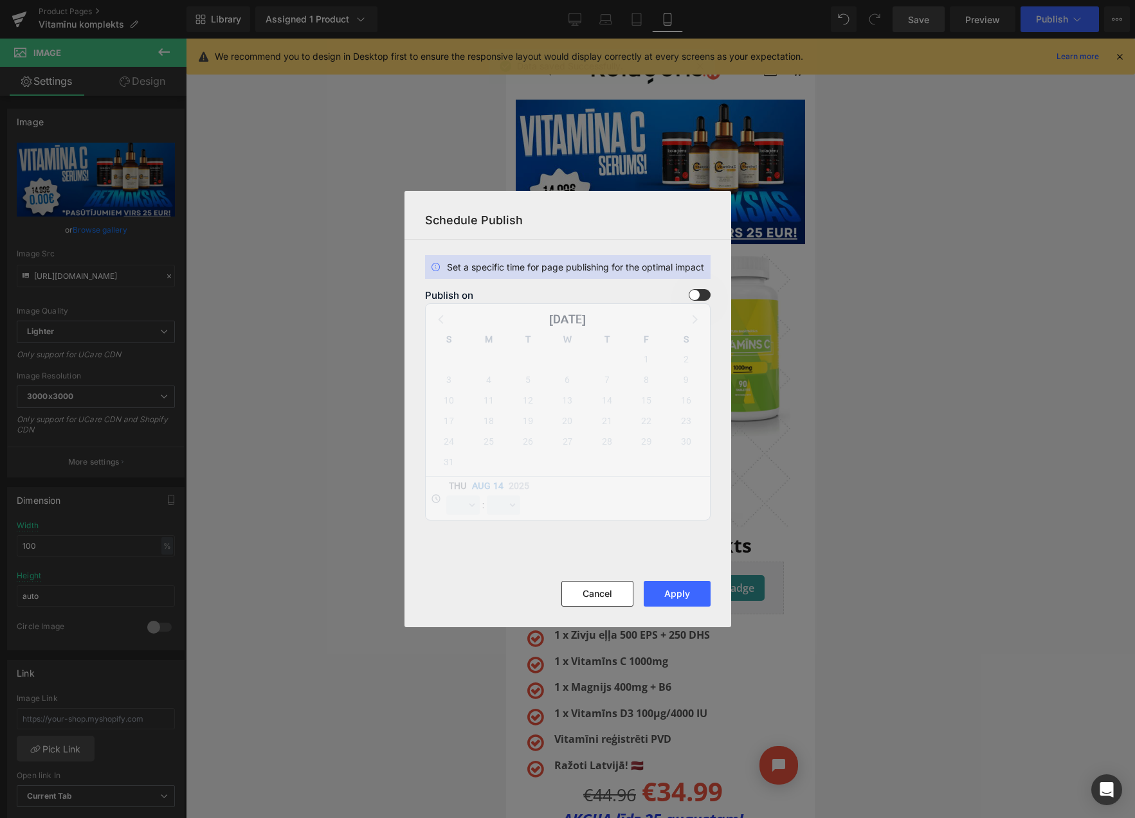
click at [692, 292] on span at bounding box center [700, 295] width 22 height 12
click at [0, 0] on input "checkbox" at bounding box center [0, 0] width 0 height 0
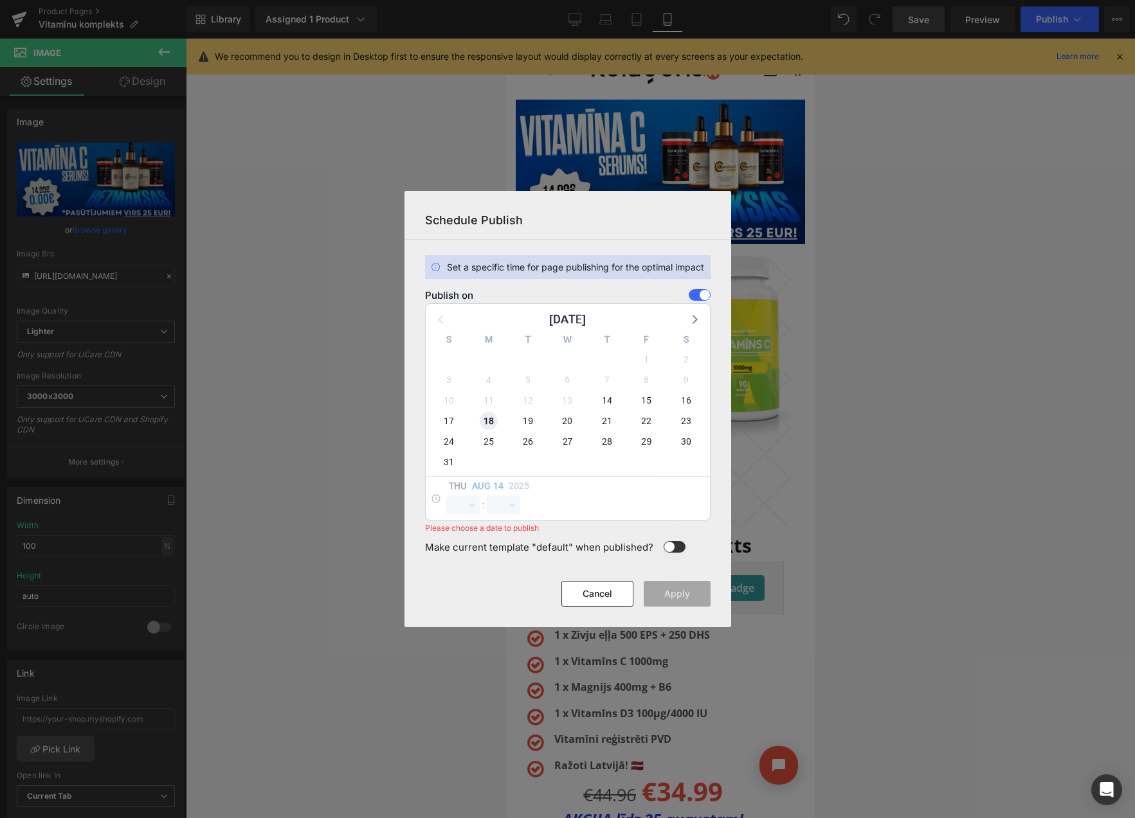
click at [484, 417] on span "18" at bounding box center [489, 421] width 18 height 18
select select "9"
select select "28"
click at [464, 503] on select "00 01 02 03 04 05 06 07 08 09 10 11 12 13 14 15 16 17 18 19 20 21 22 23" at bounding box center [462, 505] width 33 height 19
select select "23"
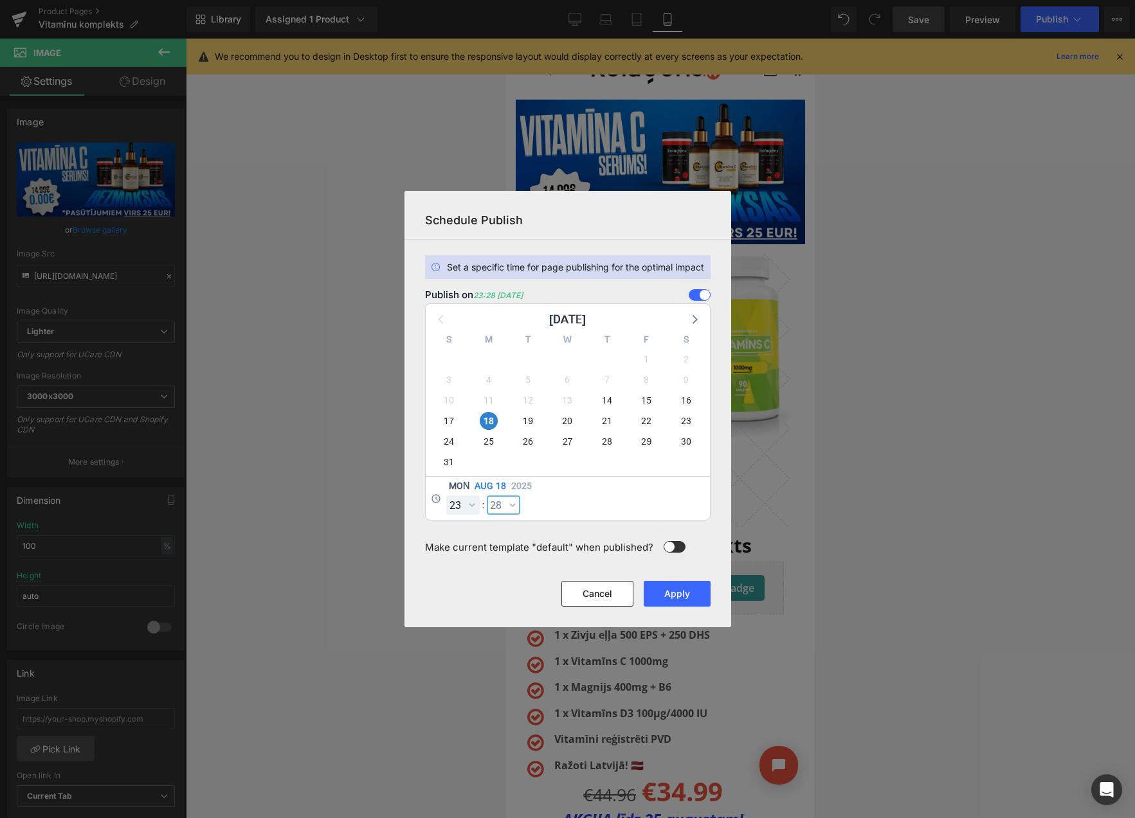
click at [505, 501] on select "00 01 02 03 04 05 06 07 08 09 10 11 12 13 14 15 16 17 18 19 20 21 22 23 24 25 2…" at bounding box center [503, 505] width 33 height 19
select select "59"
click at [692, 591] on button "Apply" at bounding box center [677, 594] width 67 height 26
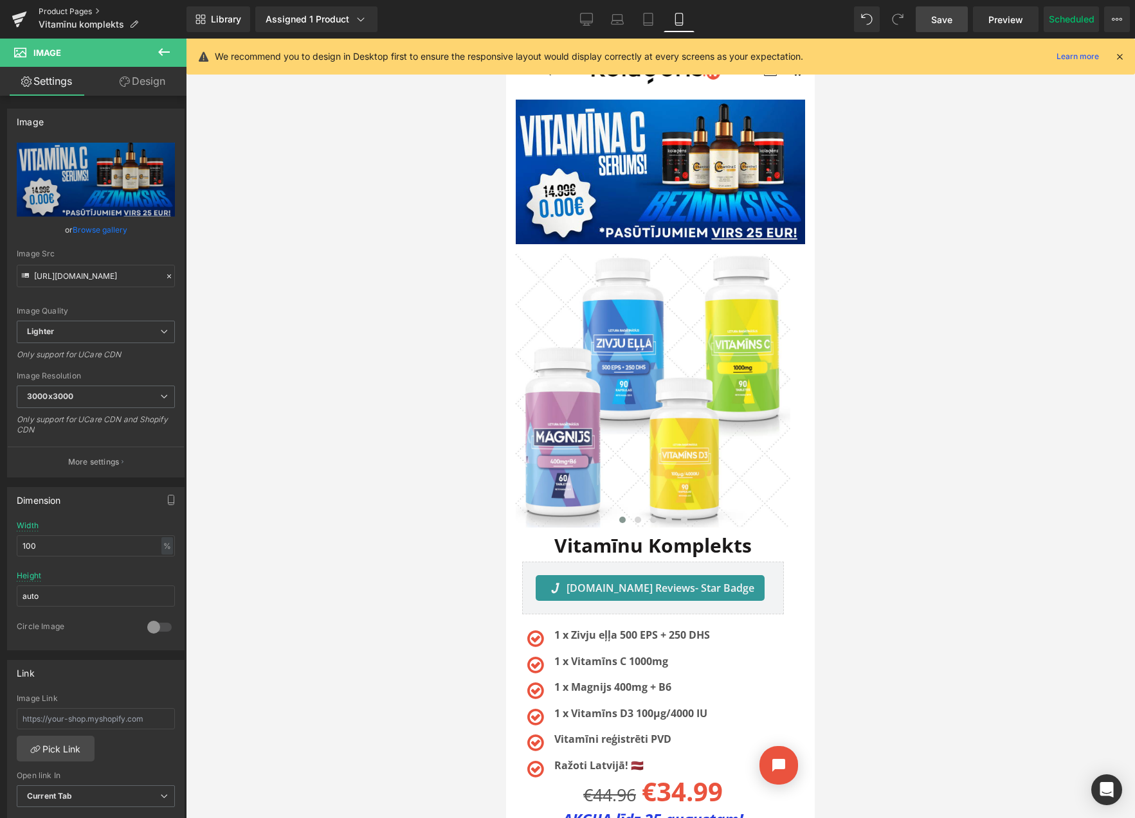
click at [81, 8] on link "Product Pages" at bounding box center [113, 11] width 148 height 10
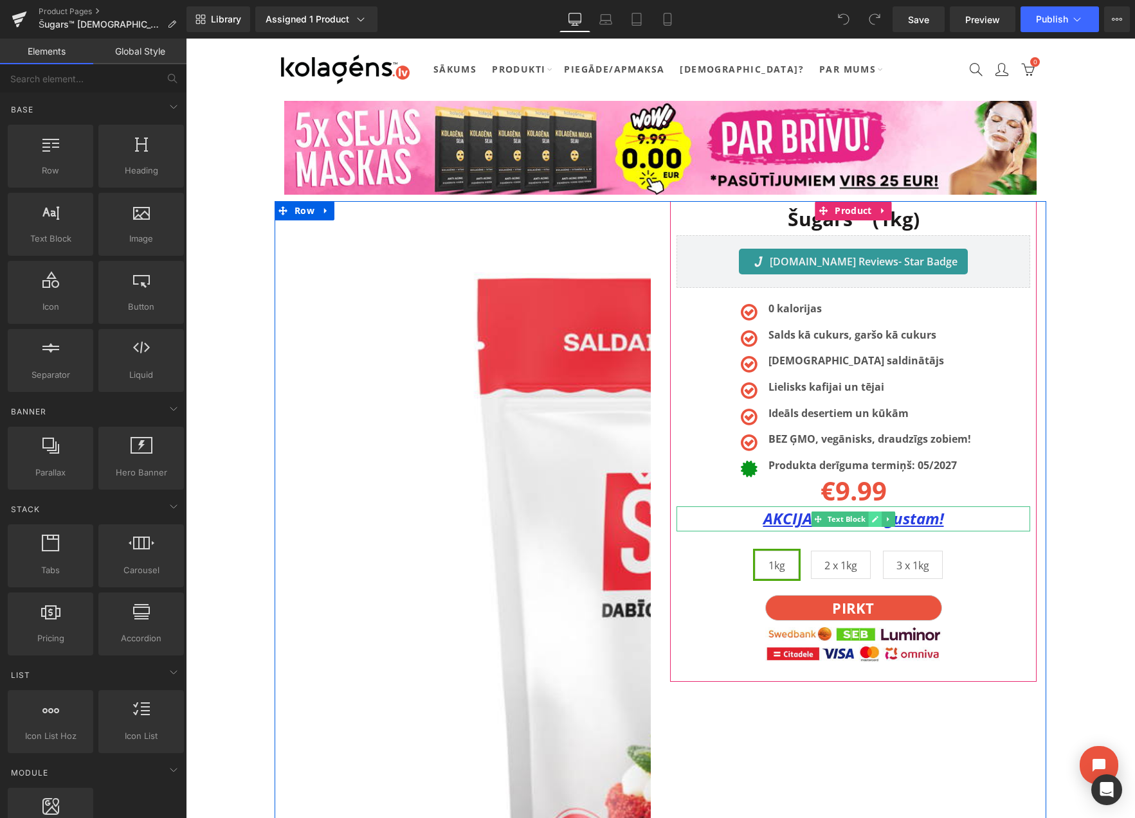
click at [871, 518] on icon at bounding box center [874, 520] width 7 height 8
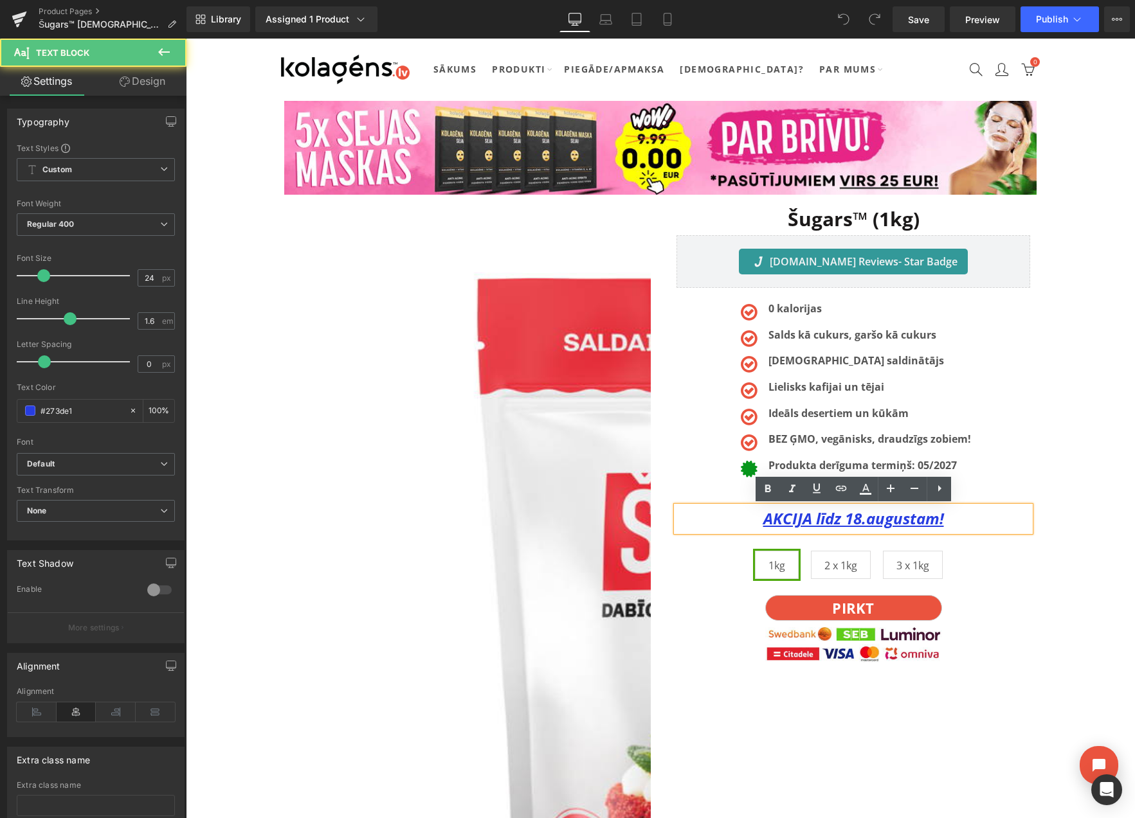
click at [862, 522] on u "AKCIJA līdz 18.augustam!" at bounding box center [853, 518] width 181 height 21
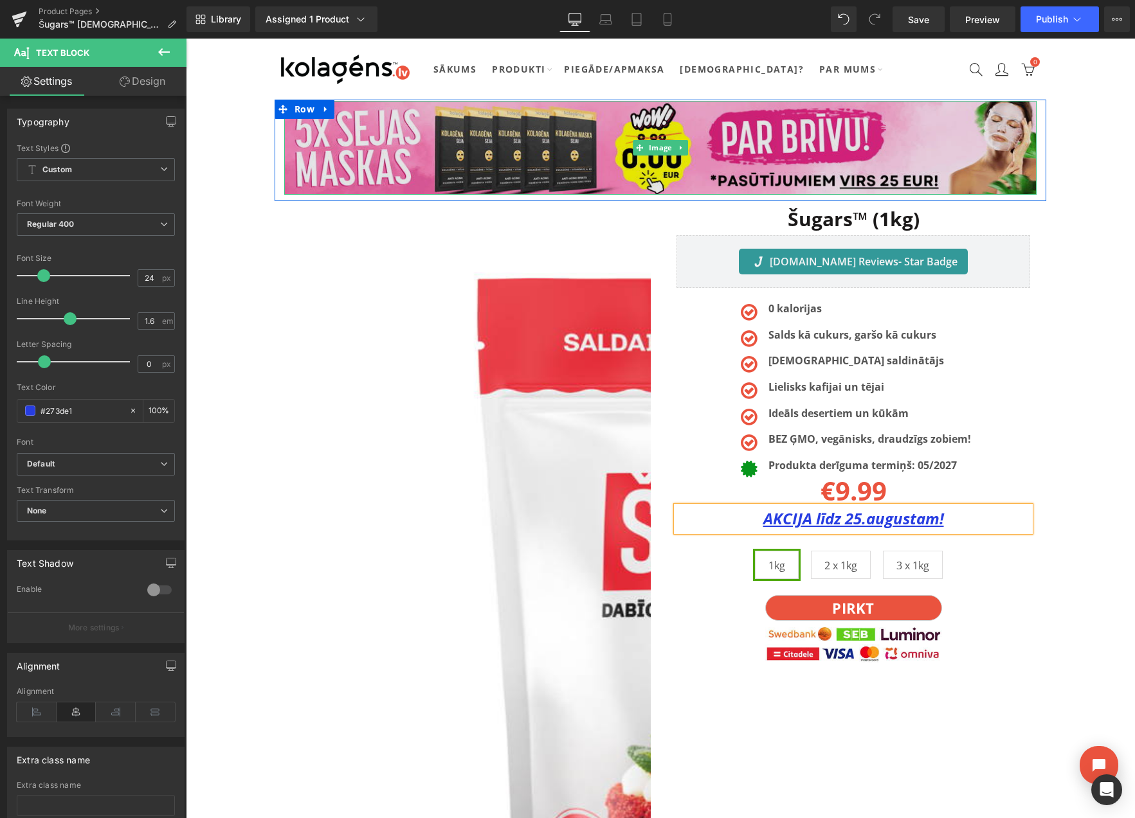
click at [707, 124] on img at bounding box center [660, 148] width 752 height 94
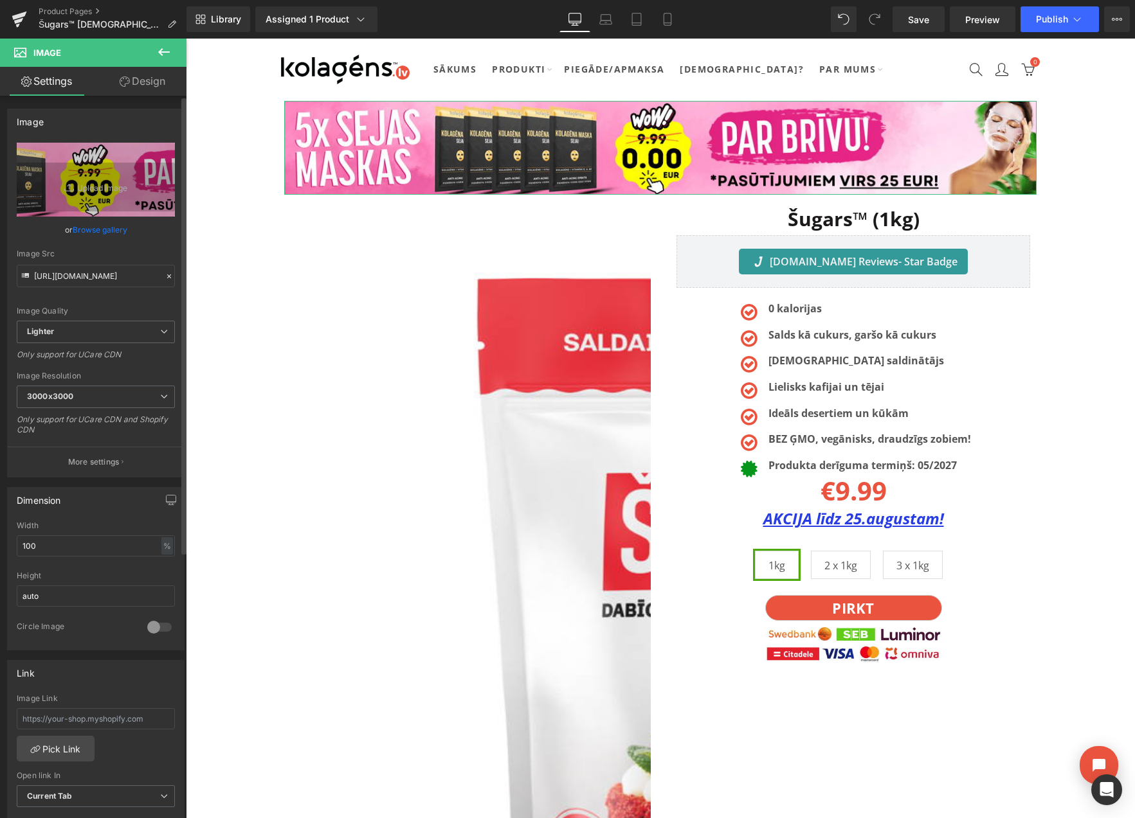
click at [113, 230] on link "Browse gallery" at bounding box center [100, 230] width 55 height 23
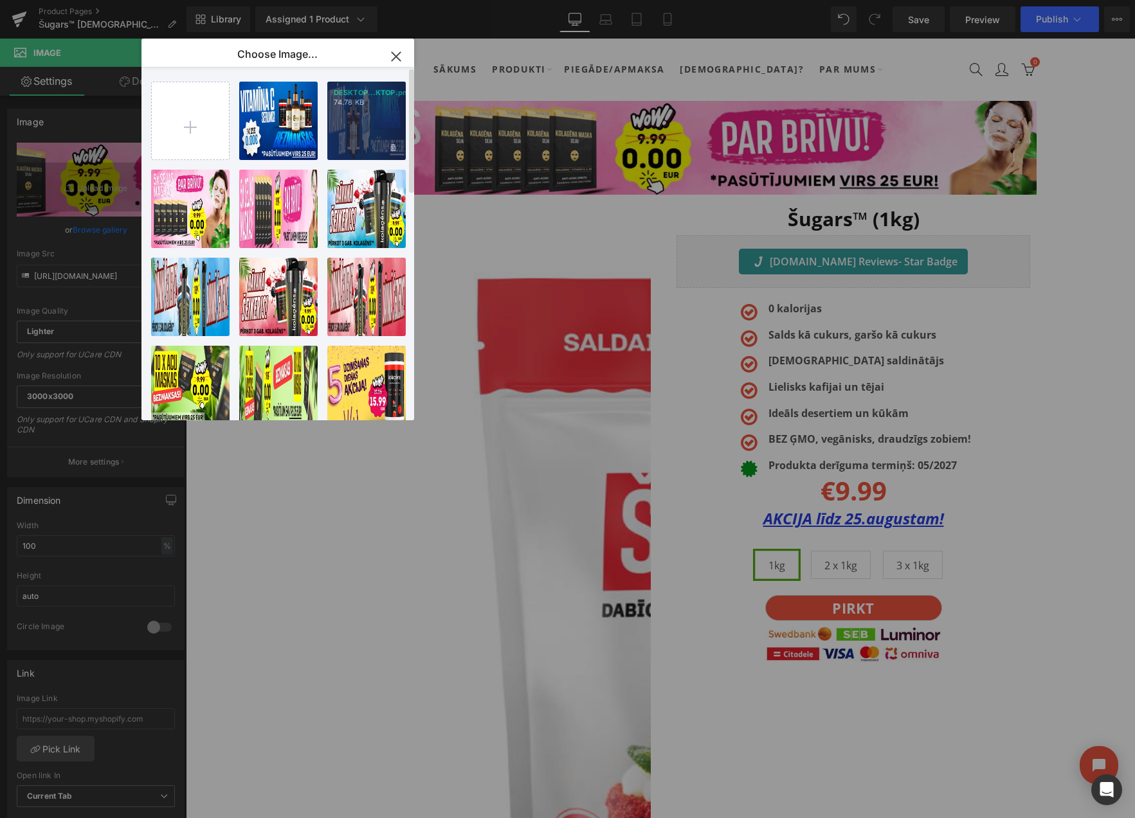
drag, startPoint x: 357, startPoint y: 123, endPoint x: 175, endPoint y: 84, distance: 186.7
click at [357, 123] on div "DESKTOP...KTOP.png 74.78 KB" at bounding box center [366, 121] width 78 height 78
type input "[URL][DOMAIN_NAME]"
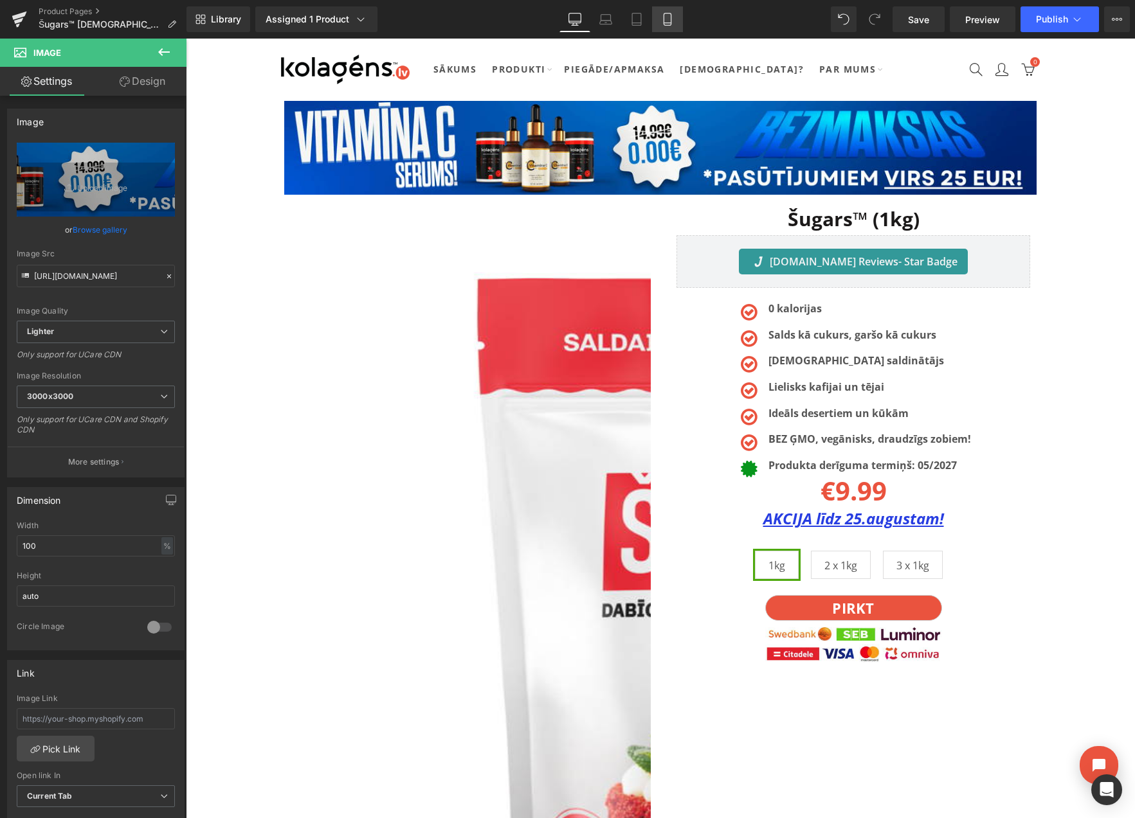
click at [664, 23] on icon at bounding box center [666, 23] width 7 height 0
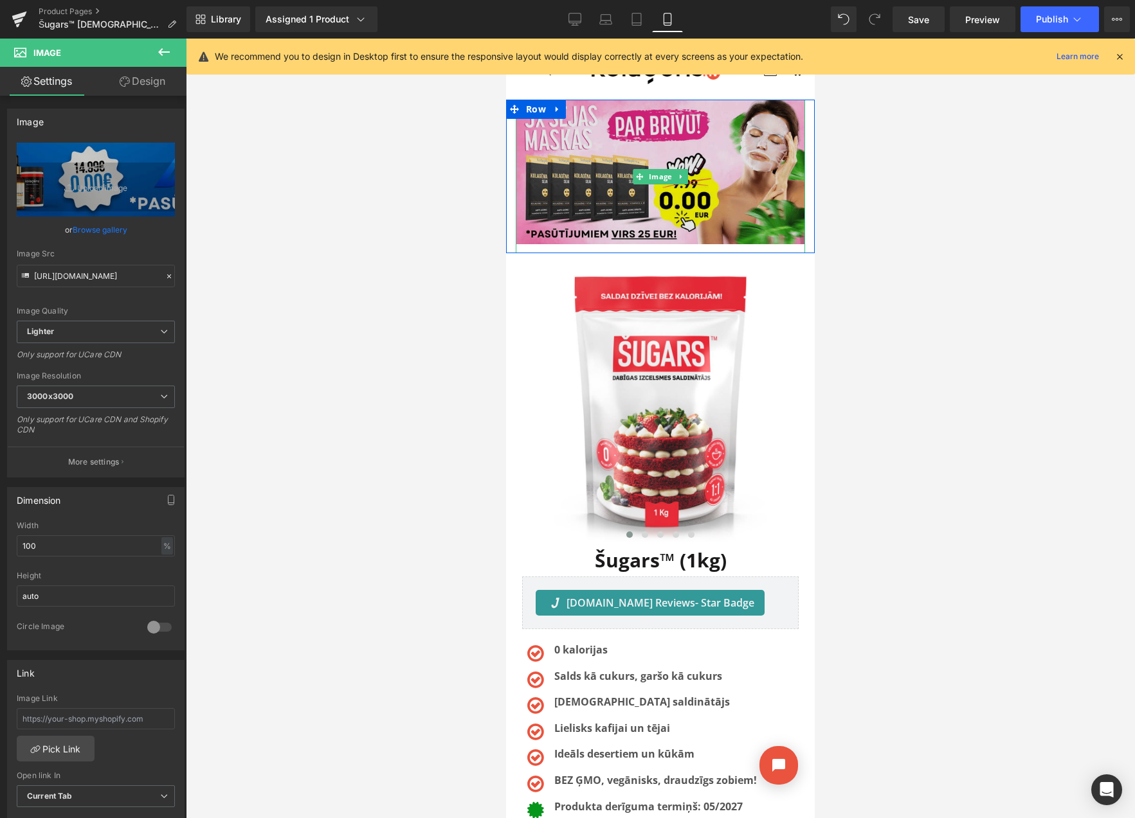
click at [546, 123] on img at bounding box center [660, 177] width 289 height 154
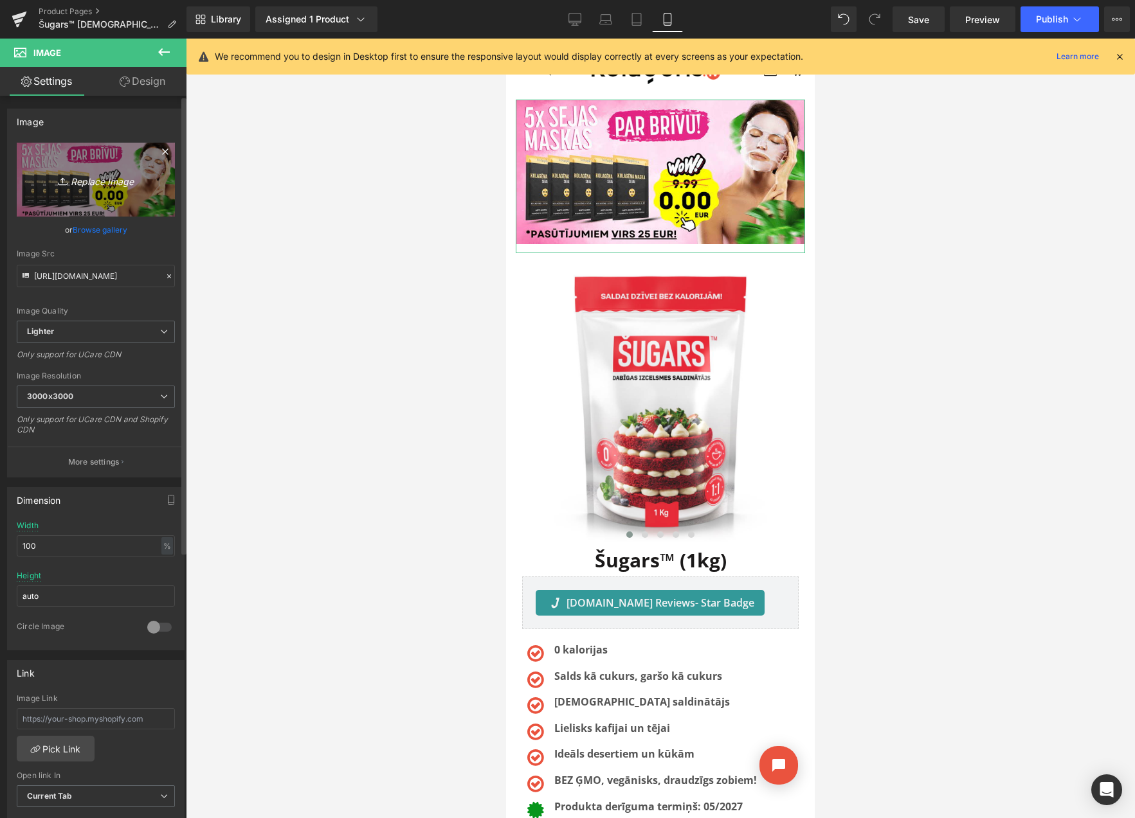
click at [101, 182] on icon "Replace Image" at bounding box center [95, 180] width 103 height 16
click at [104, 232] on link "Browse gallery" at bounding box center [100, 230] width 55 height 23
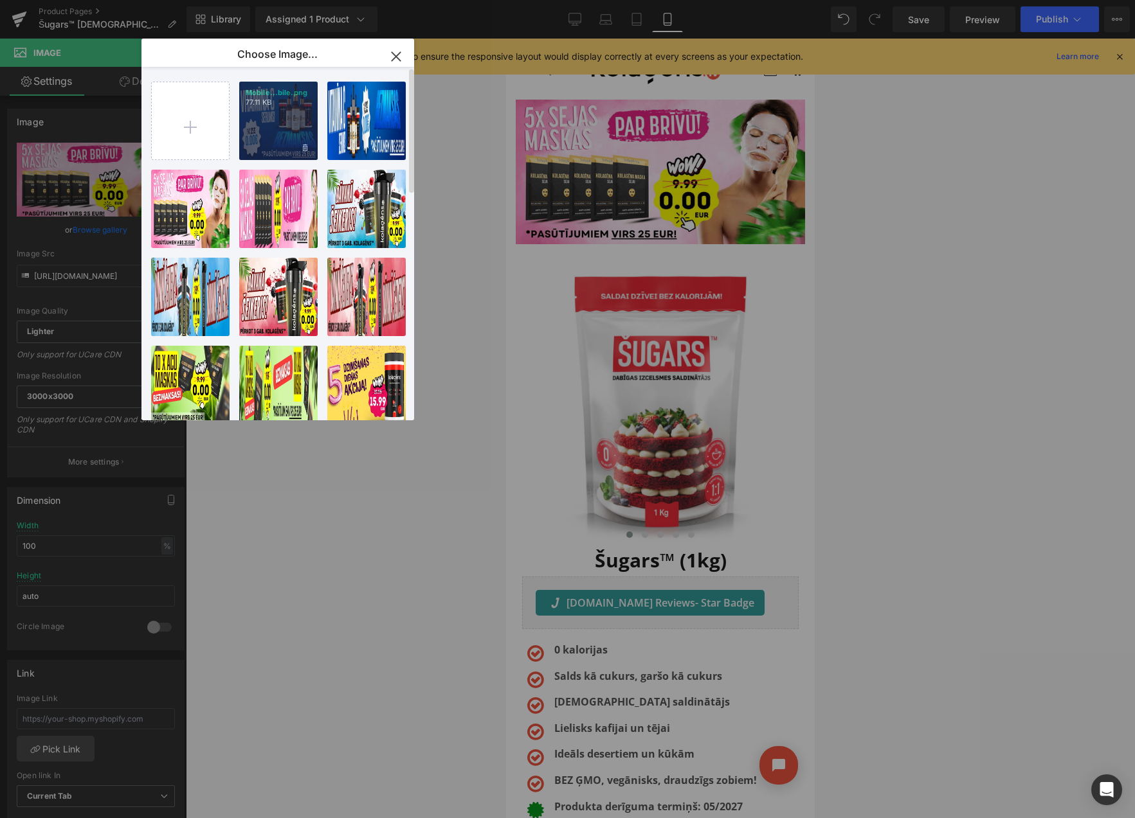
click at [293, 126] on div "Mobile...bile.png 77.11 KB" at bounding box center [278, 121] width 78 height 78
type input "[URL][DOMAIN_NAME]"
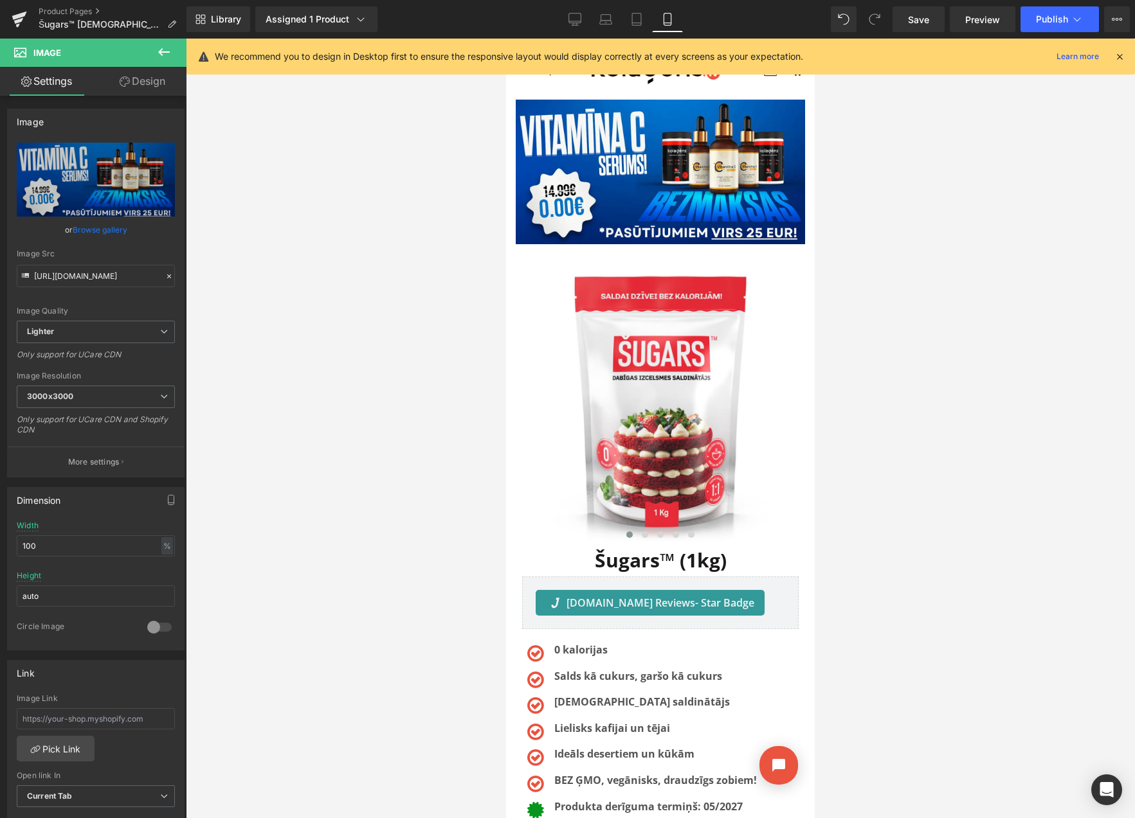
click at [896, 151] on div at bounding box center [660, 429] width 949 height 780
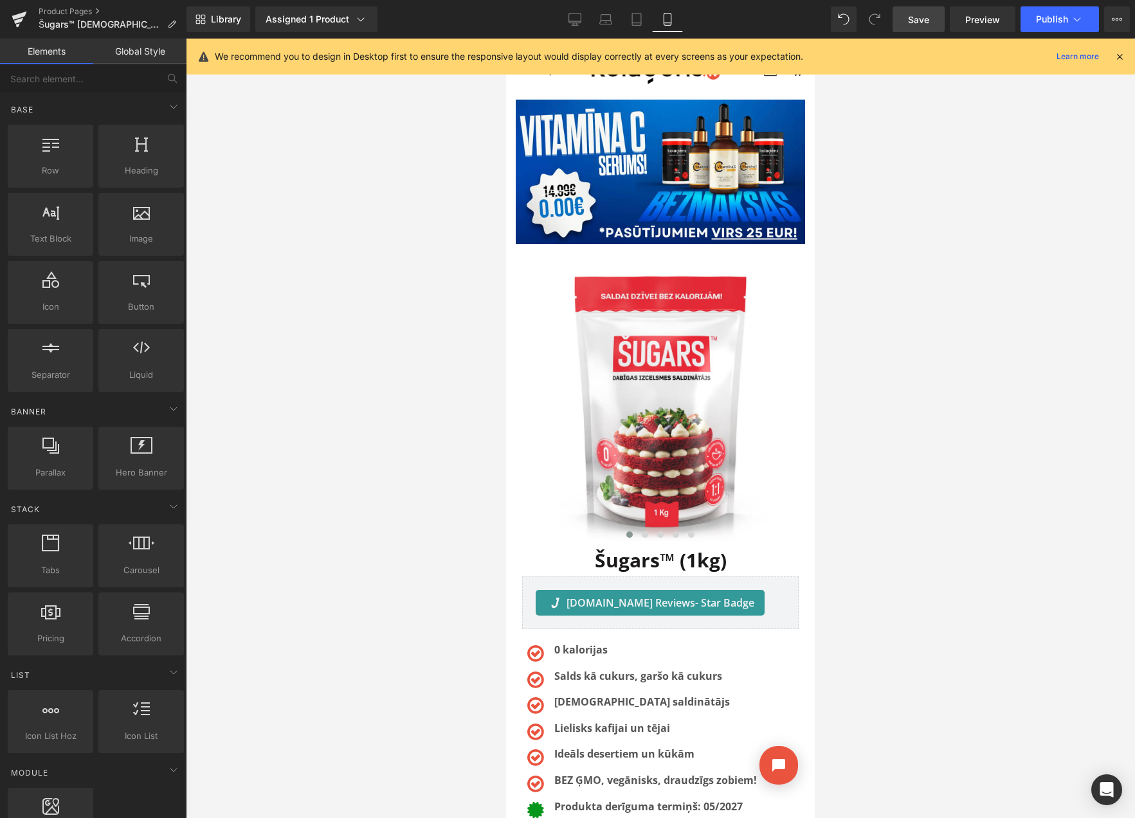
click at [913, 14] on span "Save" at bounding box center [918, 20] width 21 height 14
click at [1112, 22] on icon at bounding box center [1117, 19] width 10 height 10
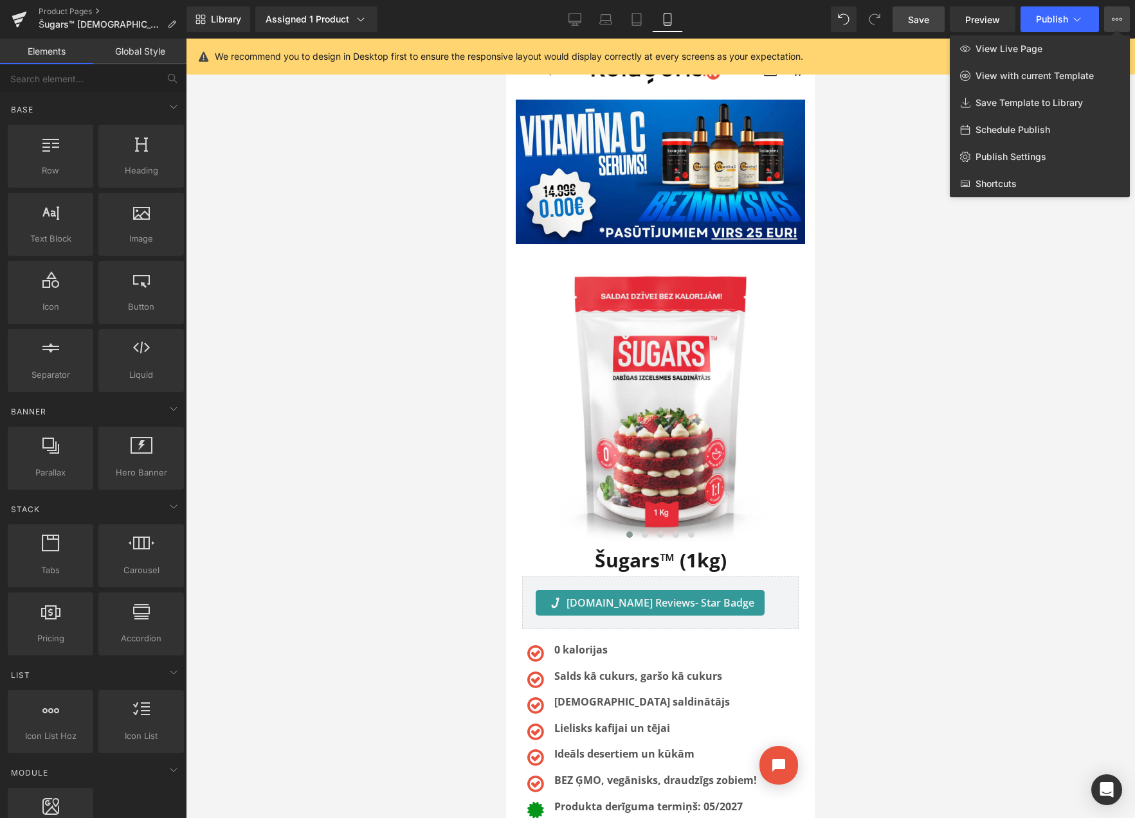
click at [986, 131] on span "Schedule Publish" at bounding box center [1012, 130] width 75 height 12
select select
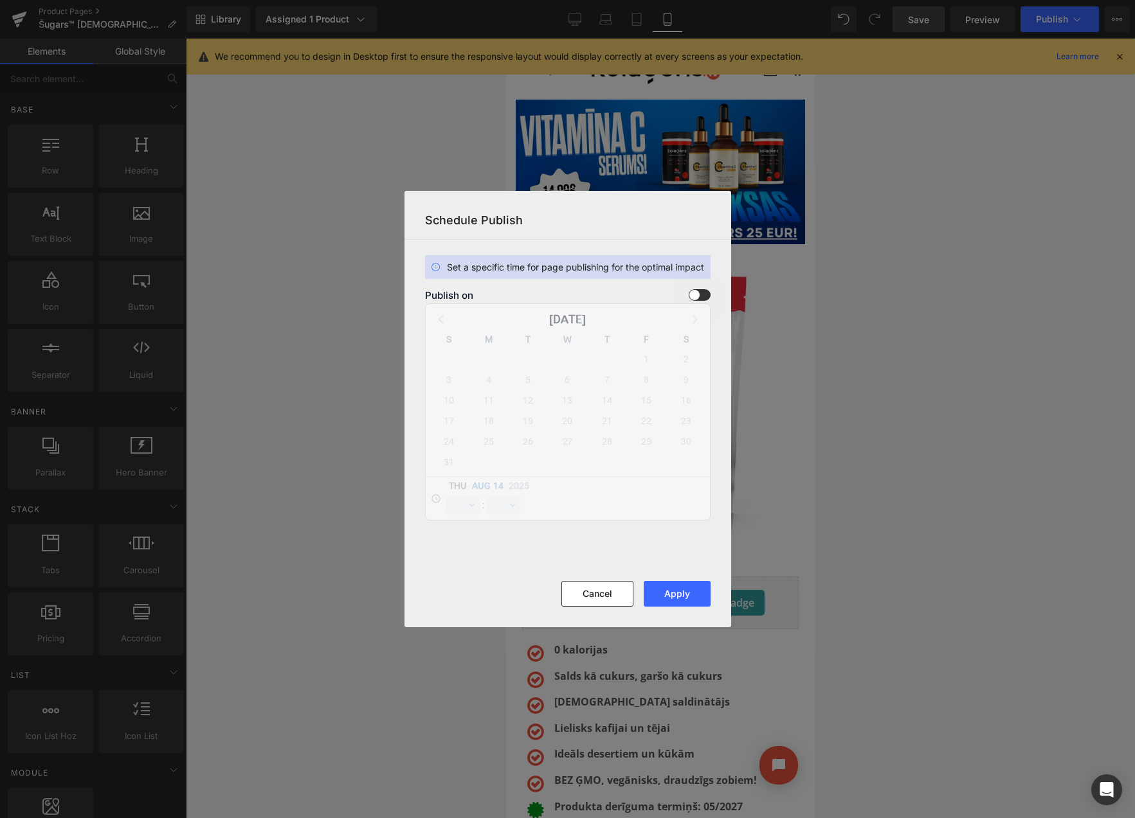
click at [692, 293] on span at bounding box center [700, 295] width 22 height 12
click at [0, 0] on input "checkbox" at bounding box center [0, 0] width 0 height 0
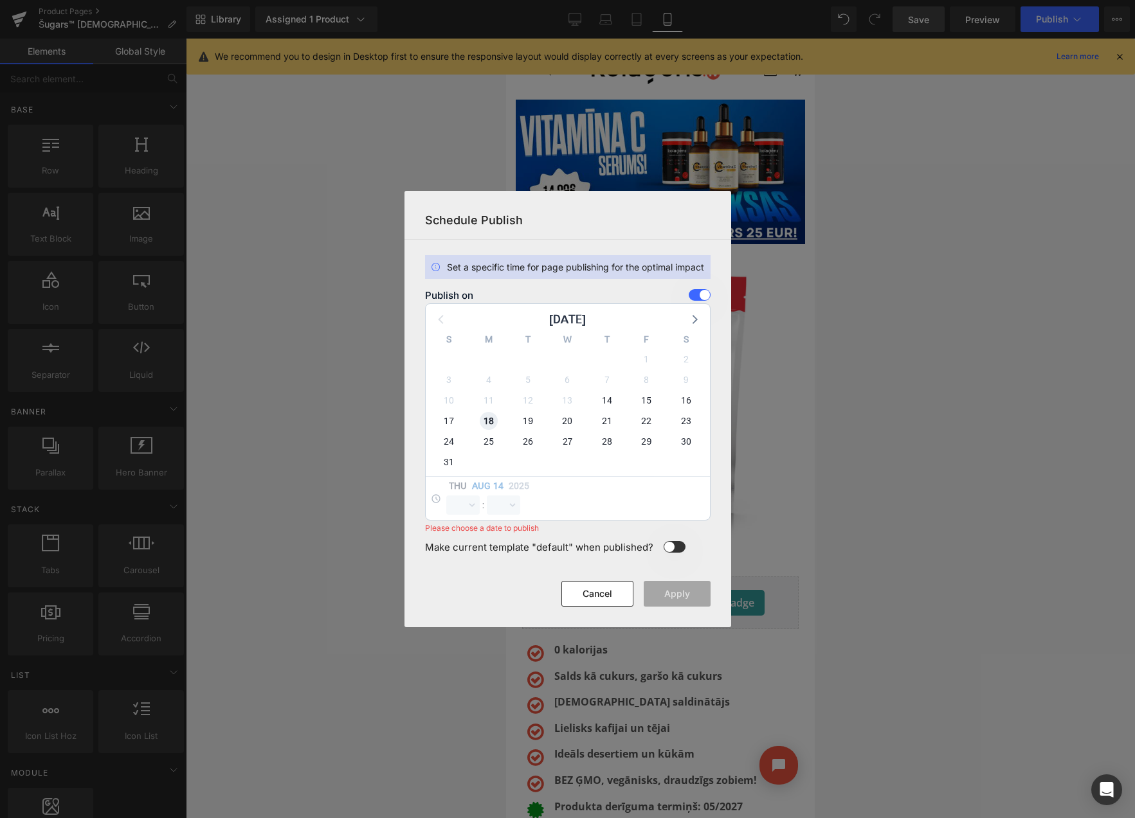
click at [487, 420] on span "18" at bounding box center [489, 421] width 18 height 18
select select "9"
select select "28"
click at [447, 500] on select "00 01 02 03 04 05 06 07 08 09 10 11 12 13 14 15 16 17 18 19 20 21 22 23" at bounding box center [462, 505] width 33 height 19
select select "23"
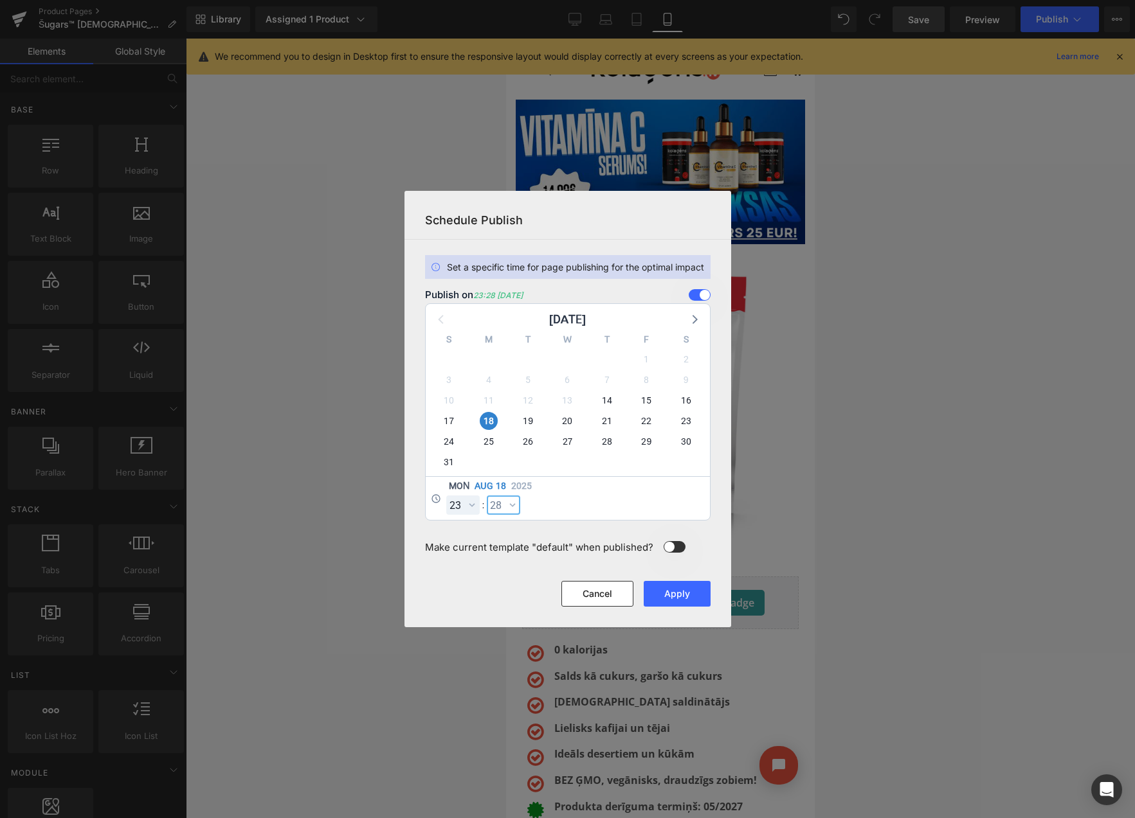
click at [503, 507] on select "00 01 02 03 04 05 06 07 08 09 10 11 12 13 14 15 16 17 18 19 20 21 22 23 24 25 2…" at bounding box center [503, 505] width 33 height 19
select select "59"
click at [676, 586] on button "Apply" at bounding box center [677, 594] width 67 height 26
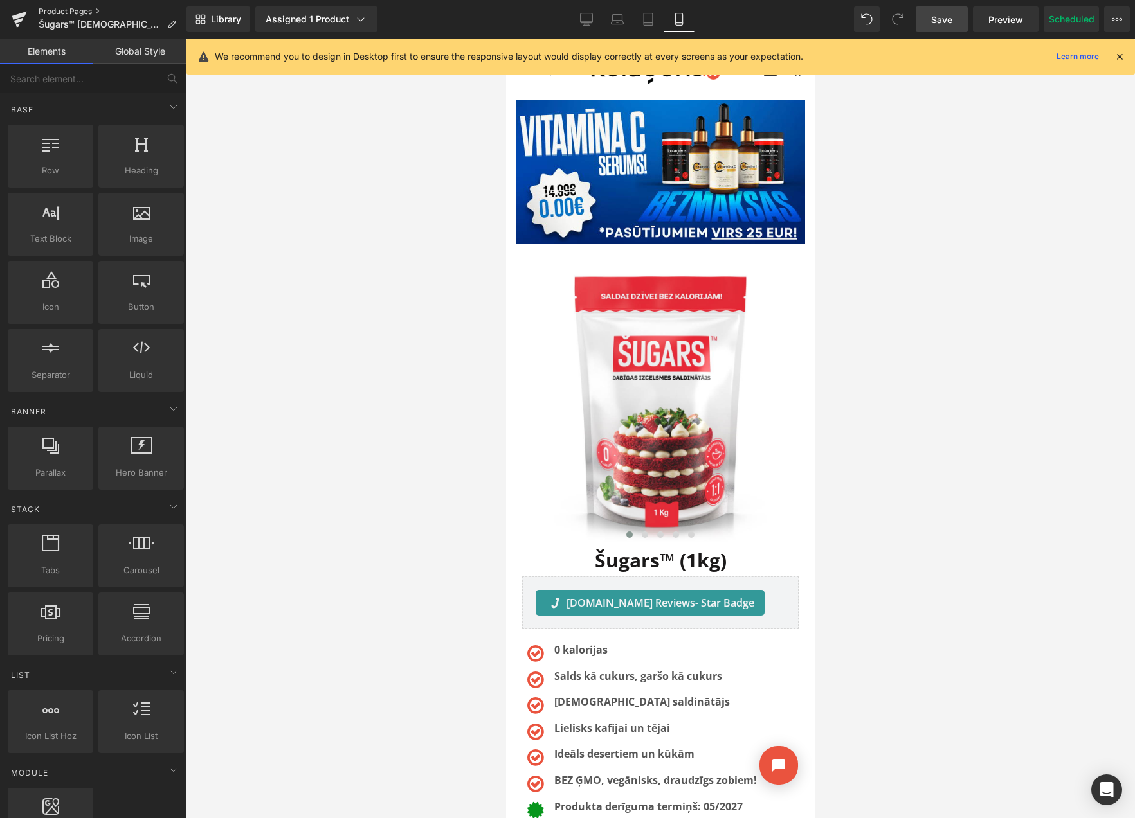
click at [53, 6] on link "Product Pages" at bounding box center [113, 11] width 148 height 10
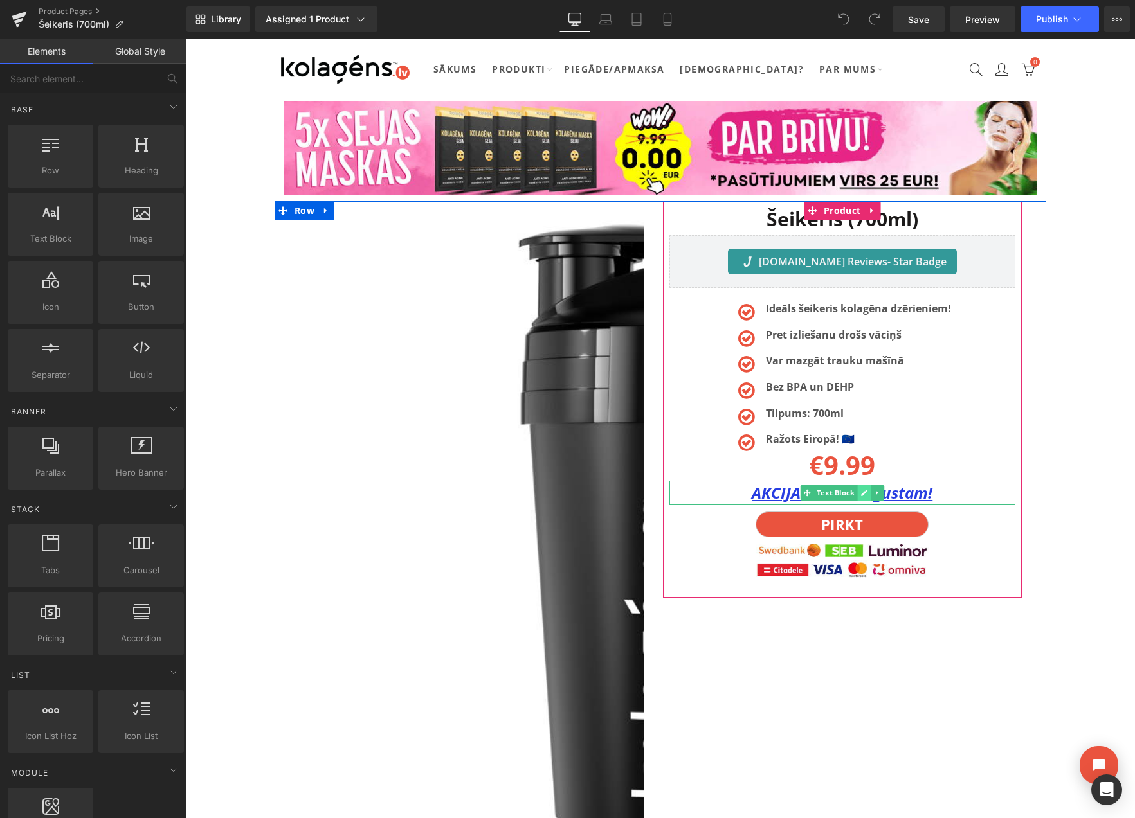
click at [860, 491] on icon at bounding box center [863, 493] width 7 height 8
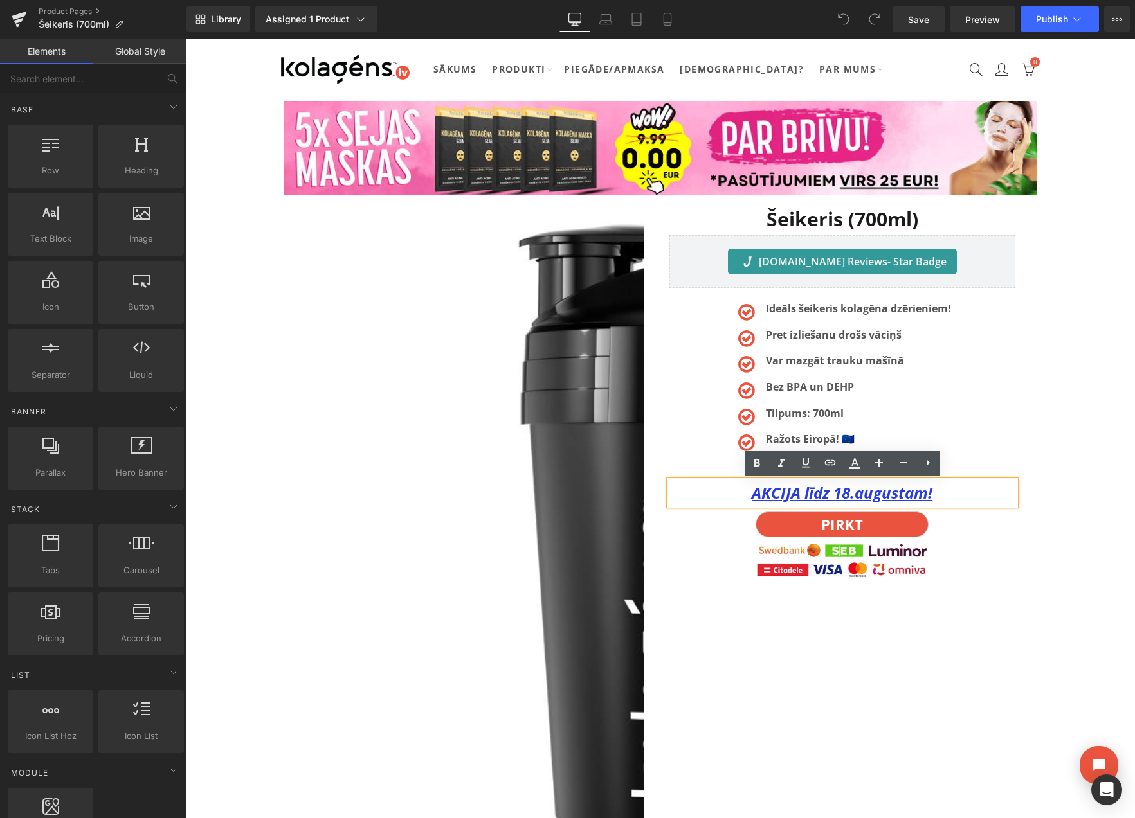
click at [848, 496] on u "AKCIJA līdz 18.augustam!" at bounding box center [842, 492] width 181 height 21
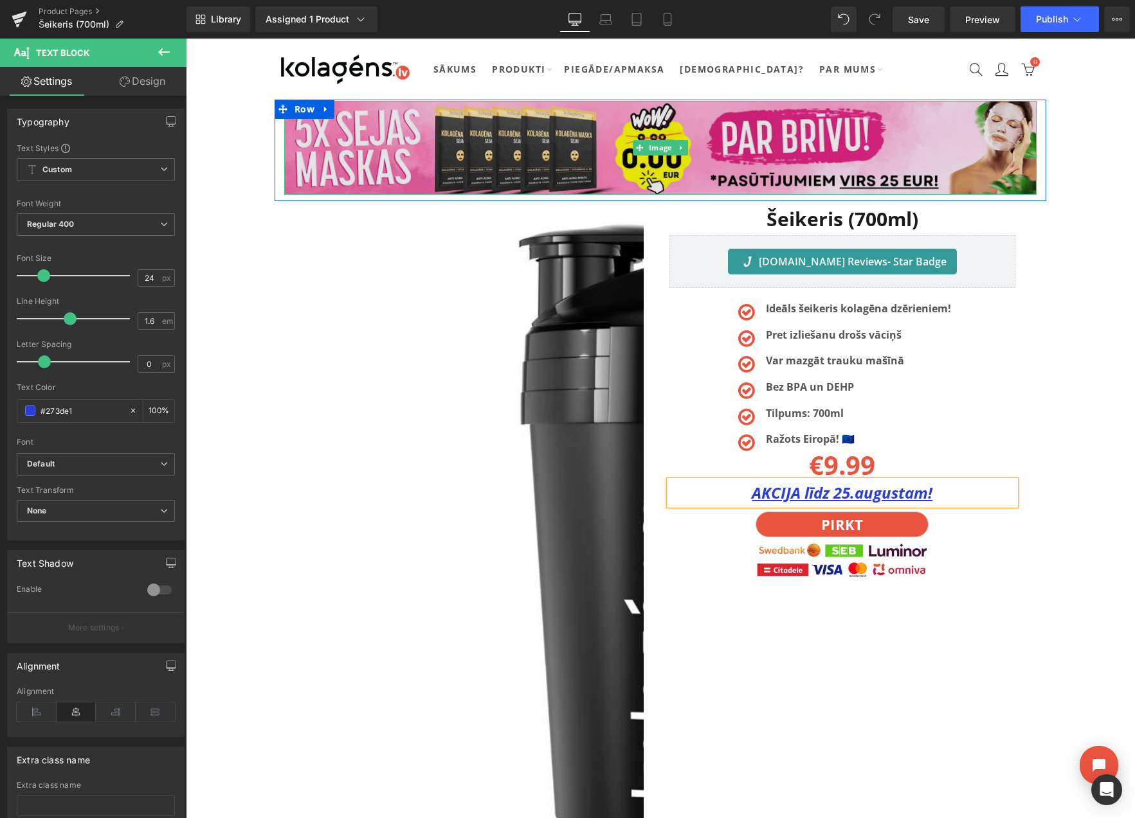
click at [672, 131] on img at bounding box center [660, 148] width 752 height 94
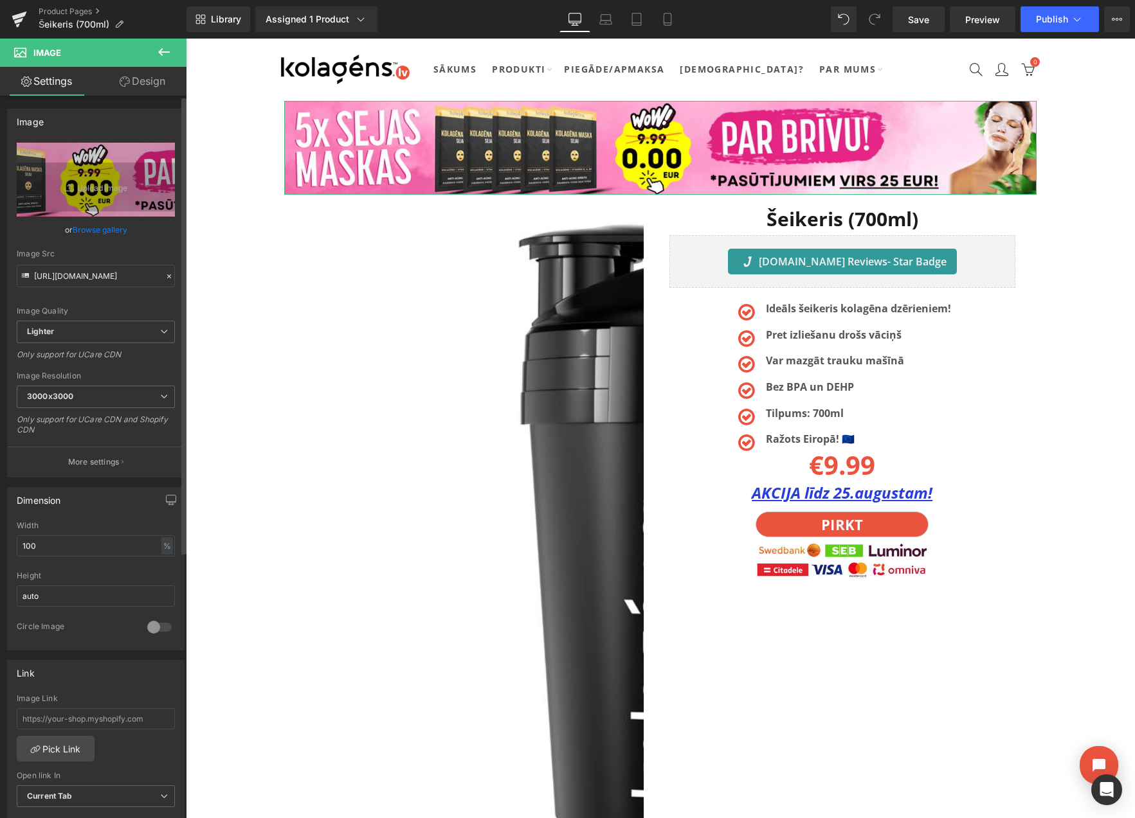
click at [98, 229] on link "Browse gallery" at bounding box center [100, 230] width 55 height 23
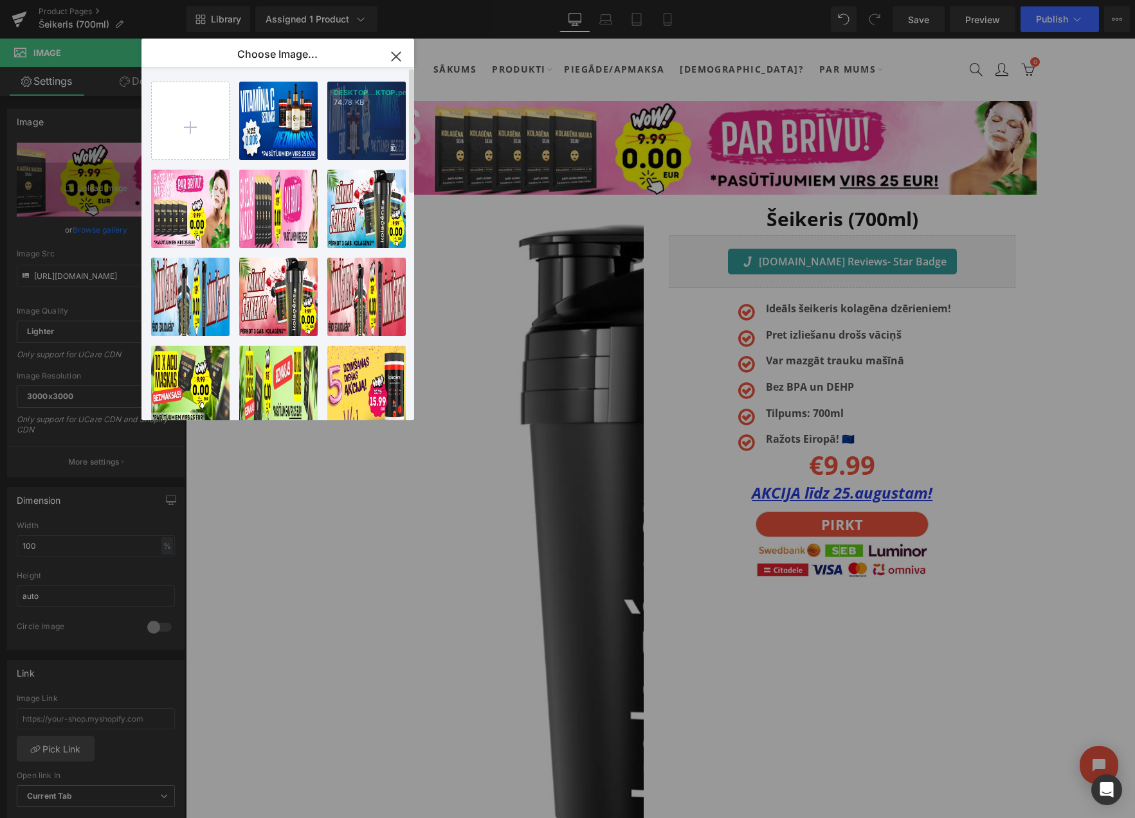
drag, startPoint x: 369, startPoint y: 114, endPoint x: 182, endPoint y: 78, distance: 190.4
click at [369, 114] on div "DESKTOP...KTOP.png 74.78 KB" at bounding box center [366, 121] width 78 height 78
type input "[URL][DOMAIN_NAME]"
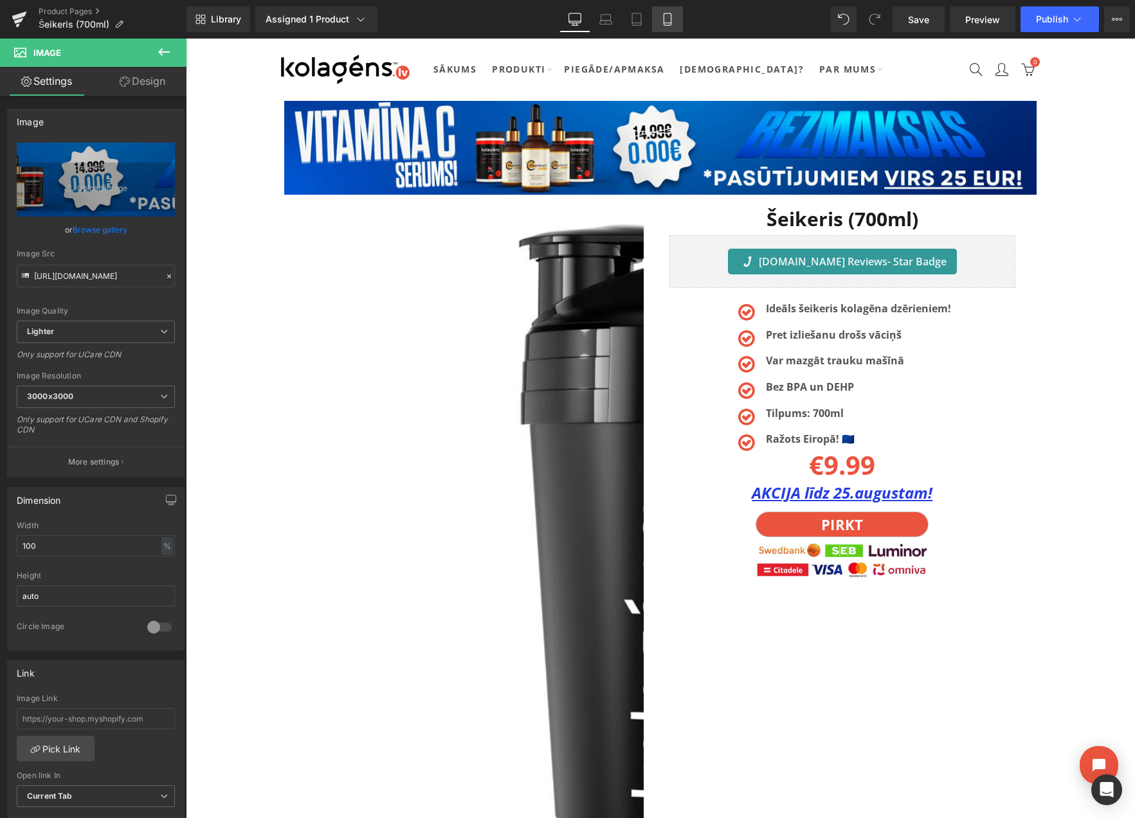
click at [668, 18] on icon at bounding box center [667, 19] width 13 height 13
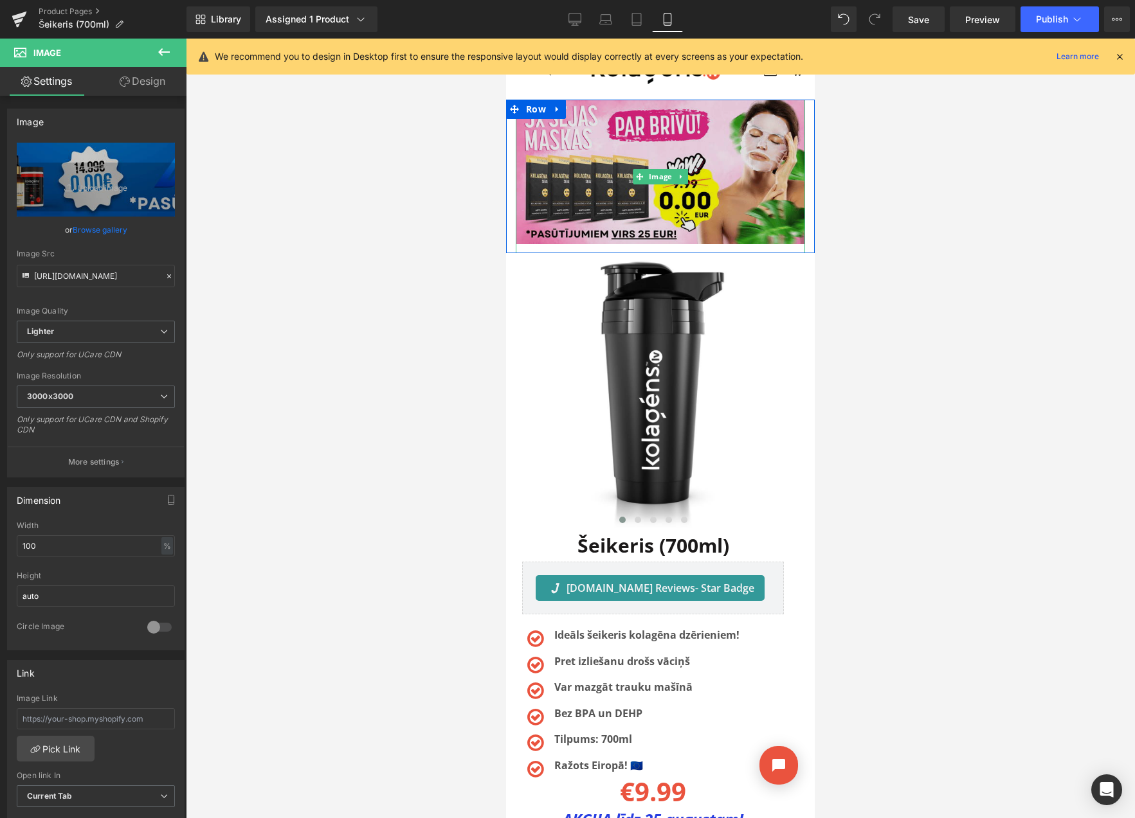
click at [566, 162] on img at bounding box center [660, 177] width 289 height 154
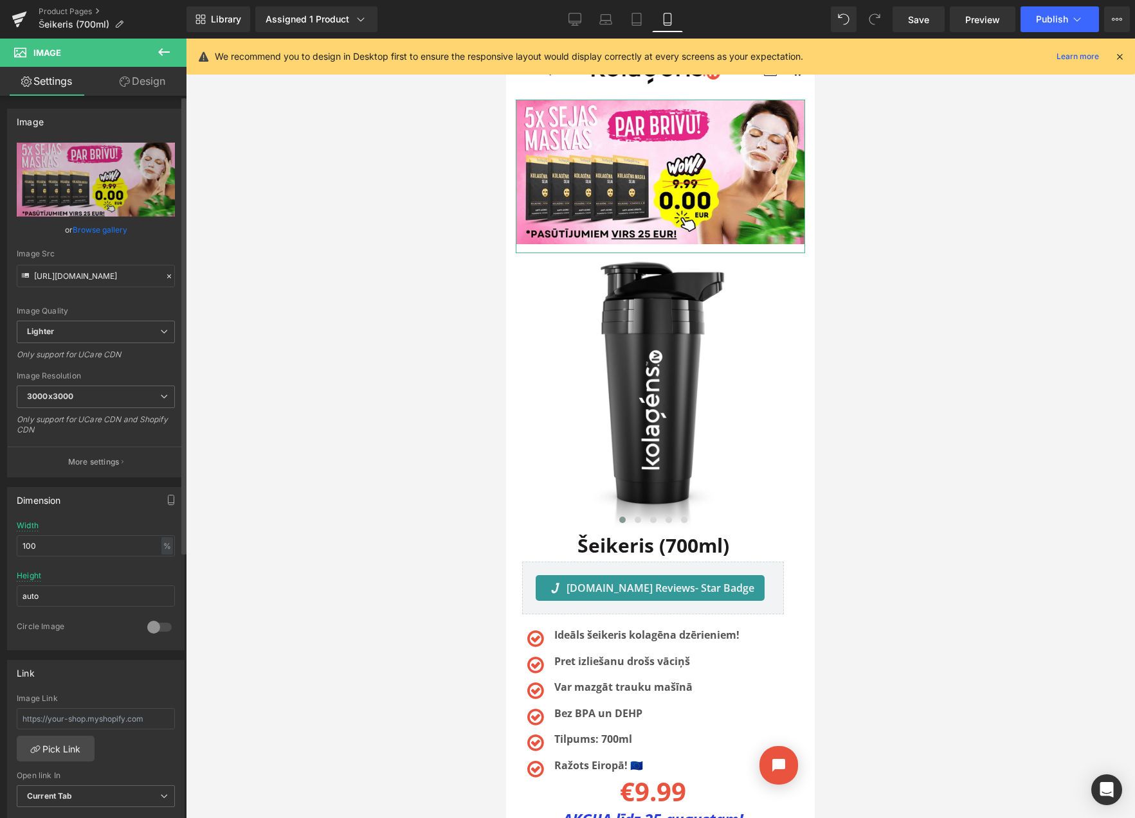
click at [111, 230] on link "Browse gallery" at bounding box center [100, 230] width 55 height 23
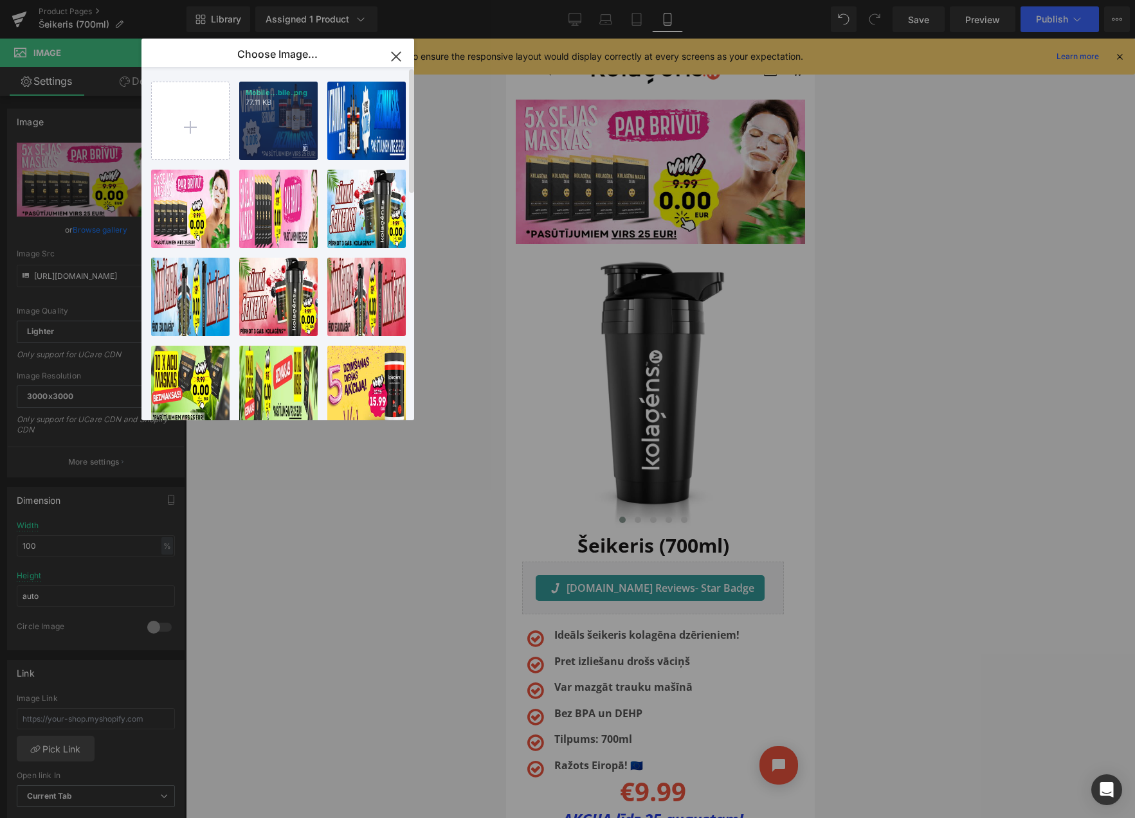
click at [267, 122] on div "Mobile...bile.png 77.11 KB" at bounding box center [278, 121] width 78 height 78
type input "[URL][DOMAIN_NAME]"
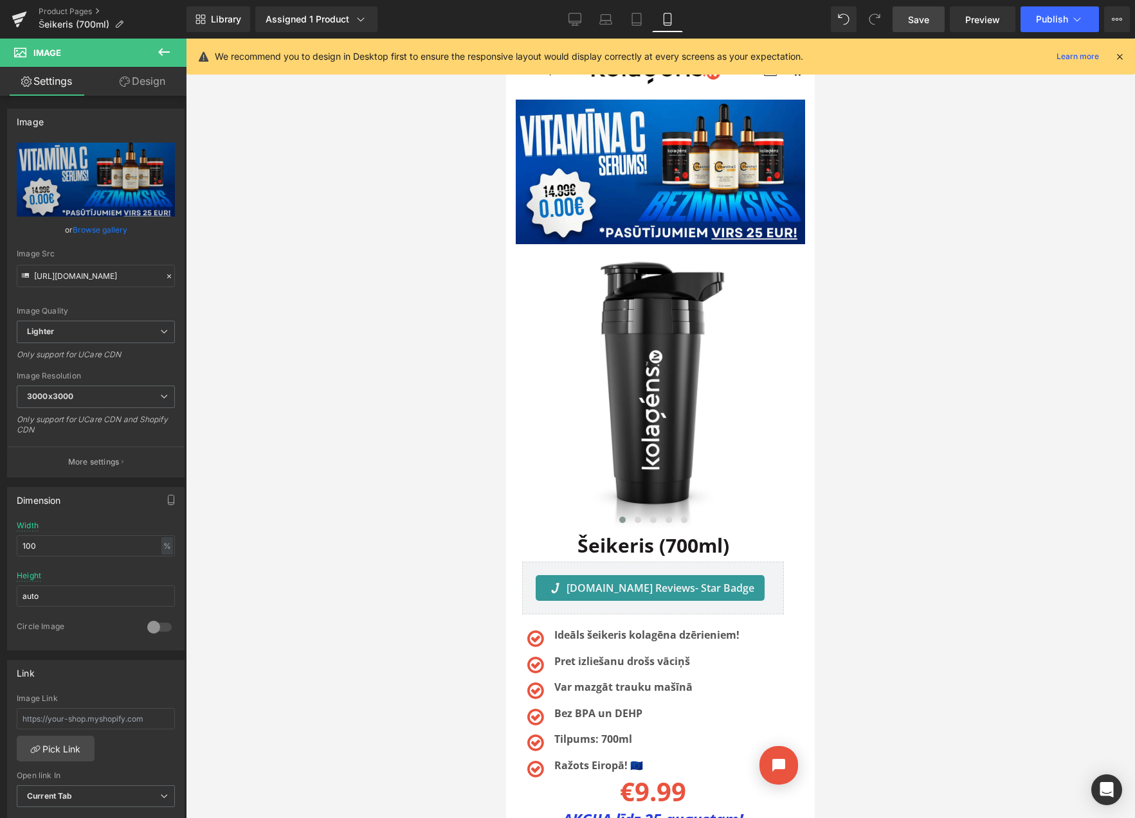
click at [921, 24] on span "Save" at bounding box center [918, 20] width 21 height 14
click at [1110, 21] on button "View Live Page View with current Template Save Template to Library Schedule Pub…" at bounding box center [1117, 19] width 26 height 26
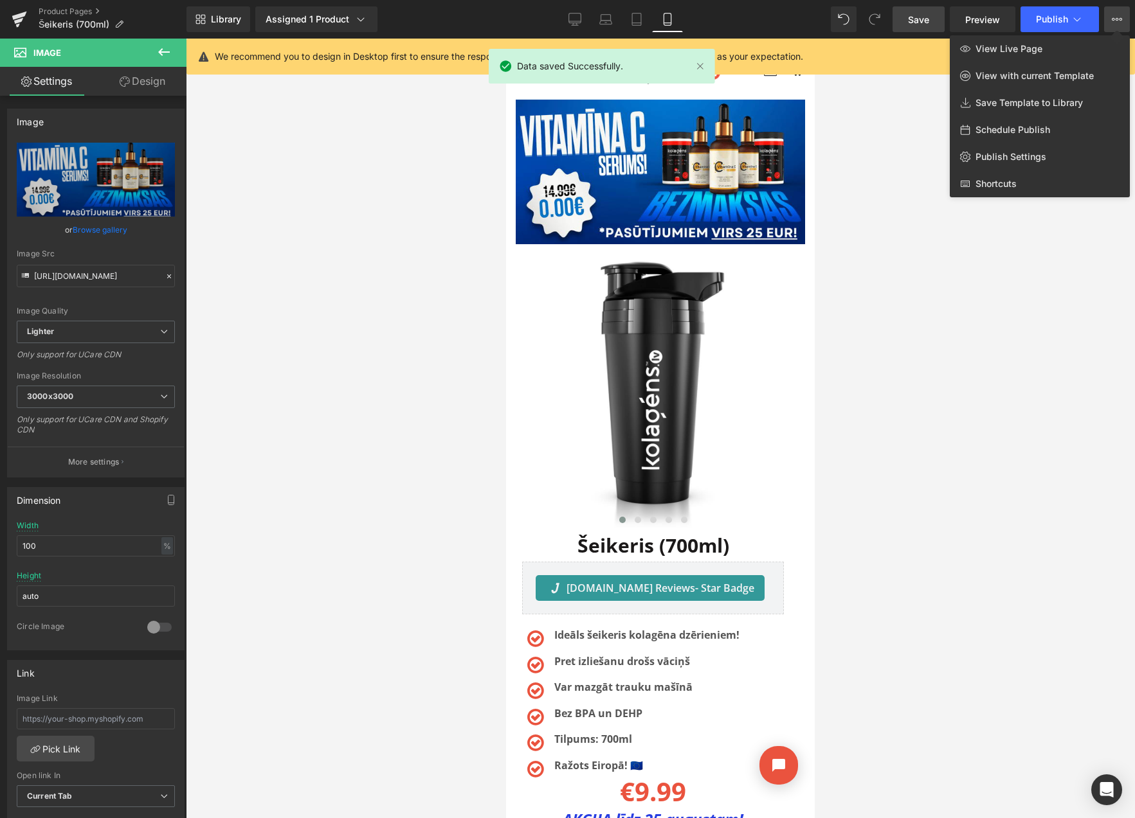
click at [1009, 129] on span "Schedule Publish" at bounding box center [1012, 130] width 75 height 12
select select
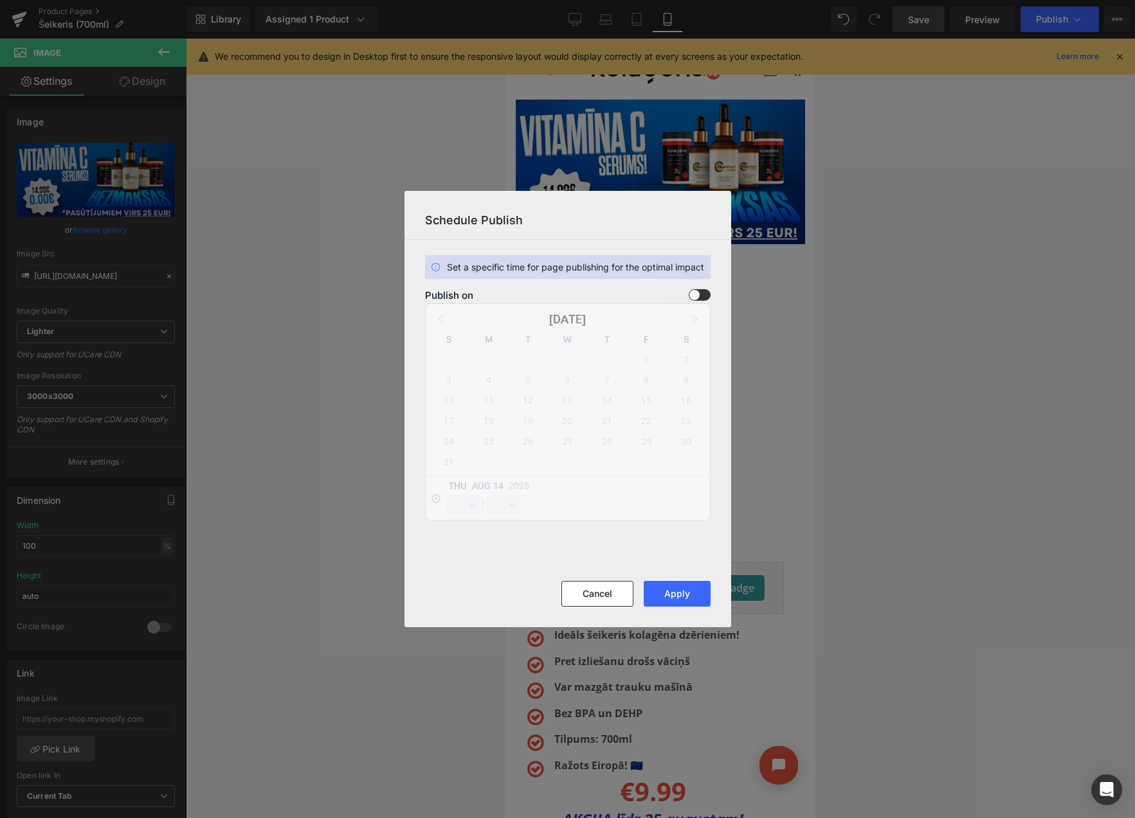
click at [706, 291] on span at bounding box center [700, 295] width 22 height 12
click at [0, 0] on input "checkbox" at bounding box center [0, 0] width 0 height 0
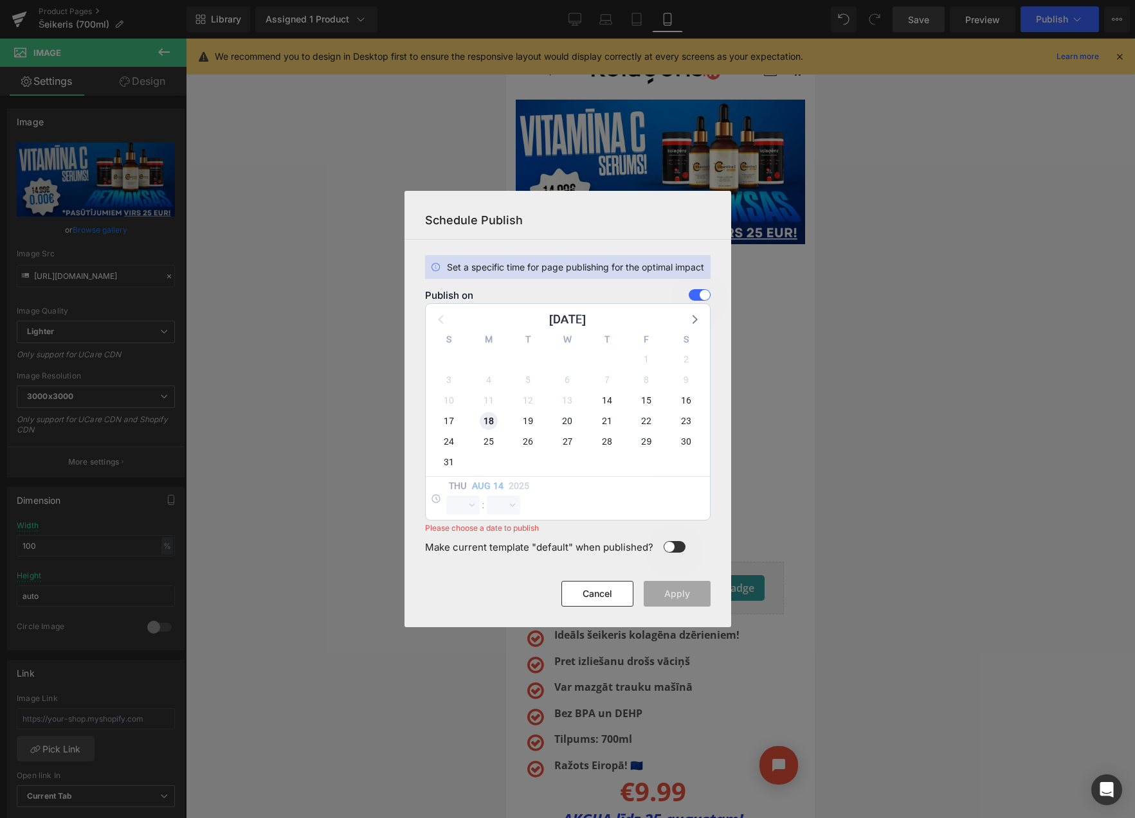
click at [486, 423] on span "18" at bounding box center [489, 421] width 18 height 18
select select "9"
select select "29"
click at [458, 510] on select "00 01 02 03 04 05 06 07 08 09 10 11 12 13 14 15 16 17 18 19 20 21 22 23" at bounding box center [462, 505] width 33 height 19
select select "23"
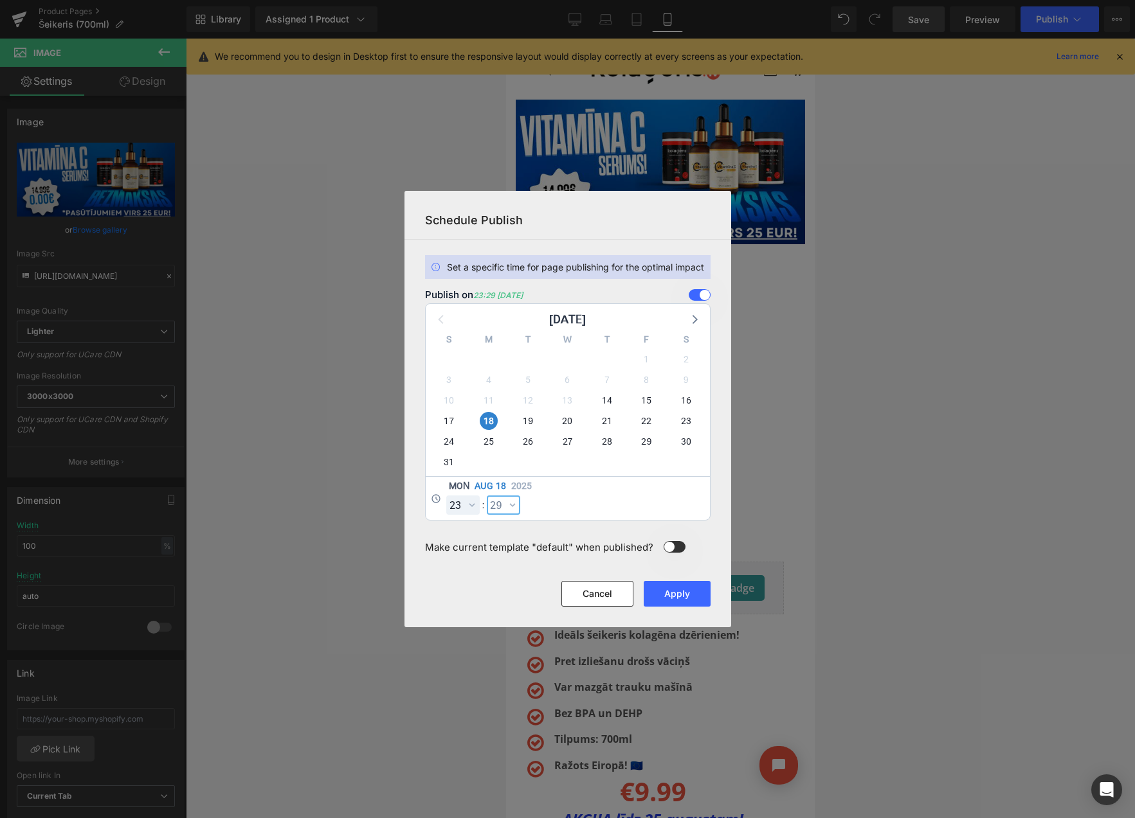
click at [507, 506] on select "00 01 02 03 04 05 06 07 08 09 10 11 12 13 14 15 16 17 18 19 20 21 22 23 24 25 2…" at bounding box center [503, 505] width 33 height 19
select select "59"
click at [684, 591] on button "Apply" at bounding box center [677, 594] width 67 height 26
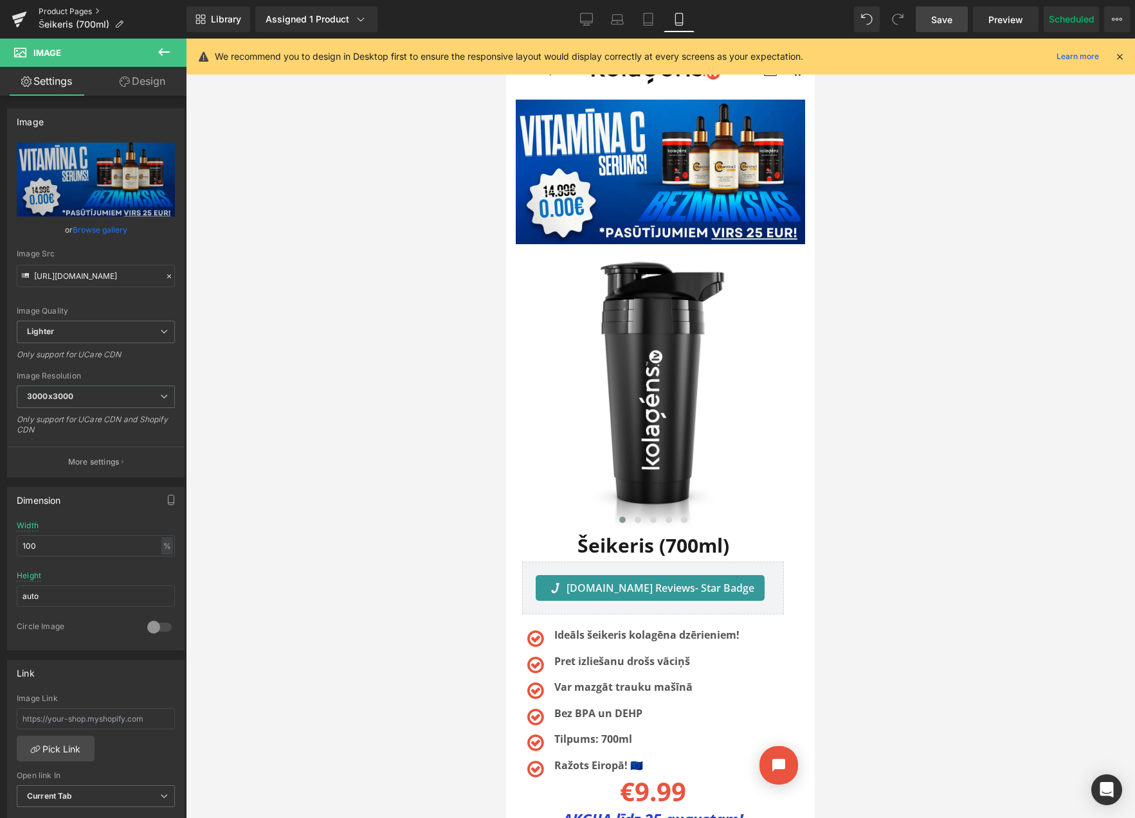
click at [75, 9] on link "Product Pages" at bounding box center [113, 11] width 148 height 10
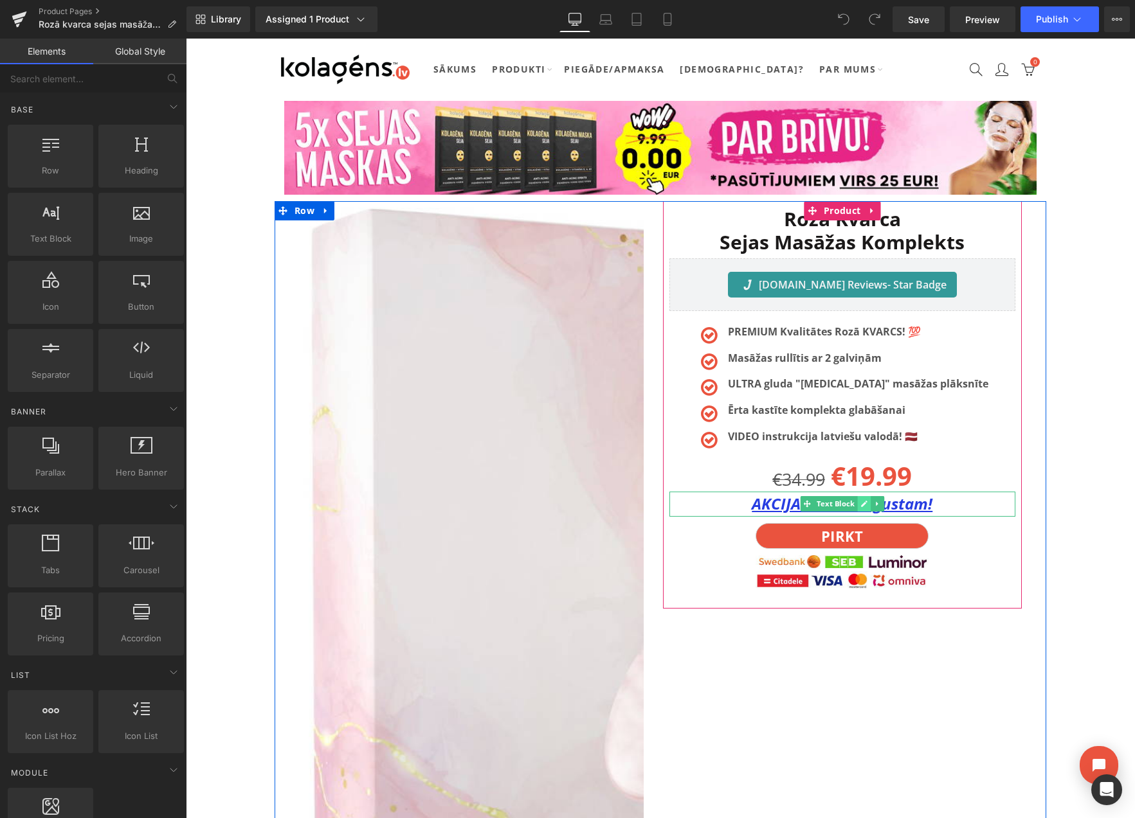
click at [861, 504] on icon at bounding box center [863, 504] width 7 height 8
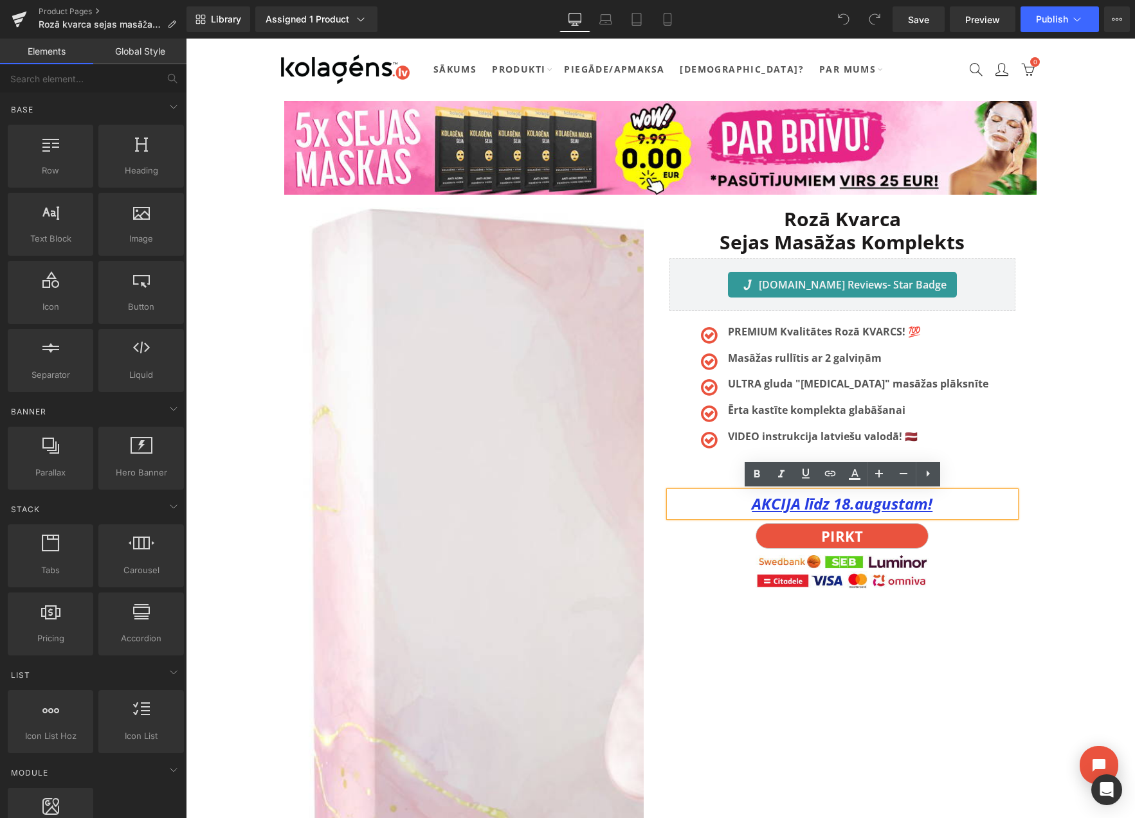
click at [851, 507] on u "AKCIJA līdz 18.augustam!" at bounding box center [842, 503] width 181 height 21
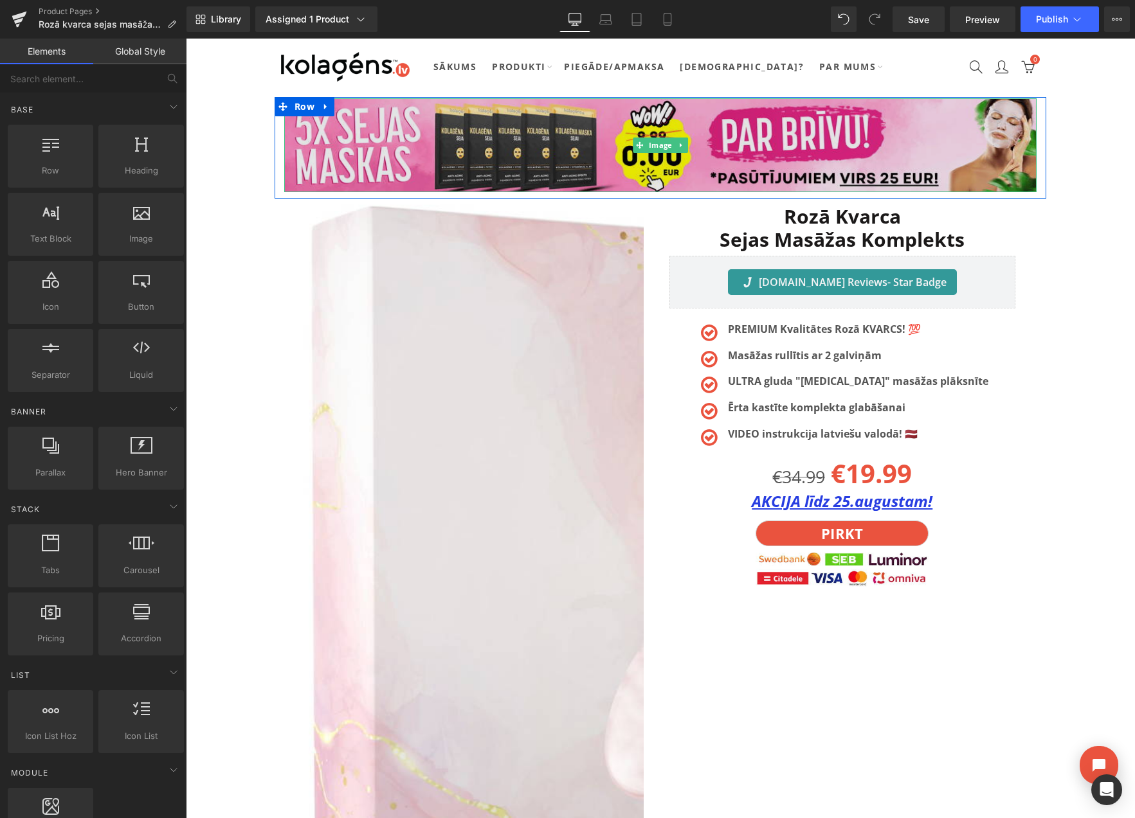
click at [677, 122] on img at bounding box center [660, 145] width 752 height 94
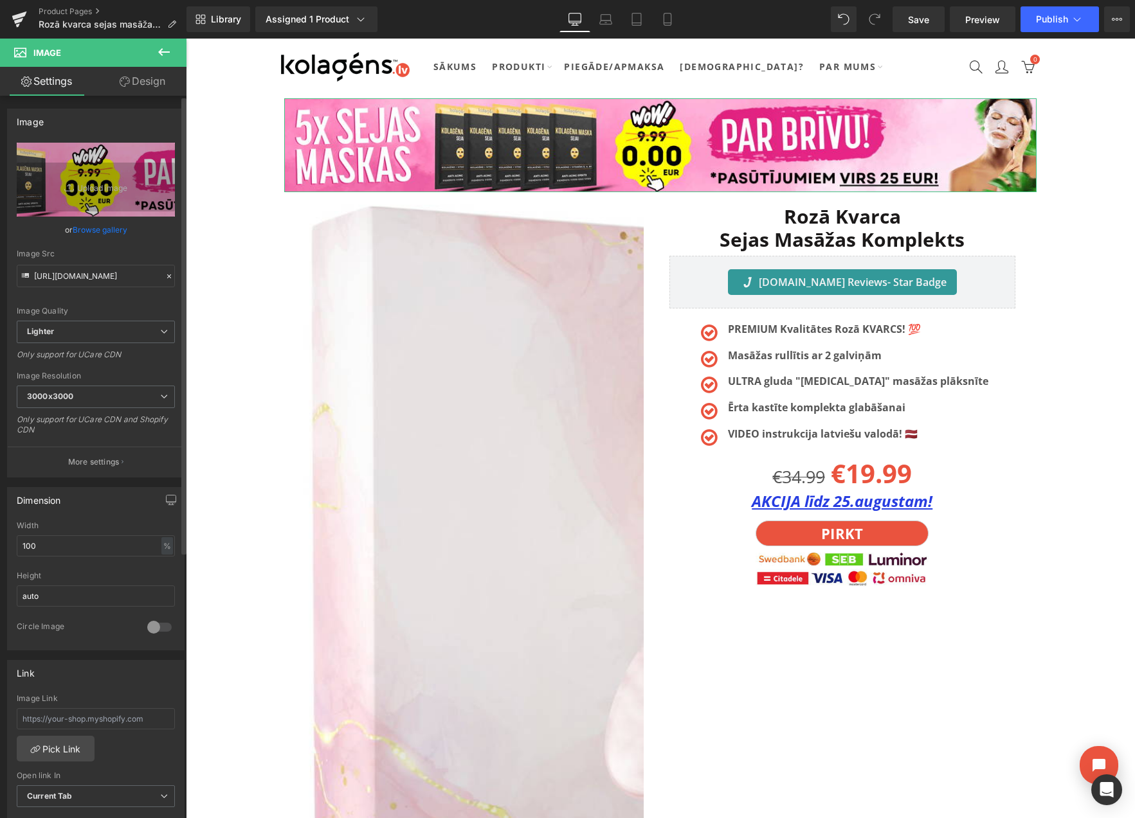
click at [111, 229] on link "Browse gallery" at bounding box center [100, 230] width 55 height 23
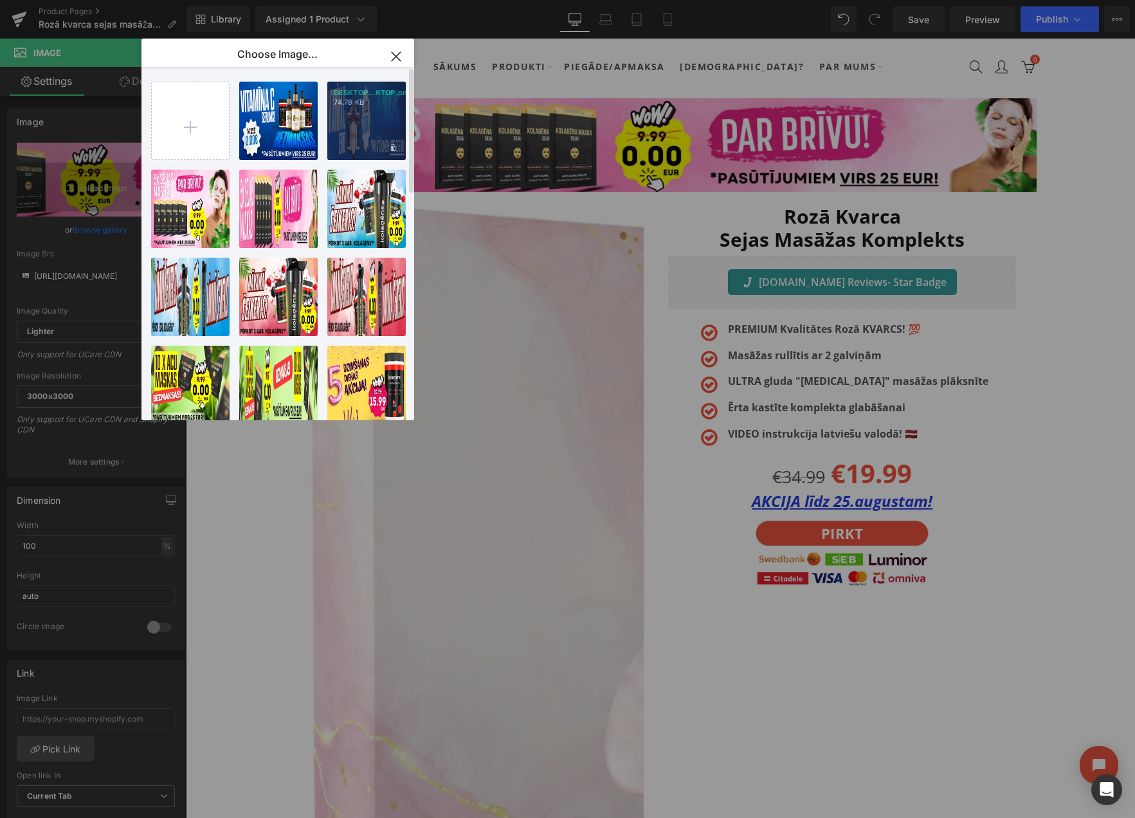
click at [340, 125] on div "DESKTOP...KTOP.png 74.78 KB" at bounding box center [366, 121] width 78 height 78
type input "[URL][DOMAIN_NAME]"
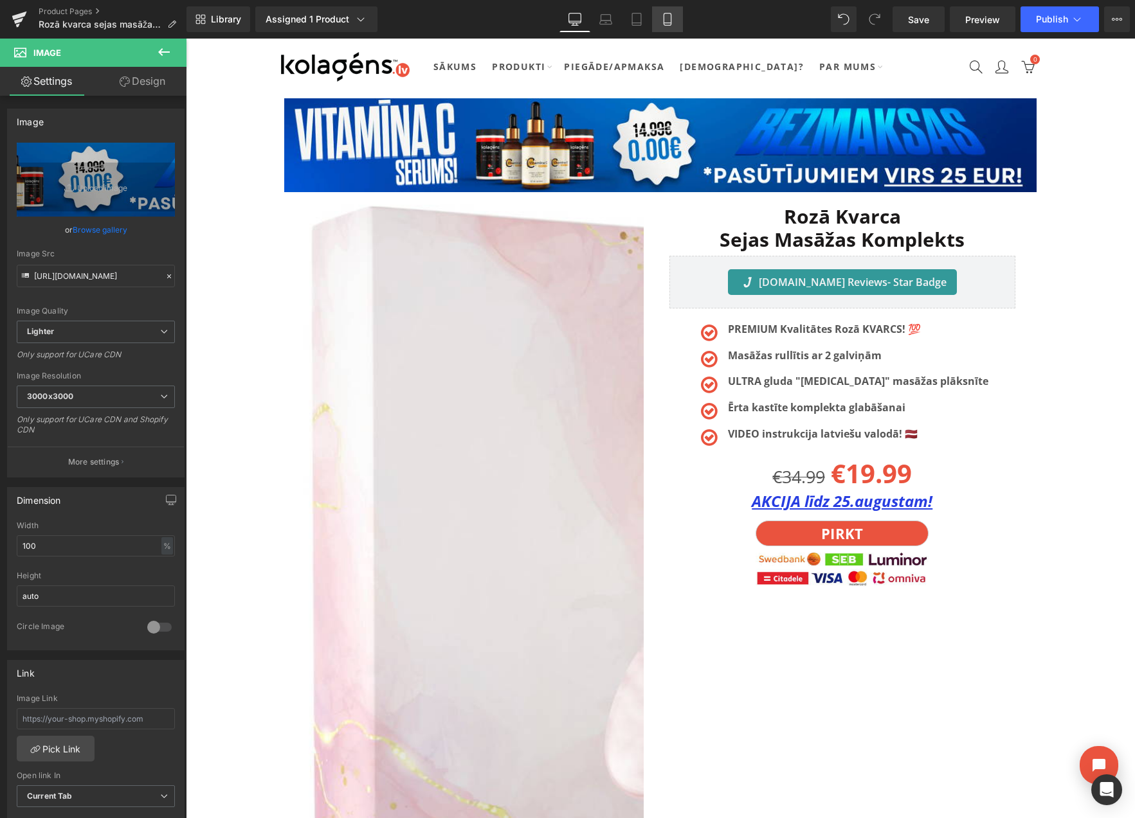
click at [674, 16] on link "Mobile" at bounding box center [667, 19] width 31 height 26
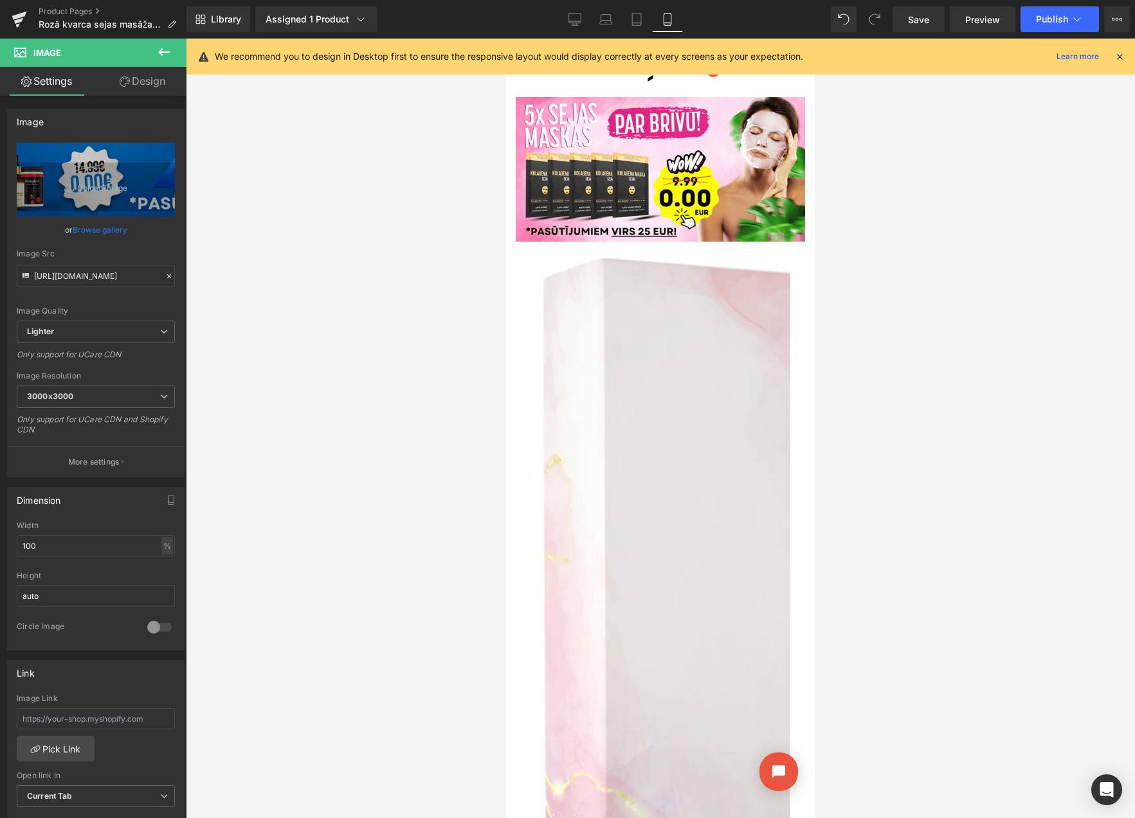
scroll to position [0, 0]
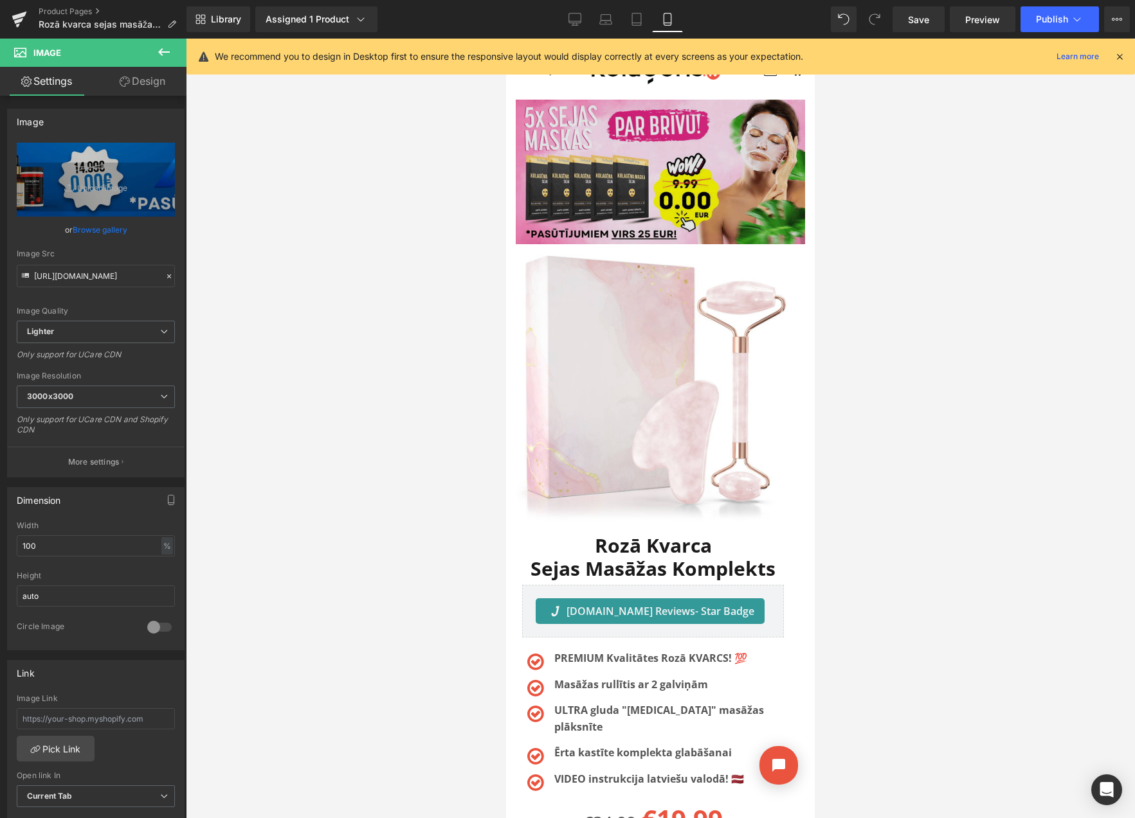
click at [528, 151] on img at bounding box center [660, 177] width 289 height 154
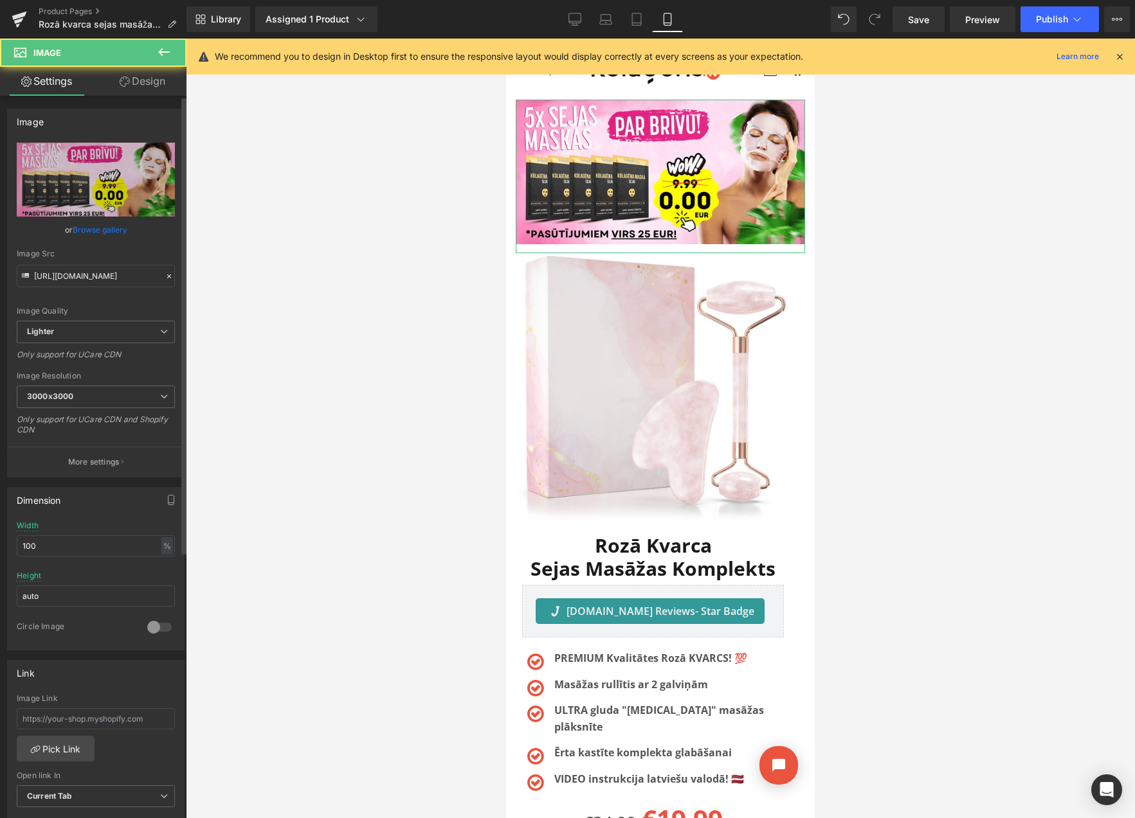
click at [101, 228] on link "Browse gallery" at bounding box center [100, 230] width 55 height 23
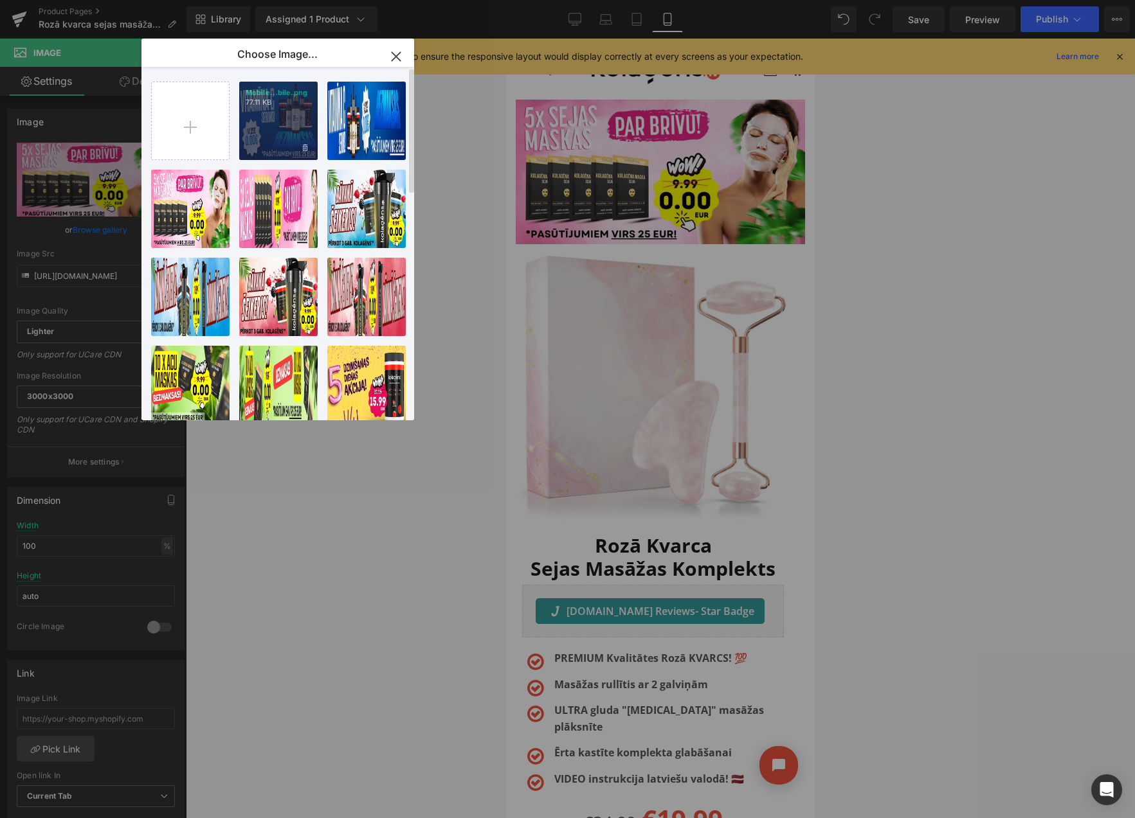
click at [258, 128] on div "Mobile...bile.png 77.11 KB" at bounding box center [278, 121] width 78 height 78
type input "[URL][DOMAIN_NAME]"
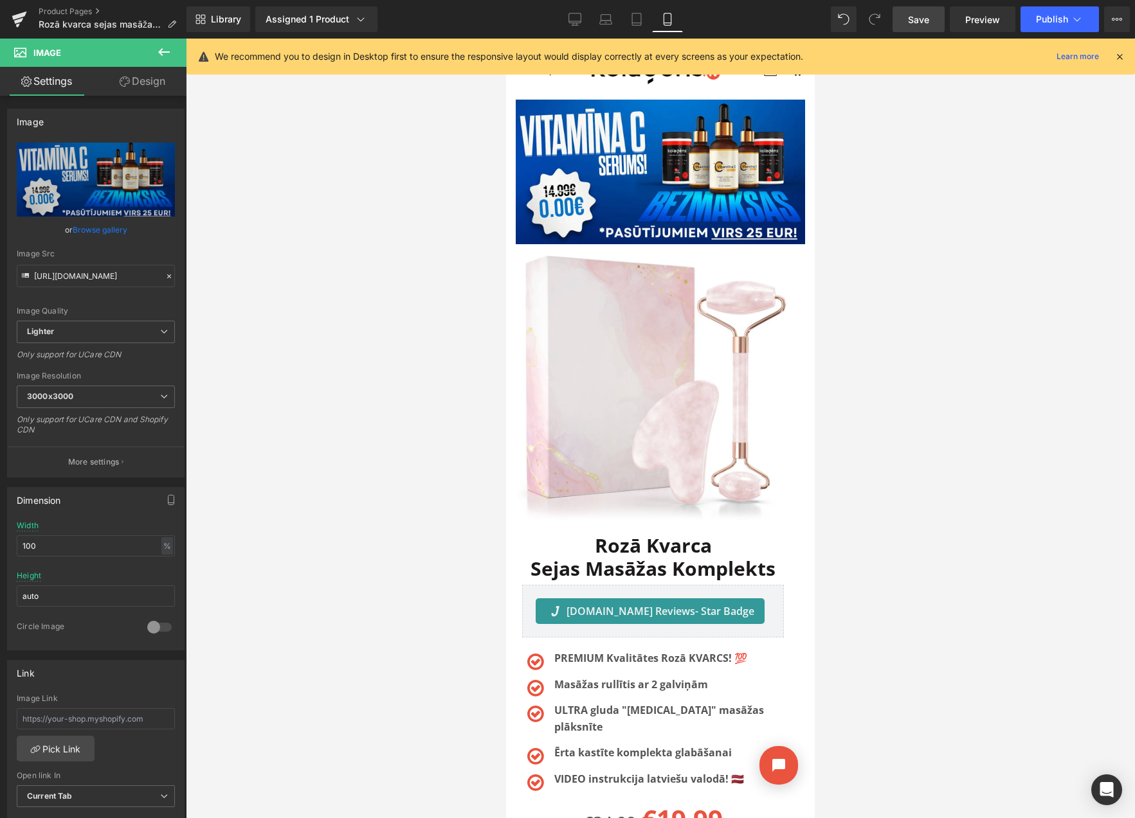
click at [924, 20] on span "Save" at bounding box center [918, 20] width 21 height 14
click at [1115, 21] on icon at bounding box center [1117, 19] width 10 height 10
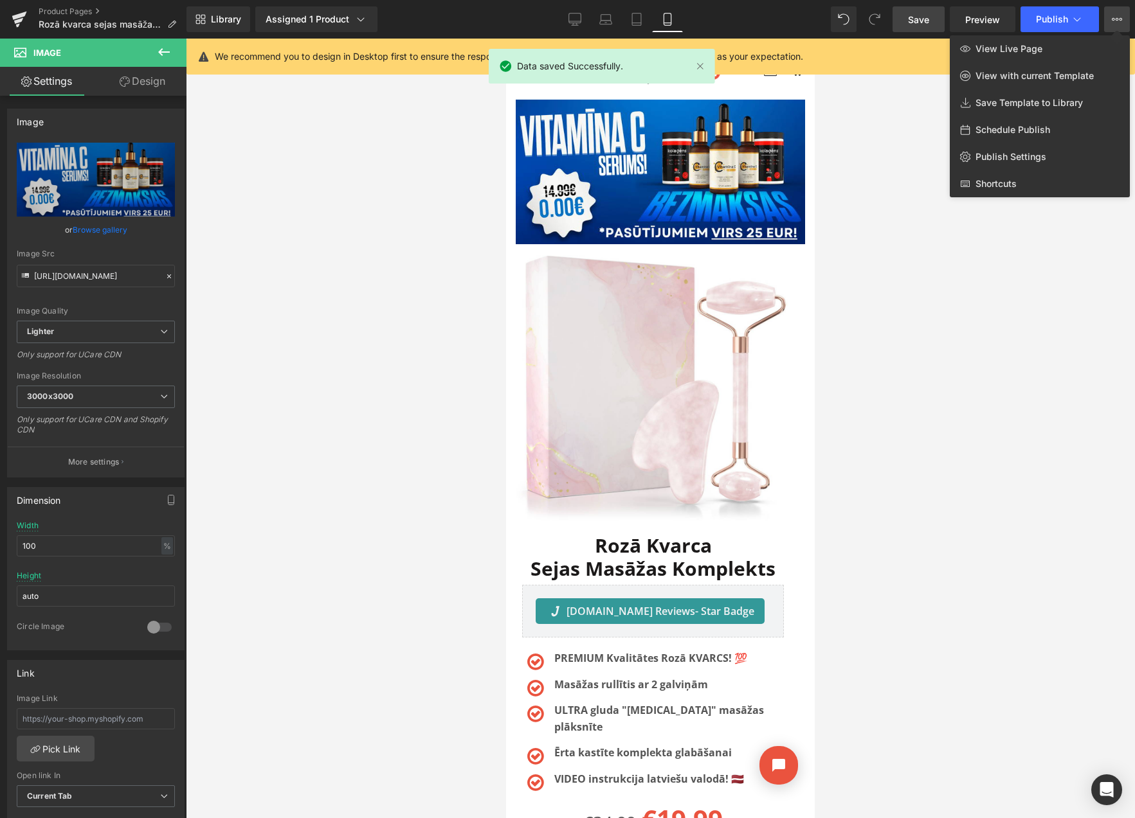
click at [1002, 131] on span "Schedule Publish" at bounding box center [1012, 130] width 75 height 12
select select
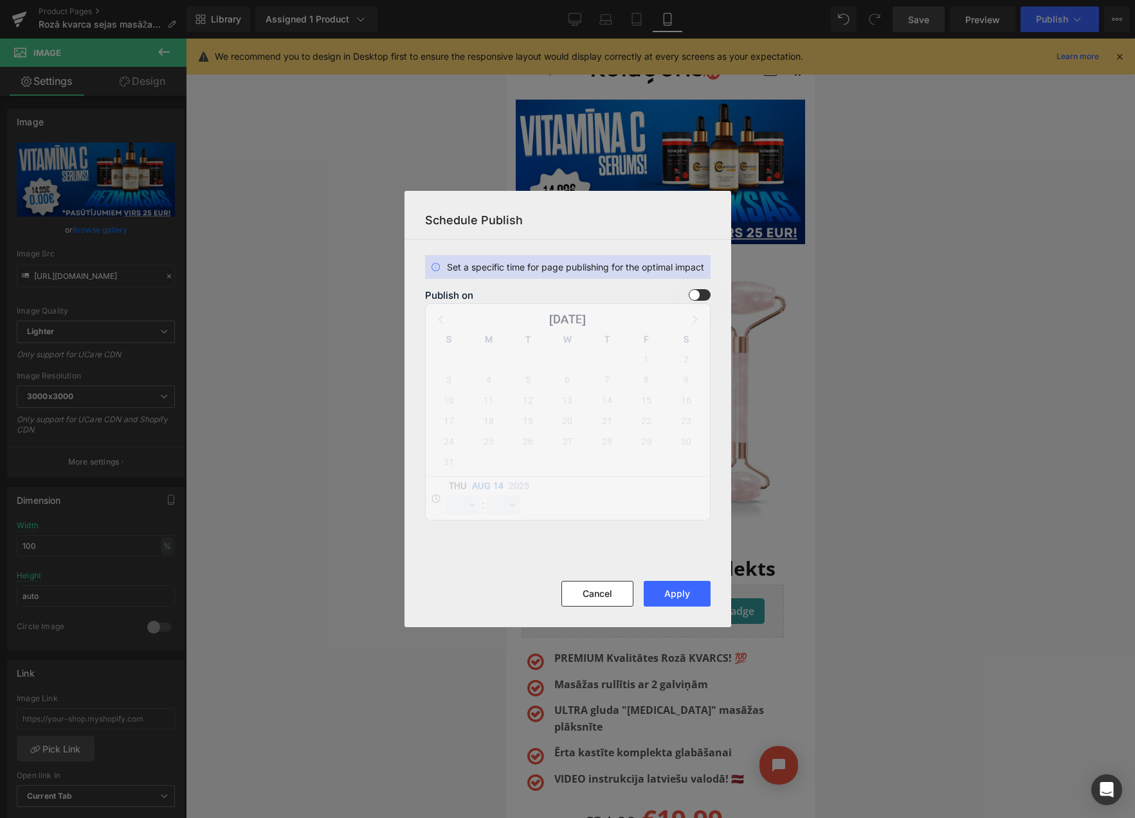
click at [696, 295] on span at bounding box center [700, 295] width 22 height 12
click at [0, 0] on input "checkbox" at bounding box center [0, 0] width 0 height 0
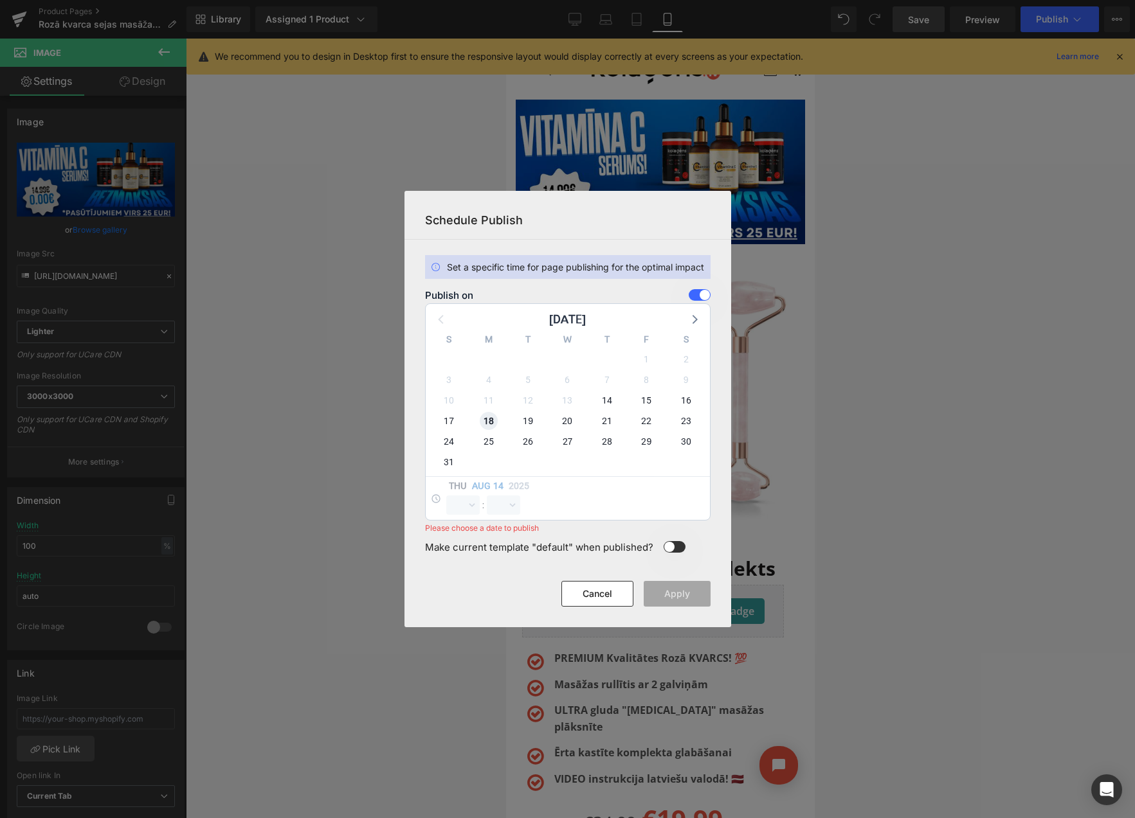
click at [485, 417] on span "18" at bounding box center [489, 421] width 18 height 18
select select "9"
select select "30"
click at [459, 504] on select "00 01 02 03 04 05 06 07 08 09 10 11 12 13 14 15 16 17 18 19 20 21 22 23" at bounding box center [462, 505] width 33 height 19
select select "23"
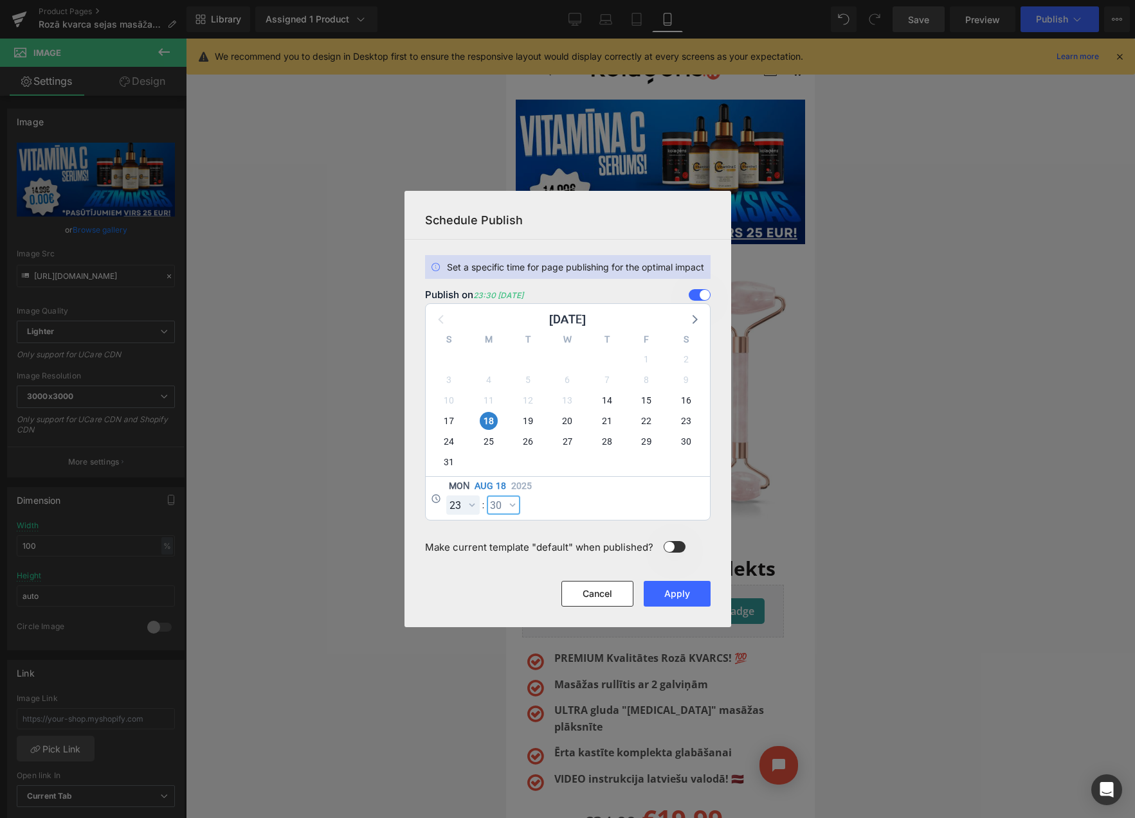
click at [500, 502] on select "00 01 02 03 04 05 06 07 08 09 10 11 12 13 14 15 16 17 18 19 20 21 22 23 24 25 2…" at bounding box center [503, 505] width 33 height 19
select select "59"
click at [672, 596] on button "Apply" at bounding box center [677, 594] width 67 height 26
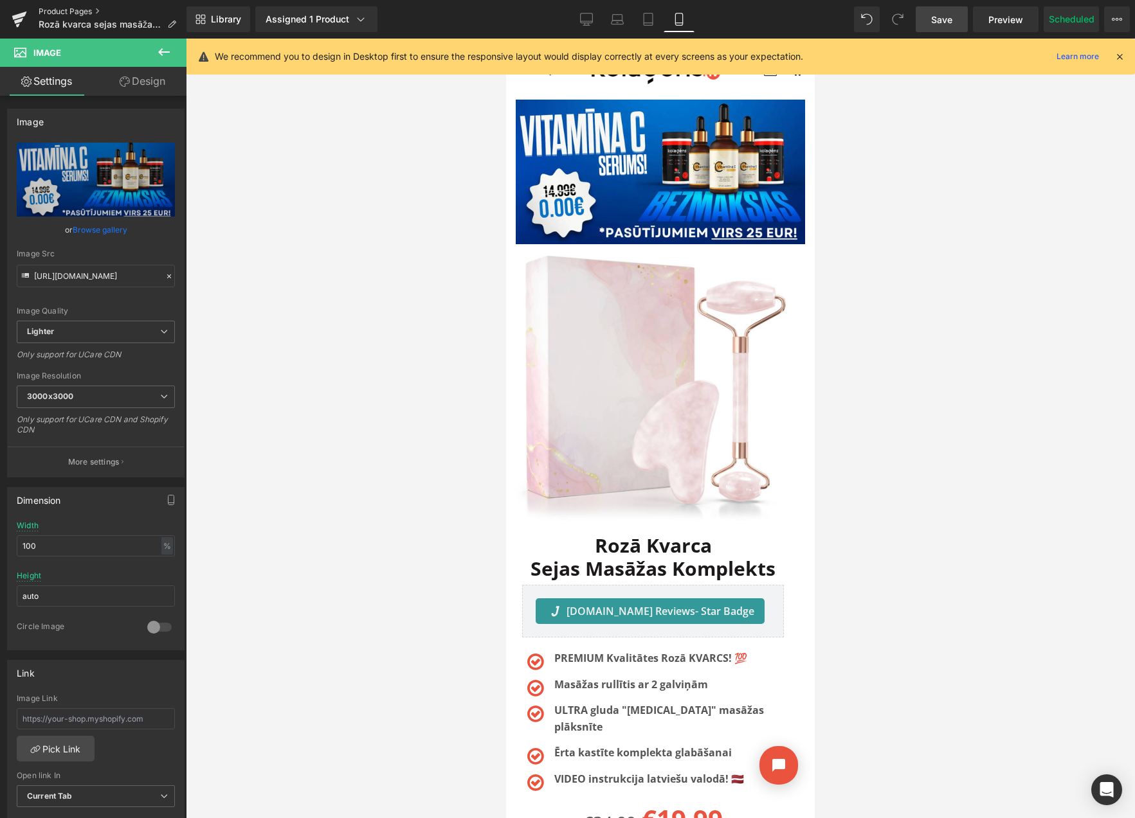
click at [86, 8] on link "Product Pages" at bounding box center [113, 11] width 148 height 10
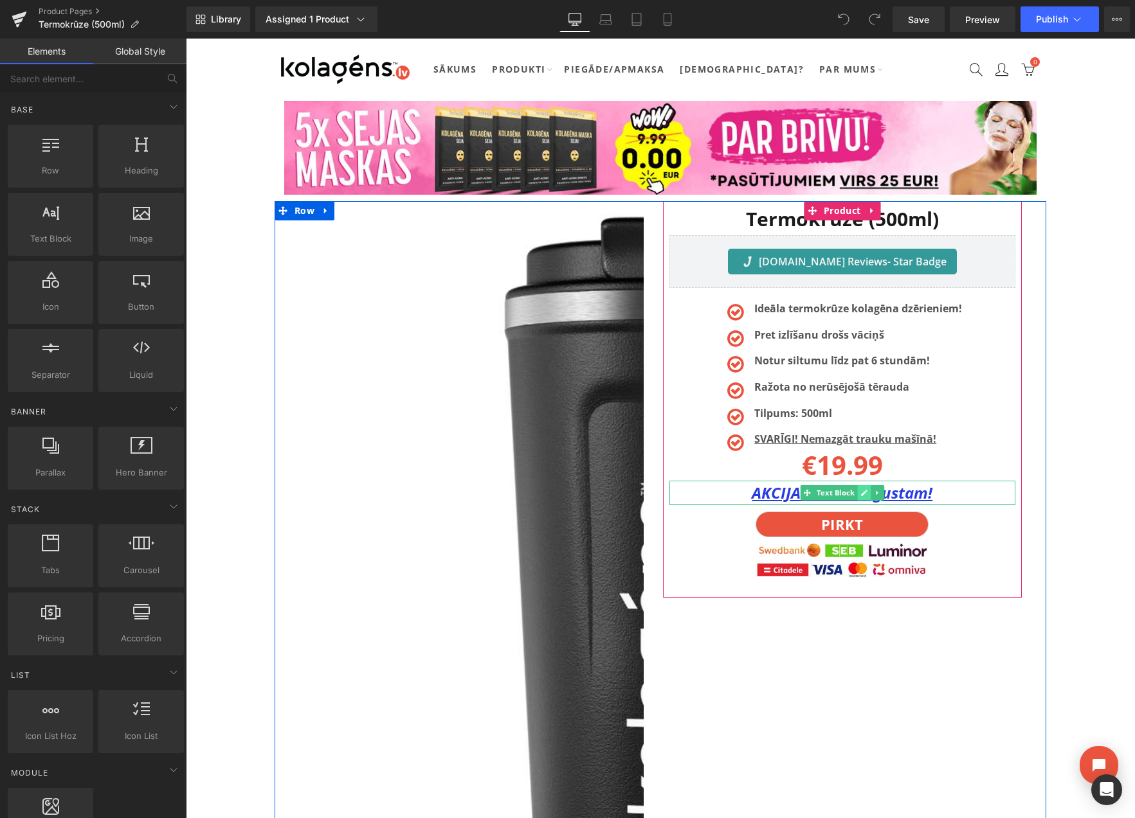
click at [861, 492] on icon at bounding box center [863, 493] width 7 height 8
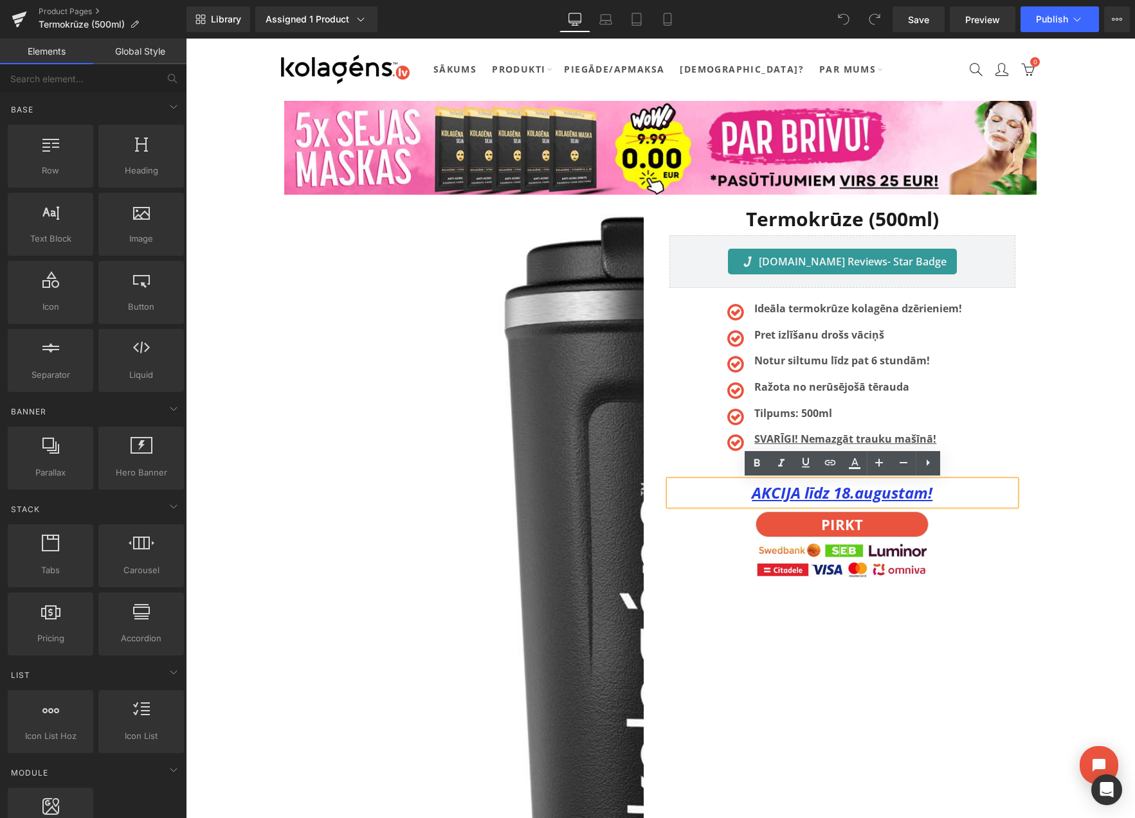
click at [850, 495] on u "AKCIJA līdz 18.augustam!" at bounding box center [842, 492] width 181 height 21
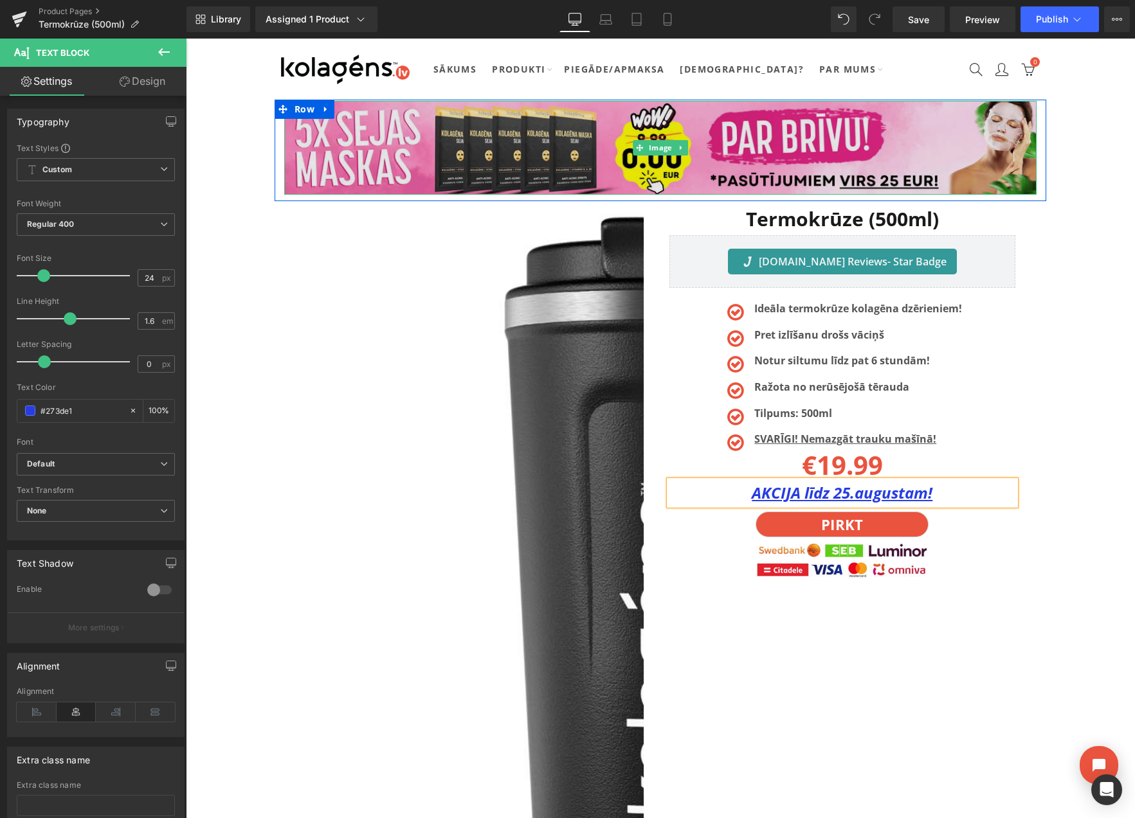
click at [681, 137] on img at bounding box center [660, 148] width 752 height 94
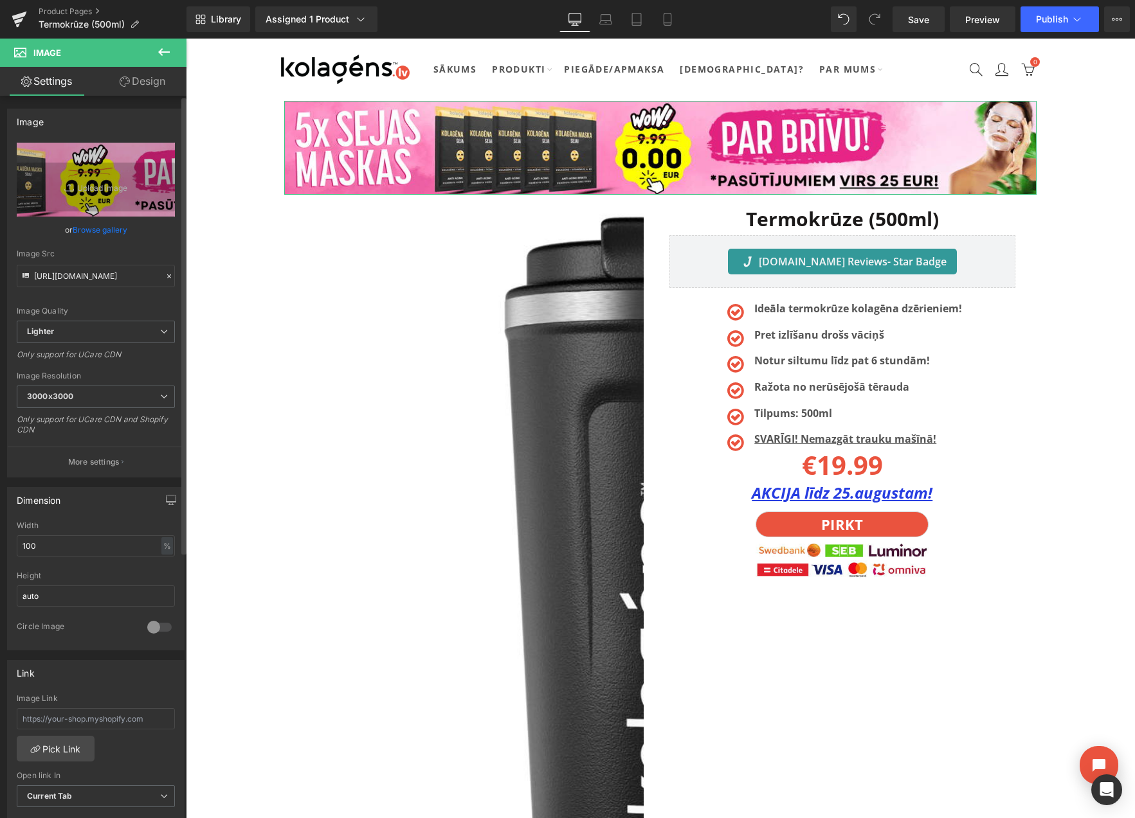
click at [98, 233] on link "Browse gallery" at bounding box center [100, 230] width 55 height 23
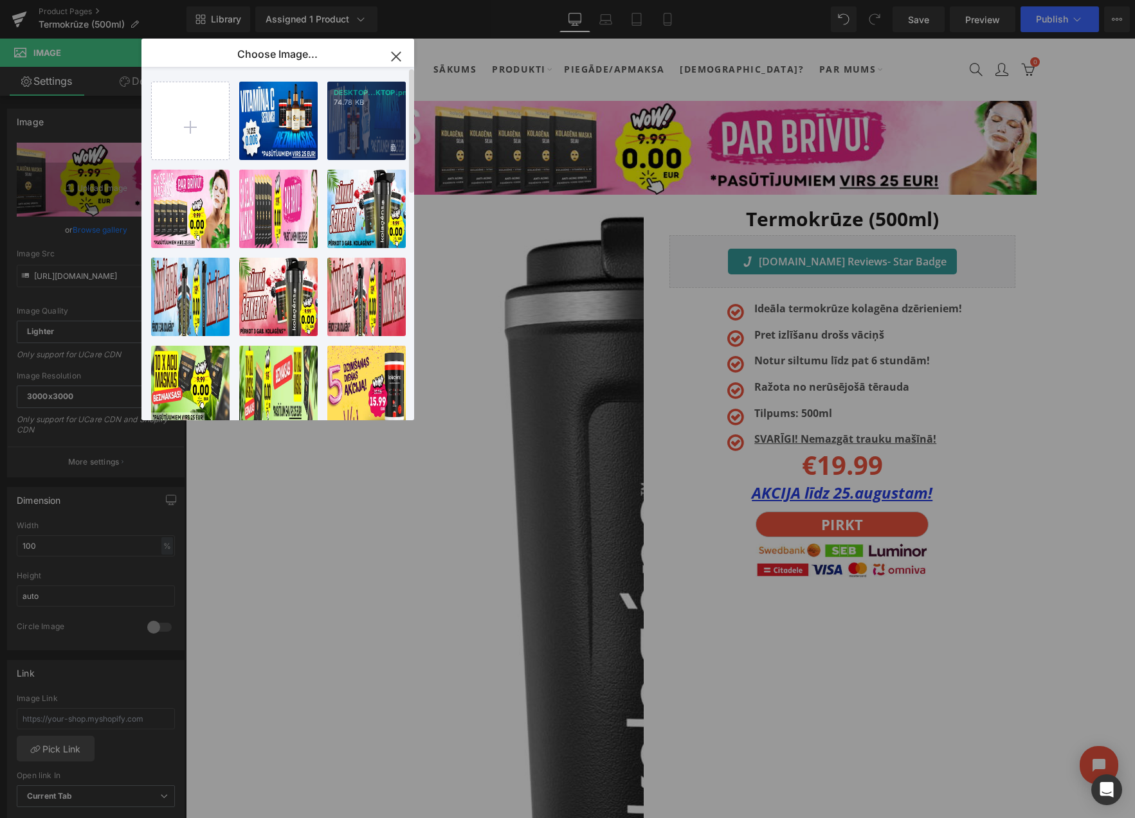
click at [372, 113] on div "DESKTOP...KTOP.png 74.78 KB" at bounding box center [366, 121] width 78 height 78
type input "[URL][DOMAIN_NAME]"
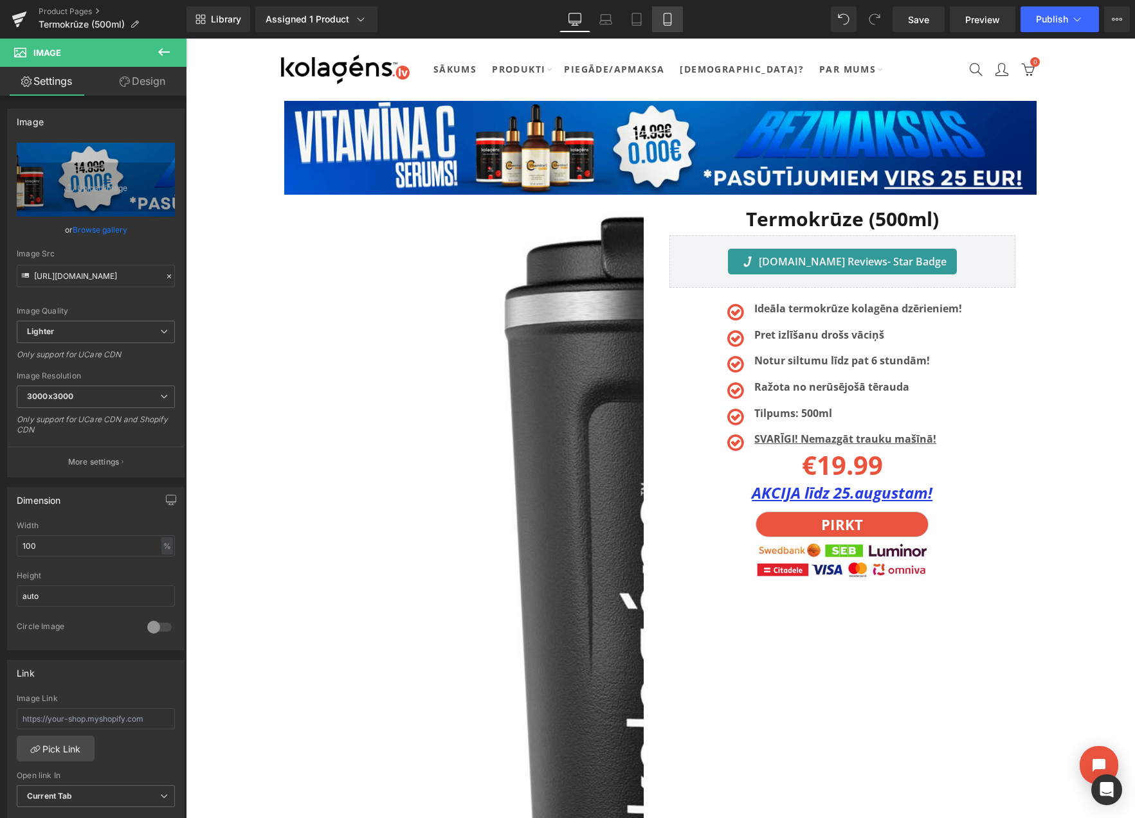
click at [661, 18] on icon at bounding box center [667, 19] width 13 height 13
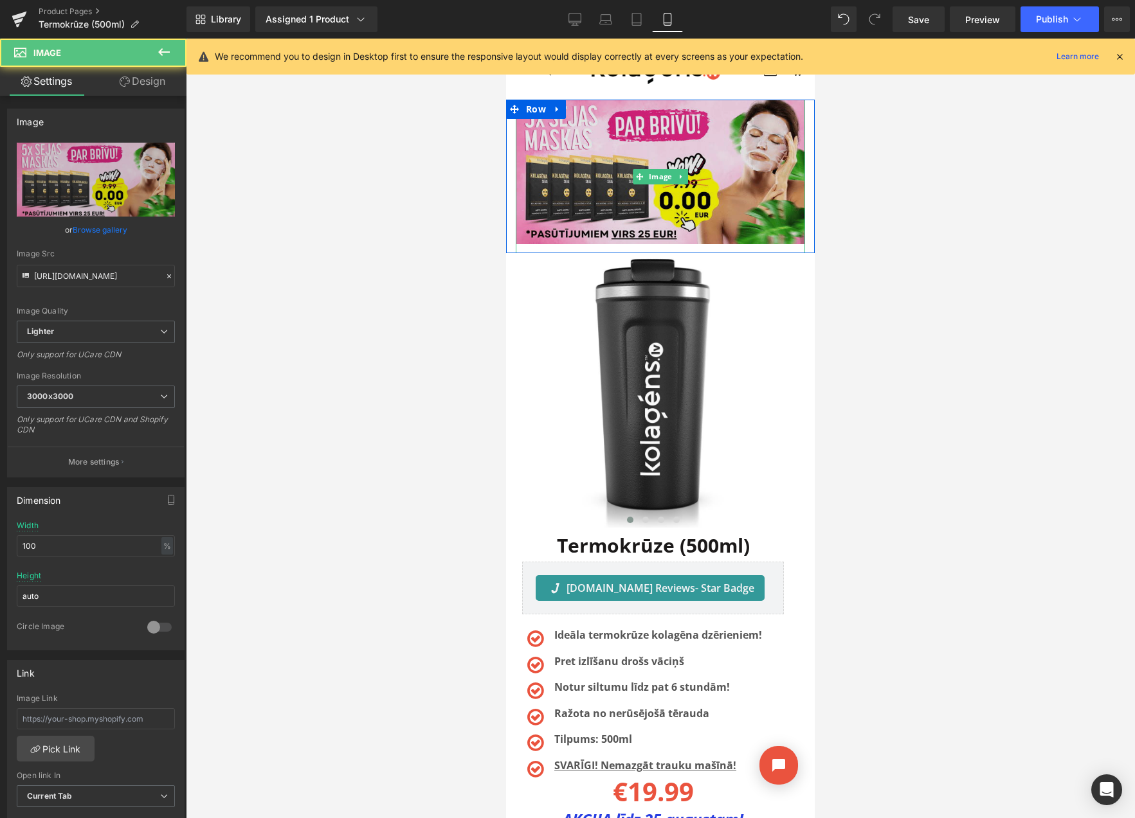
click at [578, 146] on img at bounding box center [660, 177] width 289 height 154
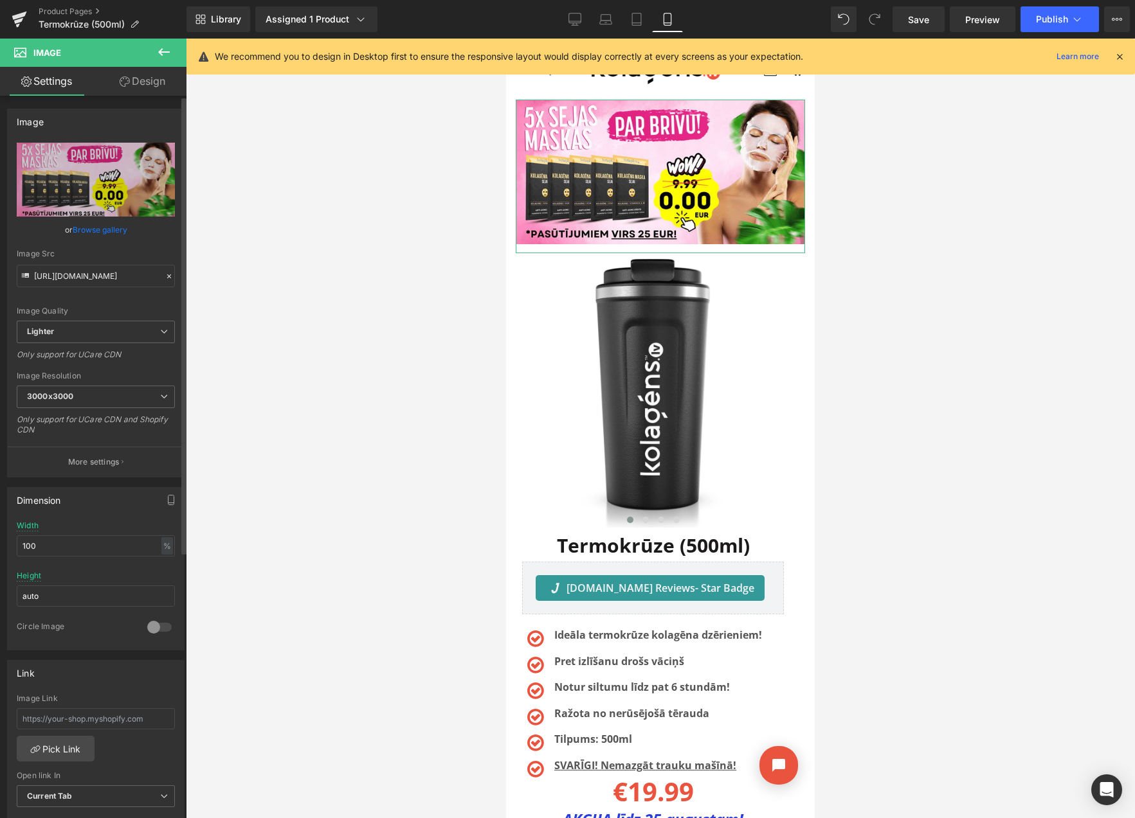
click at [111, 228] on link "Browse gallery" at bounding box center [100, 230] width 55 height 23
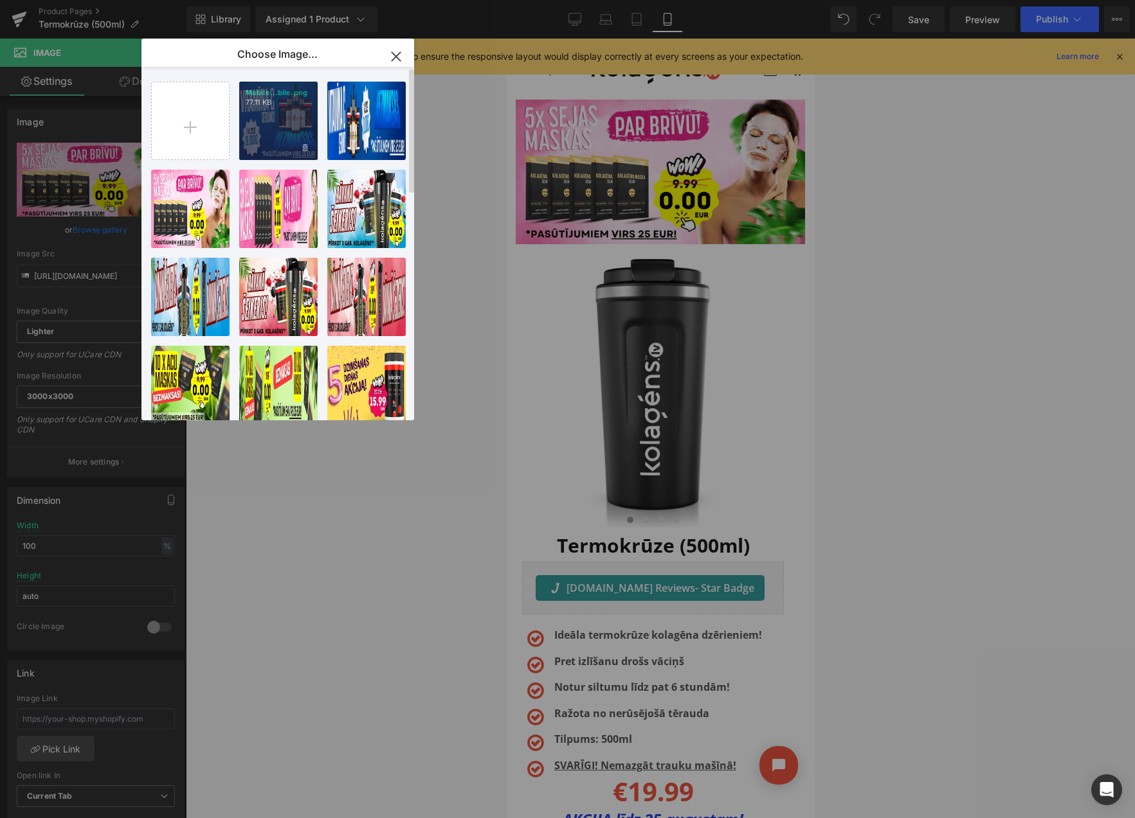
click at [271, 124] on div "Mobile...bile.png 77.11 KB" at bounding box center [278, 121] width 78 height 78
type input "[URL][DOMAIN_NAME]"
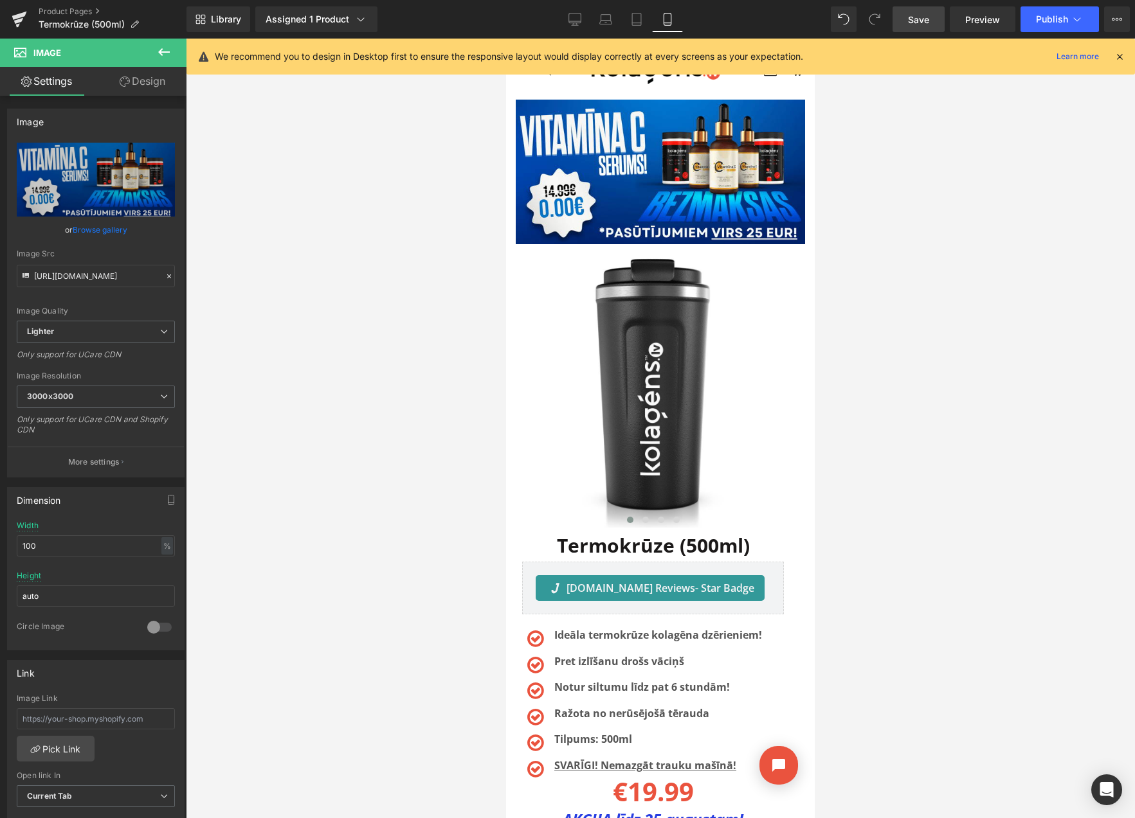
click at [920, 21] on span "Save" at bounding box center [918, 20] width 21 height 14
click at [1125, 20] on button "View Live Page View with current Template Save Template to Library Schedule Pub…" at bounding box center [1117, 19] width 26 height 26
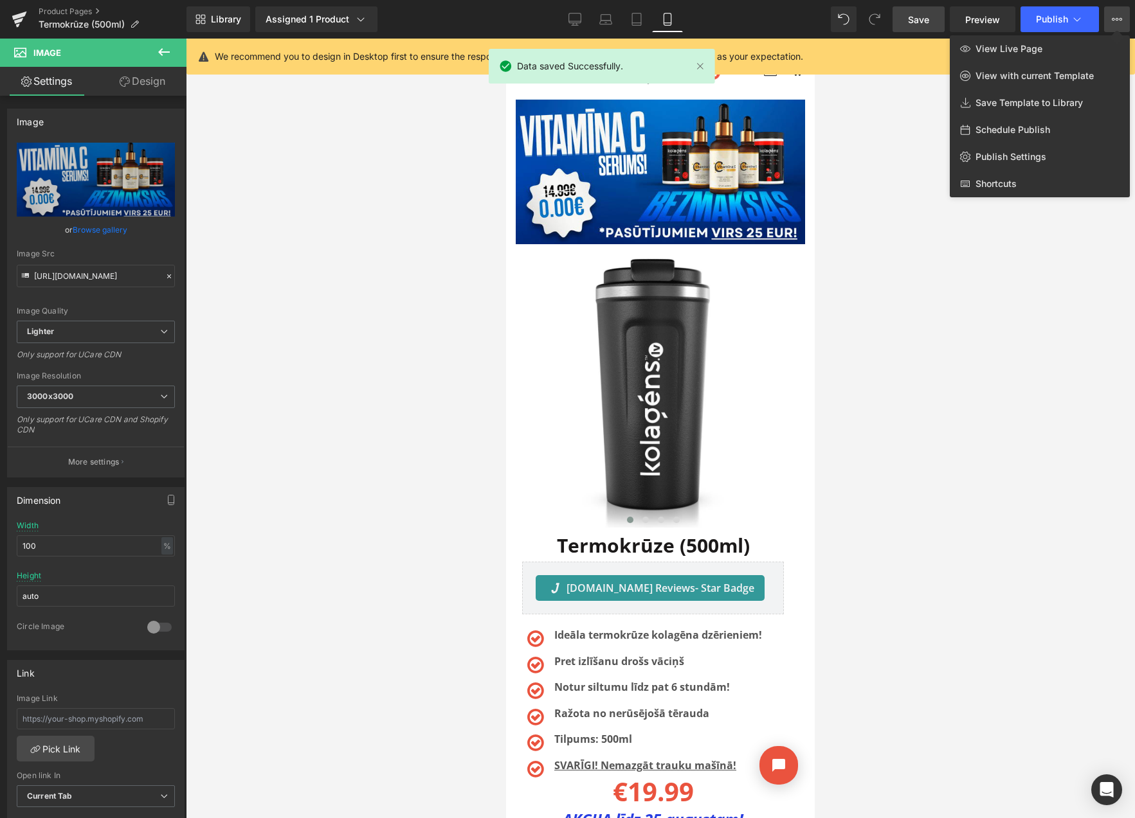
click at [1018, 131] on span "Schedule Publish" at bounding box center [1012, 130] width 75 height 12
select select
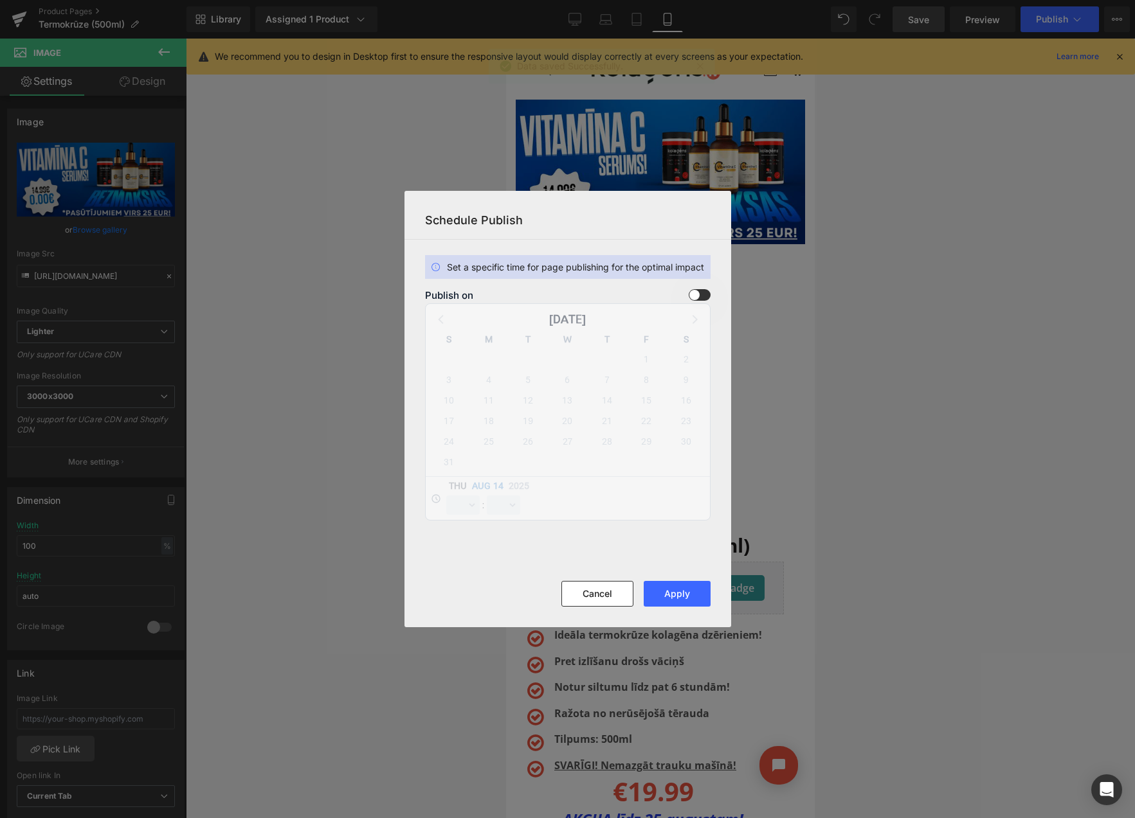
click at [692, 293] on span at bounding box center [700, 295] width 22 height 12
click at [0, 0] on input "checkbox" at bounding box center [0, 0] width 0 height 0
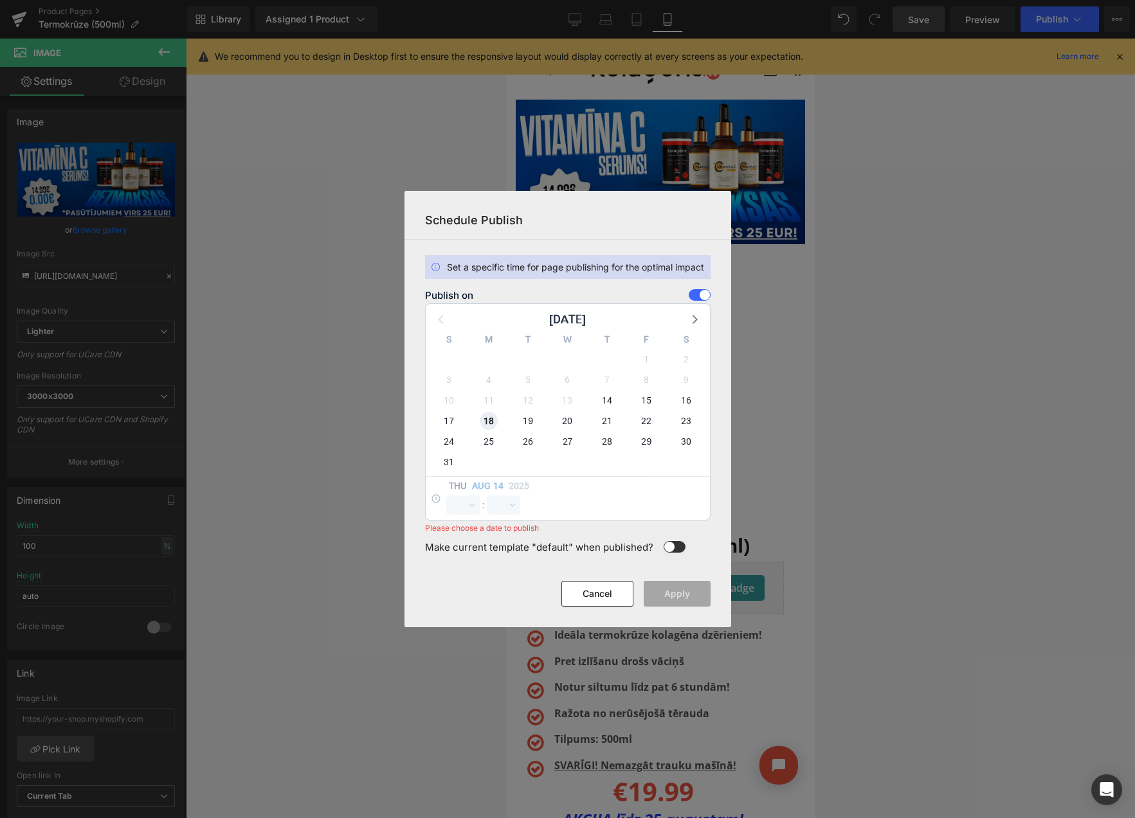
click at [488, 417] on span "18" at bounding box center [489, 421] width 18 height 18
select select "9"
select select "30"
click at [456, 501] on select "00 01 02 03 04 05 06 07 08 09 10 11 12 13 14 15 16 17 18 19 20 21 22 23" at bounding box center [462, 505] width 33 height 19
select select "23"
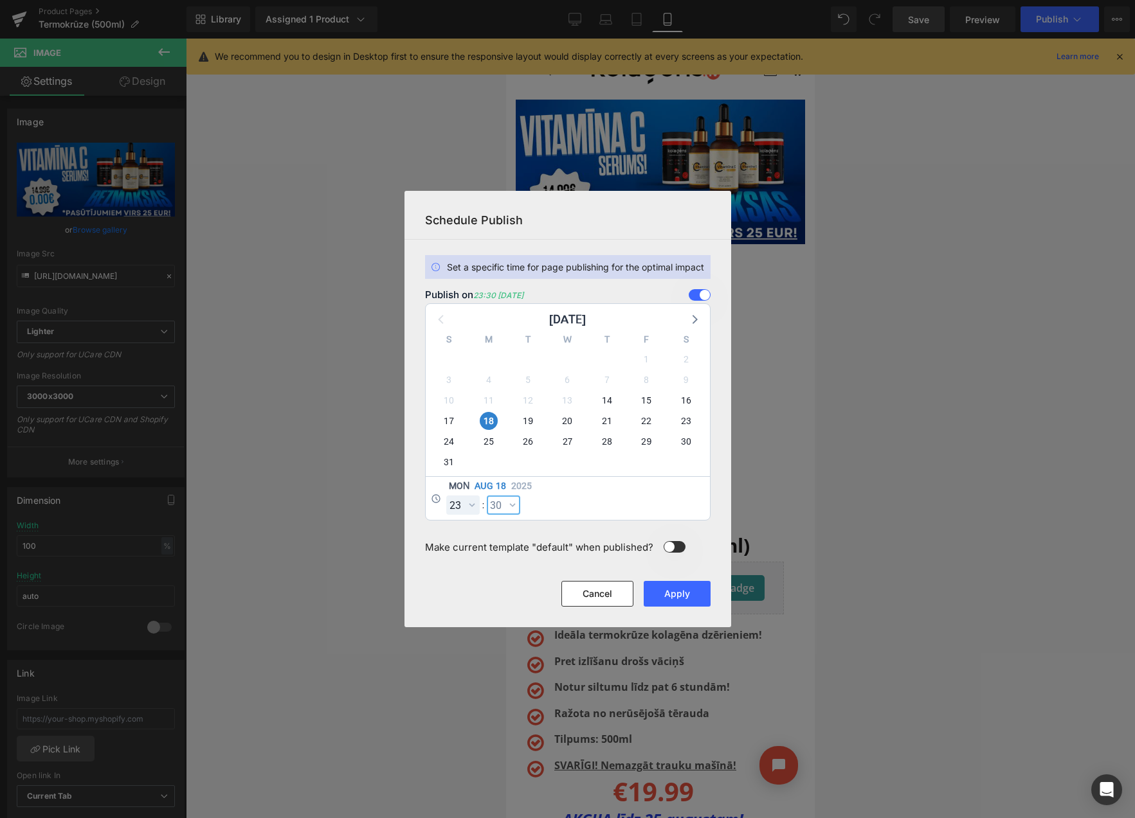
click at [490, 500] on select "00 01 02 03 04 05 06 07 08 09 10 11 12 13 14 15 16 17 18 19 20 21 22 23 24 25 2…" at bounding box center [503, 505] width 33 height 19
select select "59"
click at [691, 600] on button "Apply" at bounding box center [677, 594] width 67 height 26
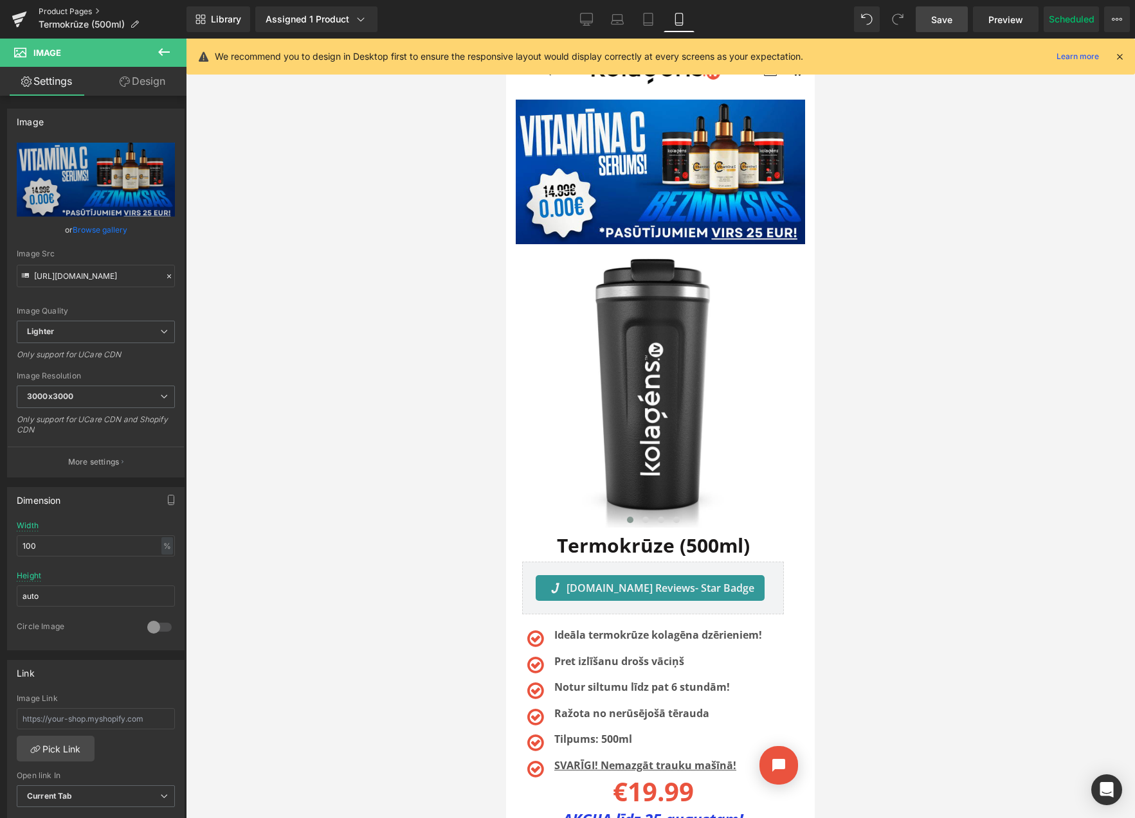
click at [53, 10] on link "Product Pages" at bounding box center [113, 11] width 148 height 10
